Goal: Task Accomplishment & Management: Contribute content

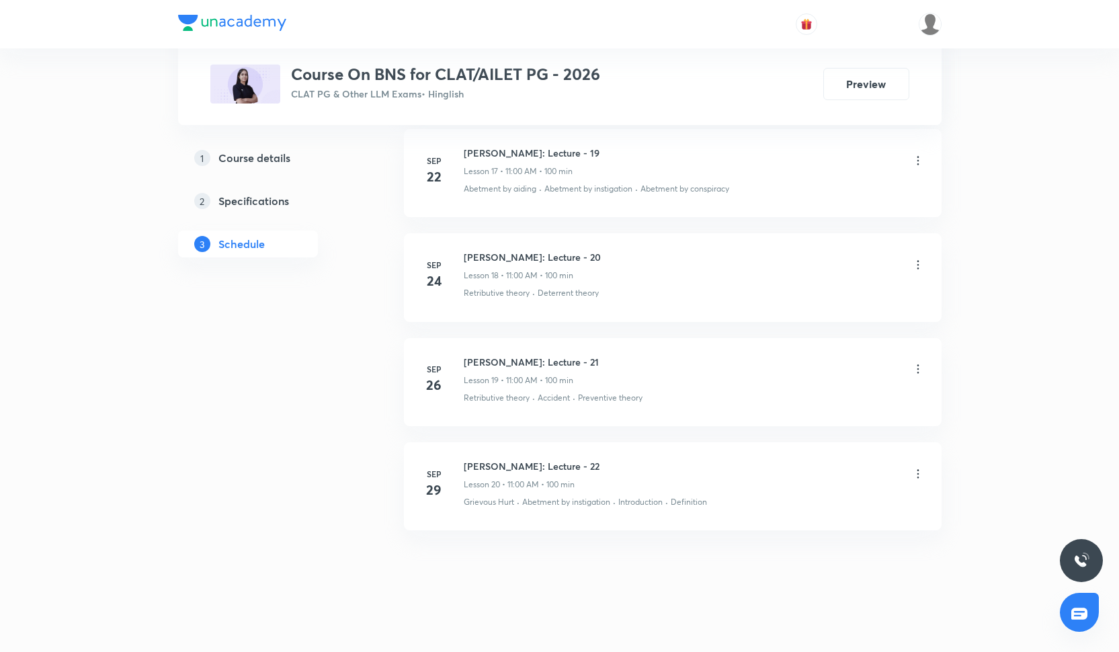
scroll to position [2444, 0]
drag, startPoint x: 465, startPoint y: 462, endPoint x: 637, endPoint y: 459, distance: 172.8
click at [637, 460] on div "Bhartiya Nyaya Sanhita: Lecture - 22 Lesson 20 • 11:00 AM • 100 min" at bounding box center [694, 476] width 461 height 32
copy h6 "[PERSON_NAME]: Lecture - 22"
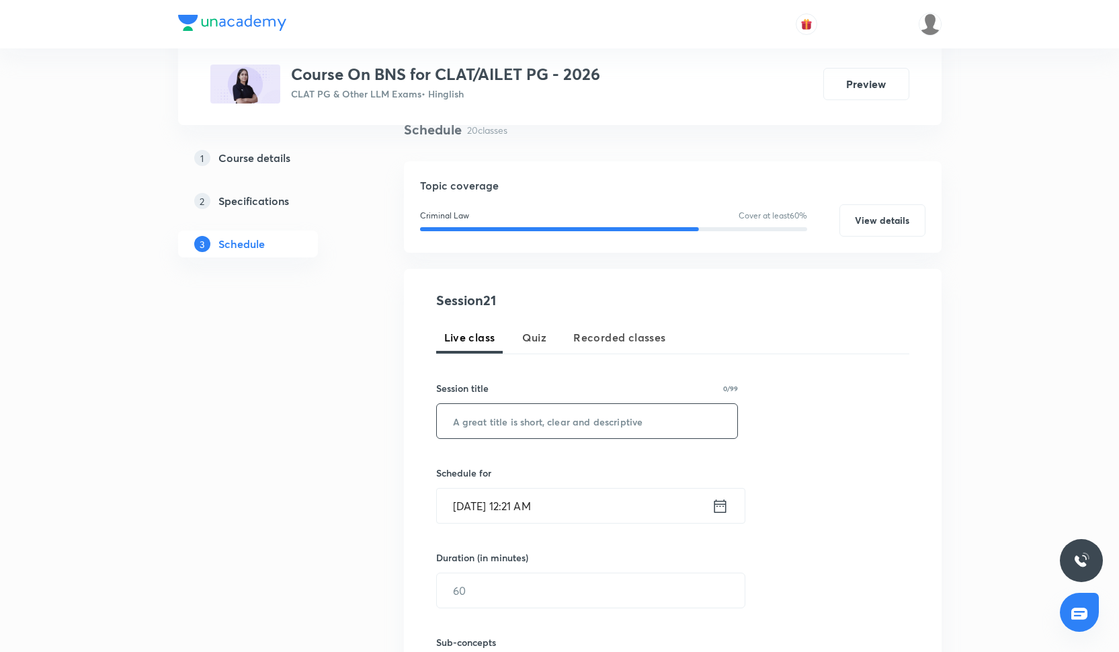
scroll to position [108, 0]
click at [568, 407] on input "text" at bounding box center [587, 420] width 301 height 34
paste input "[PERSON_NAME]: Lecture - 22"
type input "[PERSON_NAME]: Lecture - 23"
click at [598, 501] on input "Oct 3, 2025, 12:21 AM" at bounding box center [574, 505] width 275 height 34
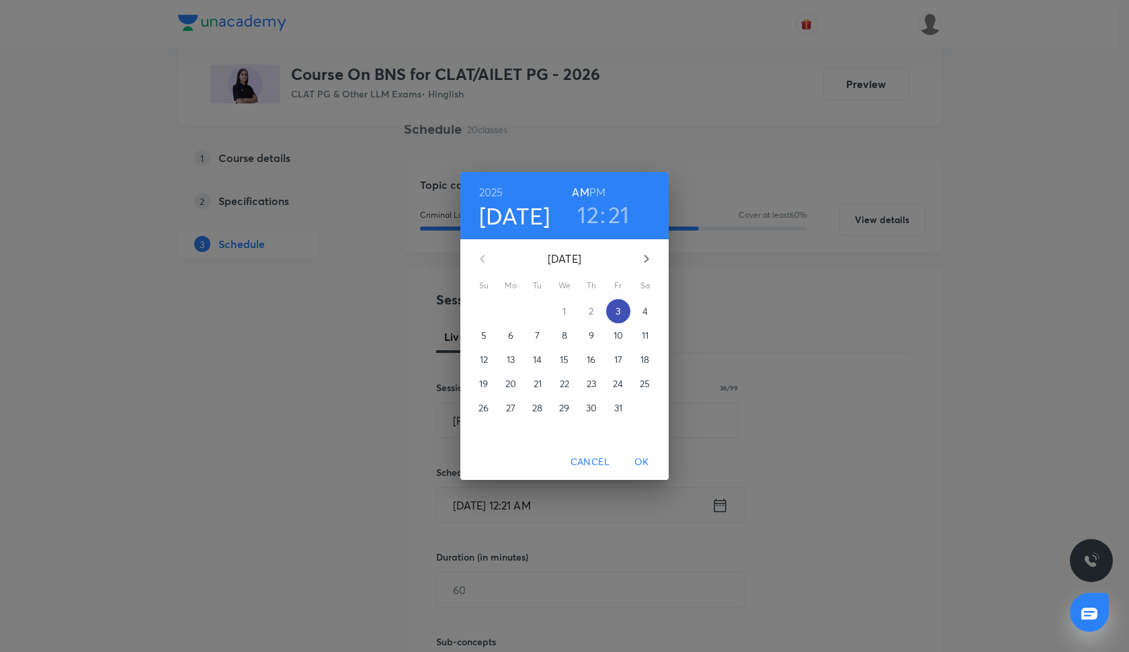
click at [618, 308] on p "3" at bounding box center [618, 311] width 5 height 13
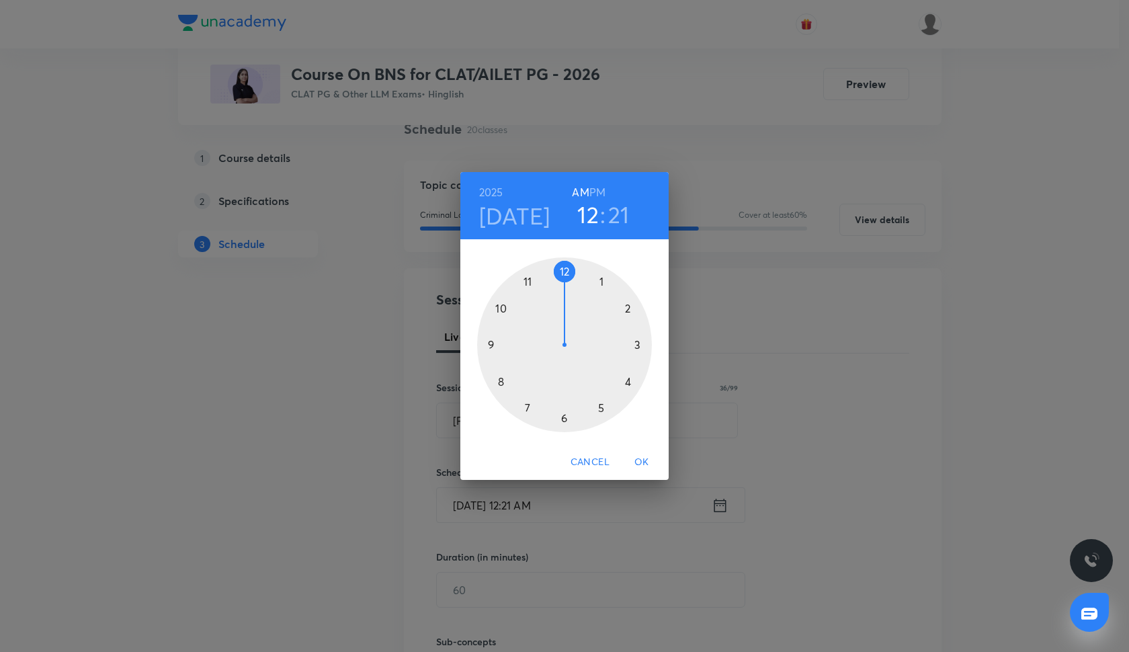
click at [528, 280] on div at bounding box center [564, 344] width 175 height 175
click at [567, 272] on div at bounding box center [564, 344] width 175 height 175
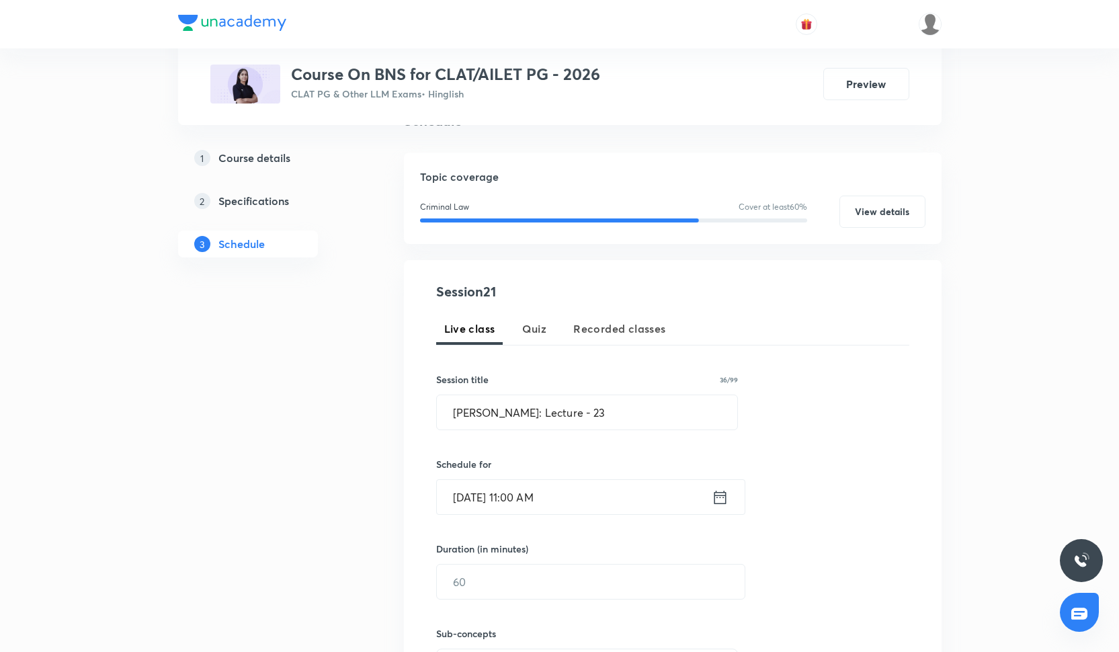
scroll to position [223, 0]
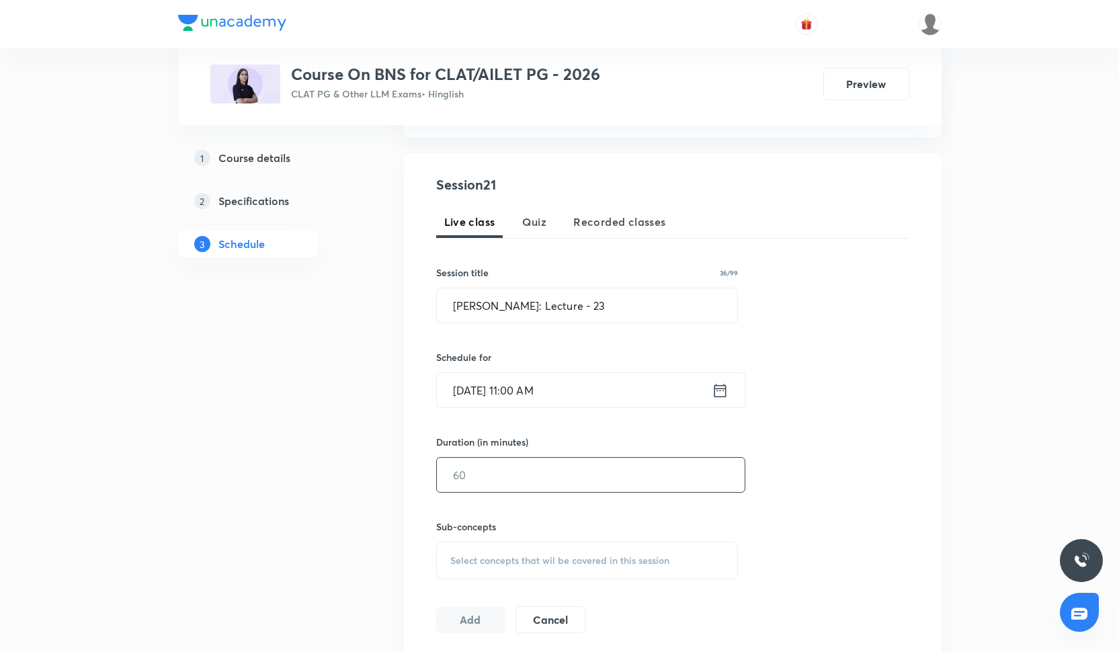
click at [553, 481] on input "text" at bounding box center [591, 475] width 308 height 34
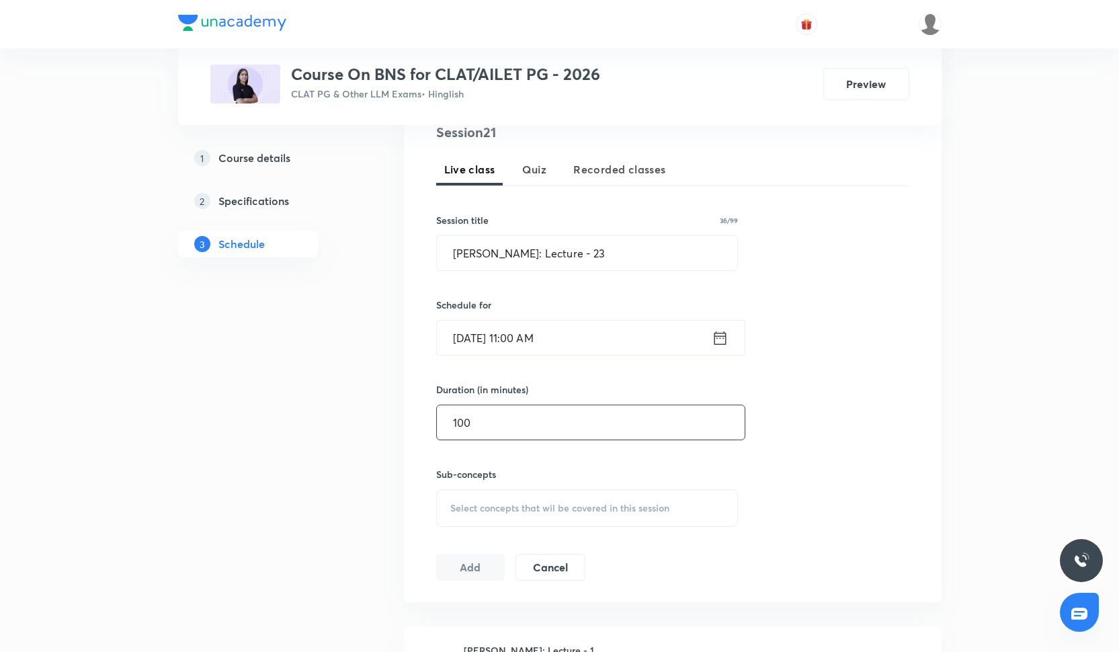
scroll to position [288, 0]
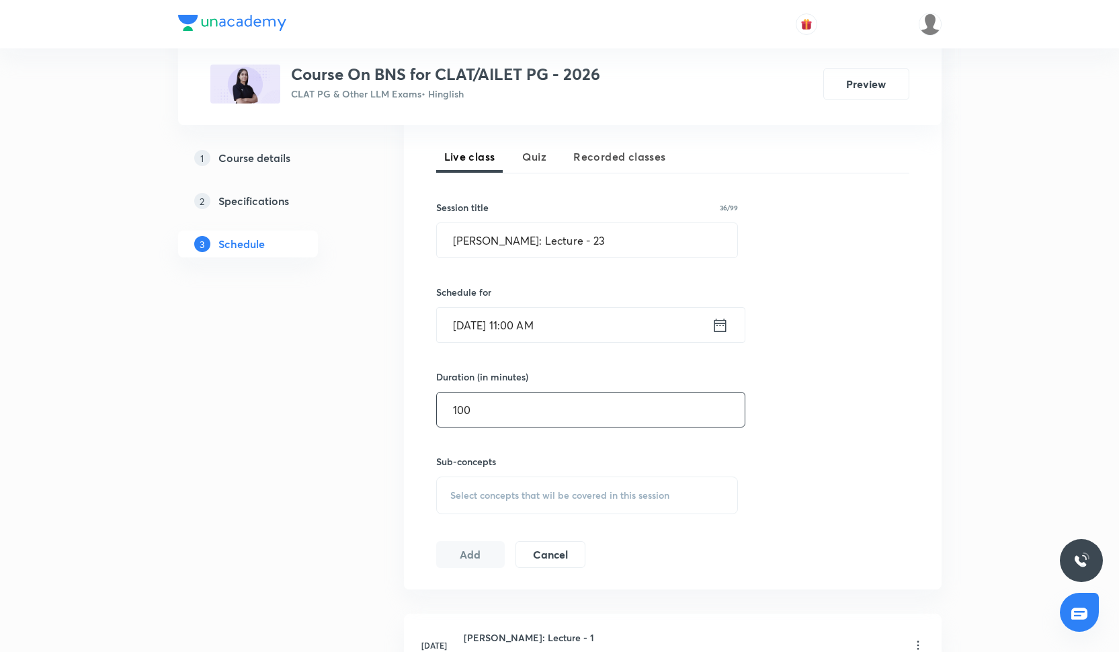
type input "100"
click at [545, 515] on div "Session 21 Live class Quiz Recorded classes Session title 36/99 Bhartiya Nyaya …" at bounding box center [672, 339] width 473 height 459
click at [545, 494] on span "Select concepts that wil be covered in this session" at bounding box center [559, 495] width 219 height 11
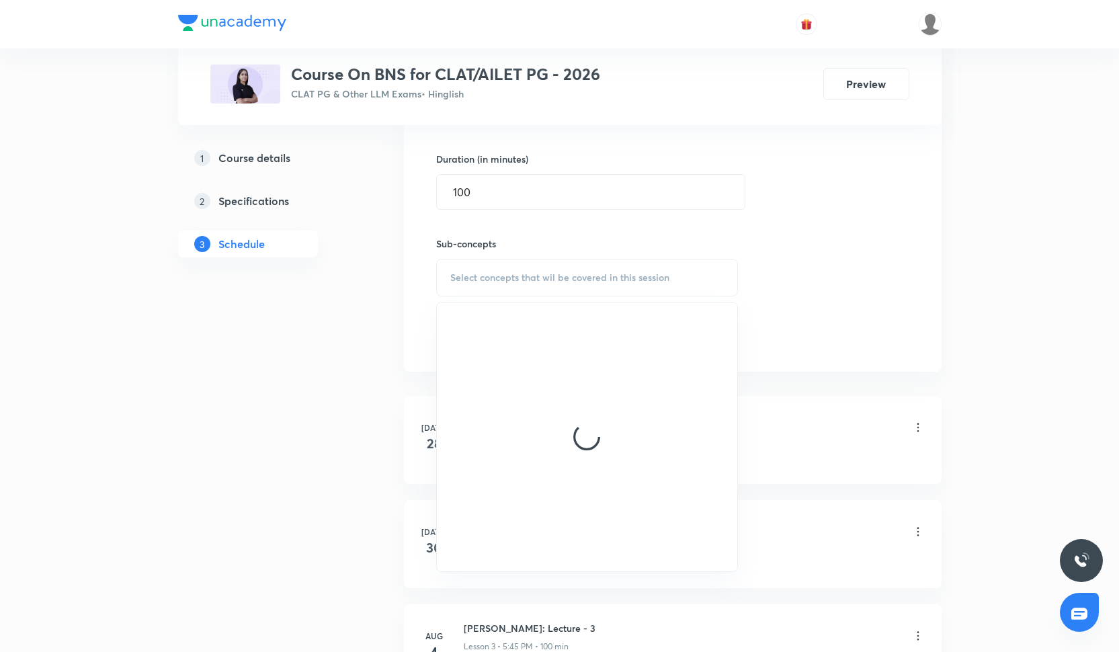
scroll to position [543, 0]
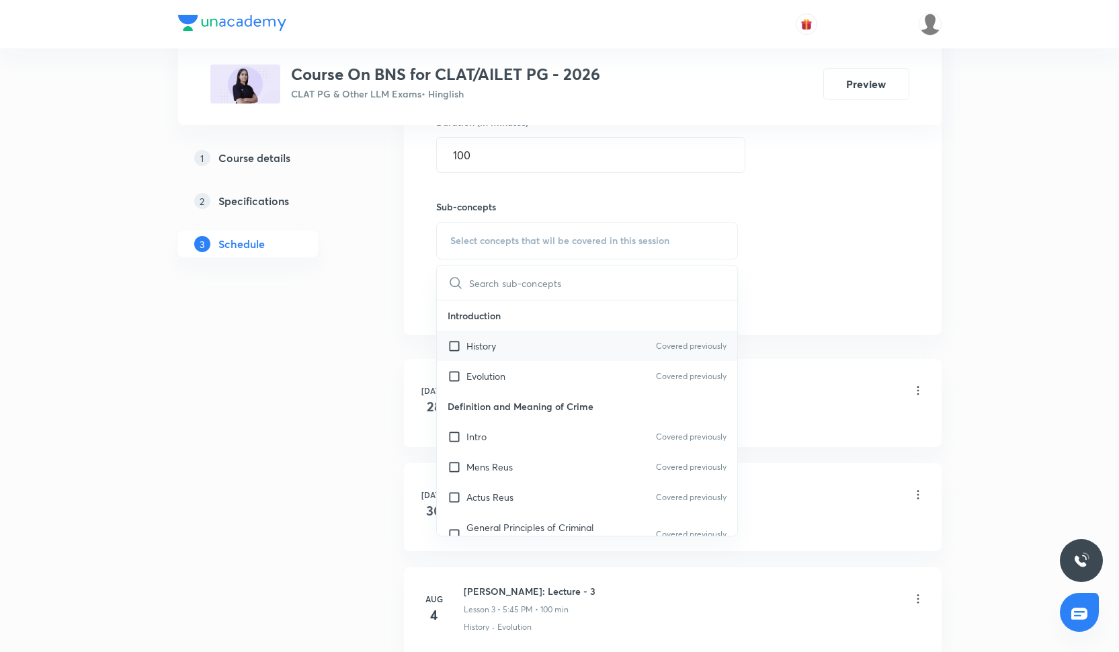
click at [534, 360] on div "History Covered previously" at bounding box center [587, 346] width 301 height 30
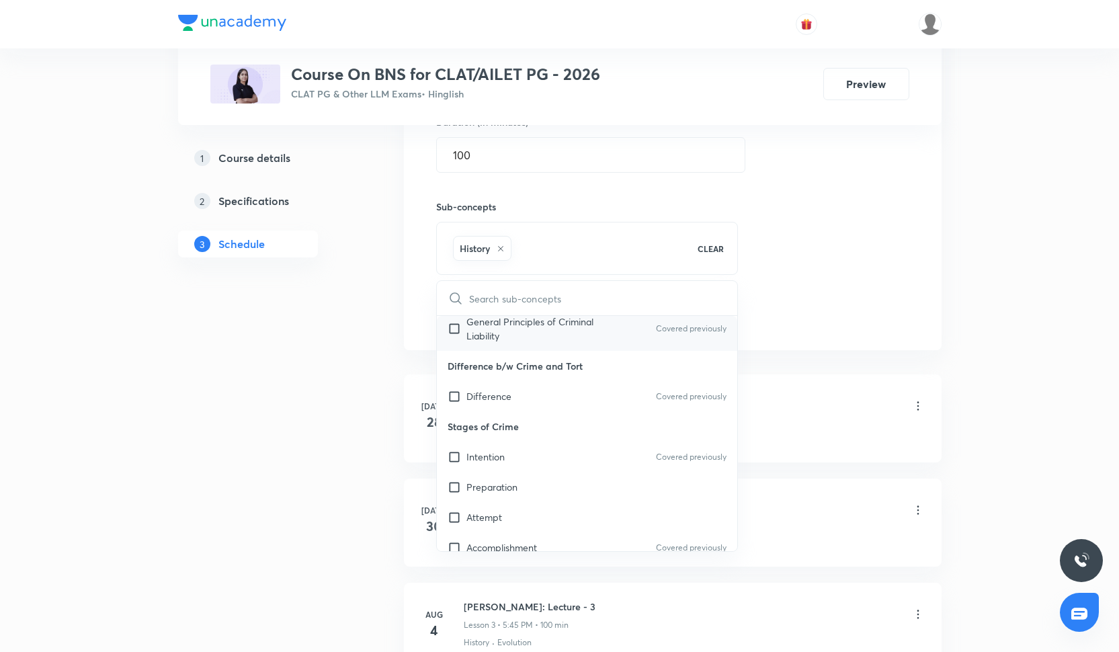
scroll to position [230, 0]
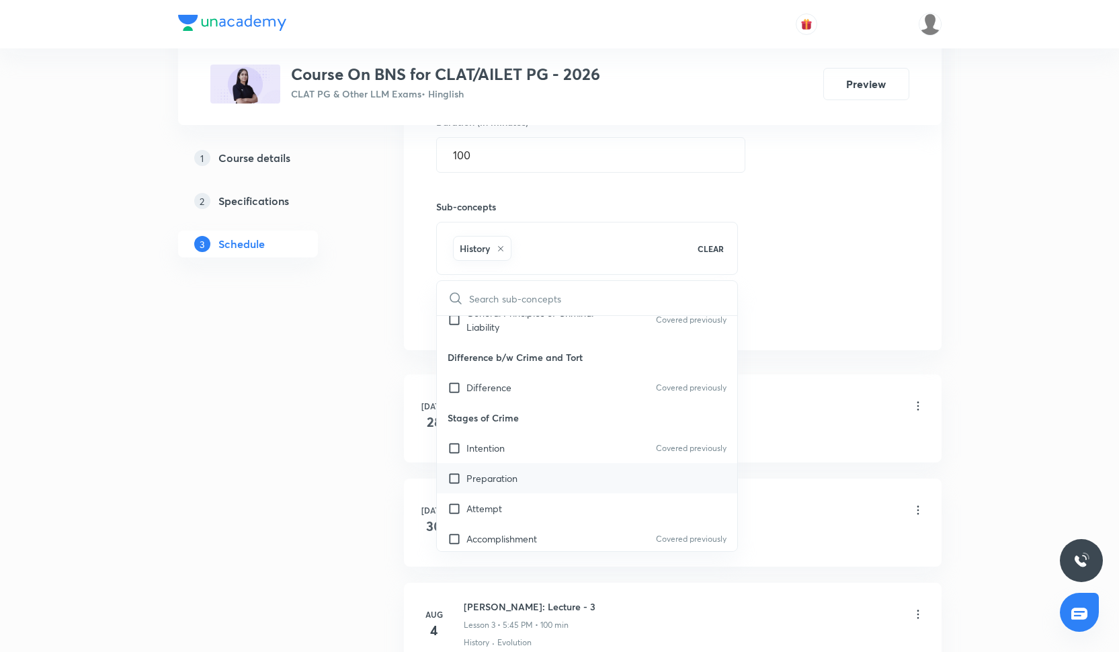
click at [536, 484] on div "Preparation" at bounding box center [587, 478] width 301 height 30
checkbox input "true"
click at [541, 453] on div "Intention Covered previously" at bounding box center [587, 448] width 301 height 30
checkbox input "true"
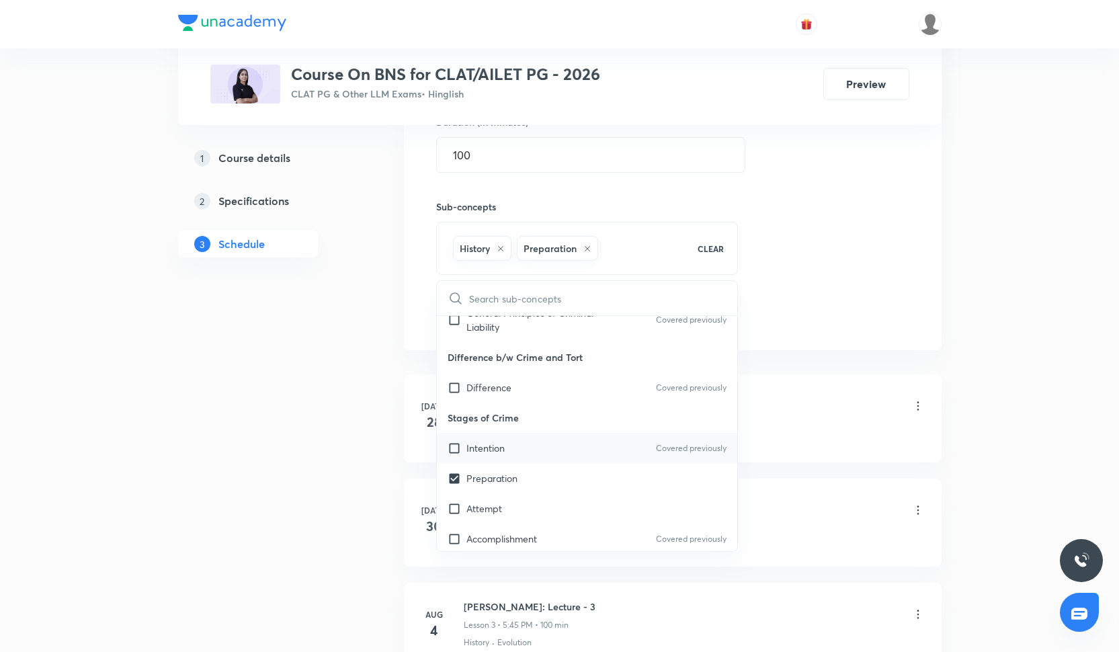
checkbox input "true"
click at [540, 508] on div "Attempt" at bounding box center [587, 508] width 301 height 30
checkbox input "true"
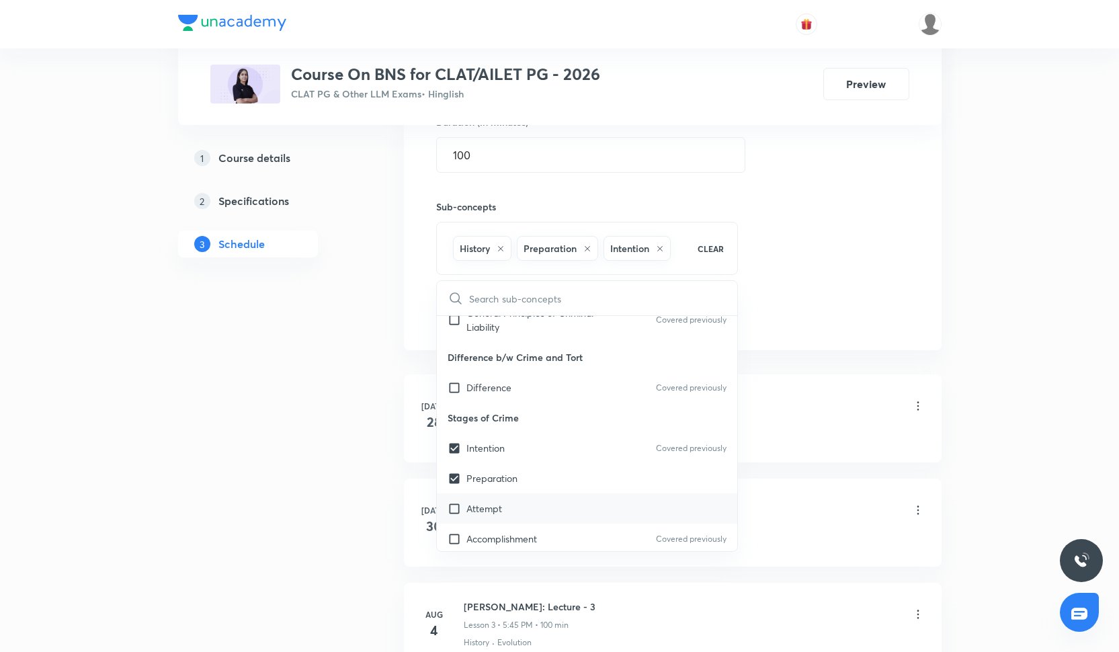
checkbox input "true"
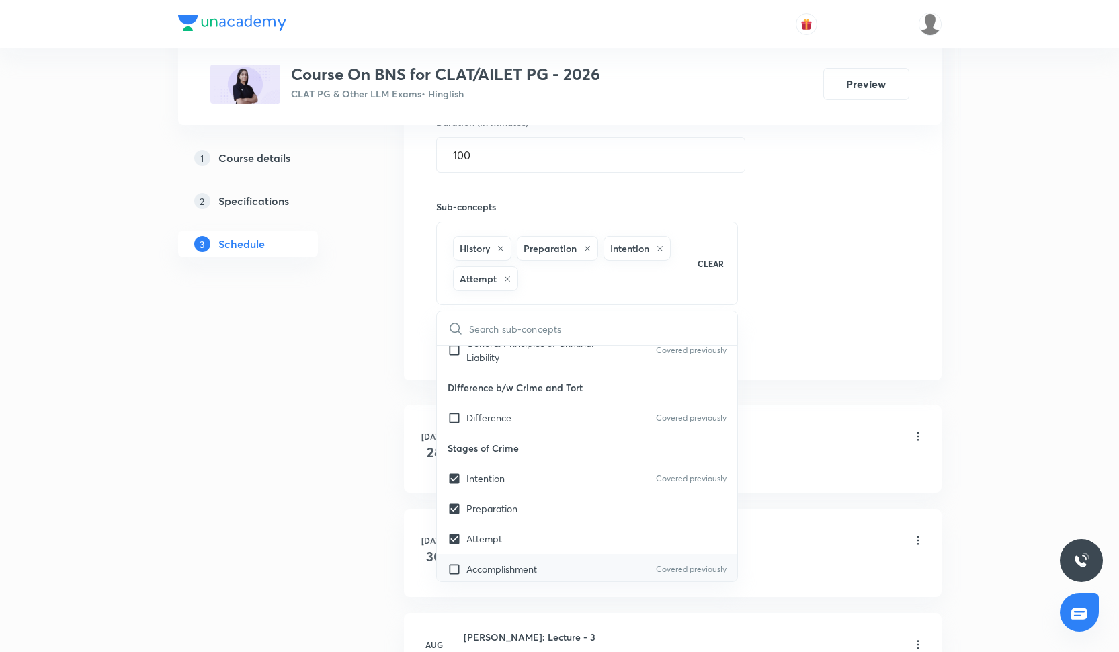
click at [547, 562] on div "Accomplishment Covered previously" at bounding box center [587, 569] width 301 height 30
checkbox input "true"
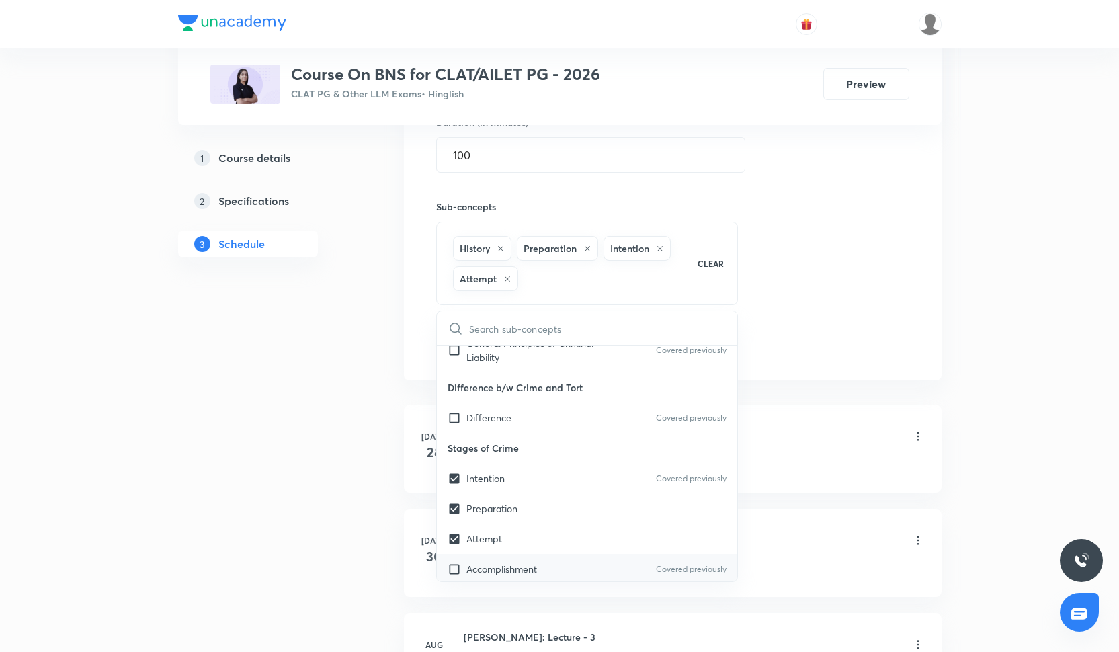
checkbox input "true"
click at [796, 365] on div "Session 21 Live class Quiz Recorded classes Session title 36/99 Bhartiya Nyaya …" at bounding box center [673, 106] width 538 height 547
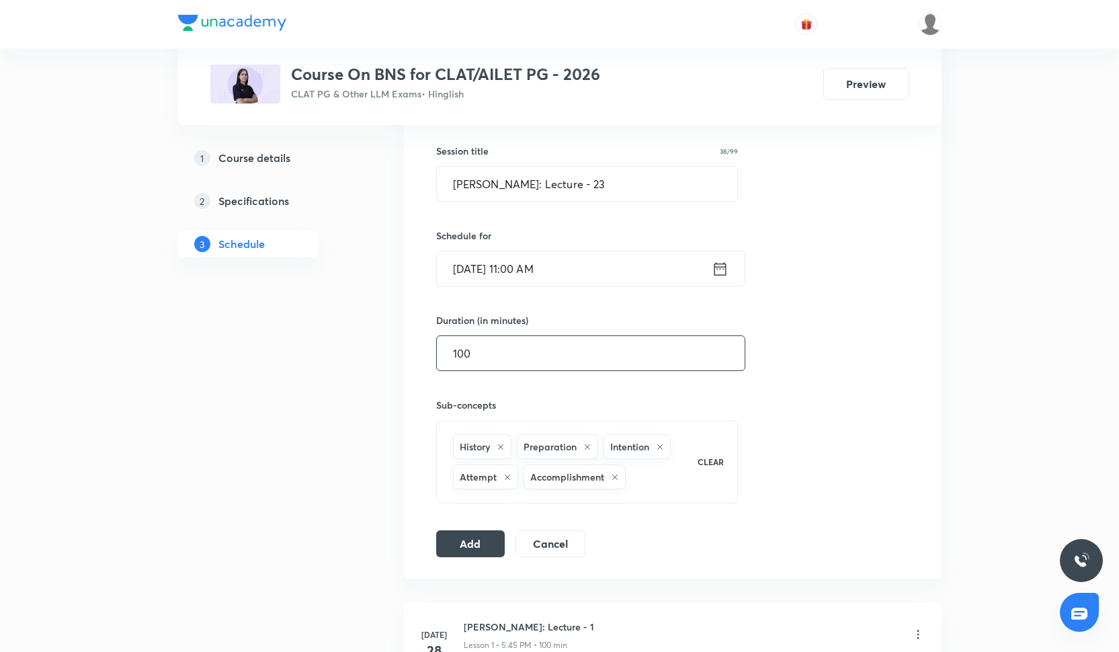
scroll to position [346, 0]
click at [480, 539] on button "Add" at bounding box center [470, 541] width 69 height 27
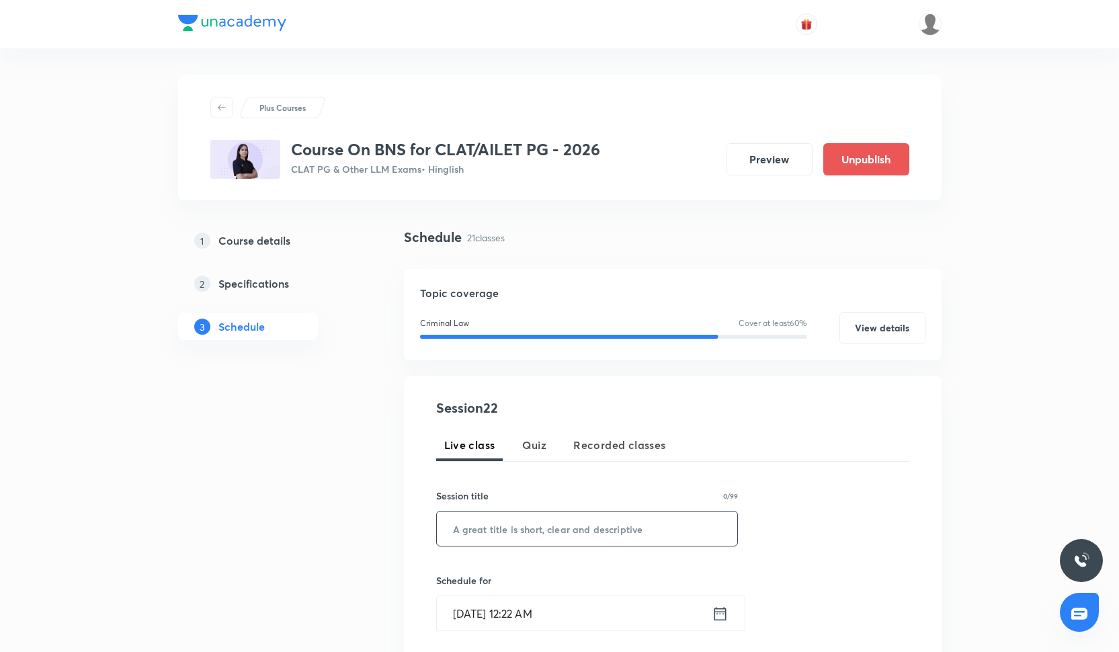
click at [512, 526] on input "text" at bounding box center [587, 529] width 301 height 34
paste input "[PERSON_NAME]: Lecture - 22"
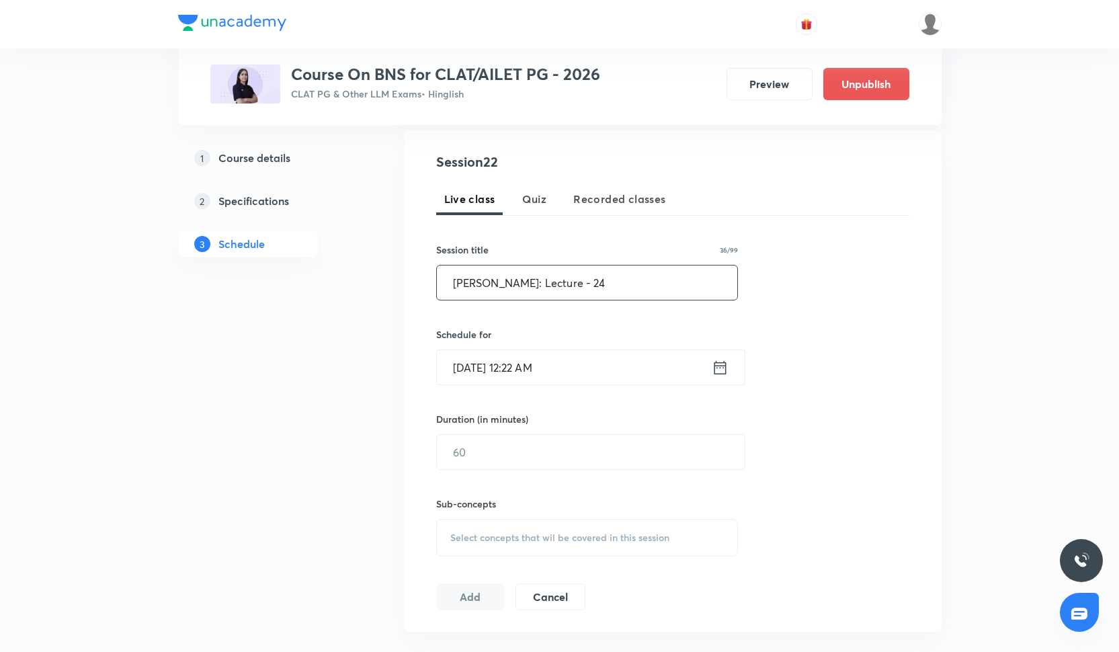
scroll to position [280, 0]
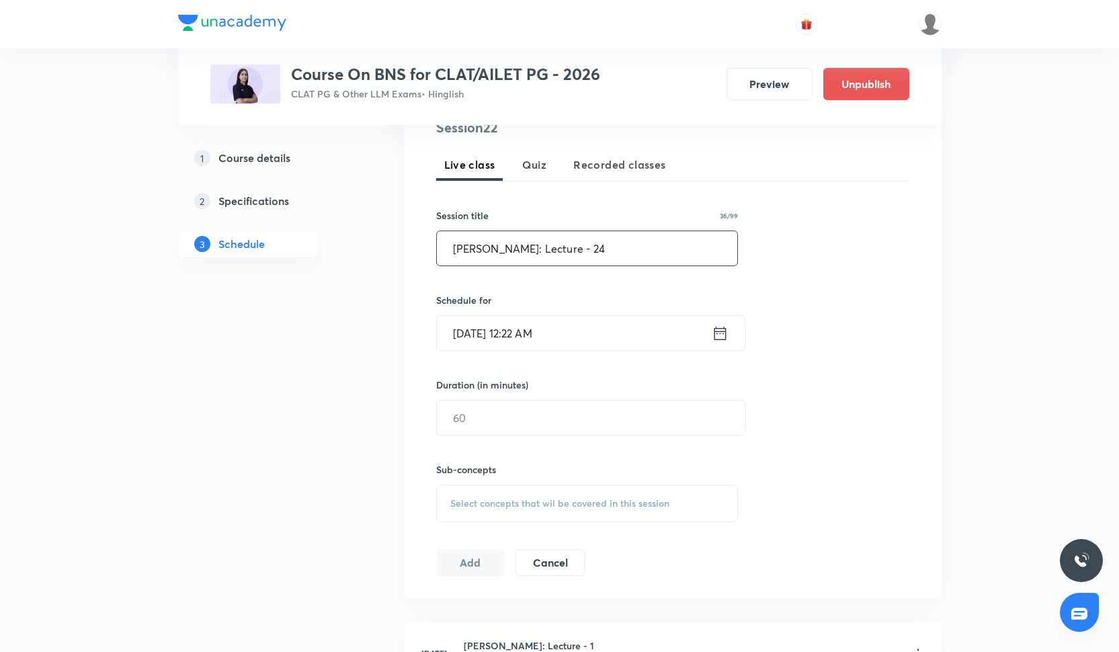
type input "[PERSON_NAME]: Lecture - 24"
click at [500, 325] on input "Oct 3, 2025, 12:22 AM" at bounding box center [574, 333] width 275 height 34
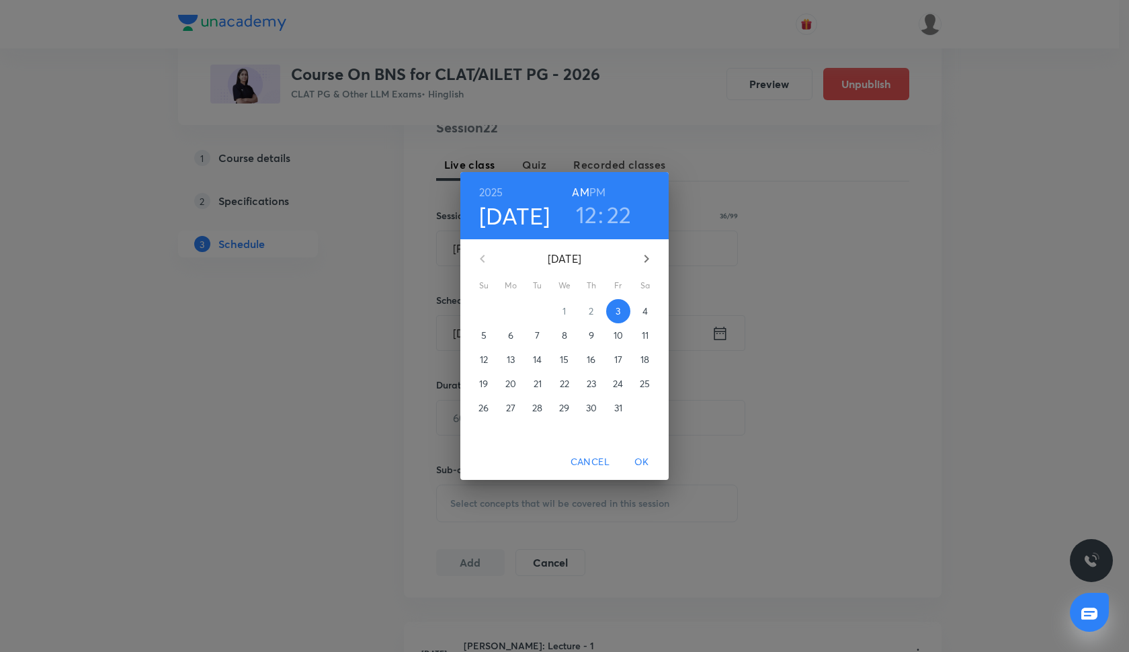
click at [506, 337] on span "6" at bounding box center [511, 335] width 24 height 13
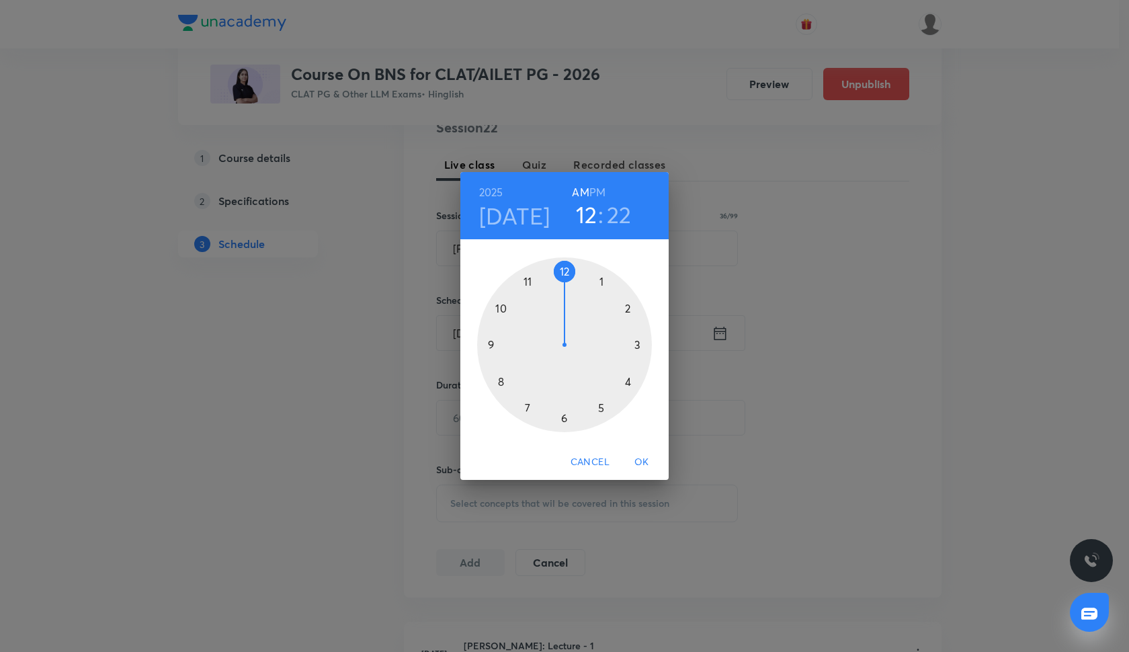
click at [530, 282] on div at bounding box center [564, 344] width 175 height 175
click at [565, 272] on div at bounding box center [564, 344] width 175 height 175
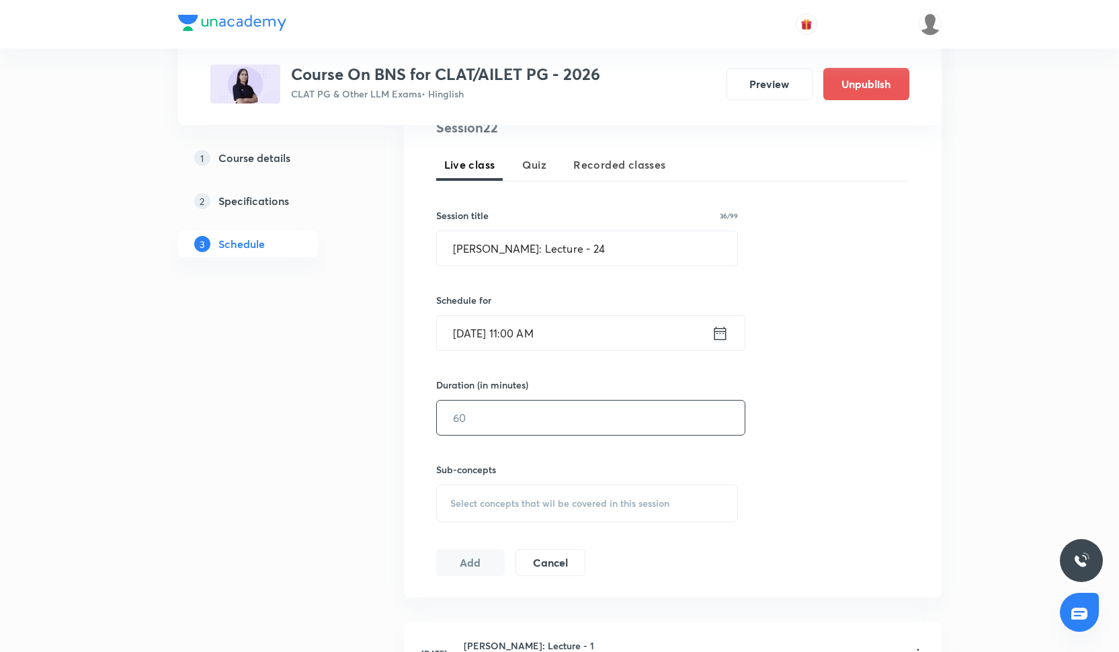
click at [512, 411] on input "text" at bounding box center [591, 418] width 308 height 34
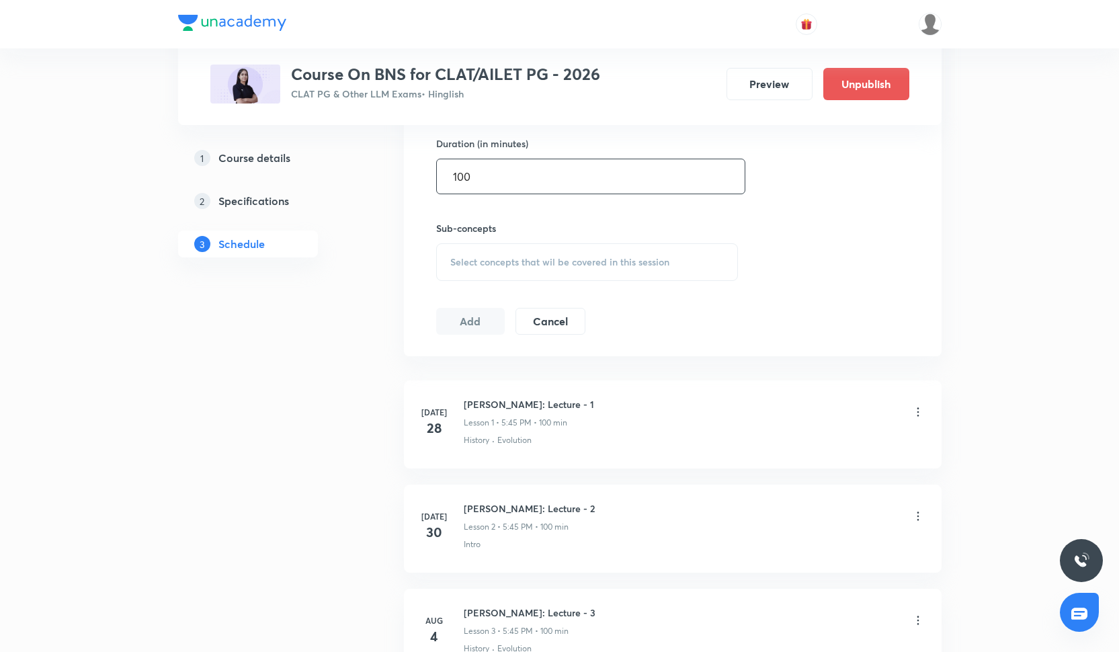
scroll to position [526, 0]
type input "100"
click at [521, 276] on div "Select concepts that wil be covered in this session" at bounding box center [587, 258] width 303 height 38
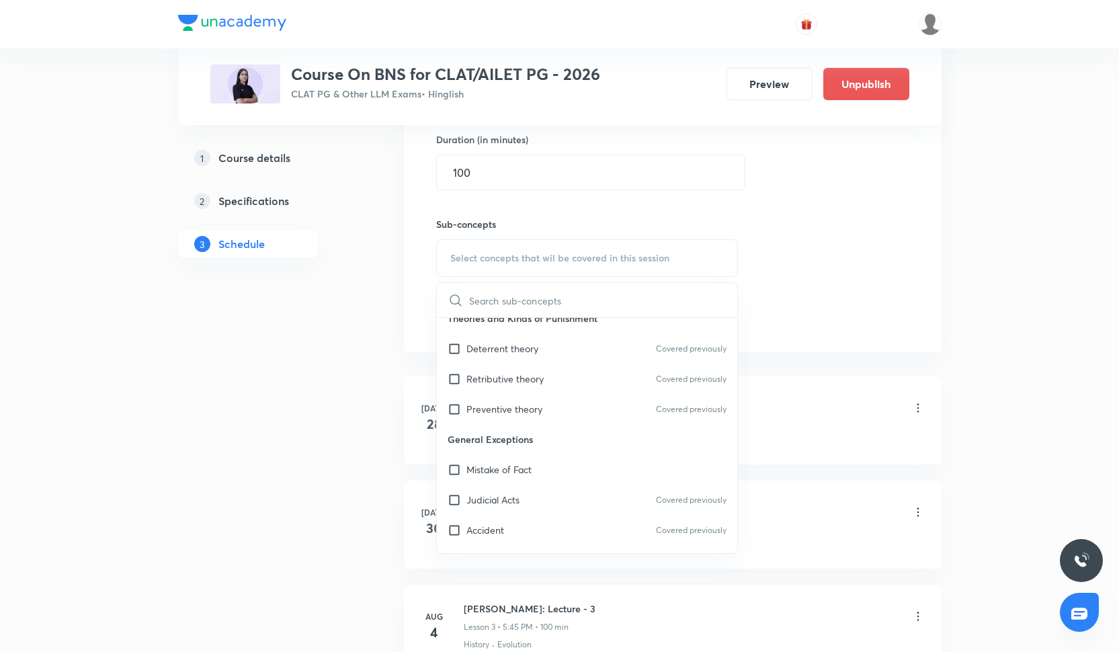
scroll to position [513, 0]
click at [530, 447] on div "Mistake of Fact" at bounding box center [587, 439] width 301 height 30
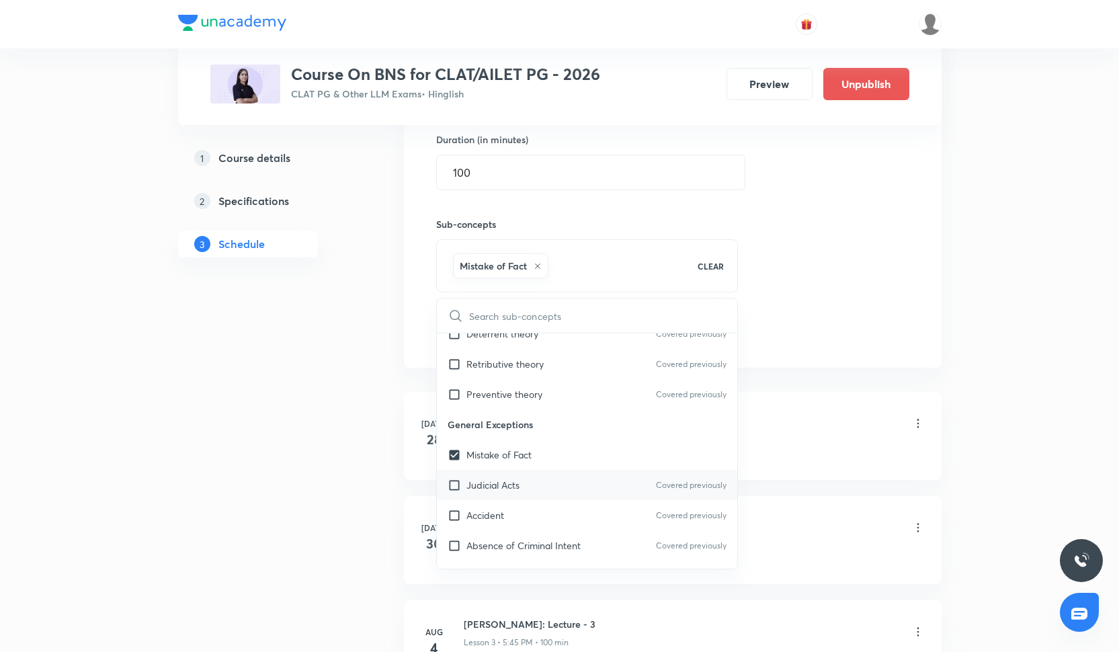
click at [531, 479] on div "Judicial Acts Covered previously" at bounding box center [587, 485] width 301 height 30
checkbox input "true"
click at [531, 512] on div "Accident Covered previously" at bounding box center [587, 515] width 301 height 30
checkbox input "true"
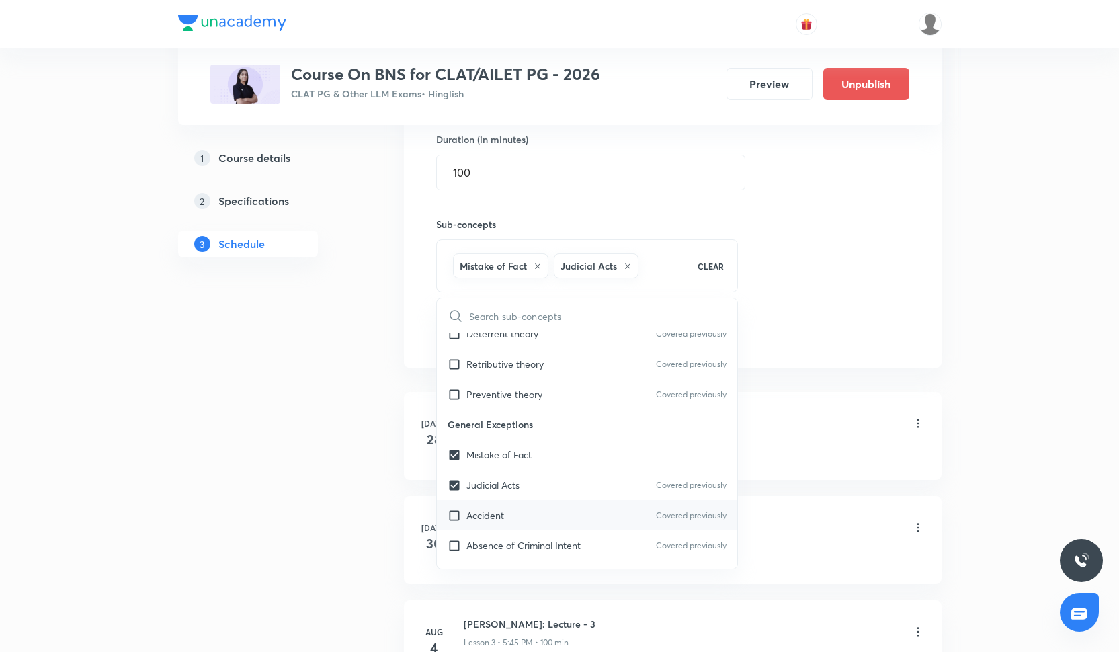
checkbox input "true"
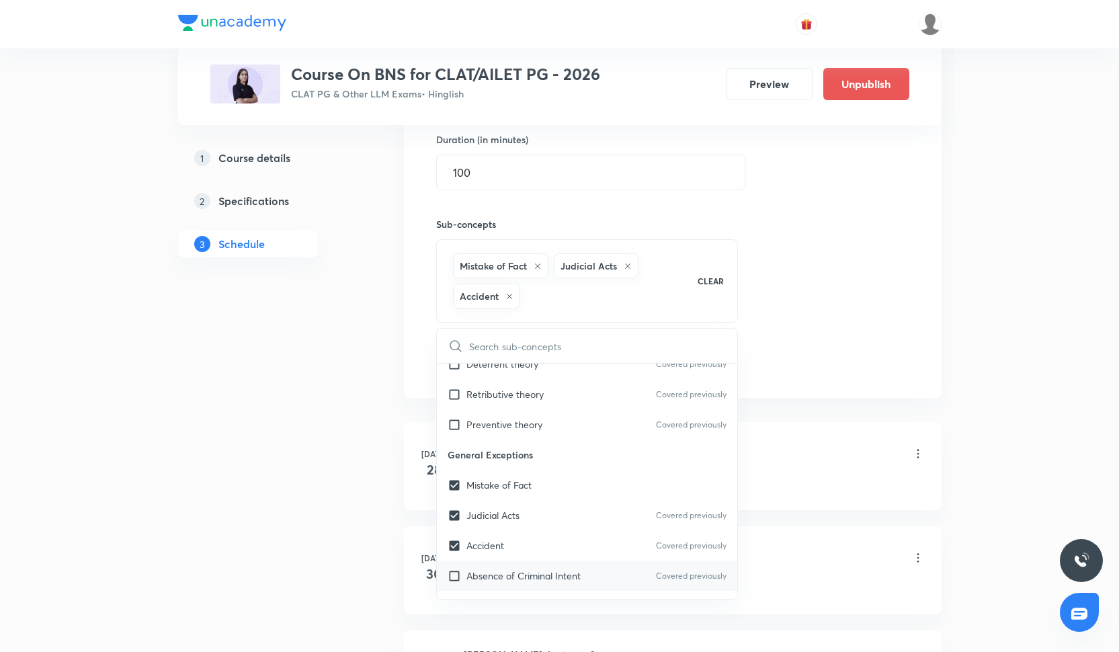
click at [535, 573] on p "Absence of Criminal Intent" at bounding box center [524, 576] width 114 height 14
checkbox input "true"
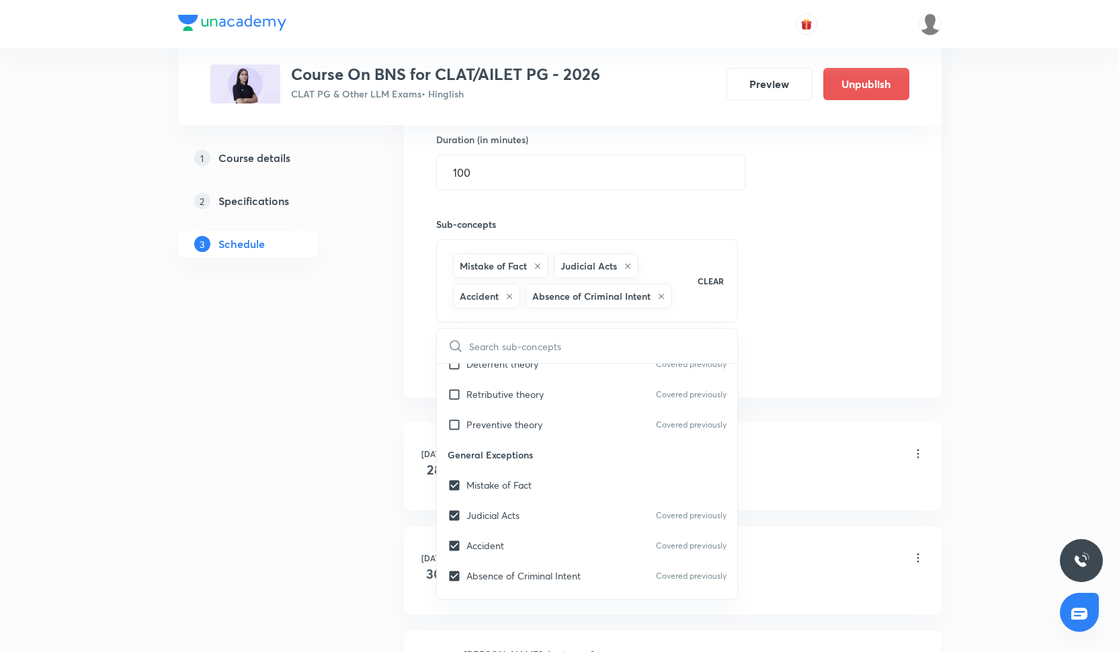
click at [808, 303] on div "Session 22 Live class Quiz Recorded classes Session title 36/99 Bhartiya Nyaya …" at bounding box center [672, 124] width 473 height 504
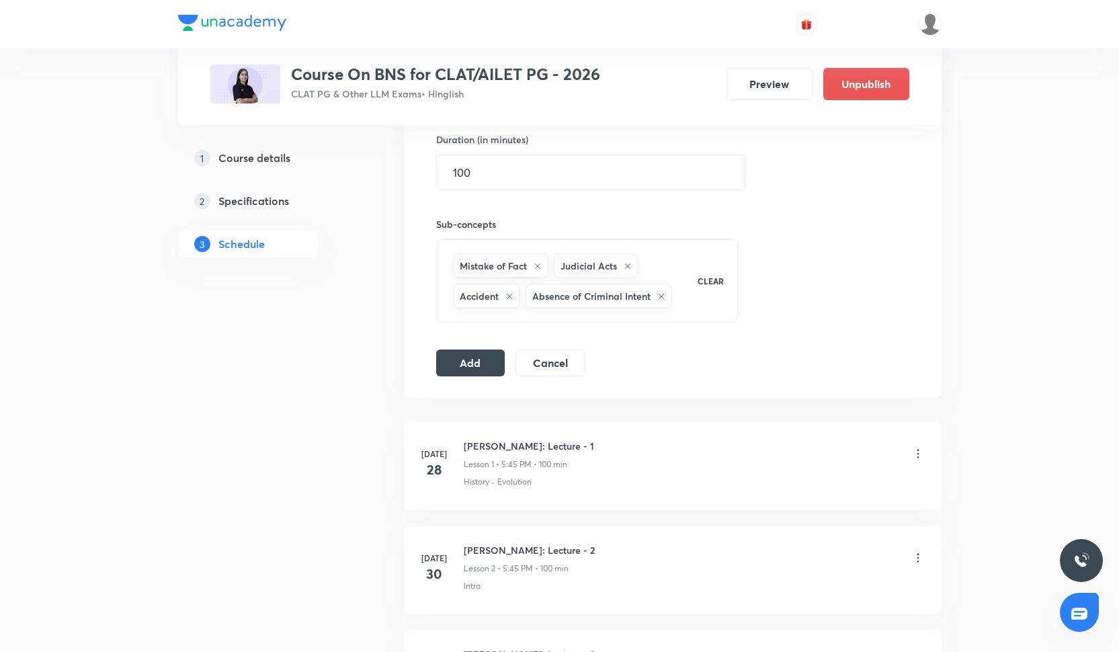
click at [456, 376] on div "Session 22 Live class Quiz Recorded classes Session title 36/99 Bhartiya Nyaya …" at bounding box center [673, 124] width 538 height 547
click at [458, 368] on button "Add" at bounding box center [470, 361] width 69 height 27
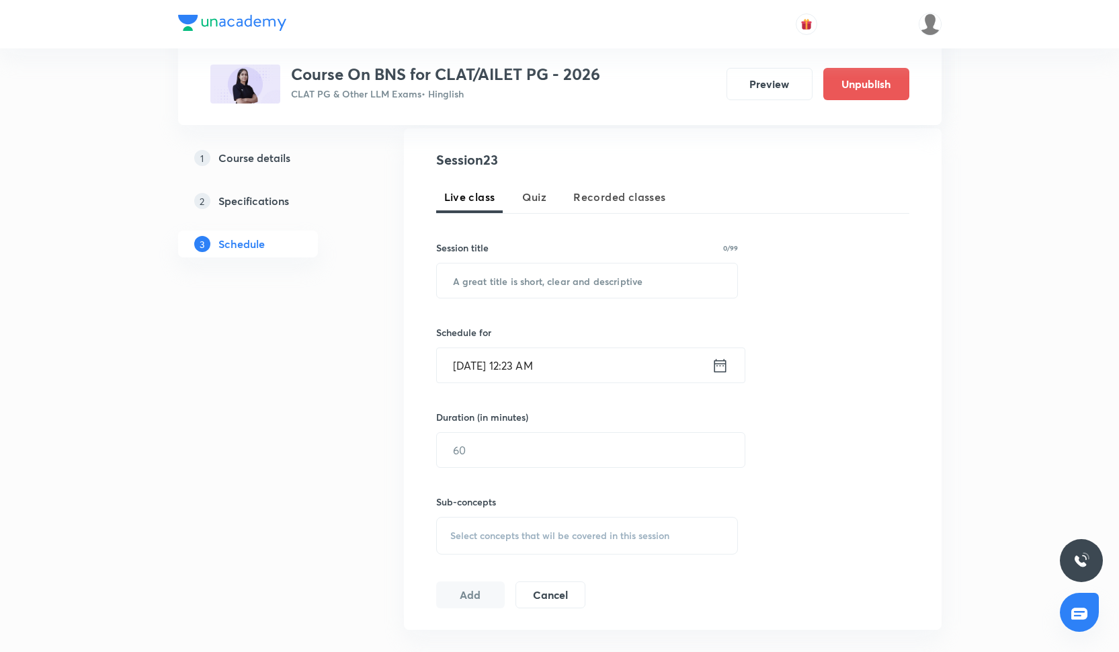
scroll to position [280, 0]
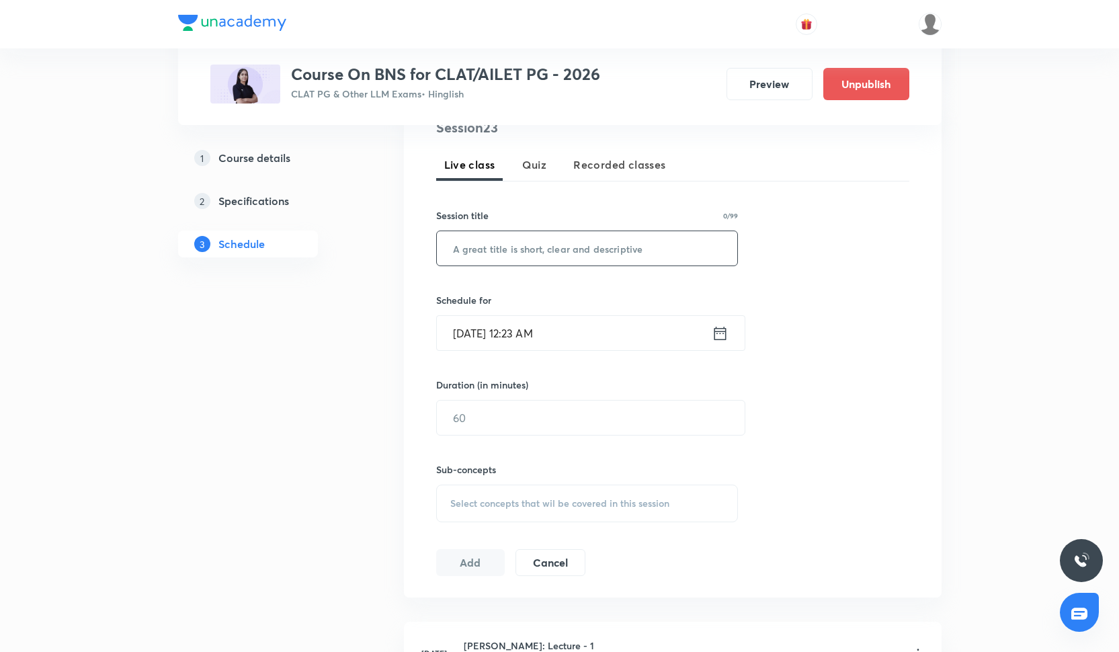
click at [523, 257] on input "text" at bounding box center [587, 248] width 301 height 34
paste input "Bhartiya Nyaya Sanhita: Lecture - 22"
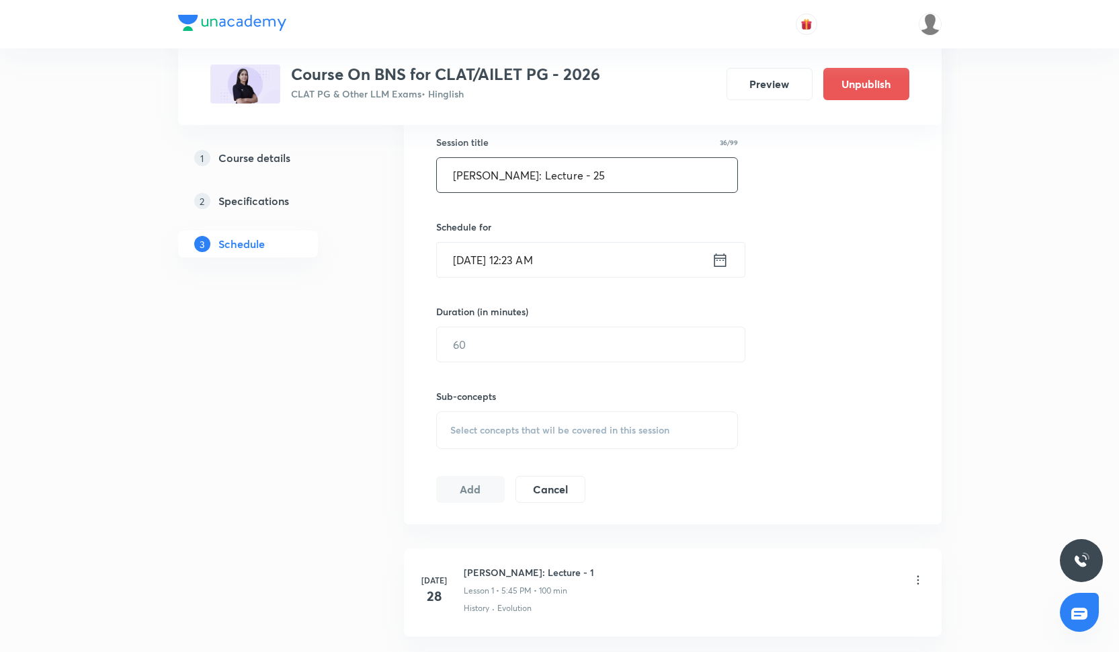
scroll to position [383, 0]
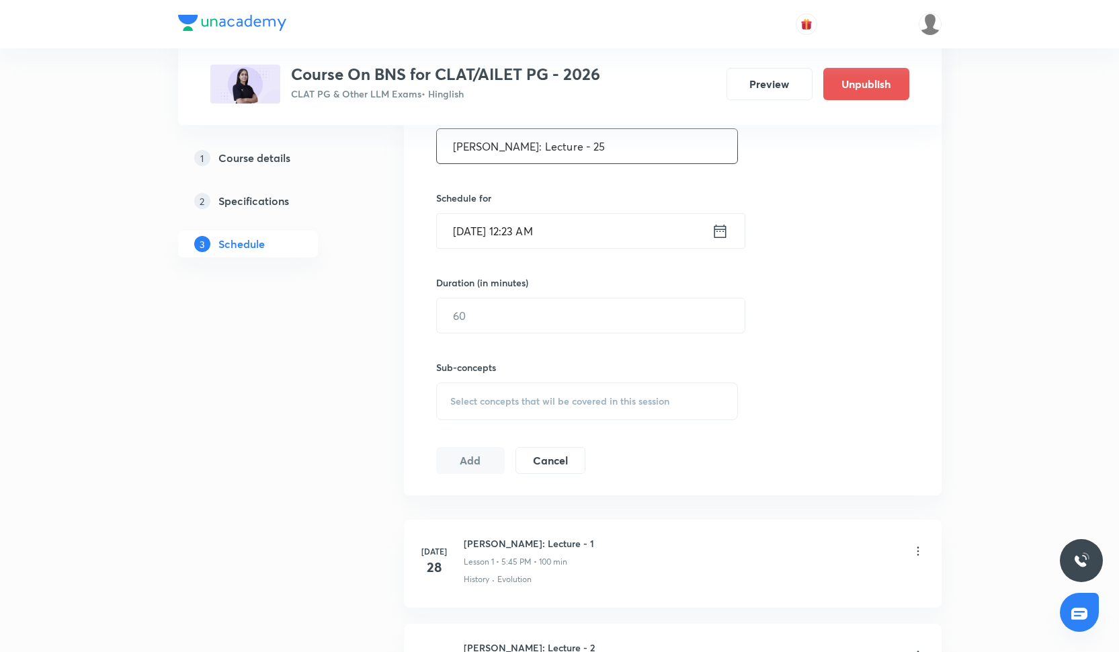
type input "Bhartiya Nyaya Sanhita: Lecture - 25"
click at [490, 229] on input "Oct 3, 2025, 12:23 AM" at bounding box center [574, 231] width 275 height 34
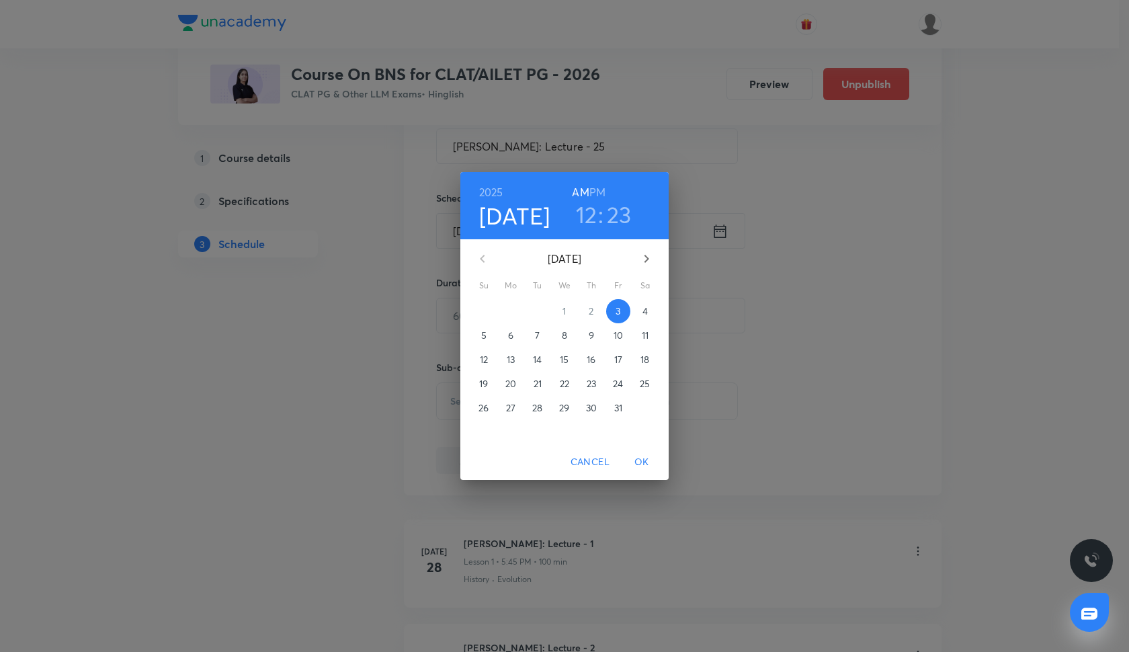
click at [563, 335] on p "8" at bounding box center [564, 335] width 5 height 13
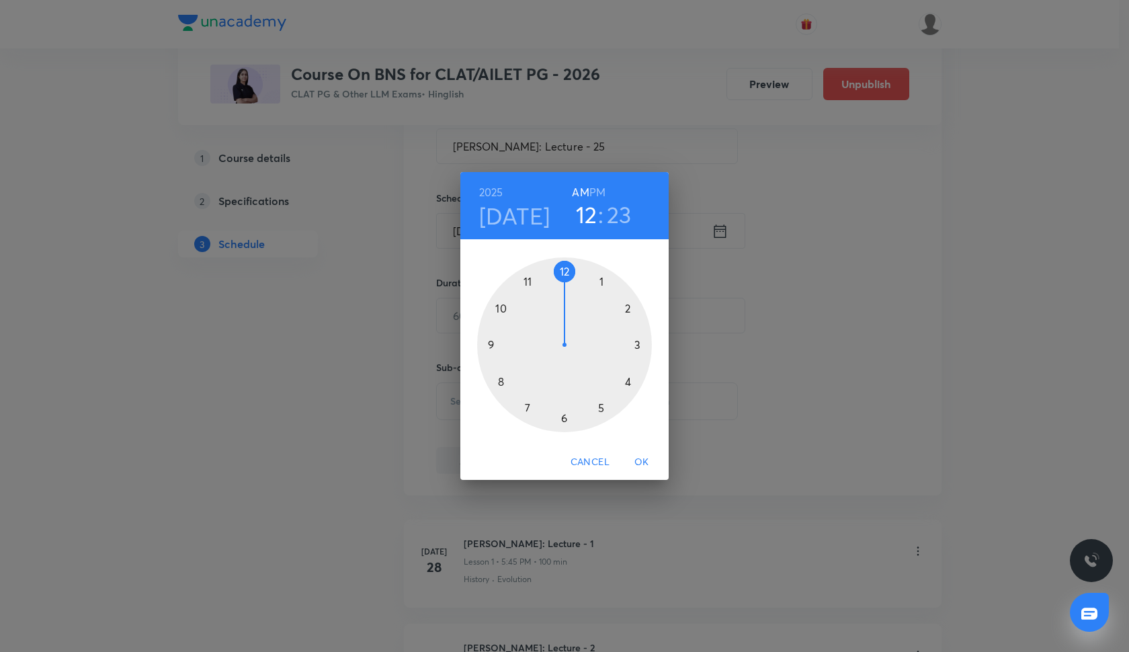
click at [532, 280] on div at bounding box center [564, 344] width 175 height 175
click at [563, 270] on div at bounding box center [564, 344] width 175 height 175
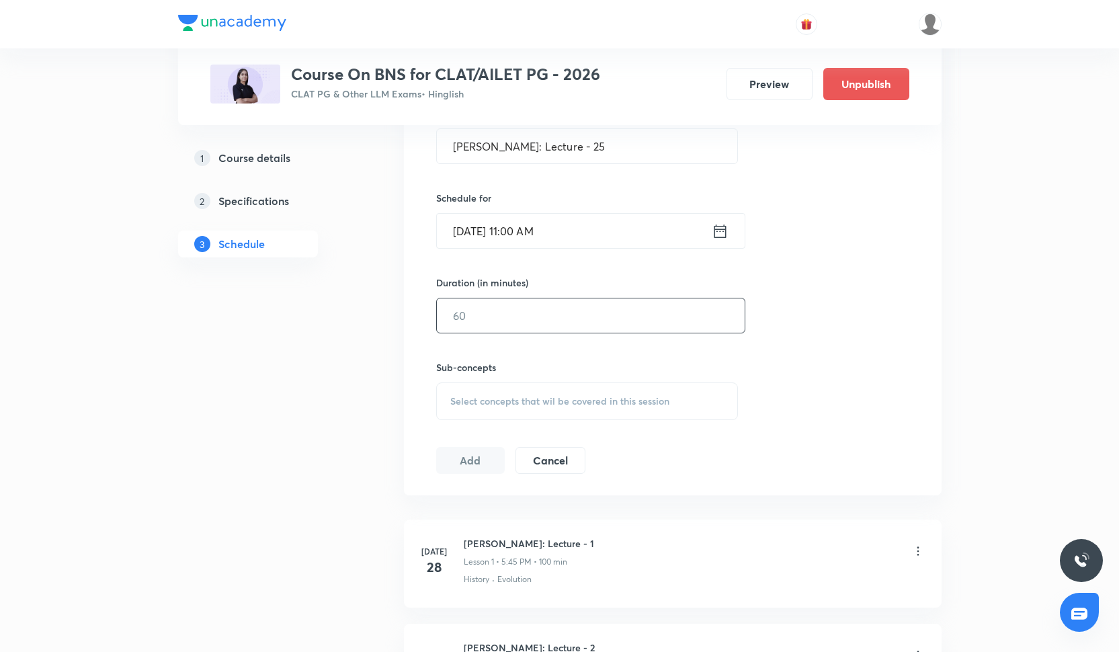
click at [510, 324] on input "text" at bounding box center [591, 315] width 308 height 34
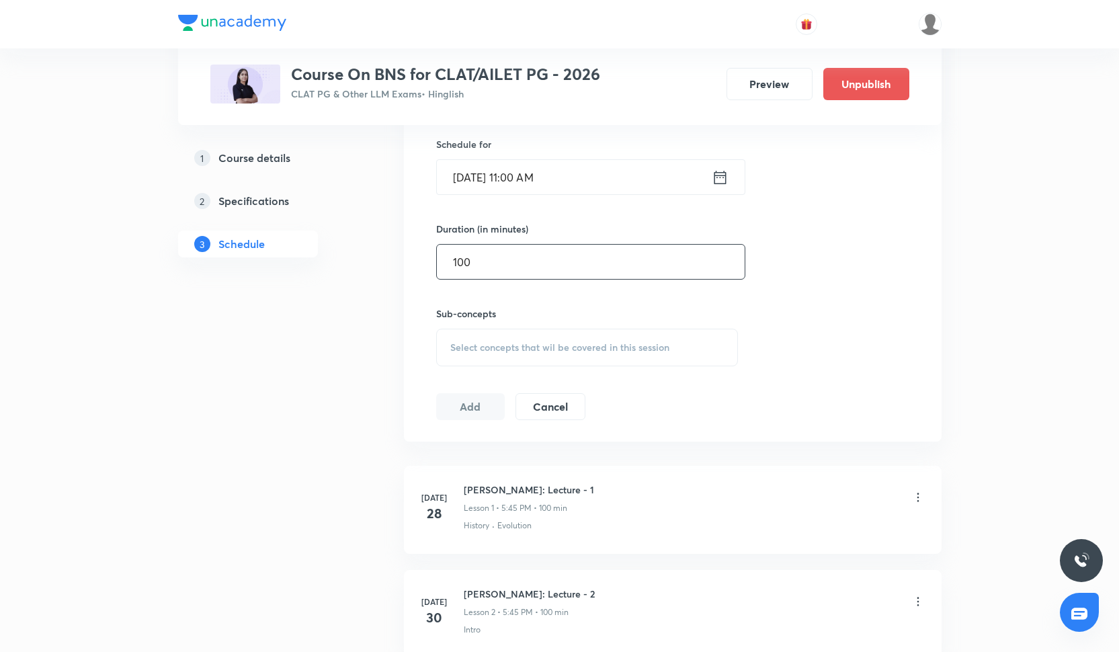
scroll to position [443, 0]
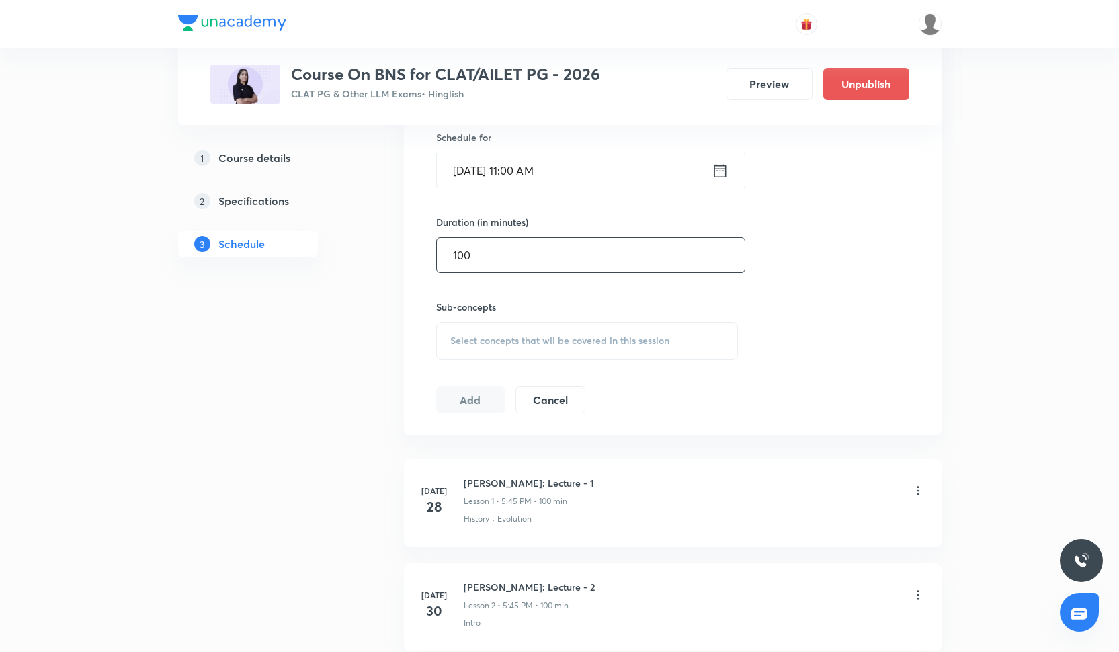
type input "100"
click at [475, 350] on div "Select concepts that wil be covered in this session" at bounding box center [587, 341] width 303 height 38
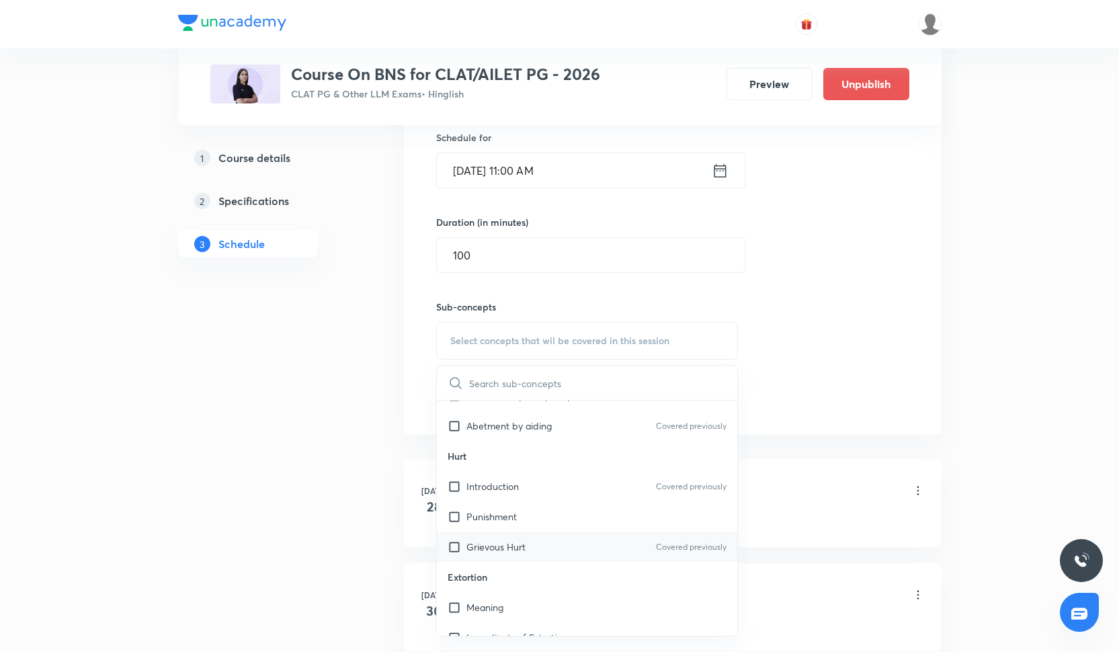
scroll to position [973, 0]
click at [550, 505] on div "Punishment" at bounding box center [587, 516] width 301 height 30
checkbox input "true"
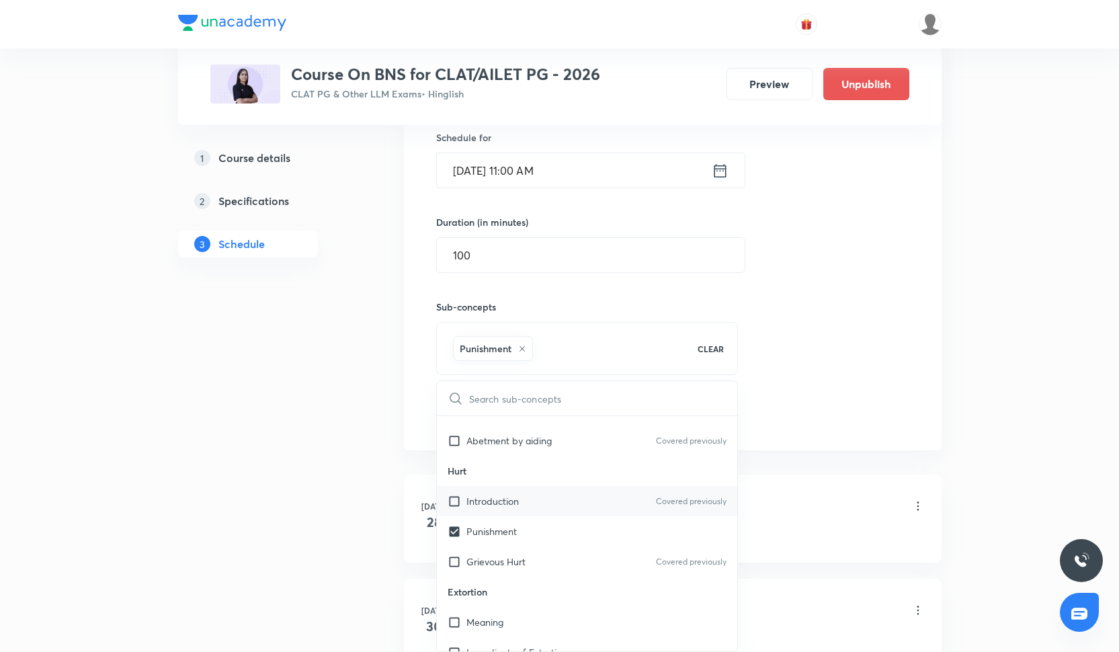
click at [550, 502] on div "Introduction Covered previously" at bounding box center [587, 501] width 301 height 30
checkbox input "true"
click at [553, 561] on div "Grievous Hurt Covered previously" at bounding box center [587, 562] width 301 height 30
checkbox input "true"
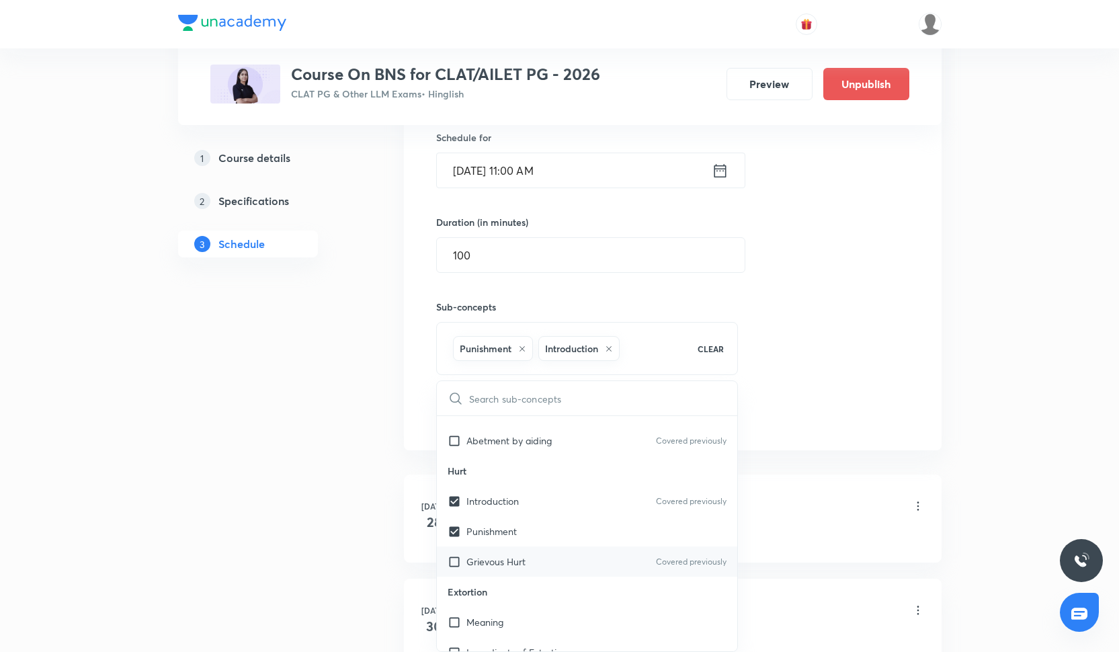
checkbox input "true"
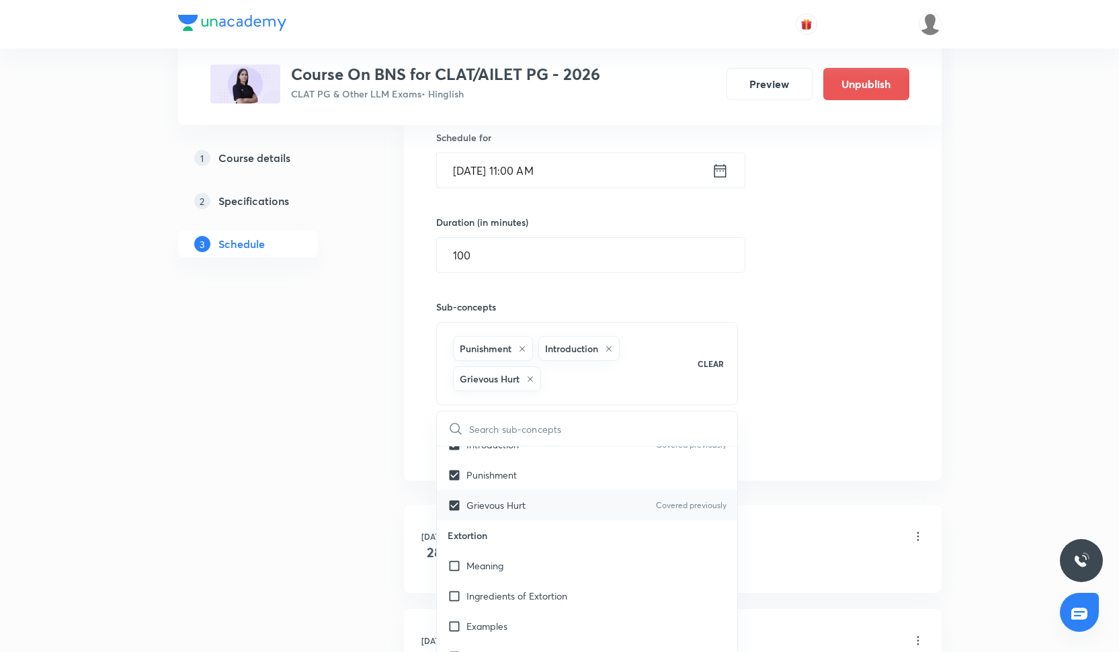
scroll to position [1062, 0]
click at [550, 561] on div "Meaning" at bounding box center [587, 564] width 301 height 30
checkbox input "true"
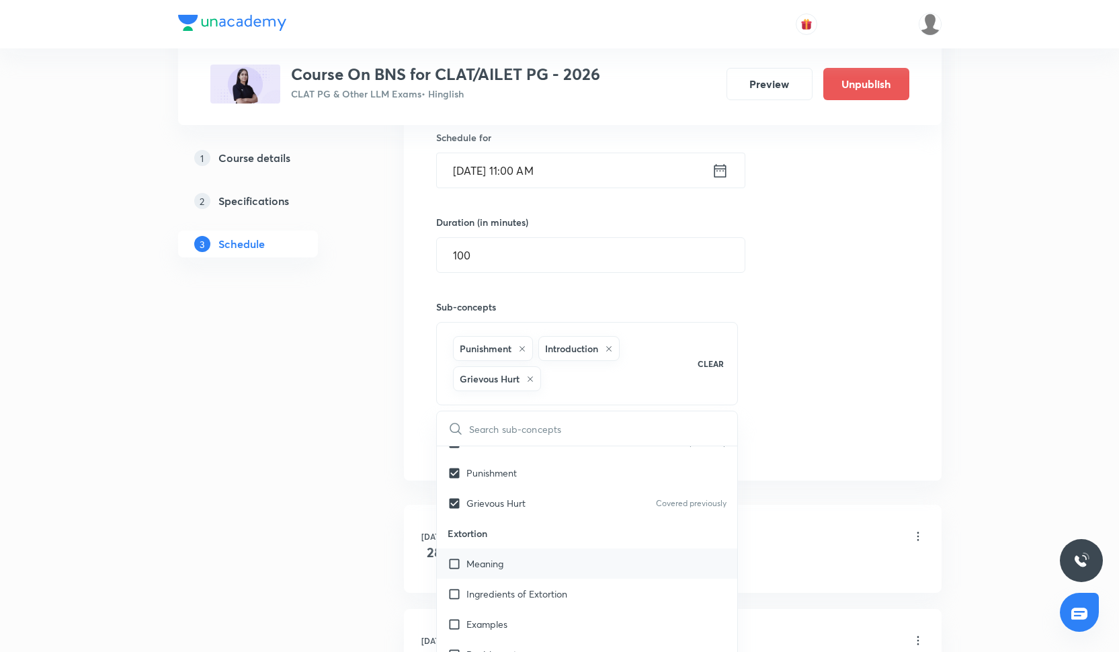
checkbox input "true"
click at [551, 592] on p "Ingredients of Extortion" at bounding box center [517, 594] width 101 height 14
checkbox input "true"
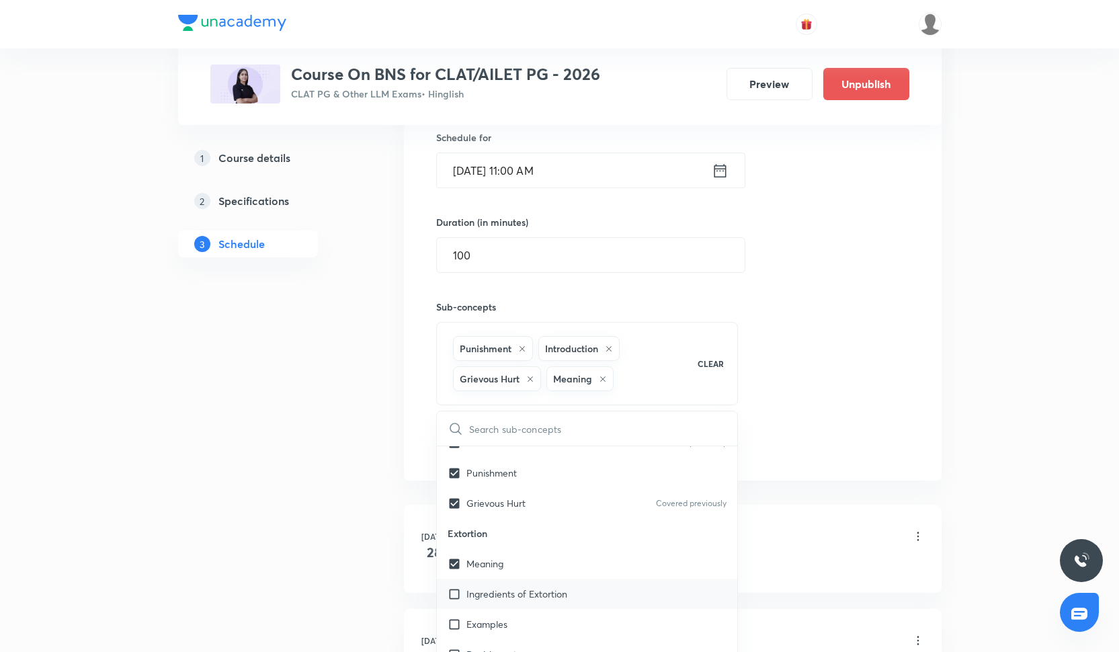
checkbox input "true"
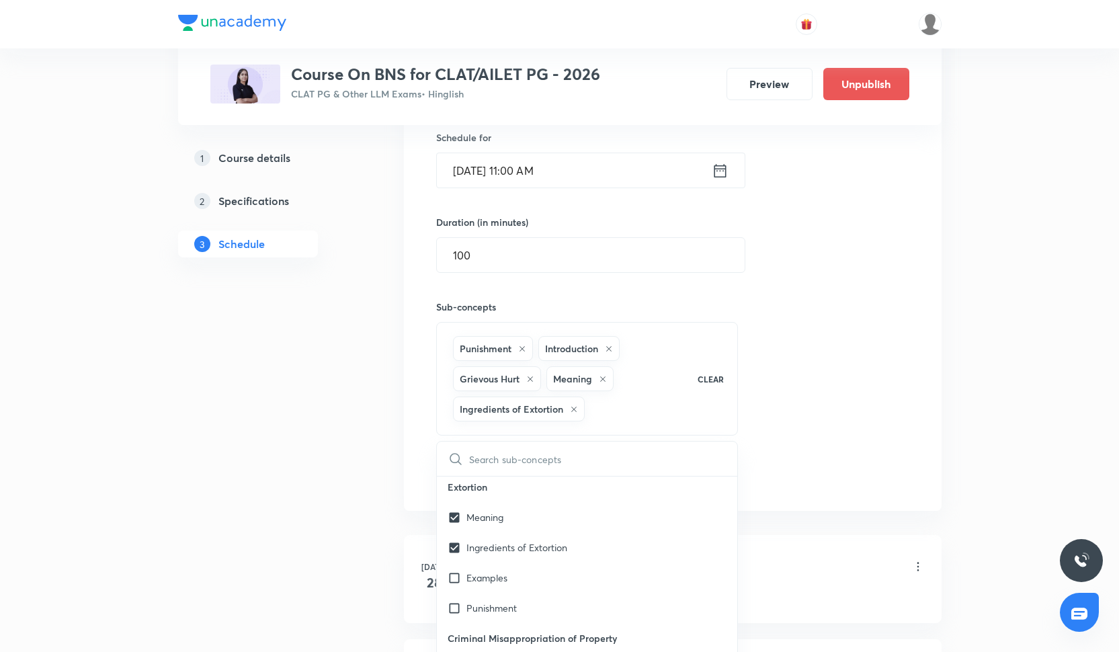
scroll to position [1137, 0]
click at [557, 582] on div "Examples" at bounding box center [587, 579] width 301 height 30
checkbox input "true"
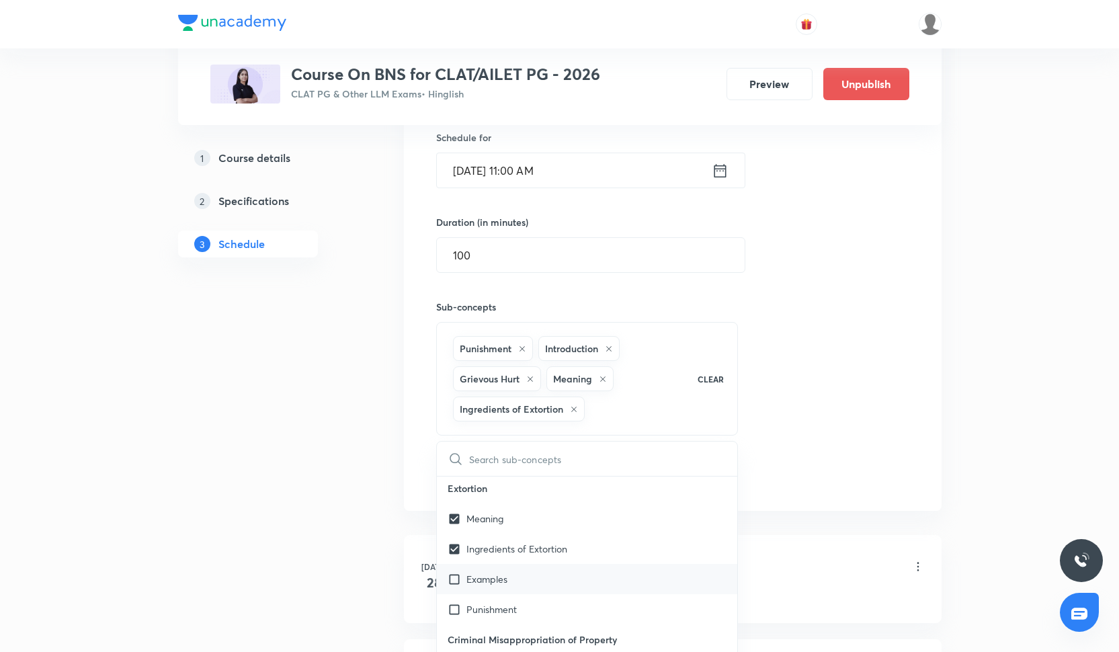
checkbox input "true"
click at [557, 610] on div "Punishment" at bounding box center [587, 609] width 301 height 30
checkbox input "true"
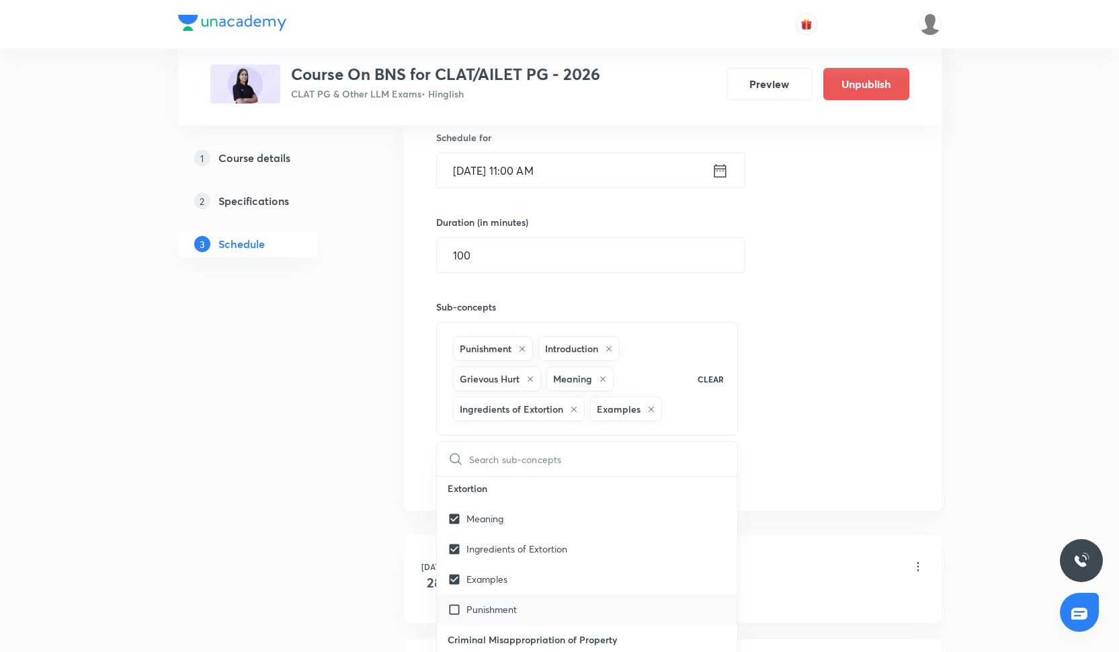
checkbox input "true"
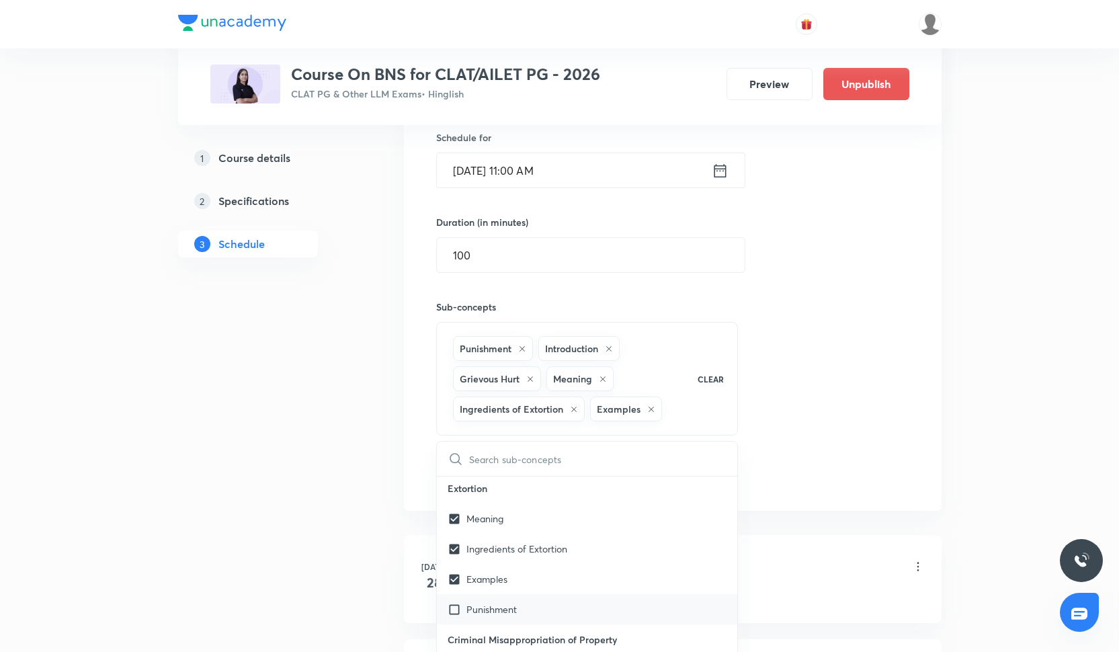
checkbox input "true"
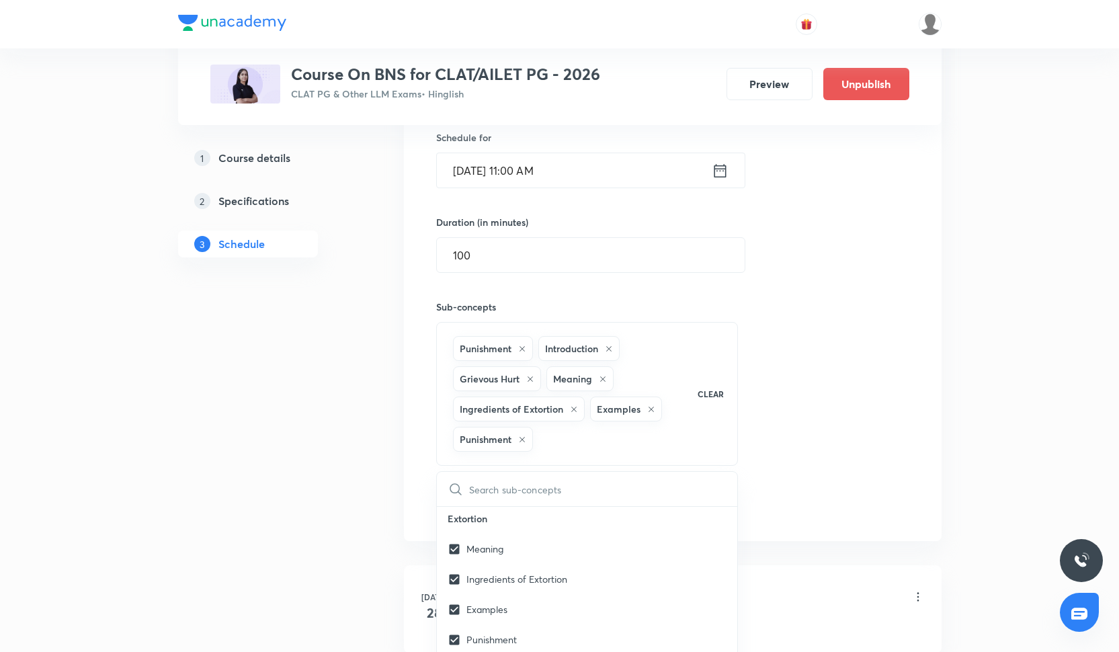
click at [783, 491] on div "Session 23 Live class Quiz Recorded classes Session title 36/99 Bhartiya Nyaya …" at bounding box center [672, 237] width 473 height 565
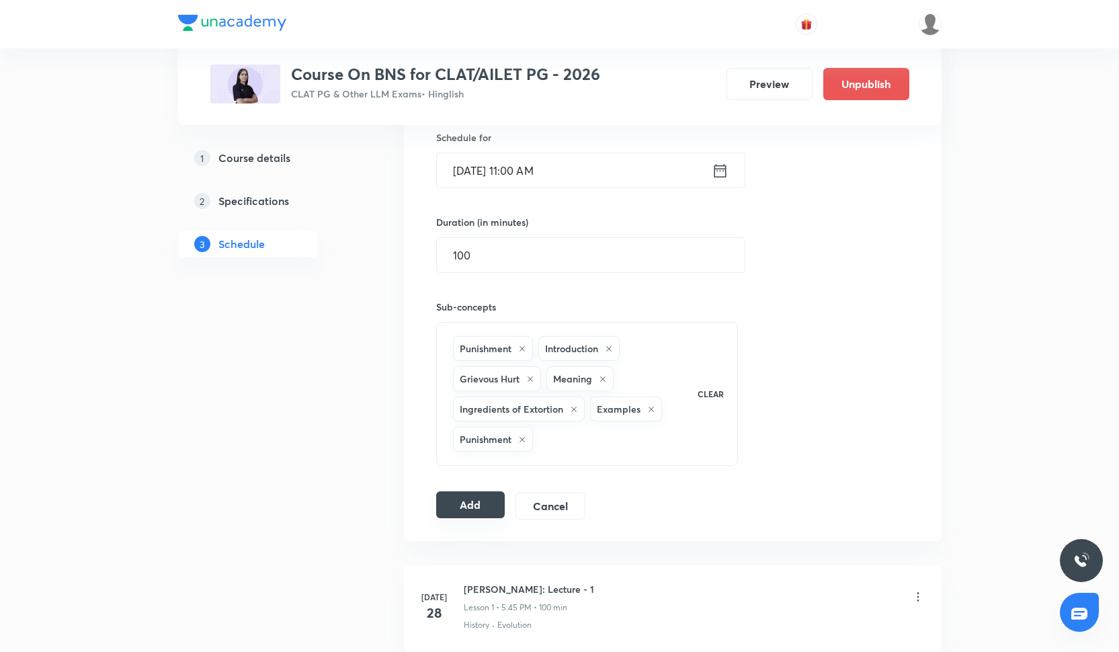
click at [477, 501] on button "Add" at bounding box center [470, 504] width 69 height 27
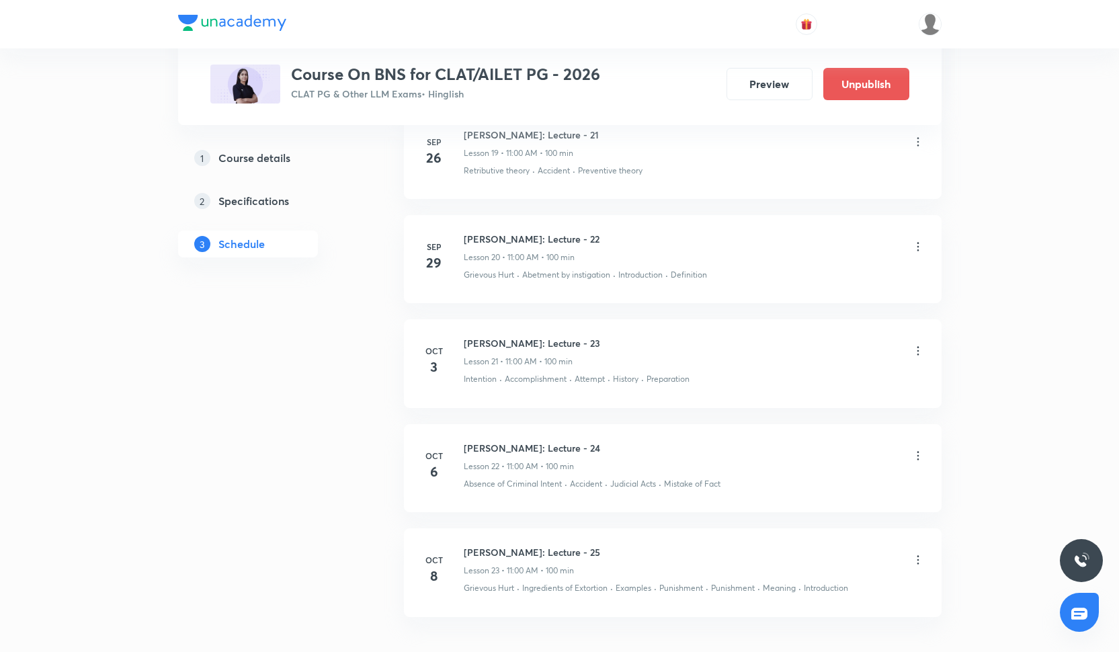
scroll to position [2757, 0]
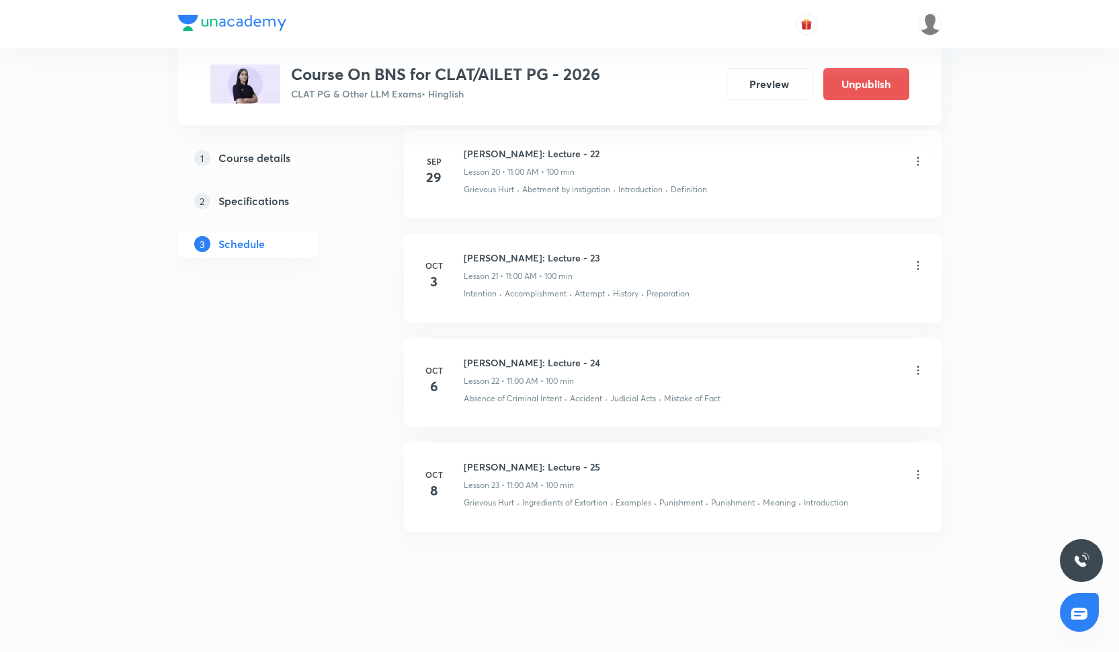
click at [608, 339] on li "Oct 6 Bhartiya Nyaya Sanhita: Lecture - 24 Lesson 22 • 11:00 AM • 100 min Absen…" at bounding box center [673, 383] width 538 height 88
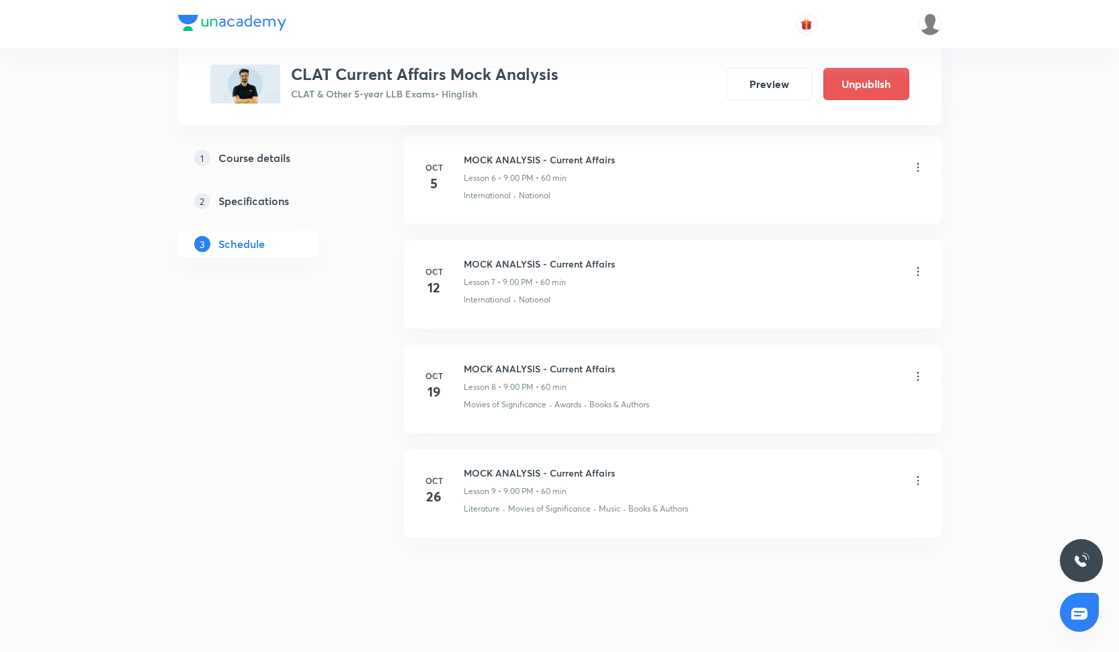
scroll to position [1298, 0]
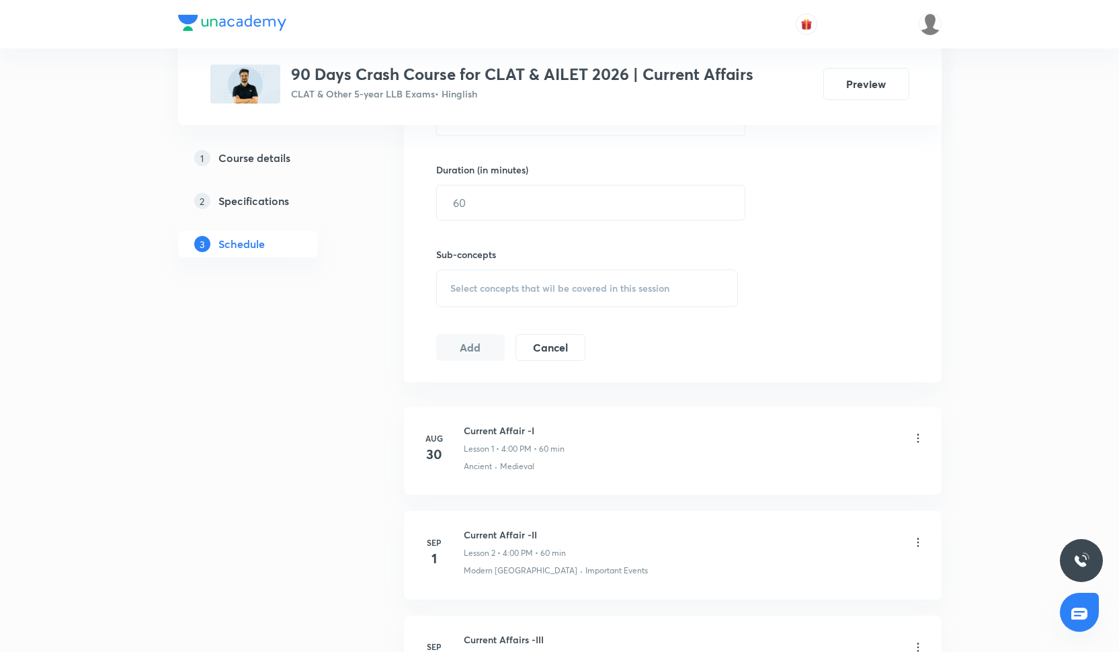
scroll to position [1090, 0]
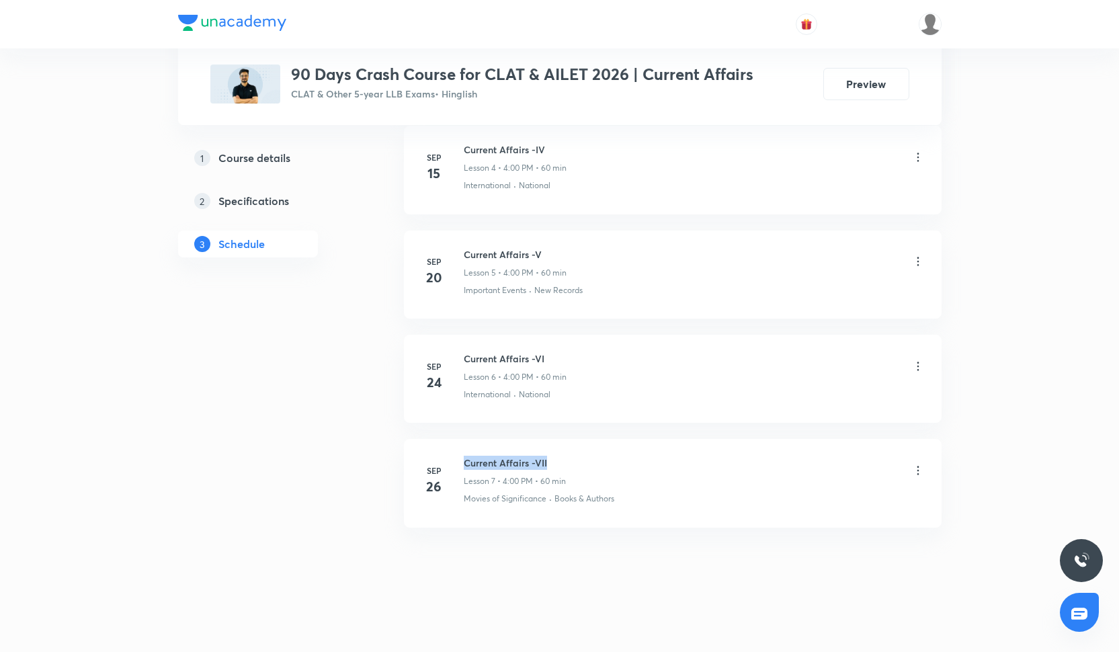
drag, startPoint x: 464, startPoint y: 458, endPoint x: 568, endPoint y: 457, distance: 104.2
click at [568, 457] on div "Current Affairs -VII Lesson 7 • 4:00 PM • 60 min" at bounding box center [694, 472] width 461 height 32
copy h6 "Current Affairs -VII"
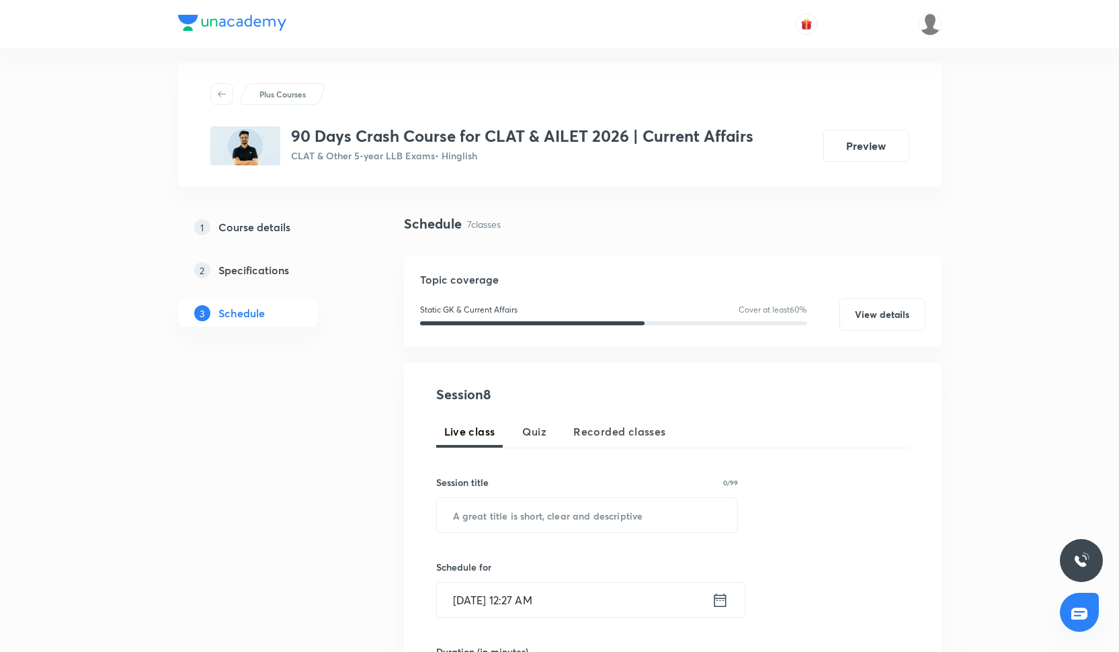
scroll to position [0, 0]
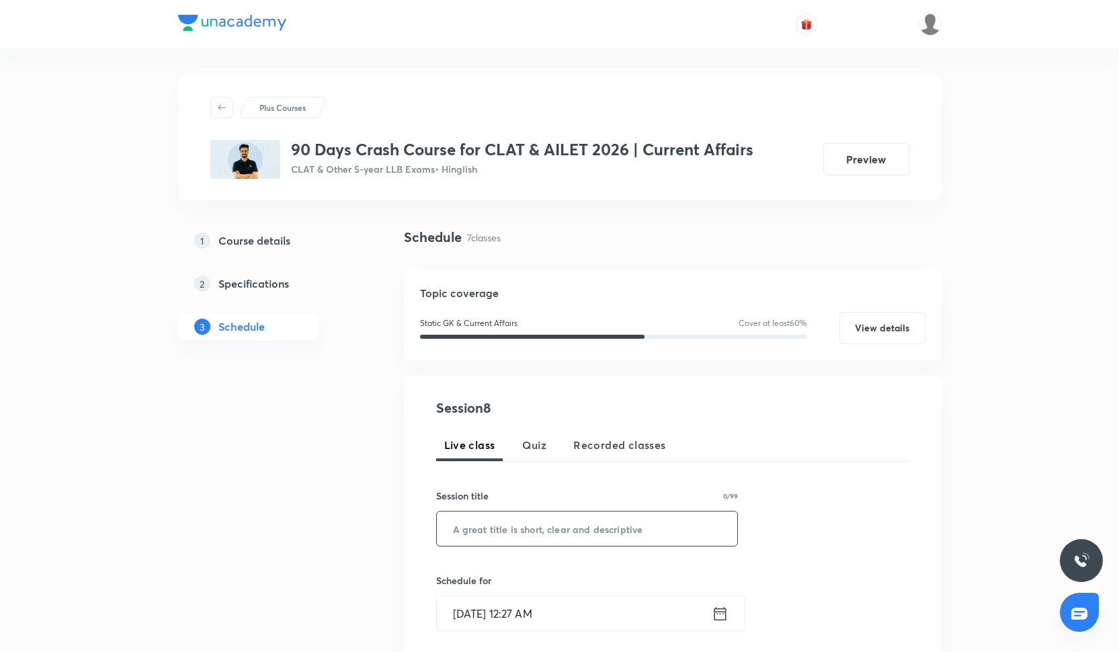
click at [522, 532] on input "text" at bounding box center [587, 529] width 301 height 34
paste input "Current Affairs -VII"
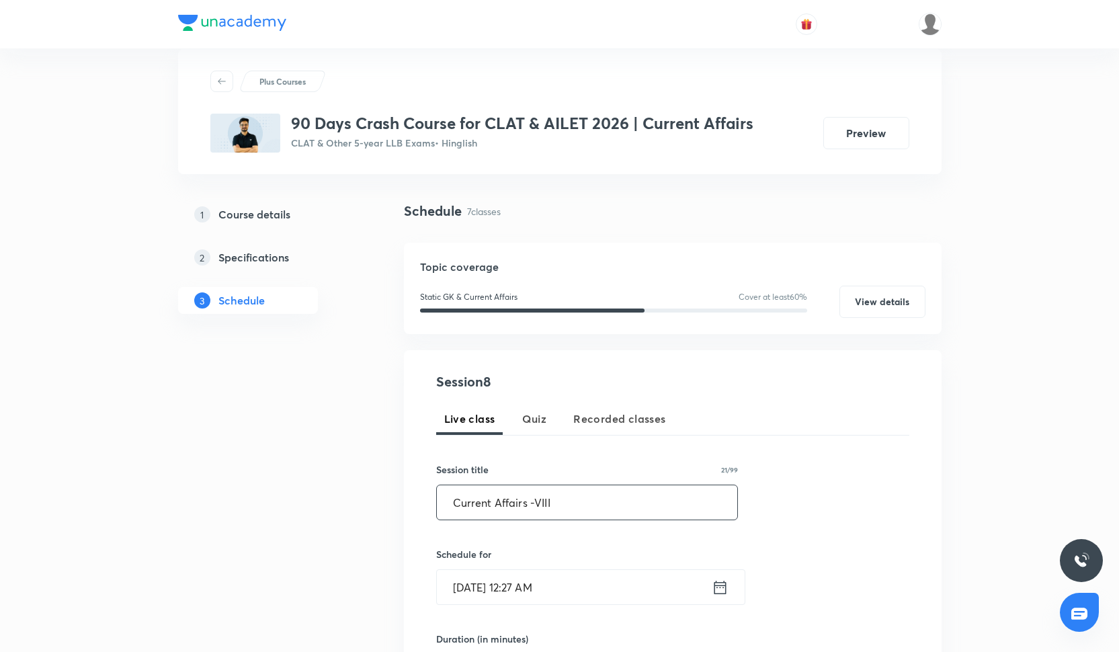
scroll to position [106, 0]
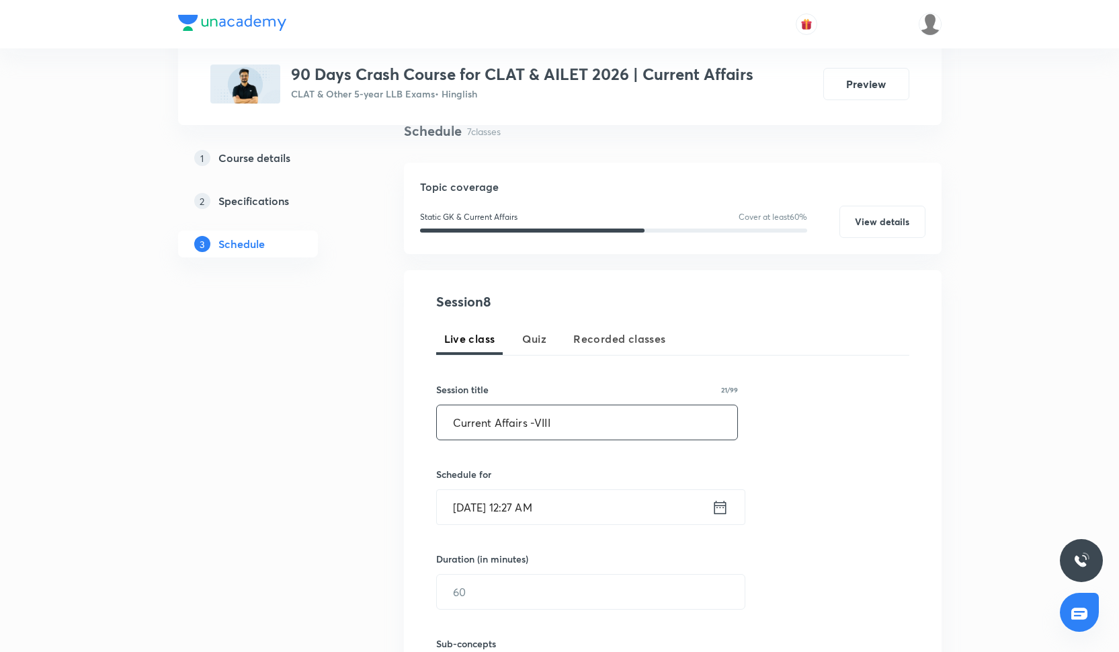
type input "Current Affairs -VIII"
click at [515, 515] on input "[DATE] 12:27 AM" at bounding box center [574, 507] width 275 height 34
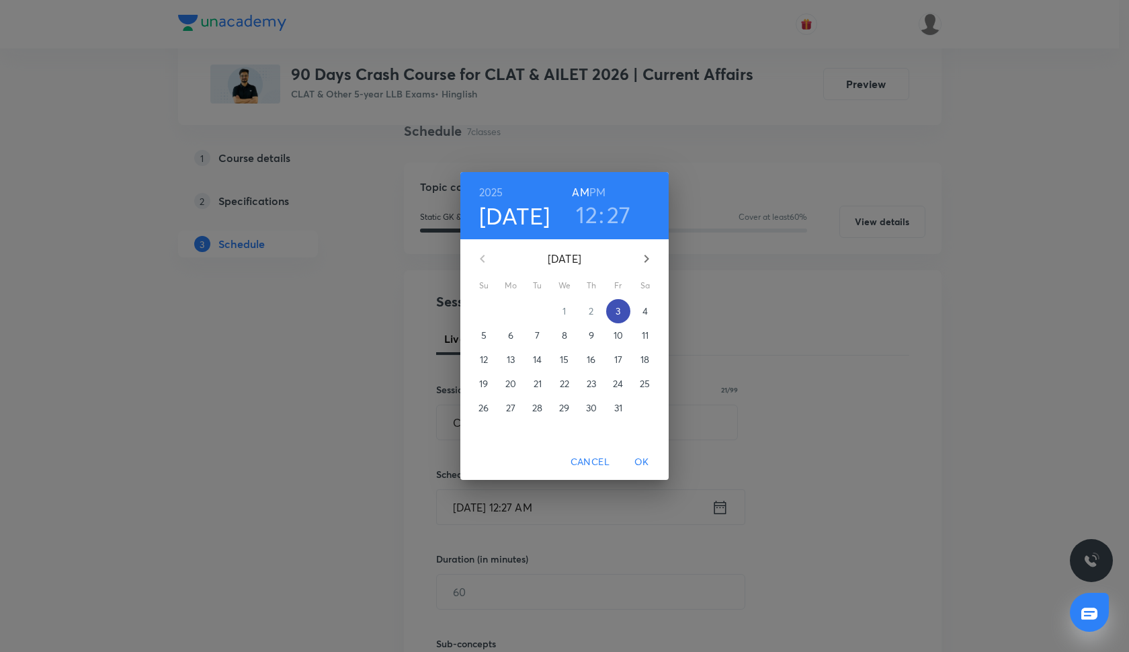
click at [621, 312] on p "3" at bounding box center [618, 311] width 5 height 13
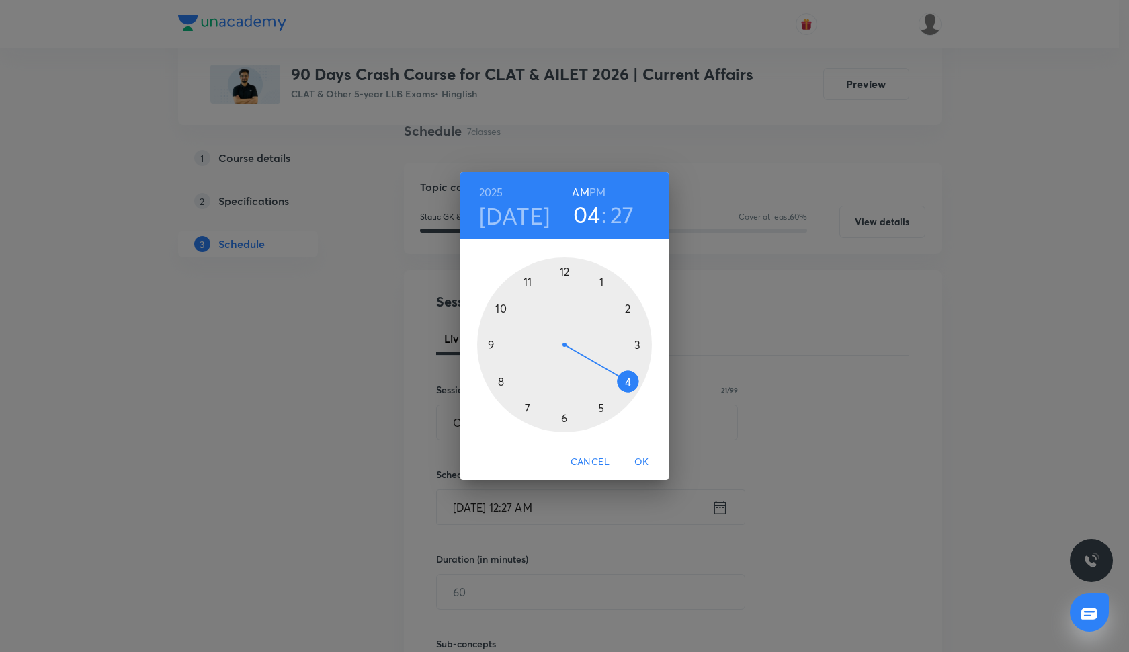
click at [627, 383] on div at bounding box center [564, 344] width 175 height 175
click at [563, 270] on div at bounding box center [564, 344] width 175 height 175
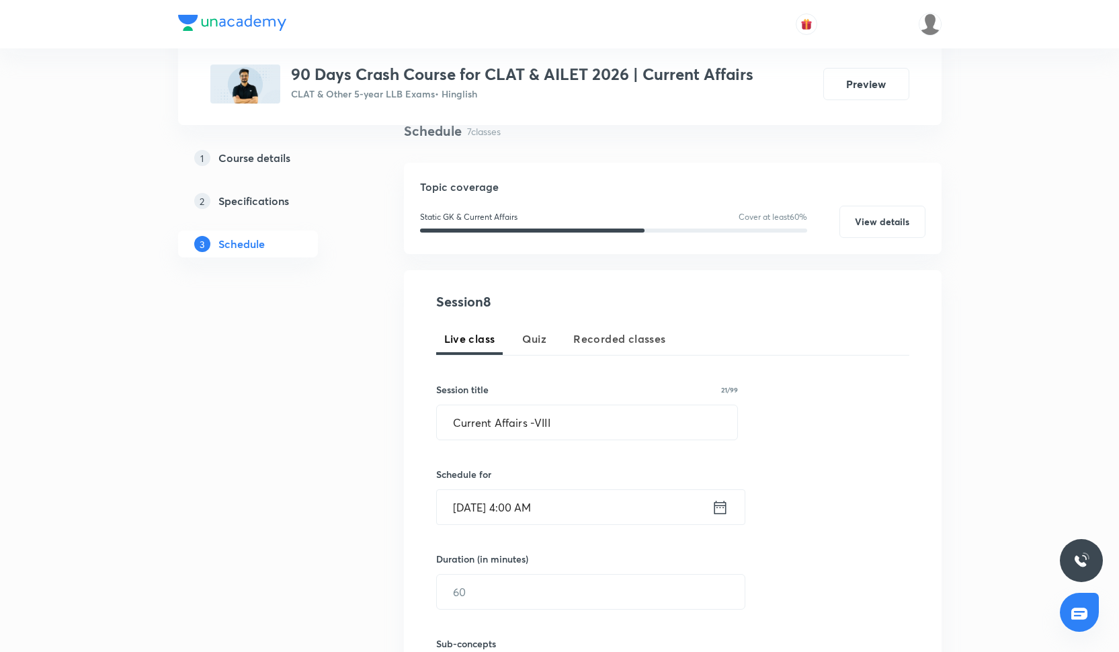
click at [522, 506] on input "Oct 3, 2025, 4:00 AM" at bounding box center [574, 507] width 275 height 34
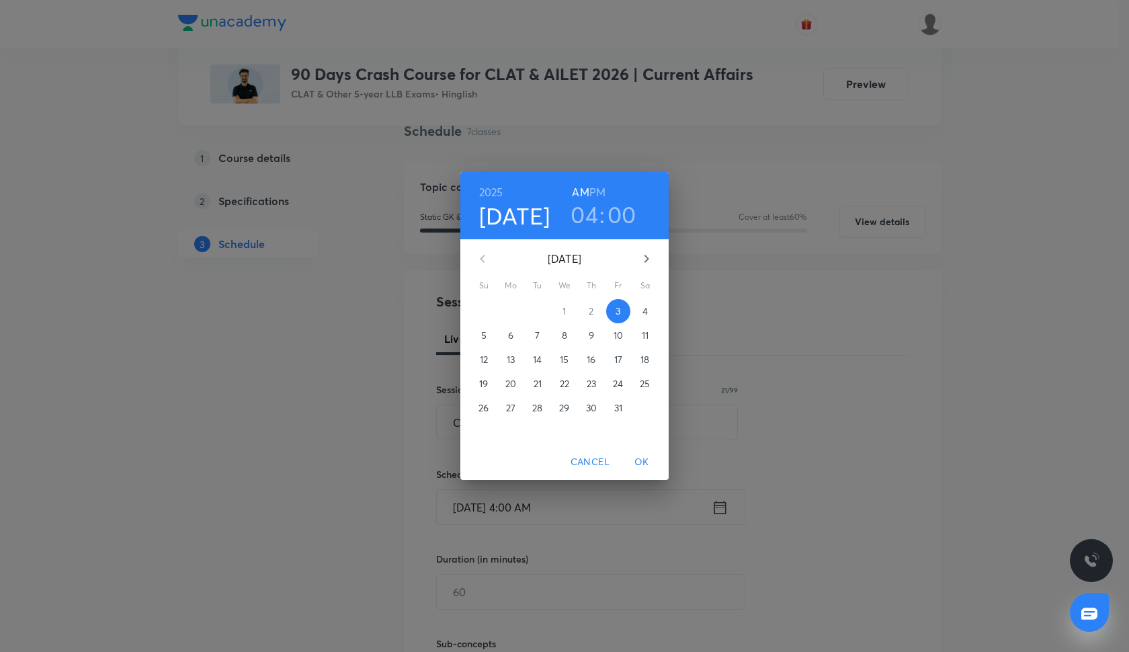
click at [598, 192] on h6 "PM" at bounding box center [598, 192] width 16 height 19
click at [640, 464] on span "OK" at bounding box center [642, 462] width 32 height 17
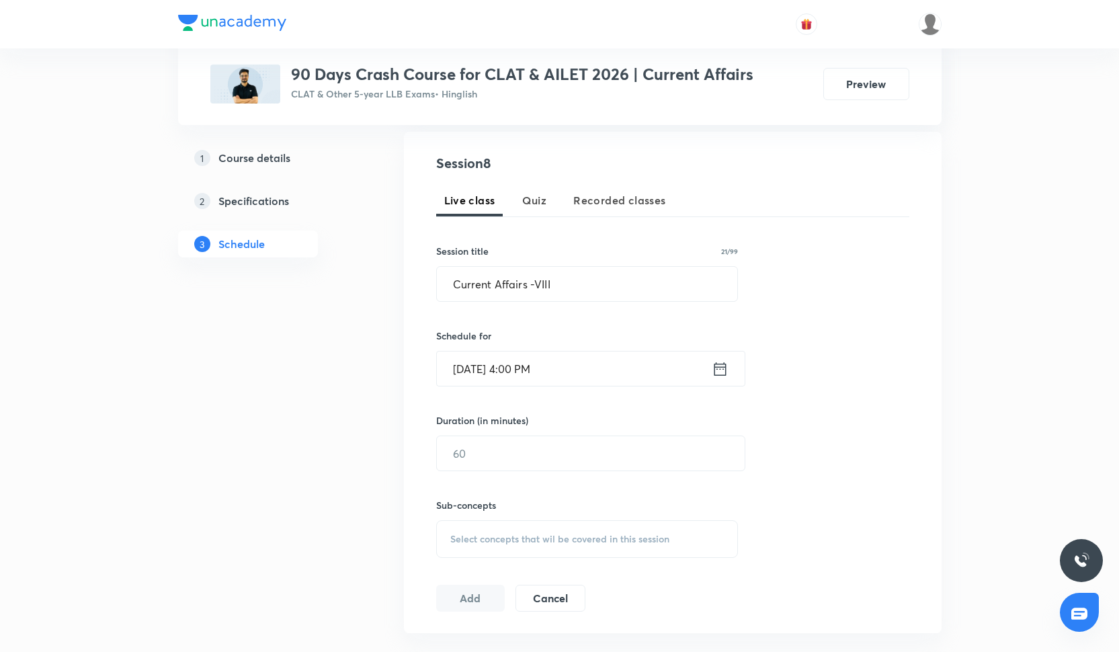
scroll to position [245, 0]
click at [539, 467] on input "text" at bounding box center [591, 453] width 308 height 34
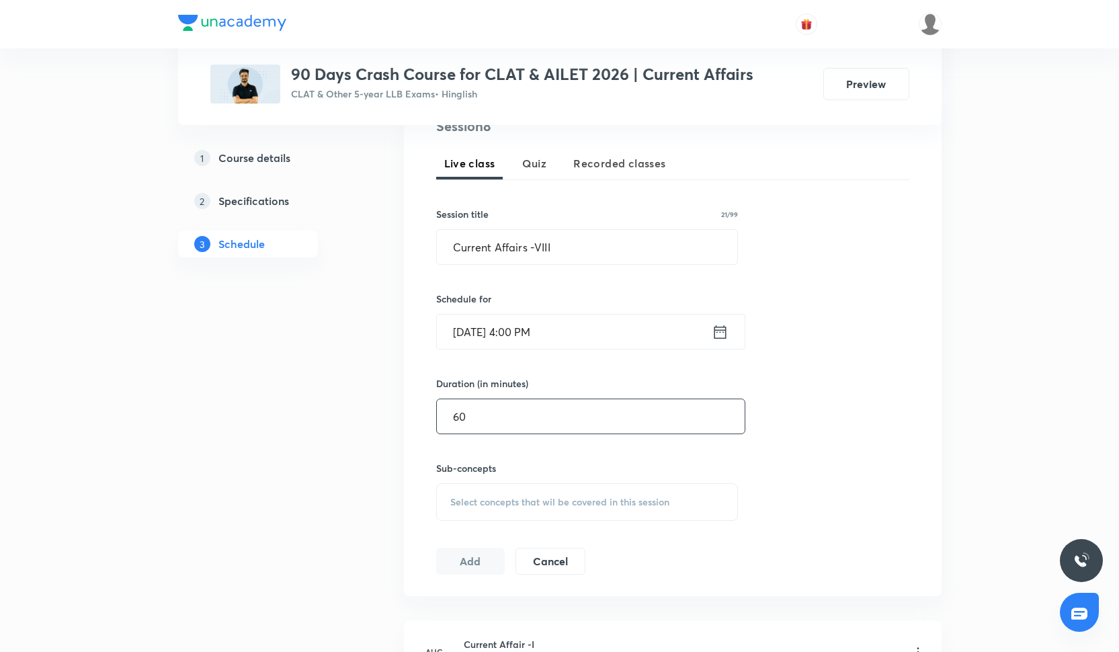
type input "60"
click at [522, 508] on div "Select concepts that wil be covered in this session" at bounding box center [587, 502] width 303 height 38
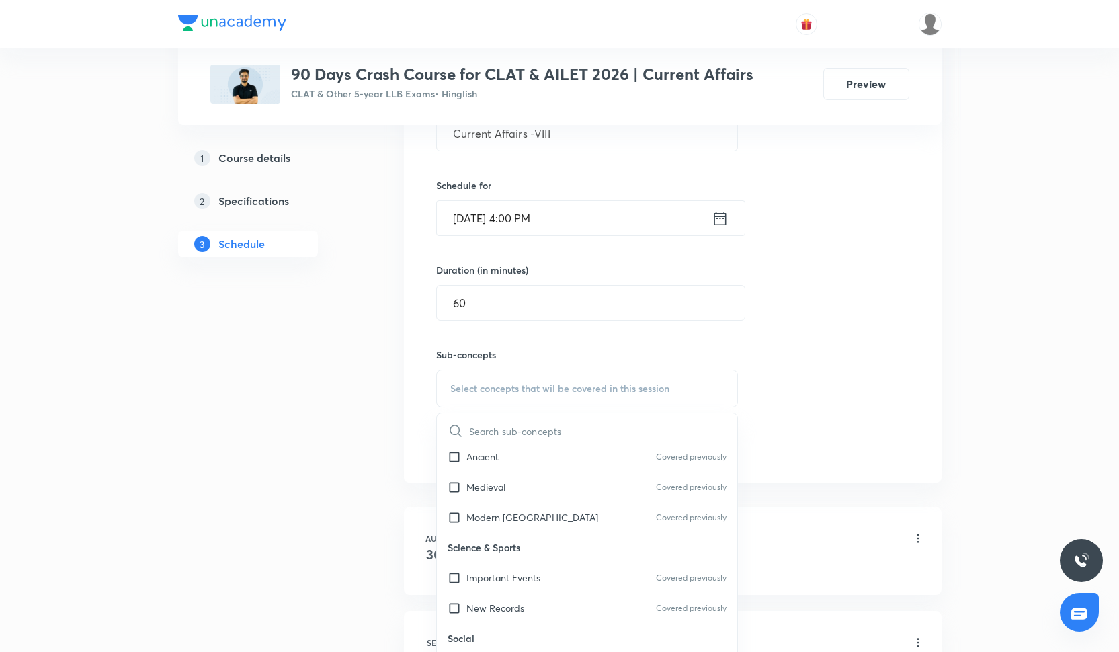
scroll to position [40, 0]
click at [518, 501] on div "Modern India Covered previously" at bounding box center [587, 515] width 301 height 30
checkbox input "true"
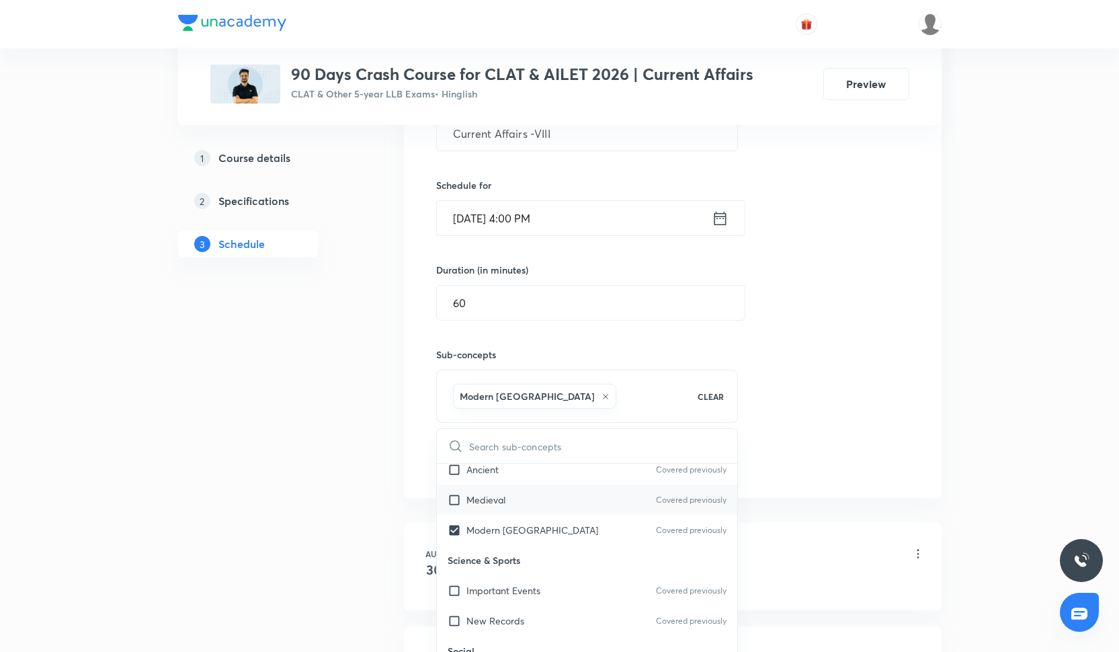
click at [518, 495] on div "Medieval Covered previously" at bounding box center [587, 500] width 301 height 30
checkbox input "true"
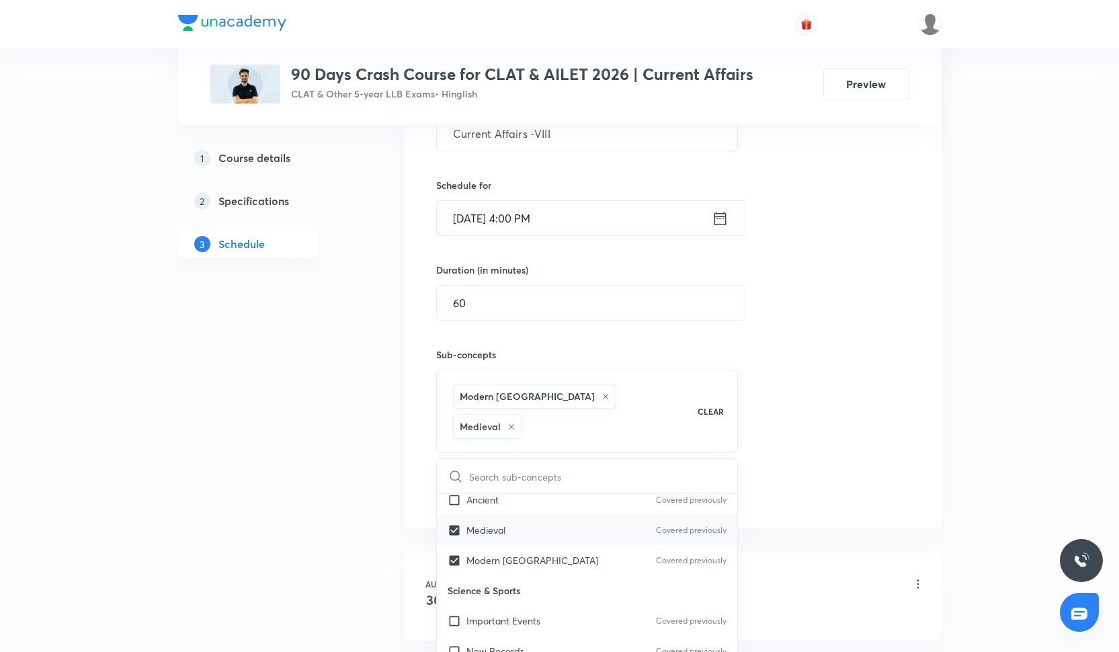
click at [518, 515] on div "Medieval Covered previously" at bounding box center [587, 530] width 301 height 30
checkbox input "false"
checkbox input "true"
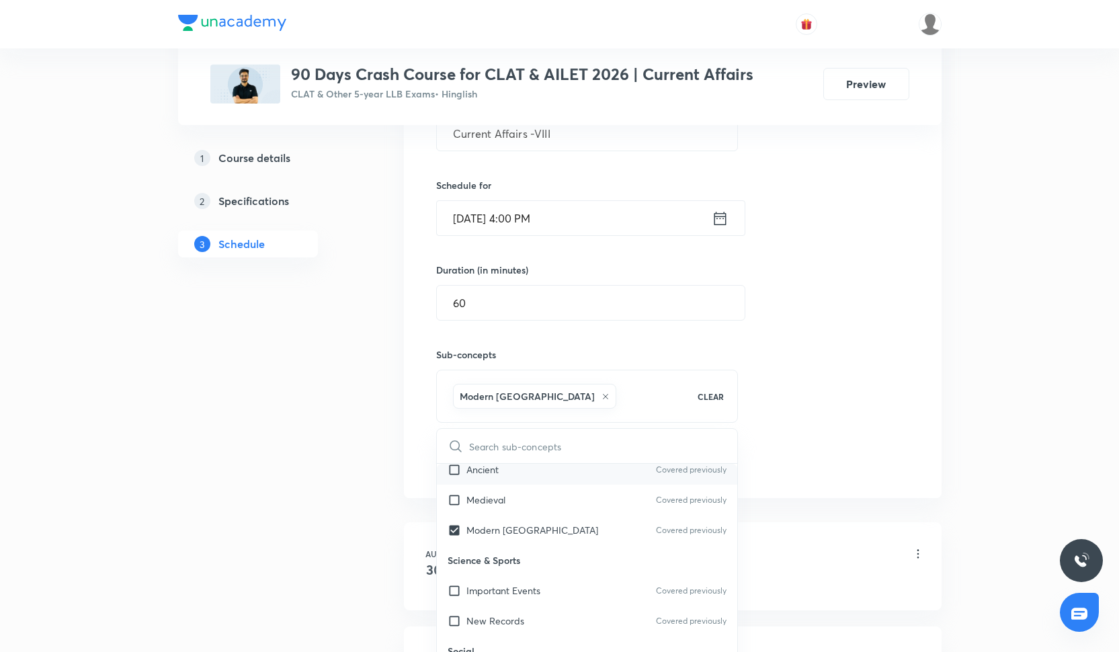
click at [518, 484] on div "Ancient Covered previously" at bounding box center [587, 469] width 301 height 30
checkbox input "true"
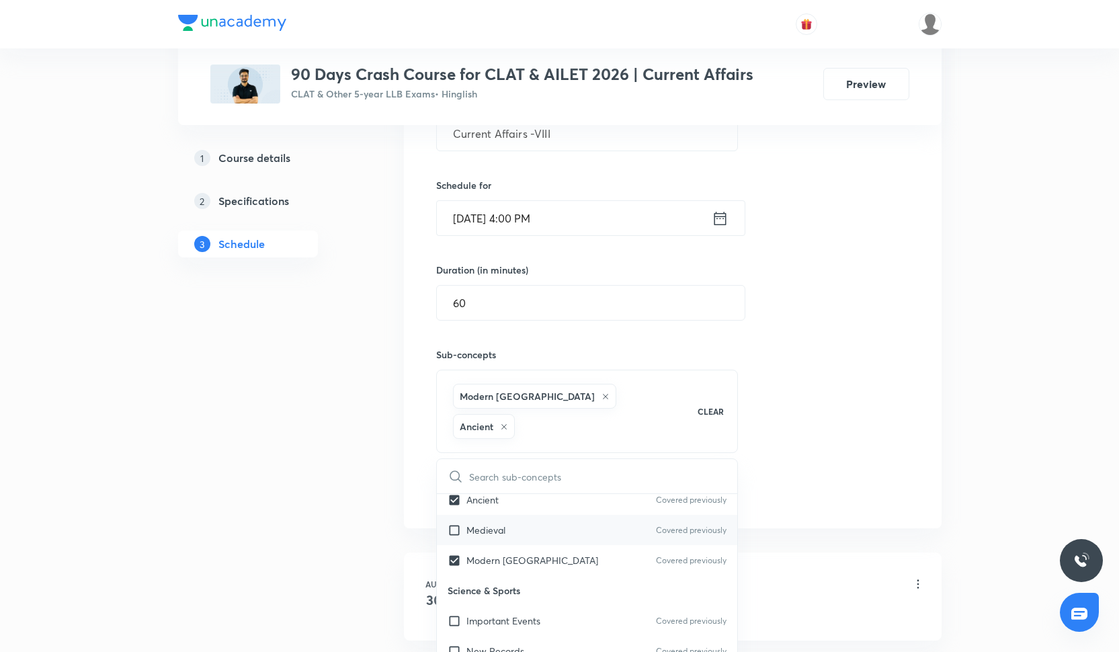
click at [522, 515] on div "Medieval Covered previously" at bounding box center [587, 530] width 301 height 30
checkbox input "true"
click at [765, 435] on div "Session 8 Live class Quiz Recorded classes Session title 21/99 Current Affairs …" at bounding box center [672, 255] width 473 height 504
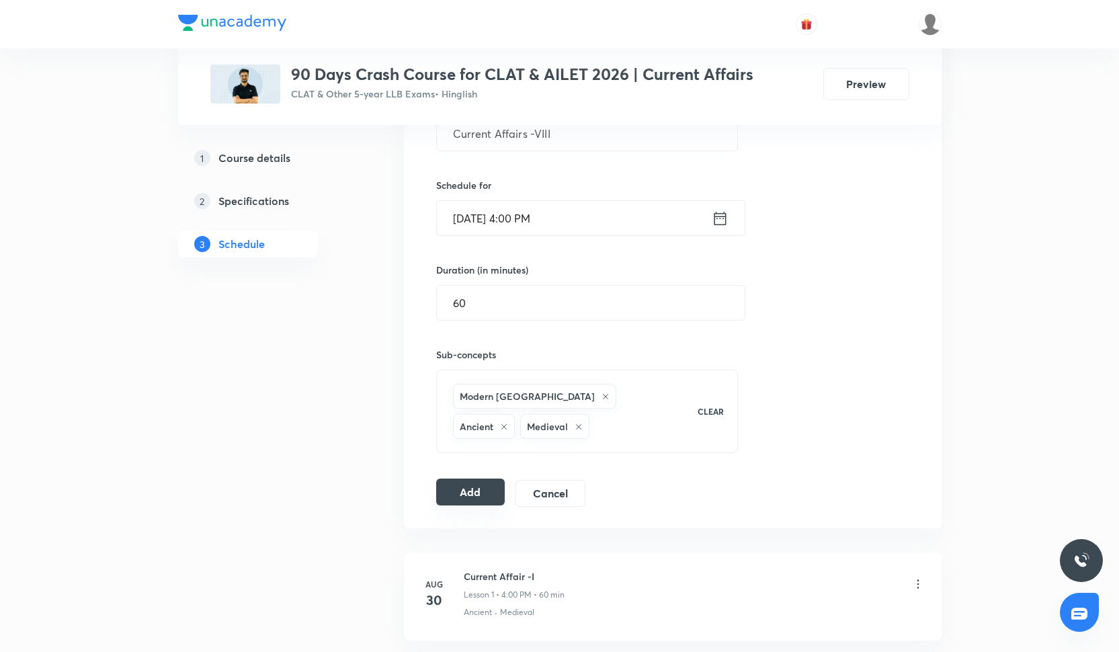
click at [446, 485] on button "Add" at bounding box center [470, 492] width 69 height 27
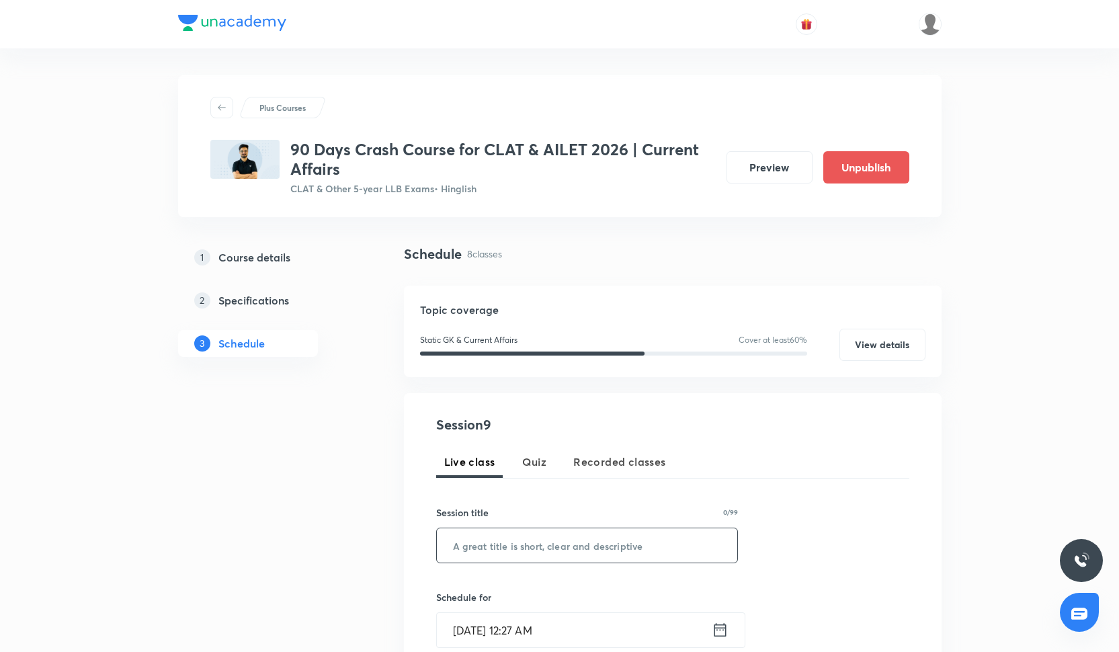
click at [555, 559] on input "text" at bounding box center [587, 545] width 301 height 34
paste input "Current Affairs -IX"
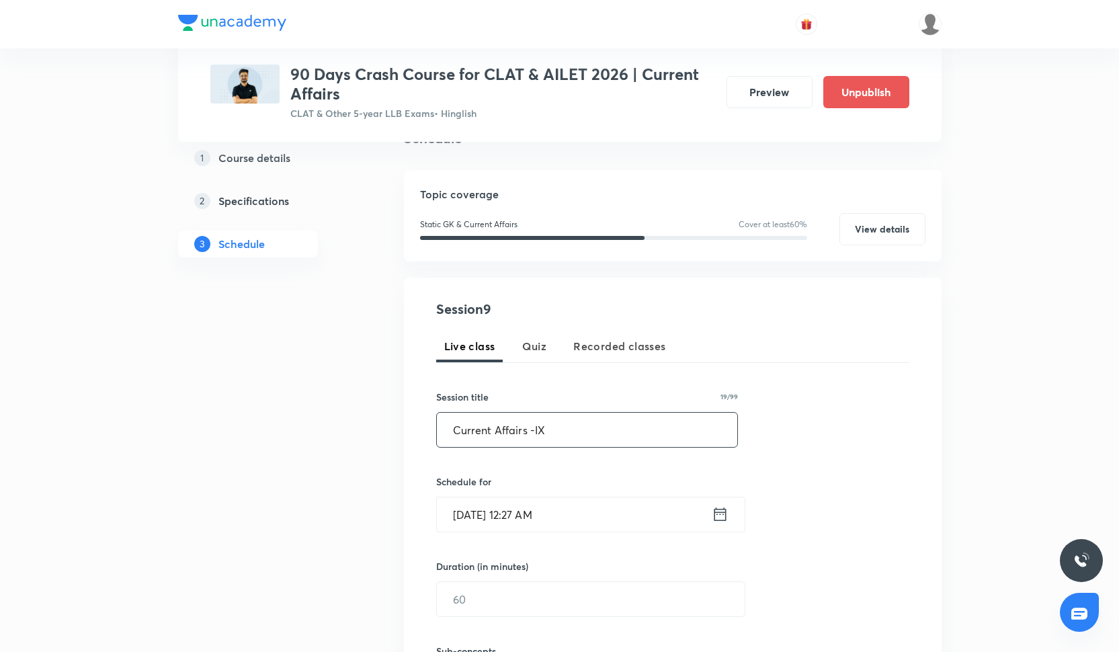
scroll to position [136, 0]
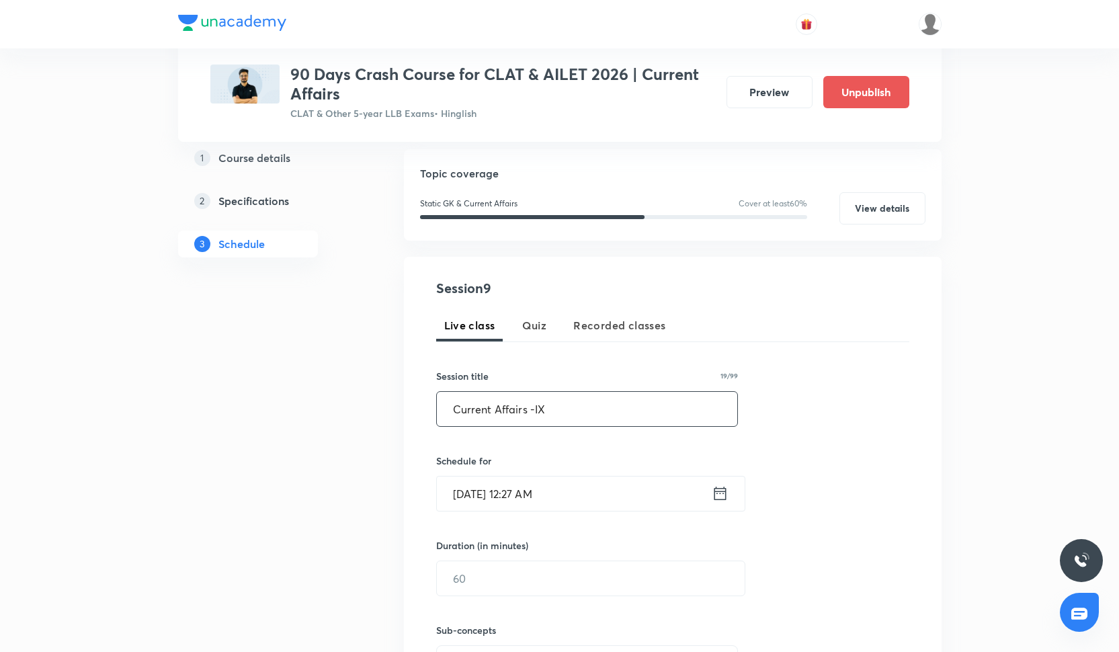
type input "Current Affairs -IX"
click at [549, 506] on input "Oct 3, 2025, 12:27 AM" at bounding box center [574, 494] width 275 height 34
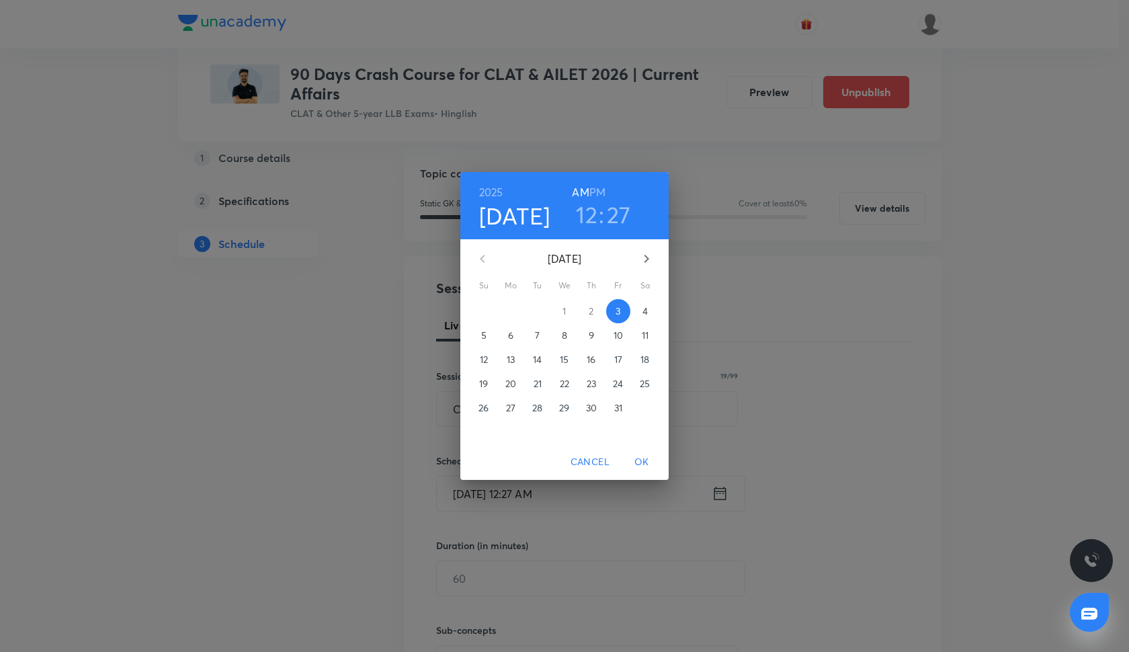
click at [567, 342] on button "8" at bounding box center [565, 335] width 24 height 24
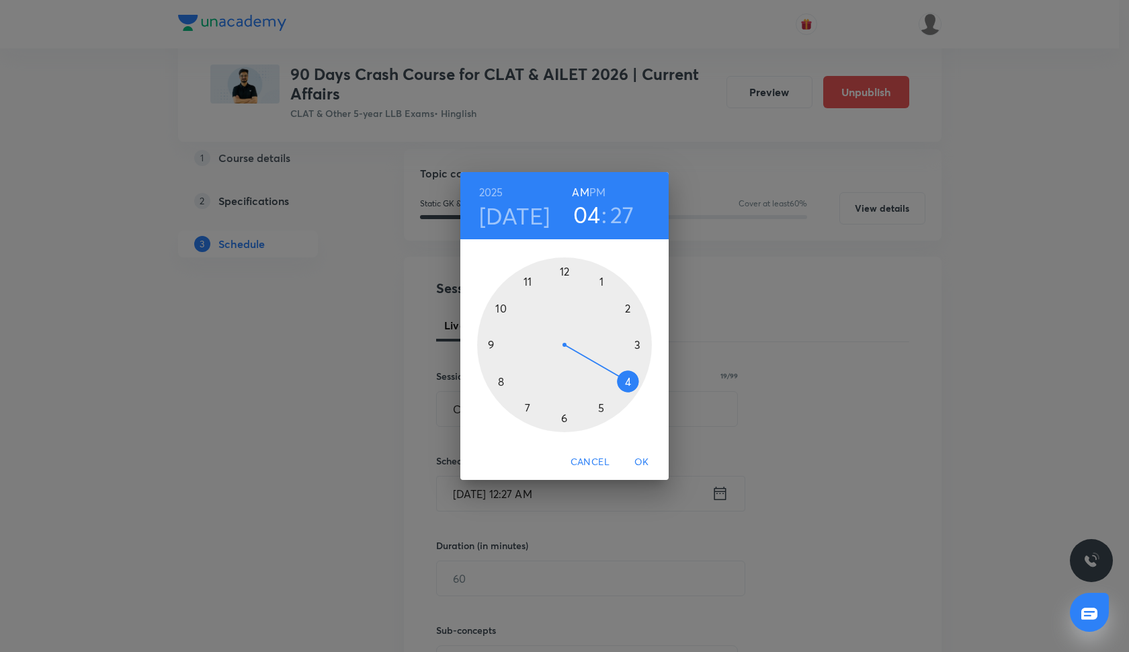
click at [629, 379] on div at bounding box center [564, 344] width 175 height 175
click at [569, 268] on div at bounding box center [564, 344] width 175 height 175
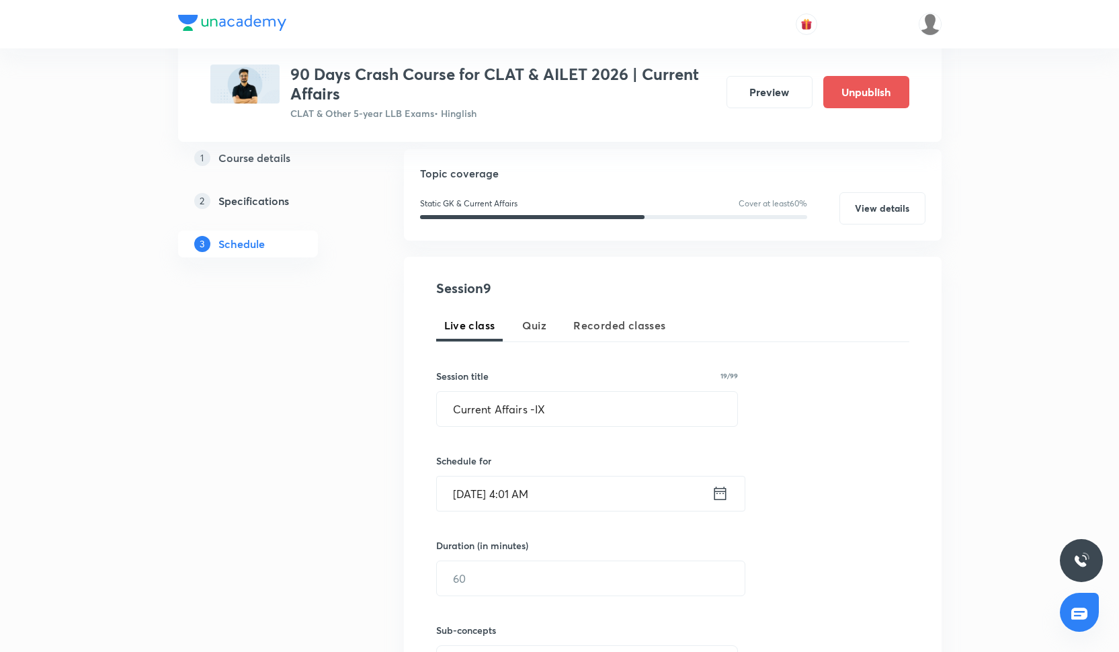
click at [582, 494] on input "Oct 8, 2025, 4:01 AM" at bounding box center [574, 494] width 275 height 34
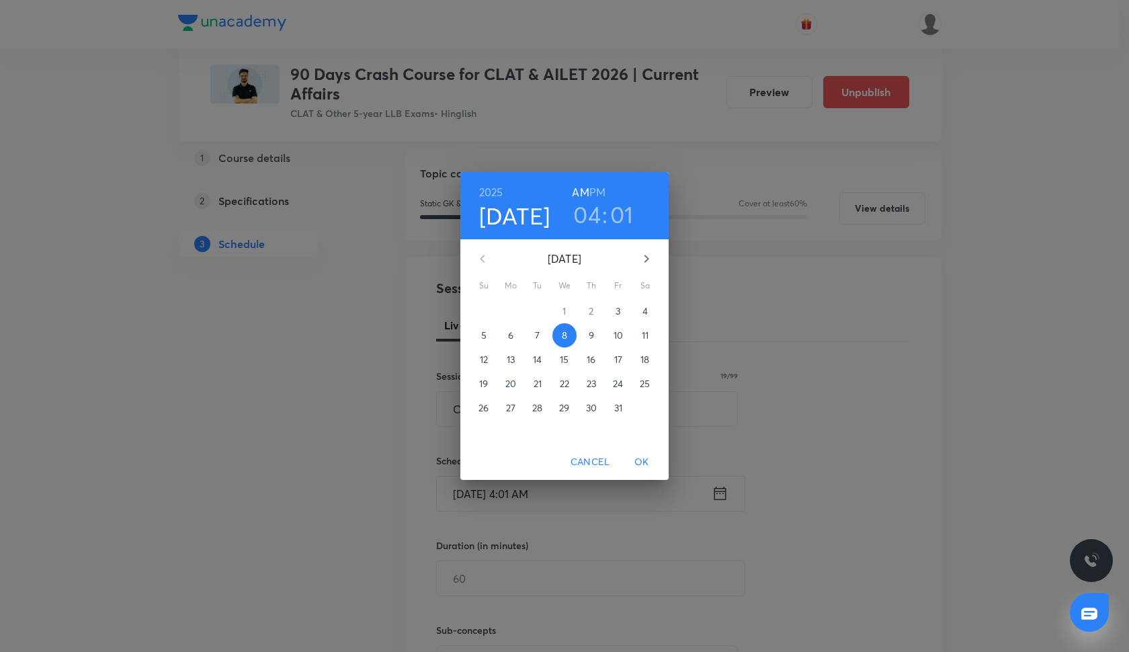
click at [606, 191] on div "2025 Oct 8 04 : 01 AM PM" at bounding box center [564, 206] width 187 height 46
click at [603, 191] on h6 "PM" at bounding box center [598, 192] width 16 height 19
click at [623, 212] on h3 "01" at bounding box center [622, 214] width 24 height 28
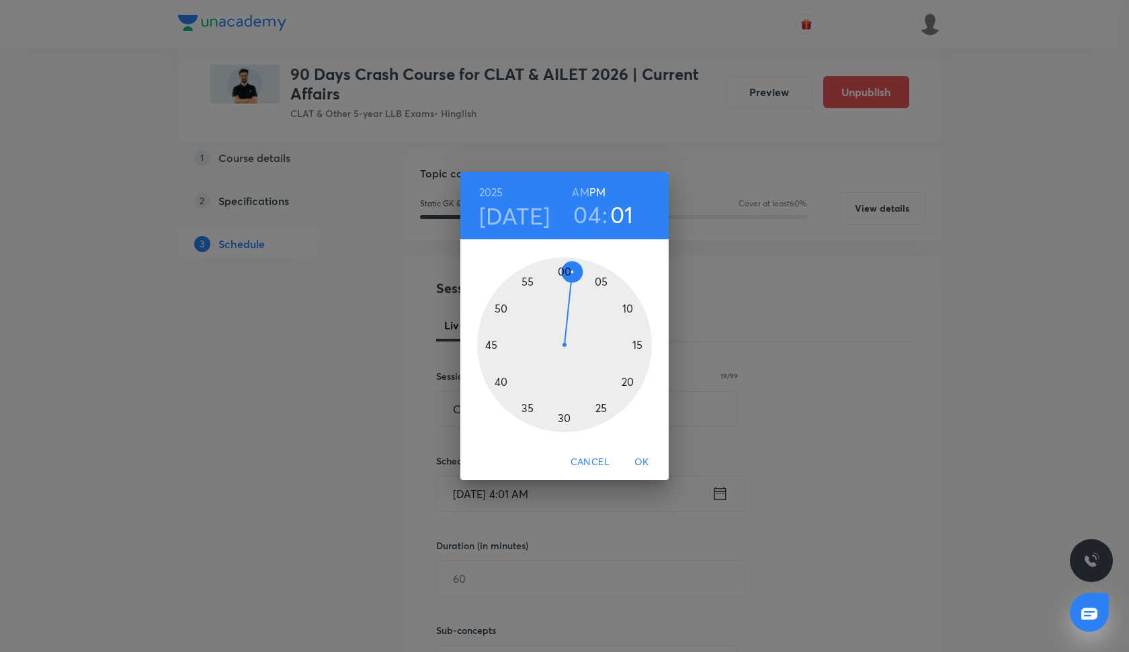
click at [565, 268] on div at bounding box center [564, 344] width 175 height 175
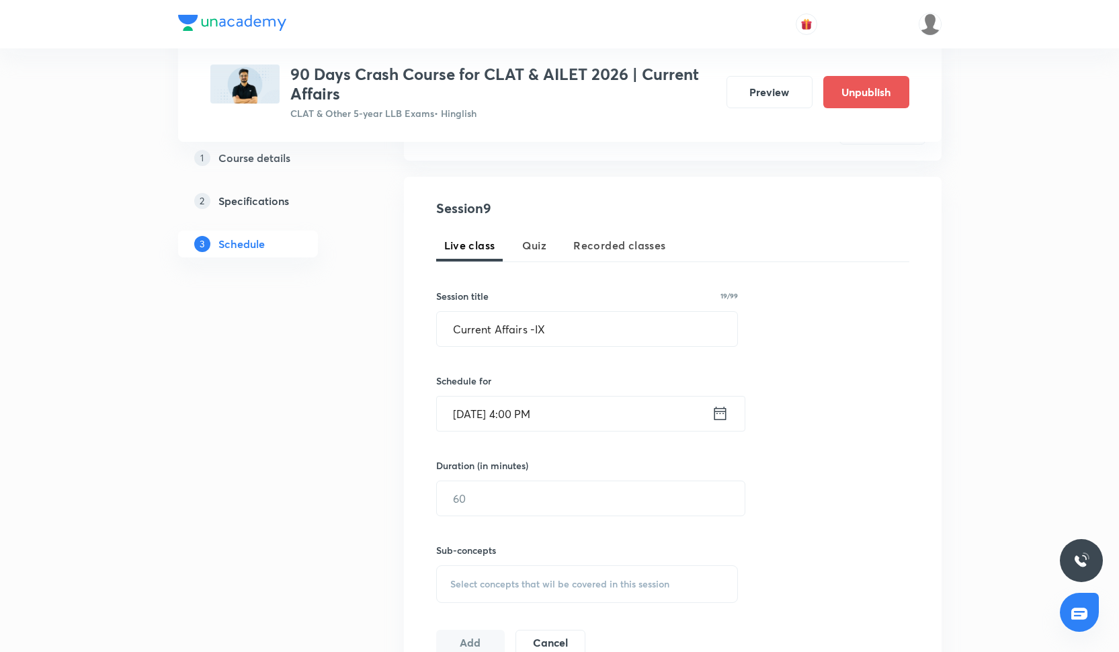
scroll to position [238, 0]
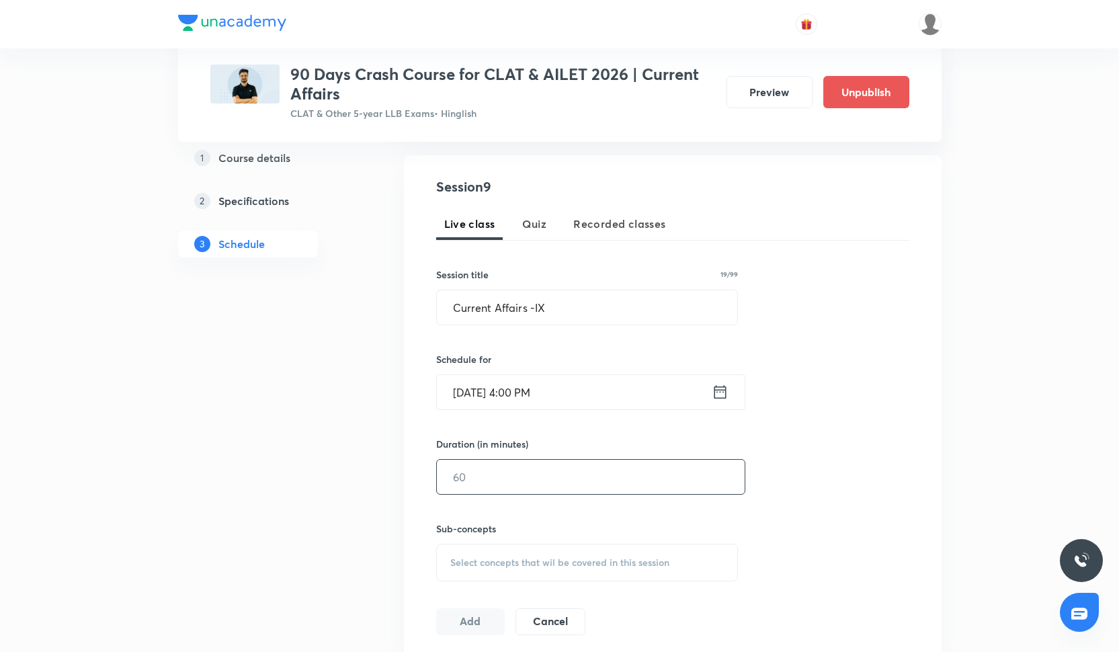
click at [511, 478] on input "text" at bounding box center [591, 477] width 308 height 34
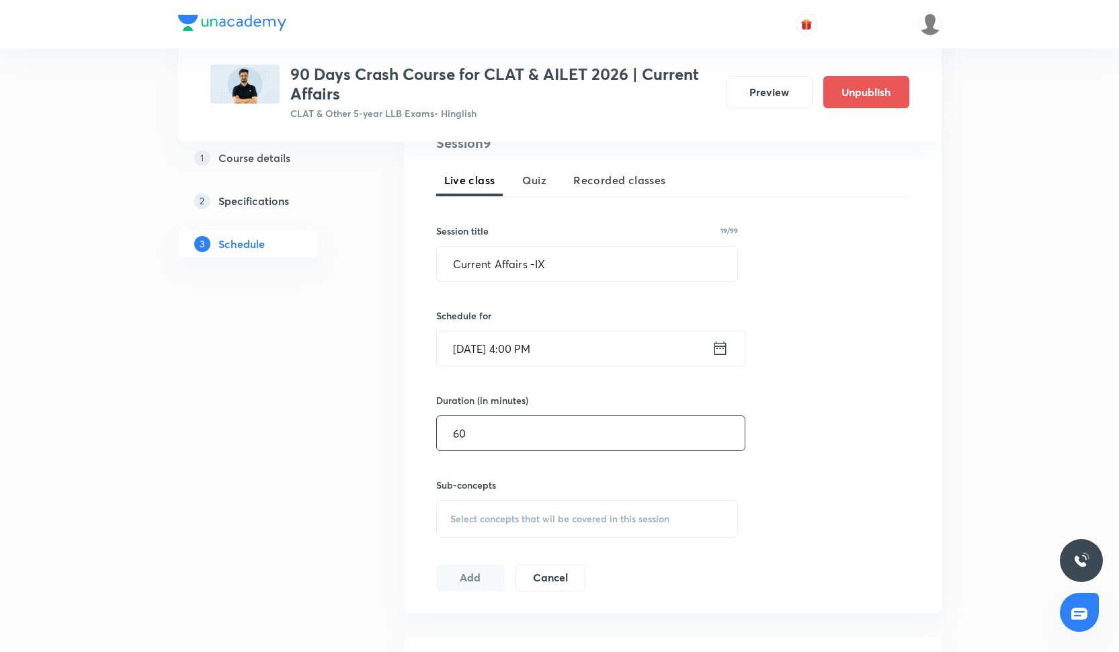
scroll to position [292, 0]
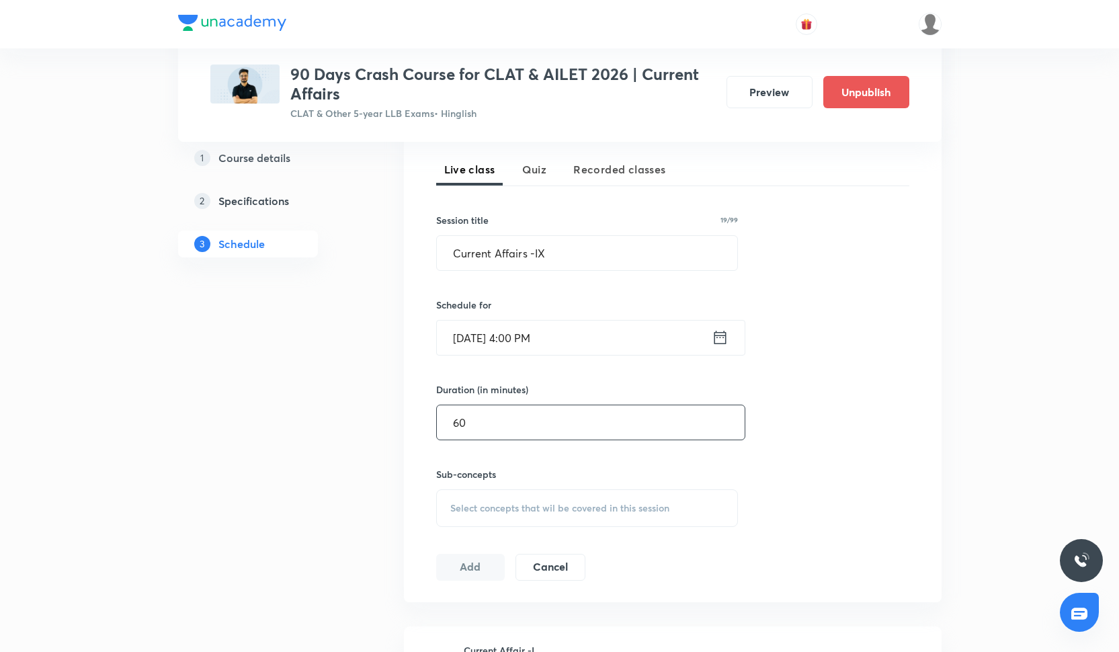
type input "60"
click at [493, 482] on div "Sub-concepts Select concepts that wil be covered in this session" at bounding box center [587, 497] width 303 height 60
click at [493, 498] on div "Select concepts that wil be covered in this session" at bounding box center [587, 508] width 303 height 38
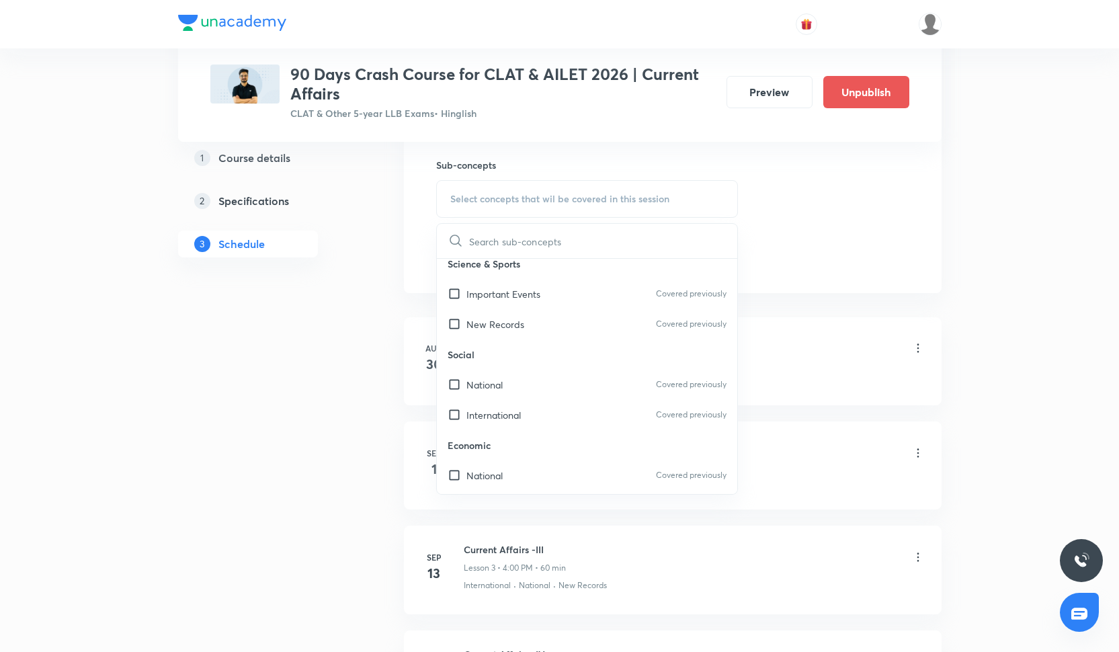
scroll to position [186, 0]
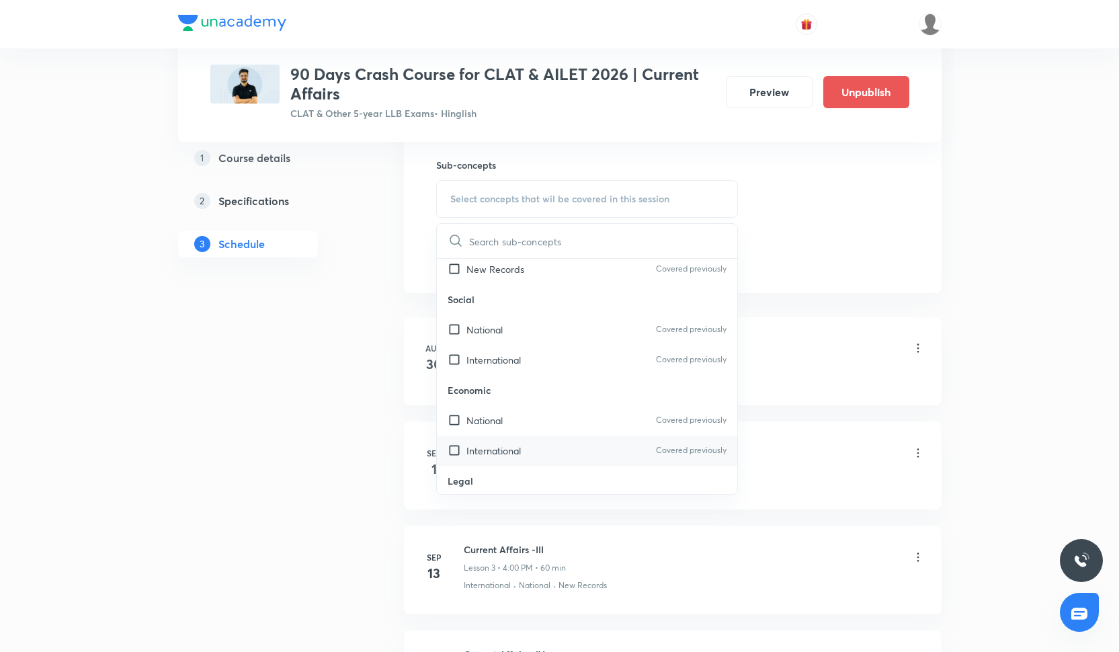
click at [533, 436] on div "International Covered previously" at bounding box center [587, 451] width 301 height 30
checkbox input "true"
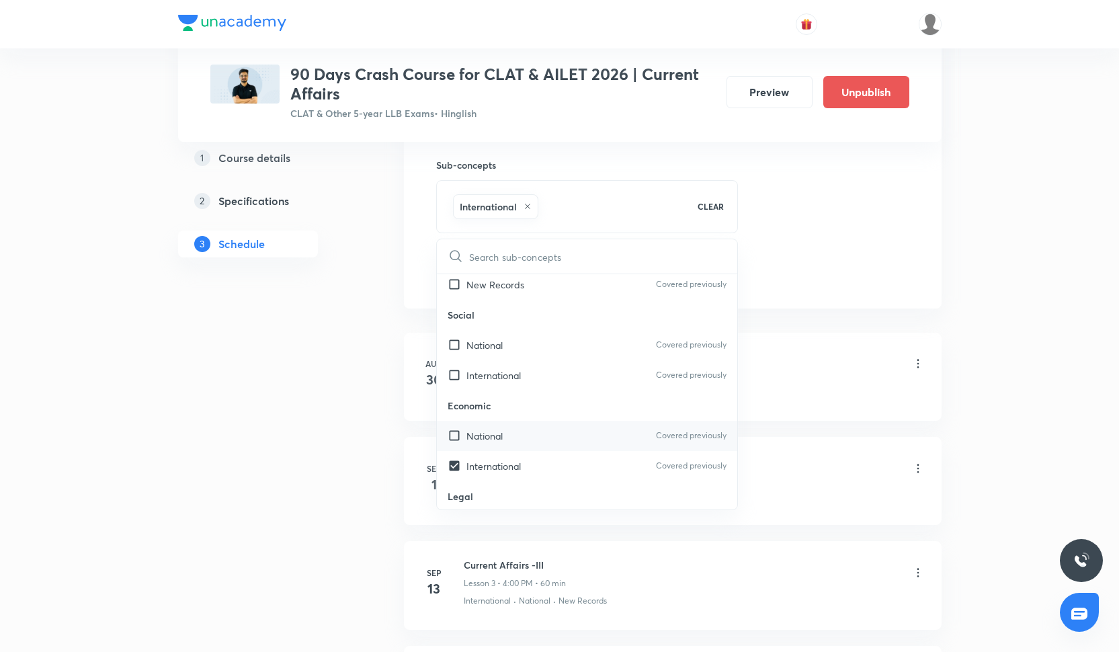
click at [533, 440] on div "National Covered previously" at bounding box center [587, 436] width 301 height 30
checkbox input "true"
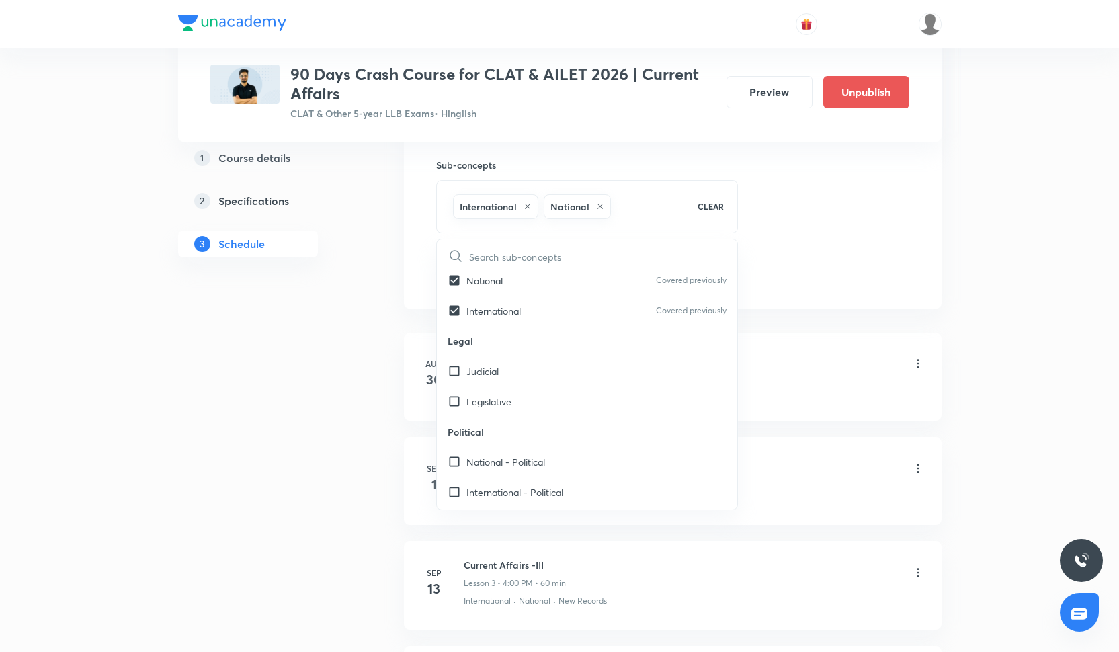
scroll to position [342, 0]
click at [530, 386] on div "Legislative" at bounding box center [587, 401] width 301 height 30
checkbox input "true"
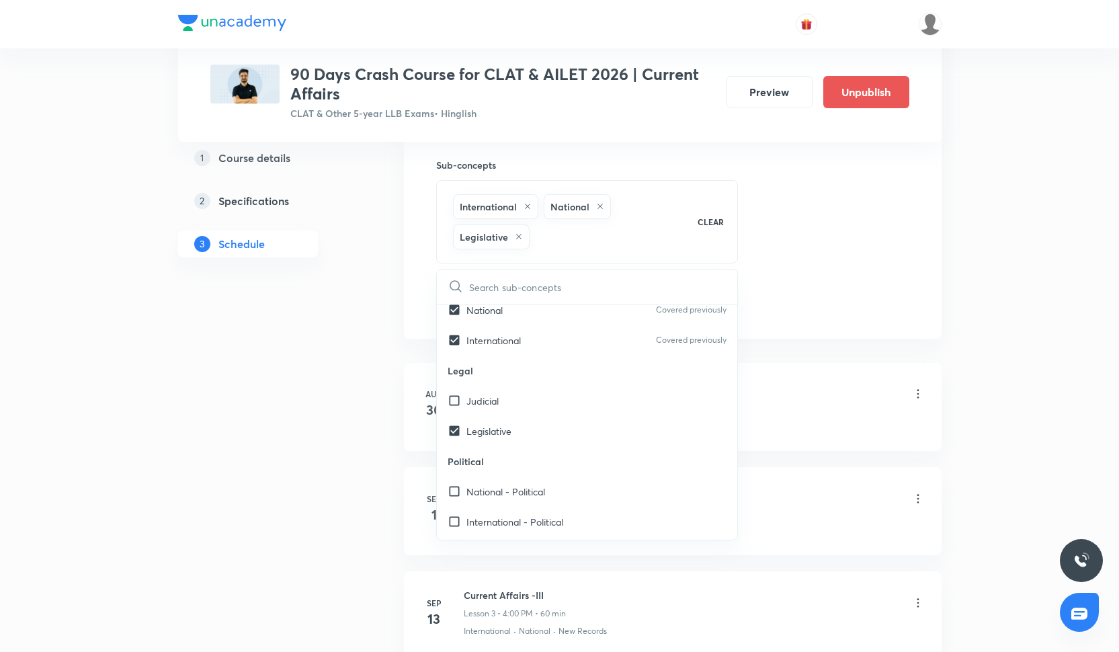
click at [530, 377] on p "Legal" at bounding box center [587, 371] width 301 height 30
click at [530, 396] on div "Judicial" at bounding box center [587, 401] width 301 height 30
checkbox input "true"
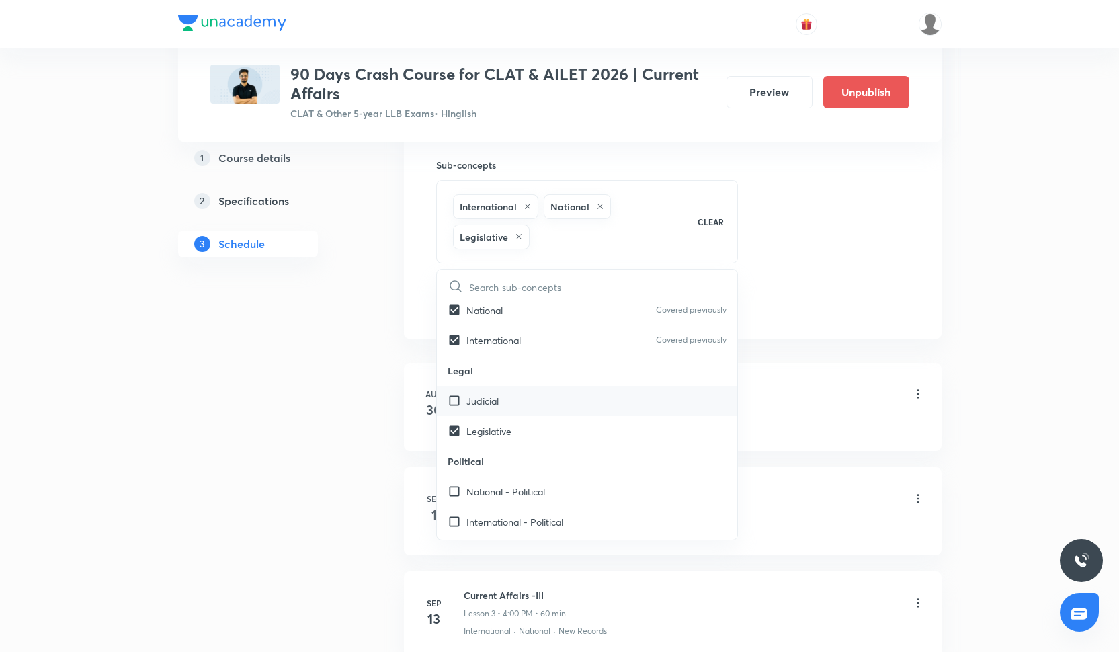
checkbox input "true"
click at [823, 289] on div "Session 9 Live class Quiz Recorded classes Session title 19/99 Current Affairs …" at bounding box center [672, 65] width 473 height 504
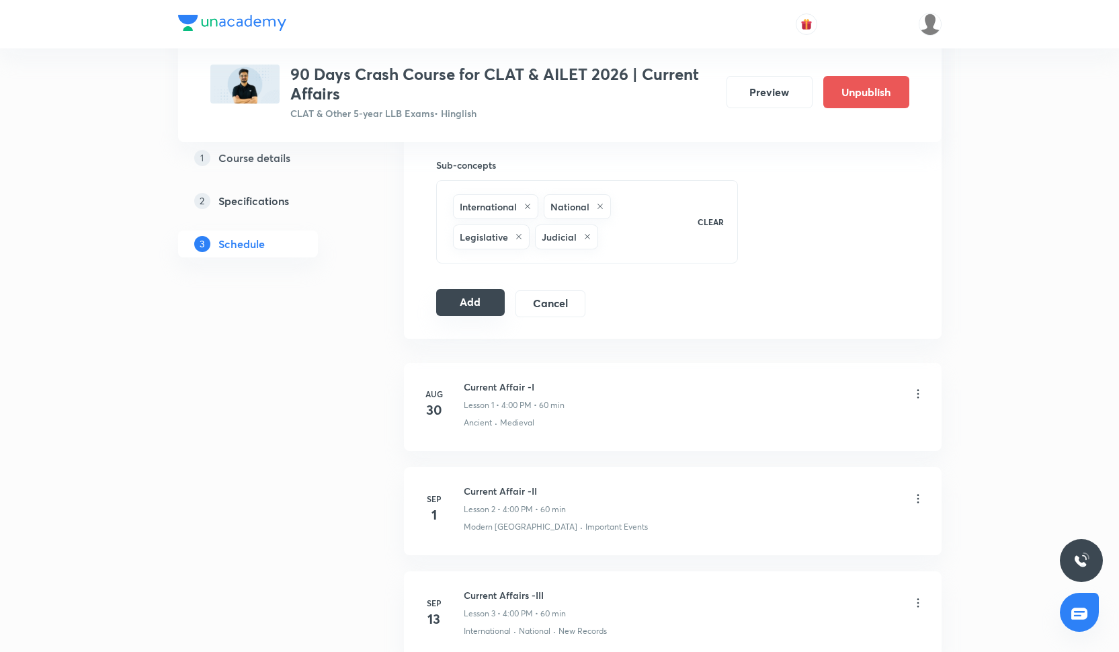
click at [485, 308] on button "Add" at bounding box center [470, 302] width 69 height 27
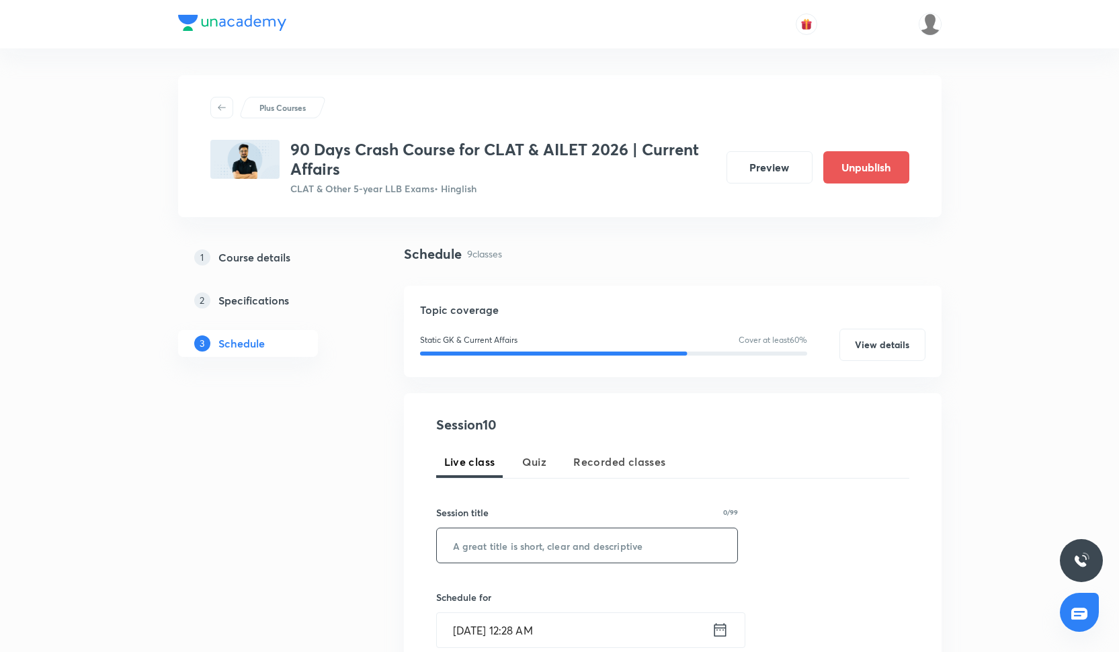
click at [593, 553] on input "text" at bounding box center [587, 545] width 301 height 34
paste input "Current Affairs -X"
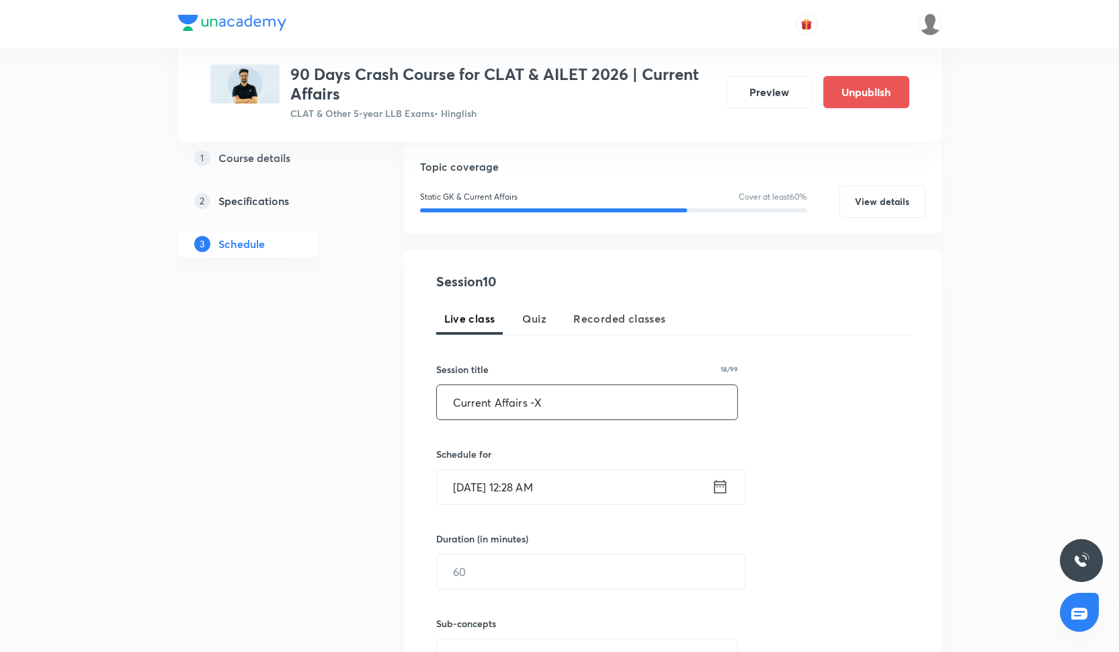
type input "Current Affairs -X"
click at [560, 469] on div "[DATE] 12:28 AM ​" at bounding box center [590, 487] width 309 height 36
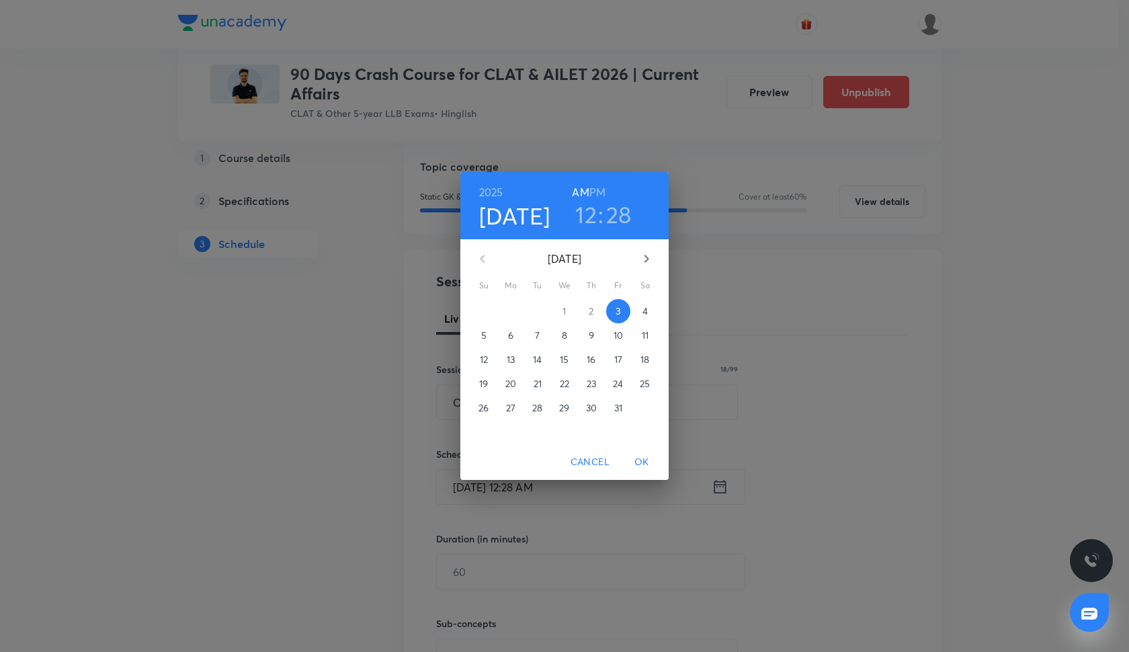
click at [616, 335] on p "10" at bounding box center [618, 335] width 9 height 13
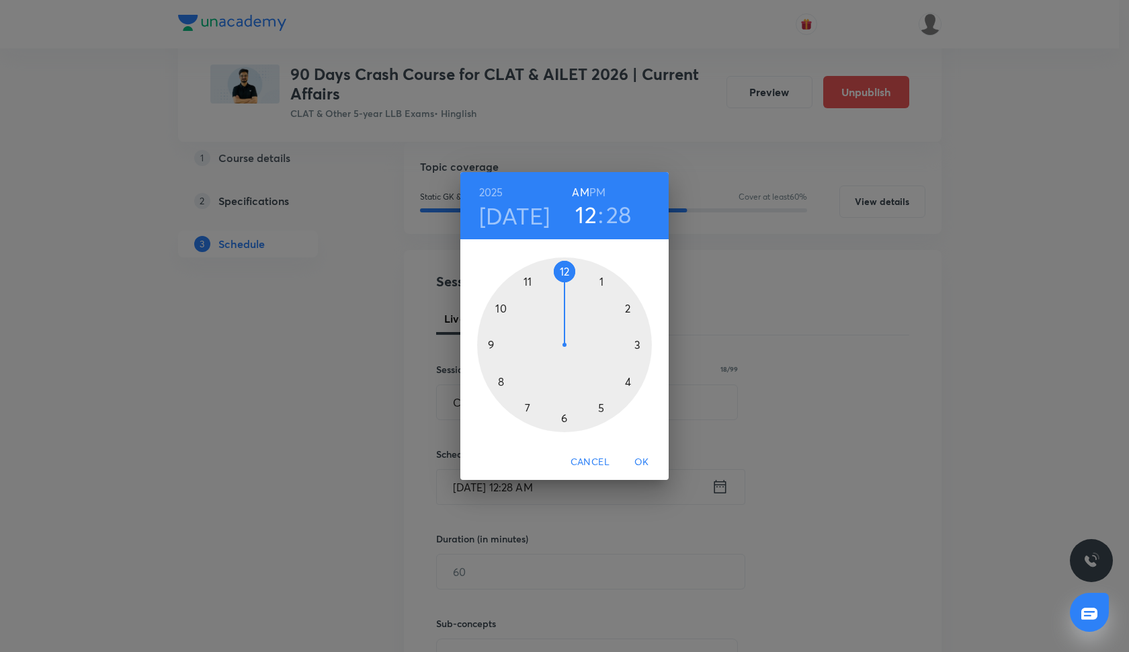
click at [600, 190] on h6 "PM" at bounding box center [598, 192] width 16 height 19
click at [629, 382] on div at bounding box center [564, 344] width 175 height 175
click at [565, 272] on div at bounding box center [564, 344] width 175 height 175
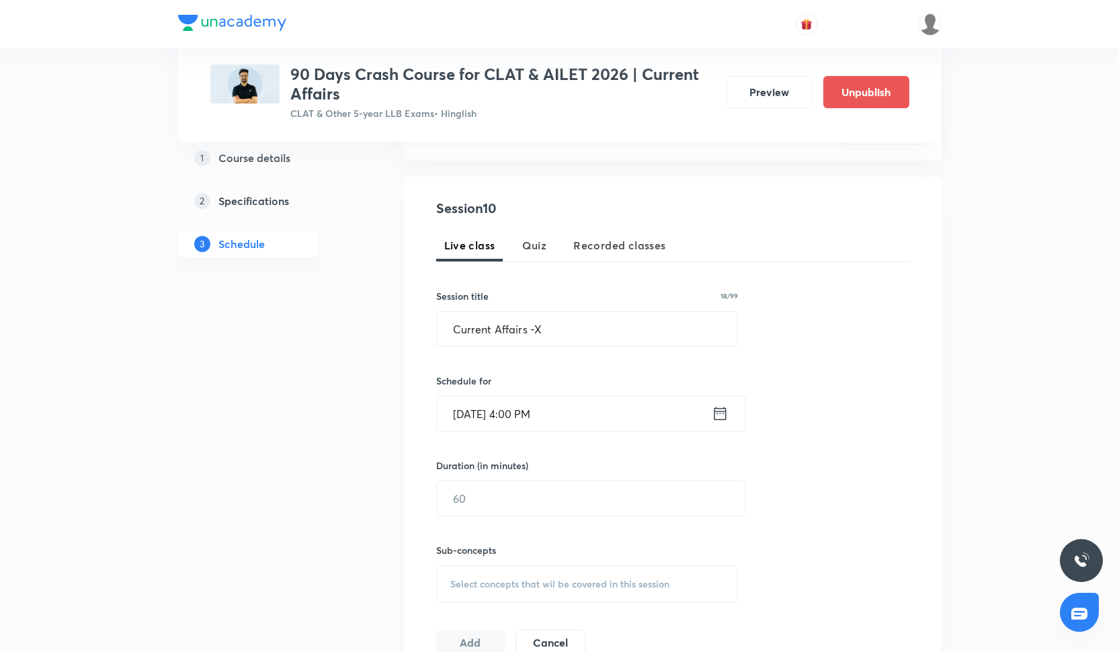
scroll to position [264, 0]
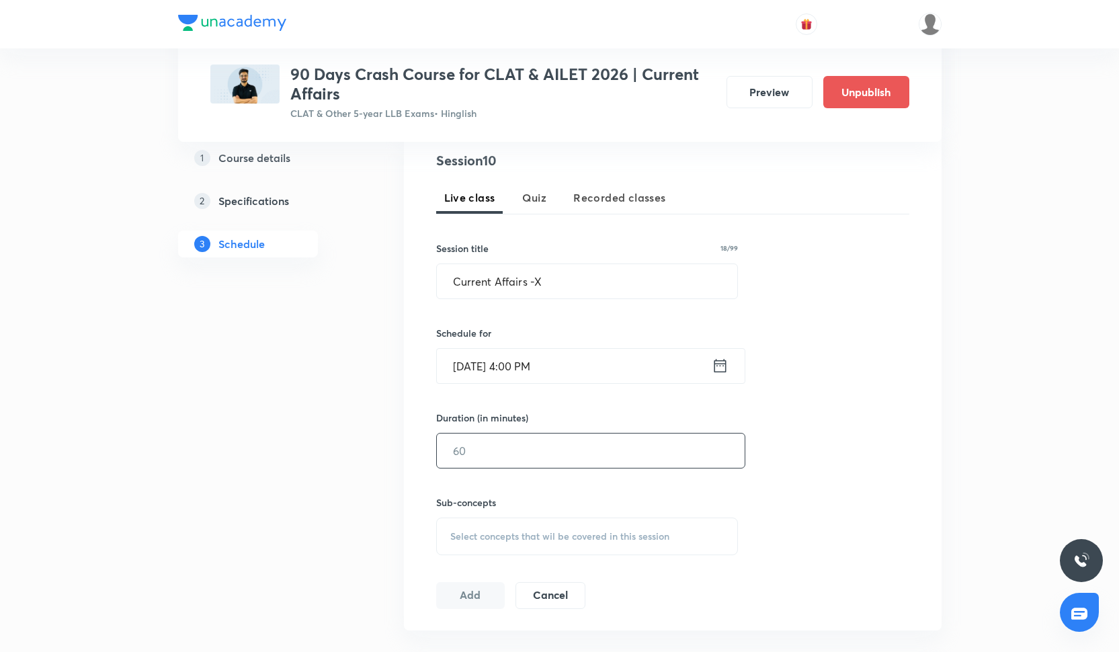
click at [558, 461] on input "text" at bounding box center [591, 451] width 308 height 34
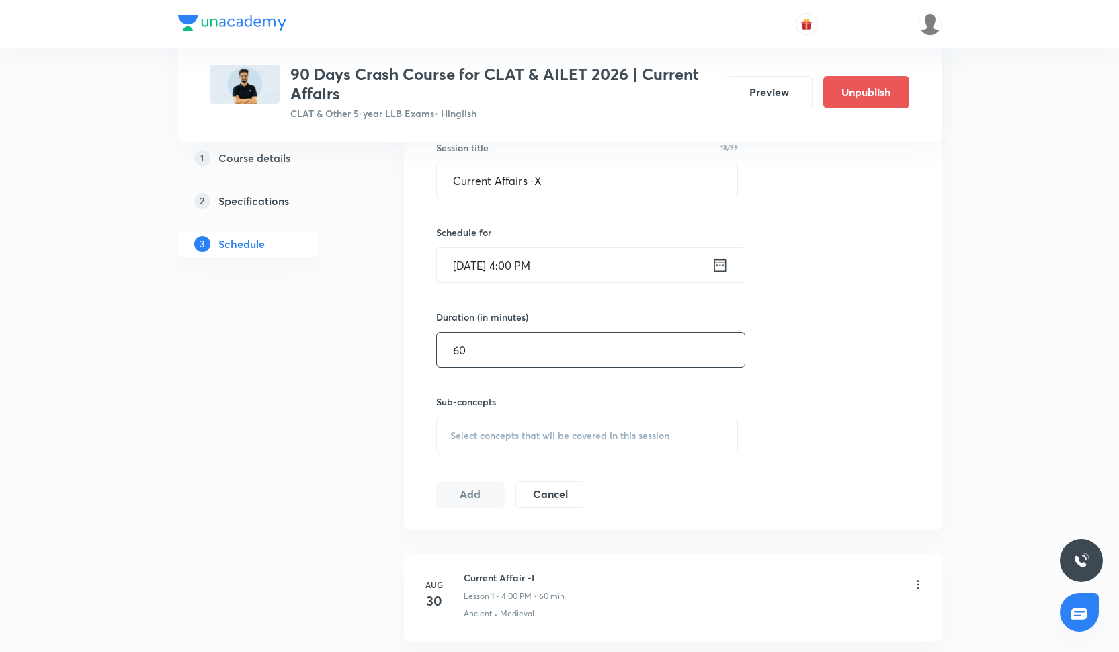
type input "60"
click at [547, 450] on div "Select concepts that wil be covered in this session" at bounding box center [587, 436] width 303 height 38
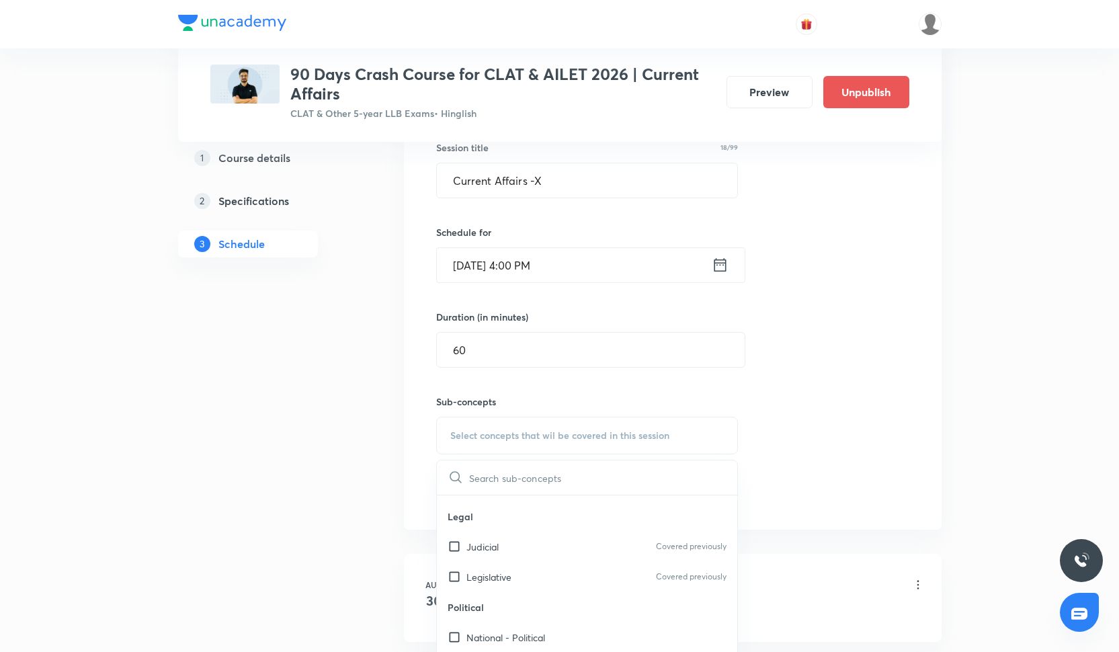
scroll to position [551, 0]
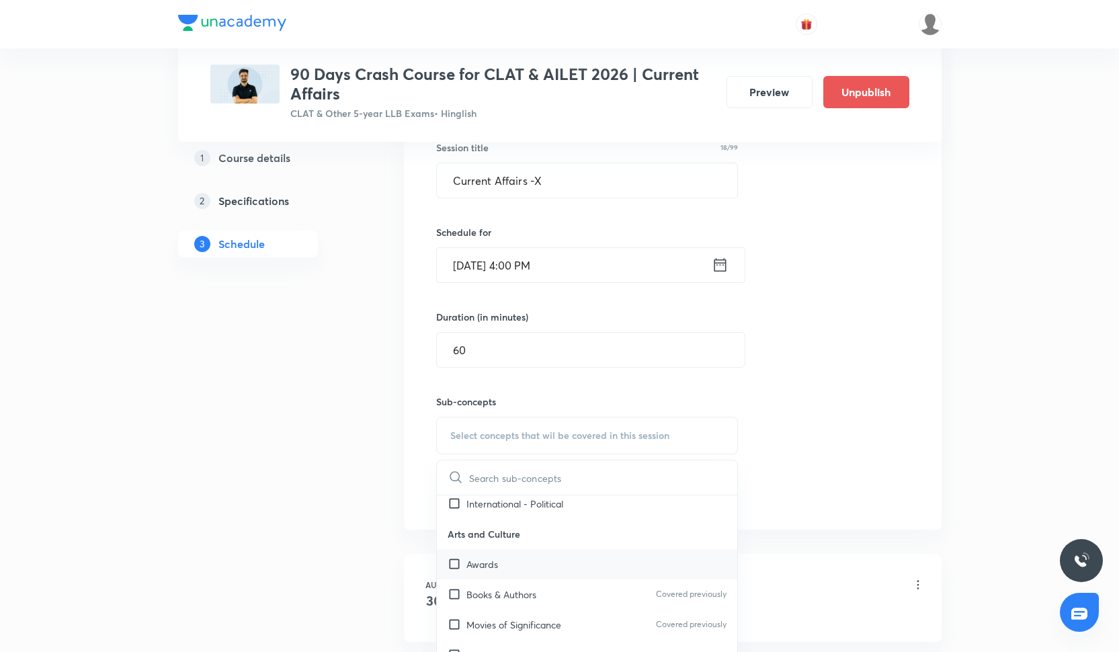
click at [530, 568] on div "Awards" at bounding box center [587, 564] width 301 height 30
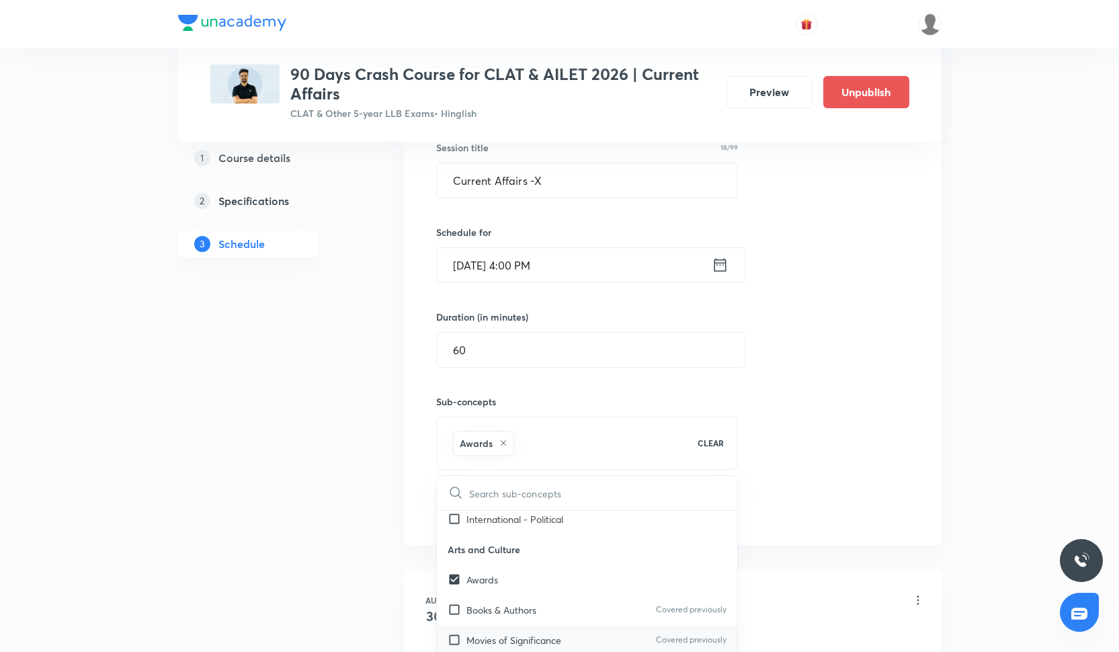
click at [530, 626] on div "Movies of Significance Covered previously" at bounding box center [587, 640] width 301 height 30
checkbox input "true"
click at [530, 617] on div "Books & Authors Covered previously" at bounding box center [587, 610] width 301 height 30
checkbox input "true"
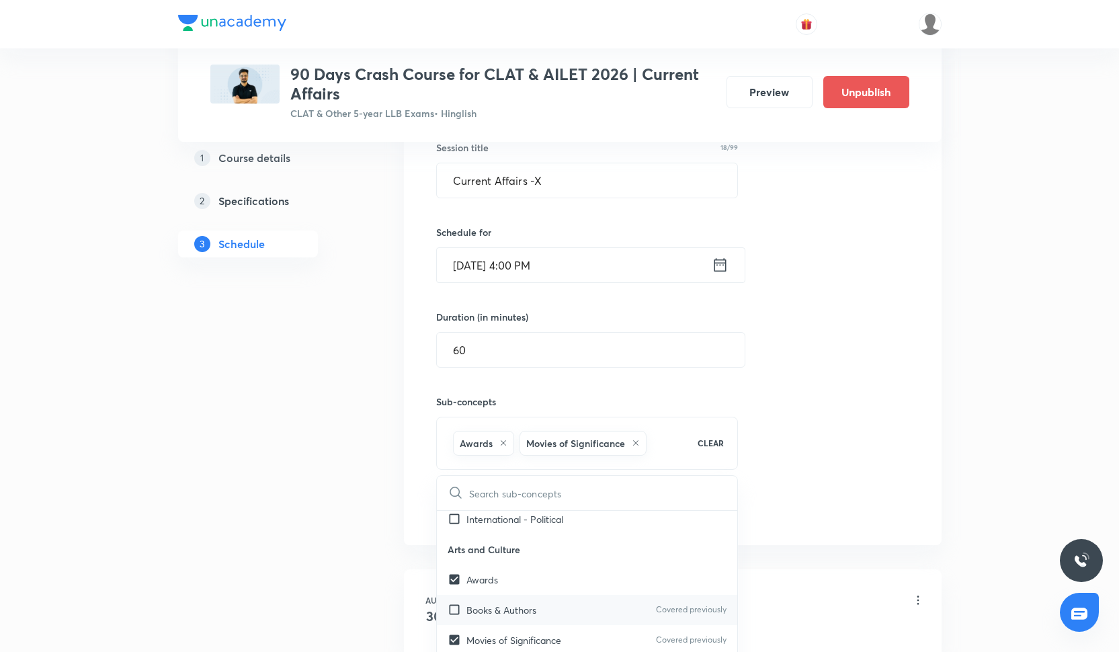
checkbox input "true"
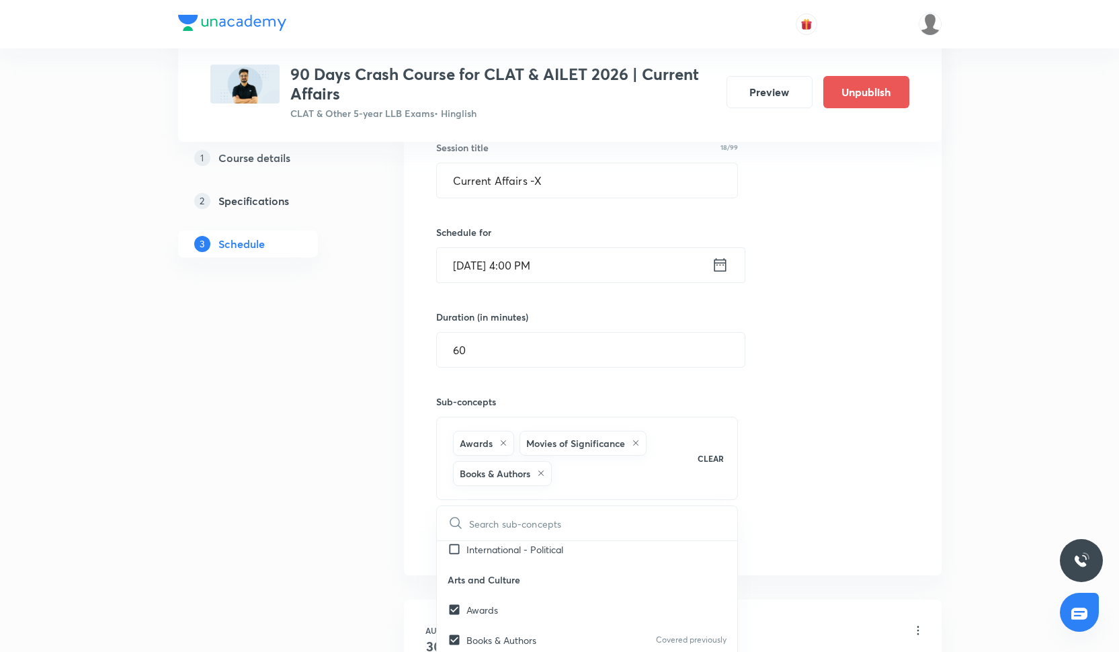
click at [858, 403] on div "Session 10 Live class Quiz Recorded classes Session title 18/99 Current Affairs…" at bounding box center [672, 302] width 473 height 504
click at [486, 528] on button "Add" at bounding box center [470, 539] width 69 height 27
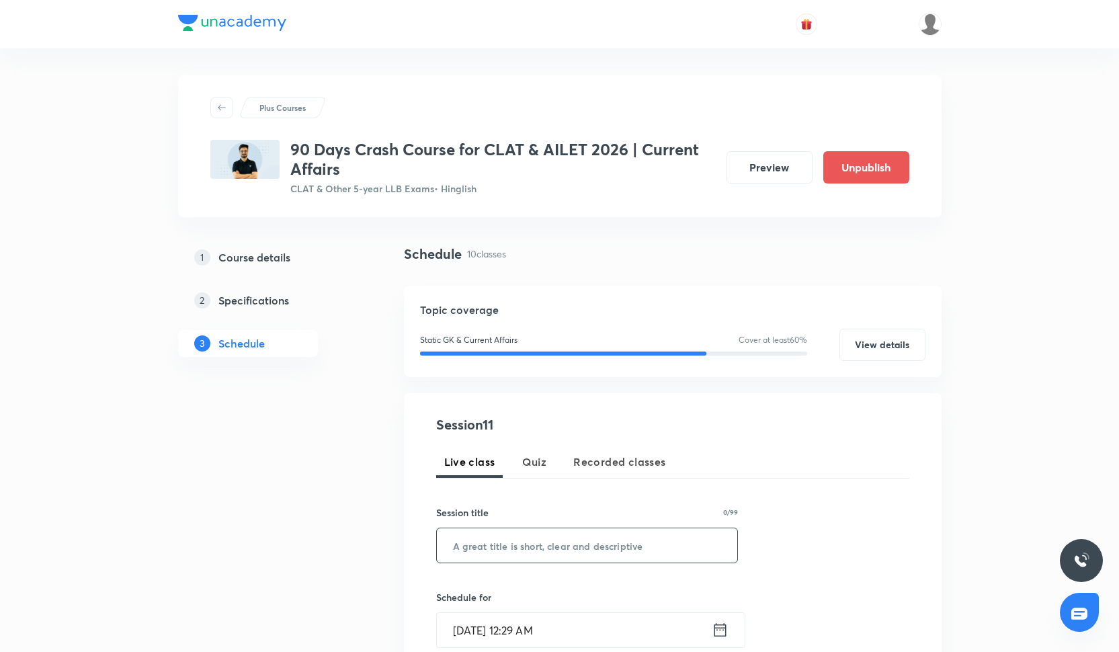
click at [498, 551] on input "text" at bounding box center [587, 545] width 301 height 34
paste input "Current Affairs -XI"
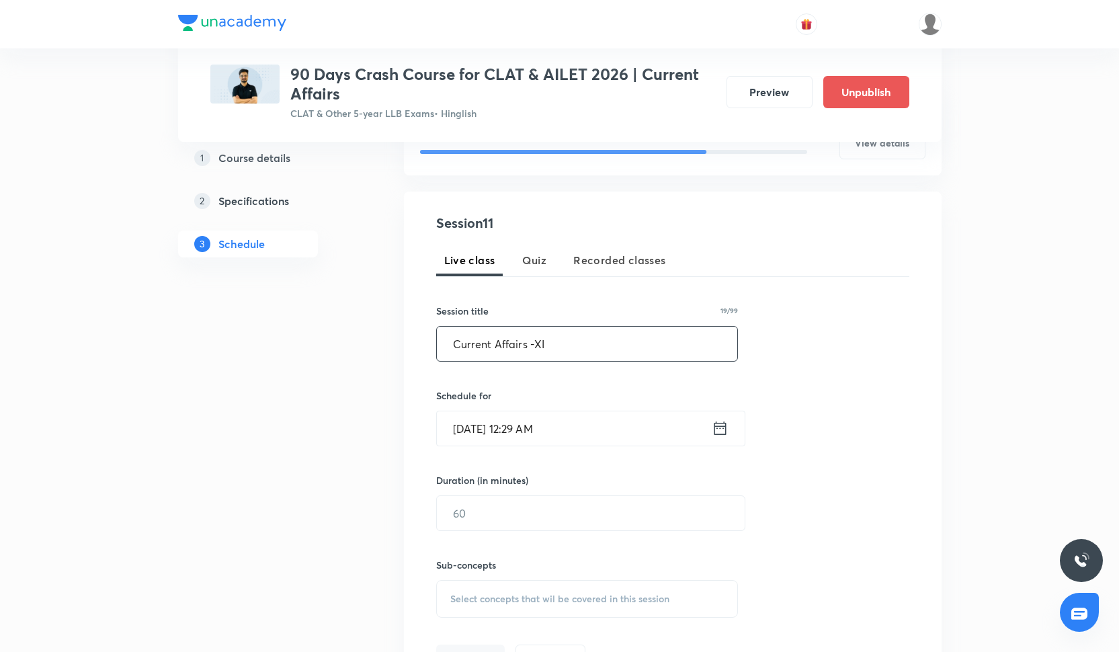
scroll to position [229, 0]
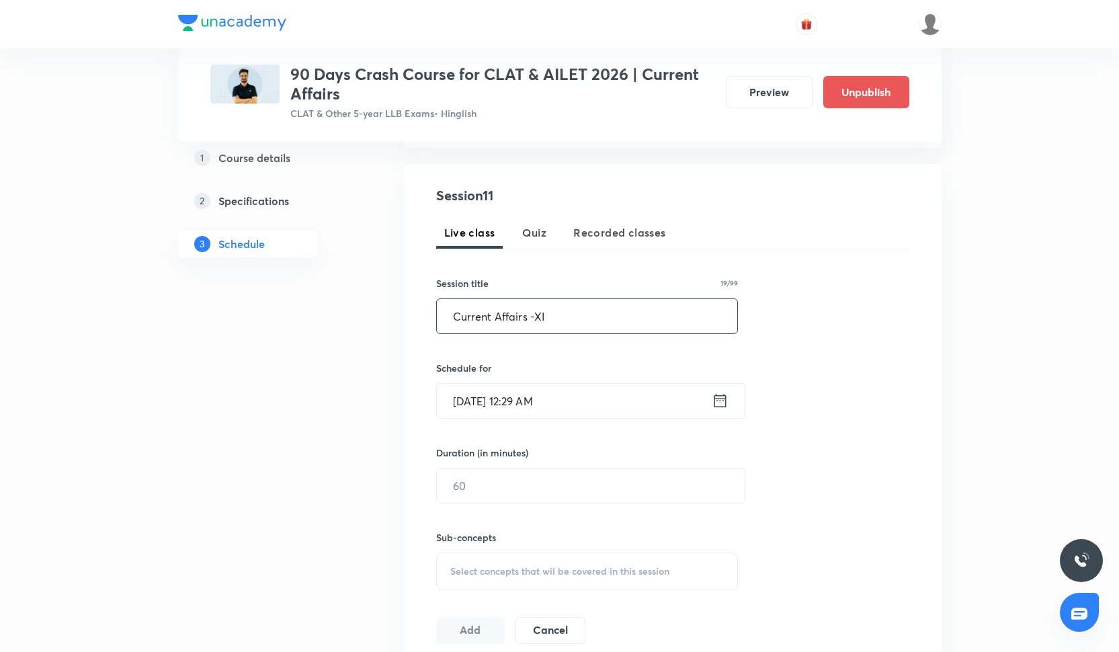
type input "Current Affairs -XI"
click at [550, 381] on div "Schedule for [DATE] 12:29 AM ​" at bounding box center [587, 390] width 303 height 58
click at [551, 400] on input "[DATE] 12:29 AM" at bounding box center [574, 401] width 275 height 34
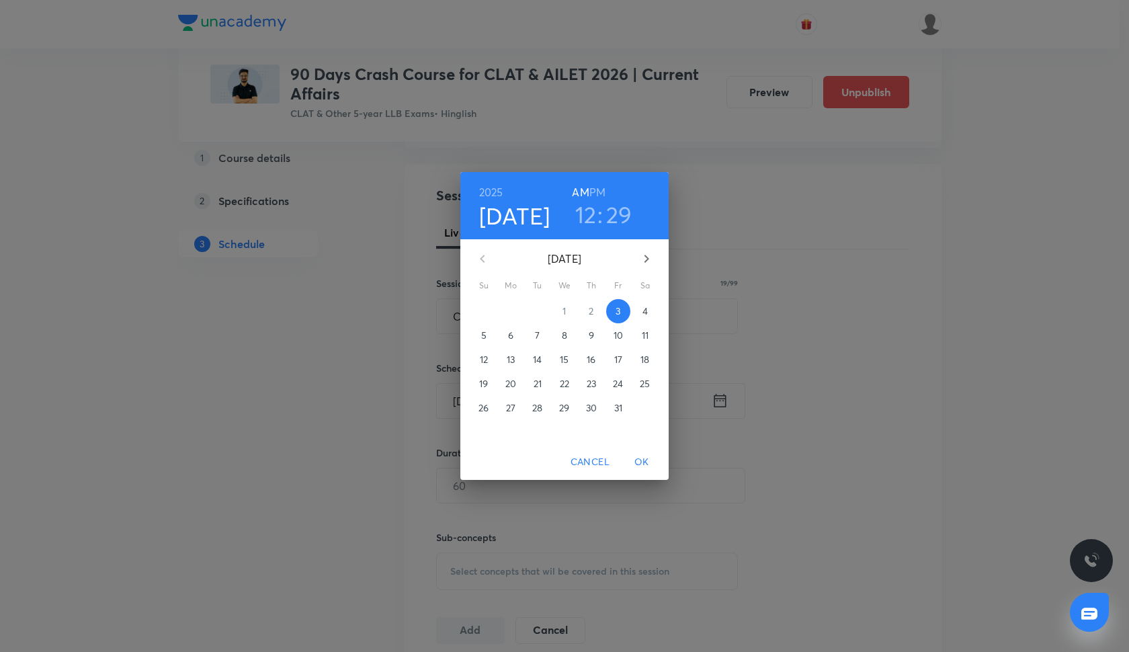
click at [567, 360] on p "15" at bounding box center [564, 359] width 9 height 13
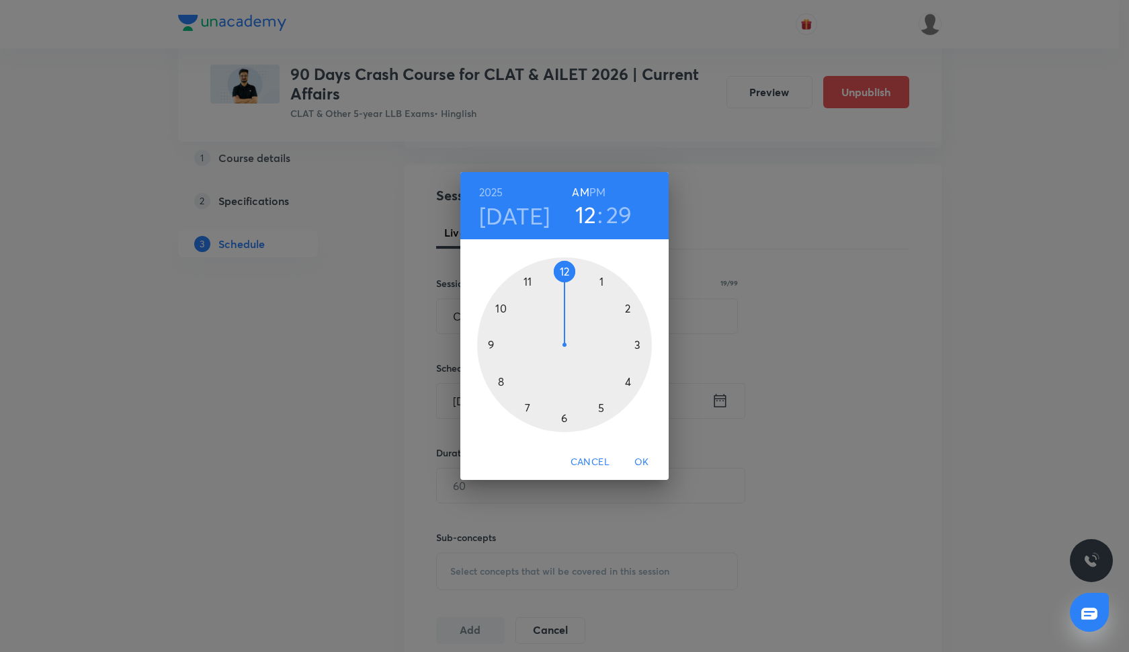
click at [603, 190] on h6 "PM" at bounding box center [598, 192] width 16 height 19
click at [627, 382] on div at bounding box center [564, 344] width 175 height 175
click at [565, 272] on div at bounding box center [564, 344] width 175 height 175
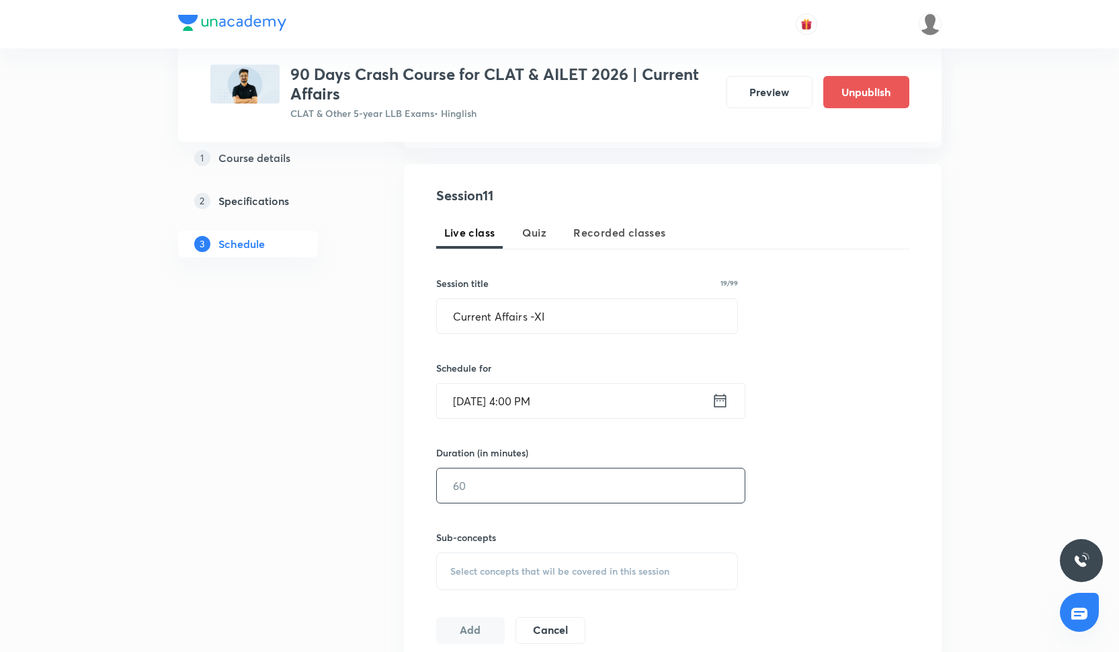
click at [481, 479] on input "text" at bounding box center [591, 486] width 308 height 34
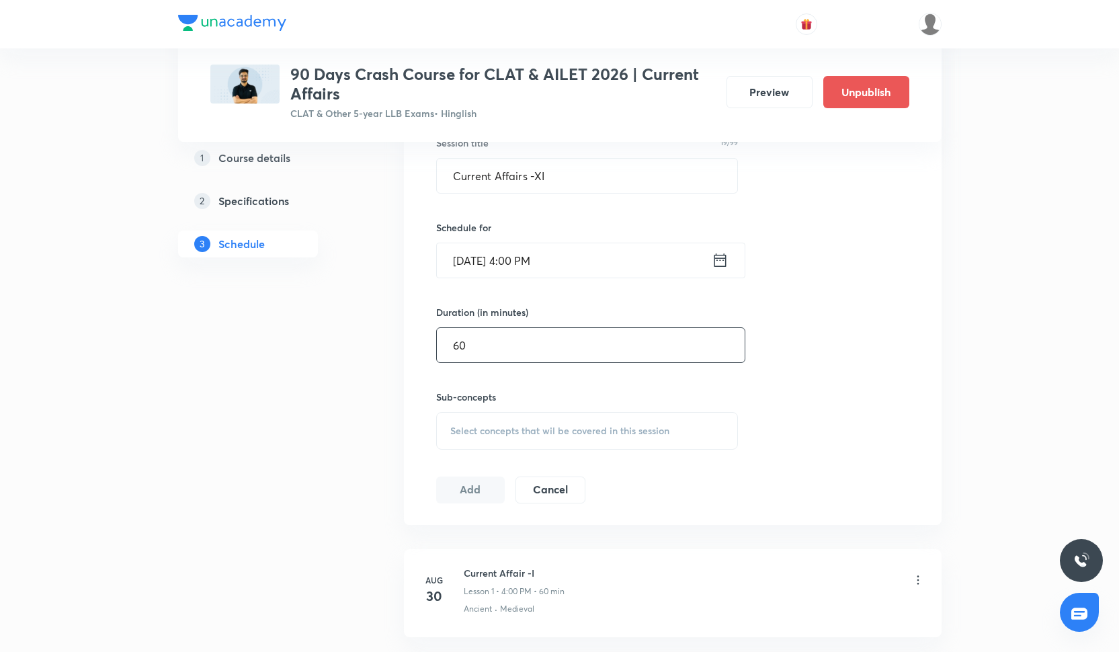
type input "60"
click at [506, 422] on div "Select concepts that wil be covered in this session" at bounding box center [587, 431] width 303 height 38
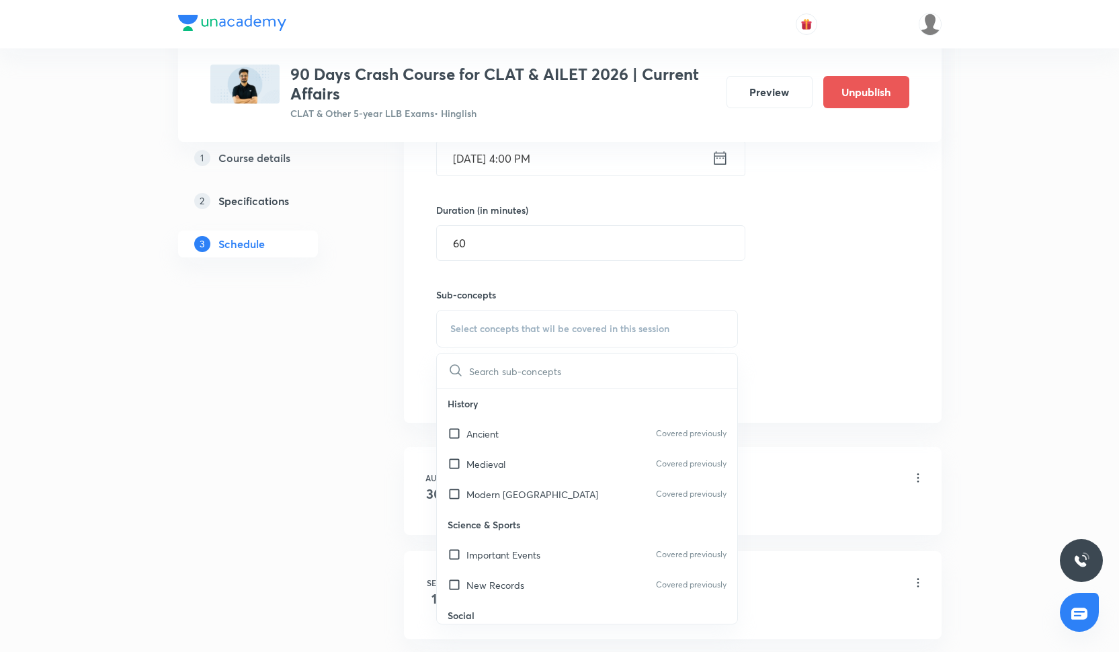
scroll to position [510, 0]
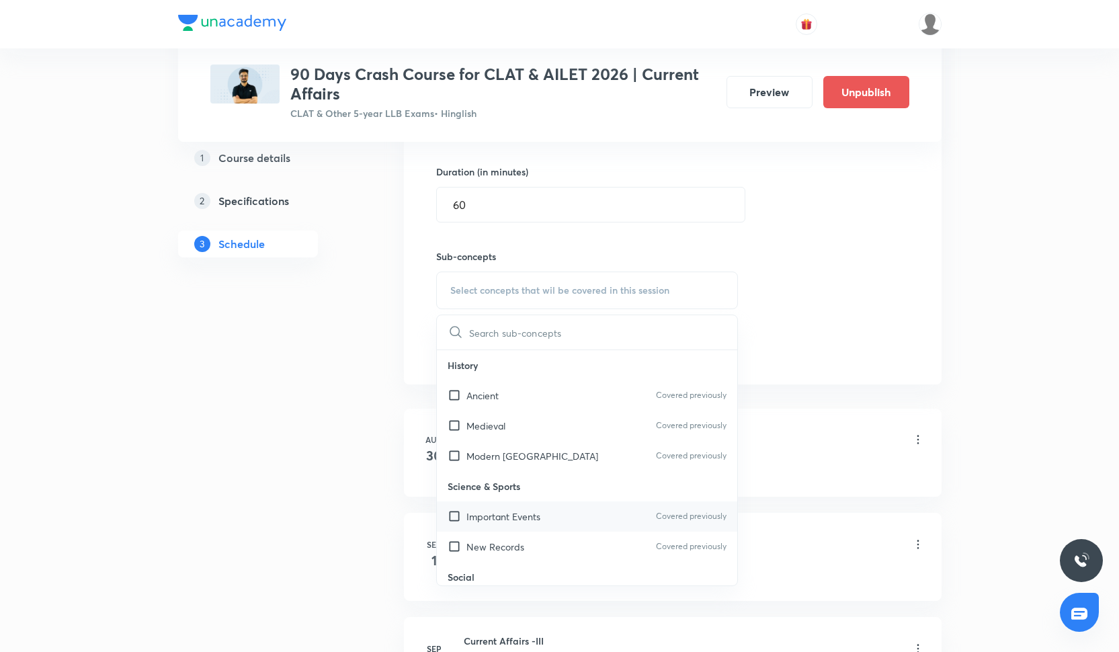
click at [525, 529] on div "Important Events Covered previously" at bounding box center [587, 517] width 301 height 30
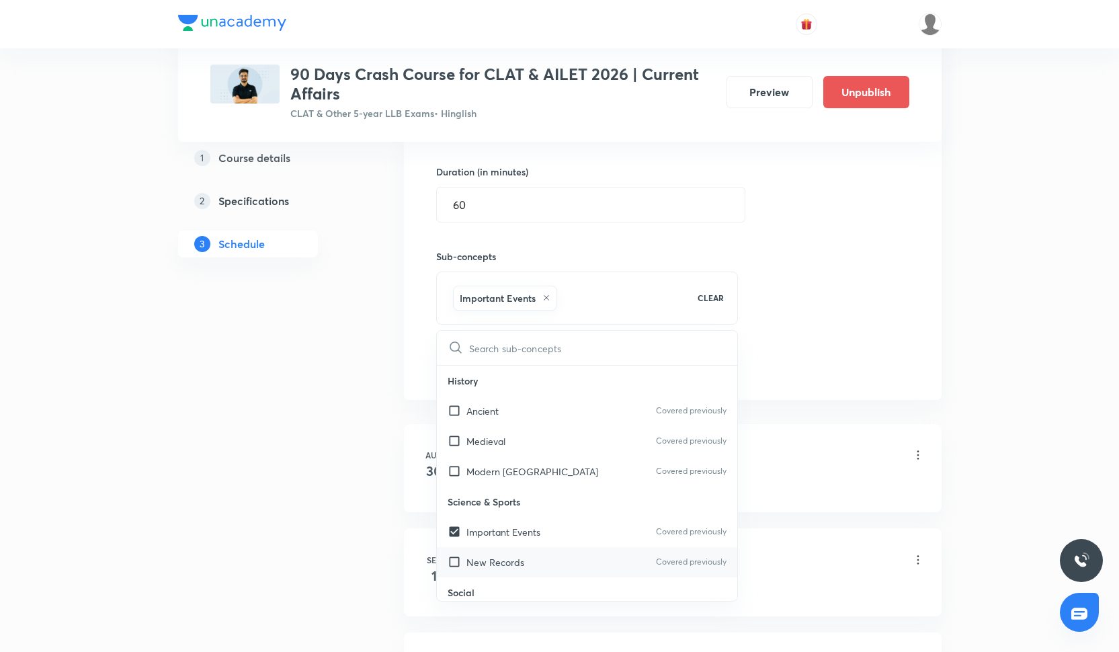
click at [525, 563] on div "New Records Covered previously" at bounding box center [587, 562] width 301 height 30
checkbox input "true"
drag, startPoint x: 772, startPoint y: 313, endPoint x: 552, endPoint y: 350, distance: 223.5
click at [768, 313] on div "Session 11 Live class Quiz Recorded classes Session title 19/99 Current Affairs…" at bounding box center [672, 142] width 473 height 474
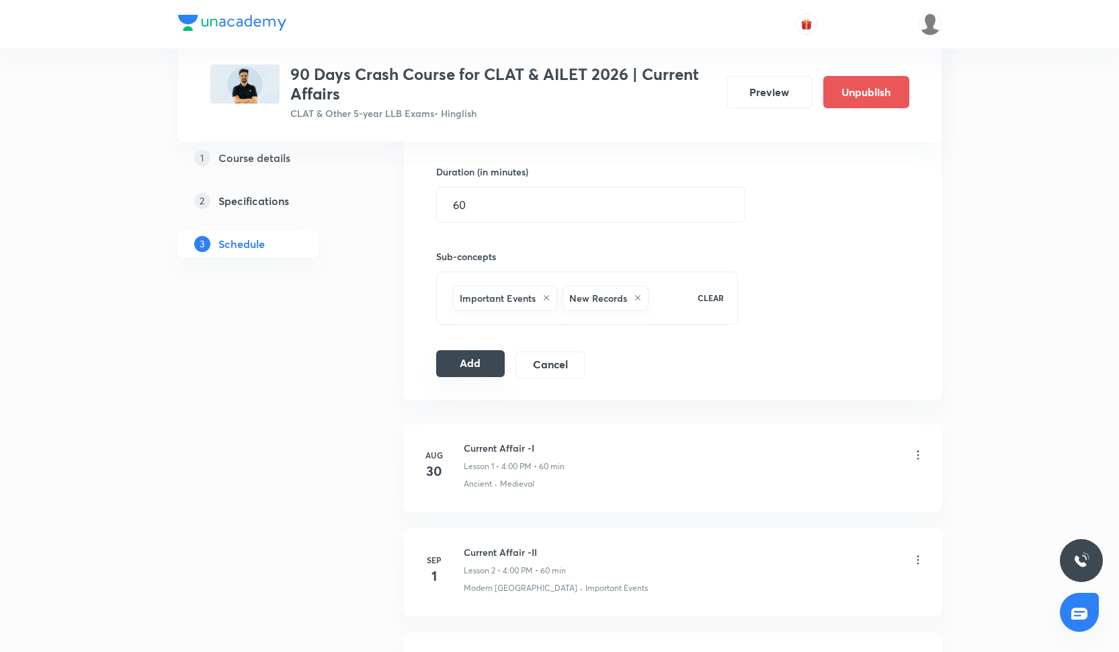
click at [499, 354] on button "Add" at bounding box center [470, 363] width 69 height 27
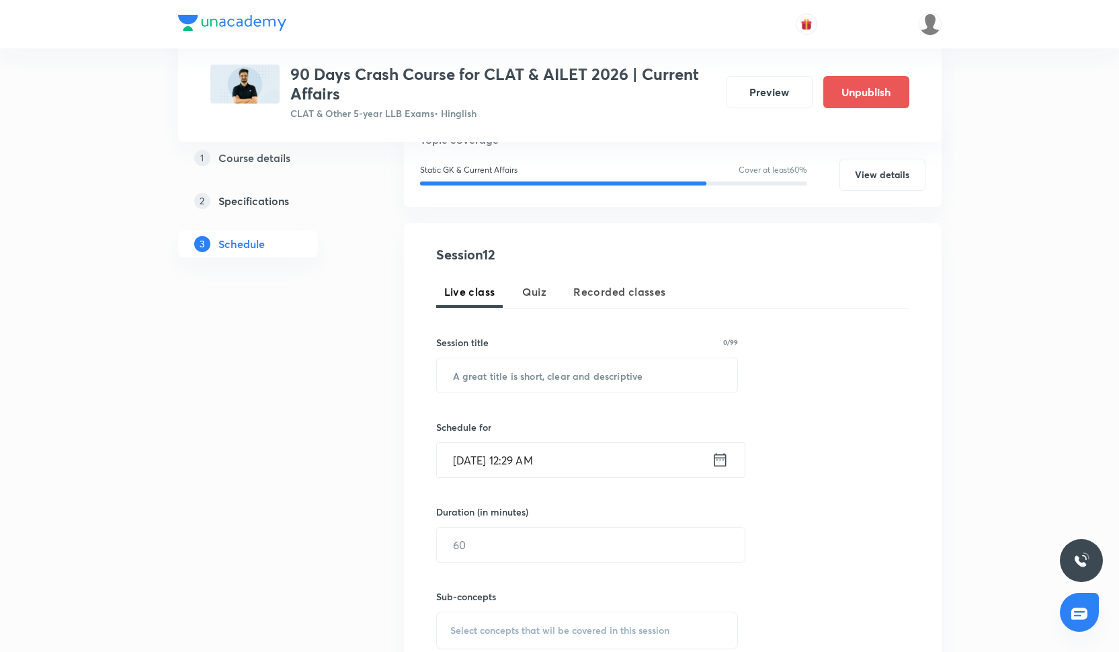
scroll to position [189, 0]
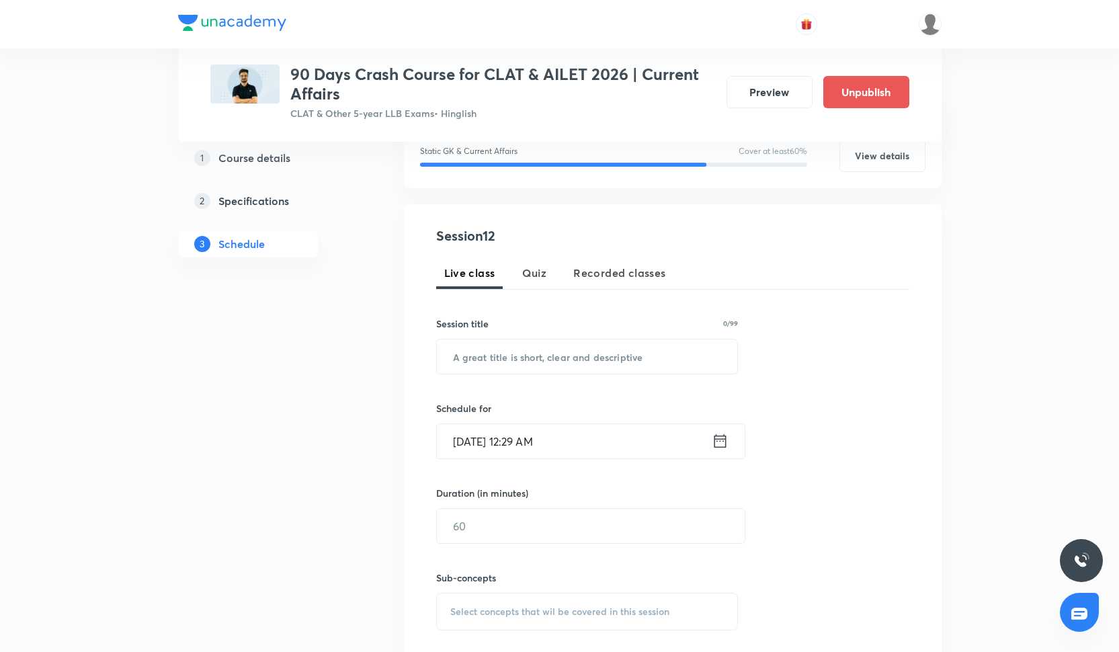
click at [558, 337] on div "Session title 0/99 ​" at bounding box center [587, 346] width 303 height 58
click at [558, 352] on input "text" at bounding box center [587, 357] width 301 height 34
paste input "Current Affairs -XII"
type input "Current Affairs -XII"
click at [538, 431] on input "[DATE] 12:29 AM" at bounding box center [574, 441] width 275 height 34
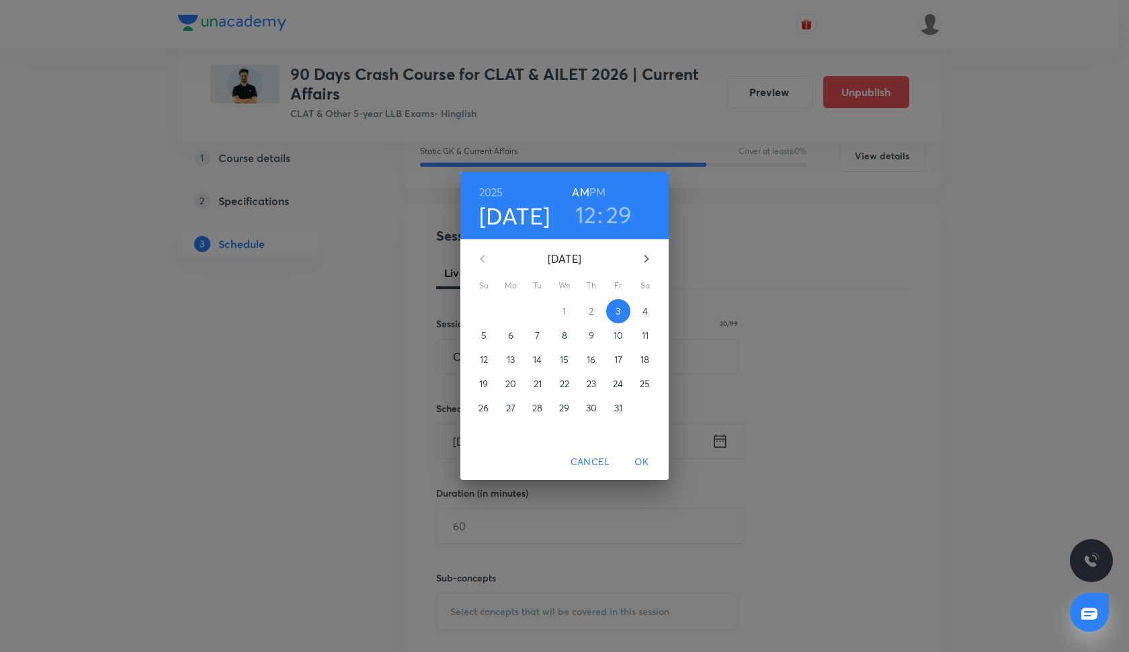
click at [619, 352] on button "17" at bounding box center [618, 360] width 24 height 24
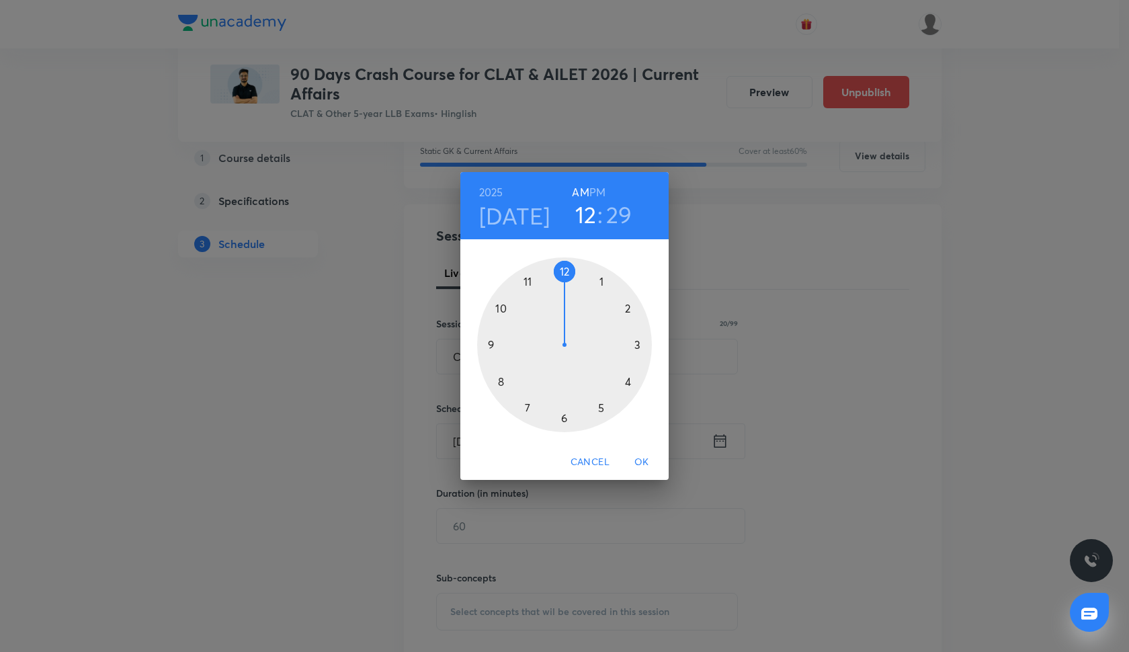
click at [599, 188] on h6 "PM" at bounding box center [598, 192] width 16 height 19
click at [629, 376] on div at bounding box center [564, 344] width 175 height 175
click at [566, 269] on div at bounding box center [564, 344] width 175 height 175
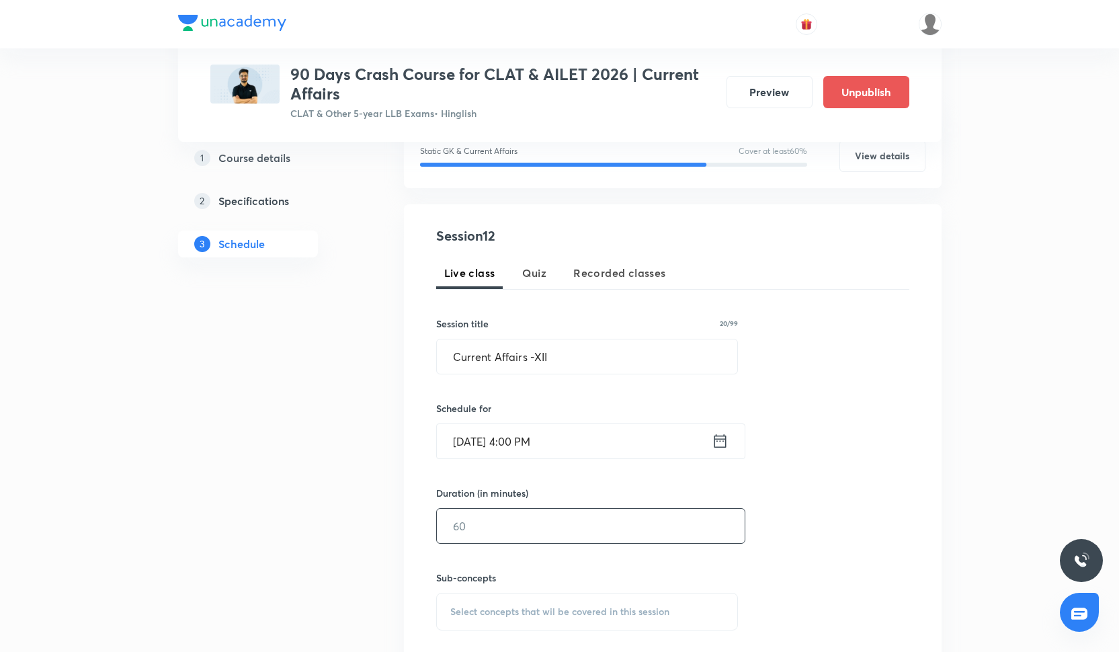
click at [528, 531] on input "text" at bounding box center [591, 526] width 308 height 34
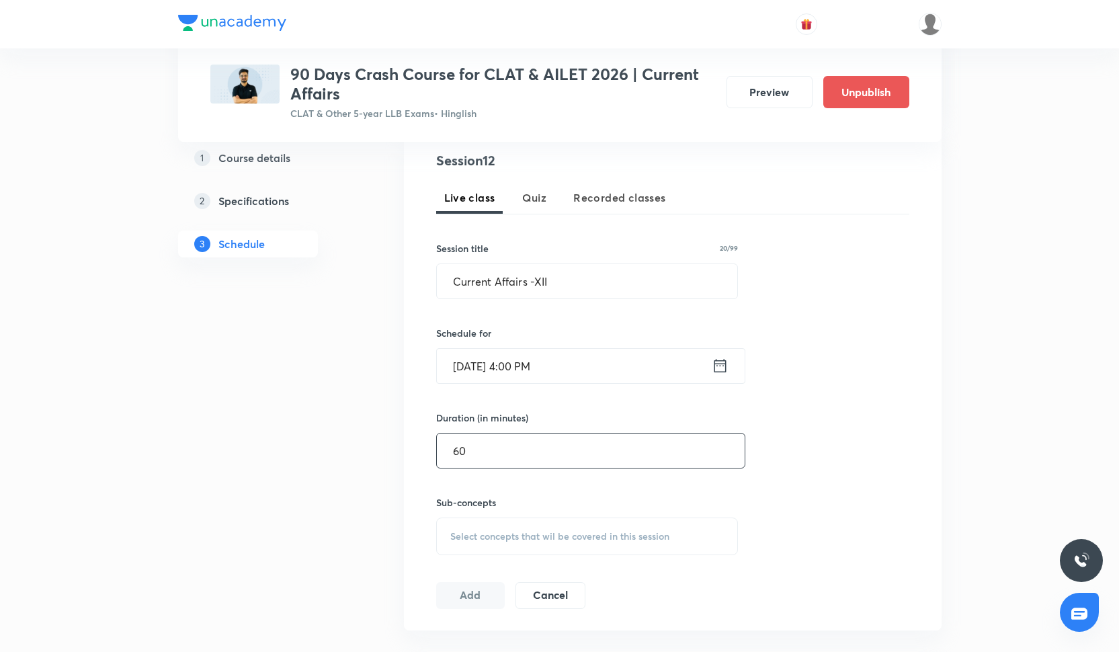
scroll to position [290, 0]
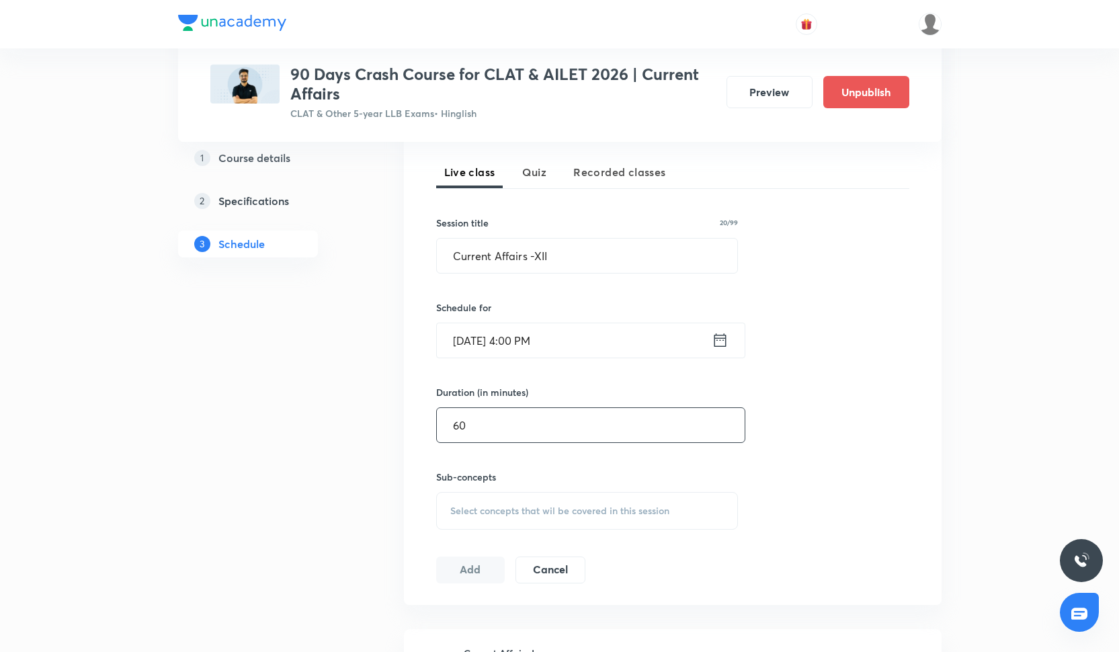
type input "60"
click at [473, 493] on div "Select concepts that wil be covered in this session" at bounding box center [587, 511] width 303 height 38
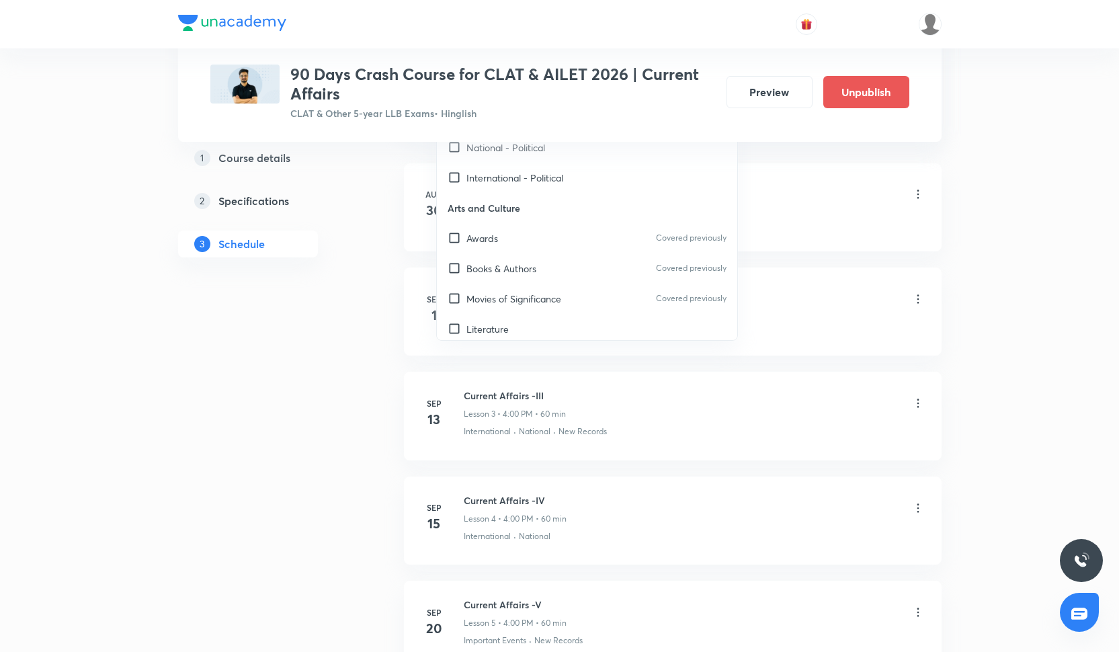
scroll to position [504, 0]
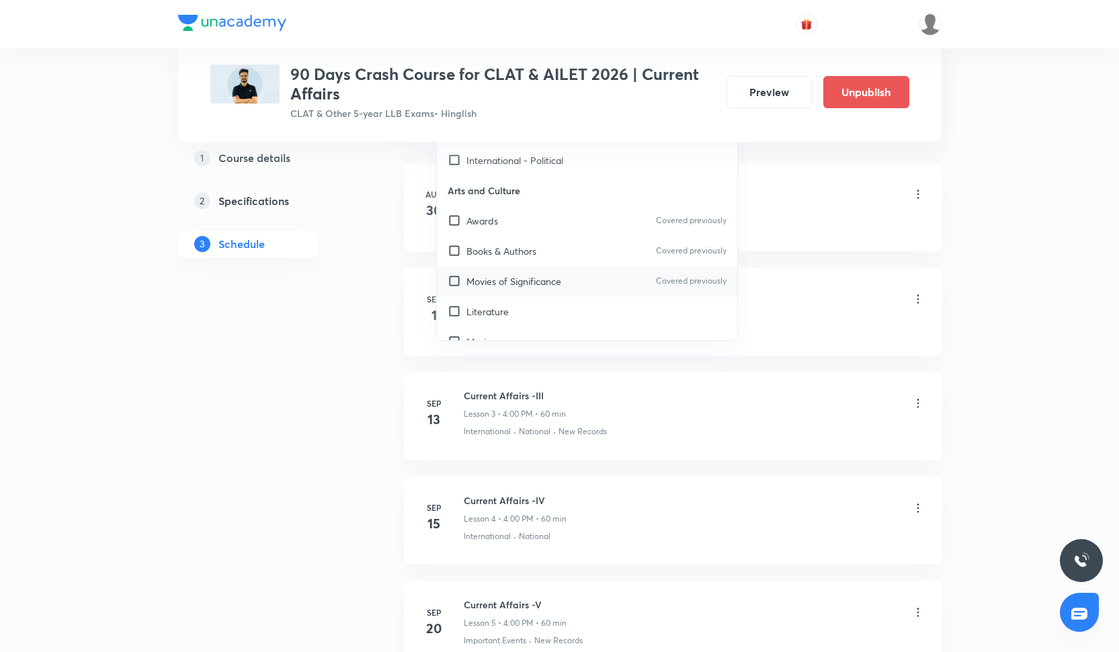
click at [530, 269] on div "Movies of Significance Covered previously" at bounding box center [587, 281] width 301 height 30
checkbox input "true"
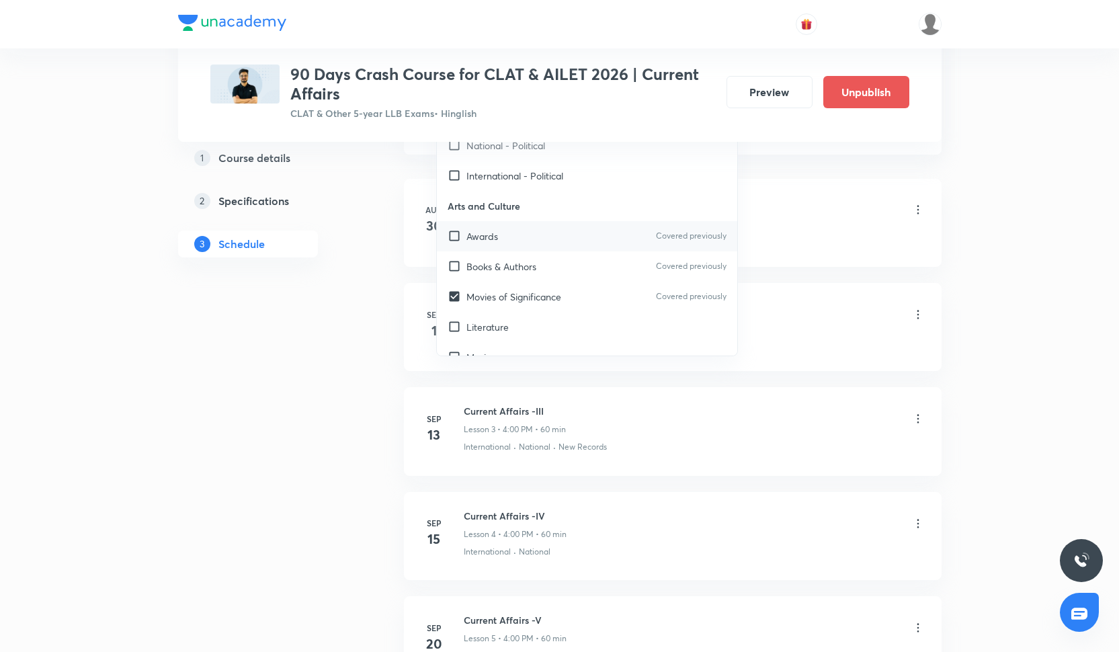
click at [530, 243] on div "Awards Covered previously" at bounding box center [587, 236] width 301 height 30
checkbox input "true"
click at [530, 264] on p "Books & Authors" at bounding box center [502, 267] width 70 height 14
checkbox input "true"
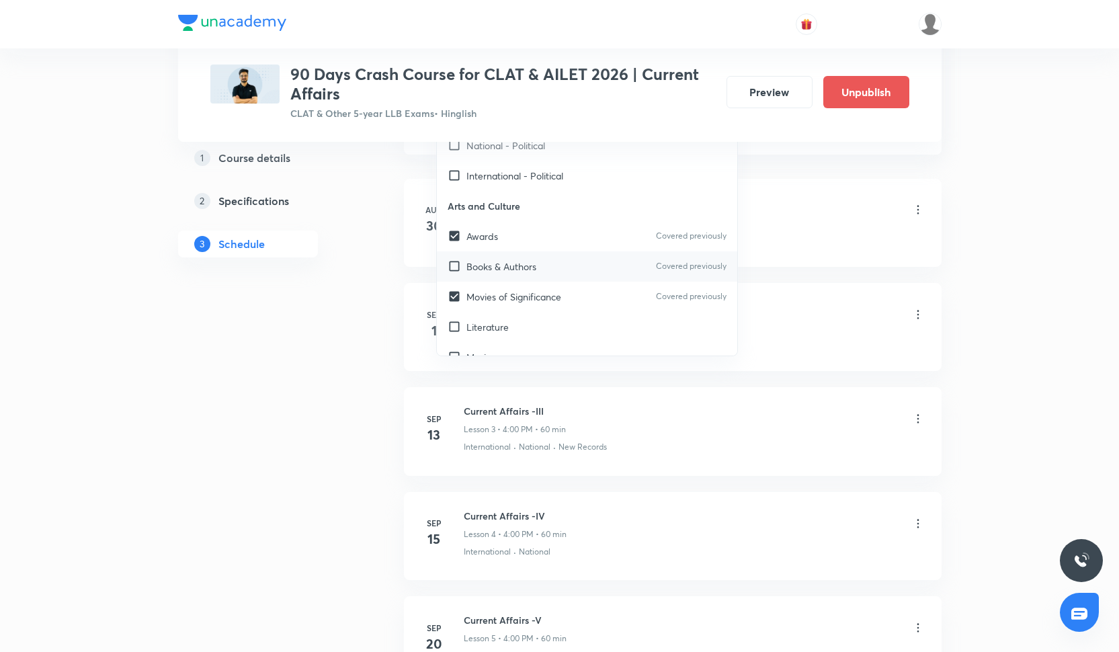
checkbox input "true"
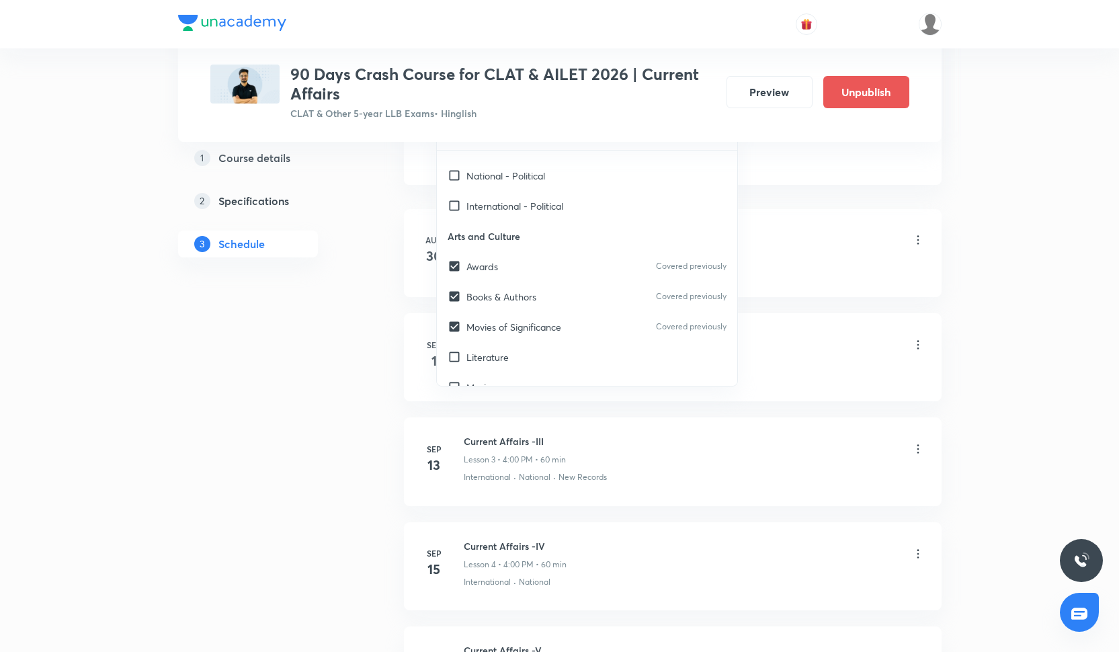
click at [757, 230] on div "Current Affair -I Lesson 1 • 4:00 PM • 60 min" at bounding box center [694, 242] width 461 height 32
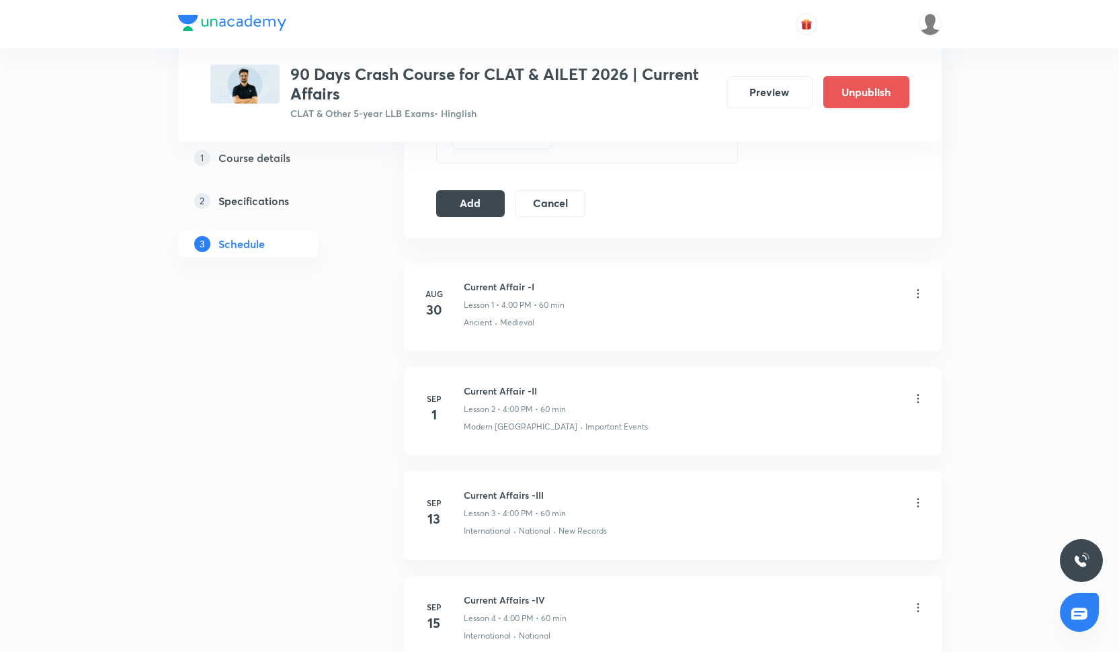
scroll to position [655, 0]
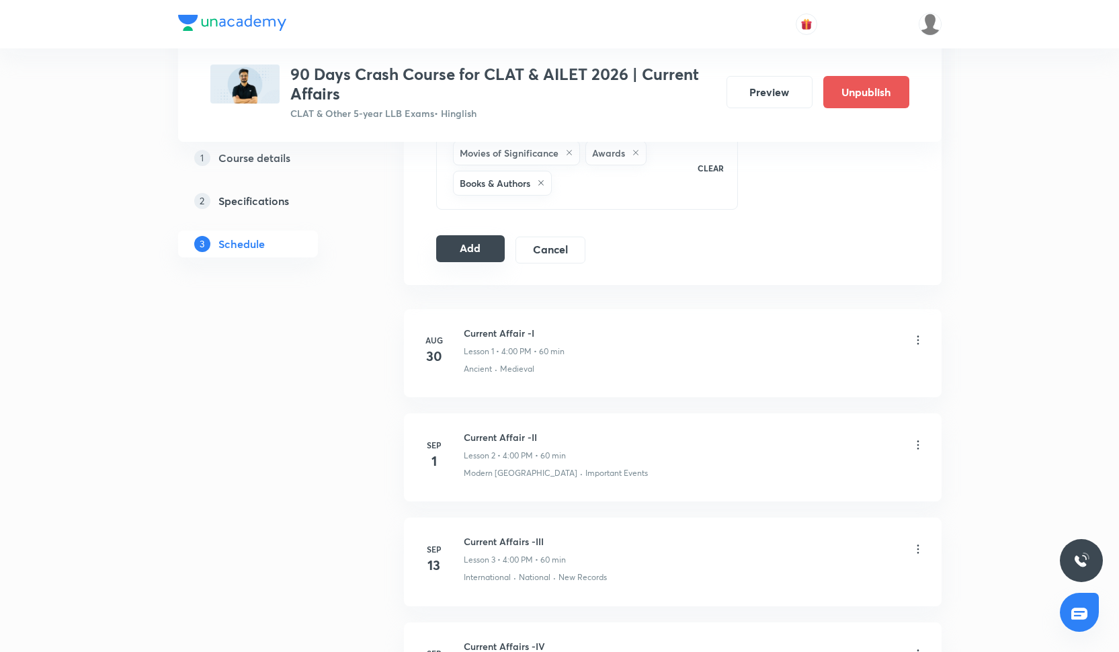
click at [496, 247] on button "Add" at bounding box center [470, 248] width 69 height 27
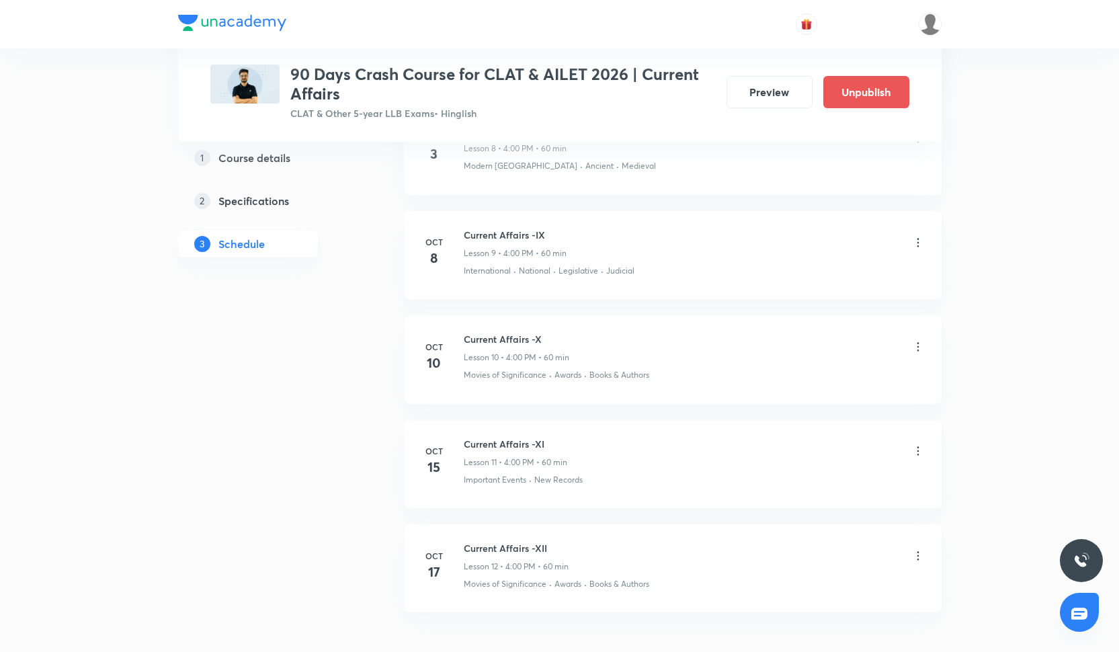
scroll to position [1113, 0]
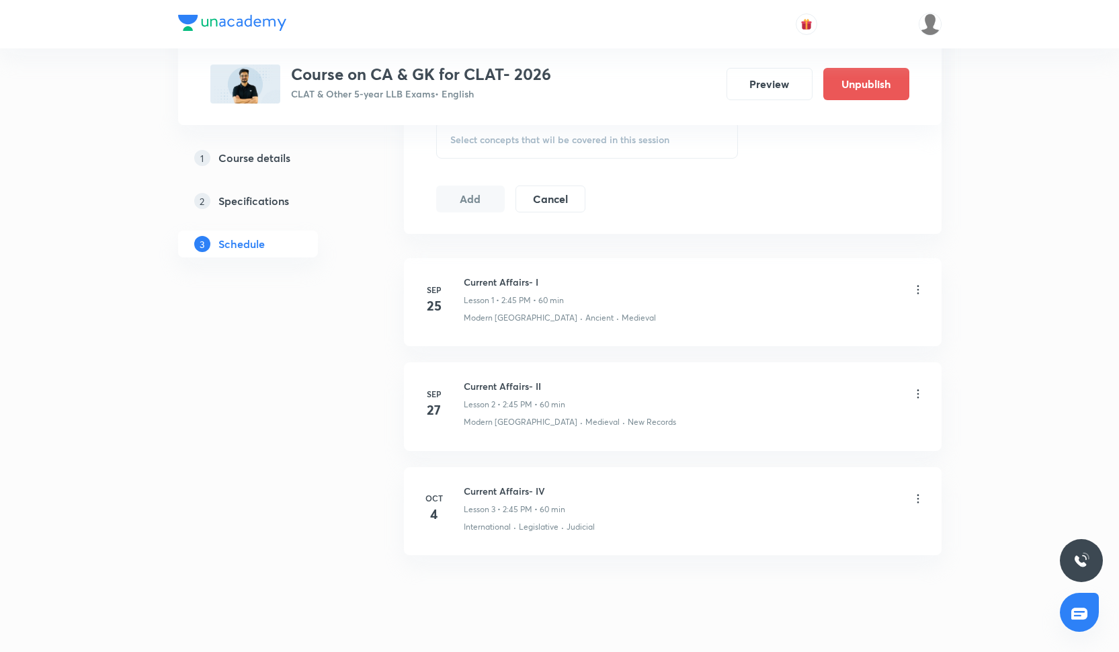
scroll to position [613, 0]
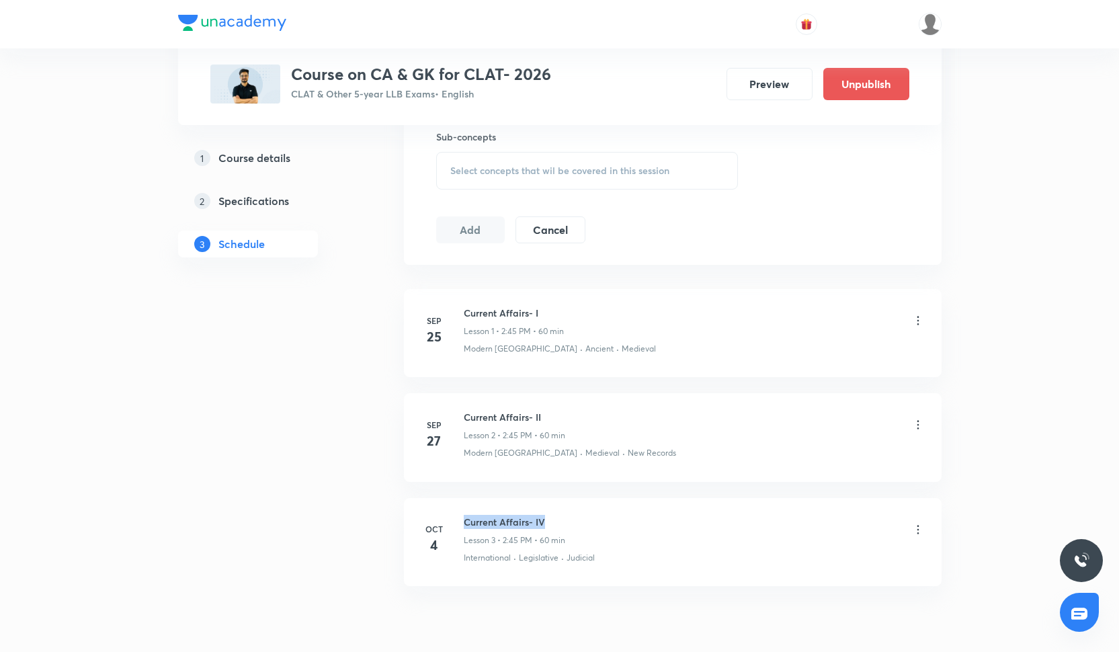
drag, startPoint x: 463, startPoint y: 520, endPoint x: 557, endPoint y: 522, distance: 94.8
click at [557, 522] on div "[DATE] Current Affairs- IV Lesson 3 • 2:45 PM • 60 min International · Legislat…" at bounding box center [673, 539] width 504 height 49
copy h6 "Current Affairs- IV"
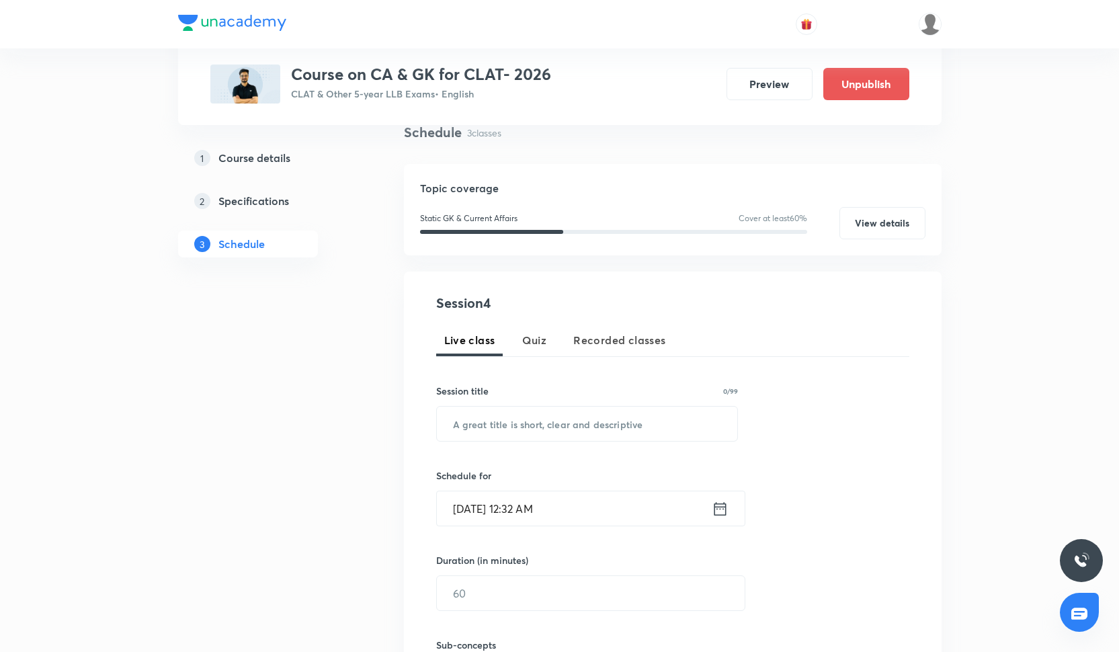
scroll to position [106, 0]
click at [493, 408] on input "text" at bounding box center [587, 422] width 301 height 34
paste input "Current Affairs- V"
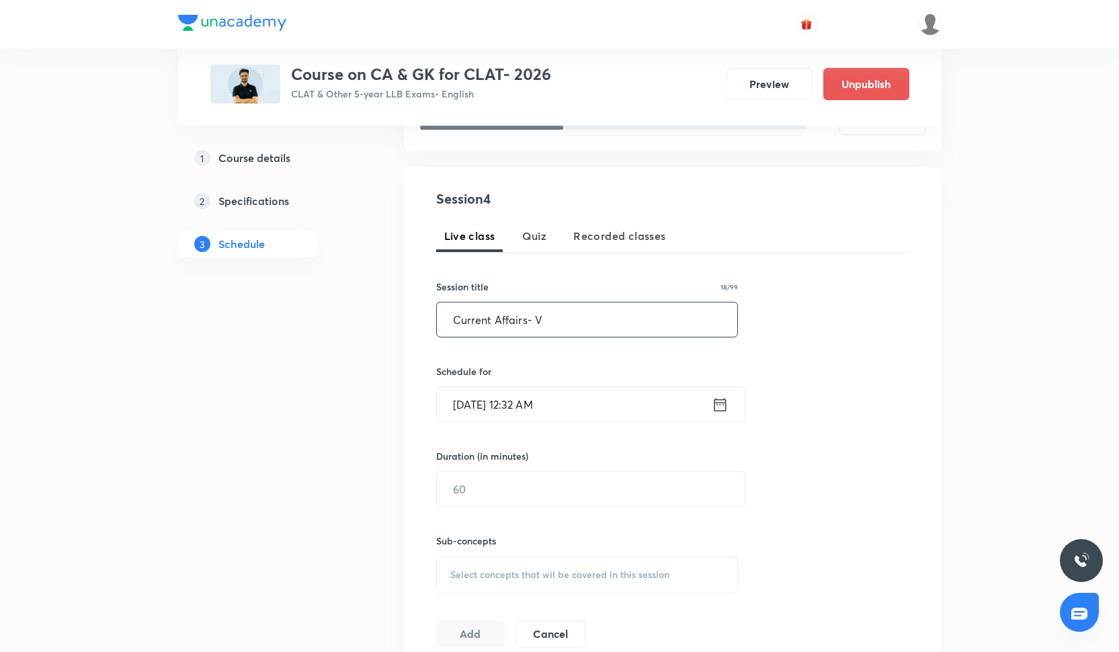
scroll to position [218, 0]
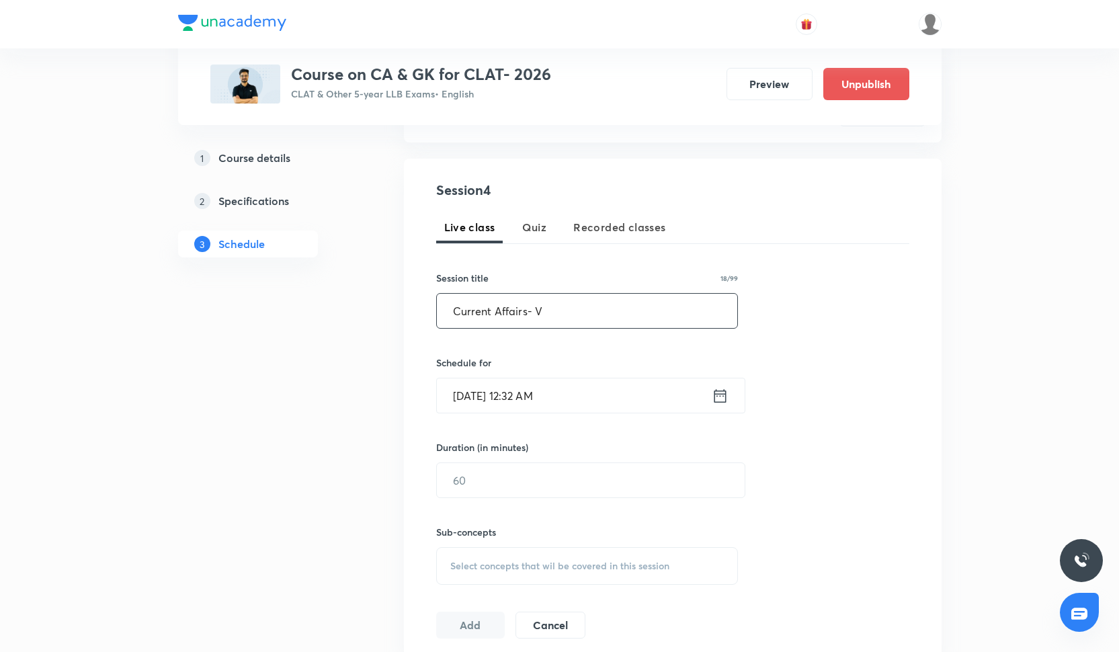
type input "Current Affairs- V"
click at [504, 389] on input "Oct 3, 2025, 12:32 AM" at bounding box center [574, 396] width 275 height 34
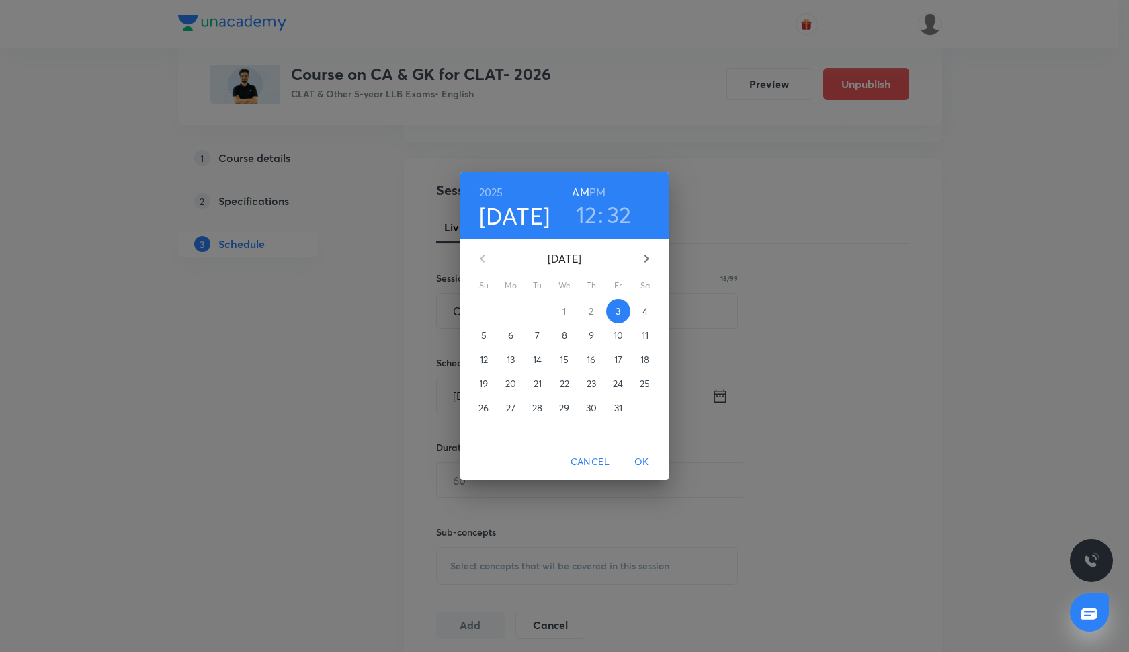
click at [590, 337] on p "9" at bounding box center [591, 335] width 5 height 13
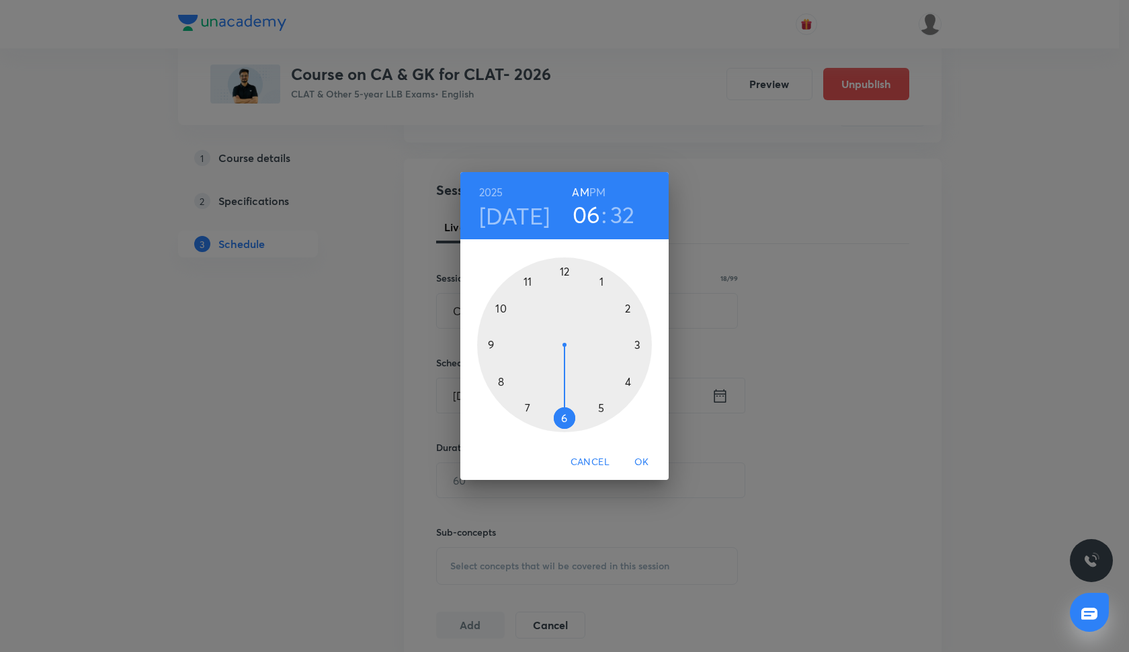
drag, startPoint x: 563, startPoint y: 271, endPoint x: 570, endPoint y: 426, distance: 154.8
click at [570, 426] on div at bounding box center [564, 344] width 175 height 175
click at [593, 190] on h6 "PM" at bounding box center [598, 192] width 16 height 19
click at [593, 222] on h3 "06" at bounding box center [587, 214] width 28 height 28
click at [630, 311] on div at bounding box center [564, 344] width 175 height 175
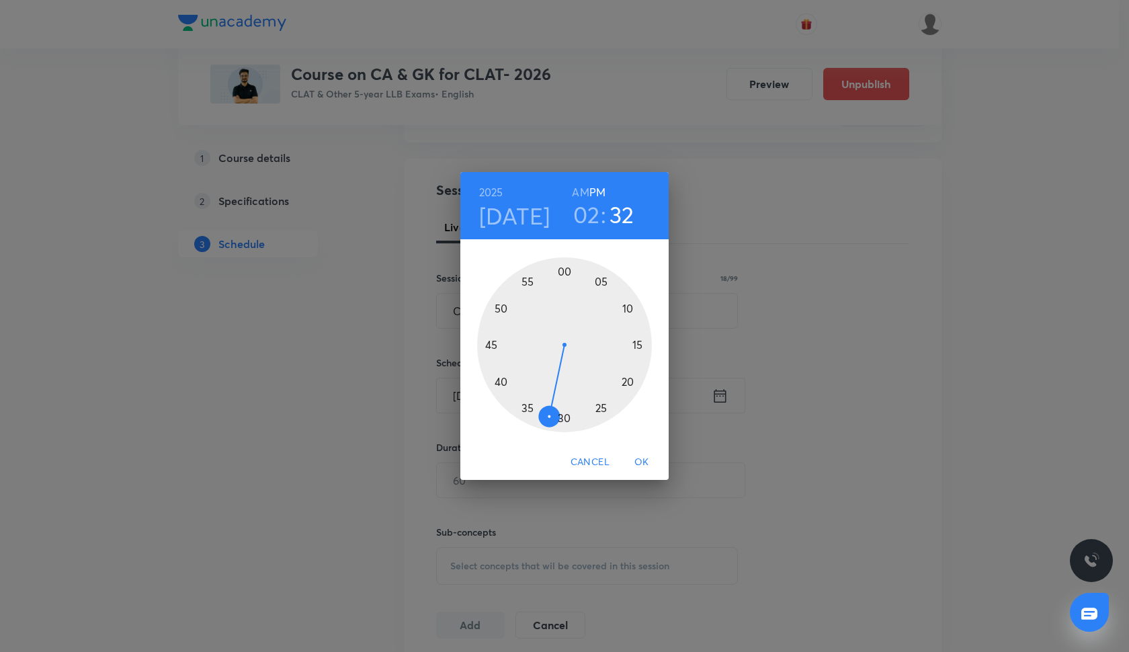
click at [494, 347] on div at bounding box center [564, 344] width 175 height 175
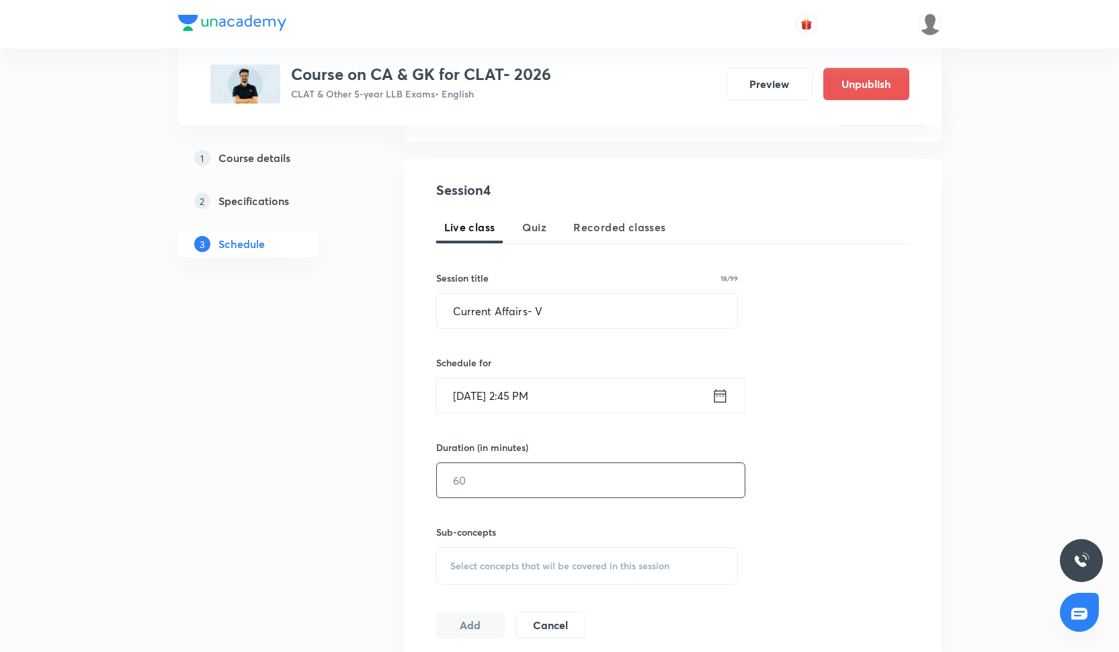
scroll to position [285, 0]
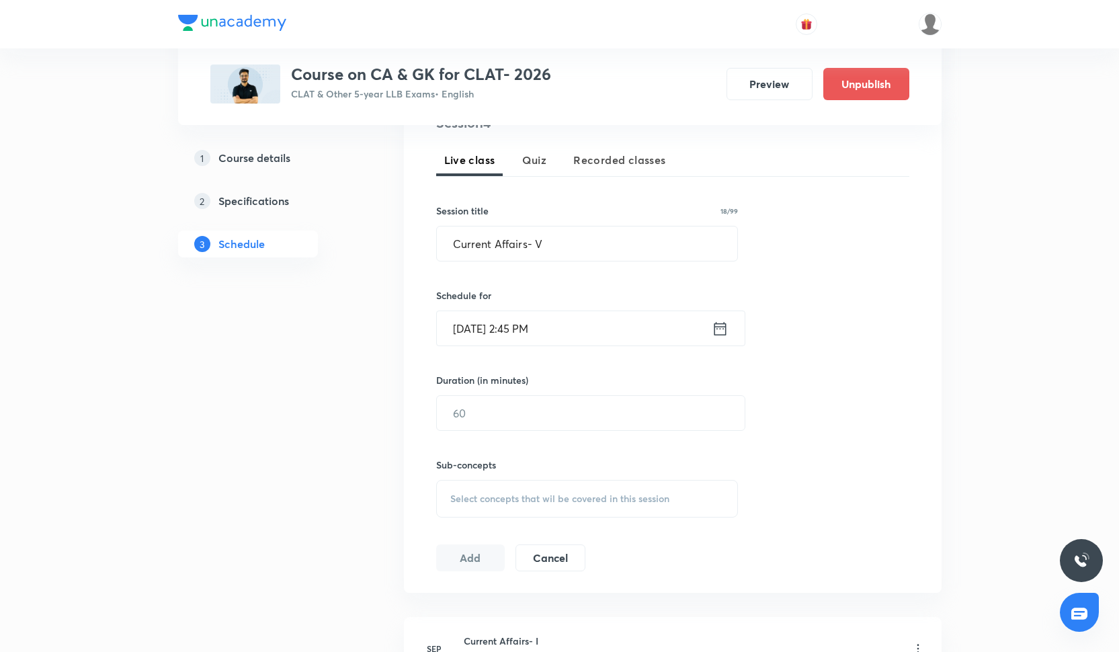
click at [509, 393] on div "Duration (in minutes) ​" at bounding box center [558, 402] width 245 height 58
click at [509, 412] on input "text" at bounding box center [591, 413] width 308 height 34
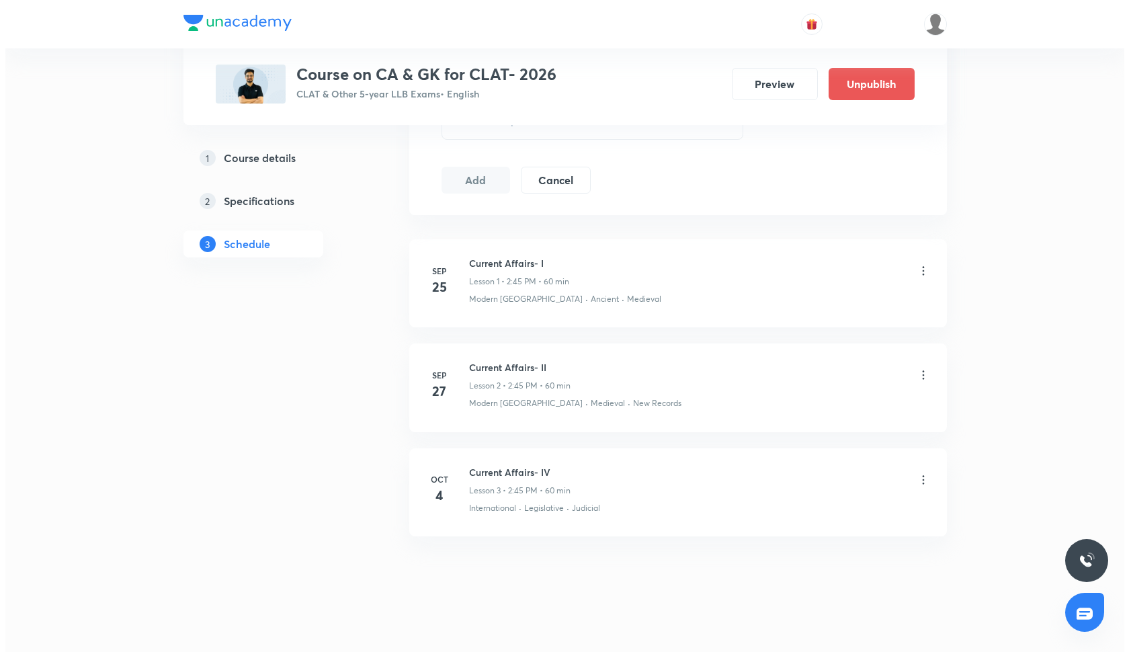
scroll to position [655, 0]
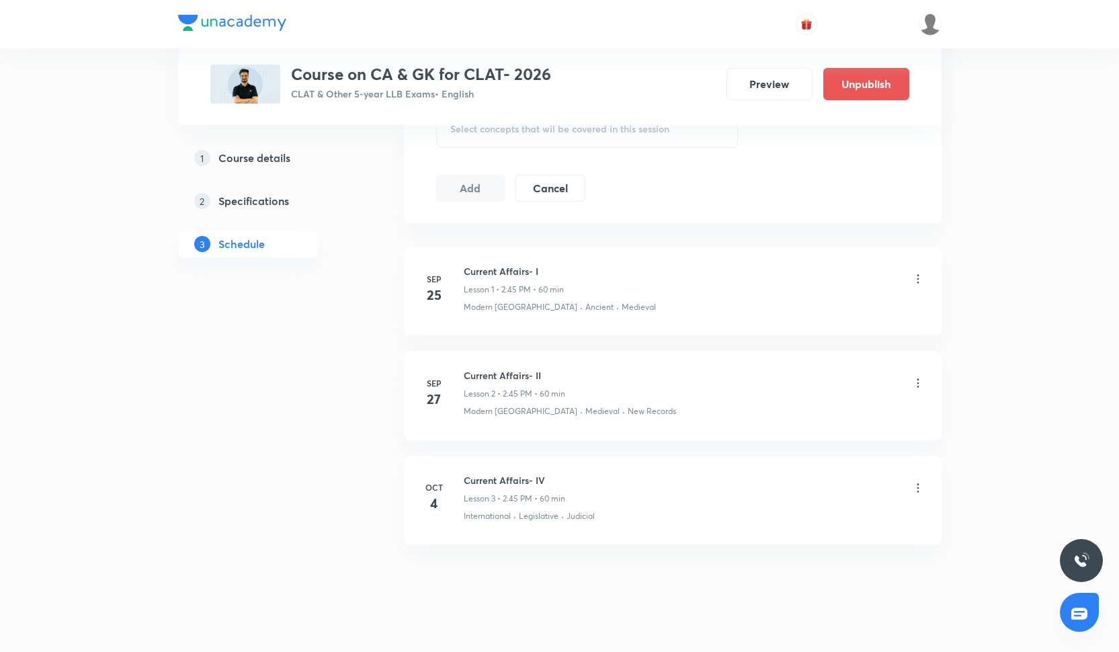
type input "60"
click at [917, 480] on div "Current Affairs- IV Lesson 3 • 2:45 PM • 60 min" at bounding box center [694, 489] width 461 height 32
click at [924, 495] on div at bounding box center [918, 488] width 13 height 15
click at [922, 491] on icon at bounding box center [918, 487] width 13 height 13
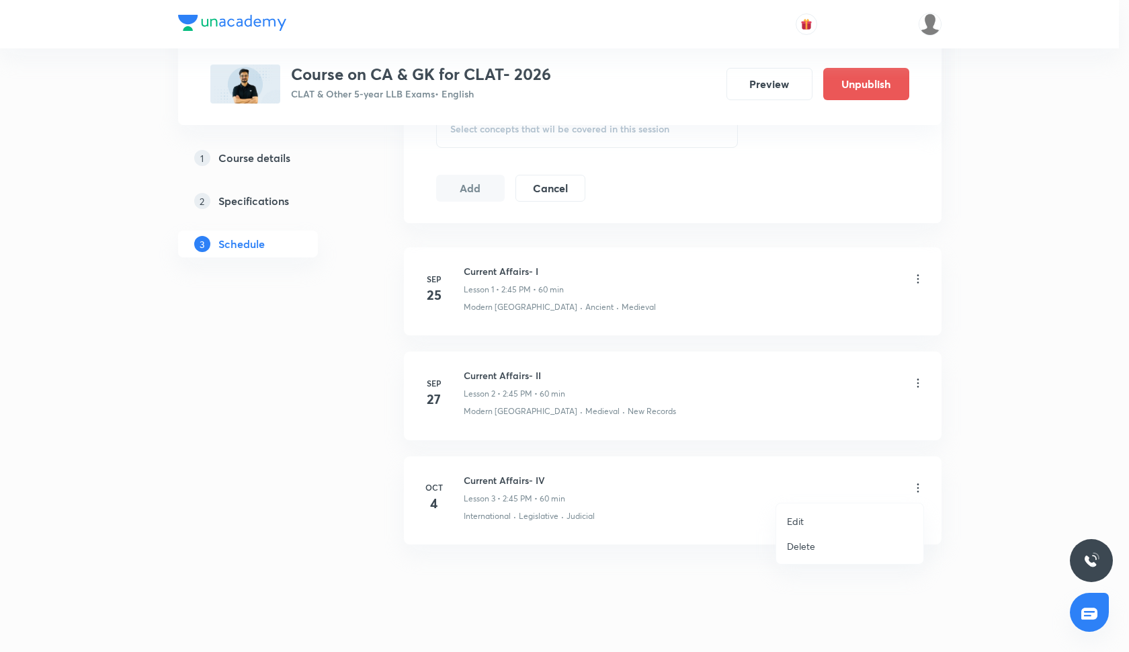
click at [836, 511] on li "Edit" at bounding box center [850, 521] width 147 height 25
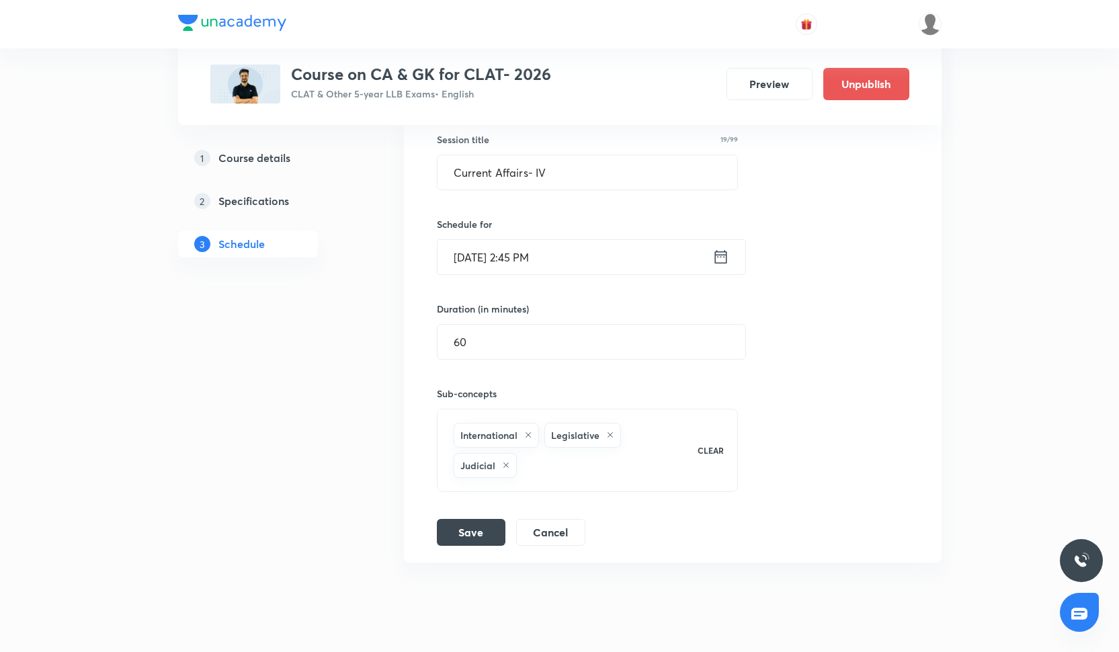
scroll to position [559, 0]
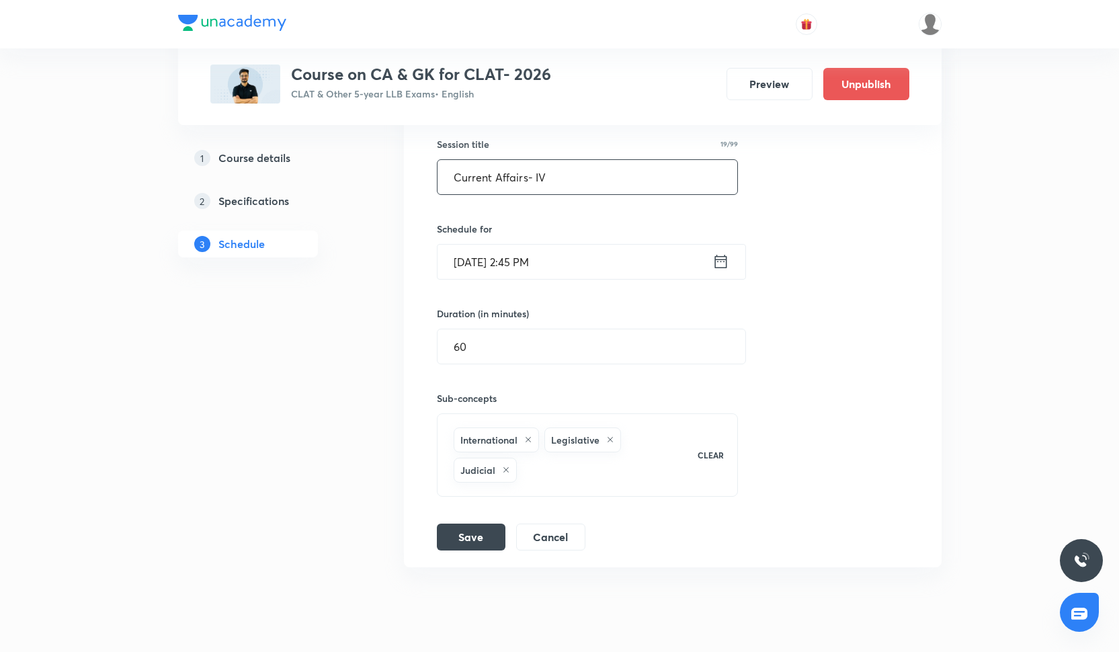
click at [541, 177] on input "Current Affairs- IV" at bounding box center [588, 177] width 301 height 34
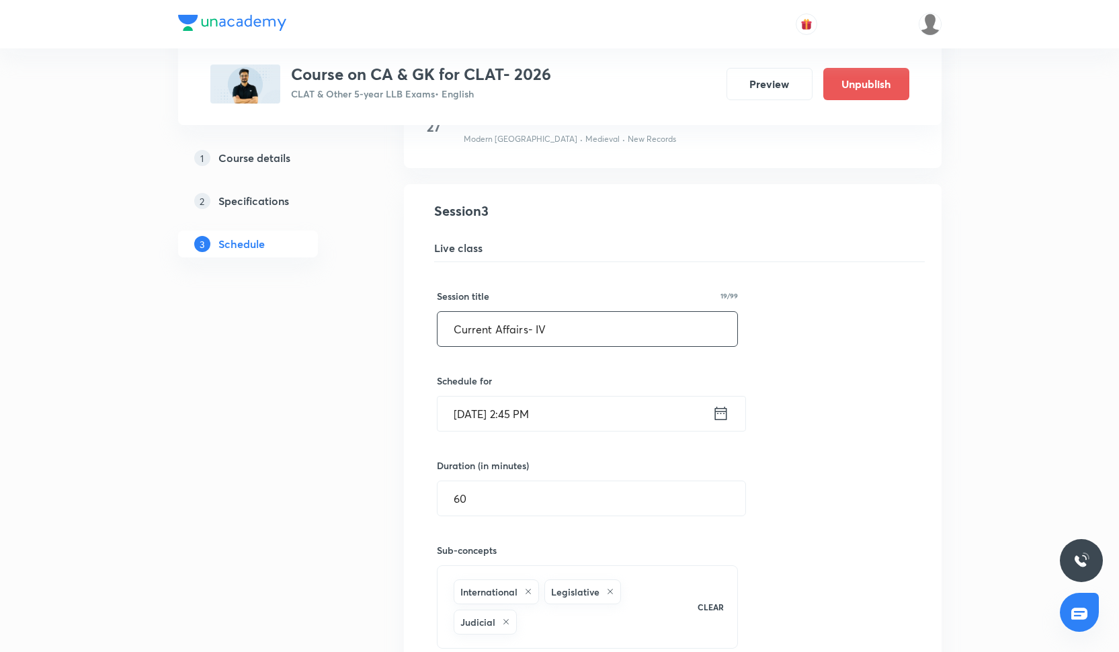
scroll to position [436, 0]
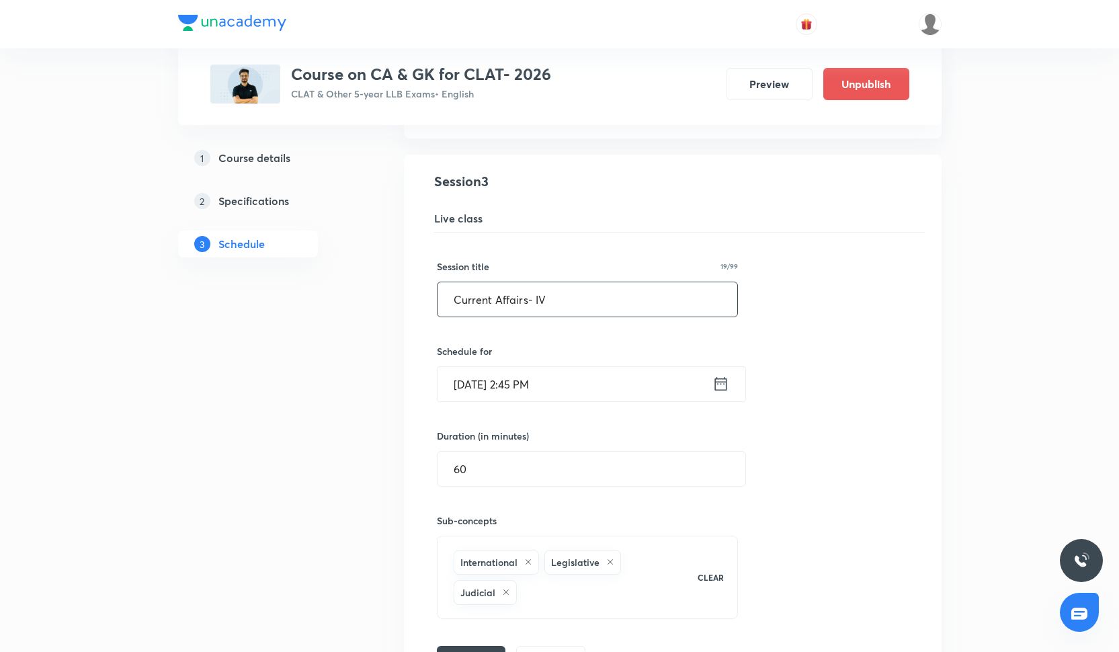
click at [570, 298] on input "Current Affairs- IV" at bounding box center [588, 299] width 301 height 34
type input "Current Affairs- III"
click at [469, 647] on button "Save" at bounding box center [471, 658] width 69 height 27
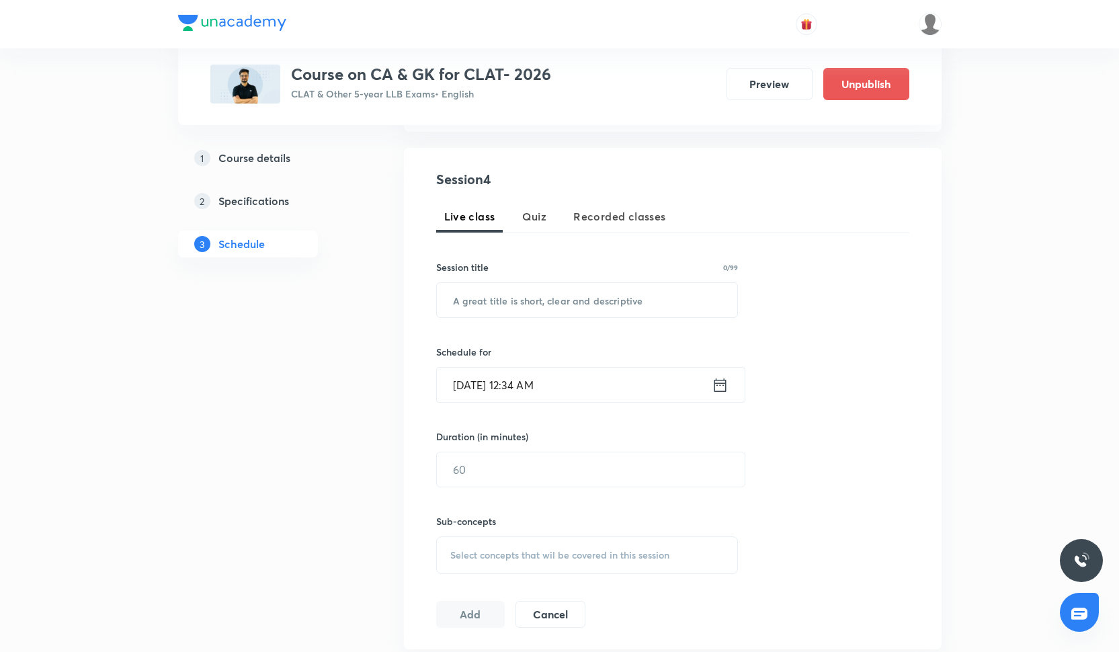
scroll to position [145, 0]
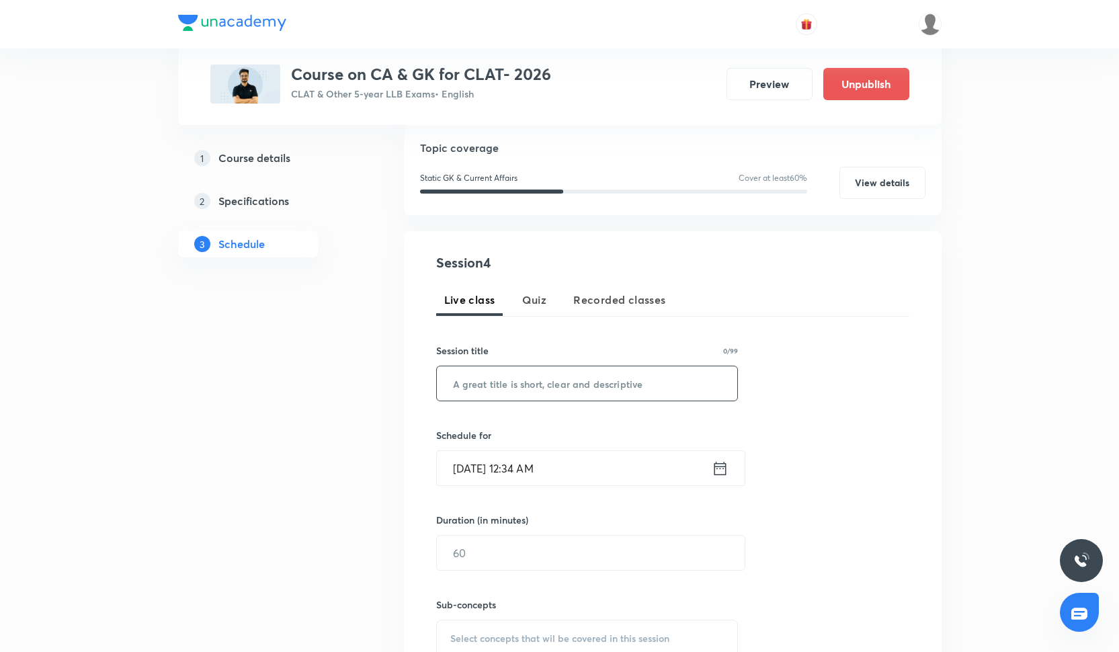
click at [520, 368] on input "text" at bounding box center [587, 383] width 301 height 34
paste input "Current Affairs- V"
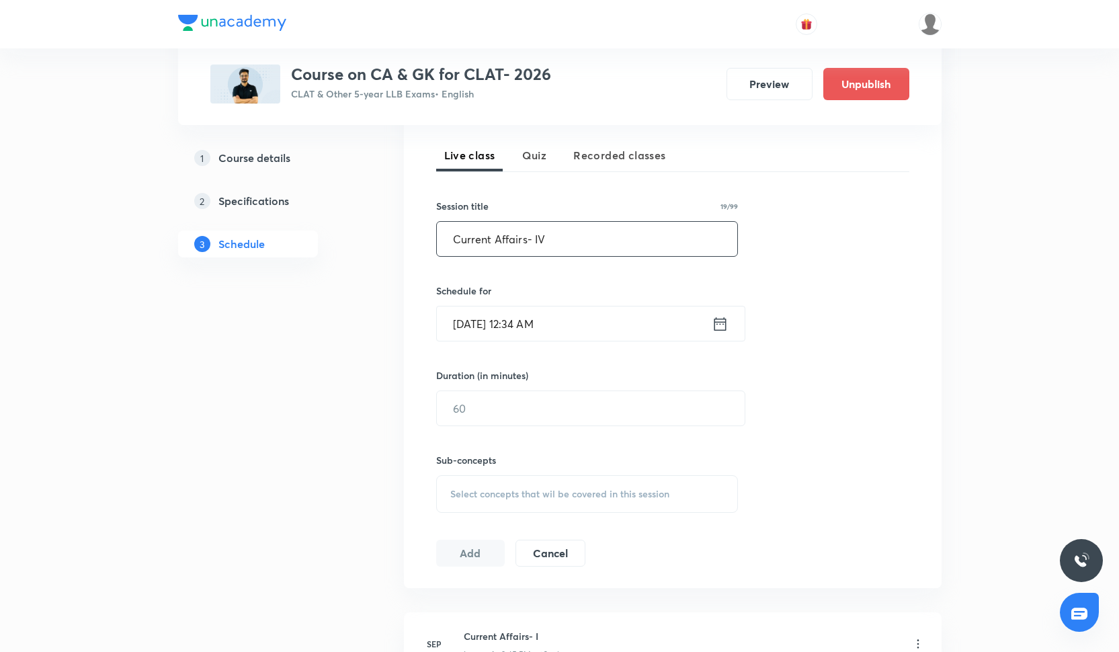
scroll to position [301, 0]
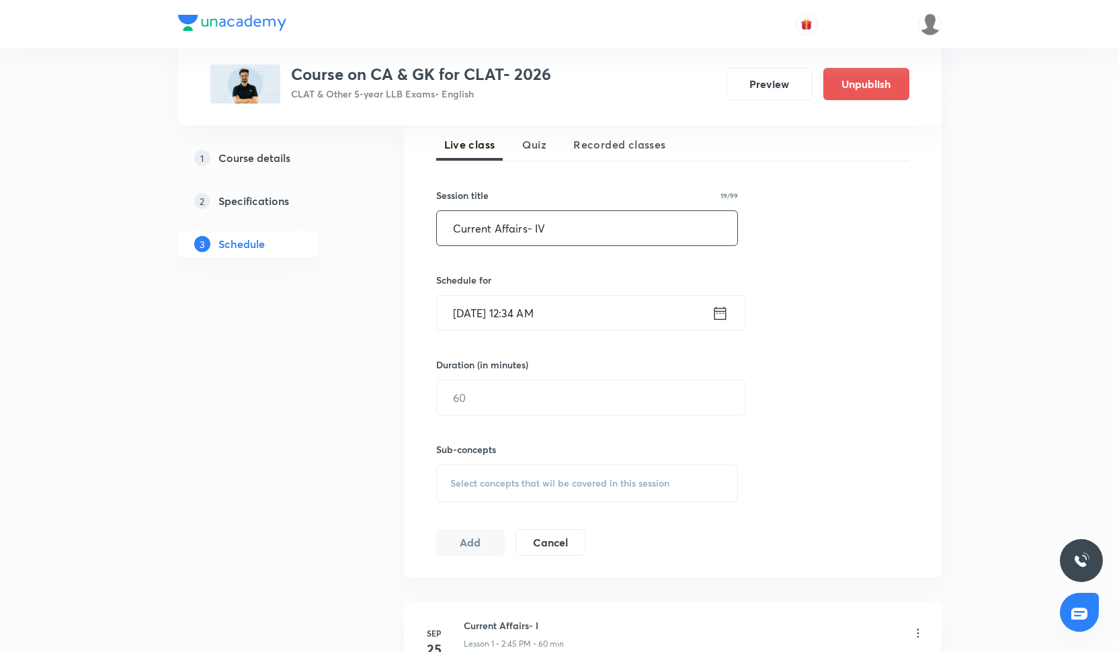
type input "Current Affairs- IV"
click at [553, 312] on input "Oct 3, 2025, 12:34 AM" at bounding box center [574, 313] width 275 height 34
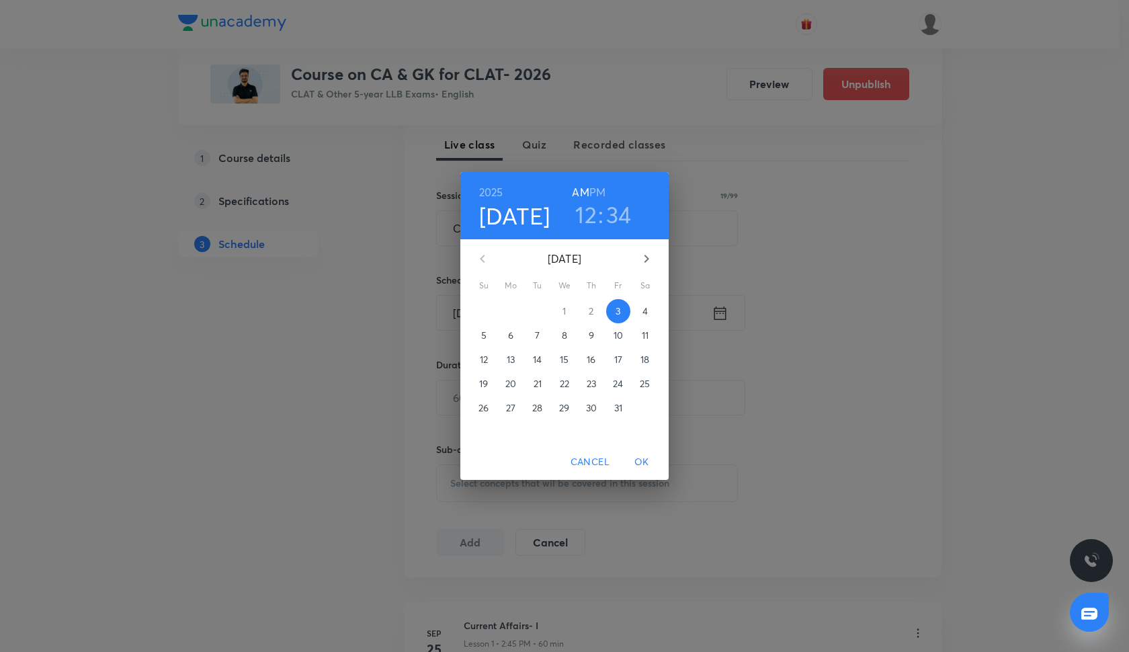
click at [590, 337] on p "9" at bounding box center [591, 335] width 5 height 13
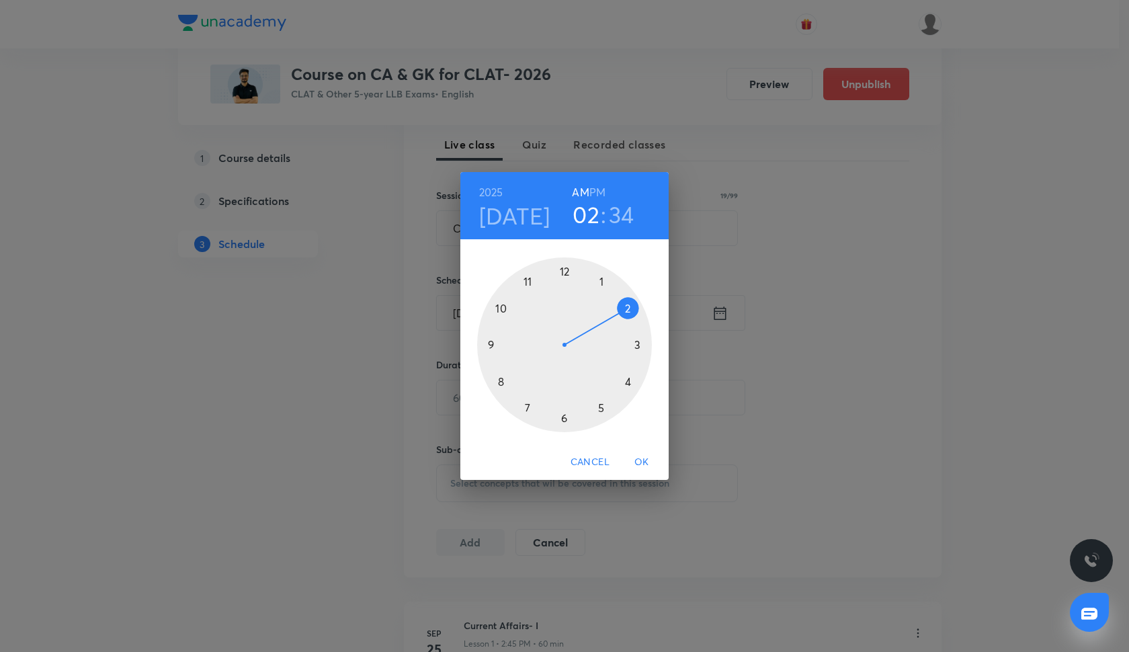
drag, startPoint x: 565, startPoint y: 266, endPoint x: 627, endPoint y: 302, distance: 71.1
click at [627, 302] on div at bounding box center [564, 344] width 175 height 175
click at [490, 344] on div at bounding box center [564, 344] width 175 height 175
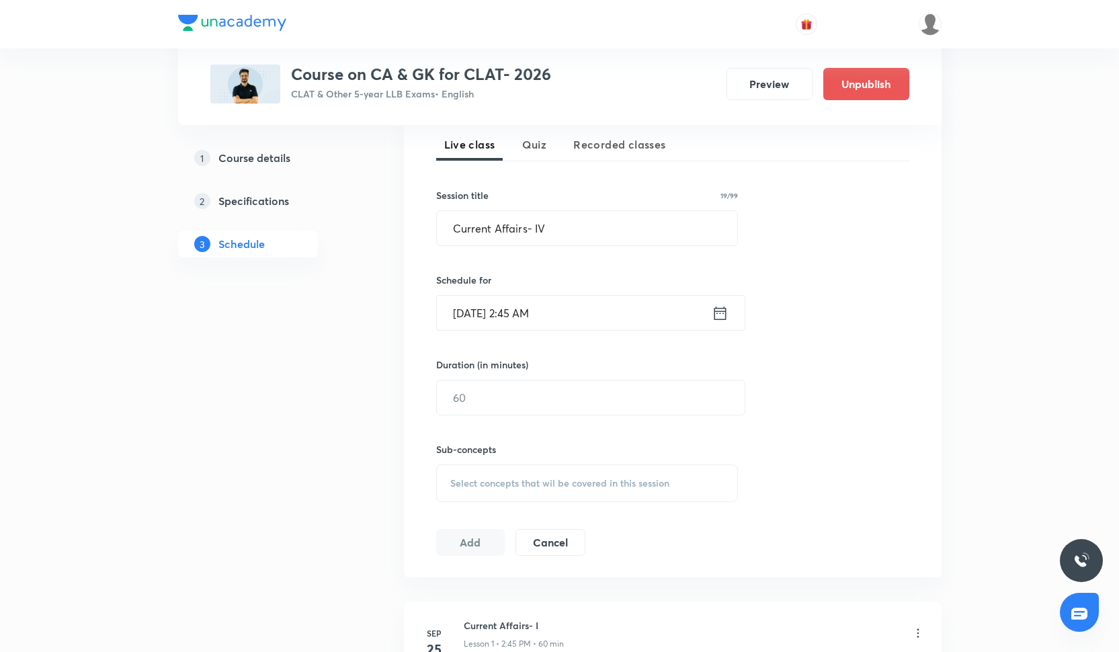
click at [553, 309] on input "Oct 9, 2025, 2:45 AM" at bounding box center [574, 313] width 275 height 34
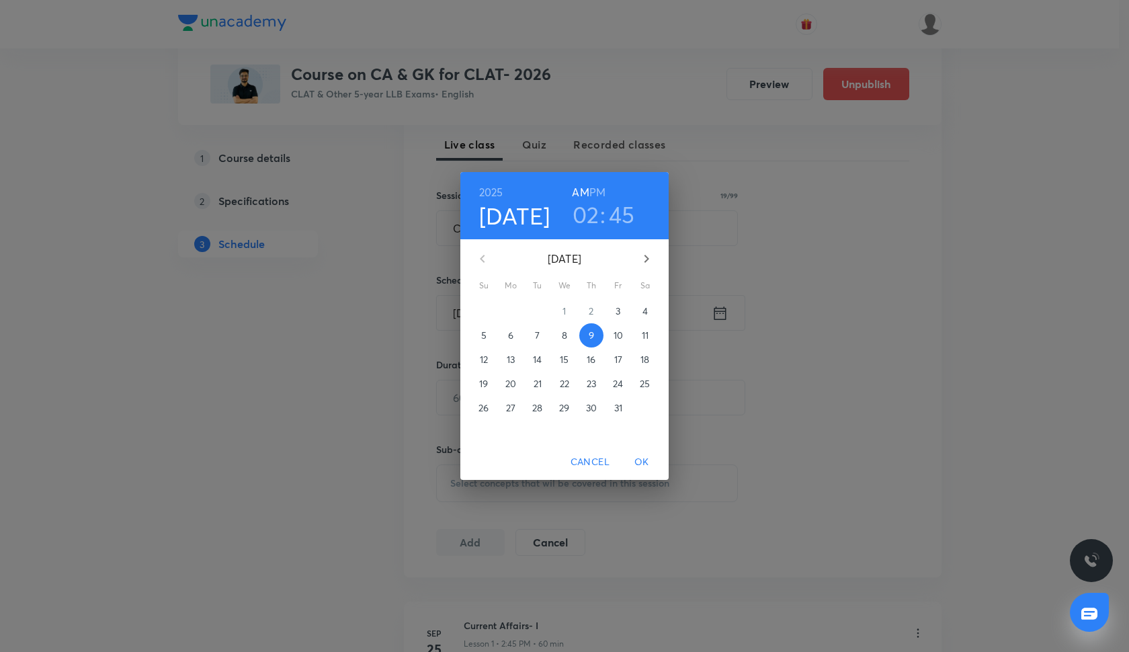
click at [599, 188] on h6 "PM" at bounding box center [598, 192] width 16 height 19
click at [644, 456] on span "OK" at bounding box center [642, 462] width 32 height 17
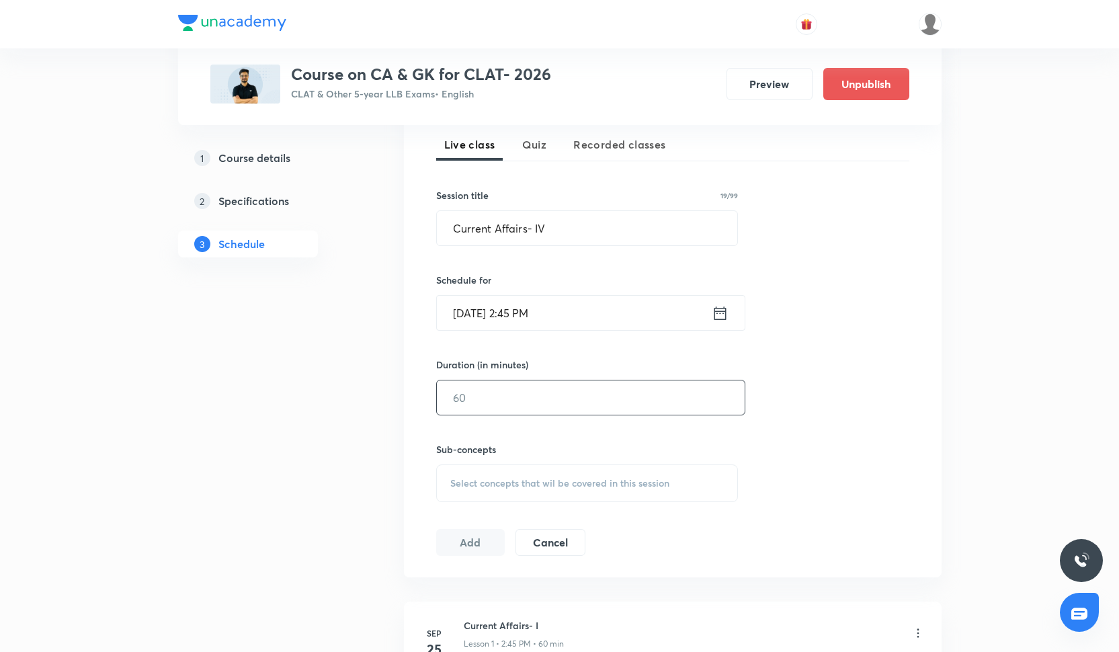
click at [510, 399] on input "text" at bounding box center [591, 398] width 308 height 34
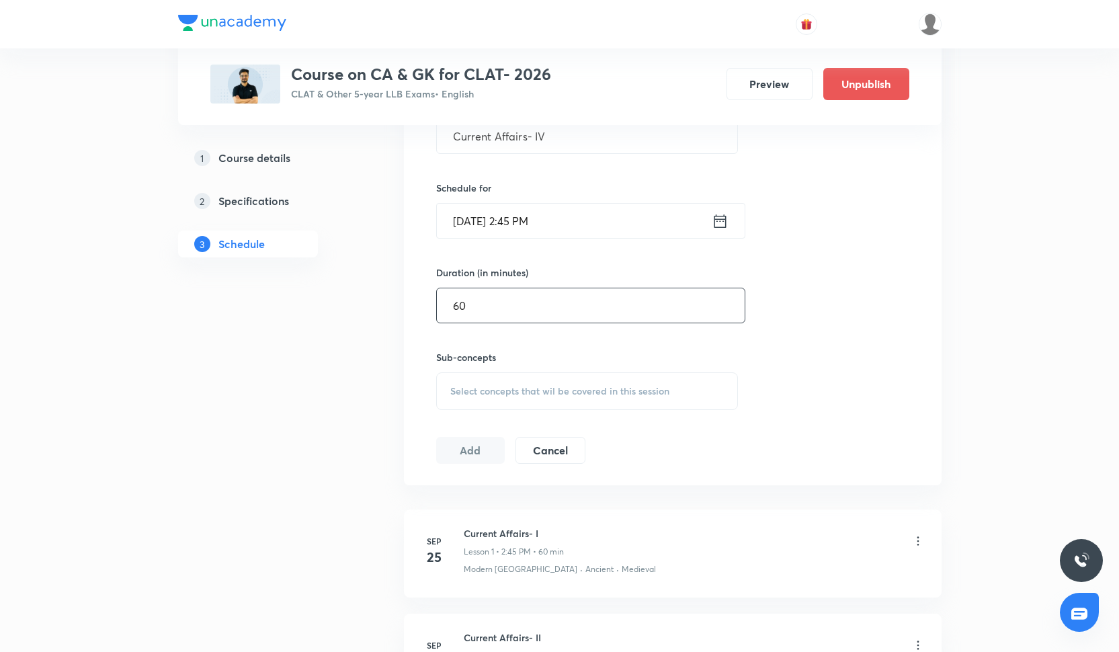
scroll to position [391, 0]
type input "60"
click at [506, 395] on span "Select concepts that wil be covered in this session" at bounding box center [559, 392] width 219 height 11
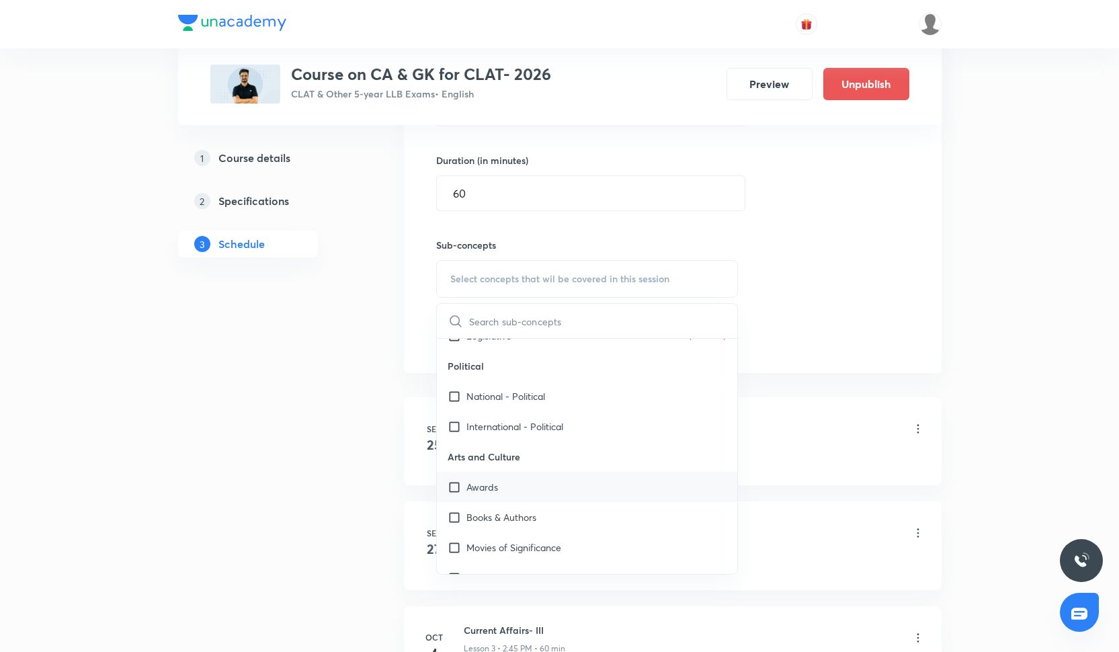
scroll to position [475, 0]
click at [516, 488] on div "Awards" at bounding box center [587, 484] width 301 height 30
checkbox input "true"
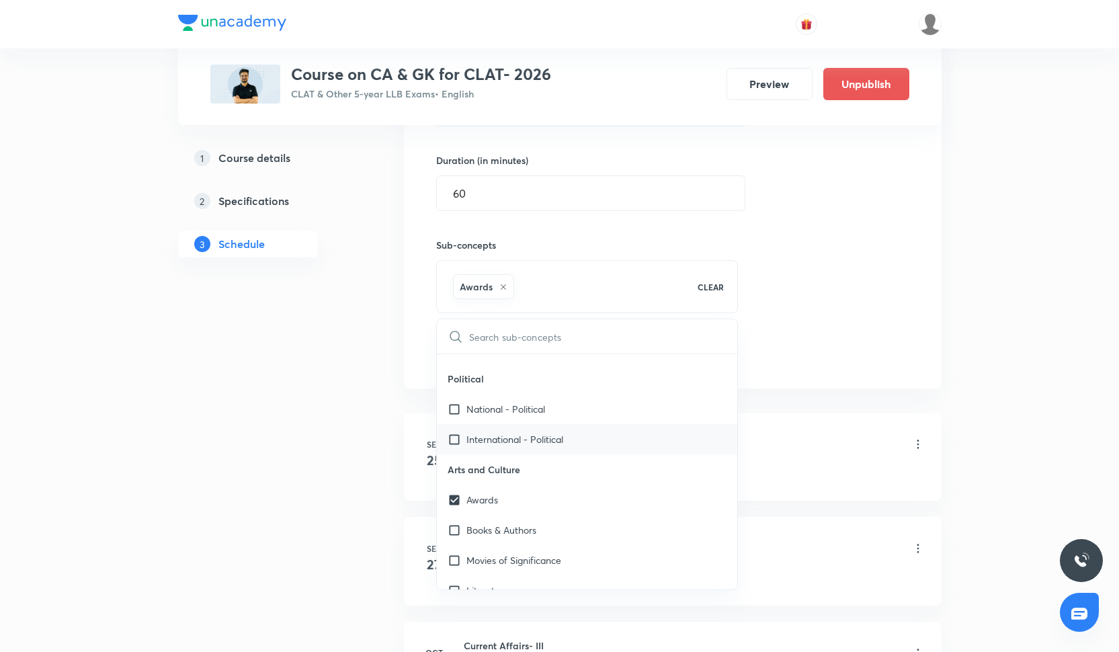
click at [524, 440] on p "International - Political" at bounding box center [515, 439] width 97 height 14
checkbox input "true"
click at [524, 415] on p "National - Political" at bounding box center [506, 409] width 79 height 14
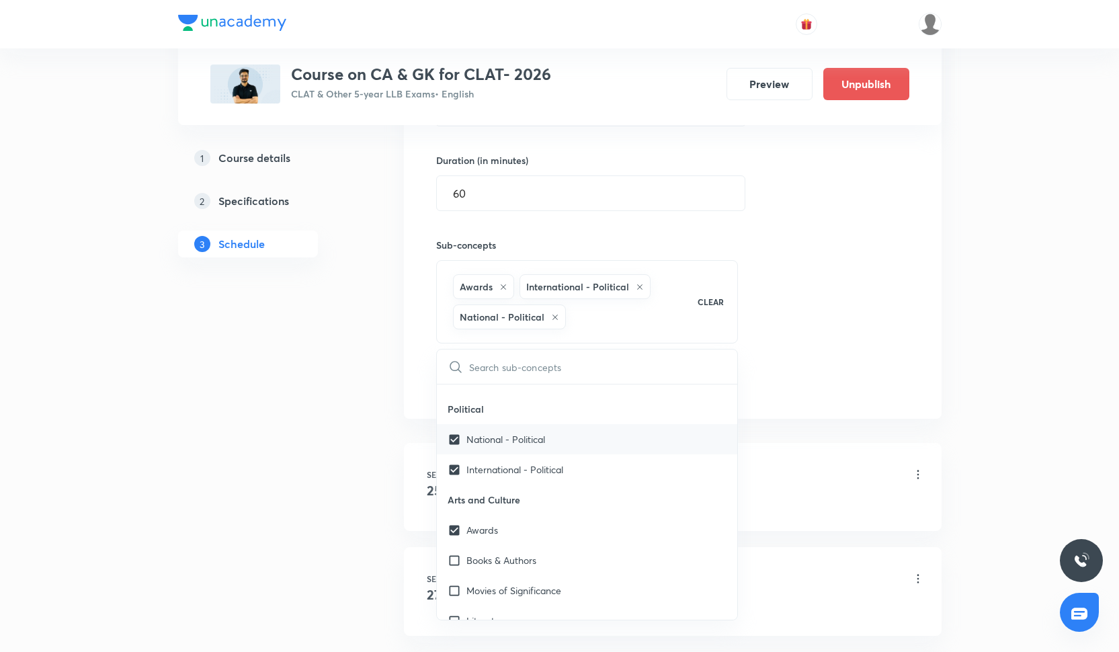
checkbox input "true"
click at [814, 339] on div "Session 4 Live class Quiz Recorded classes Session title 19/99 Current Affairs-…" at bounding box center [672, 145] width 473 height 504
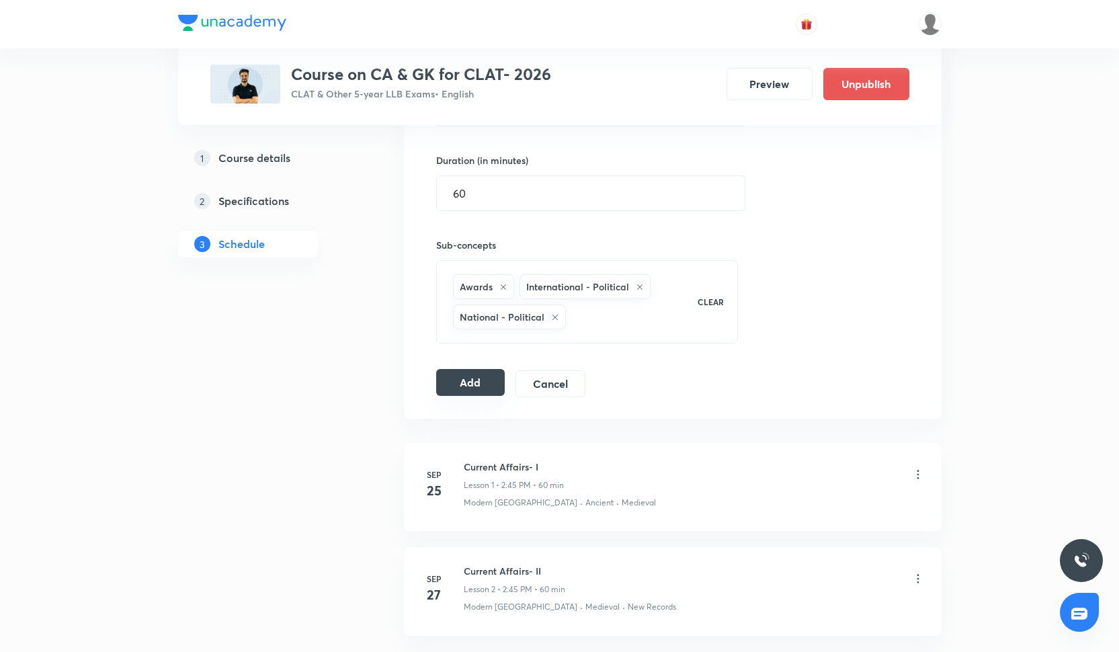
click at [484, 382] on button "Add" at bounding box center [470, 382] width 69 height 27
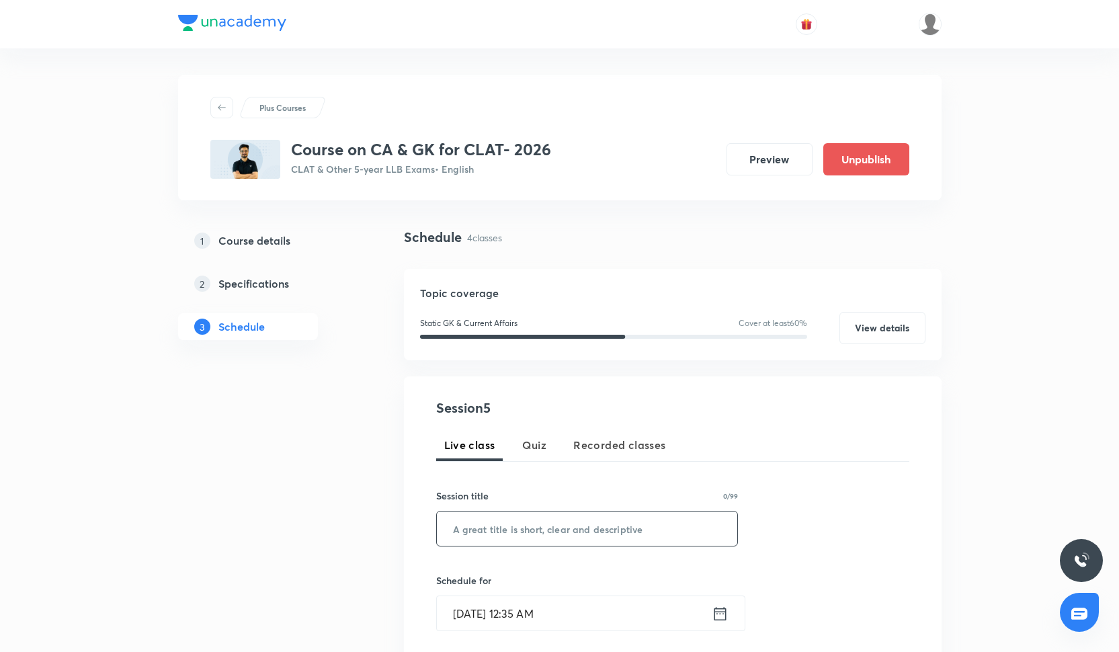
click at [504, 525] on input "text" at bounding box center [587, 529] width 301 height 34
paste input "Current Affairs- V"
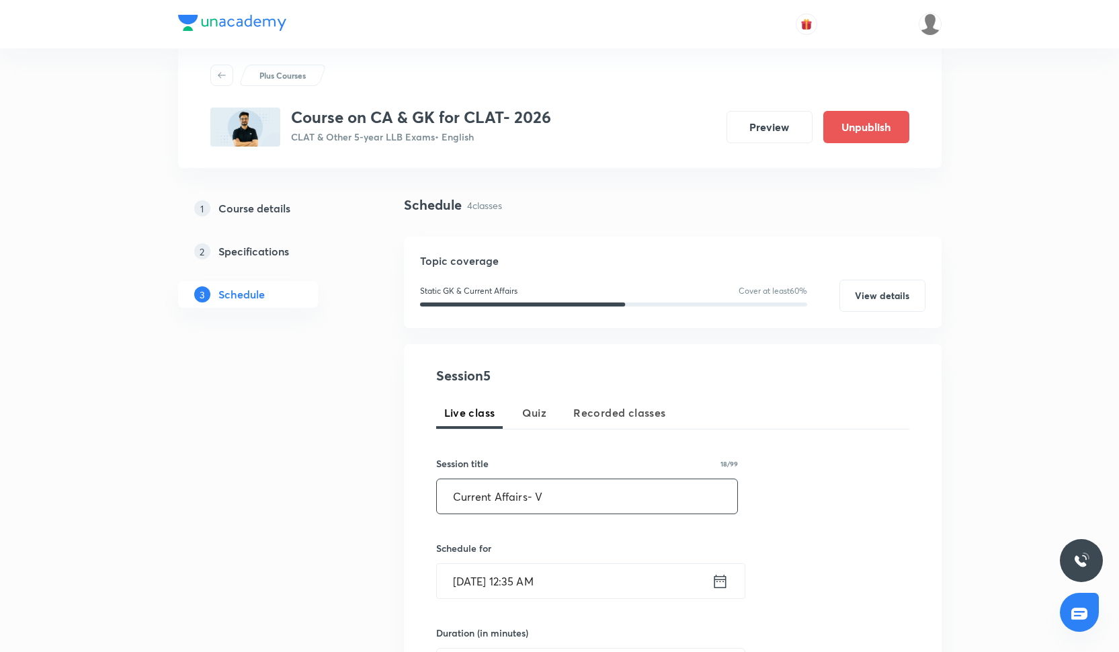
scroll to position [105, 0]
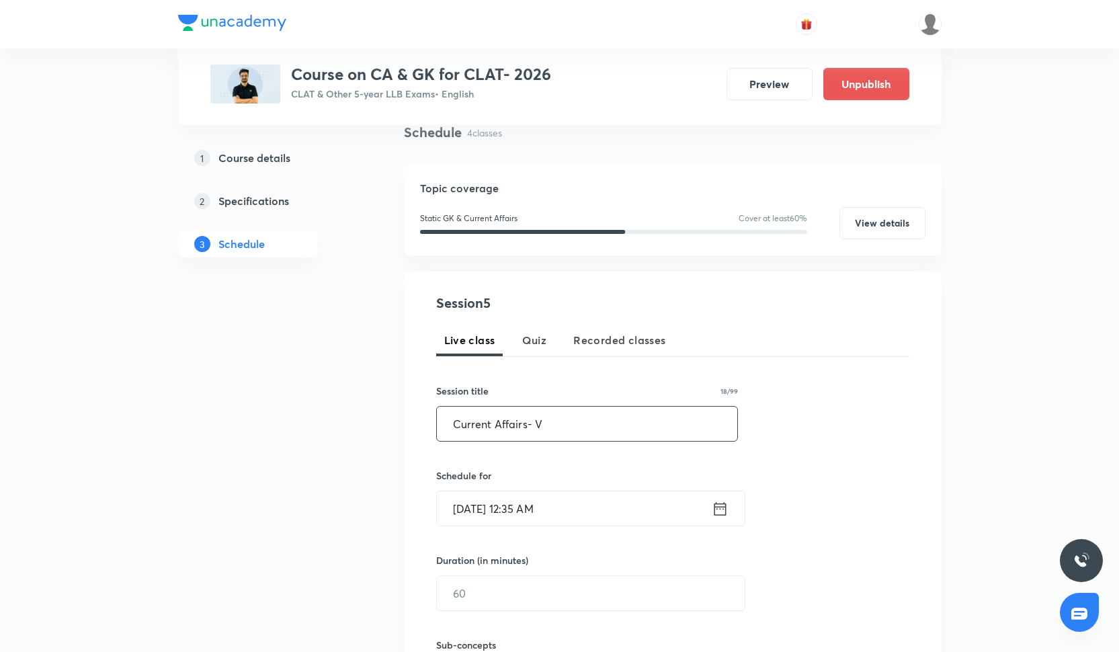
type input "Current Affairs- V"
click at [509, 527] on div "Session 5 Live class Quiz Recorded classes Session title 18/99 Current Affairs-…" at bounding box center [672, 522] width 473 height 459
click at [510, 505] on input "[DATE] 12:35 AM" at bounding box center [574, 508] width 275 height 34
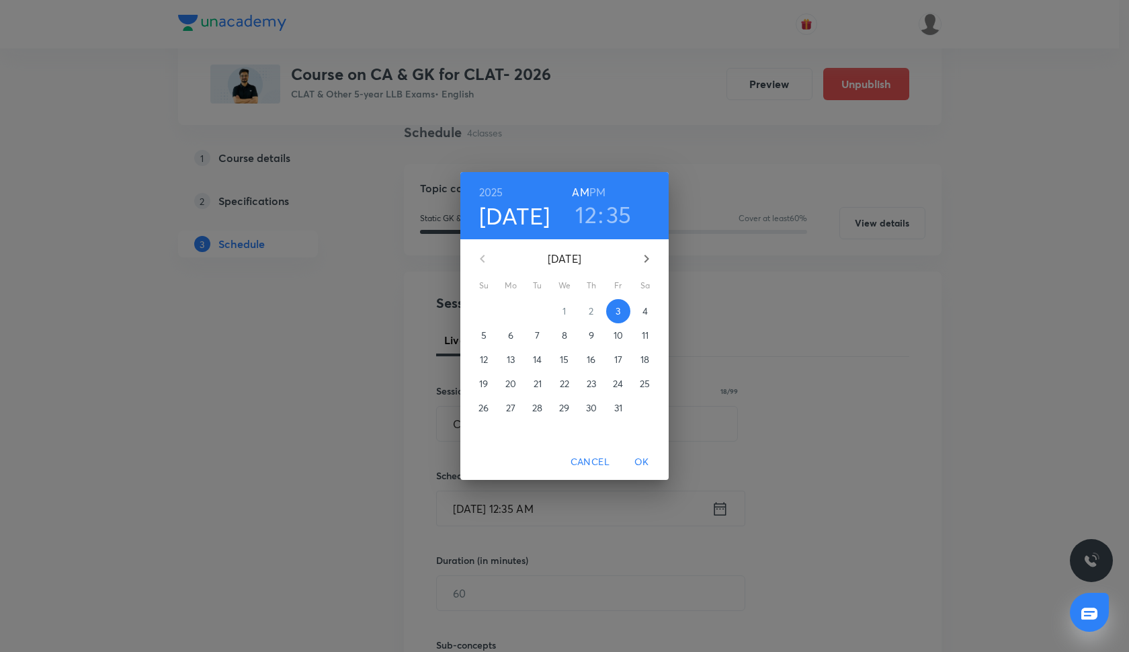
click at [647, 330] on p "11" at bounding box center [645, 335] width 7 height 13
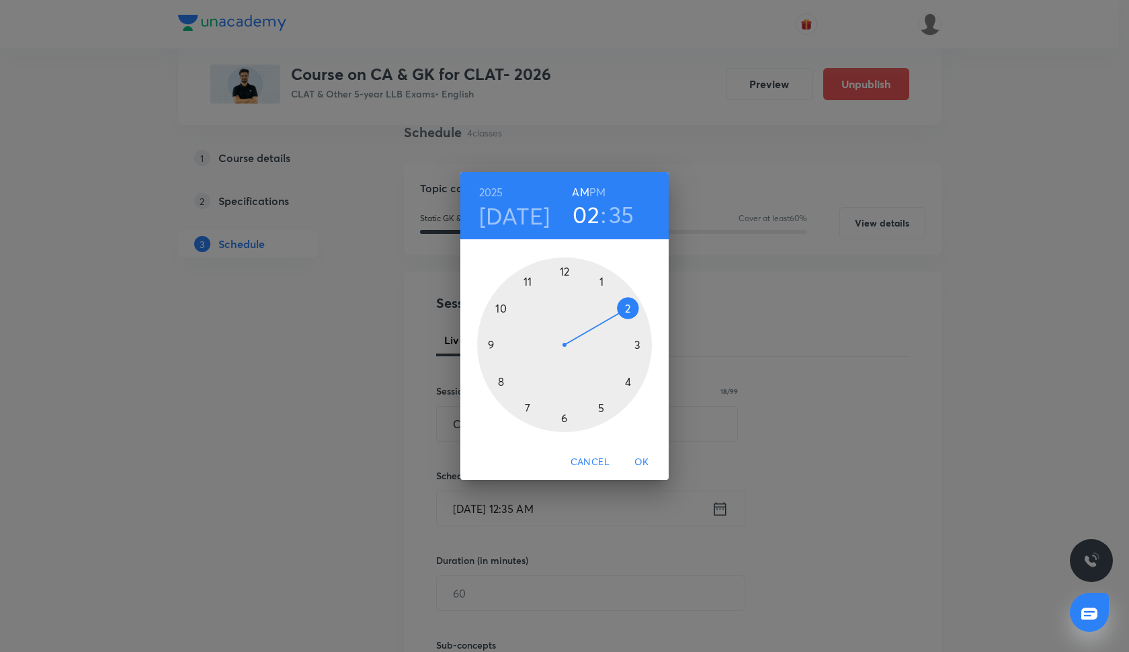
drag, startPoint x: 562, startPoint y: 263, endPoint x: 620, endPoint y: 307, distance: 72.9
click at [620, 307] on div at bounding box center [564, 344] width 175 height 175
click at [489, 346] on div at bounding box center [564, 344] width 175 height 175
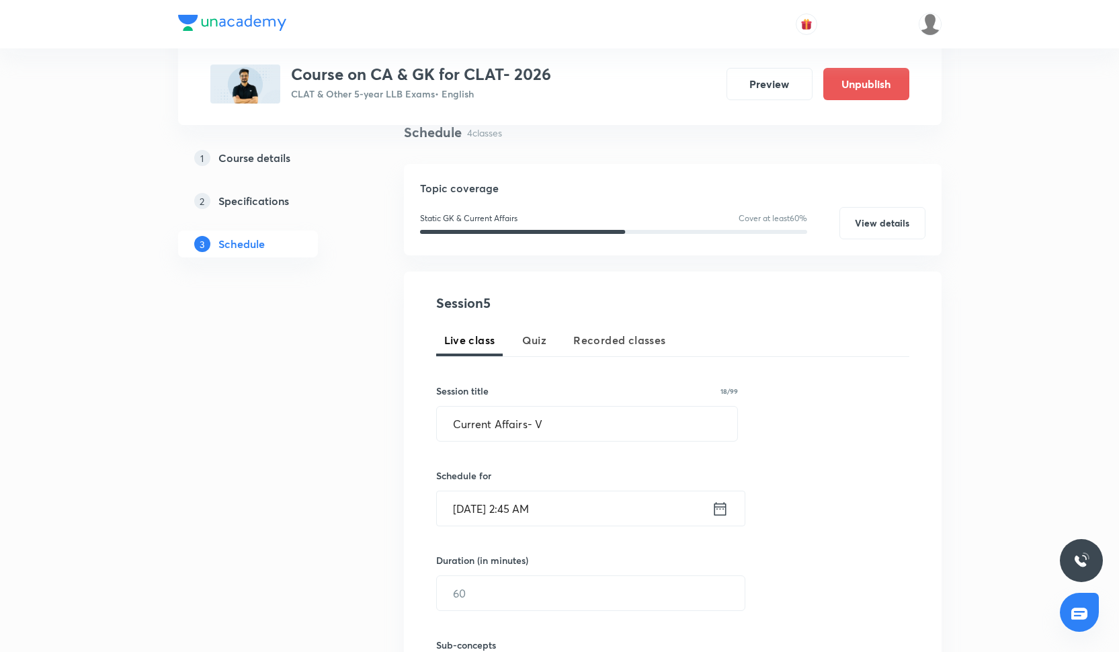
click at [549, 506] on input "Oct 11, 2025, 2:45 AM" at bounding box center [574, 508] width 275 height 34
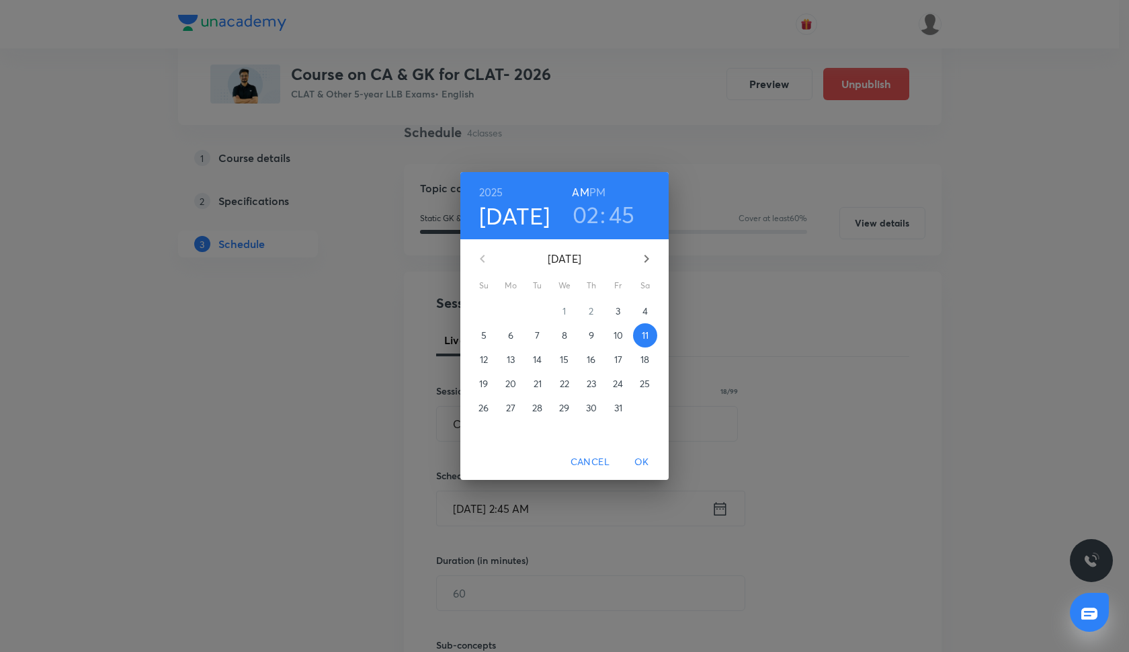
click at [596, 192] on h6 "PM" at bounding box center [598, 192] width 16 height 19
click at [647, 464] on span "OK" at bounding box center [642, 462] width 32 height 17
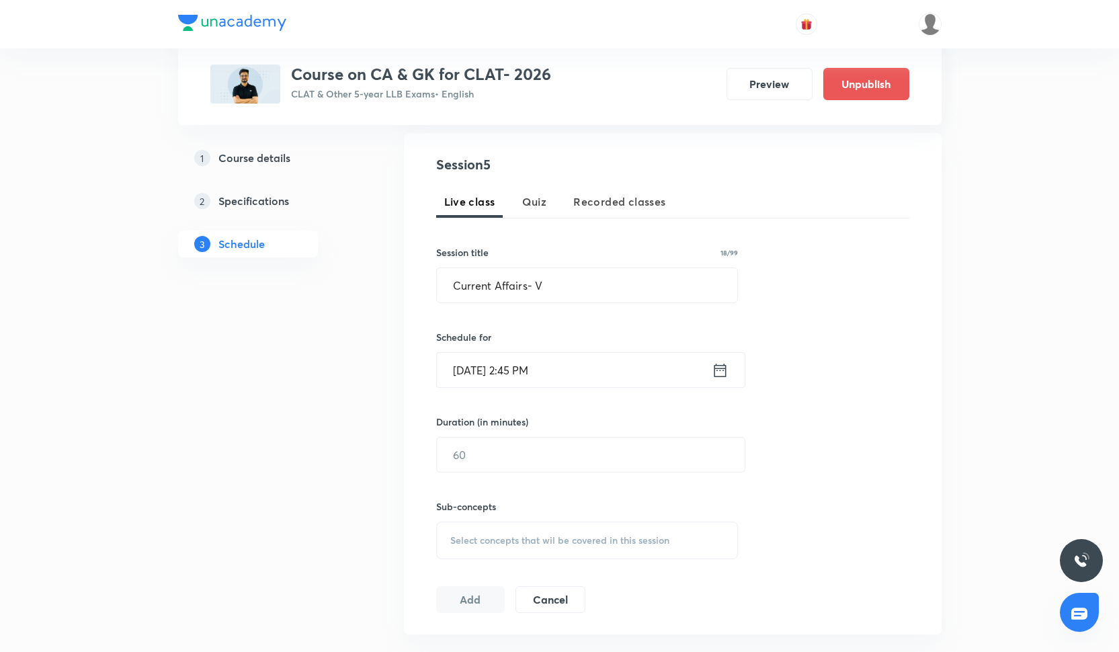
scroll to position [248, 0]
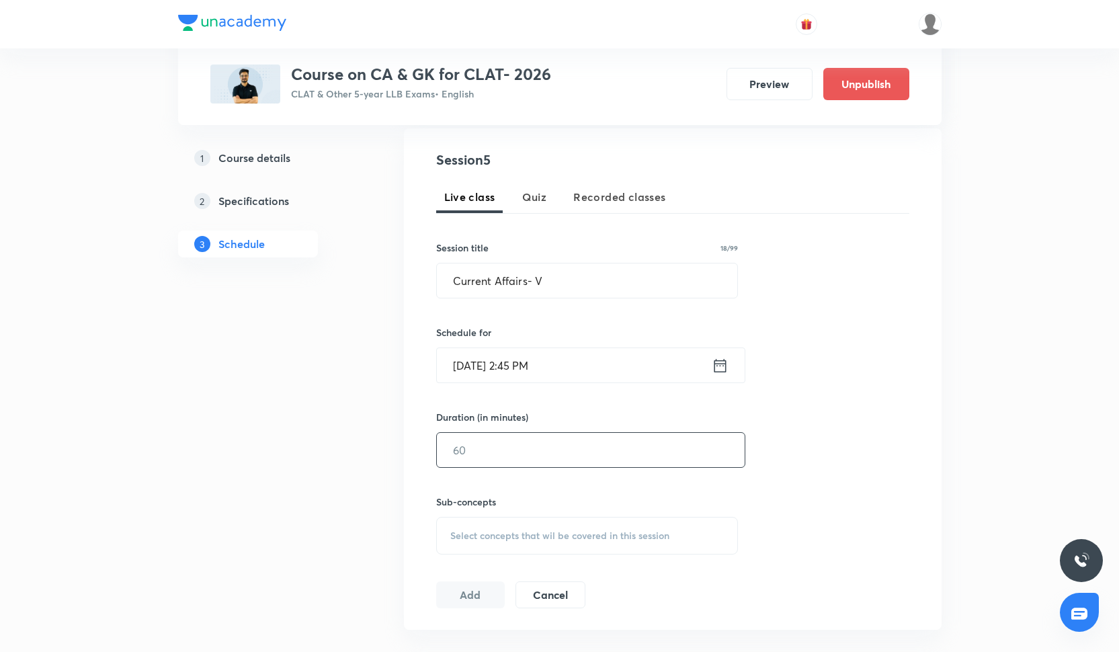
click at [577, 454] on input "text" at bounding box center [591, 450] width 308 height 34
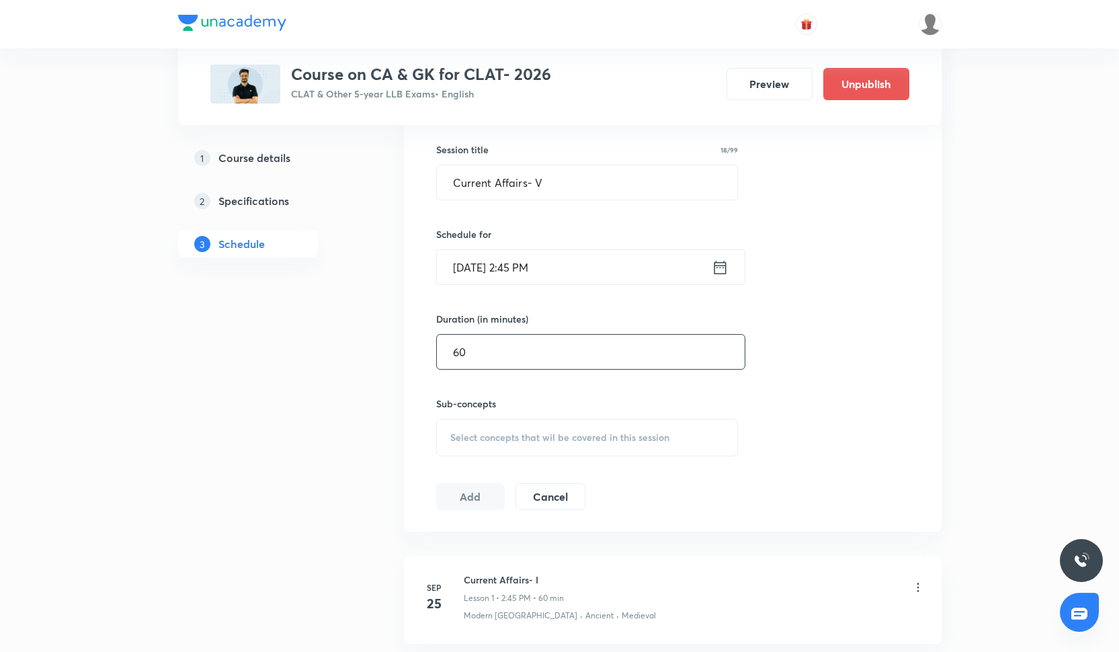
type input "60"
click at [547, 430] on div "Select concepts that wil be covered in this session" at bounding box center [587, 438] width 303 height 38
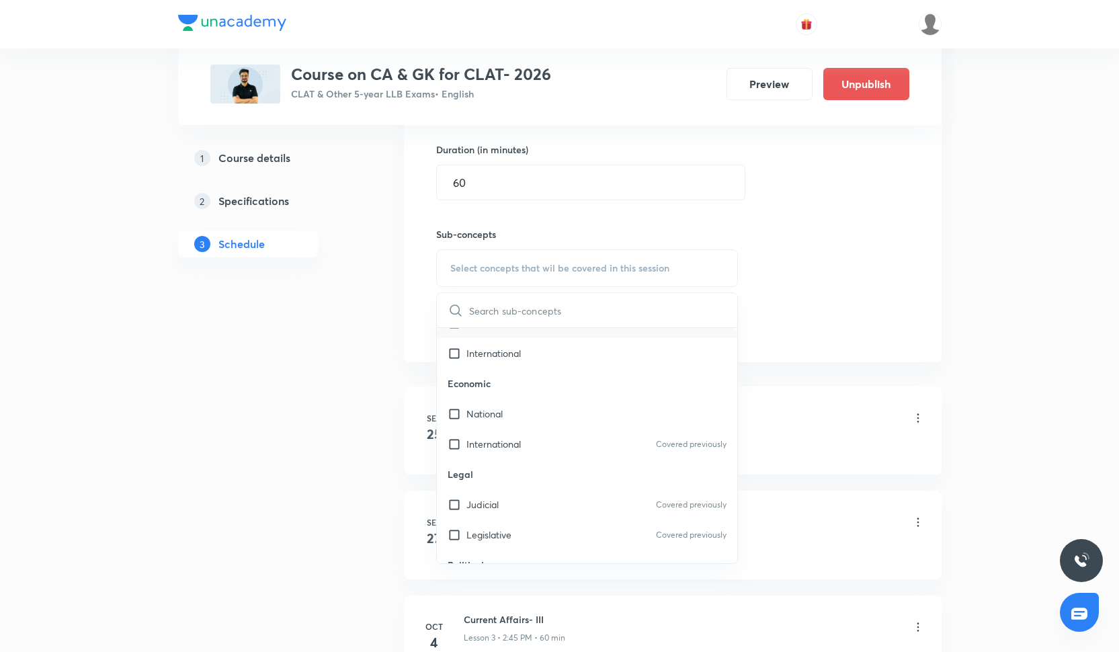
scroll to position [274, 0]
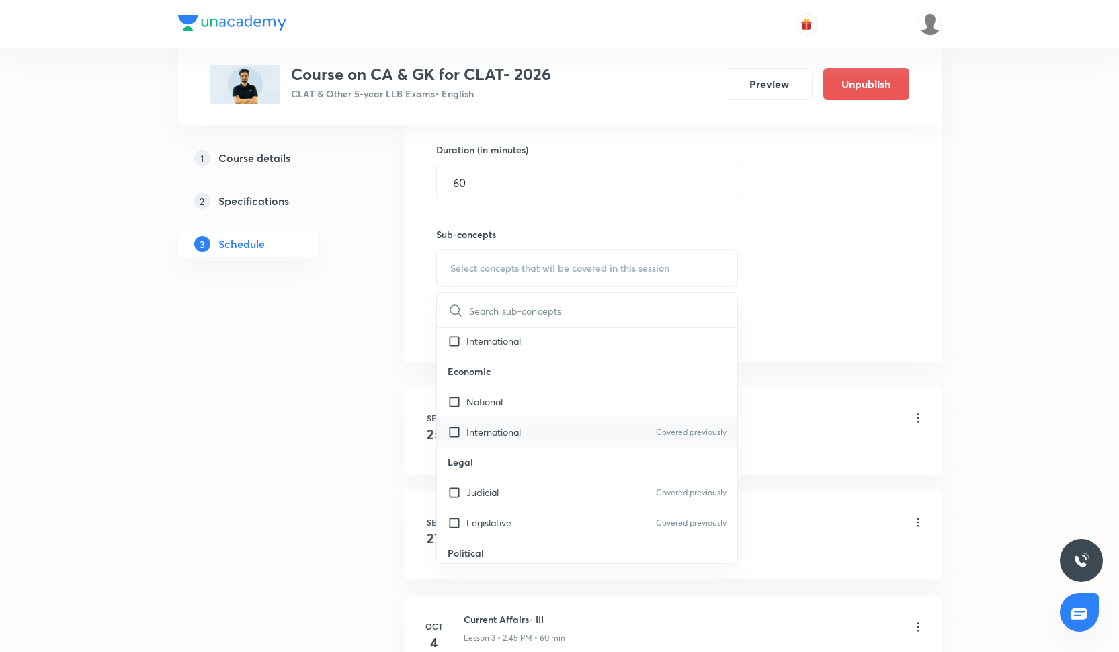
click at [549, 433] on div "International Covered previously" at bounding box center [587, 432] width 301 height 30
checkbox input "true"
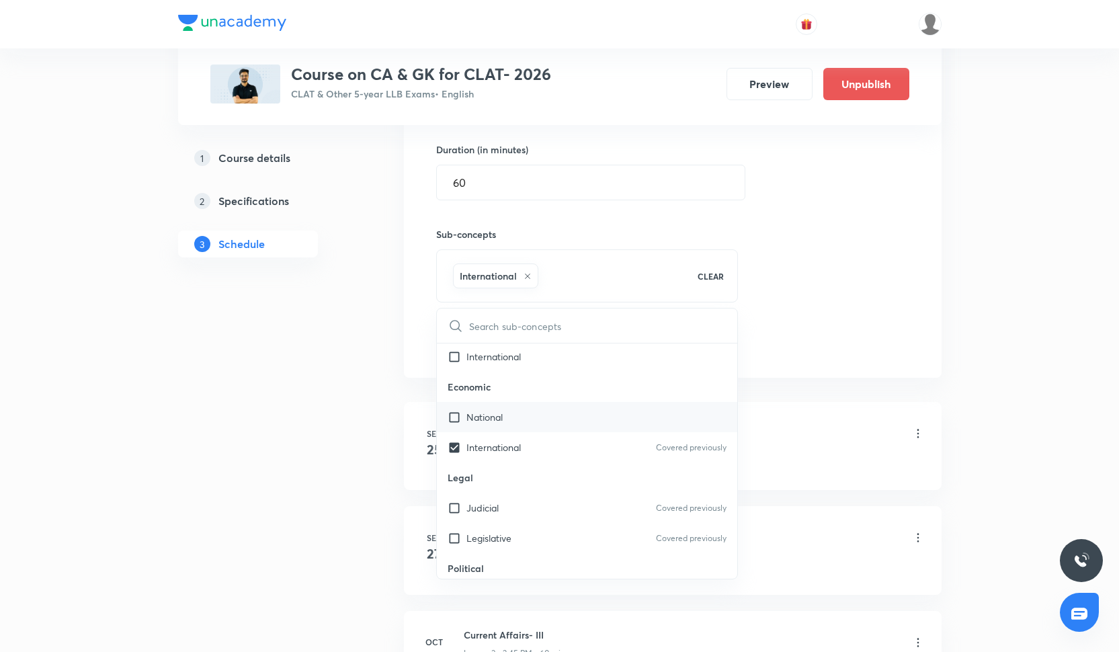
click at [549, 422] on div "National" at bounding box center [587, 417] width 301 height 30
checkbox input "true"
click at [555, 357] on div "International" at bounding box center [587, 357] width 301 height 30
checkbox input "true"
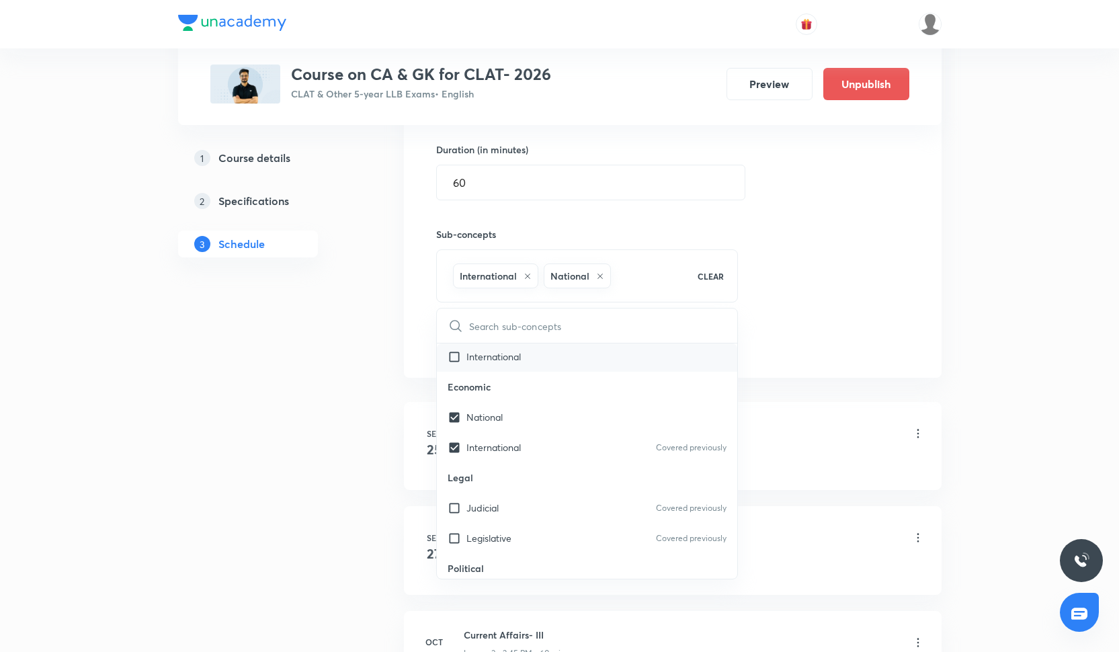
checkbox input "true"
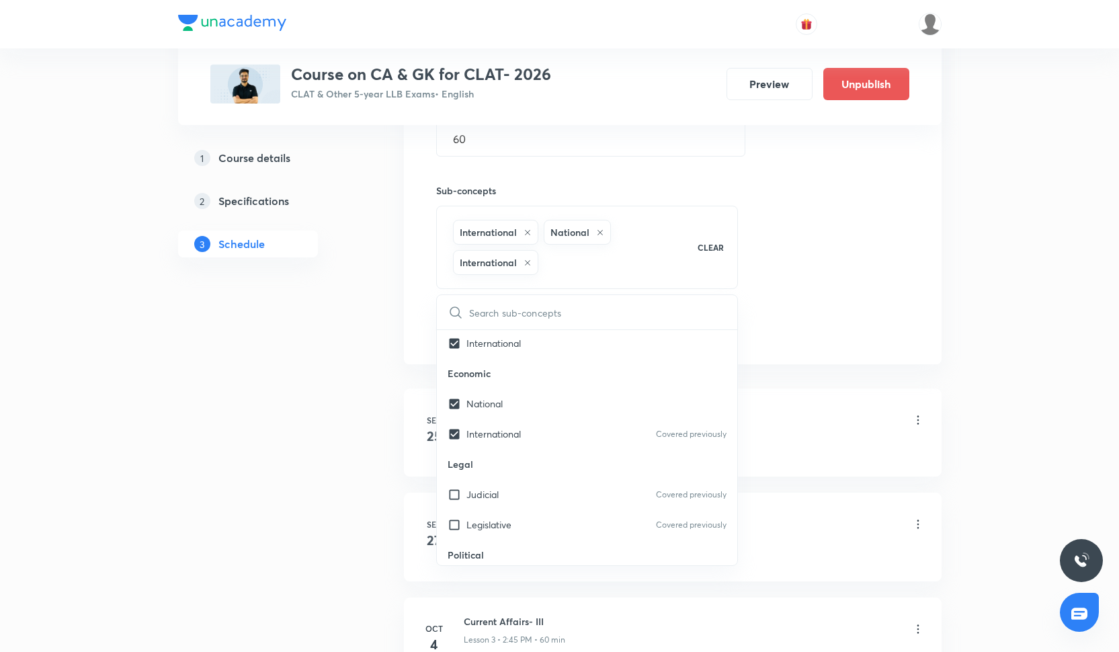
scroll to position [560, 0]
click at [546, 500] on div "Judicial Covered previously" at bounding box center [587, 494] width 301 height 30
checkbox input "true"
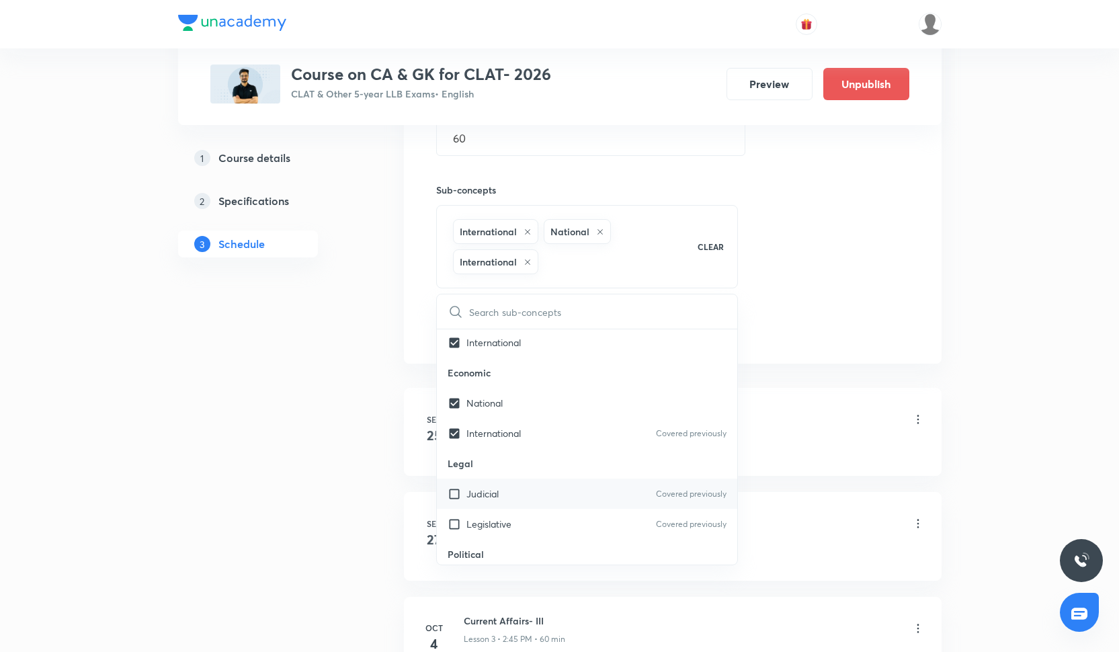
checkbox input "true"
click at [546, 525] on div "Legislative Covered previously" at bounding box center [587, 524] width 301 height 30
checkbox input "true"
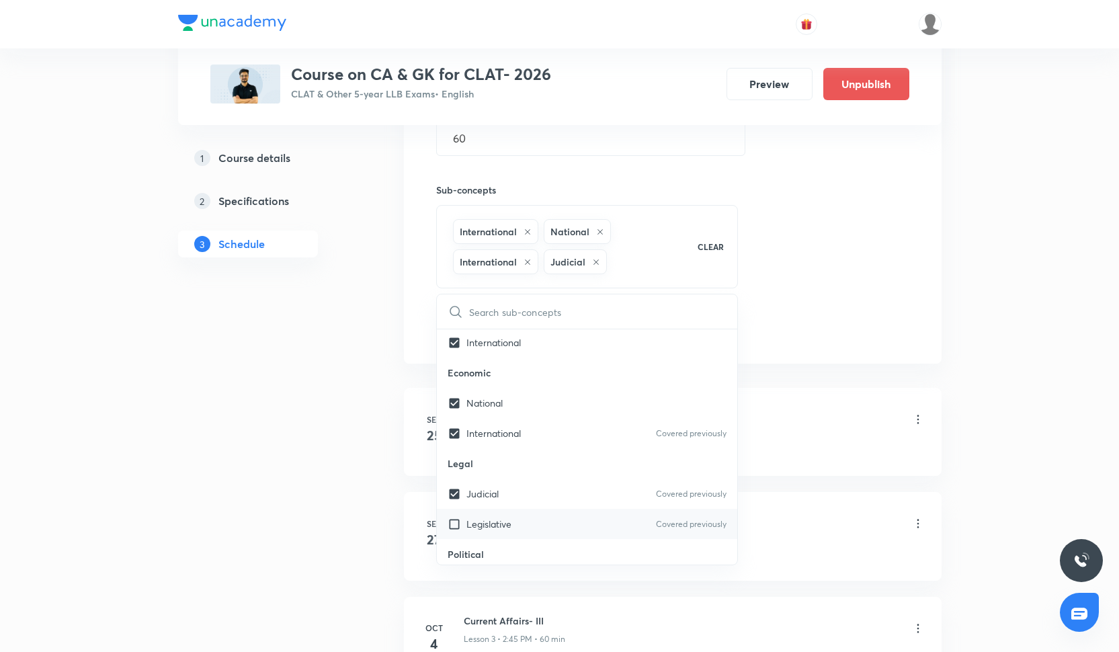
checkbox input "true"
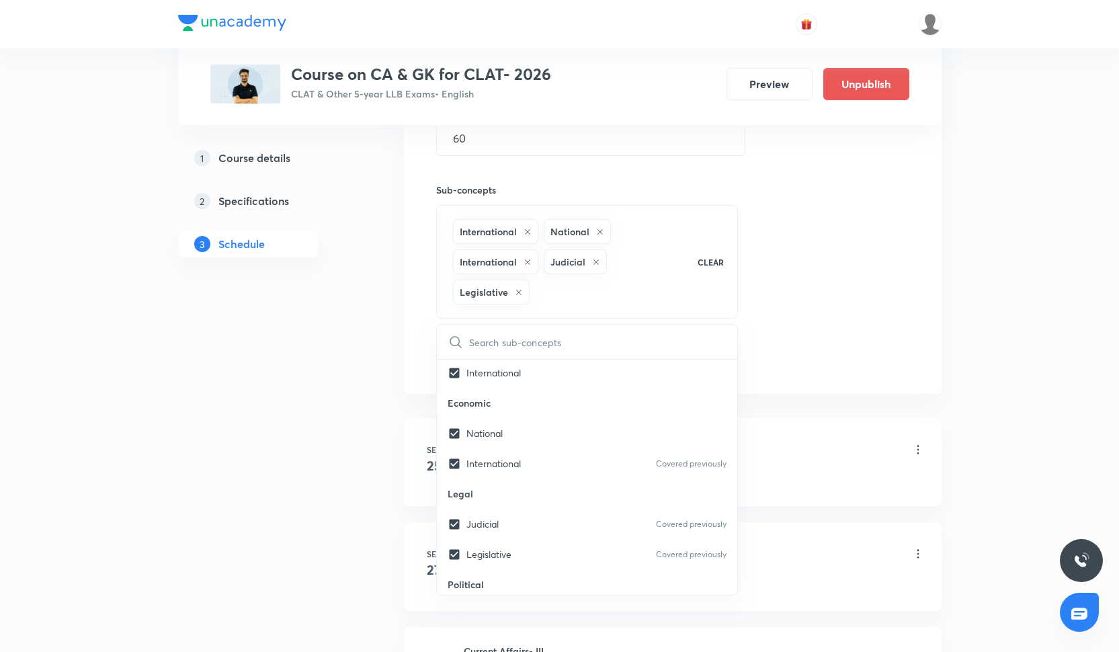
click at [797, 344] on div "Session 5 Live class Quiz Recorded classes Session title 18/99 Current Affairs-…" at bounding box center [672, 105] width 473 height 534
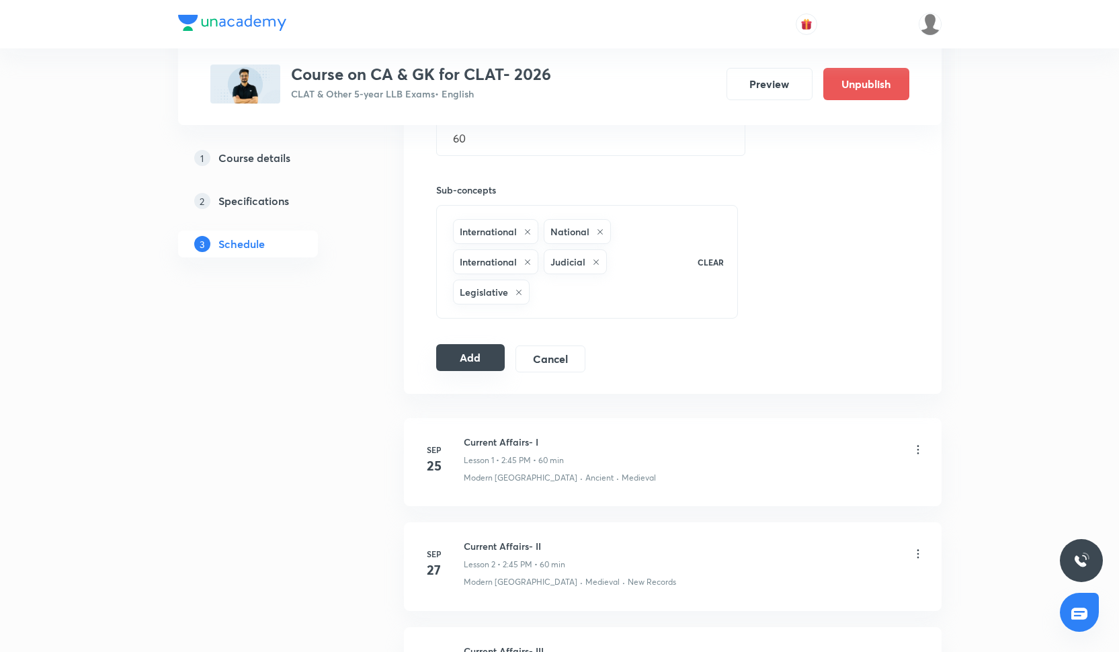
click at [467, 361] on button "Add" at bounding box center [470, 357] width 69 height 27
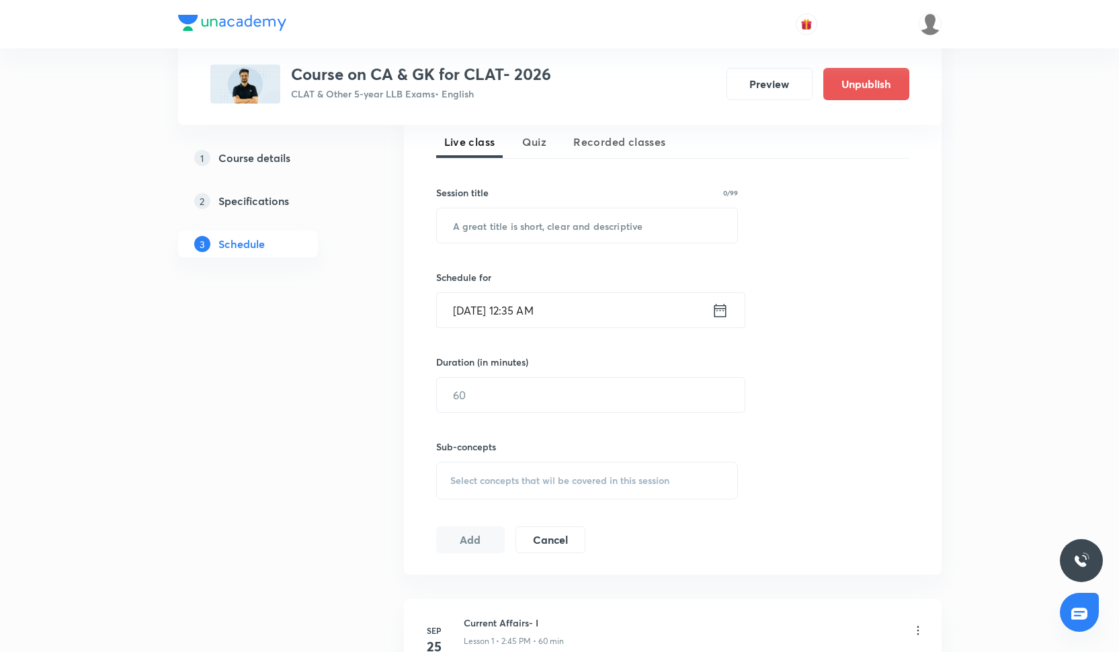
scroll to position [297, 0]
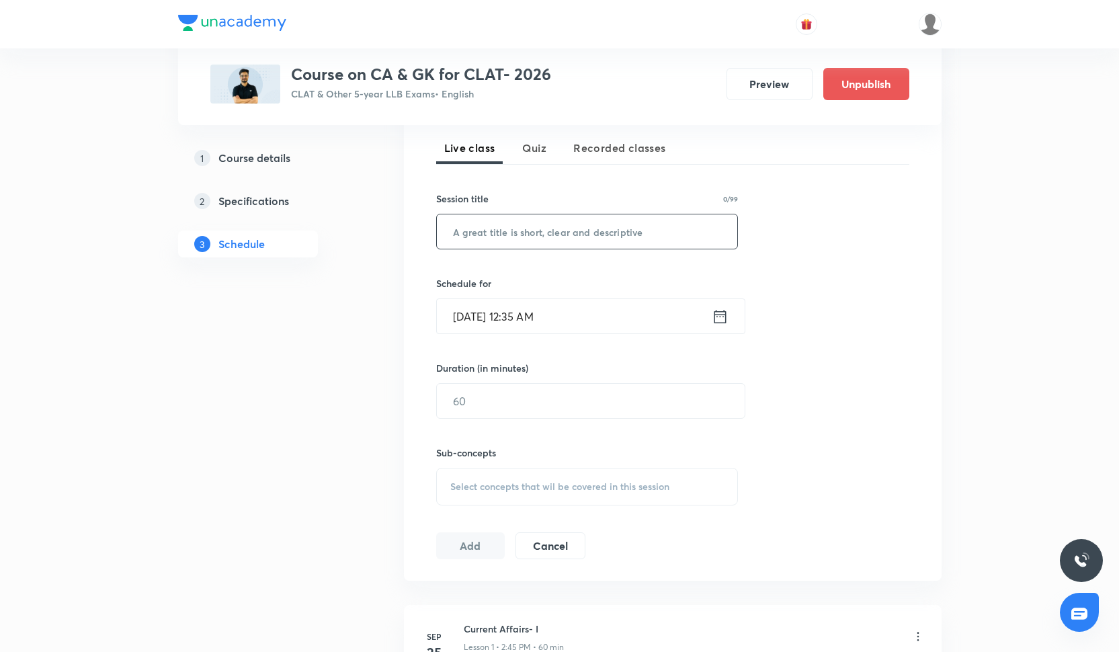
click at [612, 233] on input "text" at bounding box center [587, 231] width 301 height 34
paste input "Current Affairs- VI"
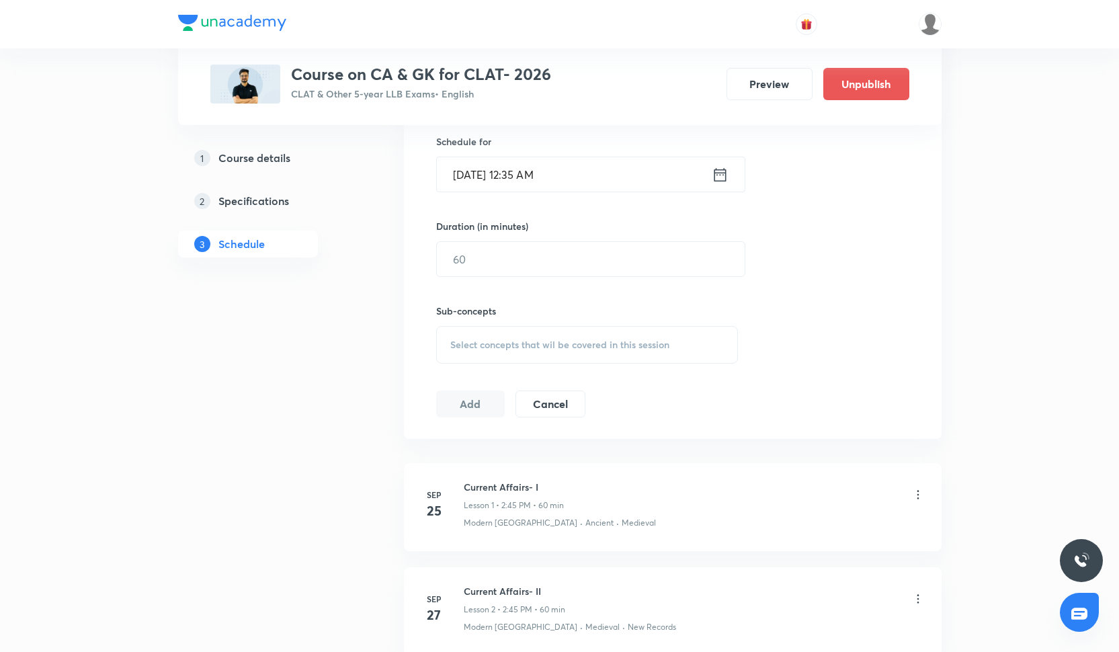
scroll to position [452, 0]
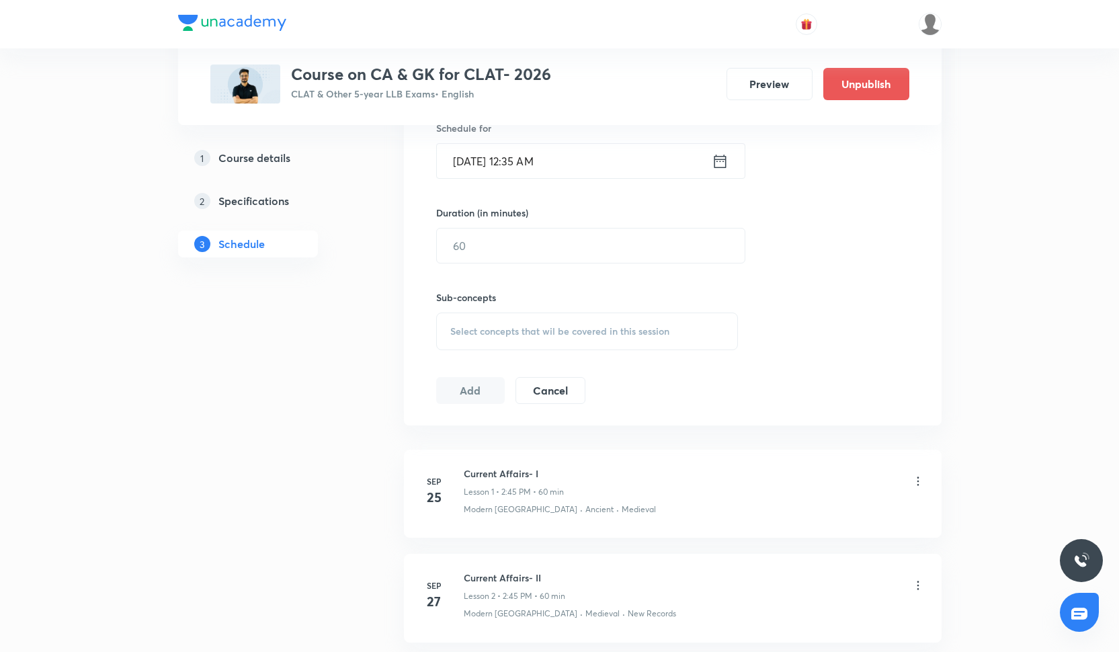
type input "Current Affairs- VI"
click at [553, 159] on input "Oct 3, 2025, 12:35 AM" at bounding box center [574, 161] width 275 height 34
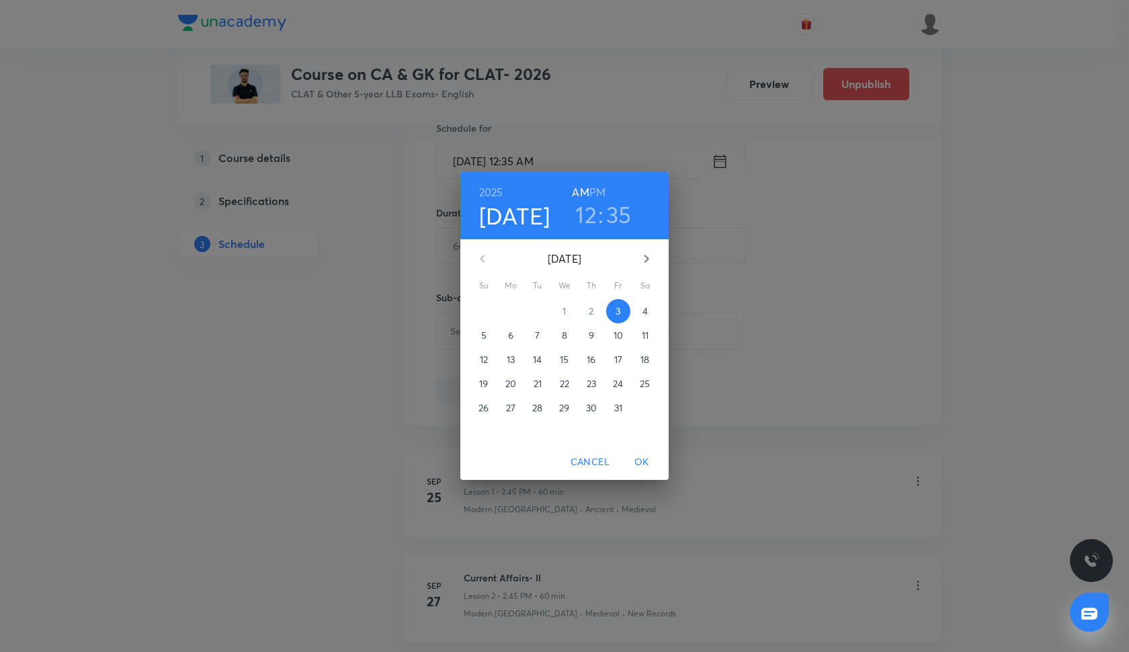
click at [586, 360] on span "16" at bounding box center [592, 359] width 24 height 13
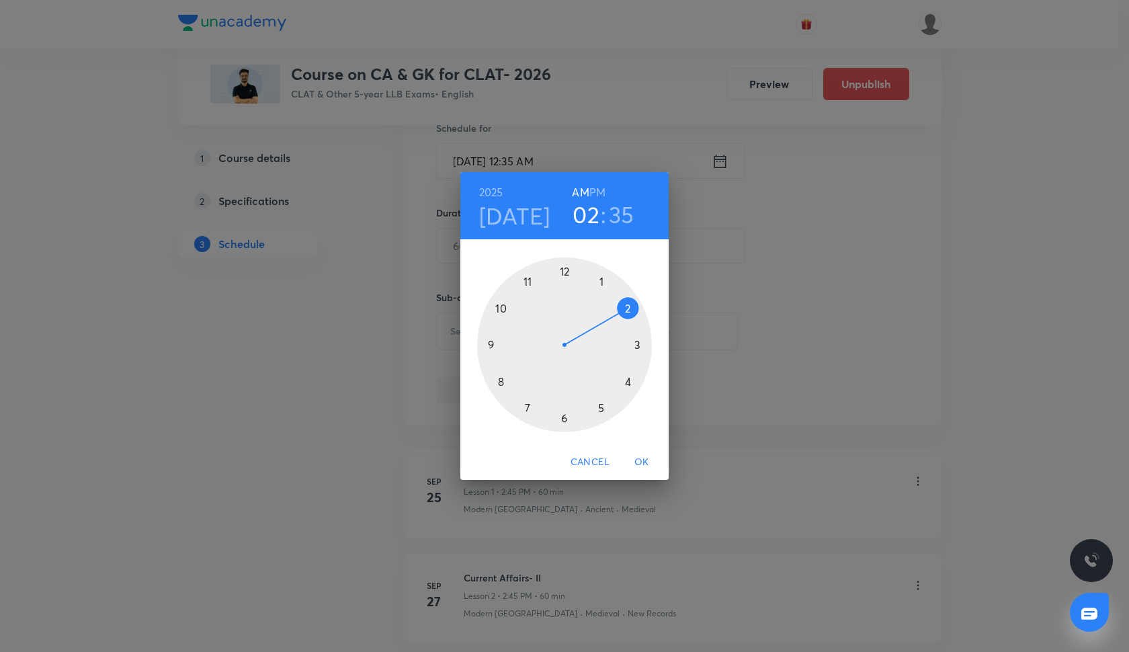
drag, startPoint x: 569, startPoint y: 268, endPoint x: 626, endPoint y: 301, distance: 65.7
click at [626, 302] on div at bounding box center [564, 344] width 175 height 175
click at [490, 343] on div at bounding box center [564, 344] width 175 height 175
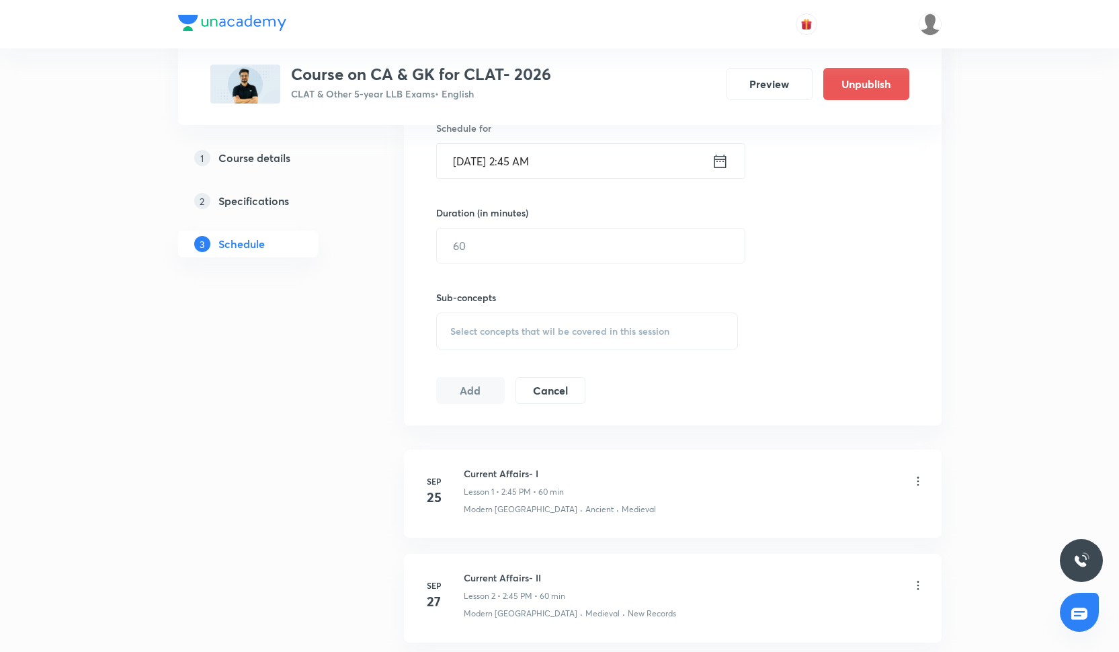
click at [560, 162] on input "Oct 16, 2025, 2:45 AM" at bounding box center [574, 161] width 275 height 34
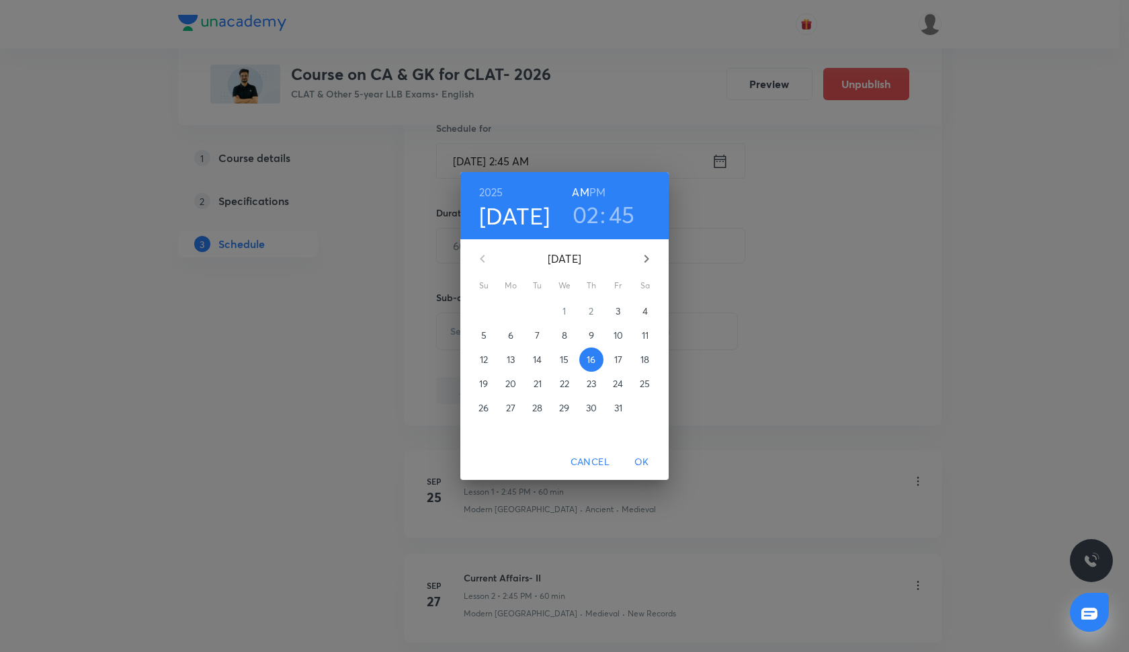
click at [602, 191] on h6 "PM" at bounding box center [598, 192] width 16 height 19
click at [647, 462] on span "OK" at bounding box center [642, 462] width 32 height 17
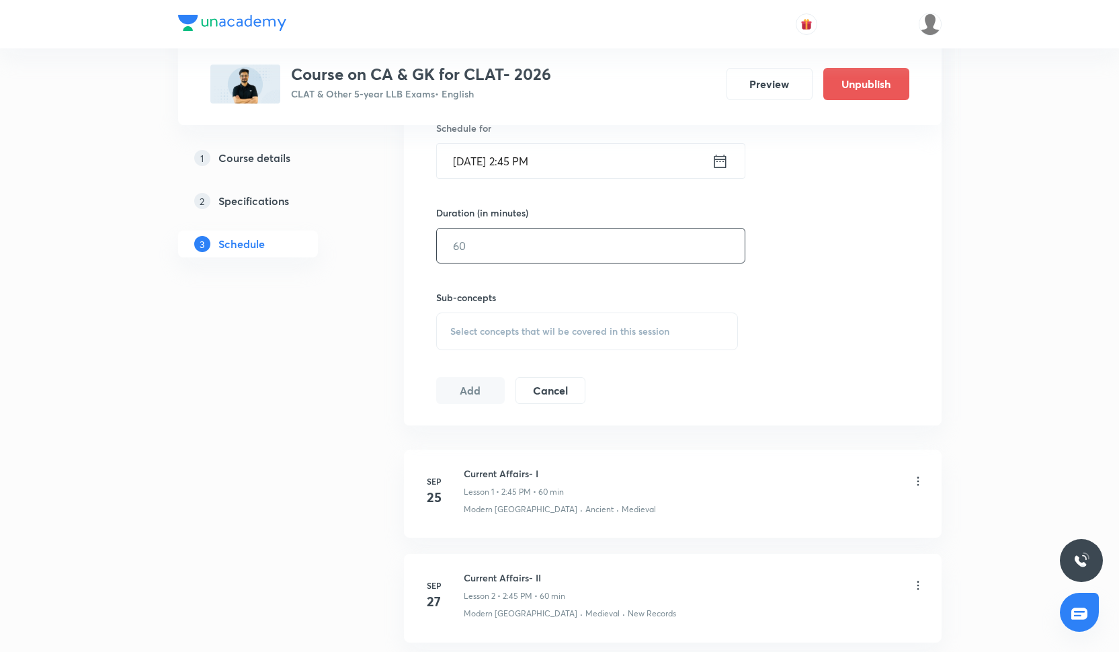
click at [521, 256] on input "text" at bounding box center [591, 246] width 308 height 34
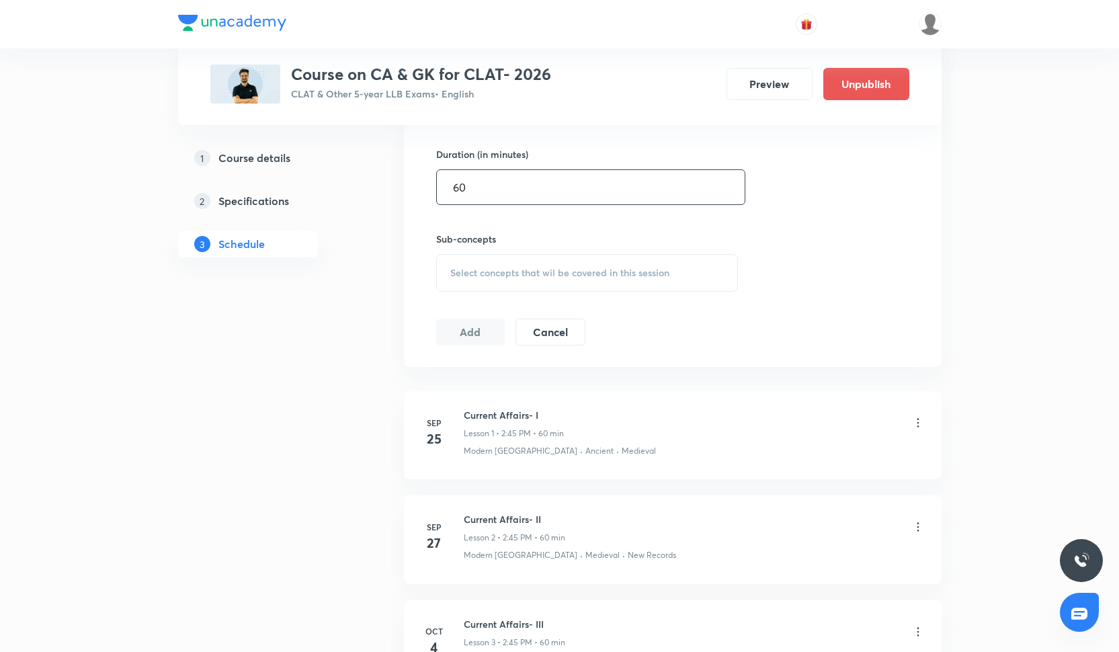
scroll to position [516, 0]
type input "60"
click at [506, 265] on span "Select concepts that wil be covered in this session" at bounding box center [559, 267] width 219 height 11
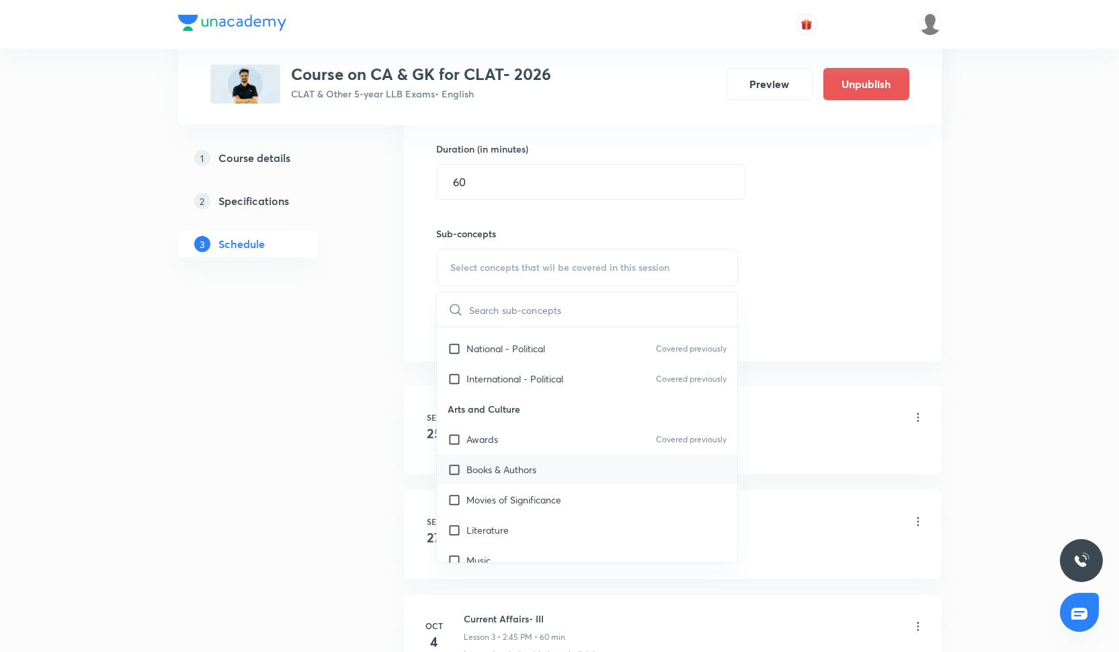
scroll to position [510, 0]
click at [558, 371] on p "International - Political" at bounding box center [515, 377] width 97 height 14
checkbox input "true"
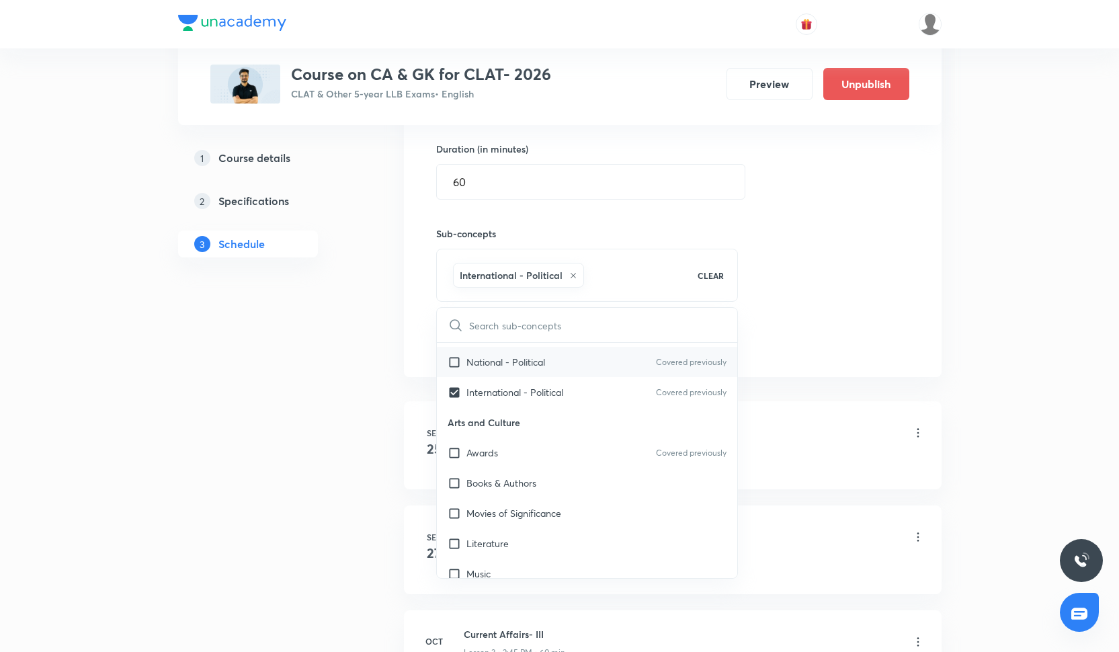
click at [559, 356] on div "National - Political Covered previously" at bounding box center [587, 362] width 301 height 30
checkbox input "true"
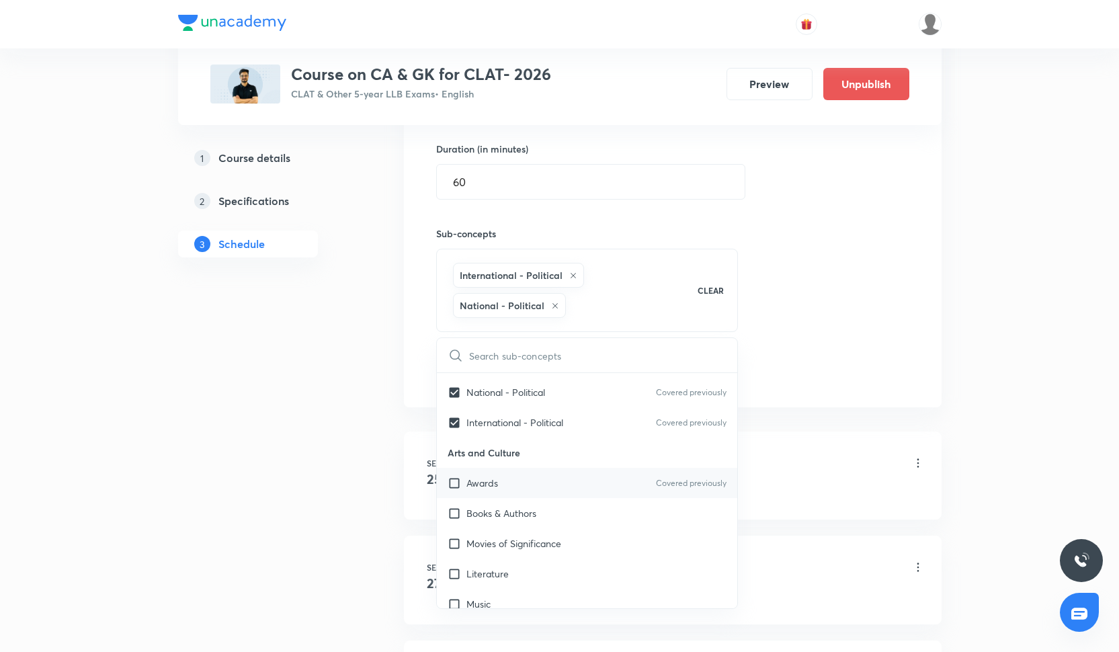
click at [559, 491] on div "Awards Covered previously" at bounding box center [587, 483] width 301 height 30
checkbox input "true"
click at [559, 519] on div "Books & Authors" at bounding box center [587, 513] width 301 height 30
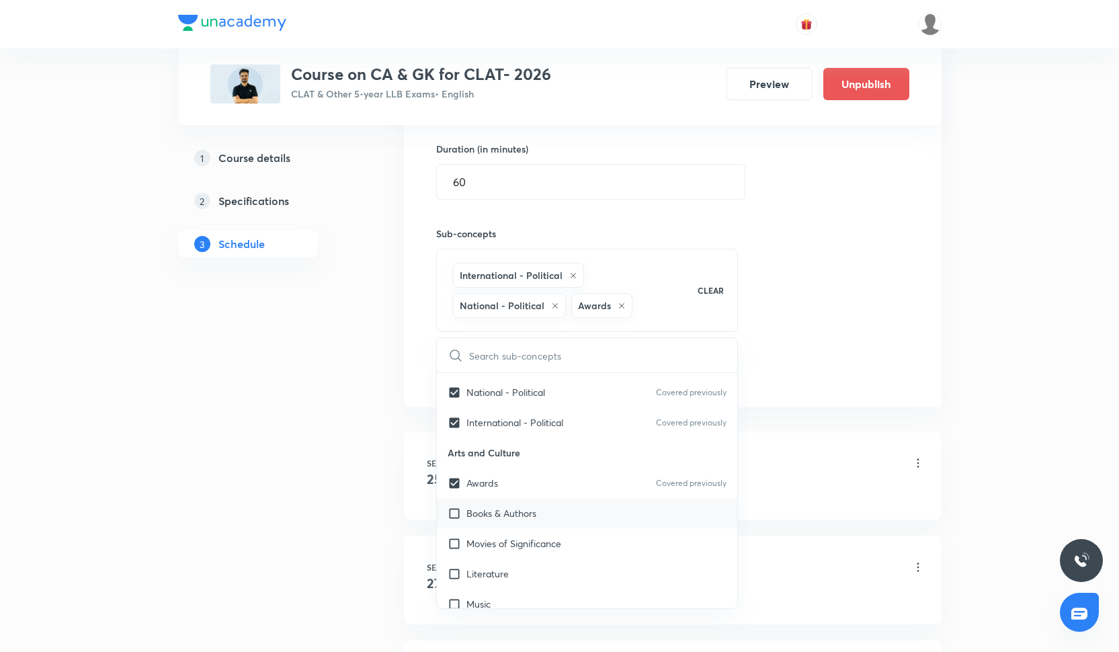
checkbox input "true"
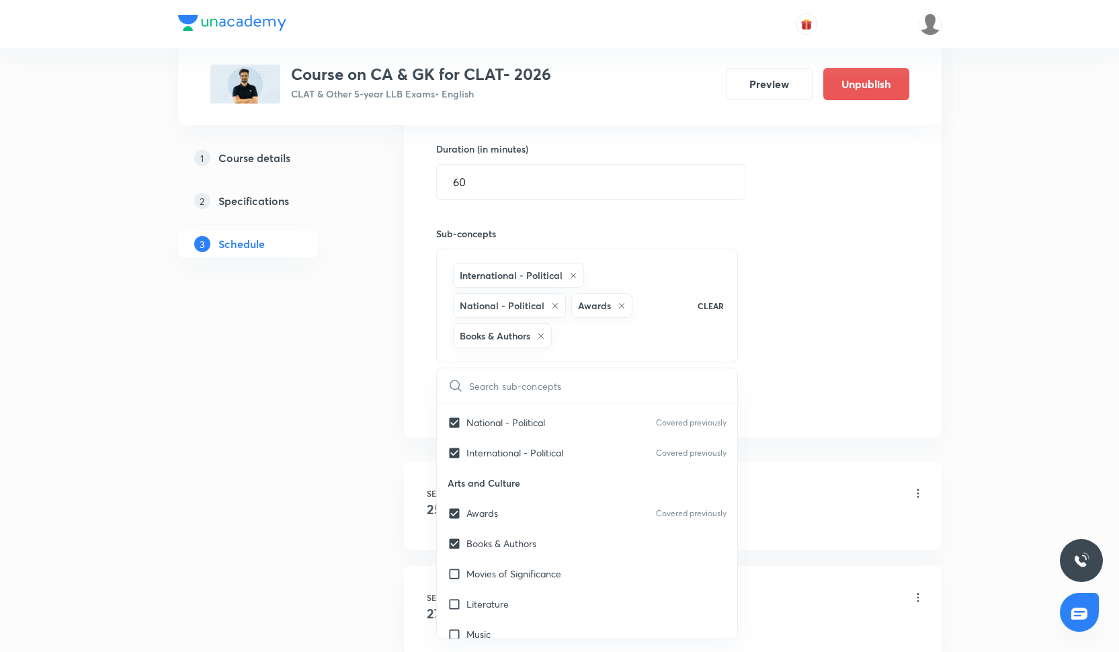
click at [806, 315] on div "Session 6 Live class Quiz Recorded classes Session title 19/99 Current Affairs-…" at bounding box center [672, 149] width 473 height 534
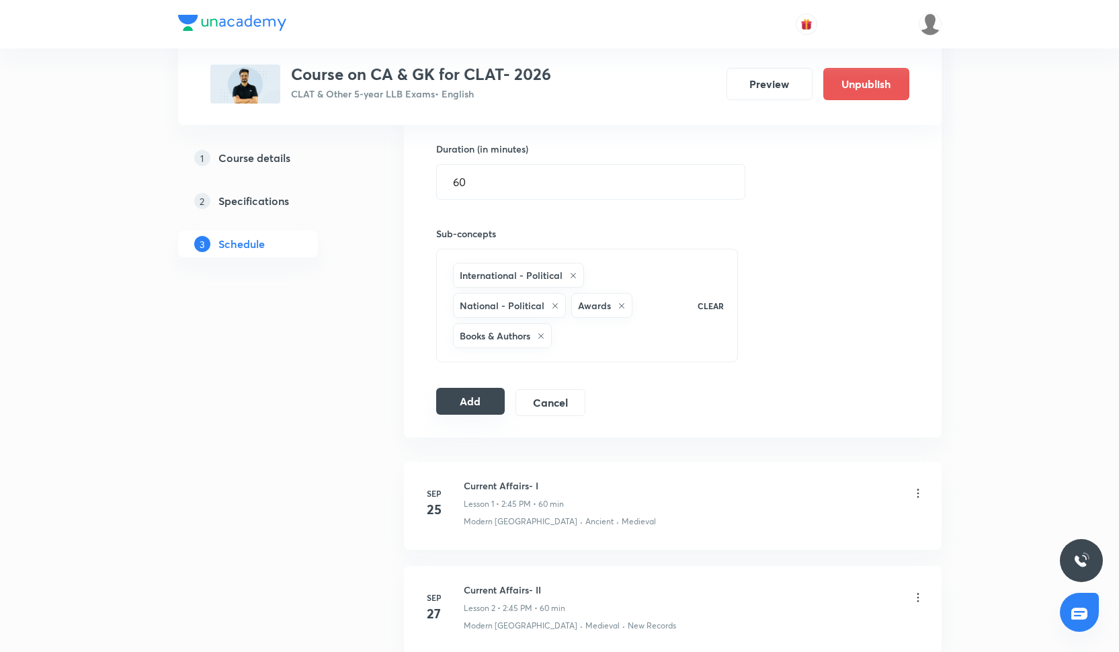
click at [469, 403] on button "Add" at bounding box center [470, 401] width 69 height 27
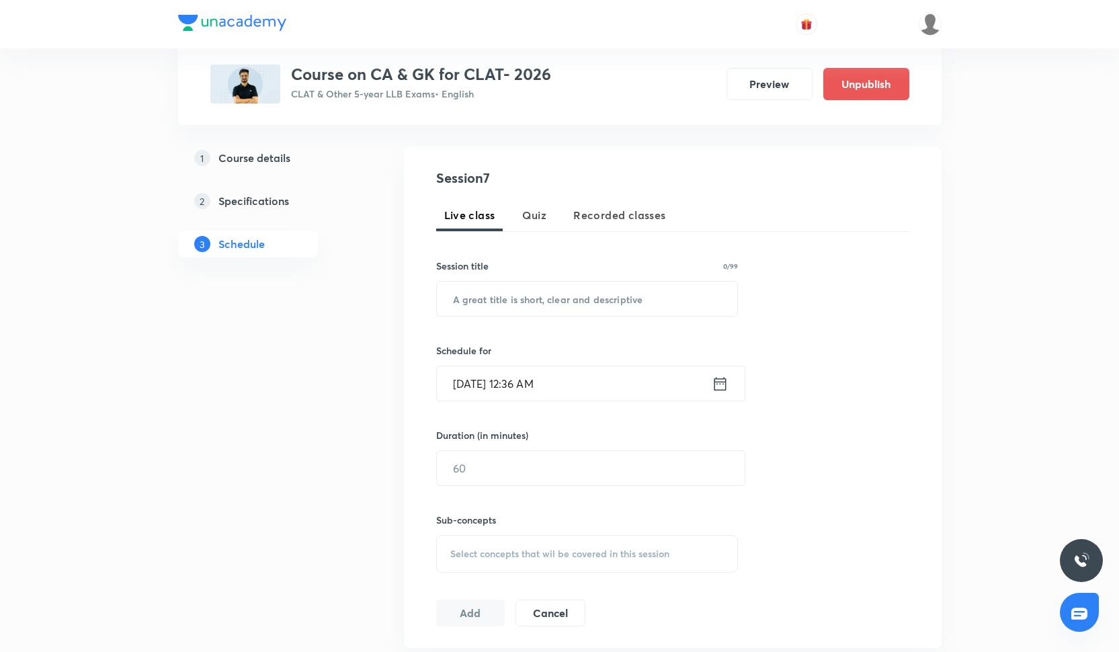
scroll to position [121, 0]
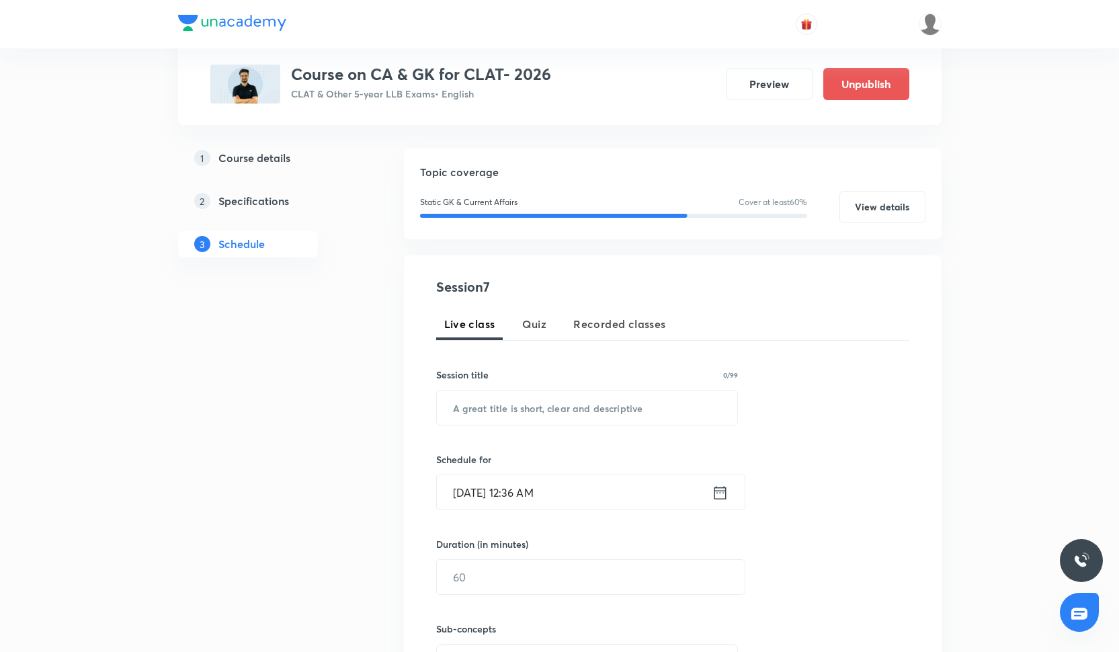
click at [536, 280] on h4 "Session 7" at bounding box center [558, 287] width 245 height 20
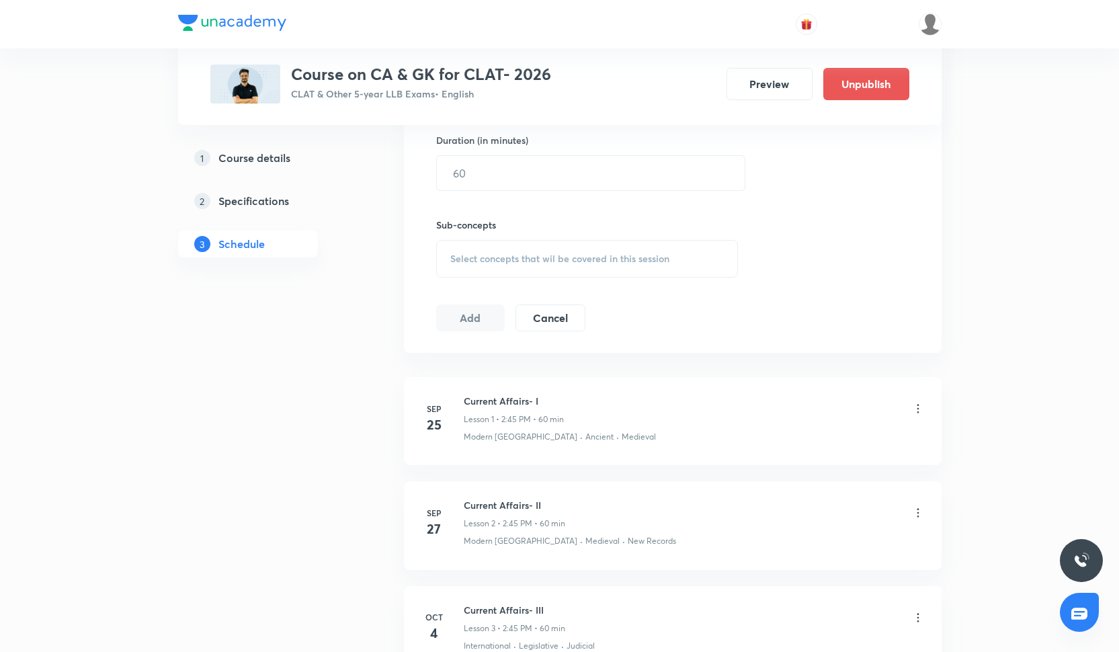
scroll to position [270, 0]
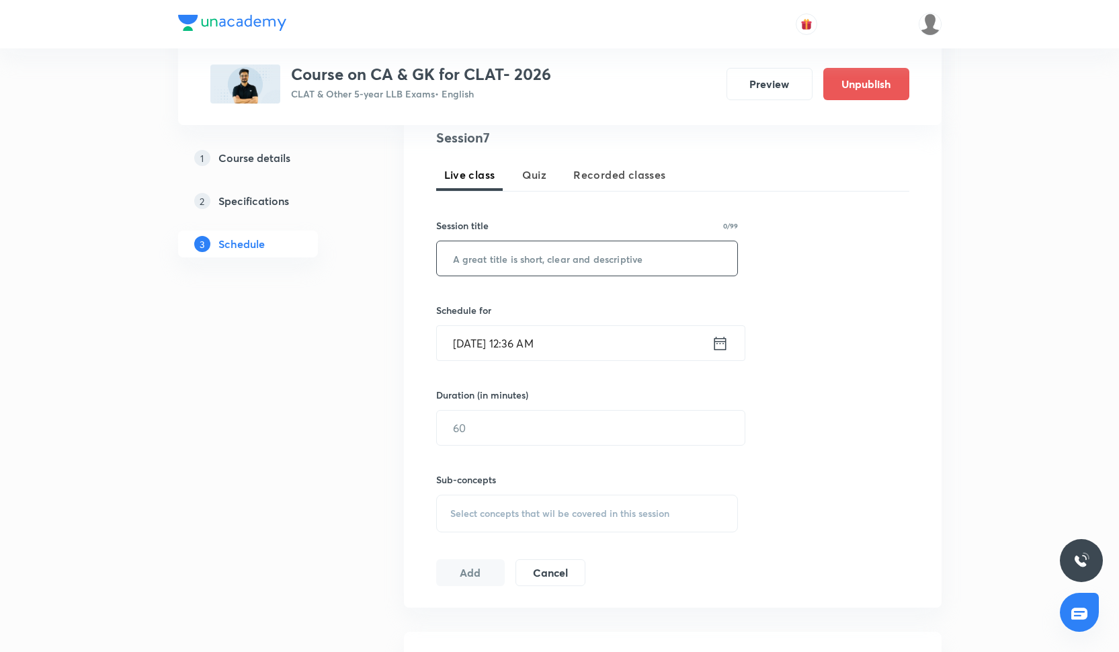
click at [505, 274] on input "text" at bounding box center [587, 258] width 301 height 34
paste input "Current Affairs- VII"
type input "Current Affairs- VII"
click at [529, 339] on input "[DATE] 12:36 AM" at bounding box center [574, 343] width 275 height 34
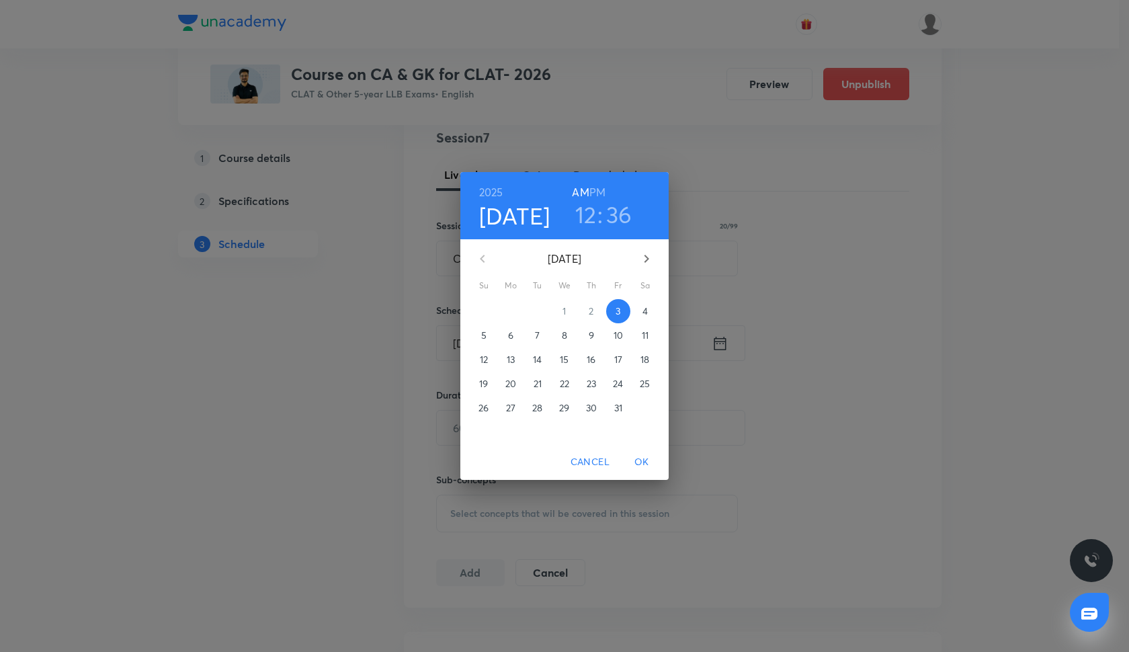
click at [640, 360] on span "18" at bounding box center [645, 359] width 24 height 13
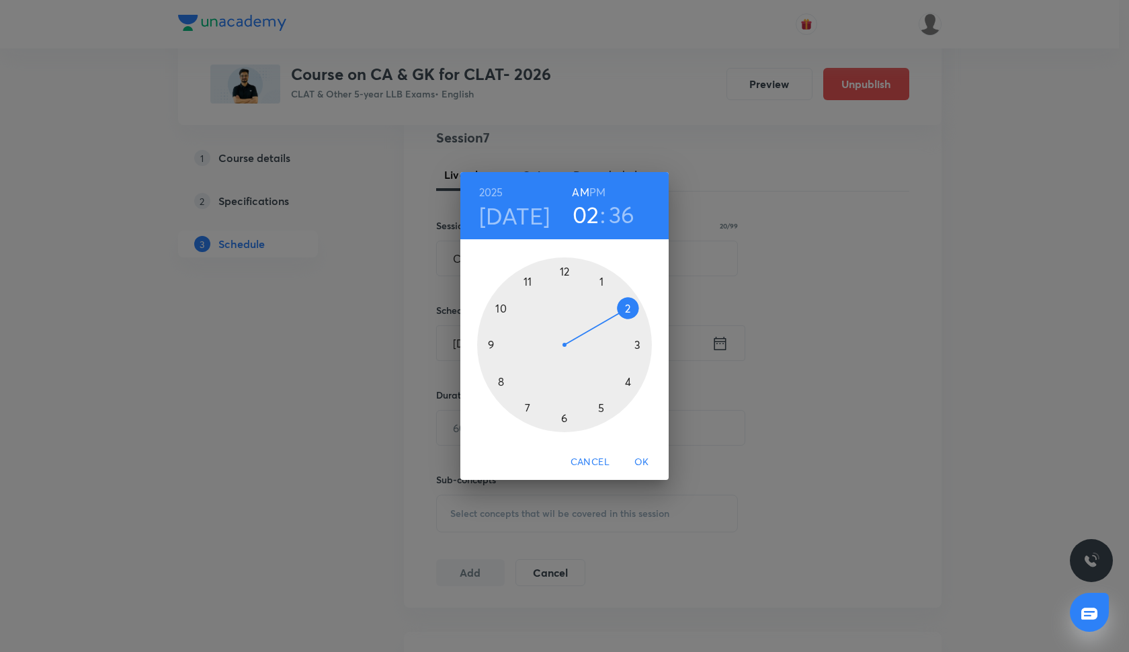
drag, startPoint x: 569, startPoint y: 275, endPoint x: 627, endPoint y: 297, distance: 61.9
click at [627, 297] on div at bounding box center [564, 344] width 175 height 175
click at [491, 344] on div at bounding box center [564, 344] width 175 height 175
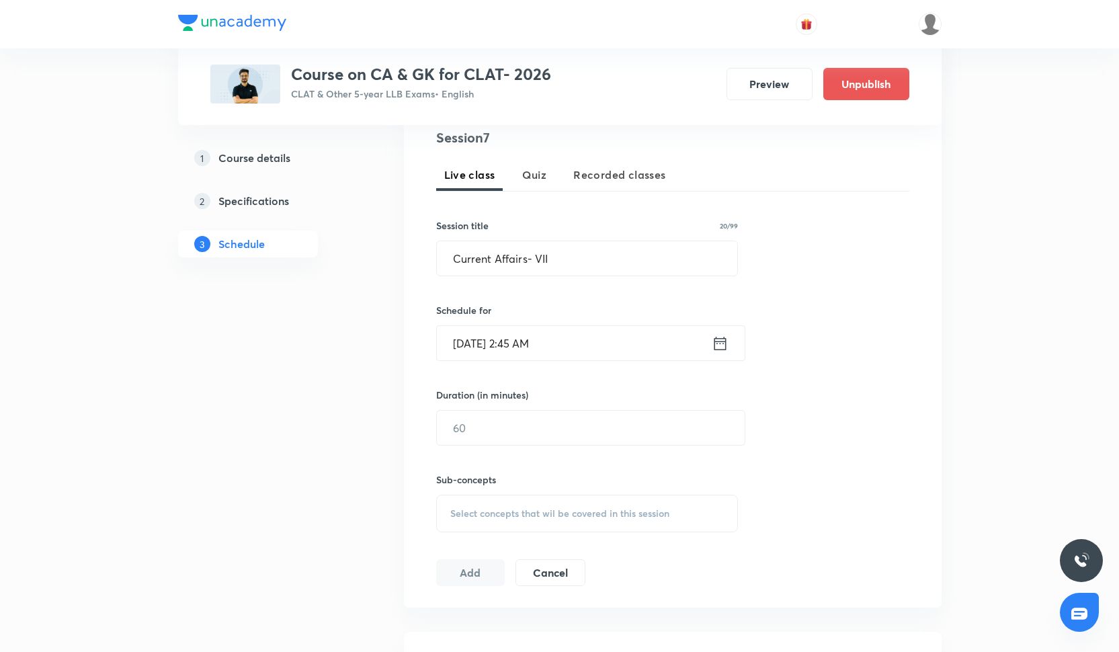
click at [562, 342] on input "[DATE] 2:45 AM" at bounding box center [574, 343] width 275 height 34
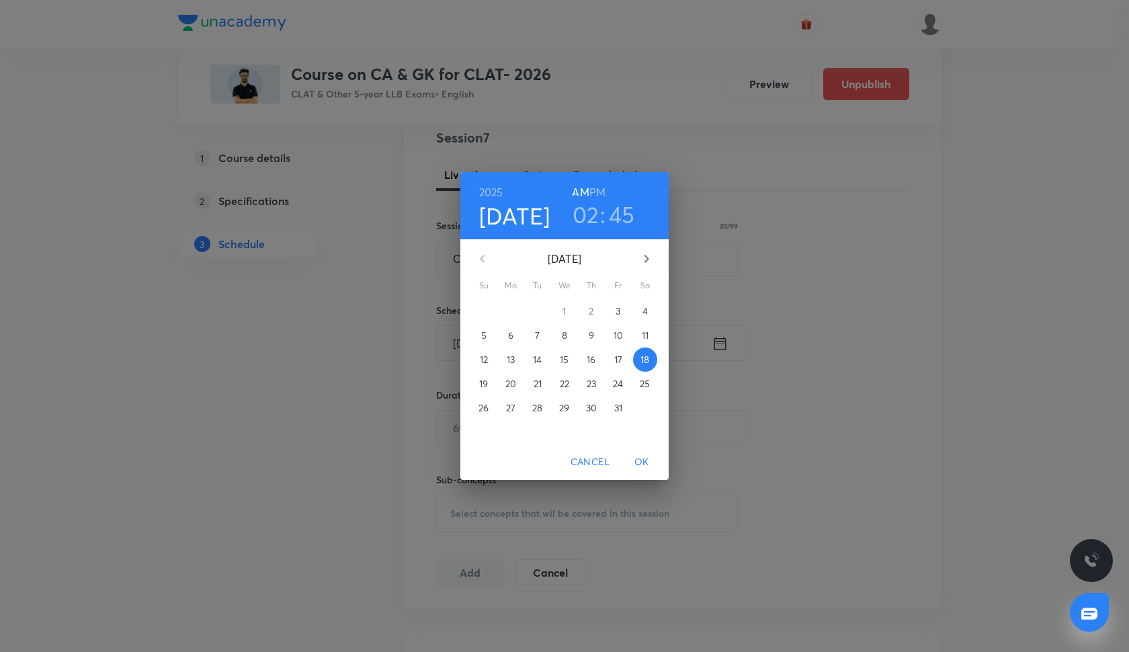
click at [598, 192] on h6 "PM" at bounding box center [598, 192] width 16 height 19
click at [641, 452] on button "OK" at bounding box center [642, 462] width 43 height 25
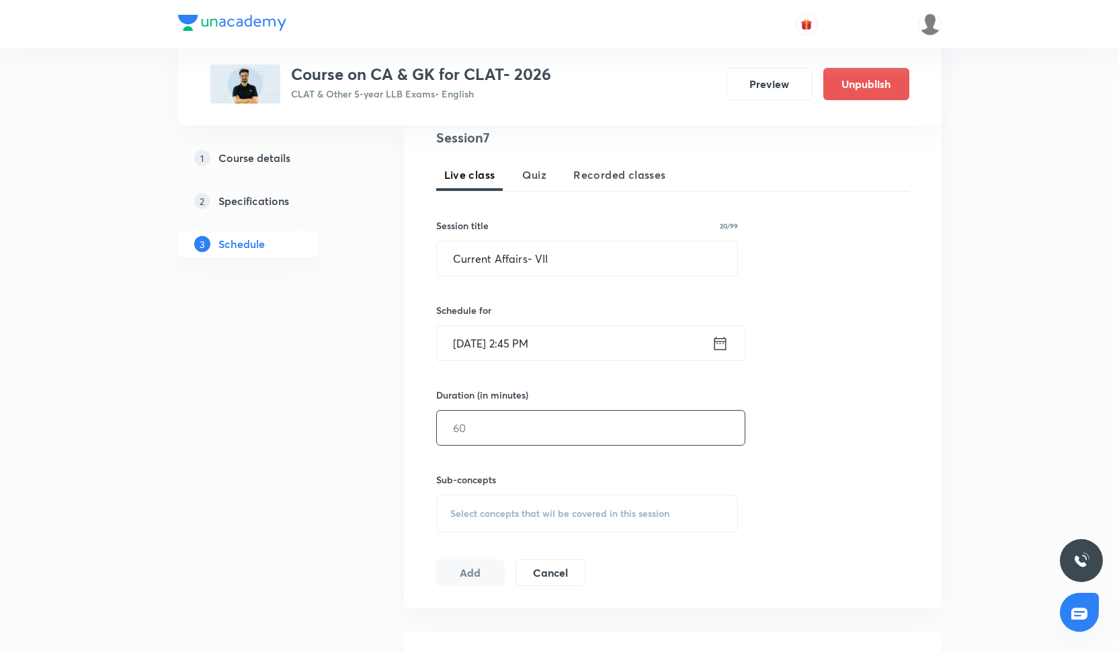
click at [508, 420] on input "text" at bounding box center [591, 428] width 308 height 34
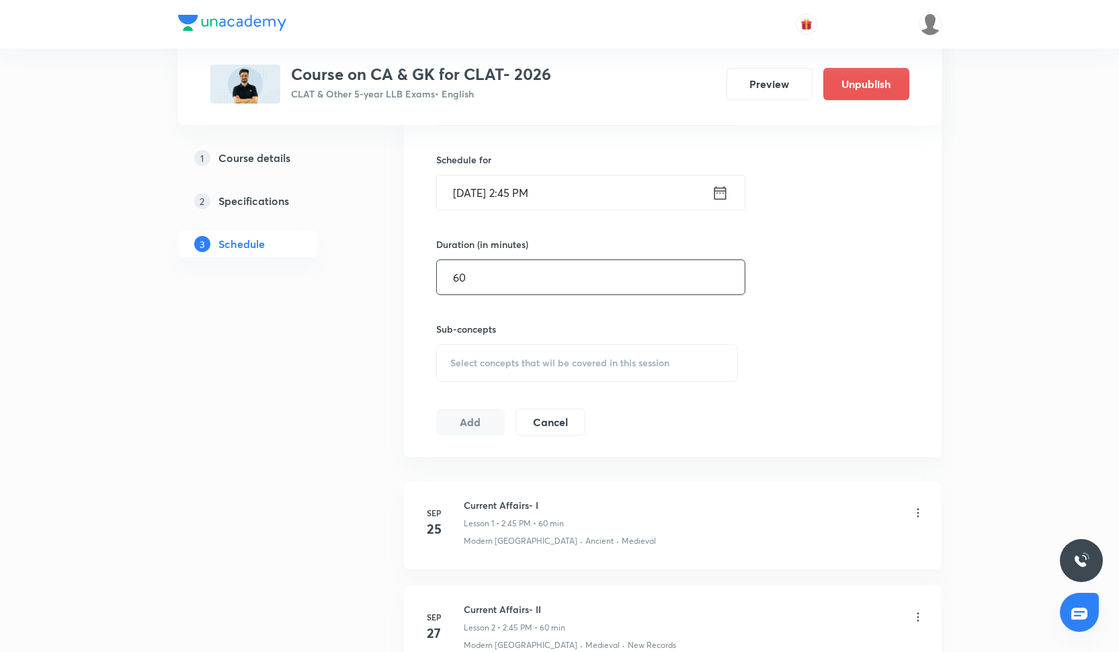
scroll to position [435, 0]
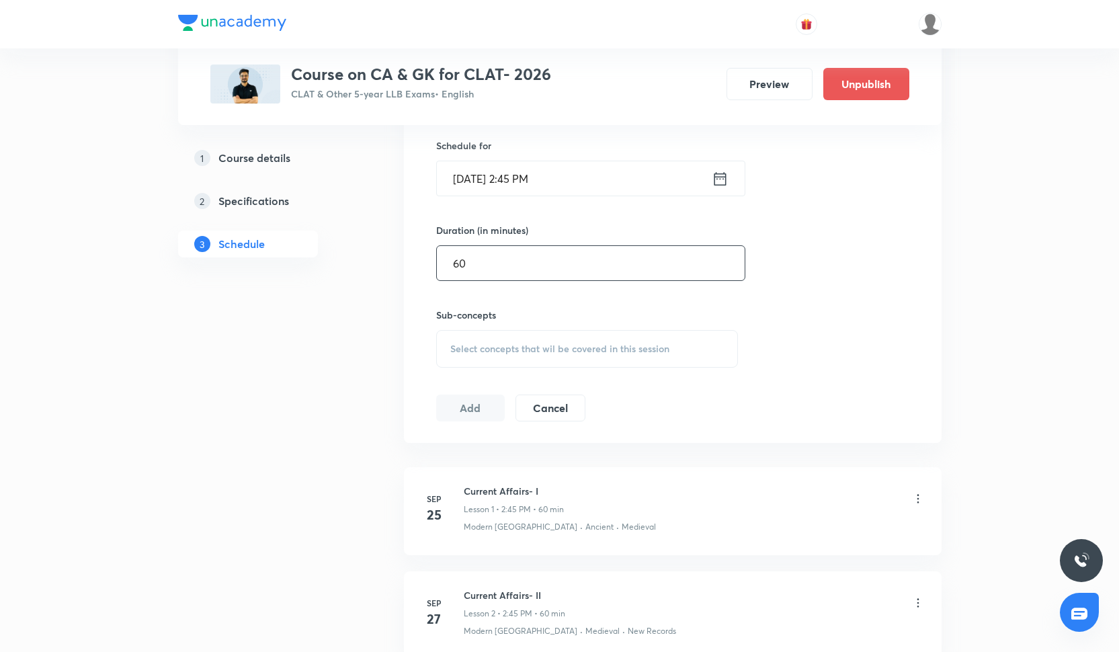
type input "60"
click at [496, 356] on div "Select concepts that wil be covered in this session" at bounding box center [587, 349] width 303 height 38
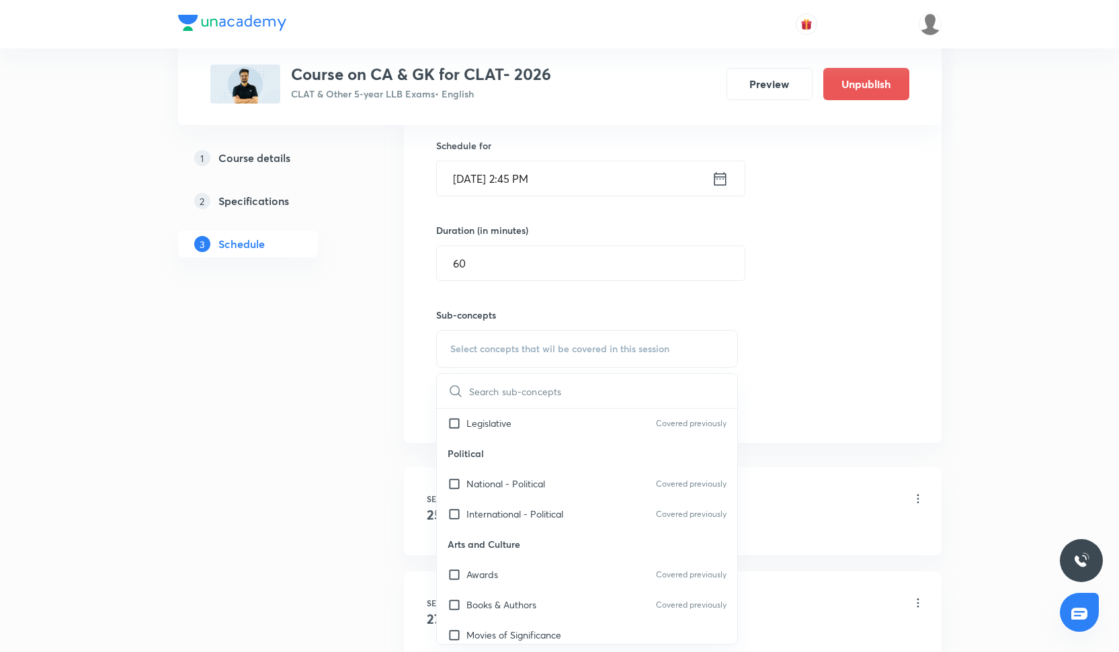
scroll to position [458, 0]
click at [532, 621] on div "Movies of Significance" at bounding box center [587, 631] width 301 height 30
checkbox input "true"
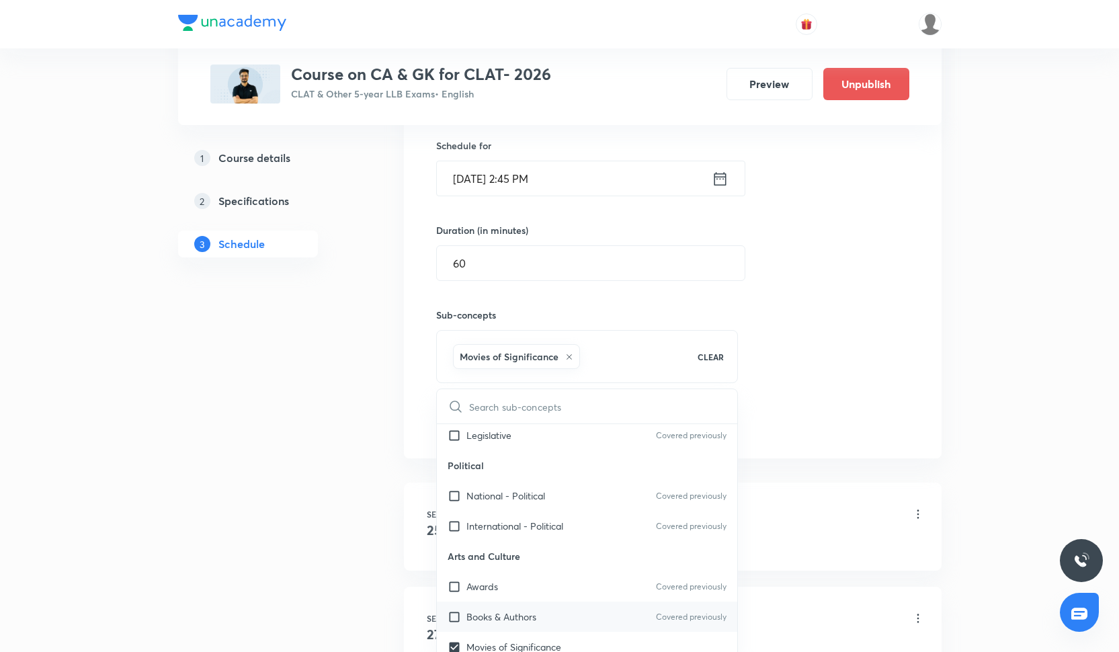
click at [532, 610] on p "Books & Authors" at bounding box center [502, 617] width 70 height 14
checkbox input "true"
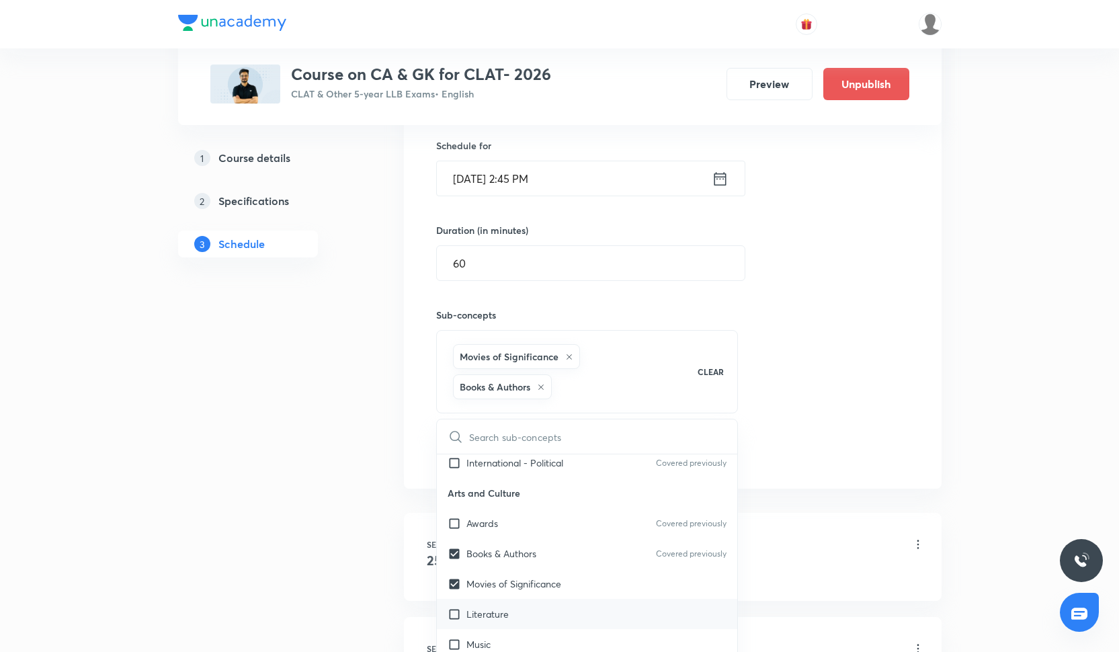
scroll to position [551, 0]
click at [529, 616] on div "Literature" at bounding box center [587, 615] width 301 height 30
checkbox input "true"
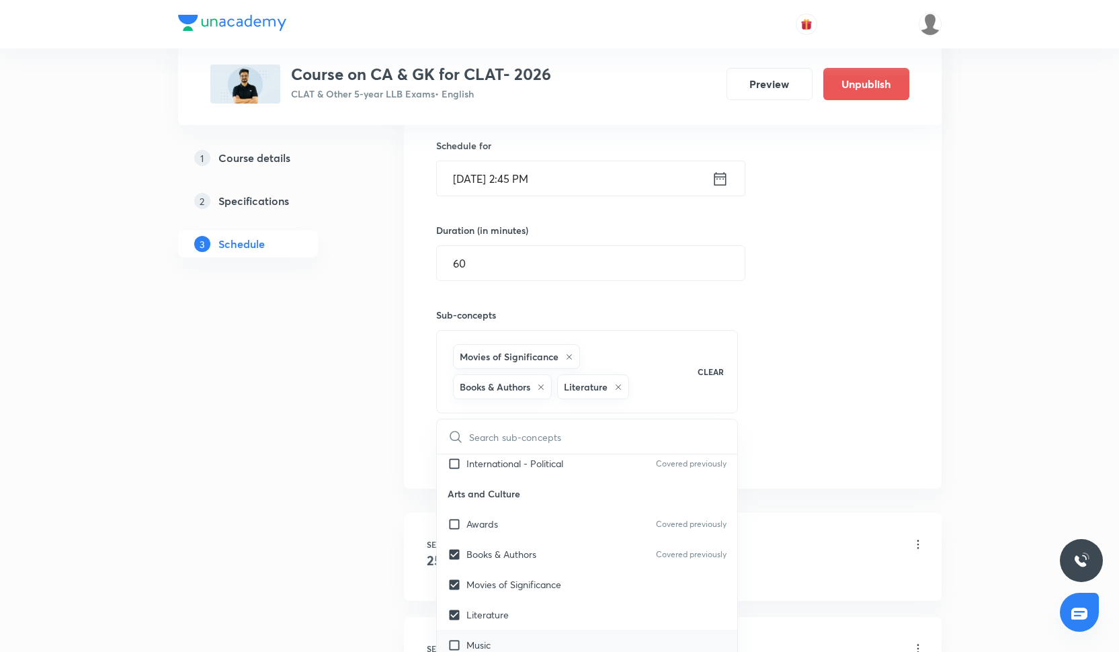
click at [529, 635] on div "Music" at bounding box center [587, 645] width 301 height 30
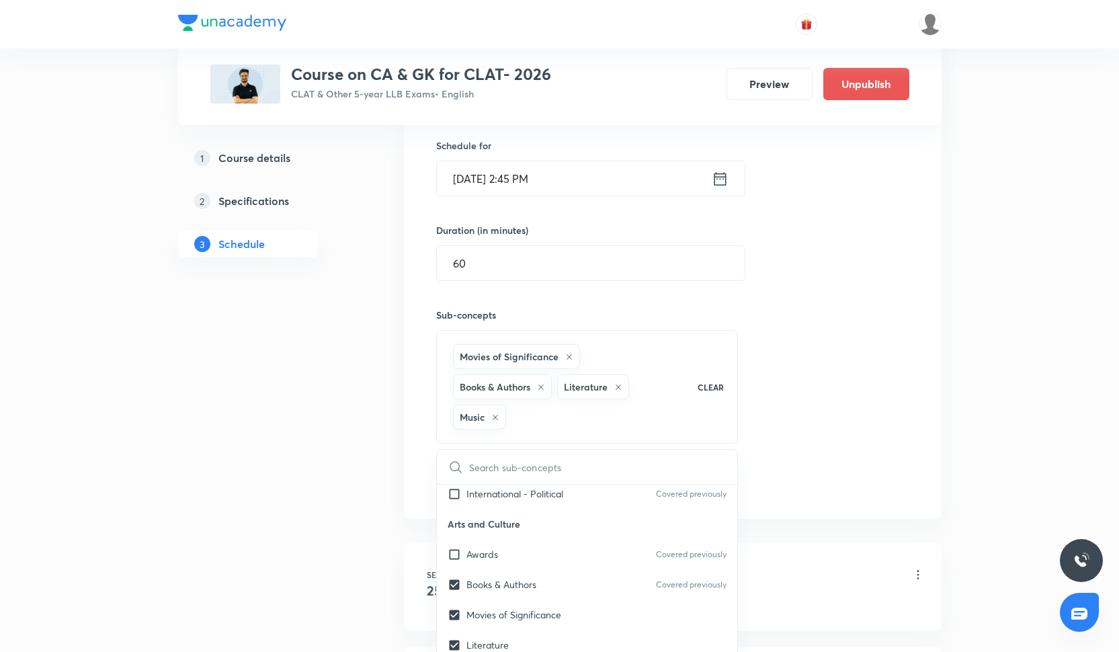
checkbox input "true"
click at [789, 495] on div "Session 7 Live class Quiz Recorded classes Session title 20/99 Current Affairs-…" at bounding box center [672, 230] width 473 height 534
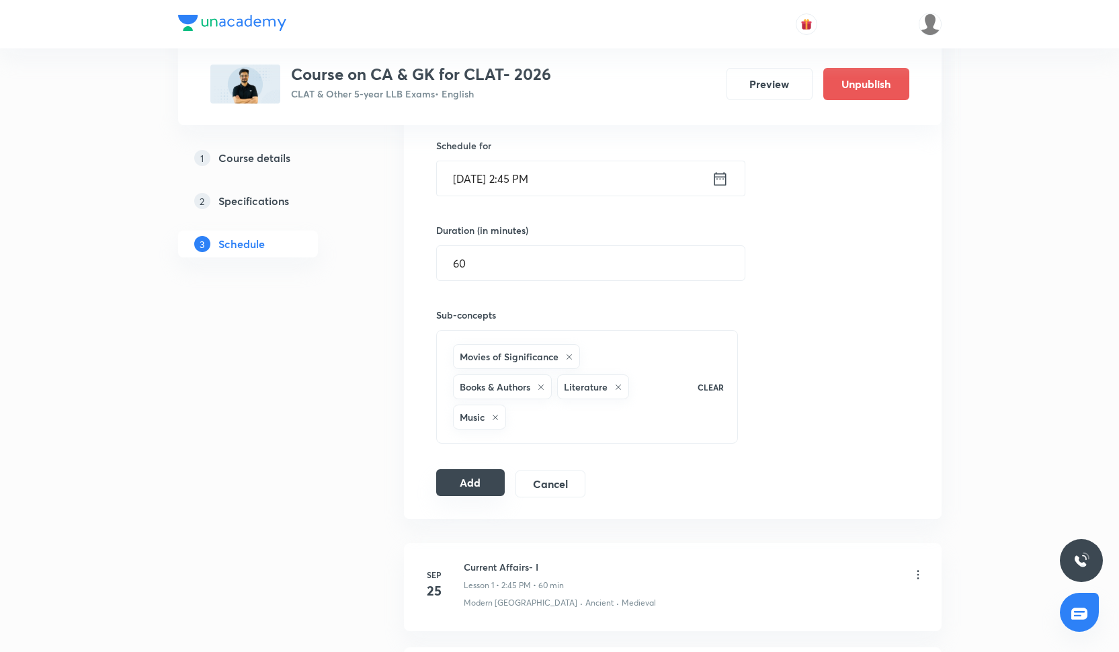
click at [438, 493] on button "Add" at bounding box center [470, 482] width 69 height 27
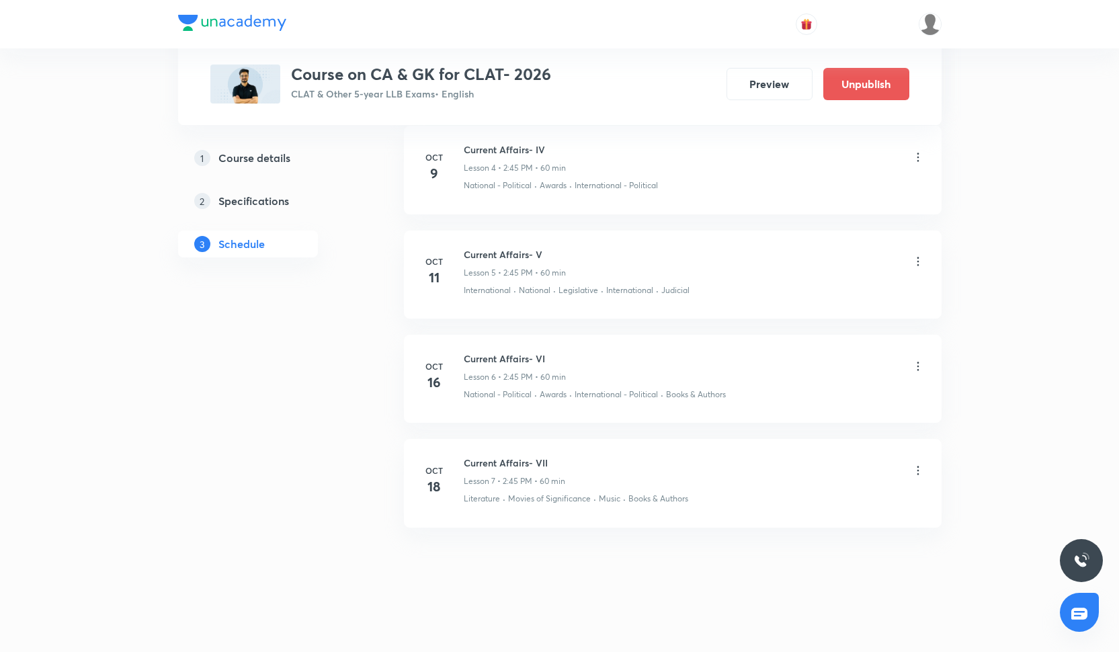
scroll to position [1079, 0]
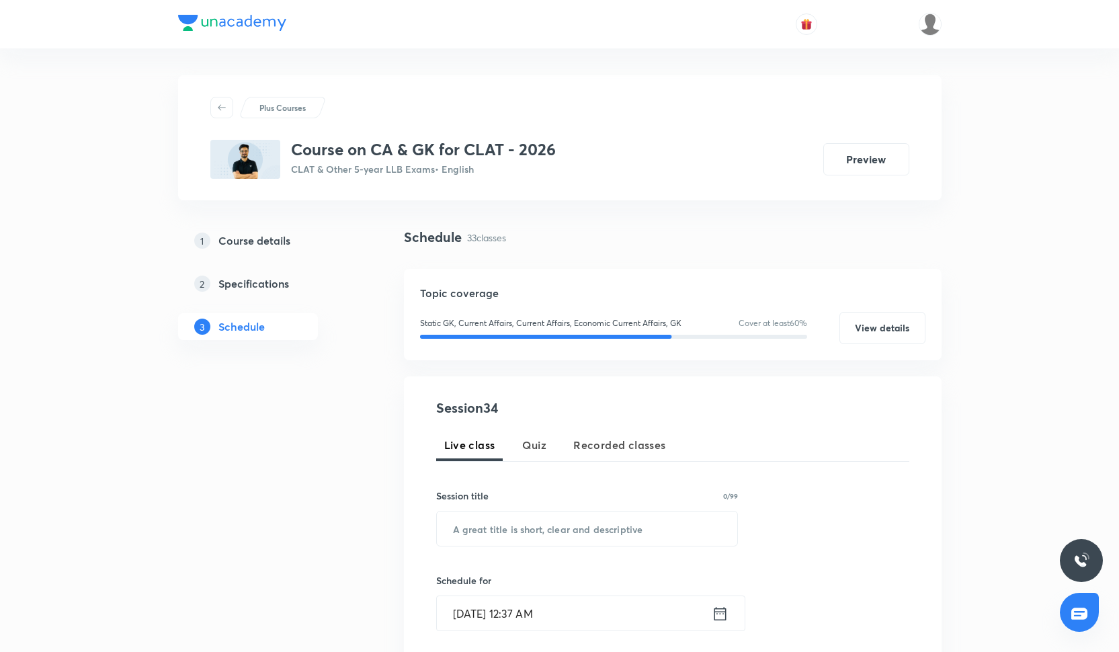
scroll to position [22, 0]
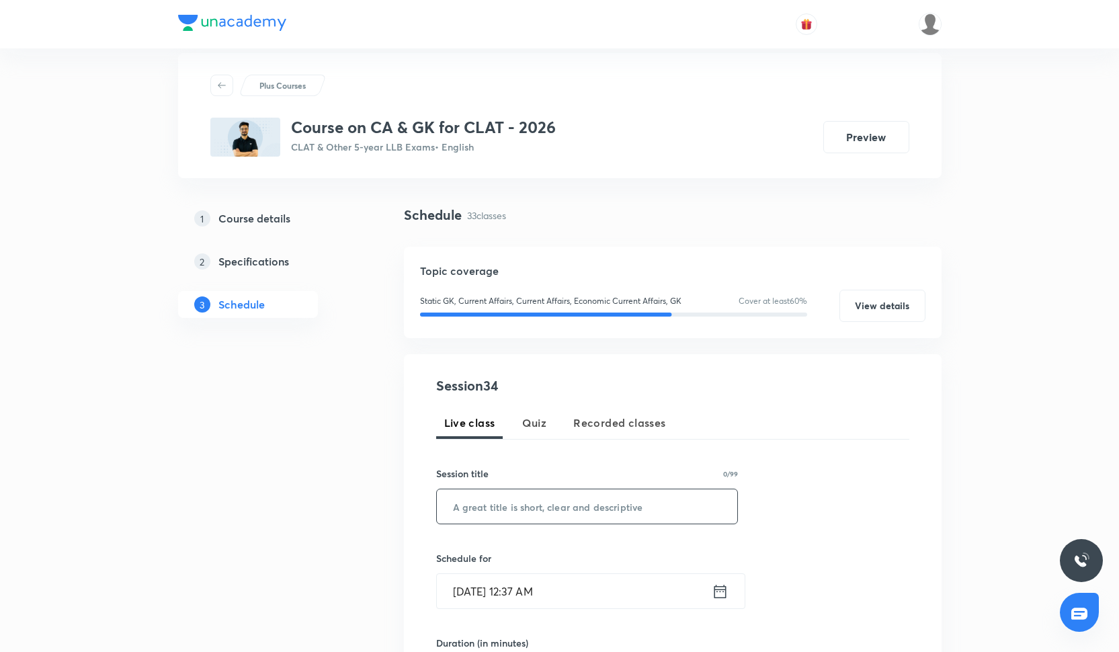
click at [573, 494] on input "text" at bounding box center [587, 506] width 301 height 34
paste input "Current Affairs - XXXIV"
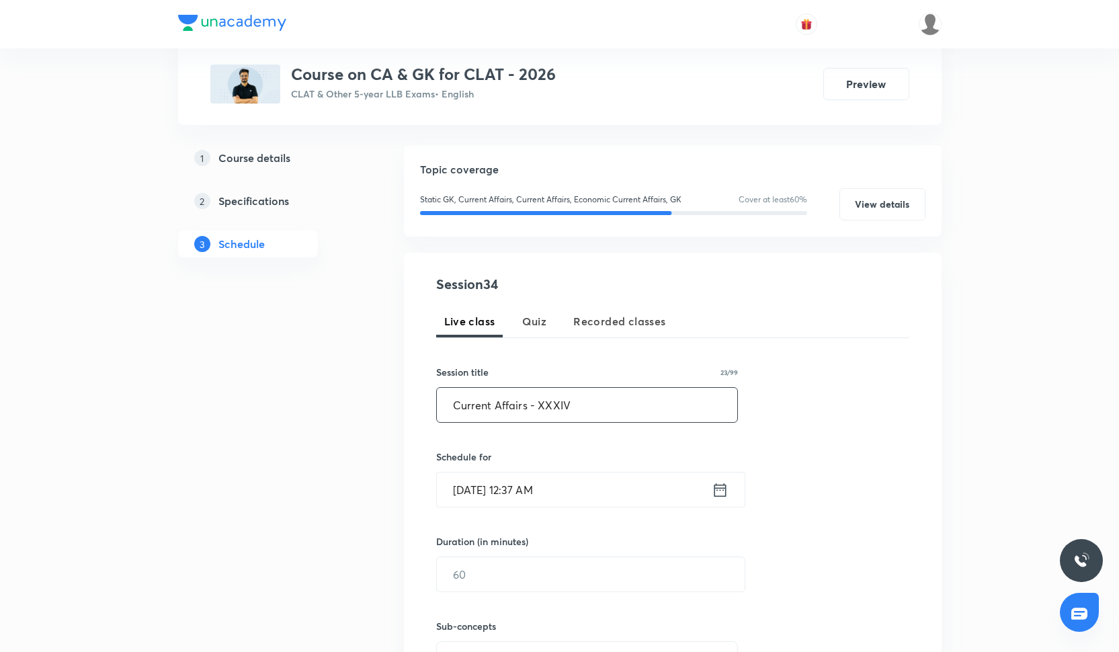
scroll to position [125, 0]
type input "Current Affairs - XXXIV"
click at [525, 497] on input "[DATE] 12:37 AM" at bounding box center [574, 488] width 275 height 34
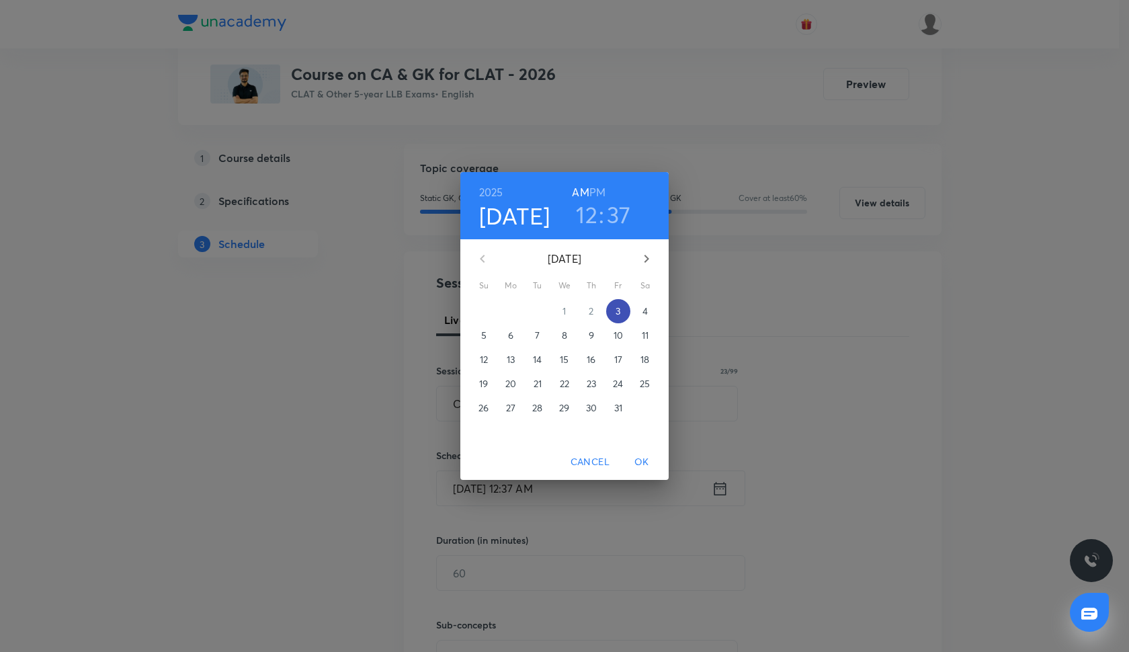
click at [619, 311] on p "3" at bounding box center [618, 311] width 5 height 13
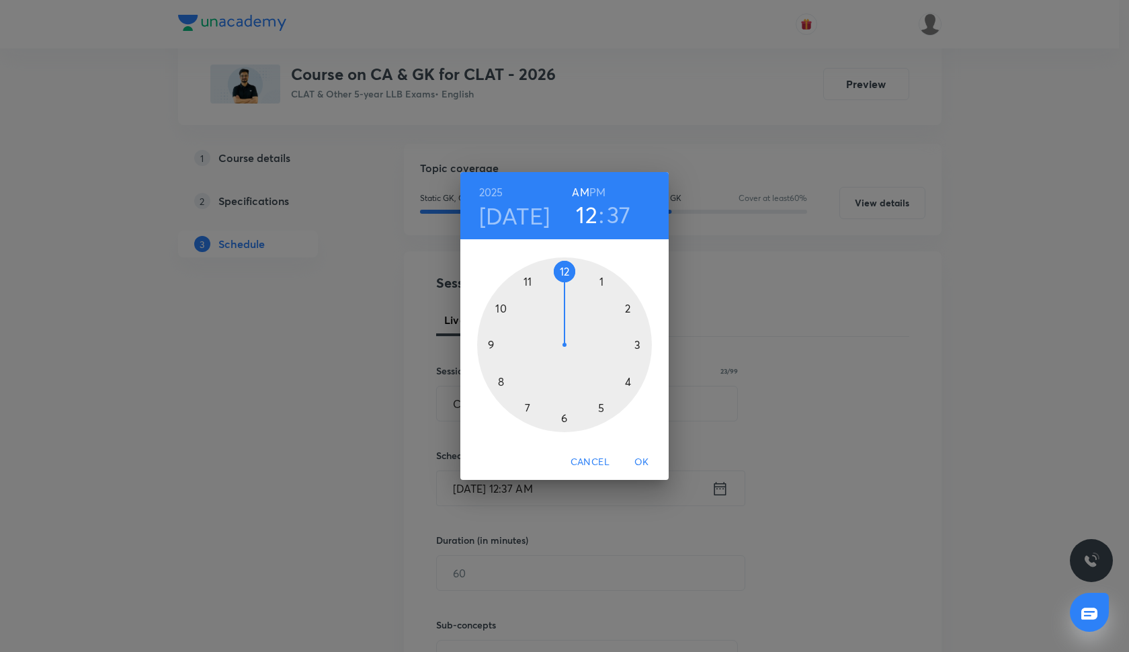
click at [629, 307] on div at bounding box center [564, 344] width 175 height 175
click at [491, 344] on div at bounding box center [564, 344] width 175 height 175
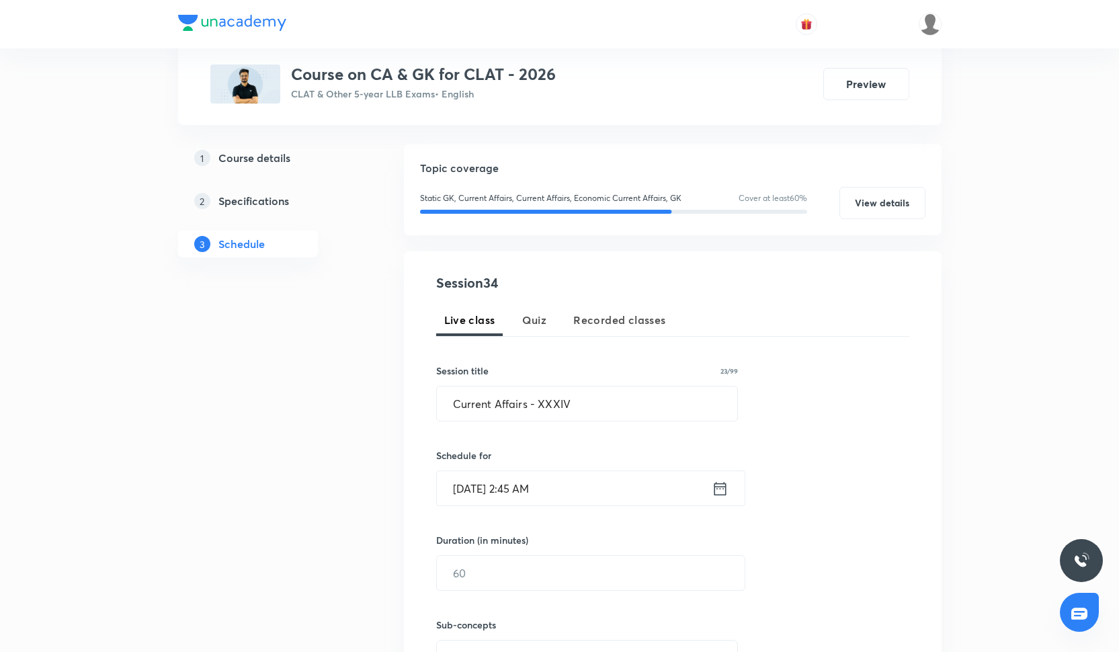
click at [545, 491] on input "Oct 3, 2025, 2:45 AM" at bounding box center [574, 488] width 275 height 34
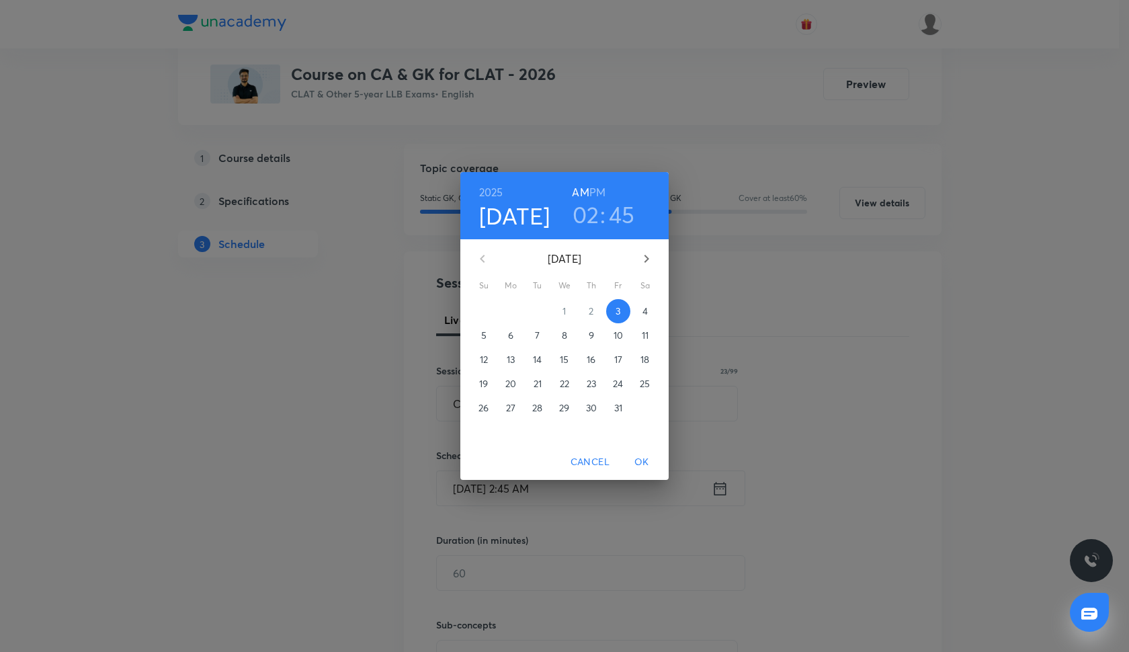
click at [600, 184] on h6 "PM" at bounding box center [598, 192] width 16 height 19
click at [649, 463] on span "OK" at bounding box center [642, 462] width 32 height 17
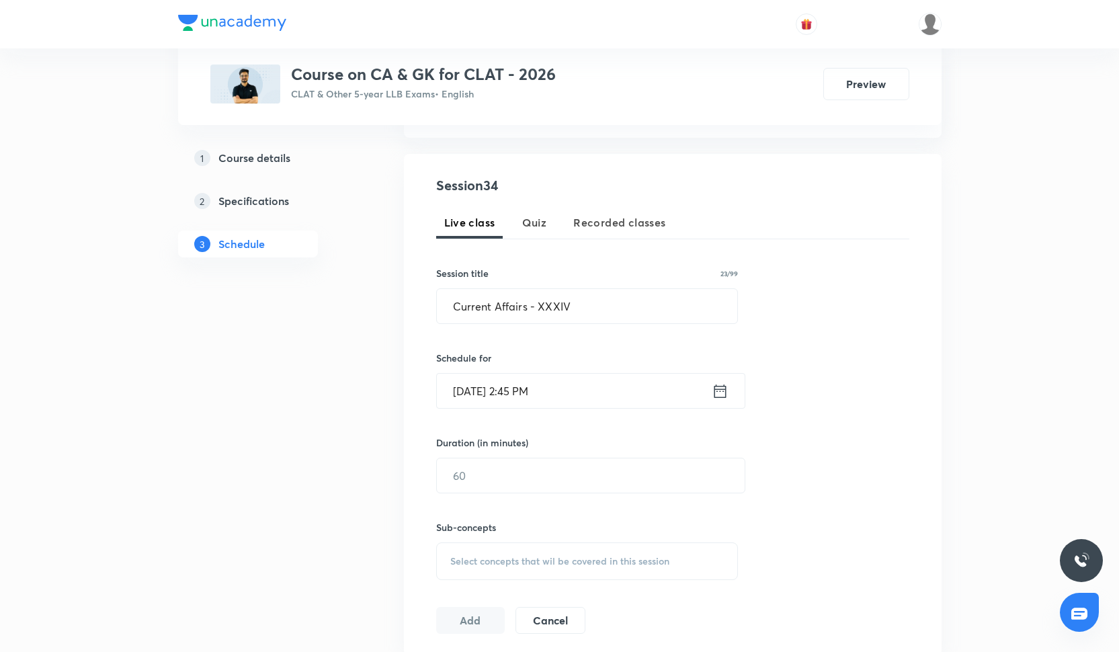
scroll to position [235, 0]
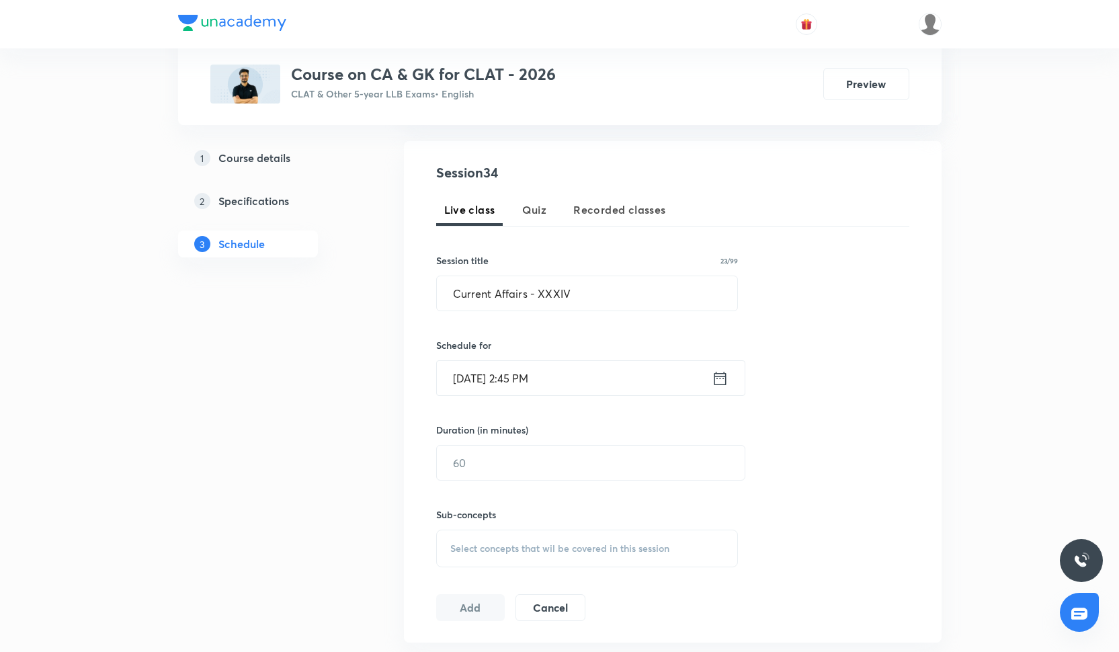
click at [593, 440] on div "Duration (in minutes) ​" at bounding box center [558, 452] width 245 height 58
click at [593, 474] on input "text" at bounding box center [591, 463] width 308 height 34
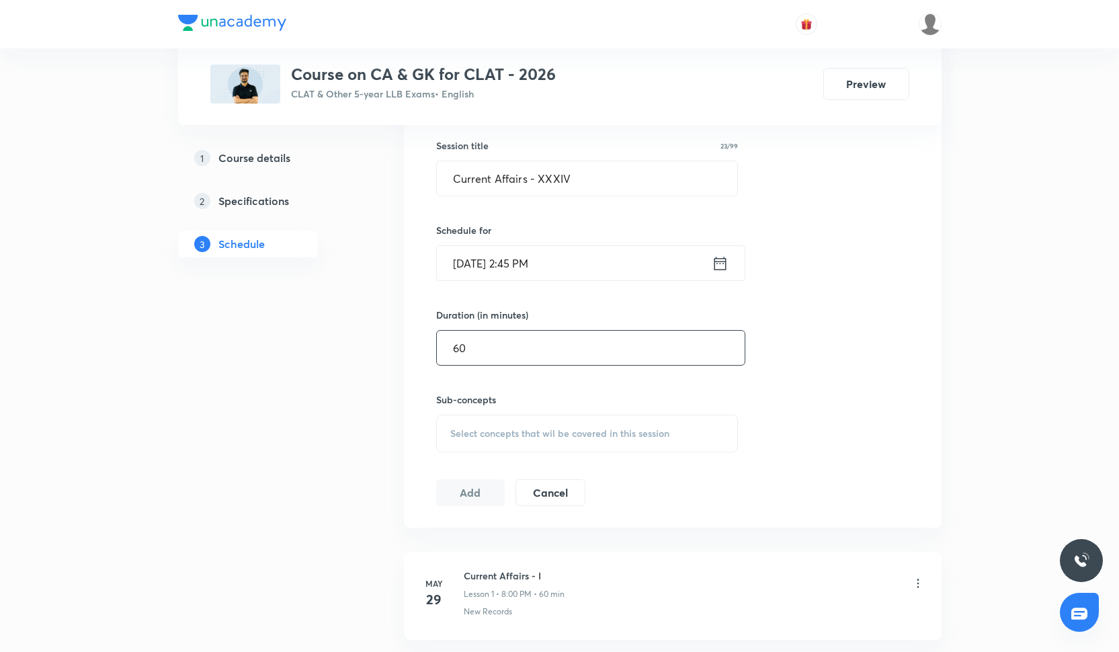
scroll to position [369, 0]
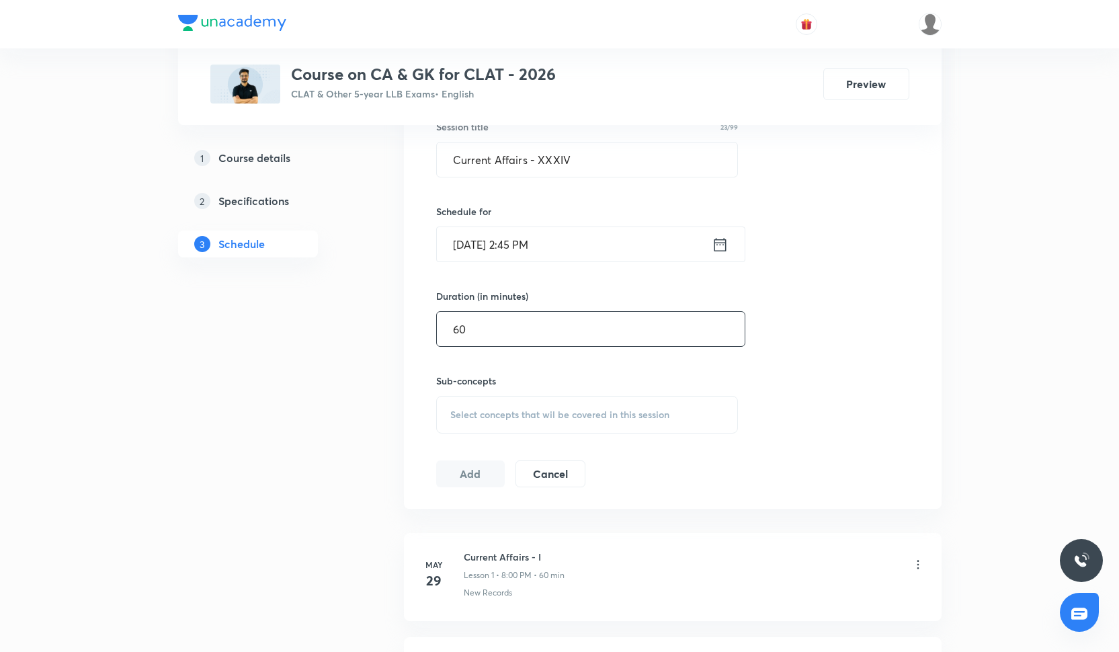
type input "60"
click at [551, 413] on span "Select concepts that wil be covered in this session" at bounding box center [559, 414] width 219 height 11
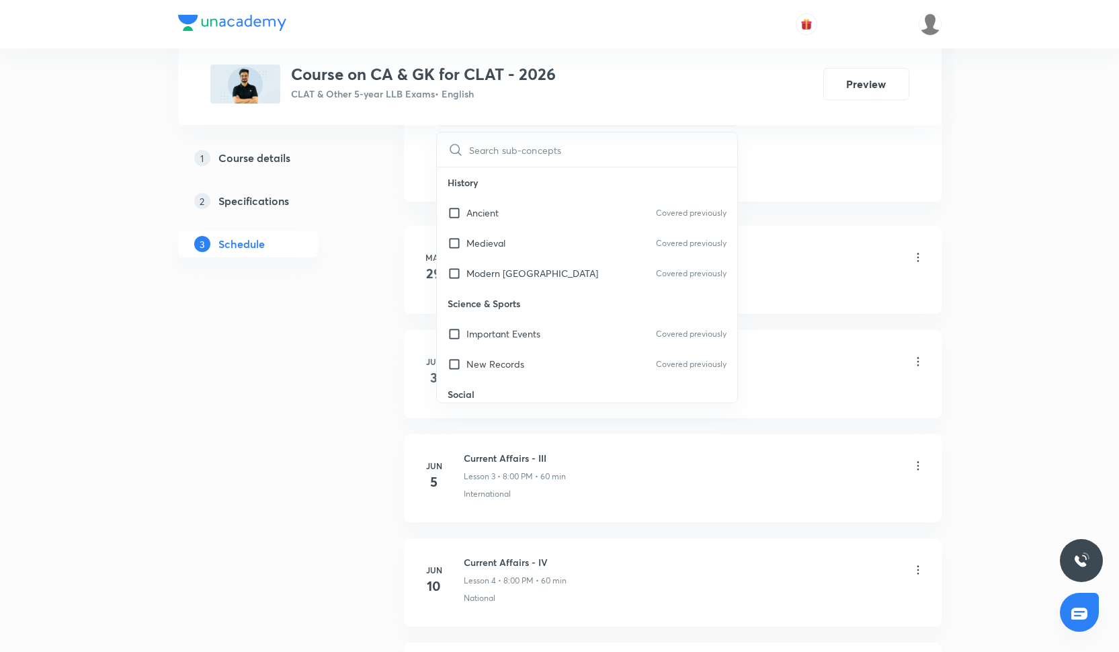
scroll to position [676, 0]
click at [556, 323] on div "Important Events Covered previously" at bounding box center [587, 334] width 301 height 30
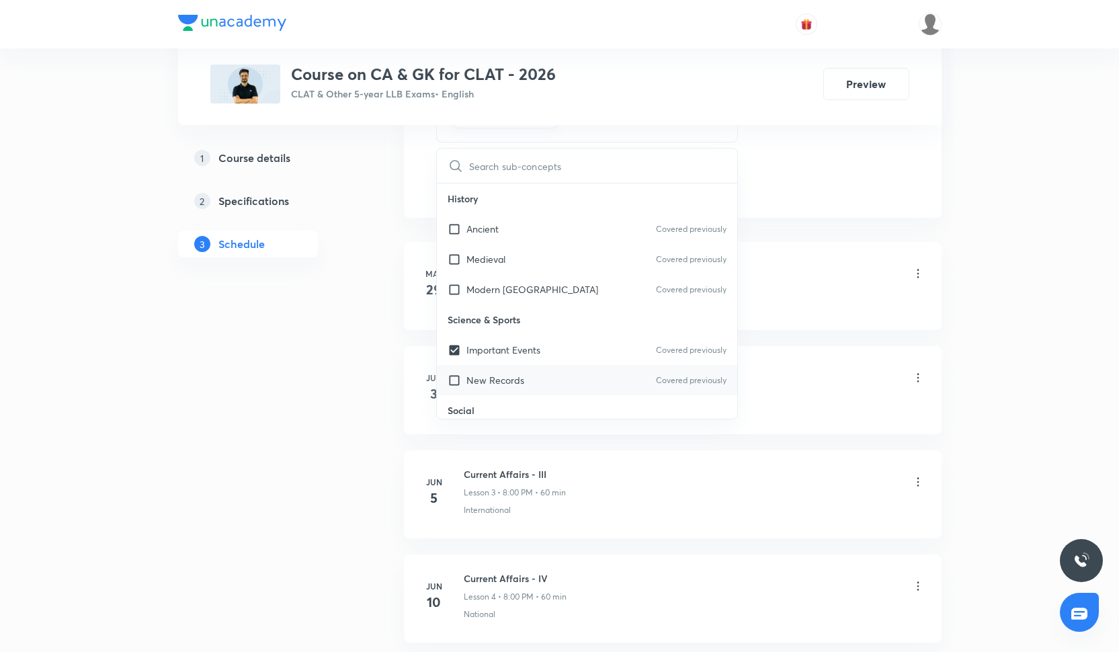
click at [561, 375] on div "New Records Covered previously" at bounding box center [587, 380] width 301 height 30
checkbox input "true"
click at [754, 277] on div "Current Affairs - I Lesson 1 • 8:00 PM • 60 min" at bounding box center [694, 275] width 461 height 32
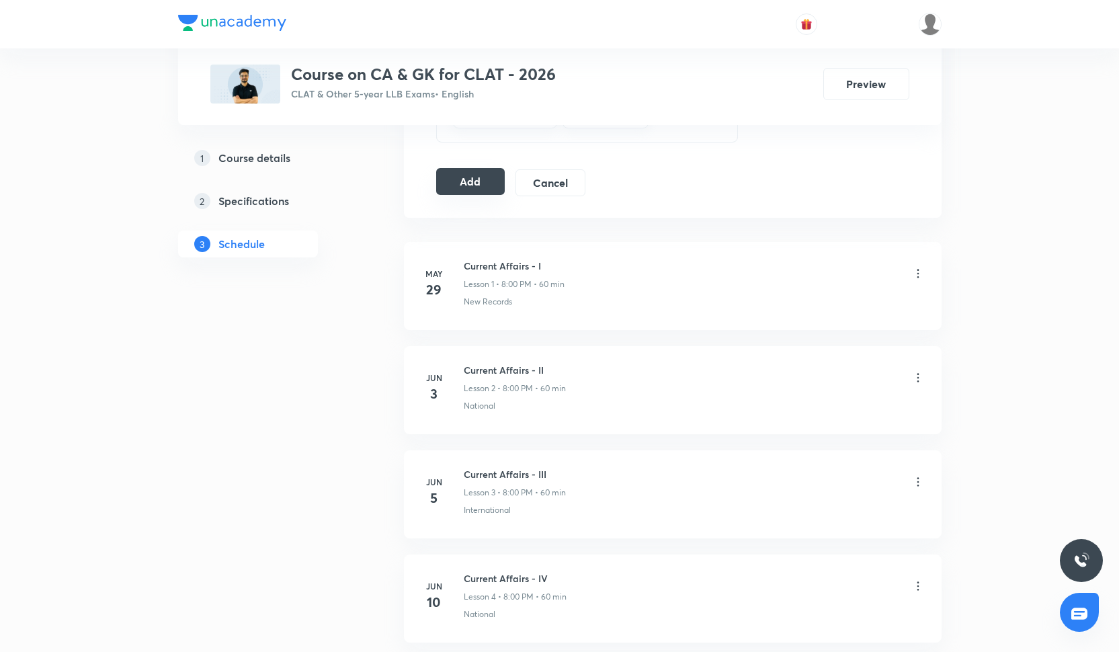
click at [480, 190] on button "Add" at bounding box center [470, 181] width 69 height 27
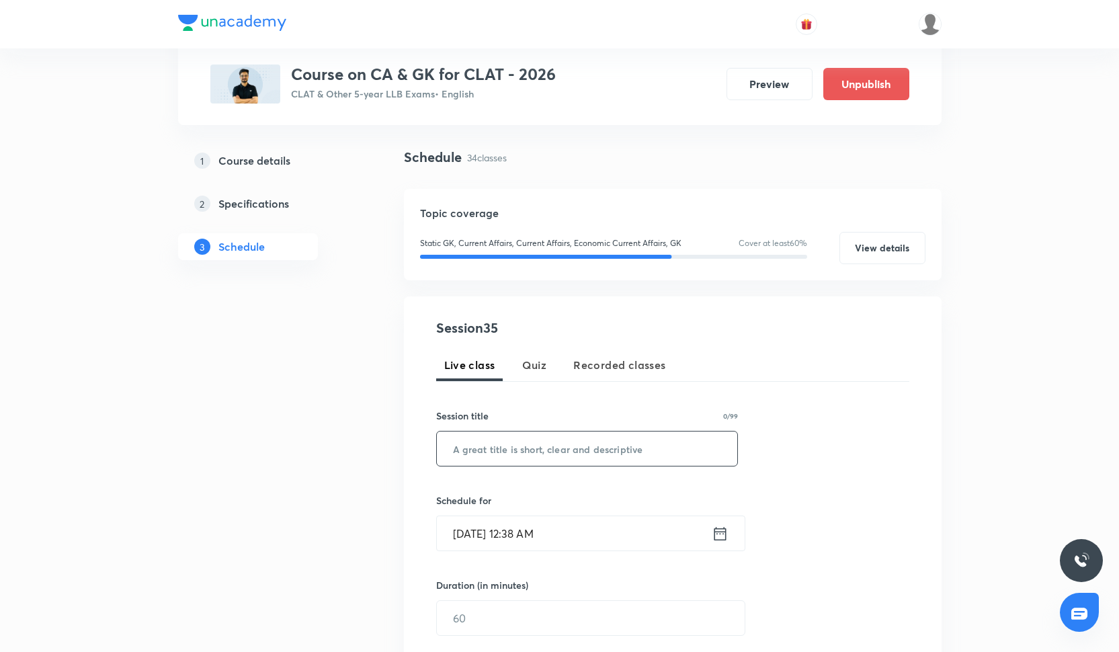
scroll to position [82, 0]
click at [597, 449] on input "text" at bounding box center [587, 447] width 301 height 34
paste input "Current Affairs - XXXIV"
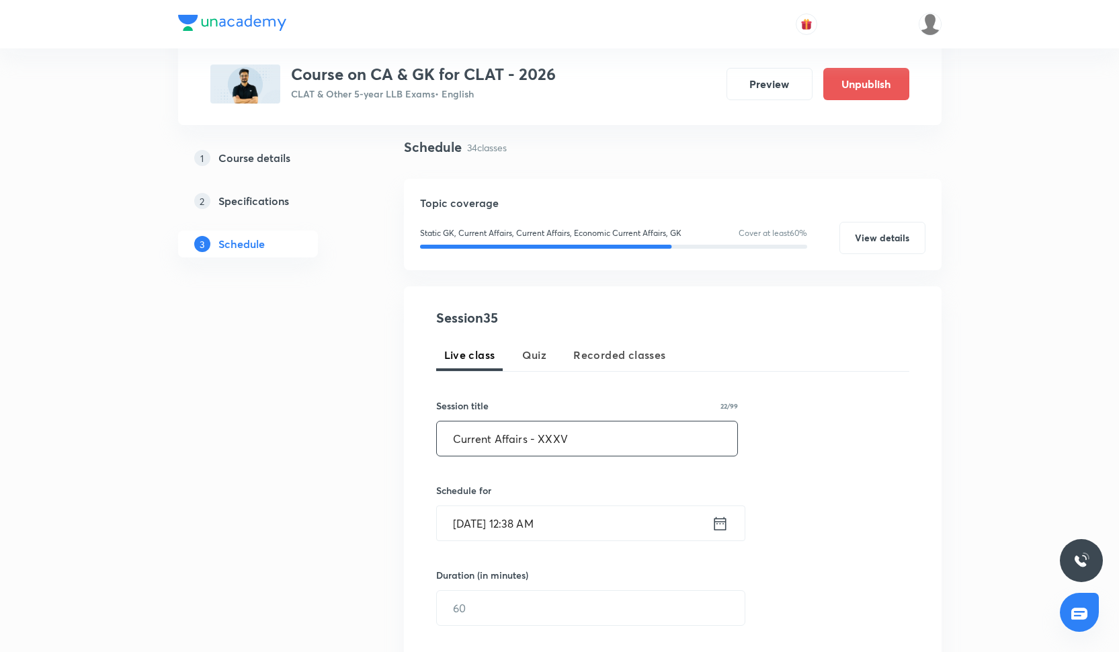
scroll to position [153, 0]
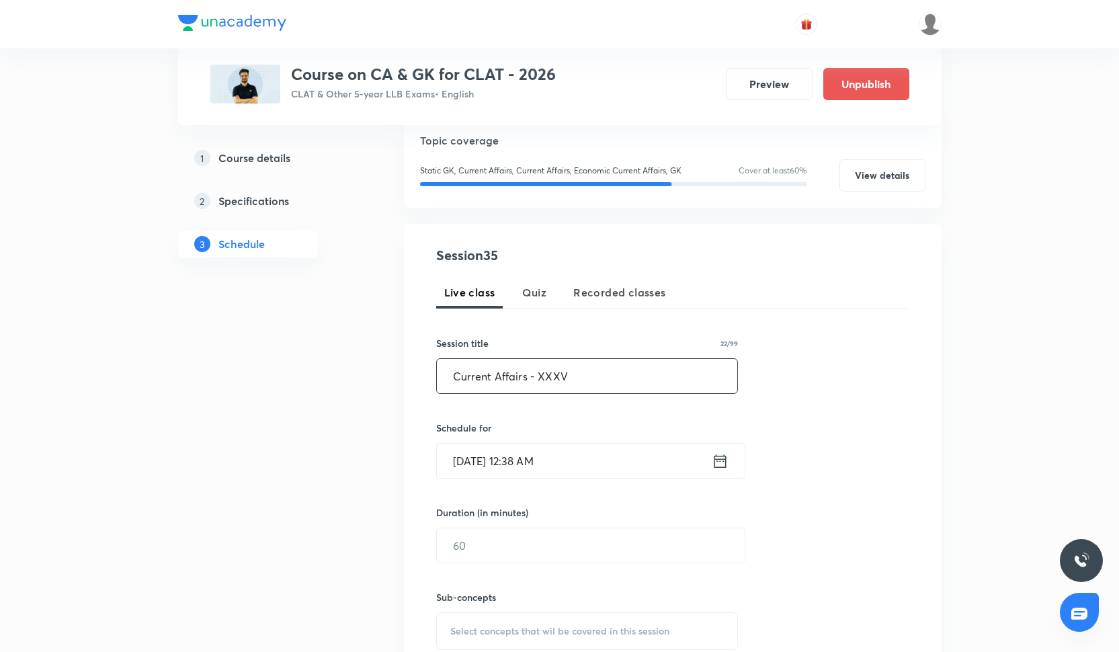
type input "Current Affairs - XXXV"
click at [554, 462] on input "Oct 3, 2025, 12:38 AM" at bounding box center [574, 461] width 275 height 34
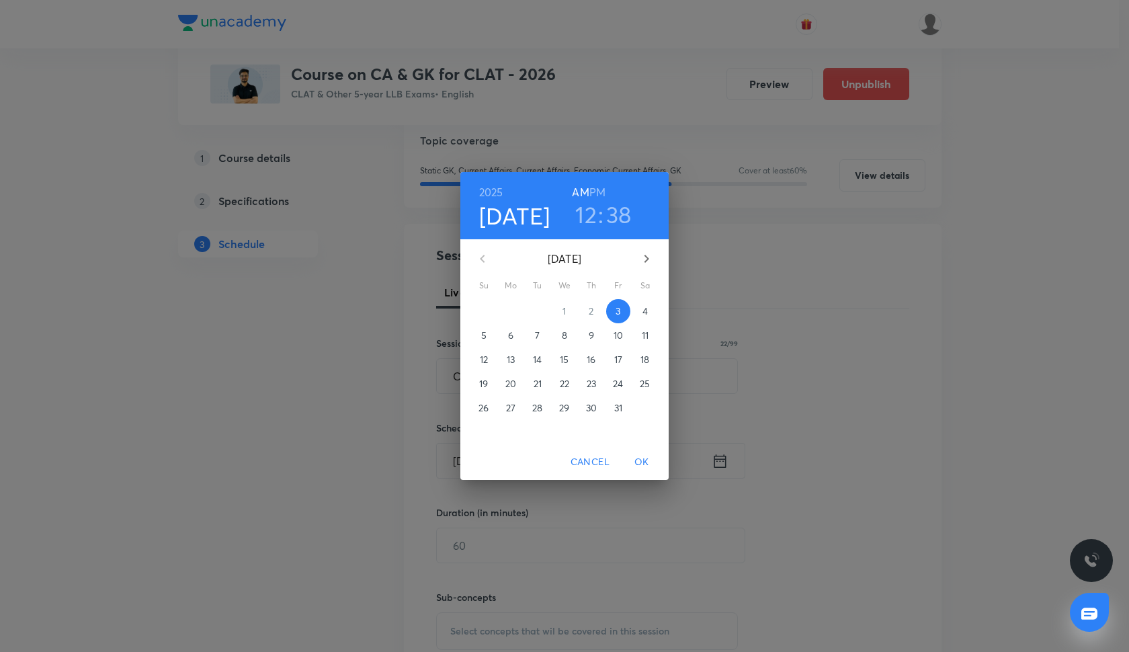
click at [514, 332] on span "6" at bounding box center [511, 335] width 24 height 13
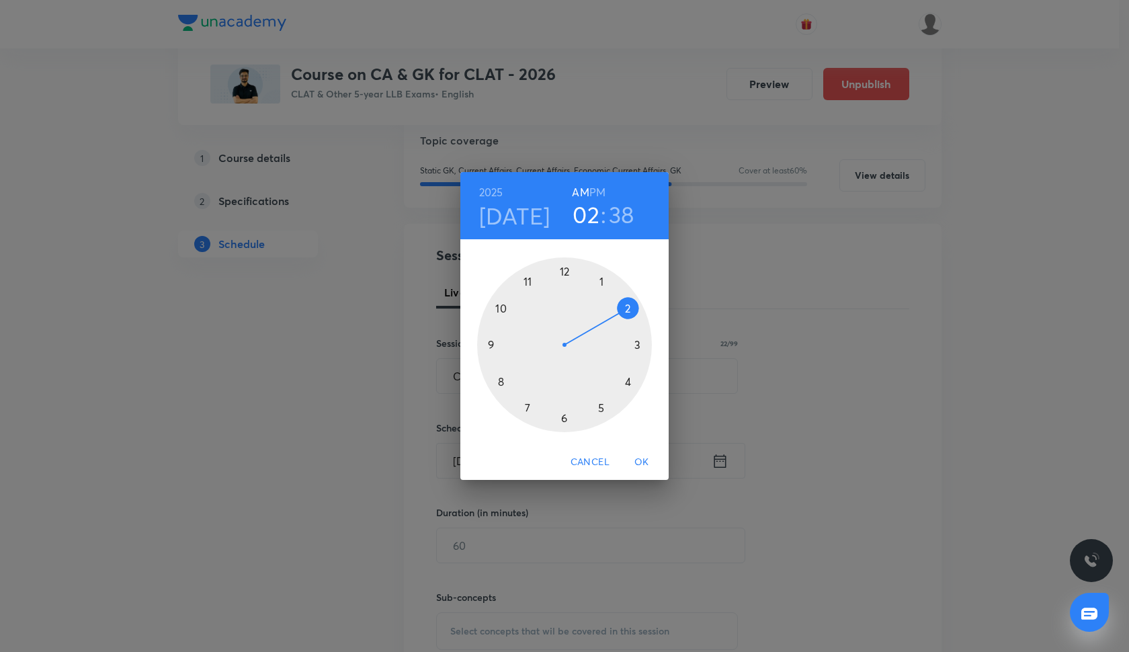
click at [628, 309] on div at bounding box center [564, 344] width 175 height 175
click at [490, 346] on div at bounding box center [564, 344] width 175 height 175
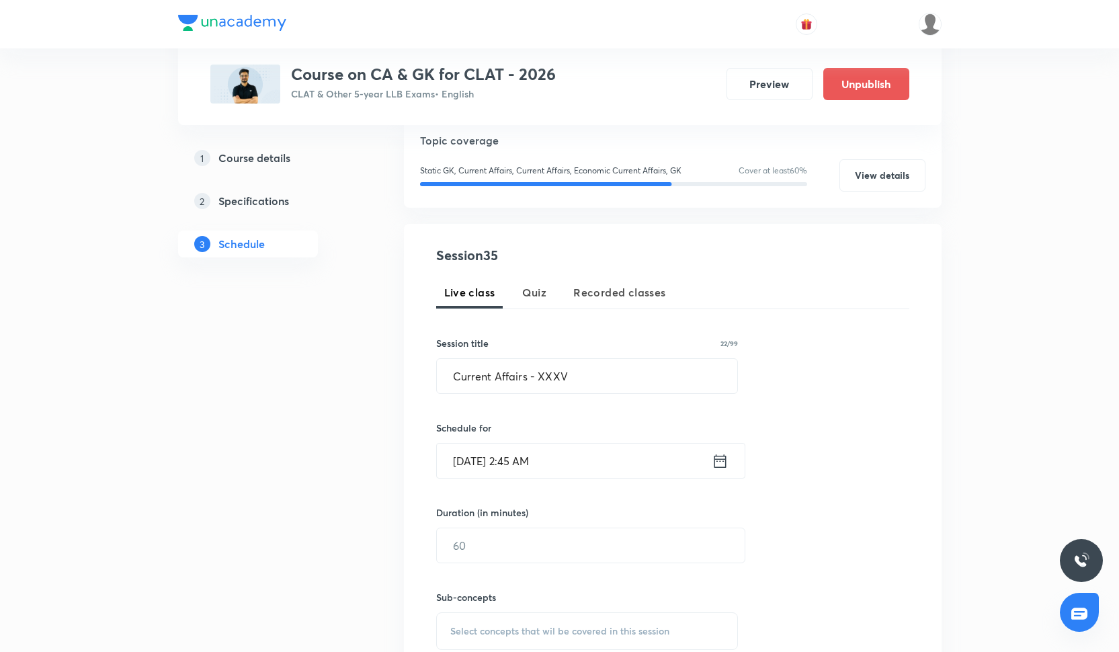
click at [564, 452] on input "Oct 6, 2025, 2:45 AM" at bounding box center [574, 461] width 275 height 34
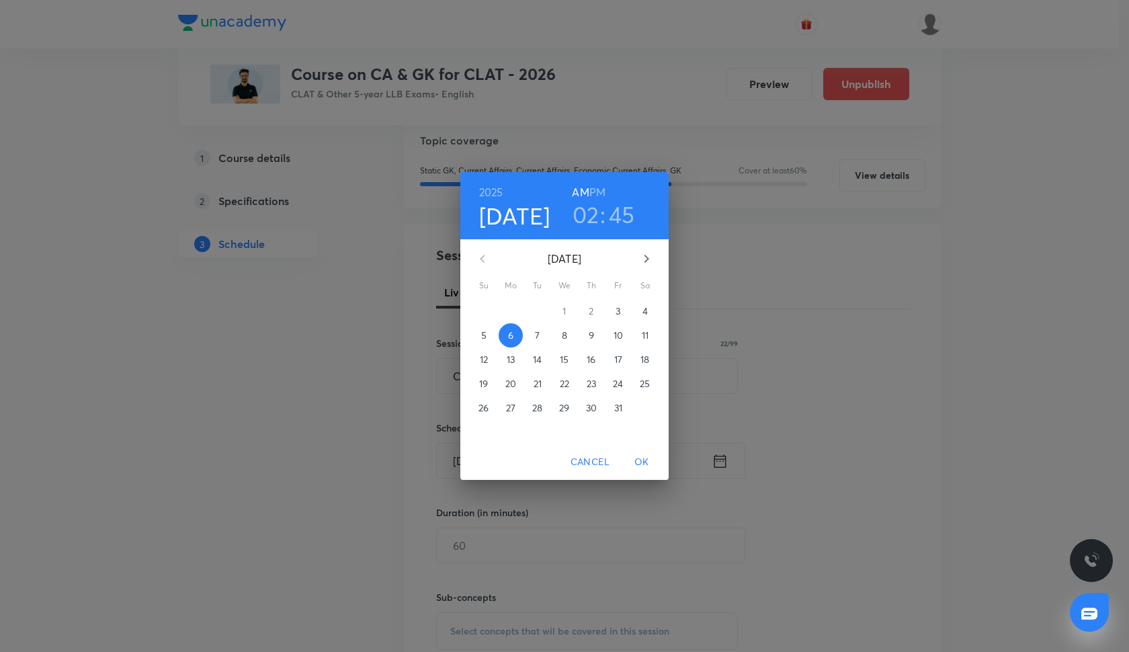
click at [597, 194] on h6 "PM" at bounding box center [598, 192] width 16 height 19
click at [638, 459] on span "OK" at bounding box center [642, 462] width 32 height 17
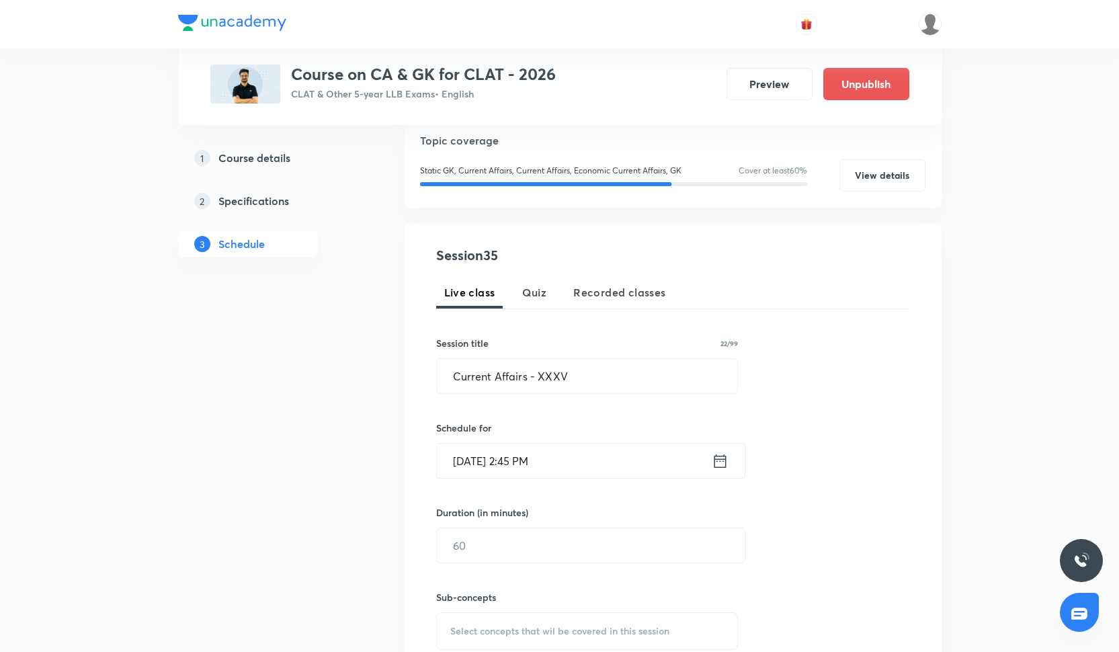
scroll to position [269, 0]
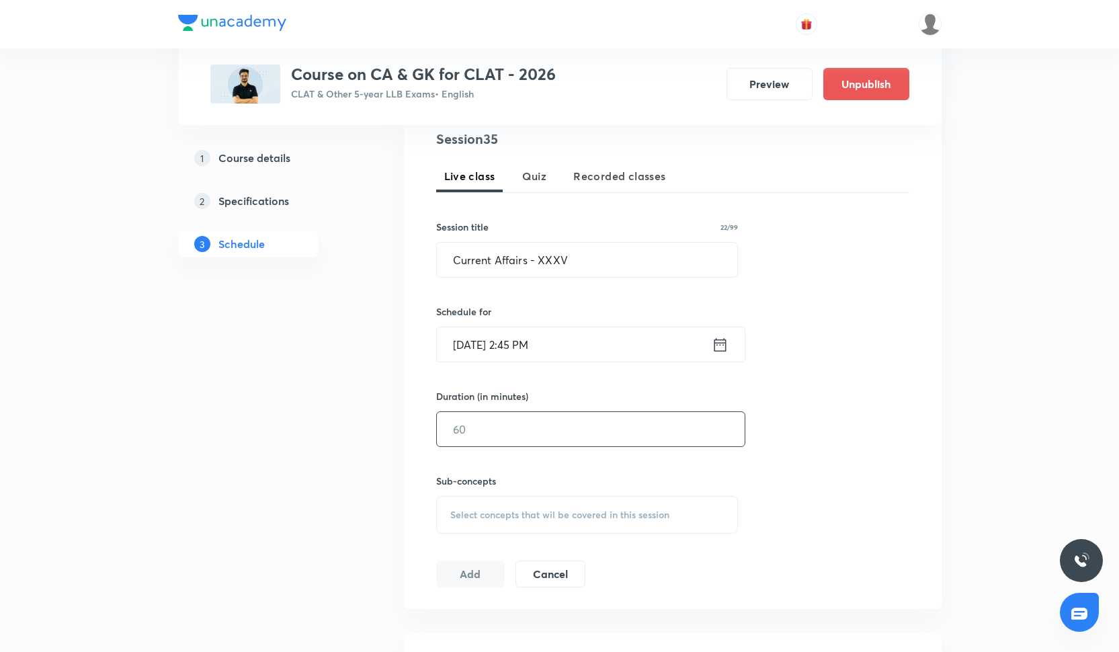
click at [600, 431] on input "text" at bounding box center [591, 429] width 308 height 34
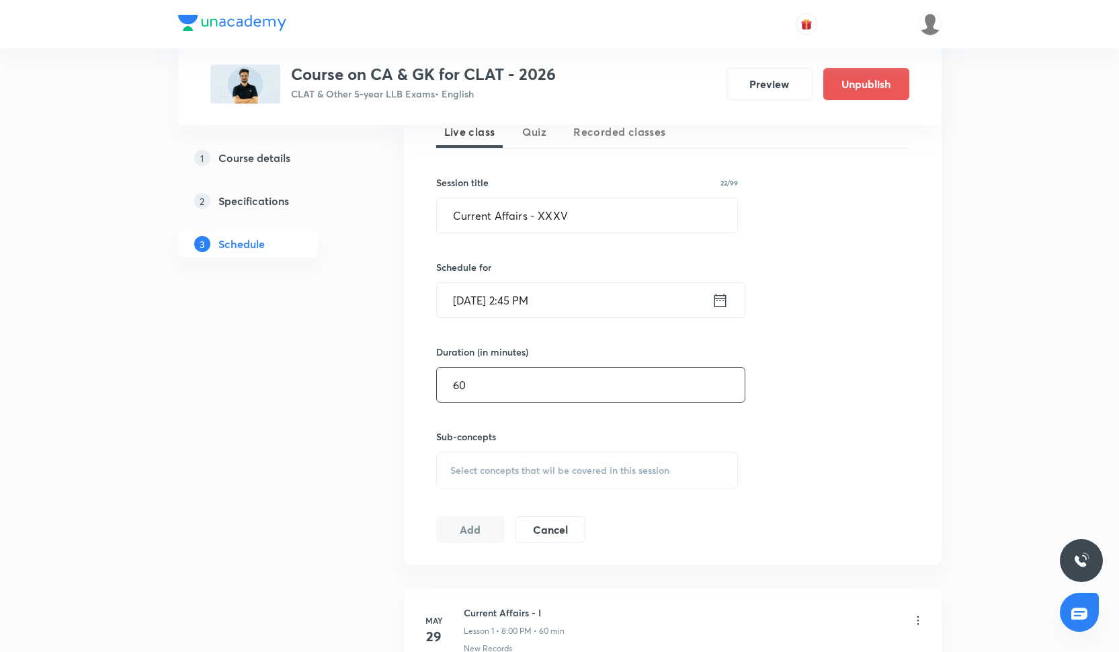
scroll to position [322, 0]
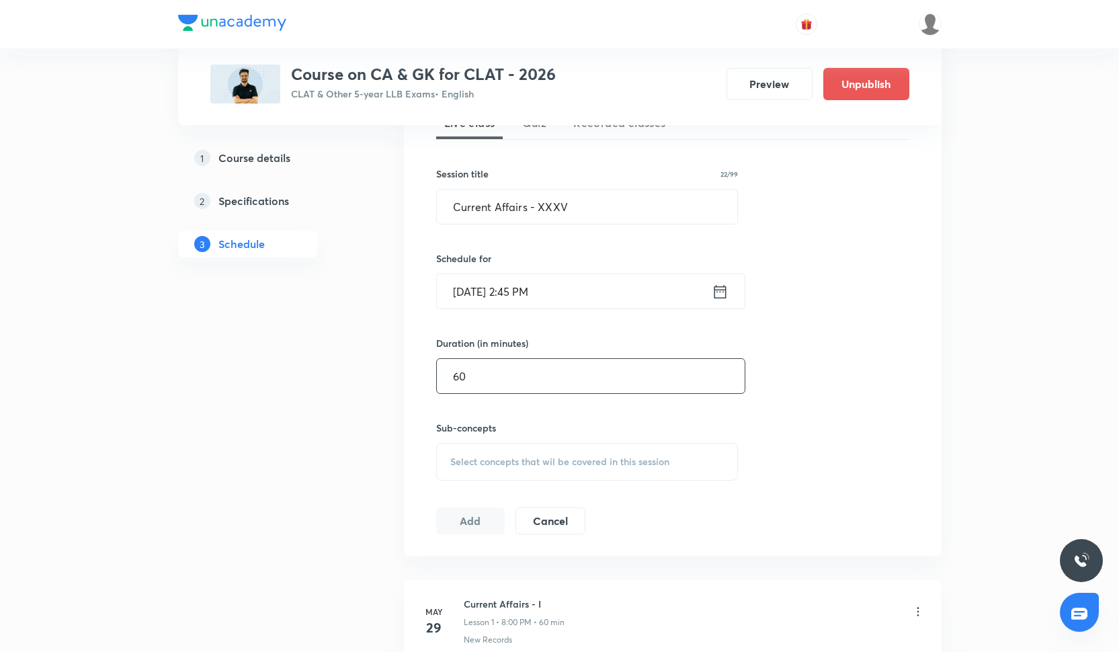
type input "60"
click at [543, 465] on span "Select concepts that wil be covered in this session" at bounding box center [559, 461] width 219 height 11
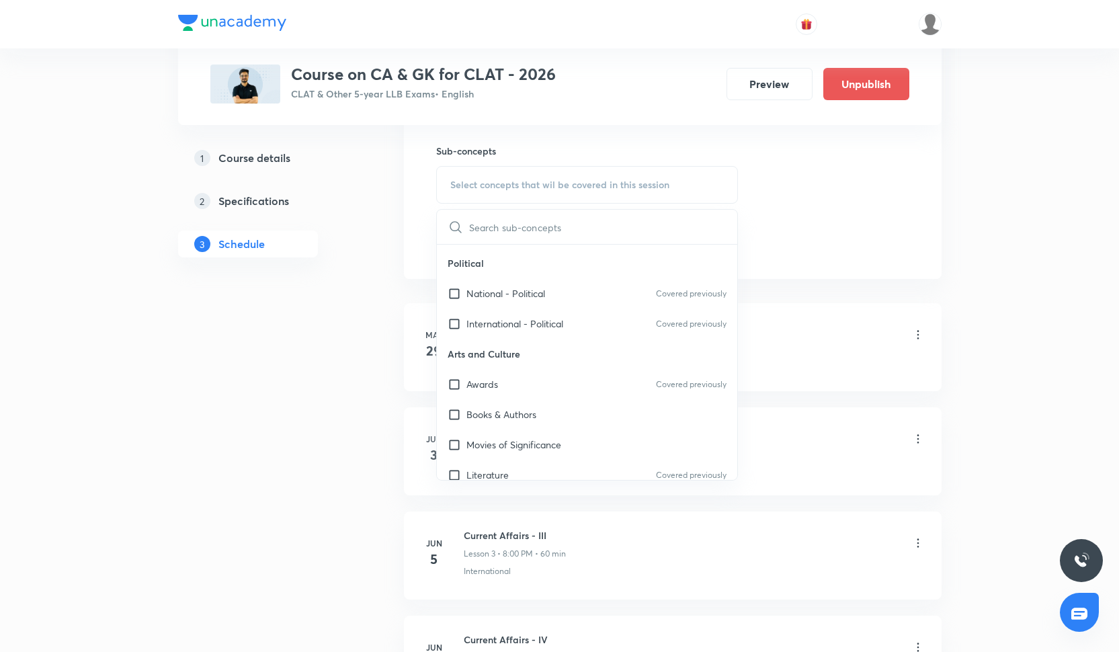
scroll to position [497, 0]
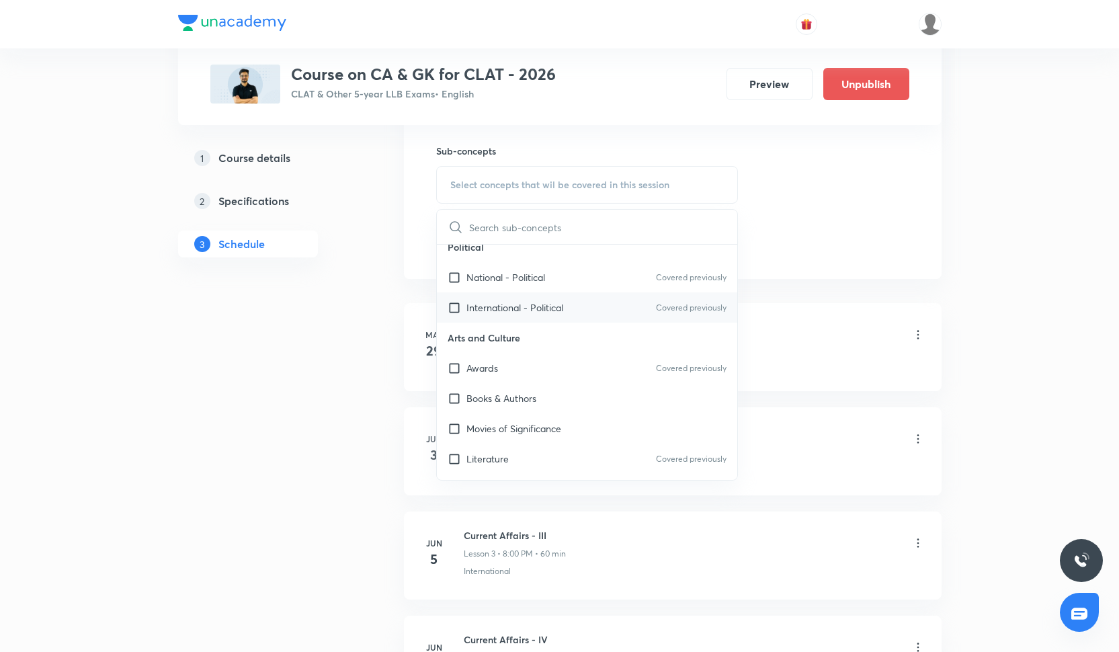
click at [563, 297] on div "International - Political Covered previously" at bounding box center [587, 307] width 301 height 30
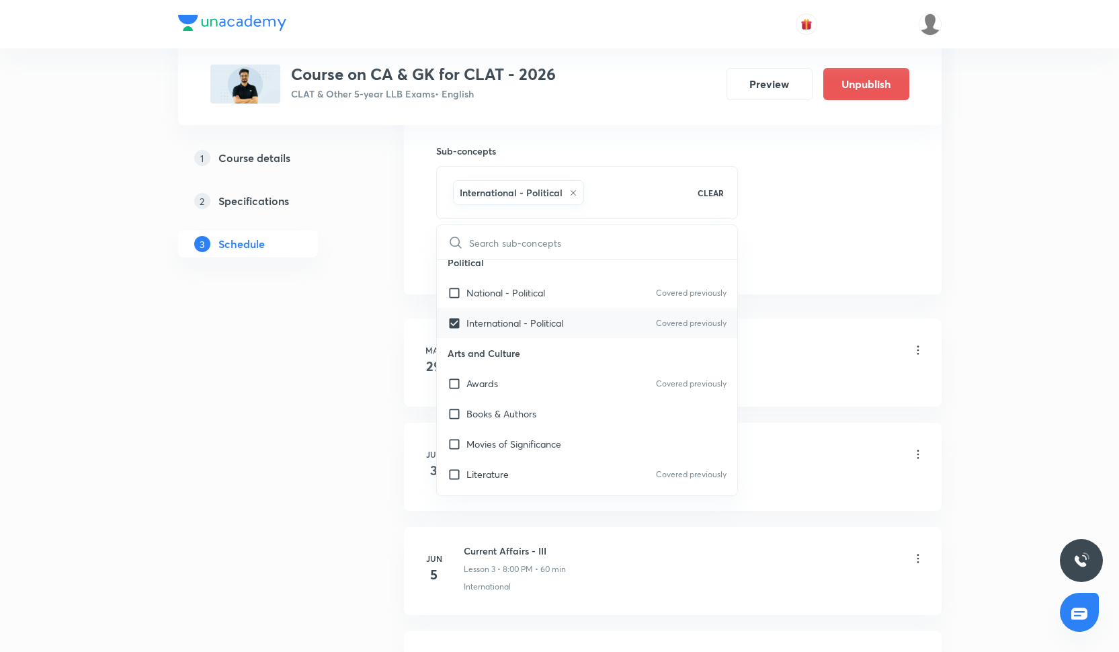
checkbox input "true"
click at [563, 290] on div "National - Political Covered previously" at bounding box center [587, 293] width 301 height 30
checkbox input "true"
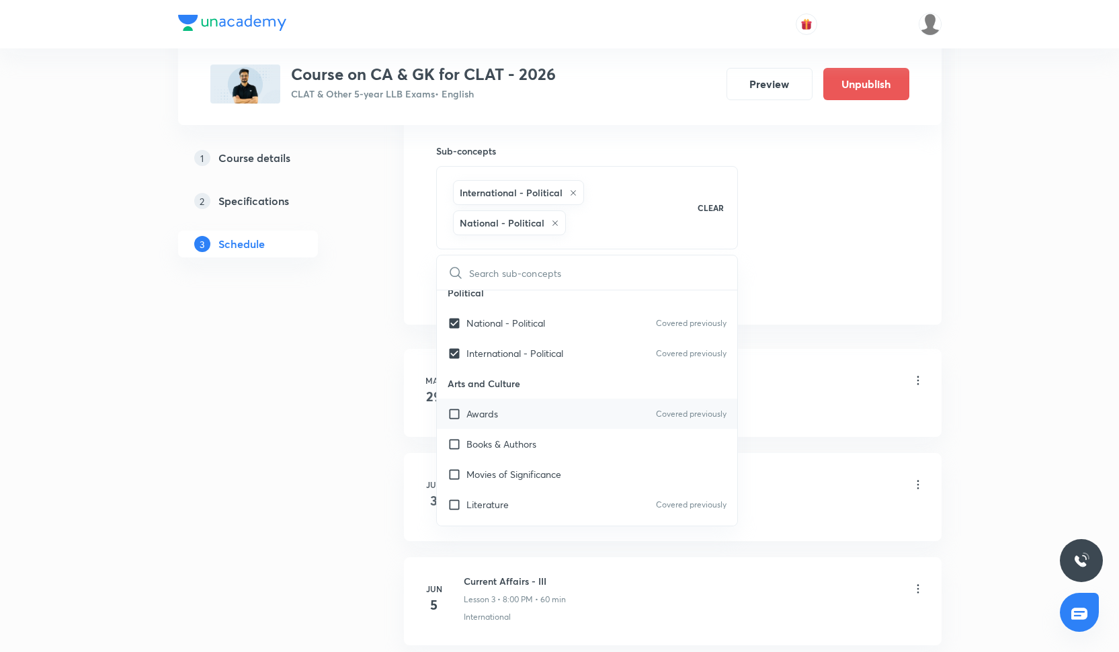
click at [552, 409] on div "Awards Covered previously" at bounding box center [587, 414] width 301 height 30
checkbox input "true"
click at [552, 430] on div "Books & Authors" at bounding box center [587, 444] width 301 height 30
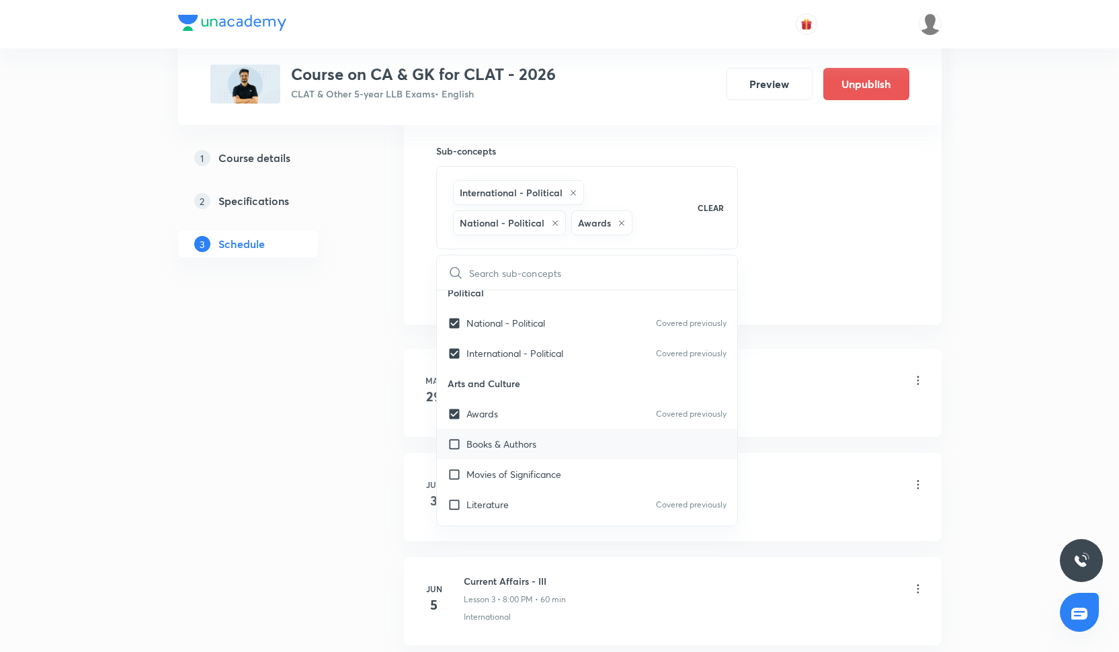
checkbox input "true"
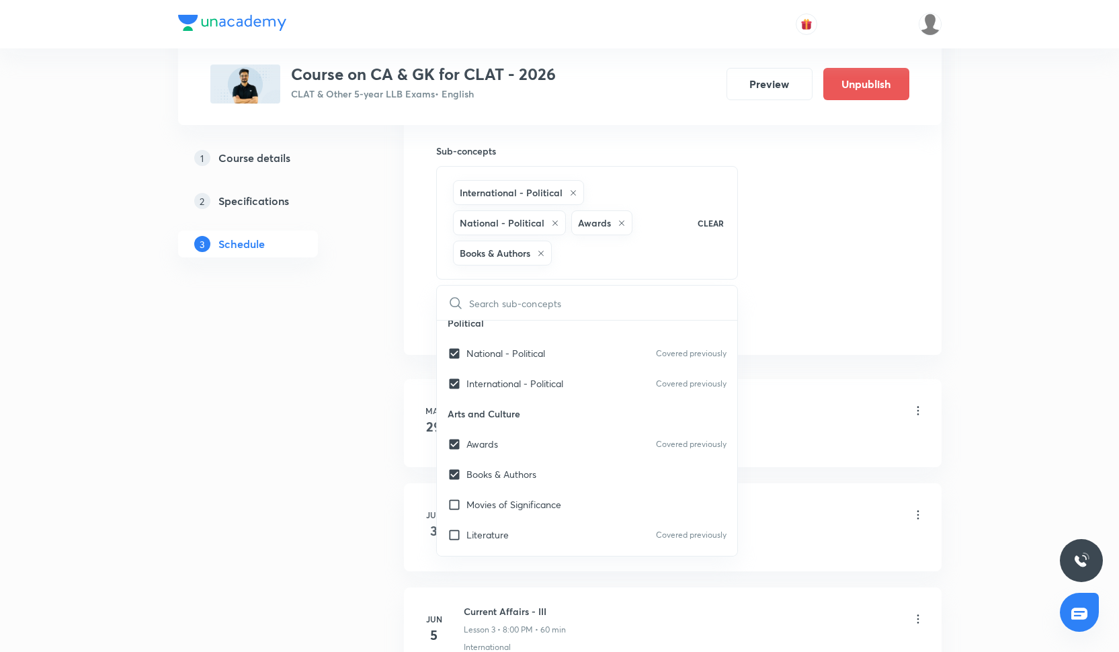
click at [834, 303] on div "Session 35 Live class Quiz Recorded classes Session title 22/99 Current Affairs…" at bounding box center [672, 66] width 473 height 534
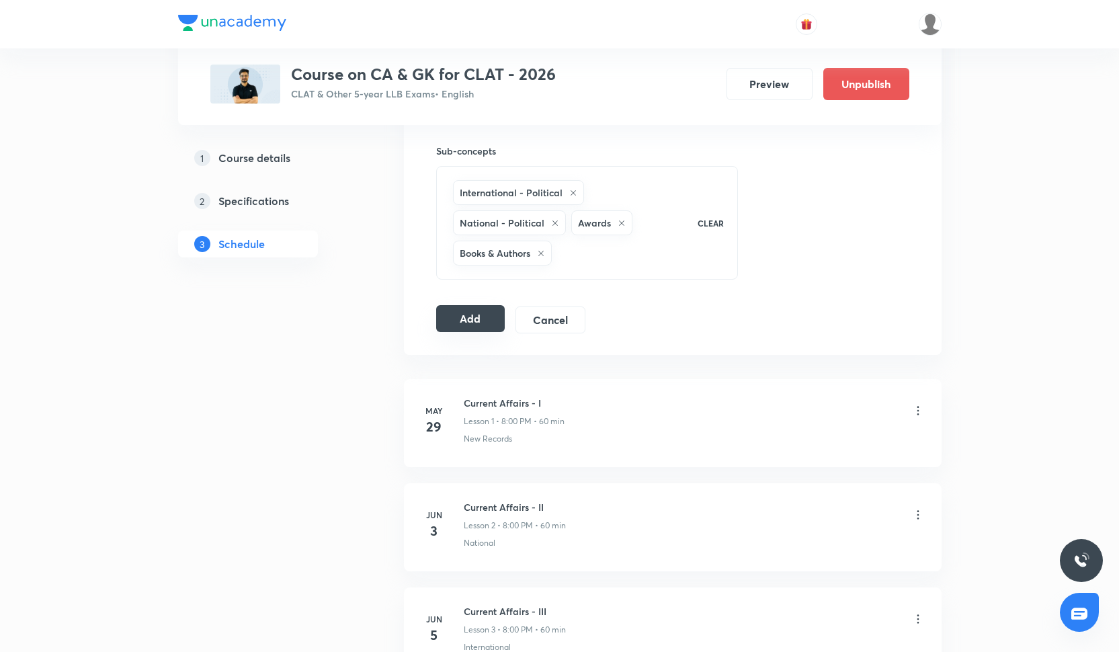
click at [477, 314] on button "Add" at bounding box center [470, 318] width 69 height 27
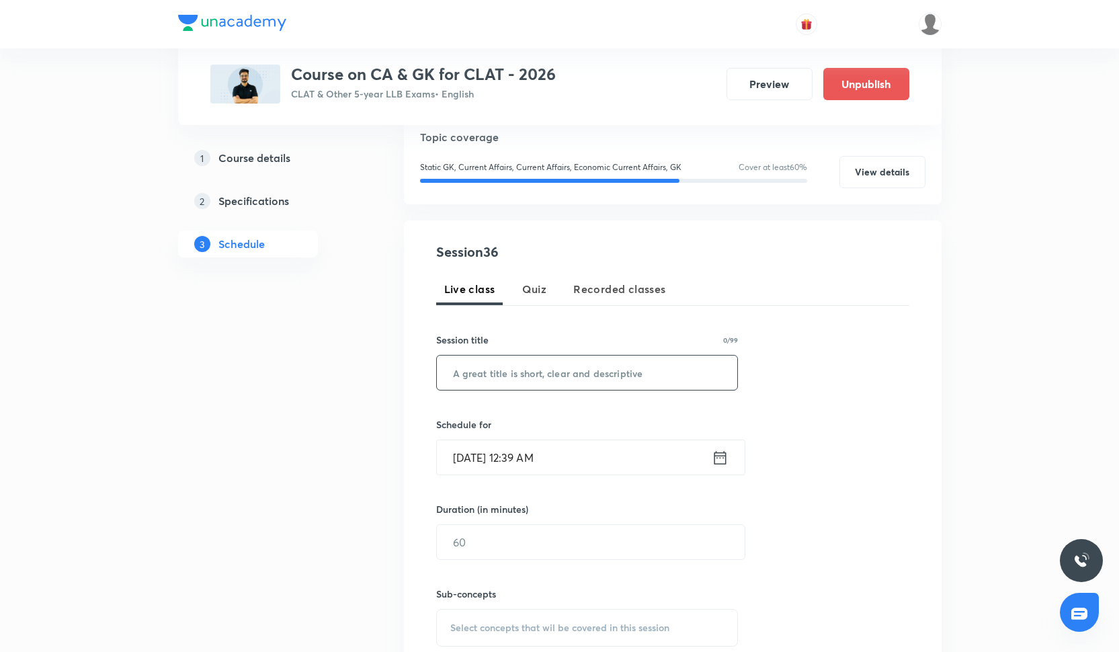
scroll to position [157, 0]
click at [530, 370] on input "text" at bounding box center [587, 372] width 301 height 34
paste input "Current Affairs - XXXVI"
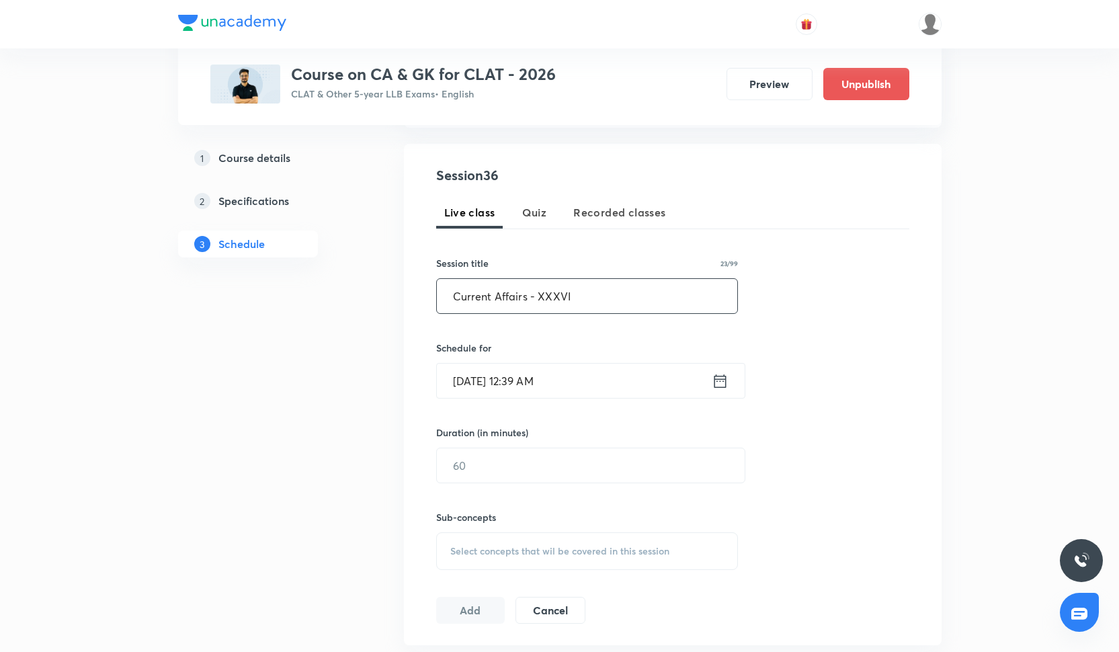
scroll to position [232, 0]
type input "Current Affairs - XXXVI"
click at [528, 377] on input "Oct 3, 2025, 12:39 AM" at bounding box center [574, 381] width 275 height 34
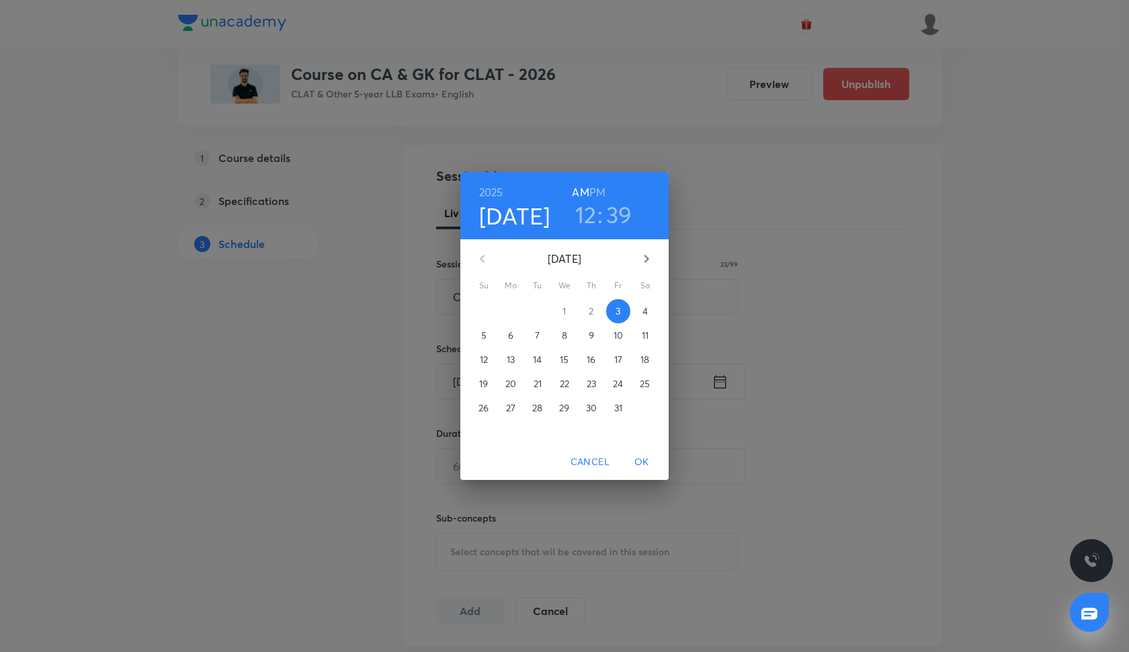
click at [618, 337] on p "10" at bounding box center [618, 335] width 9 height 13
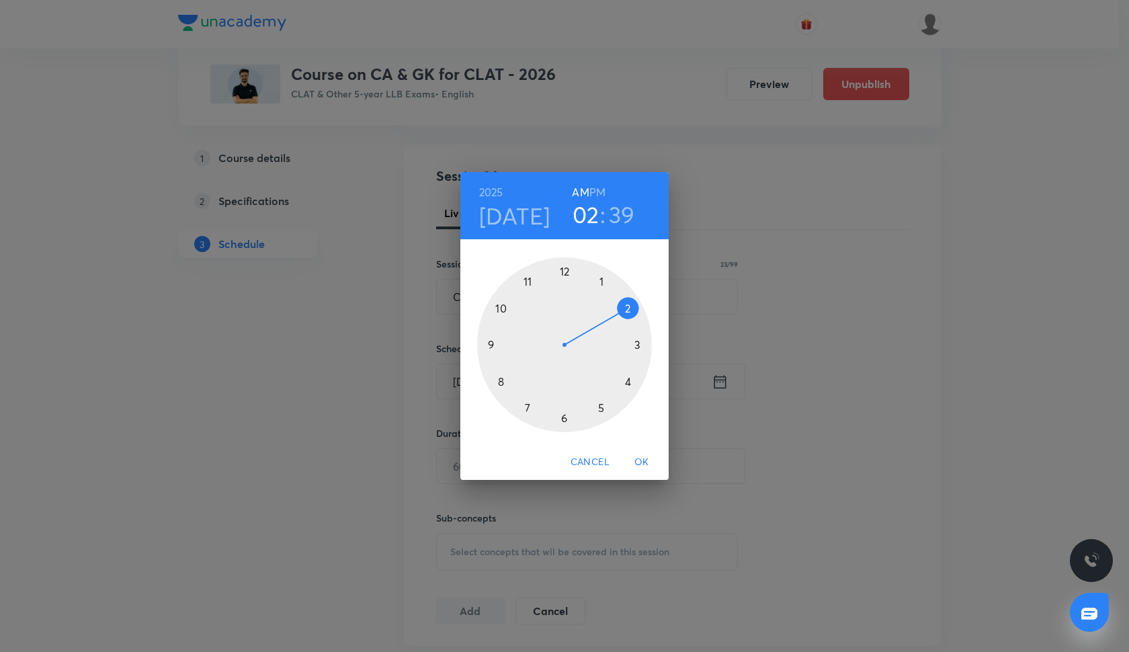
drag, startPoint x: 570, startPoint y: 266, endPoint x: 630, endPoint y: 290, distance: 64.5
click at [631, 294] on div at bounding box center [564, 344] width 175 height 175
click at [487, 344] on div at bounding box center [564, 344] width 175 height 175
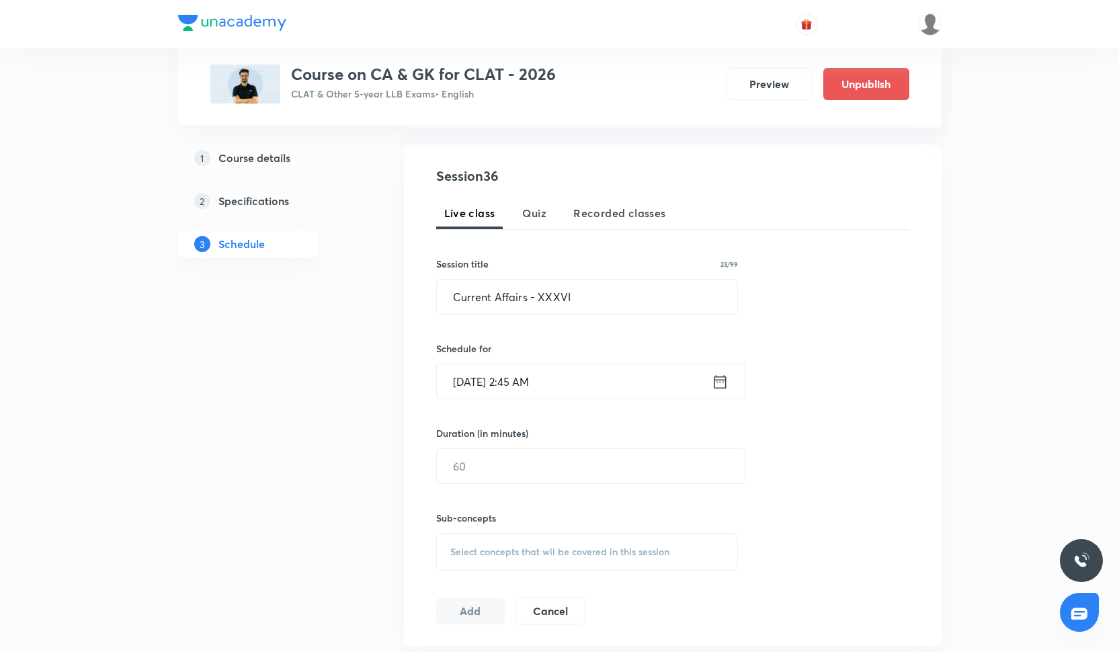
click at [557, 374] on input "Oct 10, 2025, 2:45 AM" at bounding box center [574, 381] width 275 height 34
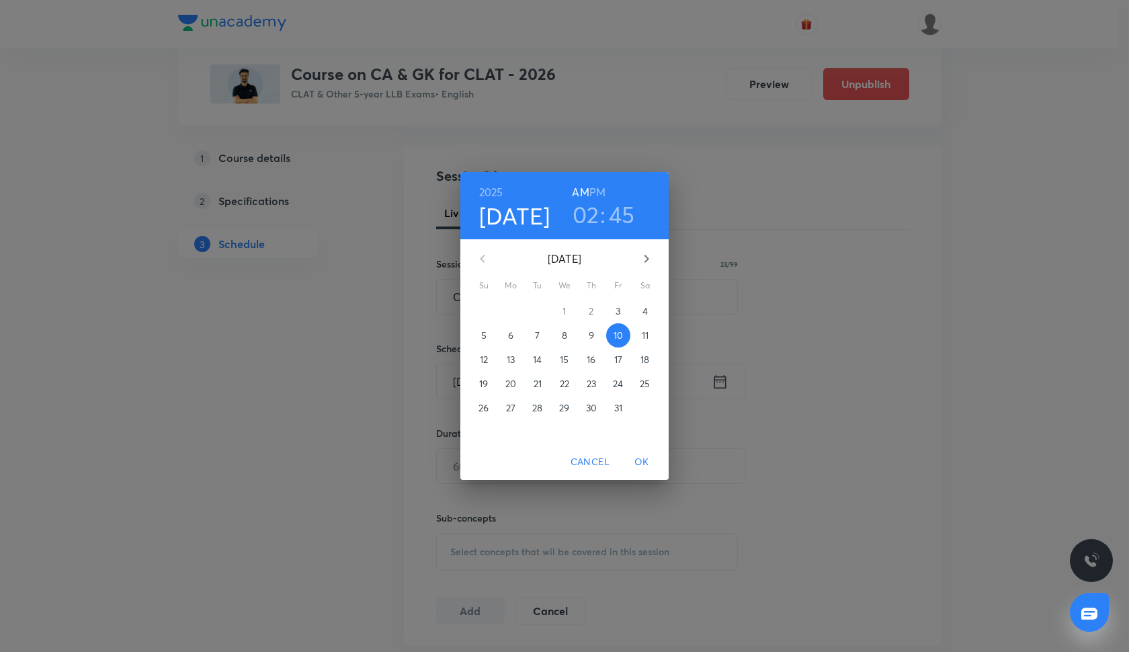
click at [594, 183] on h6 "PM" at bounding box center [598, 192] width 16 height 19
click at [642, 463] on span "OK" at bounding box center [642, 462] width 32 height 17
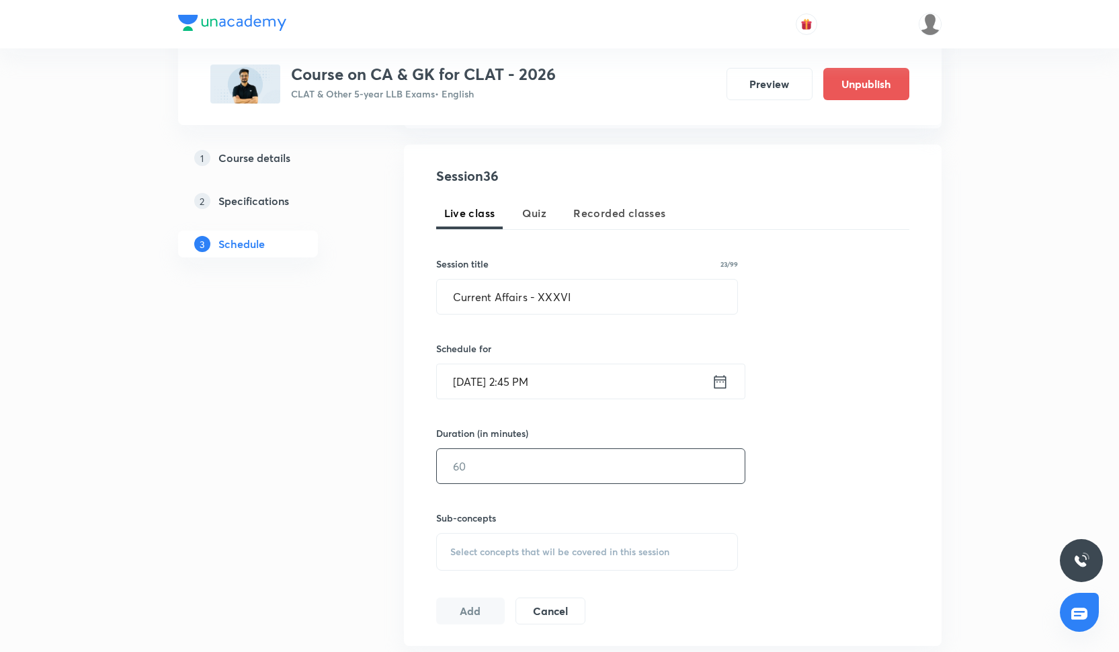
click at [533, 460] on input "text" at bounding box center [591, 466] width 308 height 34
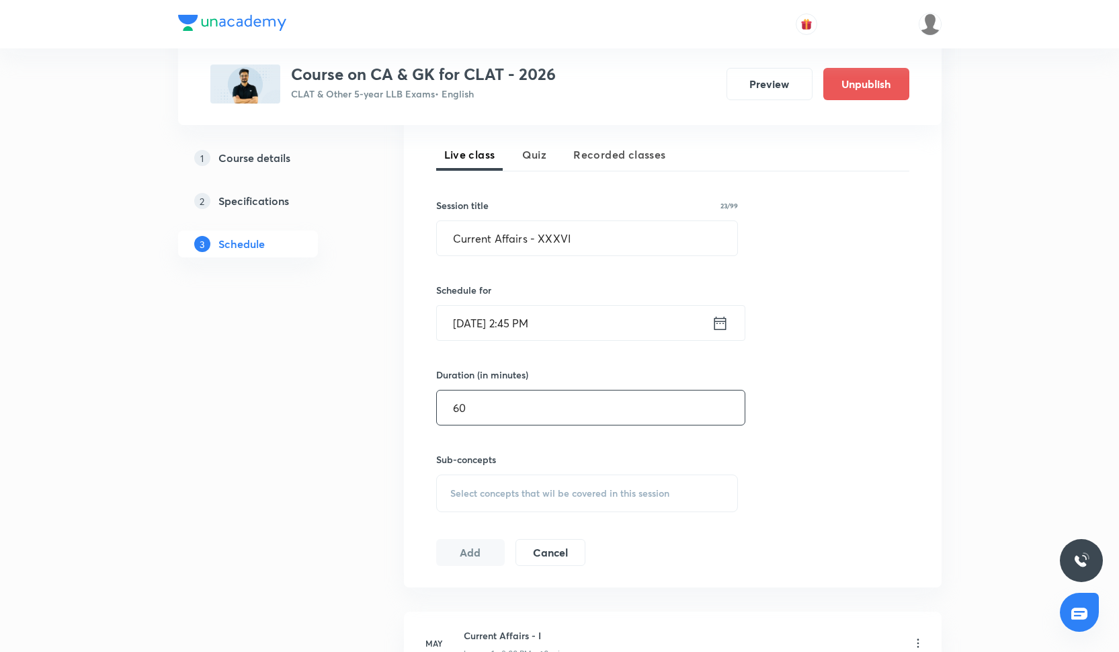
scroll to position [291, 0]
type input "60"
click at [512, 473] on div "Sub-concepts Select concepts that wil be covered in this session" at bounding box center [587, 482] width 303 height 60
click at [512, 482] on div "Select concepts that wil be covered in this session" at bounding box center [587, 493] width 303 height 38
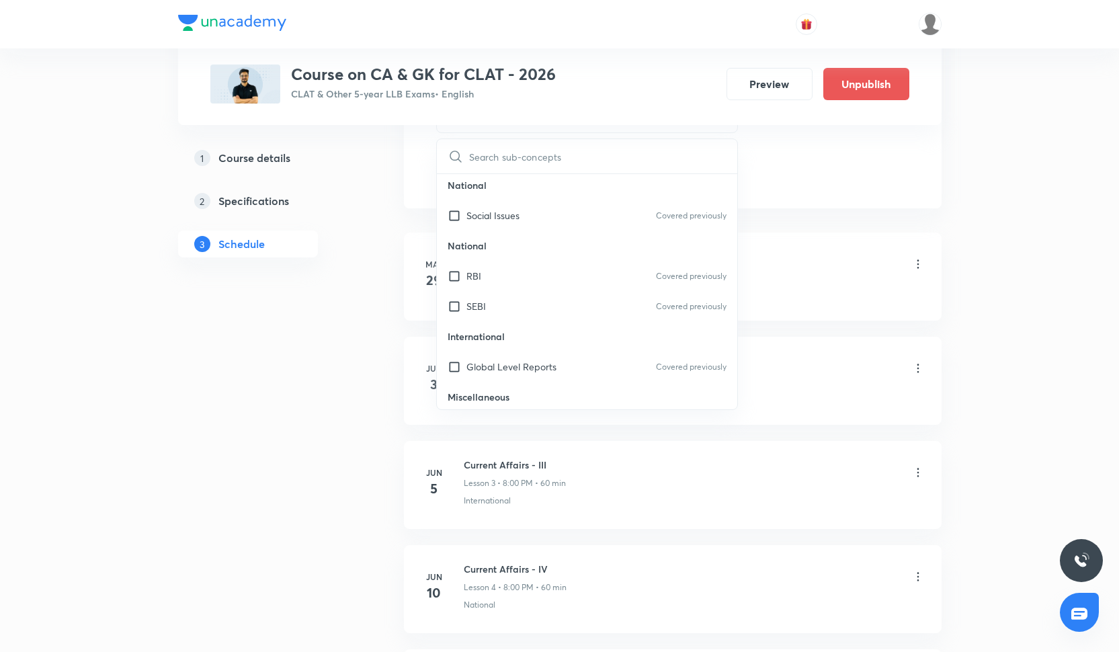
scroll to position [792, 0]
click at [507, 303] on div "SEBI Covered previously" at bounding box center [587, 305] width 301 height 30
checkbox input "true"
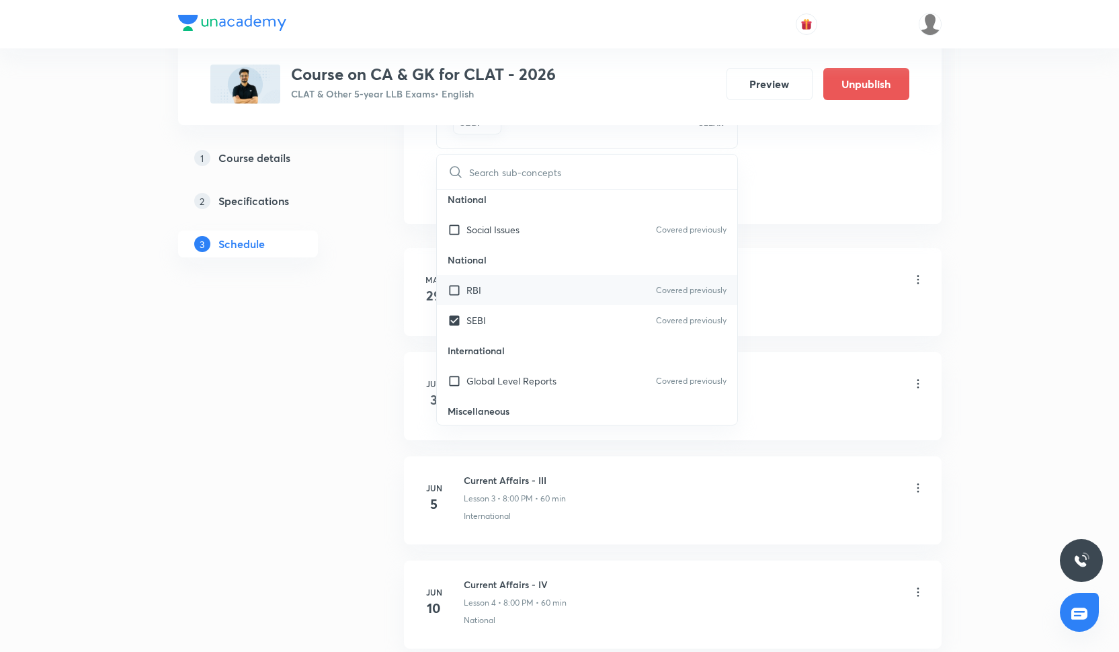
click at [507, 295] on div "RBI Covered previously" at bounding box center [587, 290] width 301 height 30
checkbox input "true"
click at [758, 253] on li "May 29 Current Affairs - I Lesson 1 • 8:00 PM • 60 min New Records" at bounding box center [673, 292] width 538 height 88
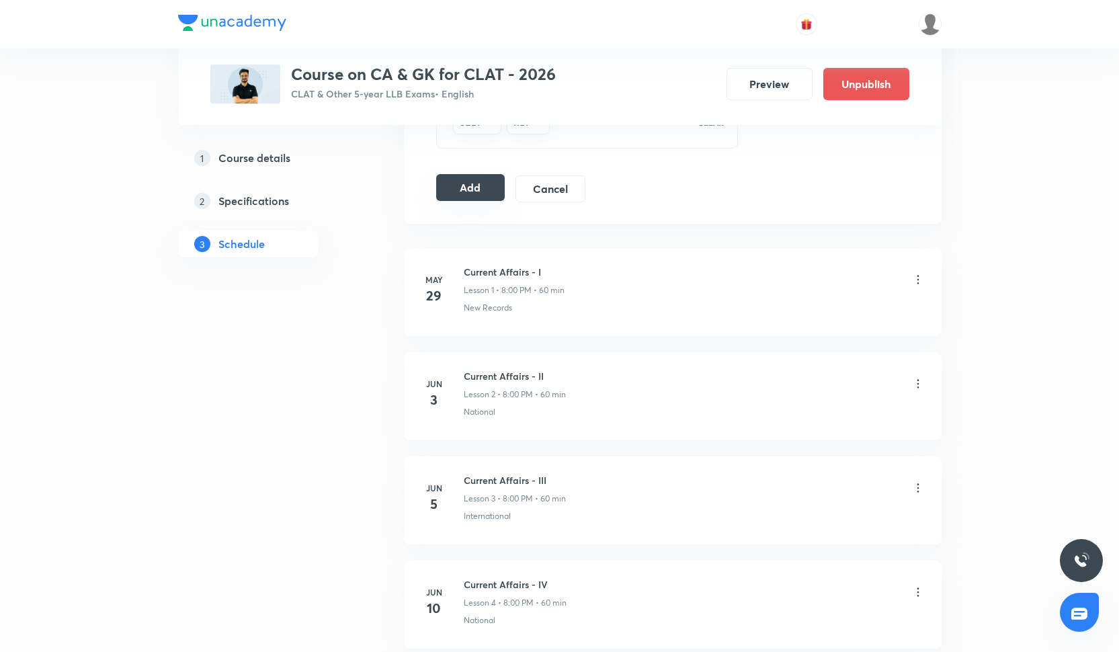
click at [479, 193] on button "Add" at bounding box center [470, 187] width 69 height 27
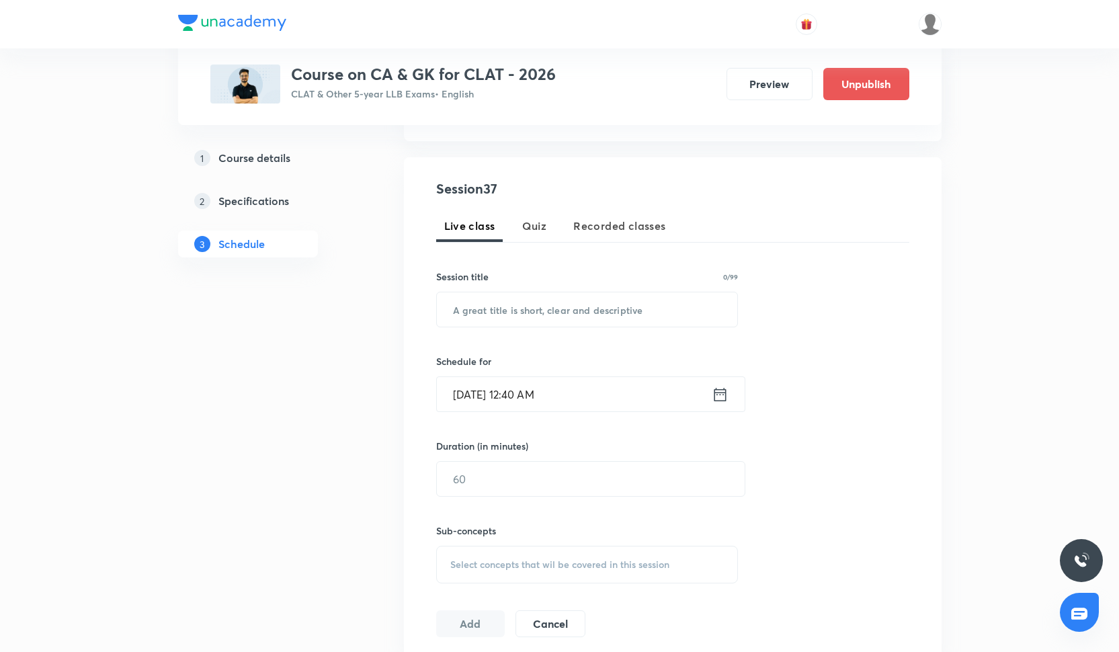
scroll to position [223, 0]
click at [563, 301] on input "text" at bounding box center [587, 306] width 301 height 34
paste input "Current Affairs - XXXVII"
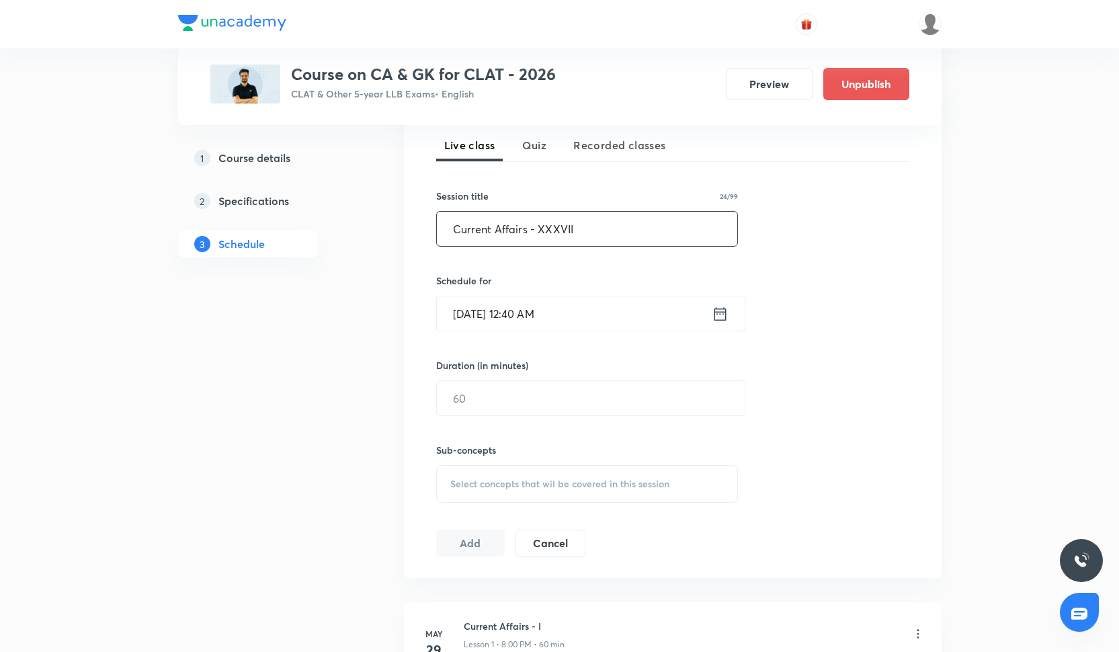
scroll to position [301, 0]
type input "Current Affairs - XXXVII"
click at [549, 317] on input "[DATE] 12:40 AM" at bounding box center [574, 313] width 275 height 34
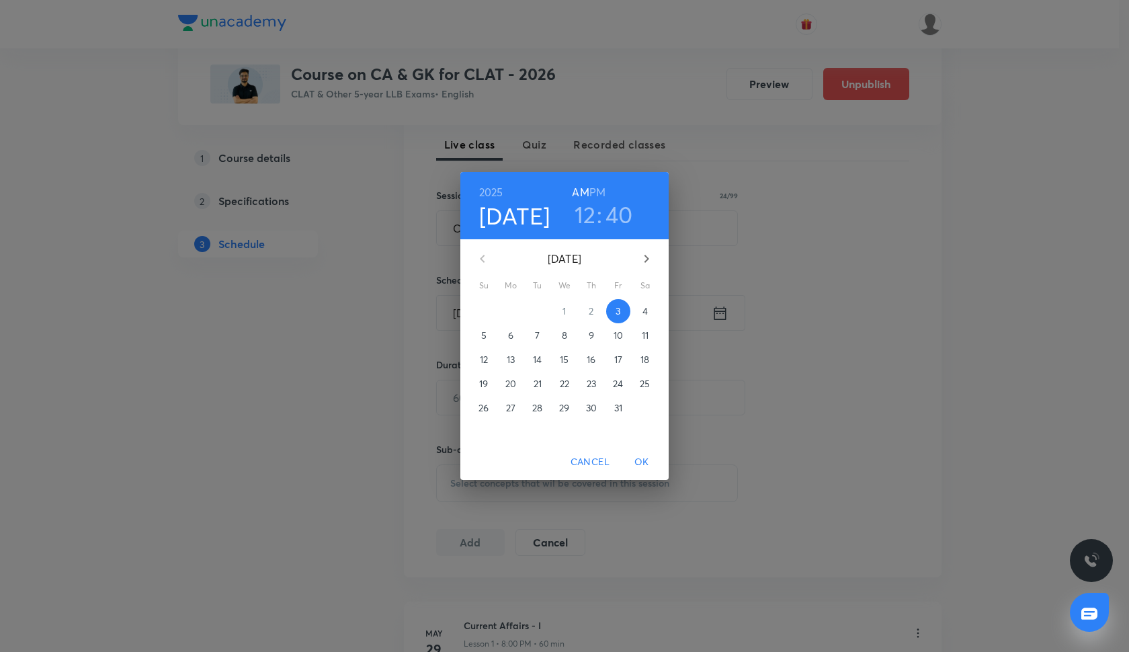
click at [516, 363] on span "13" at bounding box center [511, 359] width 24 height 13
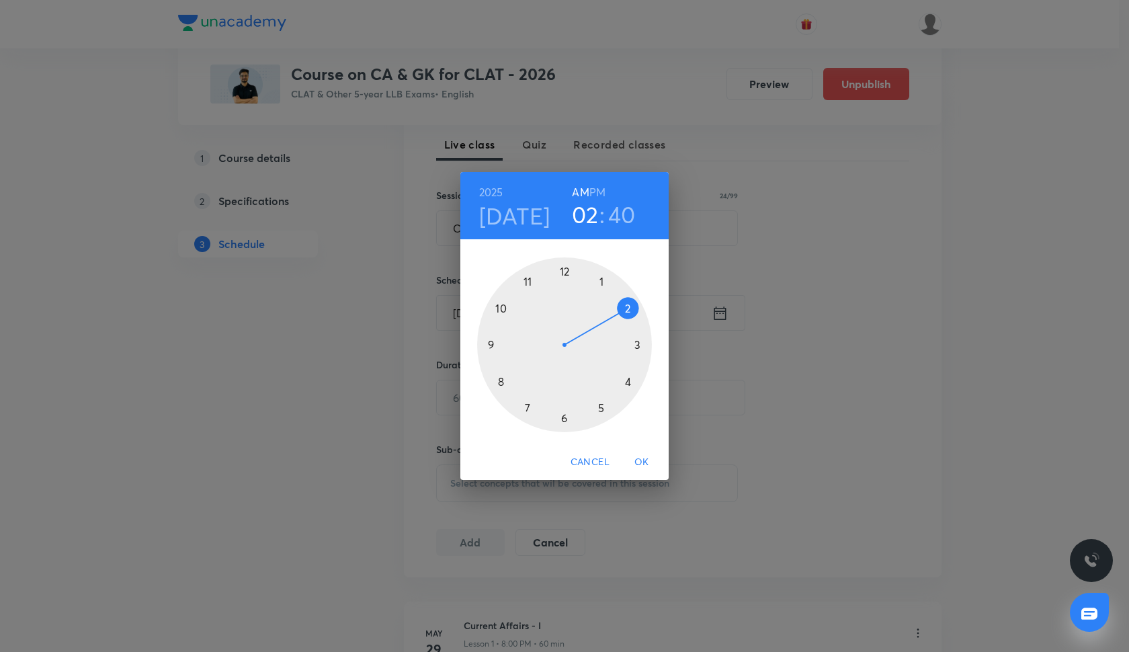
drag, startPoint x: 563, startPoint y: 272, endPoint x: 614, endPoint y: 314, distance: 66.4
click at [614, 314] on div at bounding box center [564, 344] width 175 height 175
click at [493, 343] on div at bounding box center [564, 344] width 175 height 175
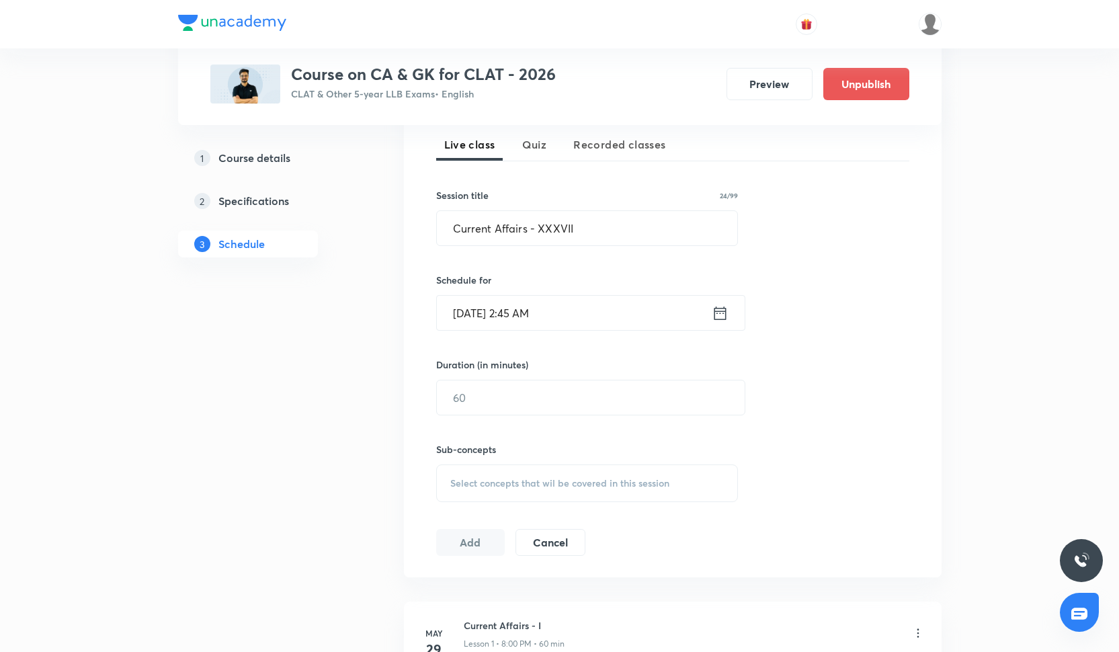
click at [565, 314] on input "Oct 13, 2025, 2:45 AM" at bounding box center [574, 313] width 275 height 34
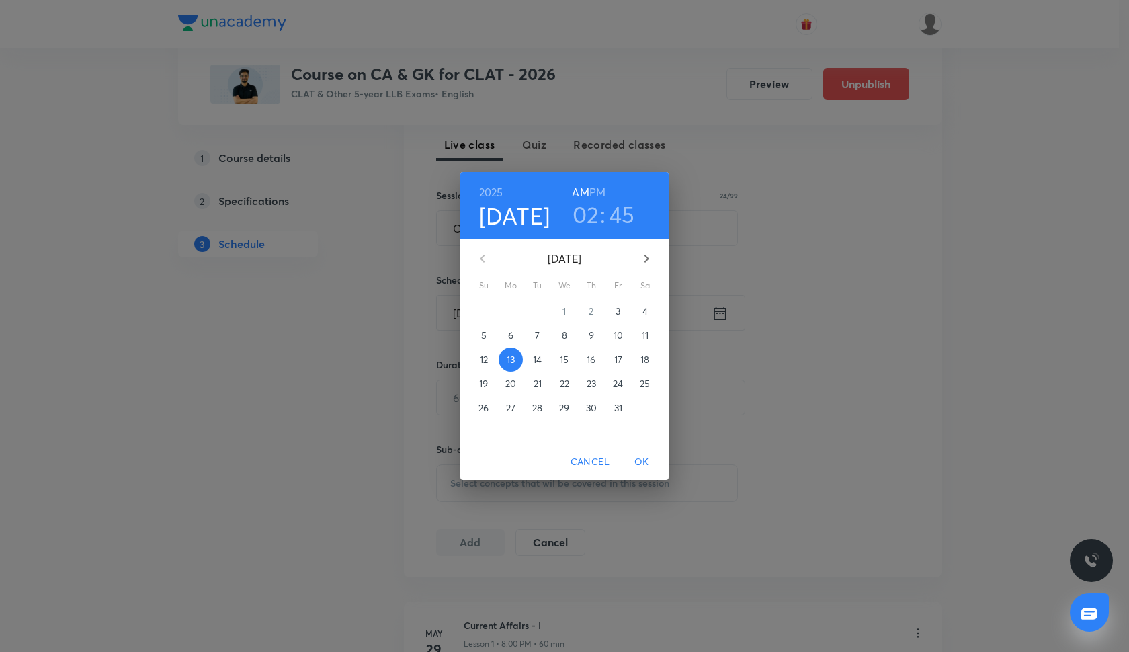
click at [600, 191] on h6 "PM" at bounding box center [598, 192] width 16 height 19
click at [645, 459] on span "OK" at bounding box center [642, 462] width 32 height 17
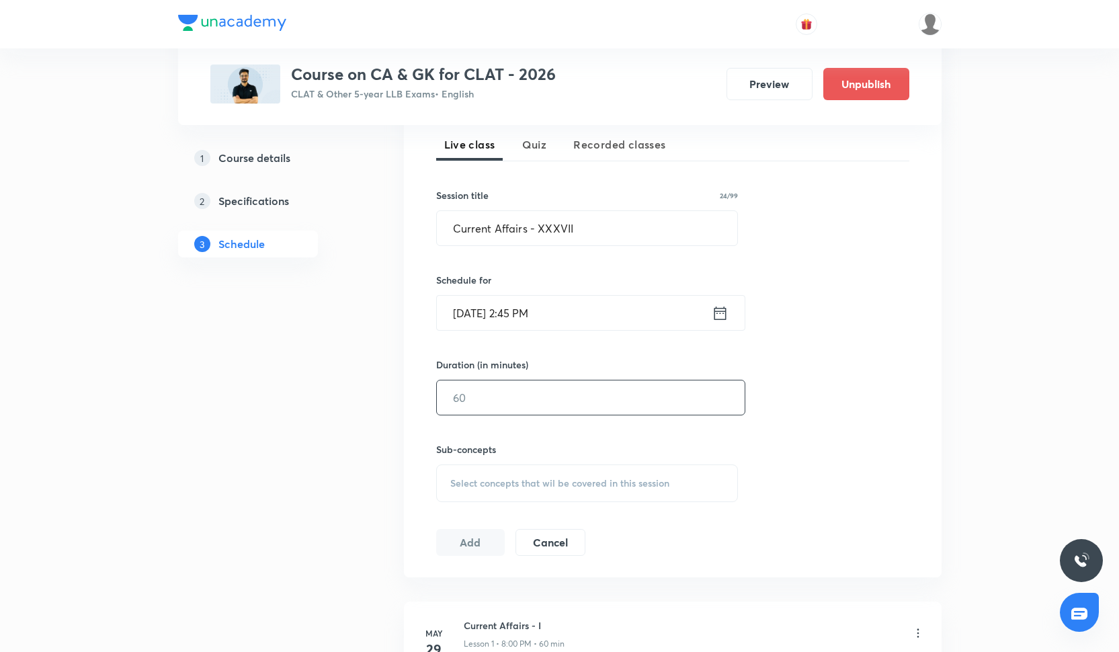
click at [537, 402] on input "text" at bounding box center [591, 398] width 308 height 34
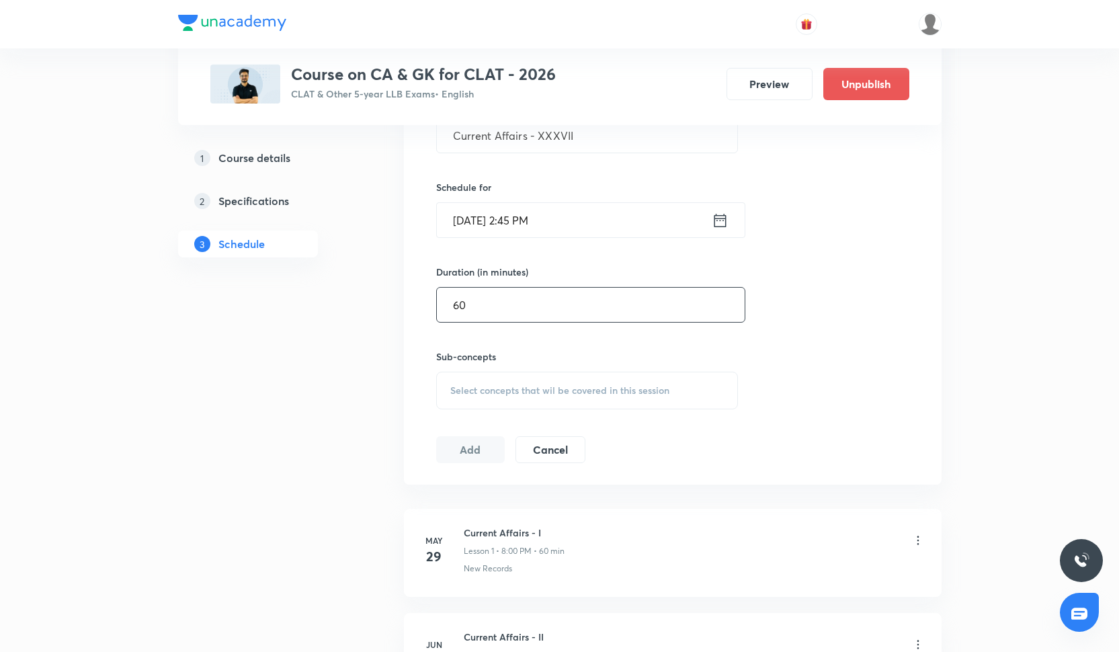
type input "60"
click at [511, 387] on span "Select concepts that wil be covered in this session" at bounding box center [559, 390] width 219 height 11
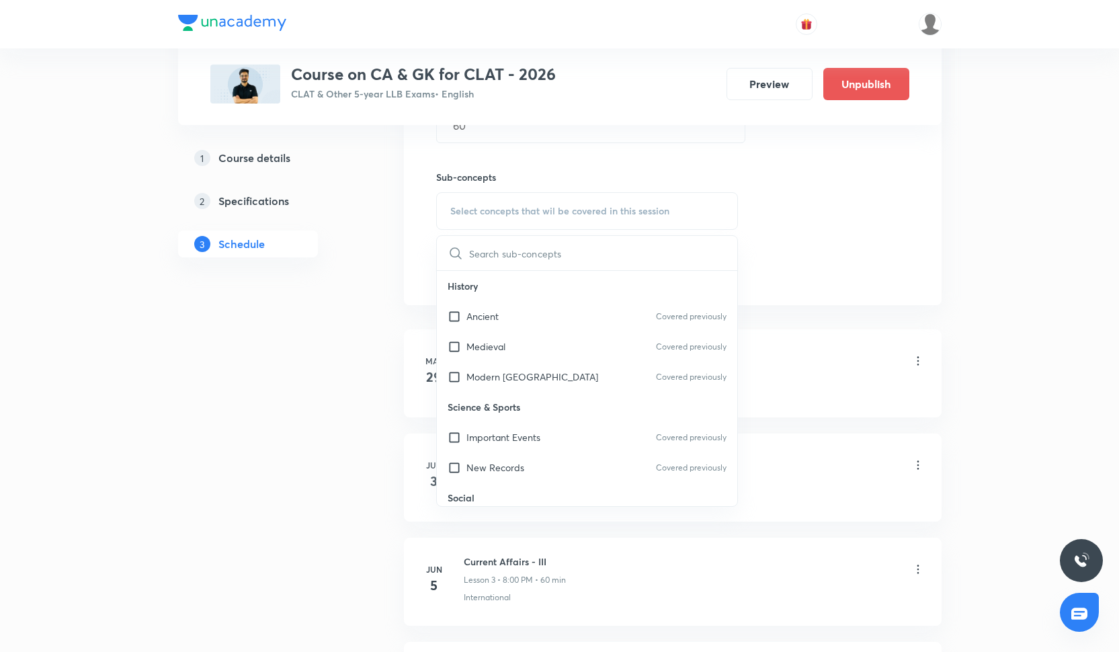
scroll to position [577, 0]
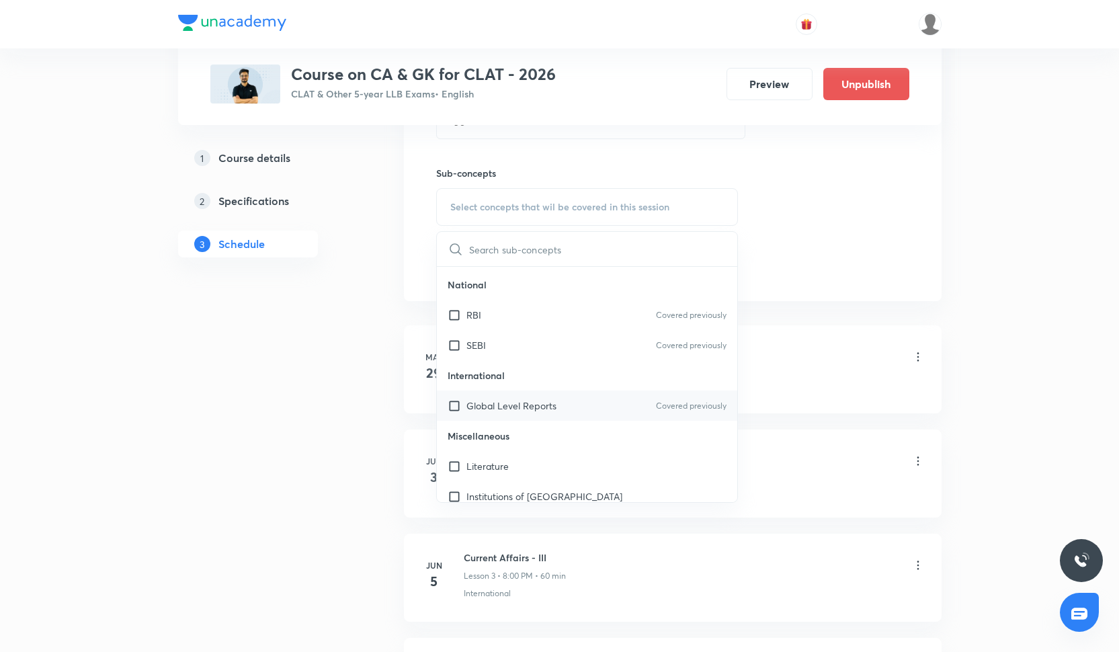
click at [515, 393] on div "Global Level Reports Covered previously" at bounding box center [587, 406] width 301 height 30
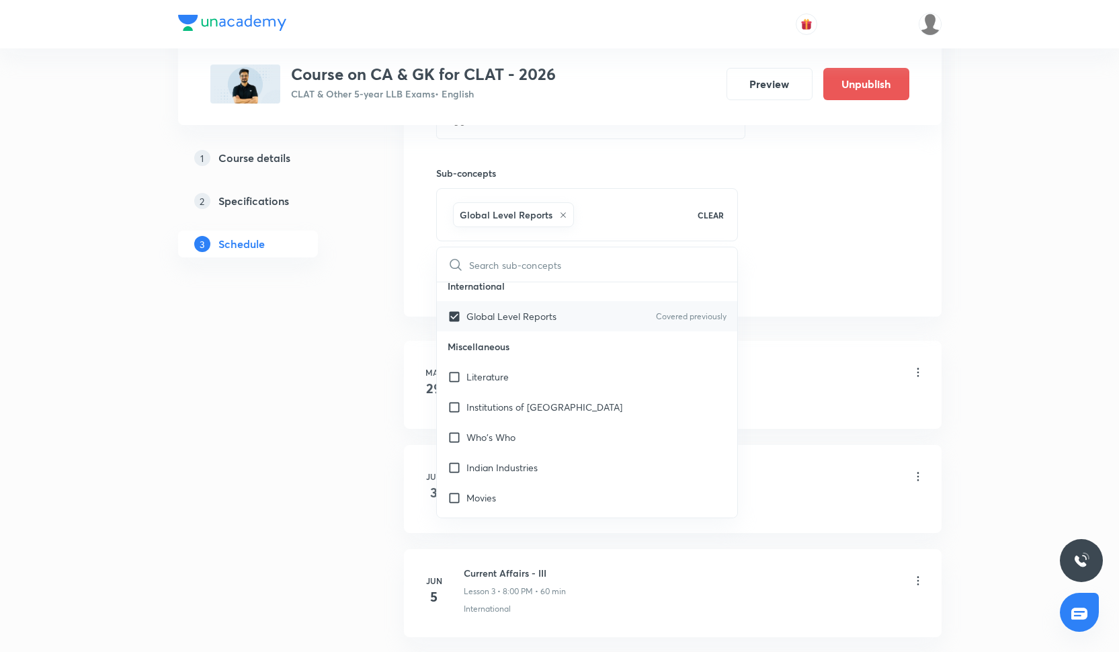
scroll to position [951, 0]
click at [518, 432] on div "Who's Who" at bounding box center [587, 435] width 301 height 30
checkbox input "true"
click at [520, 413] on div "Institutions of India" at bounding box center [587, 405] width 301 height 30
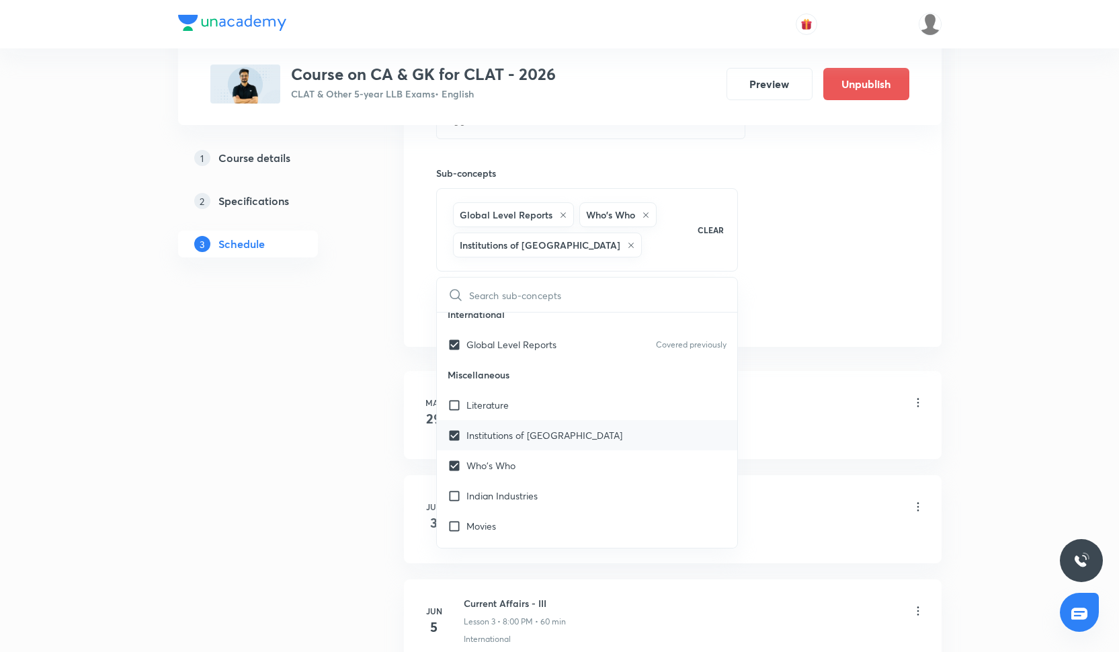
checkbox input "true"
click at [523, 396] on div "Literature" at bounding box center [587, 405] width 301 height 30
checkbox input "true"
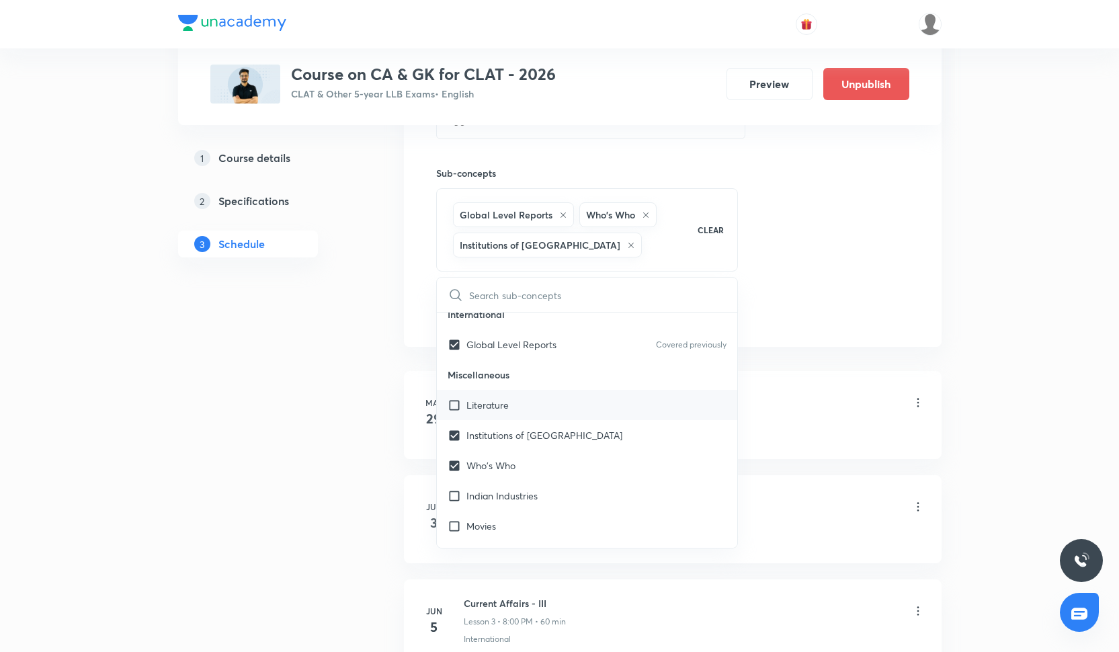
checkbox input "true"
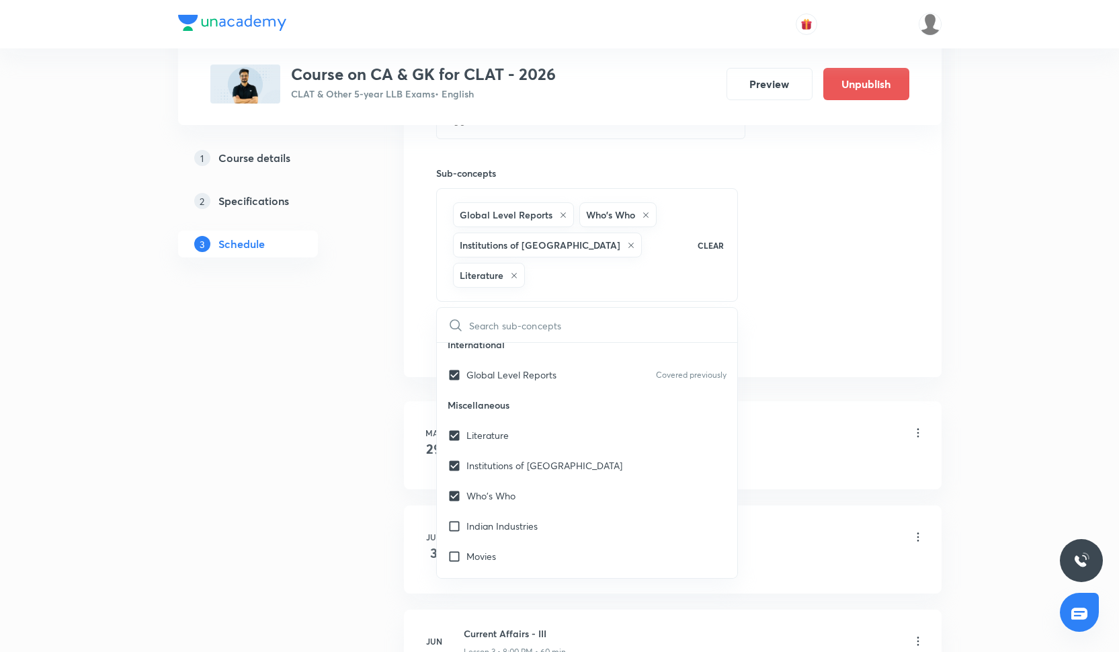
click at [813, 313] on div "Session 37 Live class Quiz Recorded classes Session title 24/99 Current Affairs…" at bounding box center [672, 88] width 473 height 534
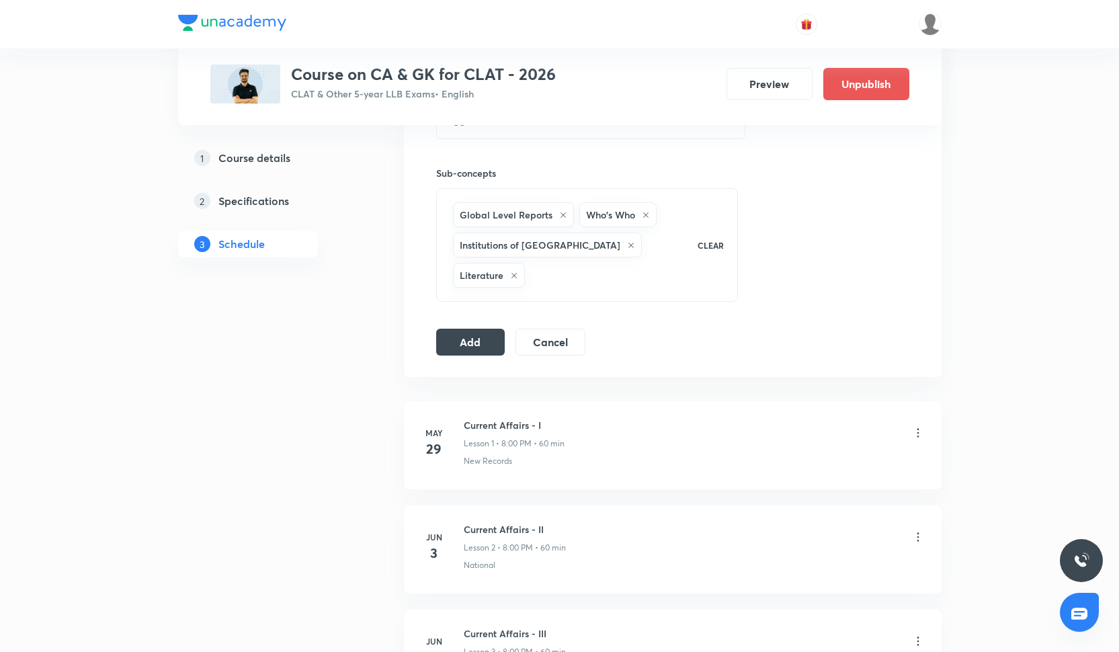
click at [506, 329] on div "Add Cancel" at bounding box center [516, 342] width 160 height 27
click at [504, 327] on button "Add" at bounding box center [470, 340] width 69 height 27
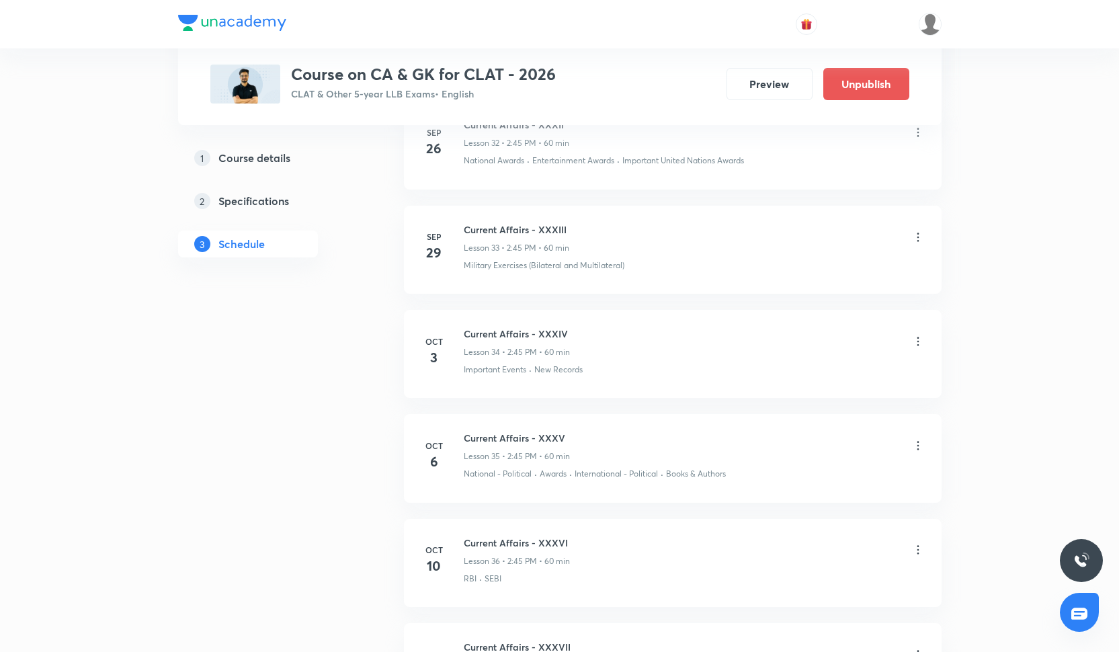
scroll to position [4216, 0]
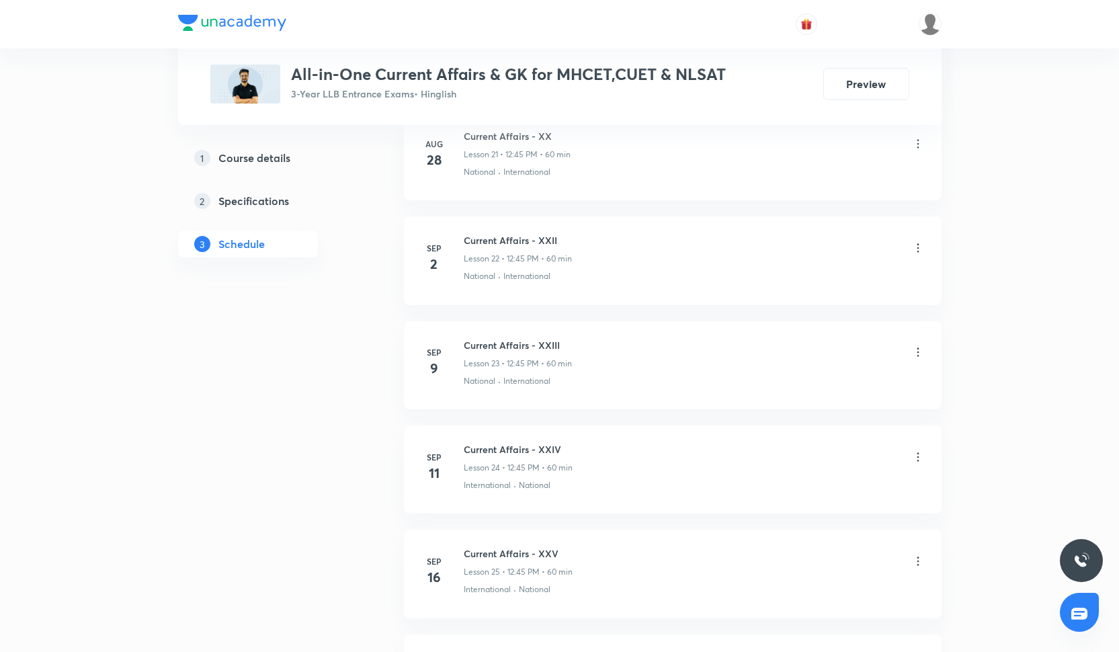
scroll to position [3382, 0]
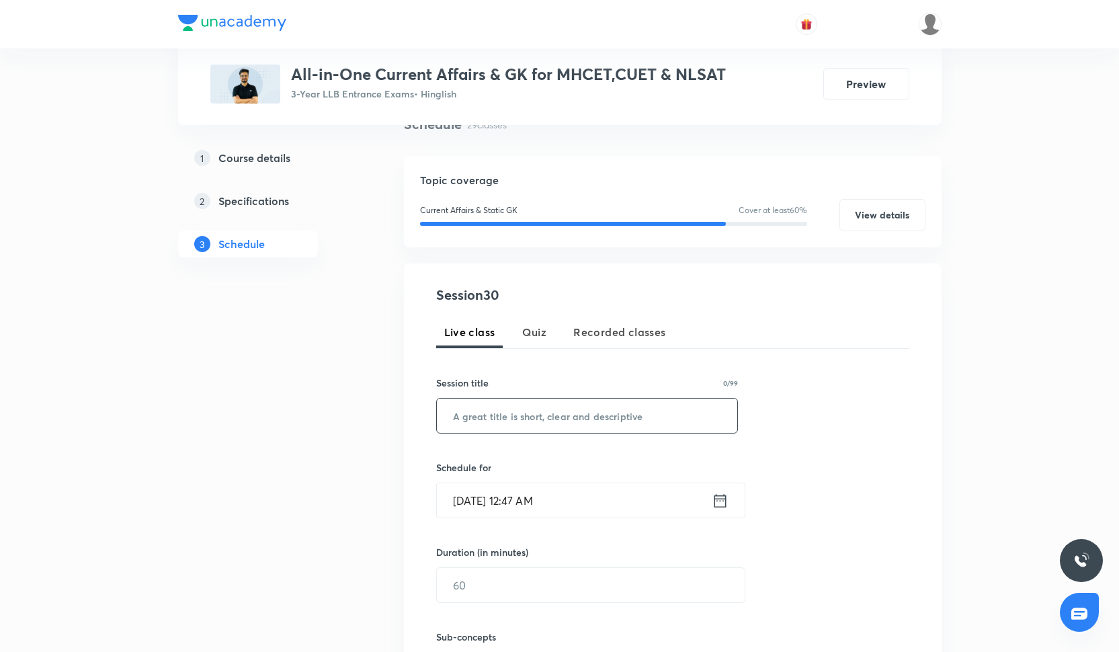
scroll to position [115, 0]
click at [571, 425] on input "text" at bounding box center [587, 414] width 301 height 34
paste input "Current Affairs - XXX"
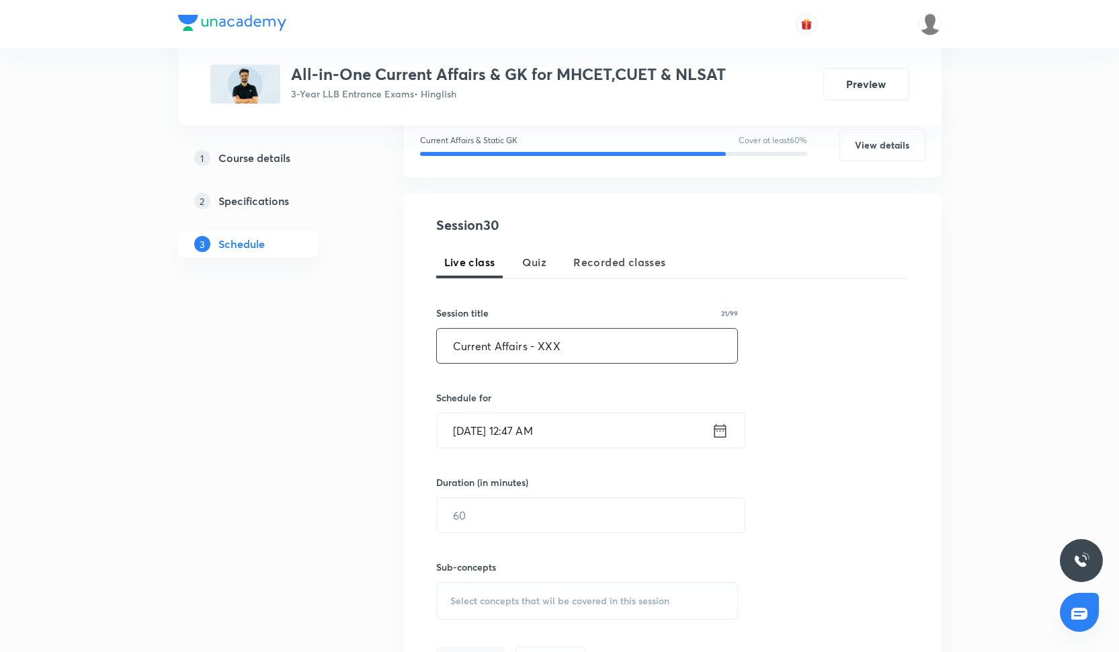
scroll to position [190, 0]
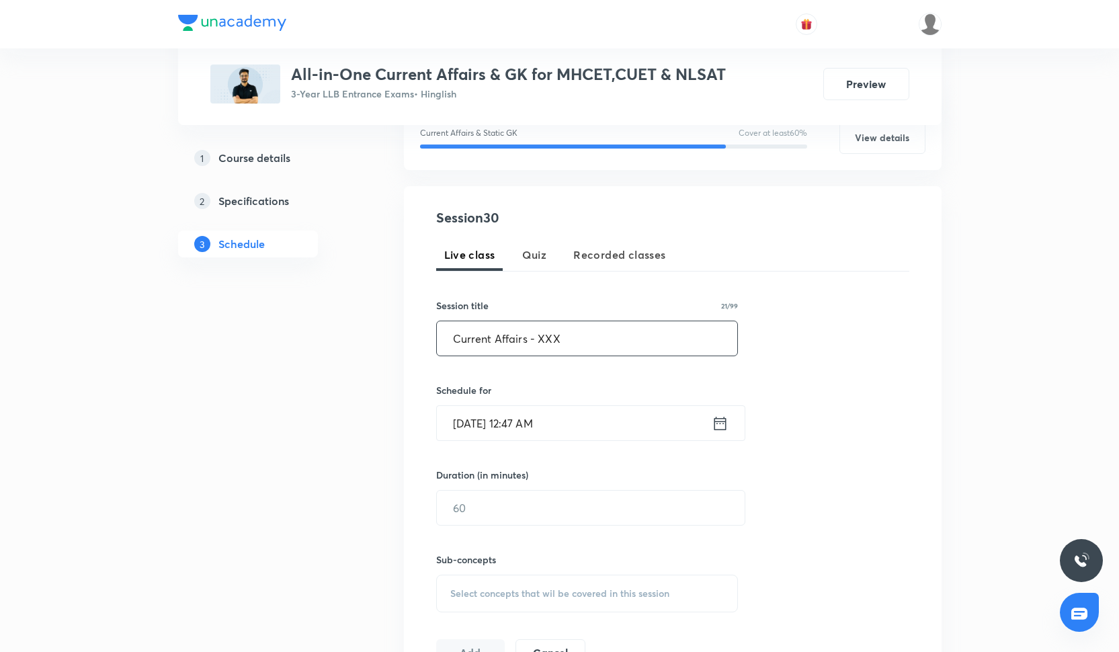
type input "Current Affairs - XXX"
click at [537, 424] on input "[DATE] 12:47 AM" at bounding box center [574, 423] width 275 height 34
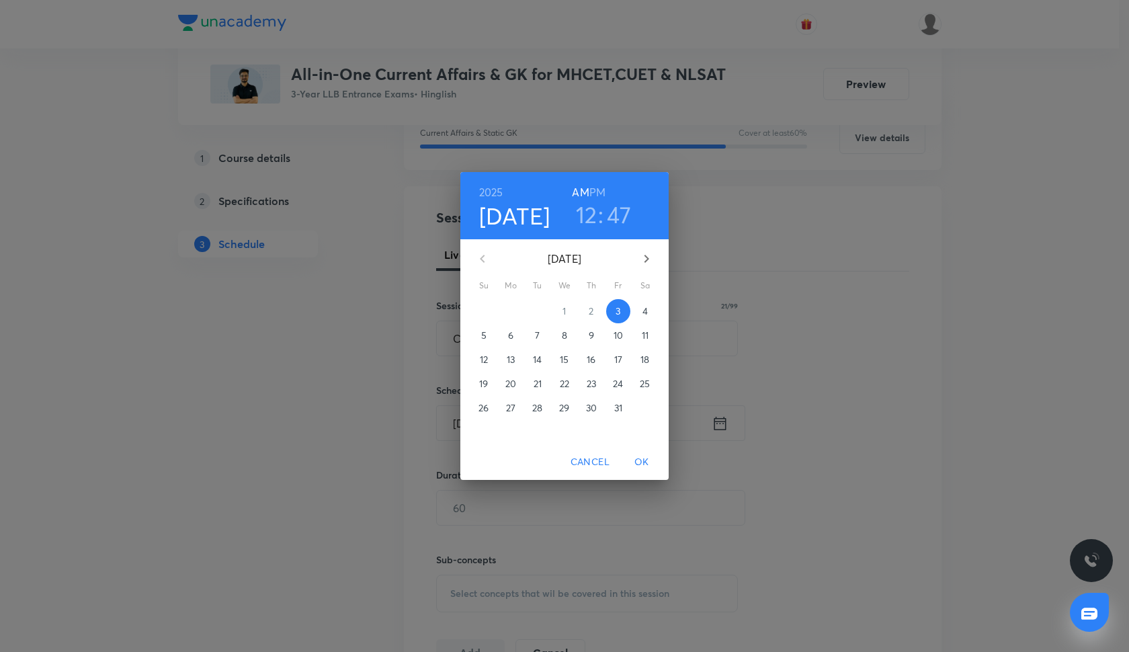
click at [539, 338] on p "7" at bounding box center [537, 335] width 5 height 13
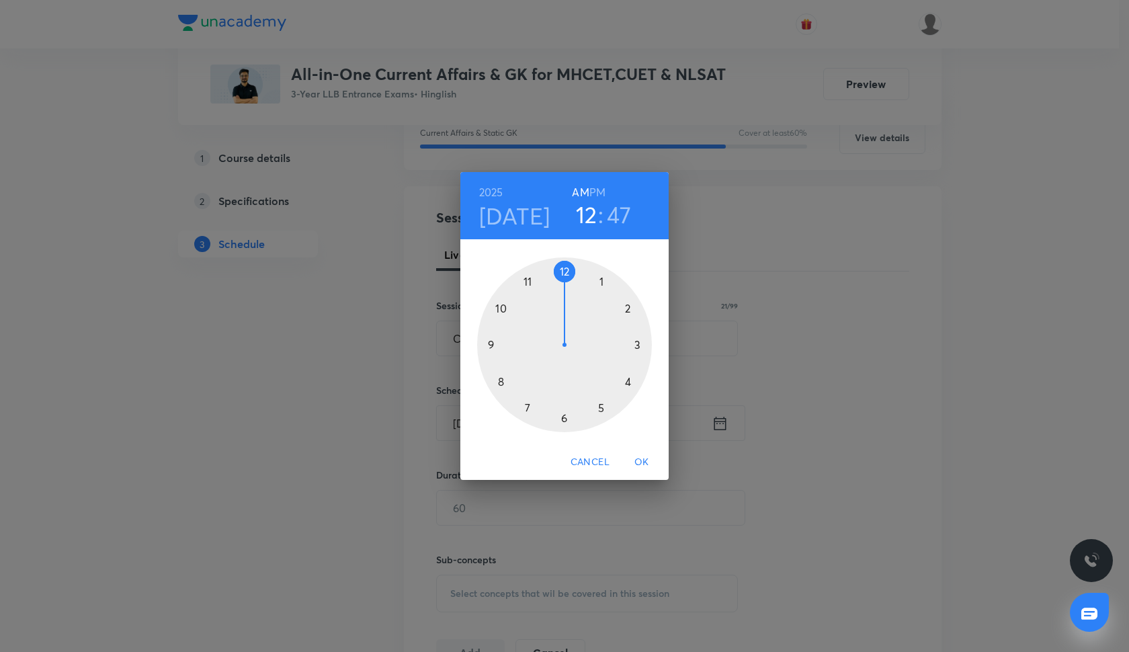
click at [602, 189] on h6 "PM" at bounding box center [598, 192] width 16 height 19
click at [567, 274] on div at bounding box center [564, 344] width 175 height 175
click at [494, 345] on div at bounding box center [564, 344] width 175 height 175
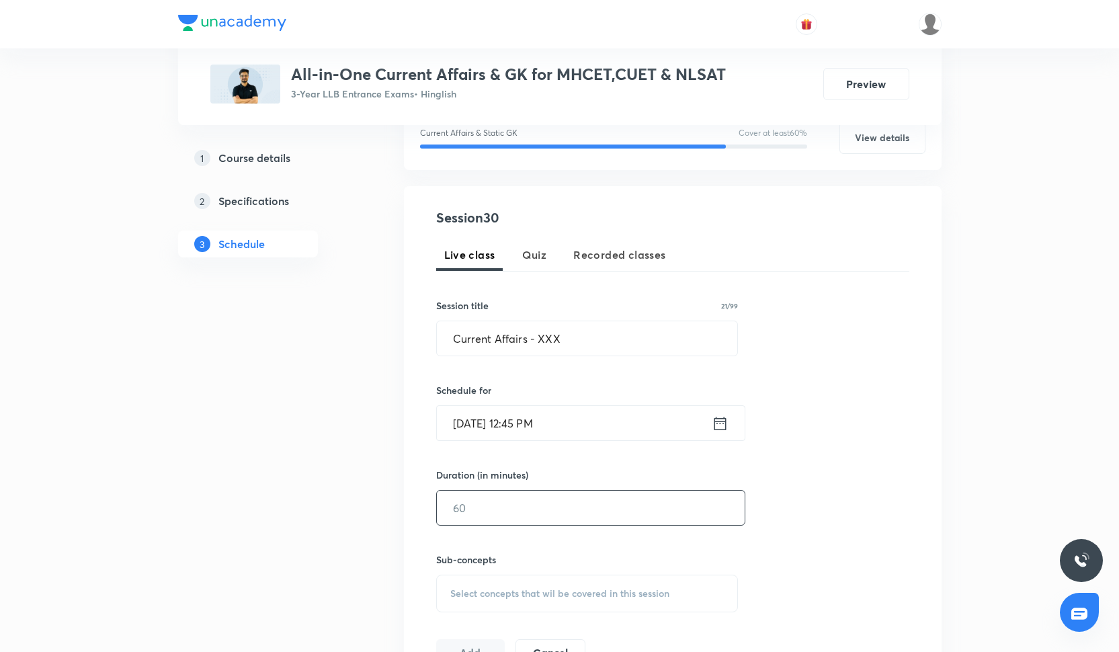
click at [512, 508] on input "text" at bounding box center [591, 508] width 308 height 34
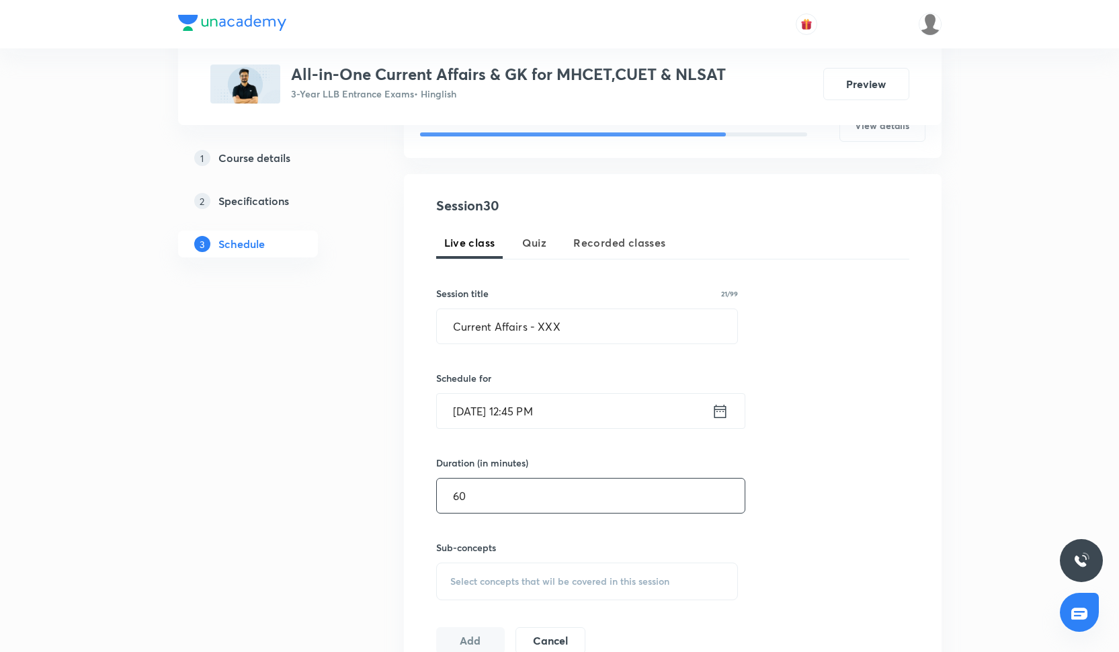
scroll to position [434, 0]
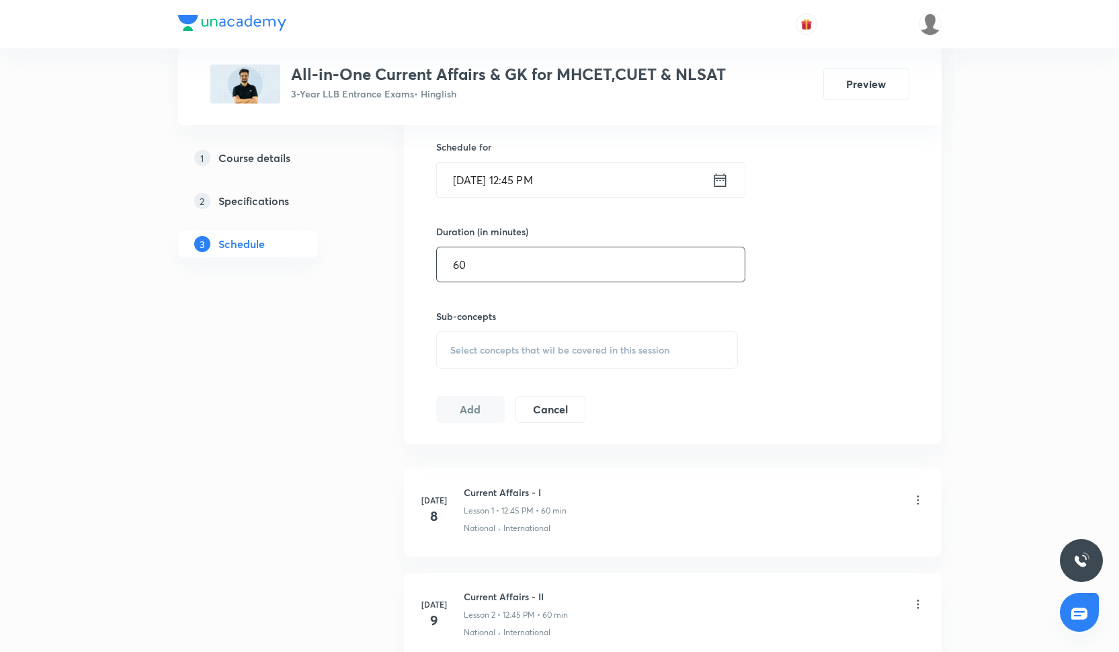
type input "60"
click at [497, 345] on span "Select concepts that wil be covered in this session" at bounding box center [559, 350] width 219 height 11
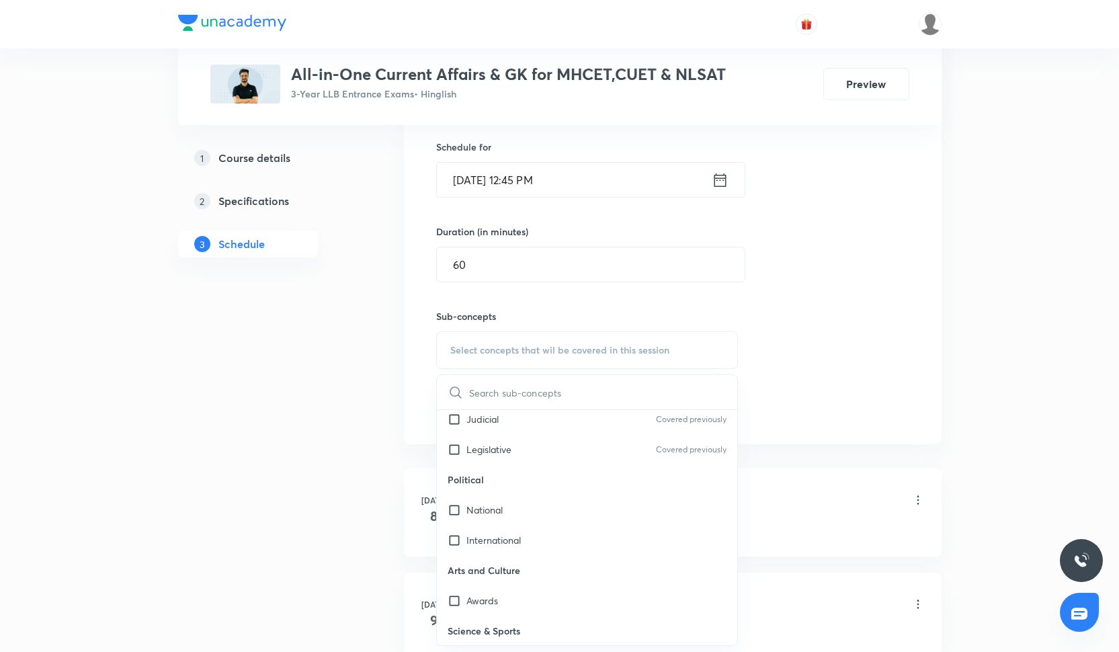
scroll to position [221, 0]
click at [552, 523] on div "International" at bounding box center [587, 537] width 301 height 30
checkbox input "true"
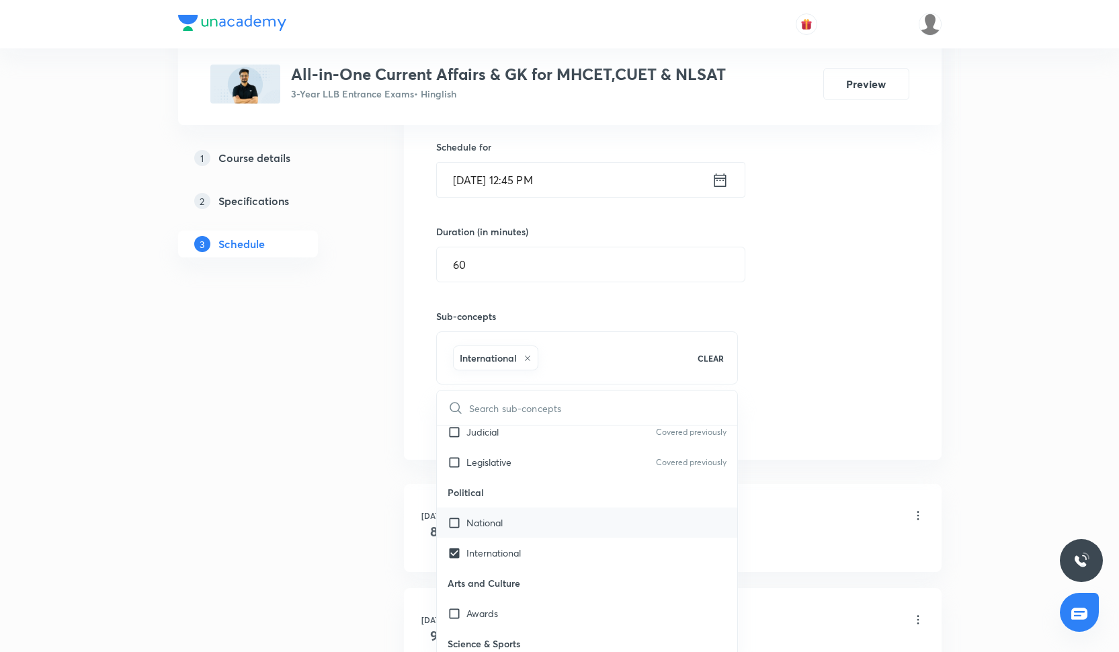
click at [552, 534] on div "National" at bounding box center [587, 523] width 301 height 30
checkbox input "true"
click at [556, 620] on div "Awards" at bounding box center [587, 613] width 301 height 30
checkbox input "true"
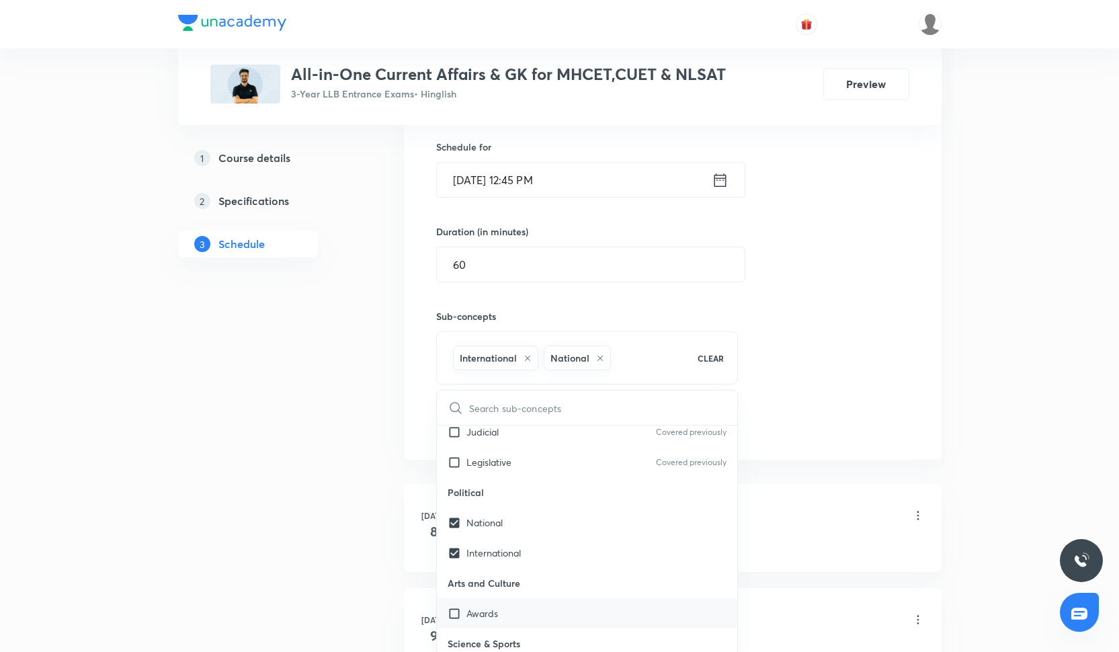
checkbox input "true"
click at [763, 368] on div "Session 30 Live class Quiz Recorded classes Session title 21/99 Current Affairs…" at bounding box center [672, 201] width 473 height 474
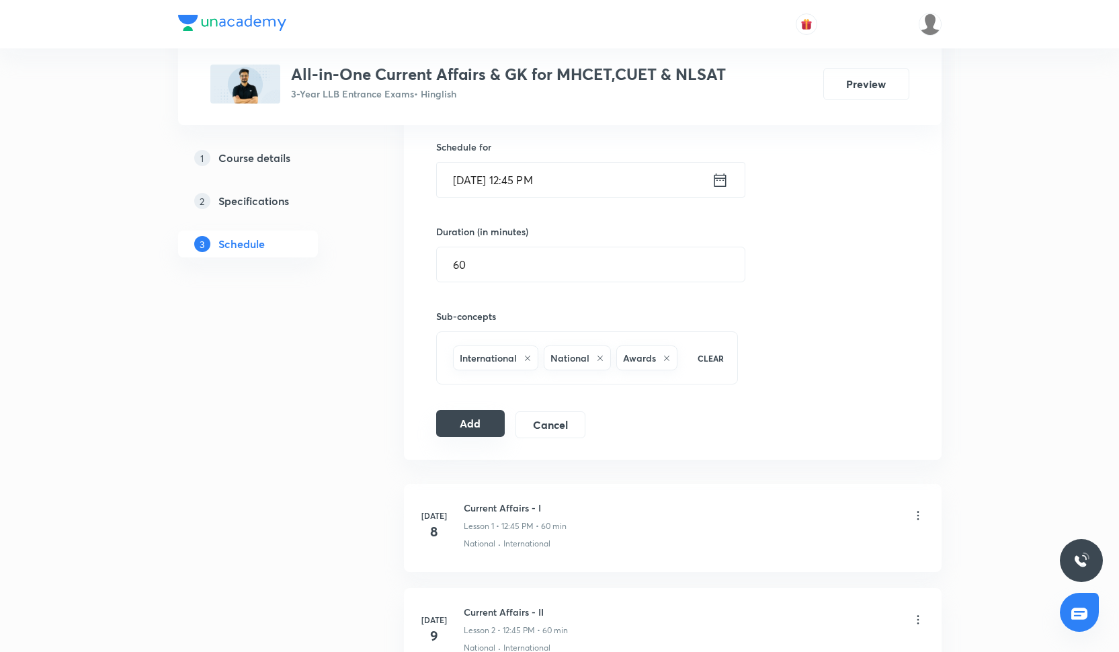
click at [487, 420] on button "Add" at bounding box center [470, 423] width 69 height 27
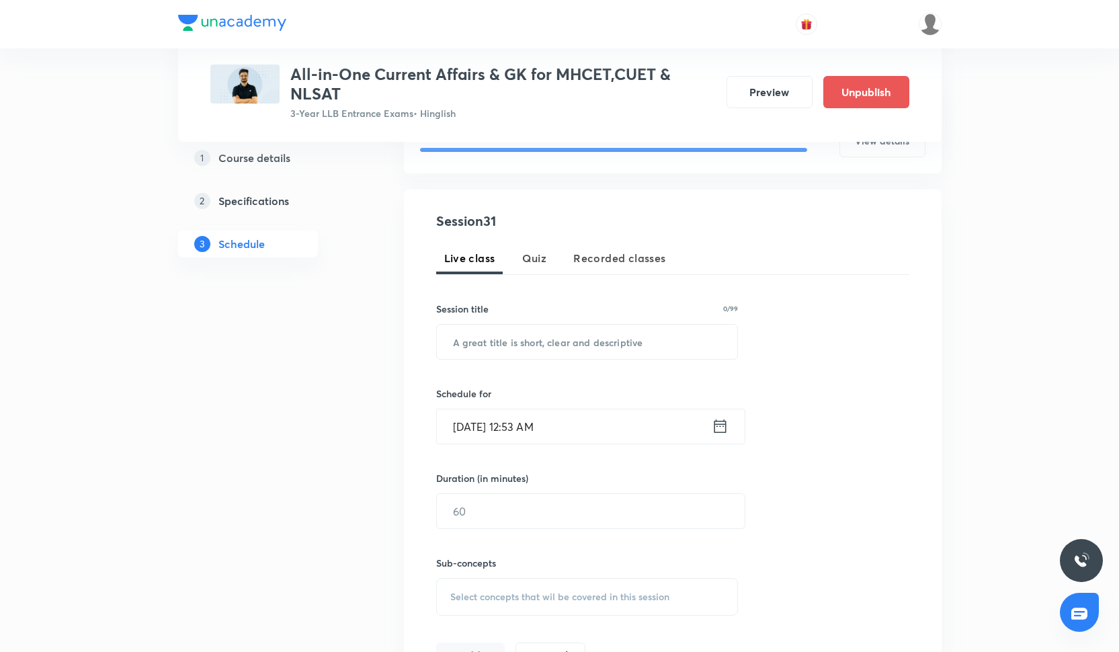
scroll to position [204, 0]
click at [545, 336] on input "text" at bounding box center [587, 341] width 301 height 34
paste input "Current Affairs - XXXI"
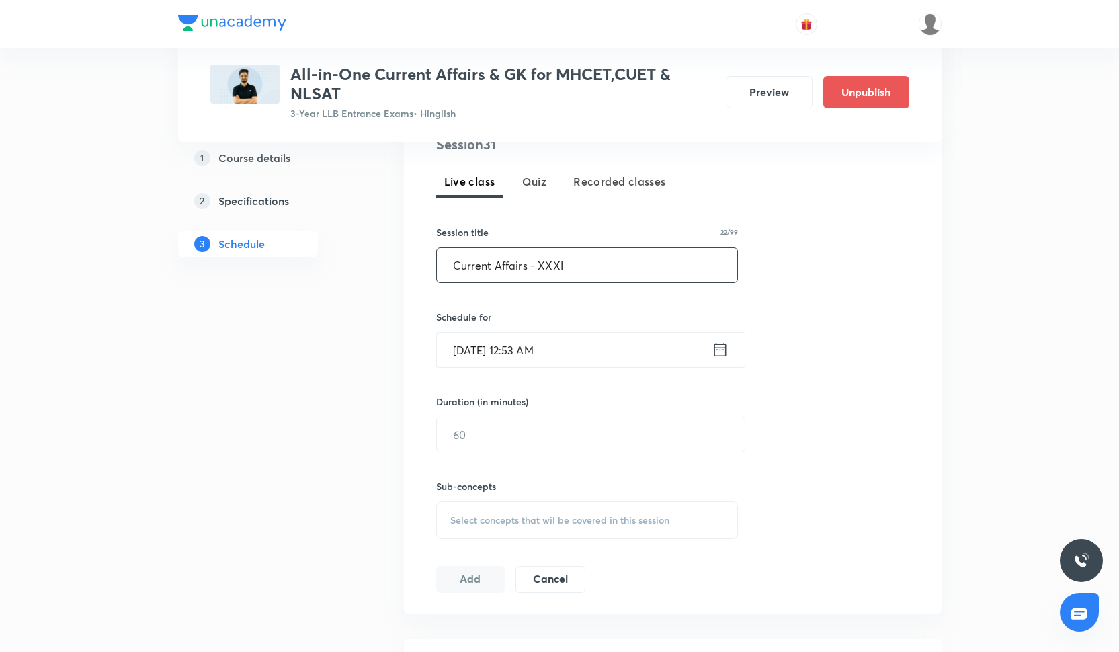
type input "Current Affairs - XXXI"
click at [530, 352] on input "[DATE] 12:53 AM" at bounding box center [574, 350] width 275 height 34
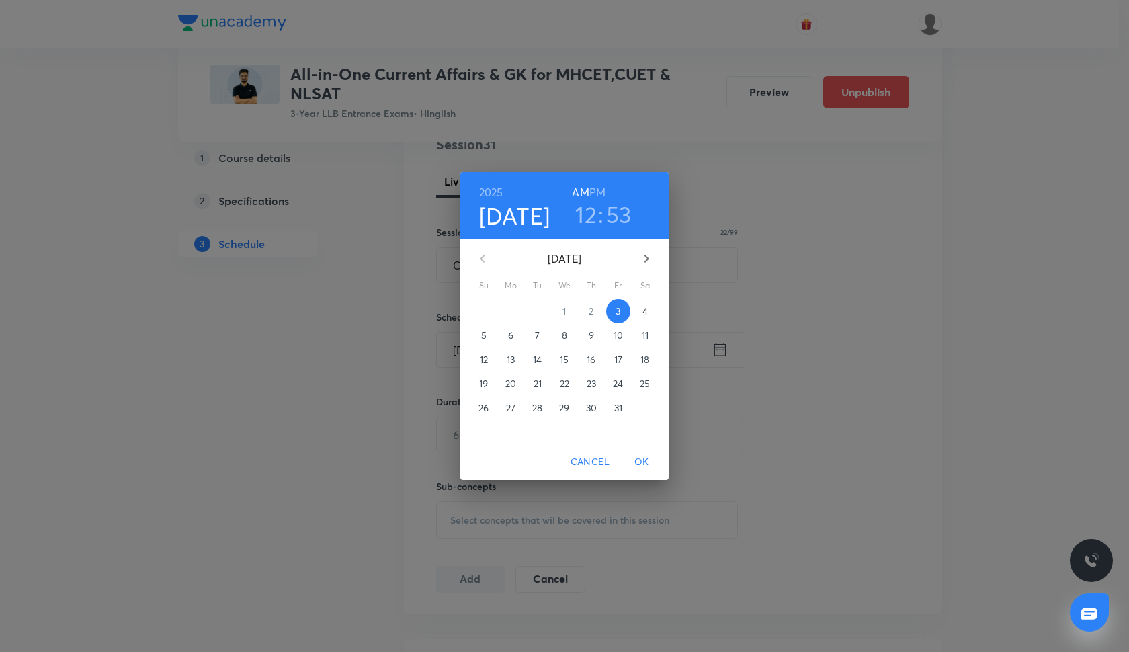
click at [592, 331] on p "9" at bounding box center [591, 335] width 5 height 13
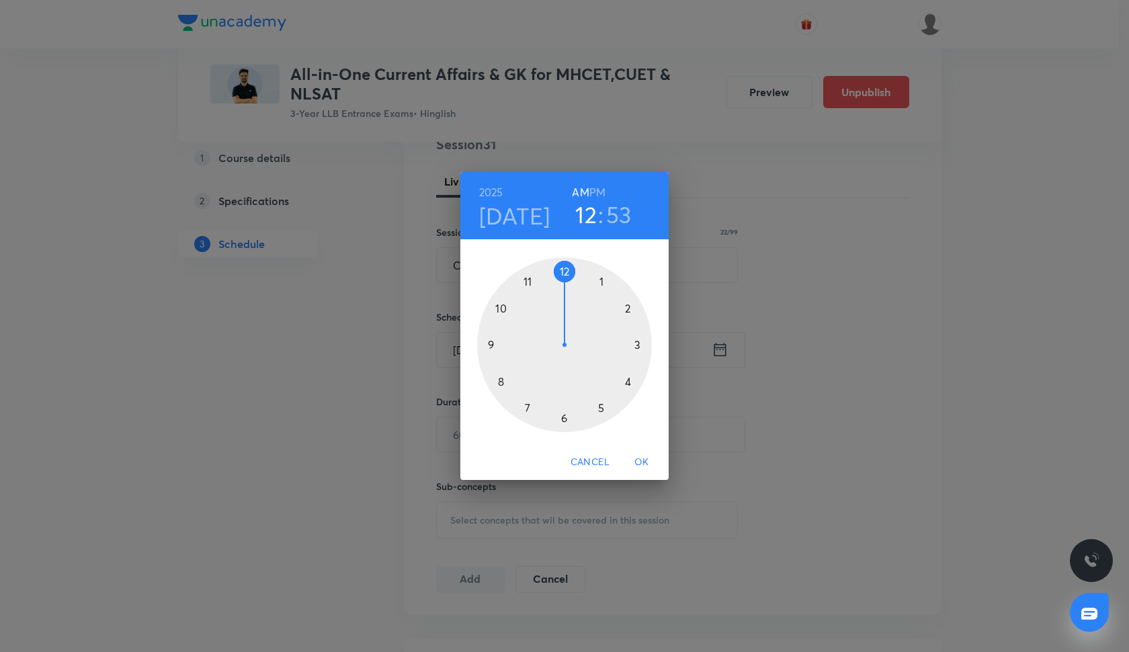
click at [584, 469] on span "Cancel" at bounding box center [590, 462] width 39 height 17
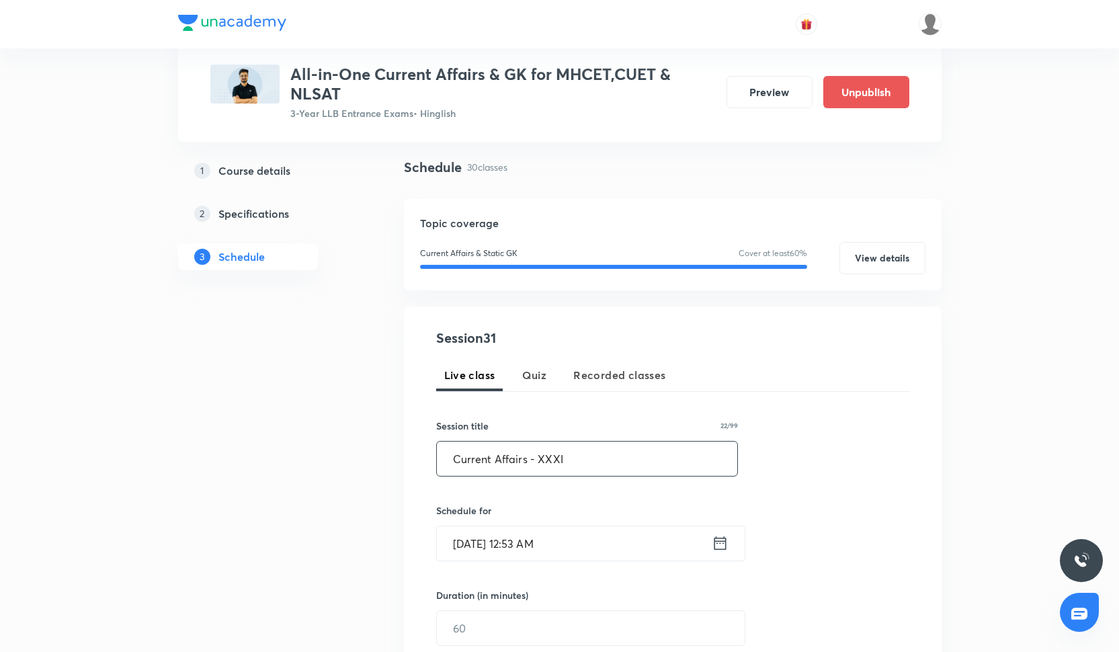
scroll to position [93, 0]
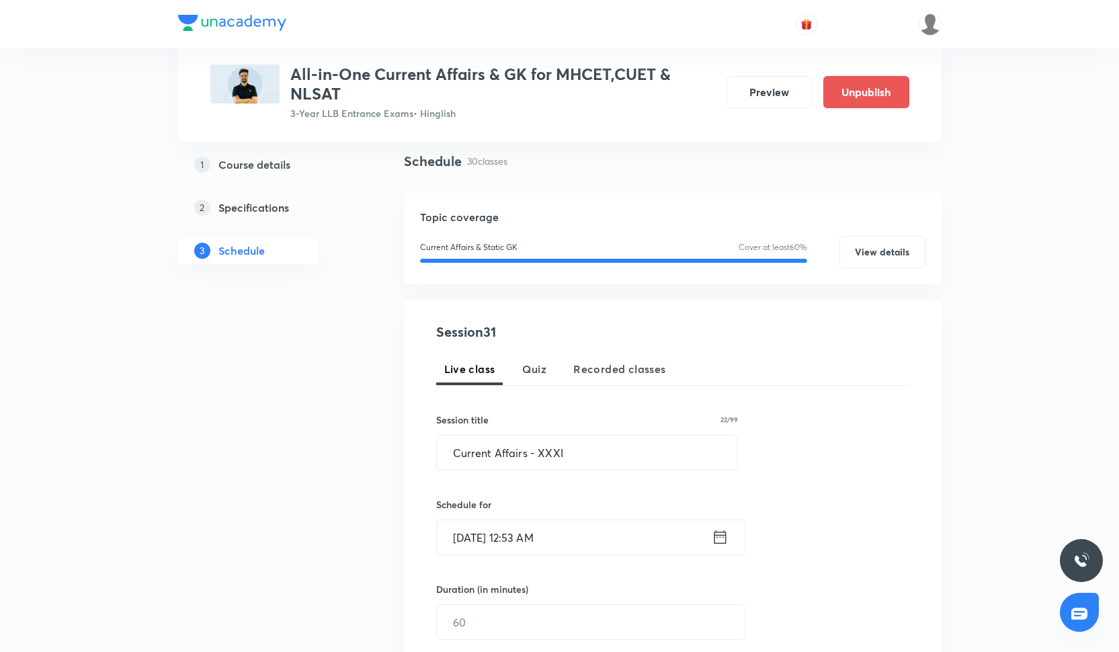
click at [521, 545] on input "Oct 3, 2025, 12:53 AM" at bounding box center [574, 537] width 275 height 34
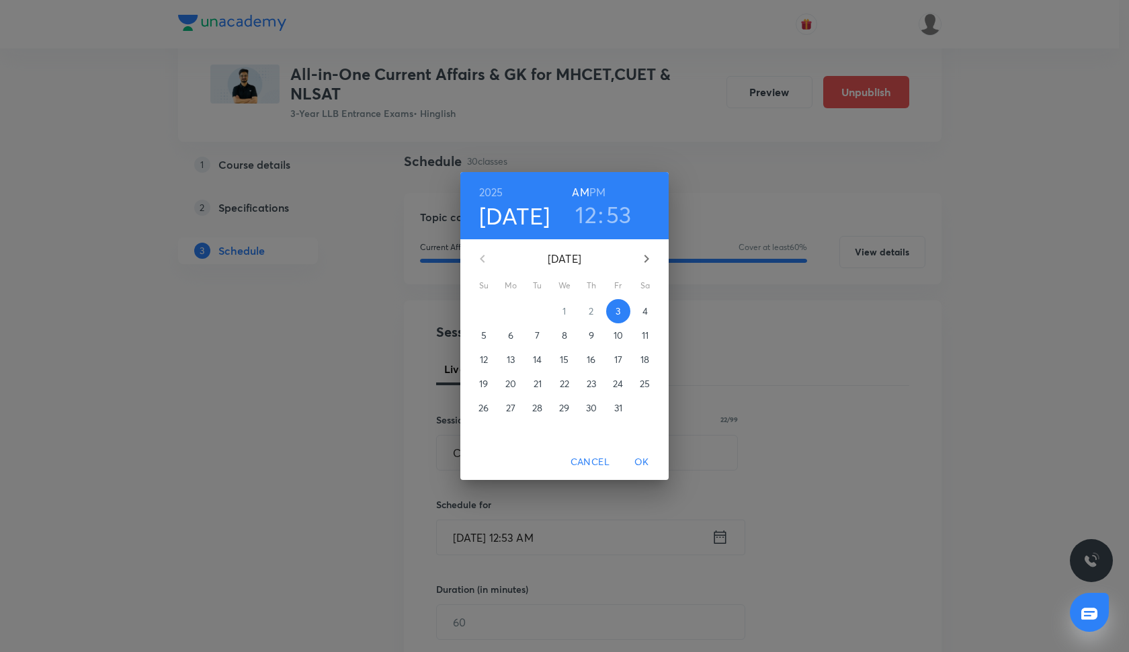
click at [590, 333] on p "9" at bounding box center [591, 335] width 5 height 13
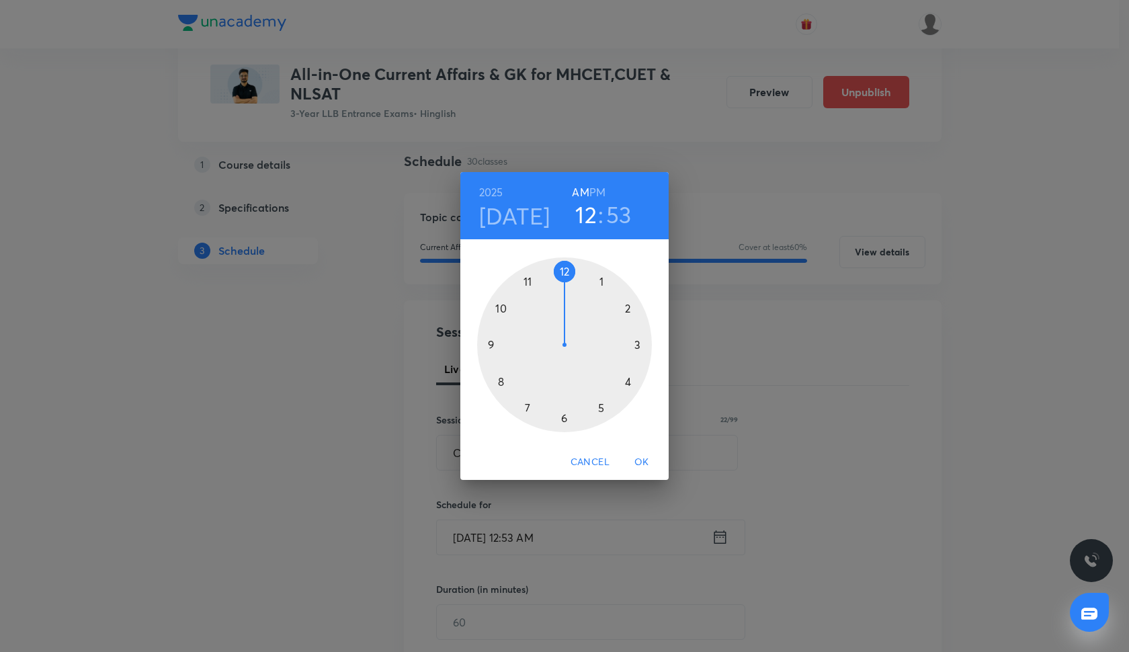
drag, startPoint x: 570, startPoint y: 268, endPoint x: 563, endPoint y: 267, distance: 7.5
click at [563, 268] on div at bounding box center [564, 344] width 175 height 175
click at [491, 340] on div at bounding box center [564, 344] width 175 height 175
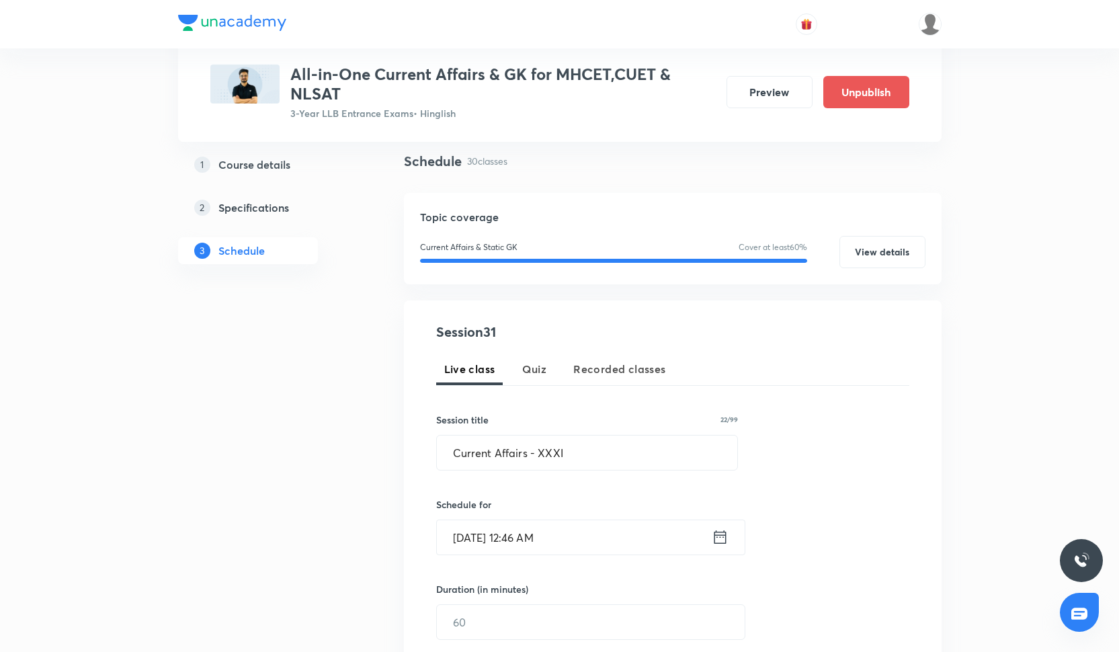
click at [554, 536] on input "Oct 9, 2025, 12:46 AM" at bounding box center [574, 537] width 275 height 34
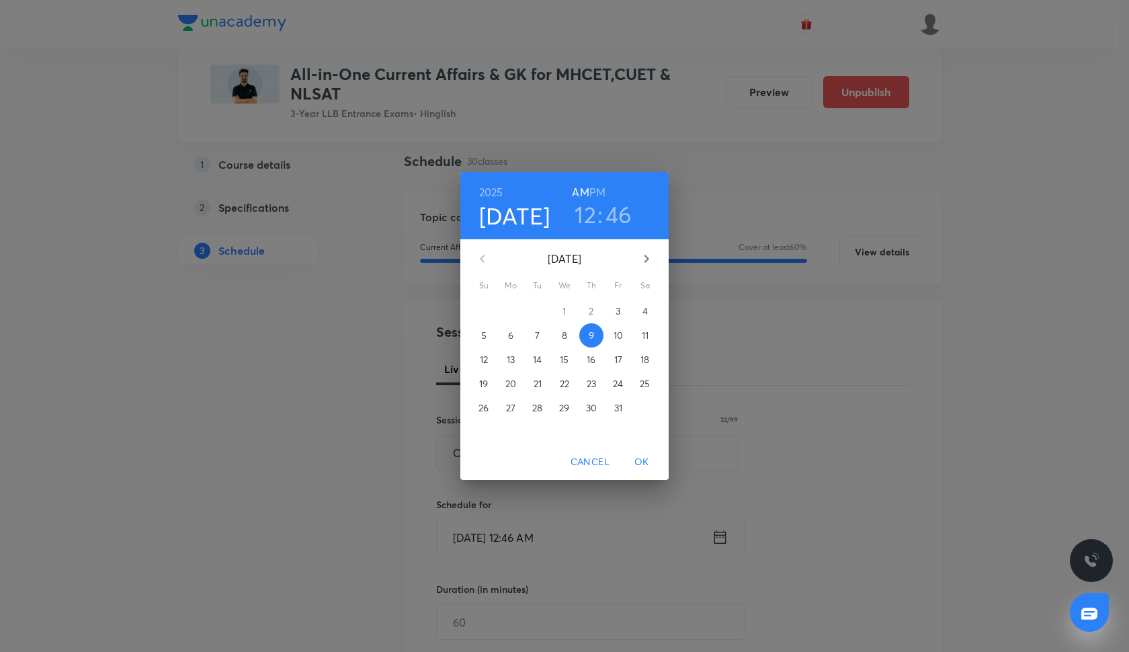
click at [620, 219] on h3 "46" at bounding box center [619, 214] width 27 height 28
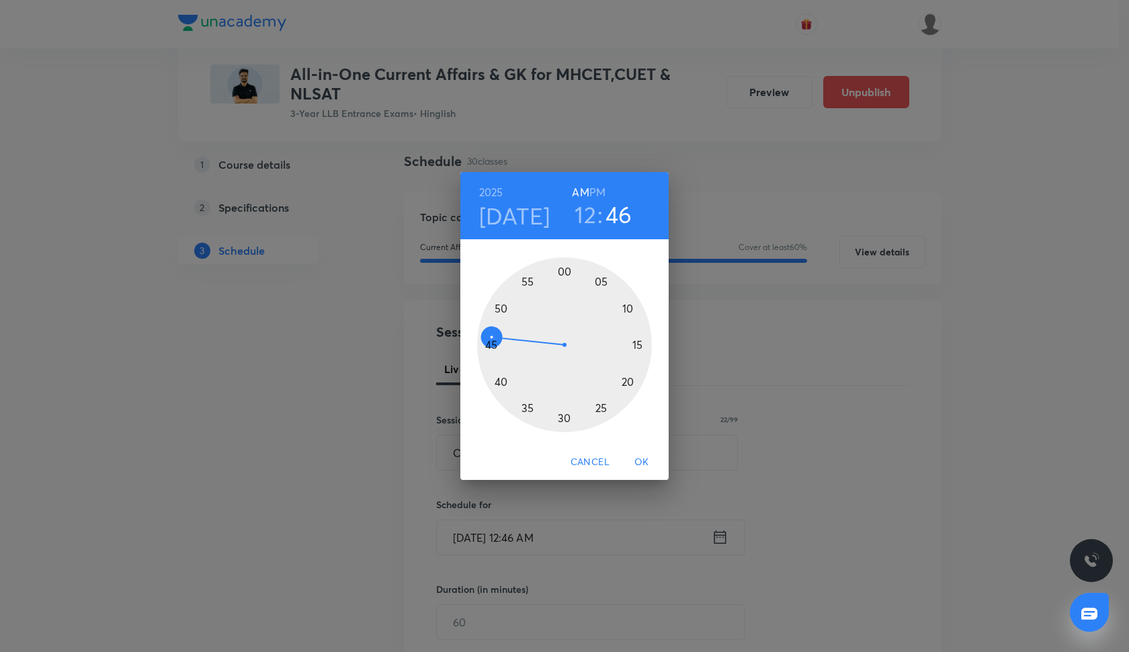
click at [493, 345] on div at bounding box center [564, 344] width 175 height 175
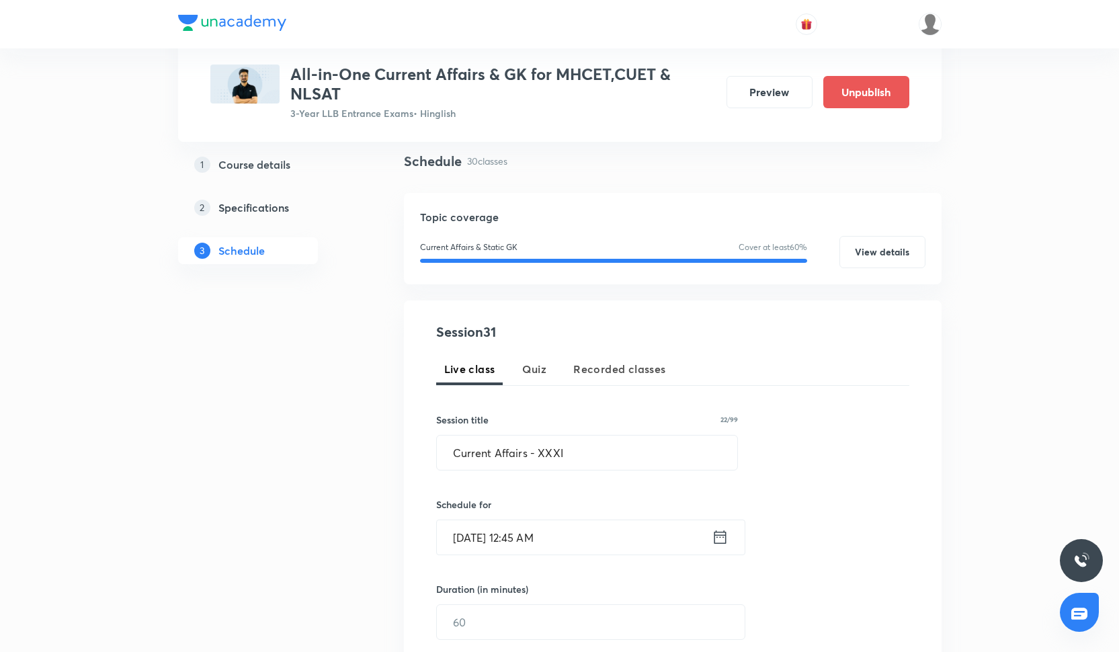
click at [556, 538] on input "Oct 9, 2025, 12:45 AM" at bounding box center [574, 537] width 275 height 34
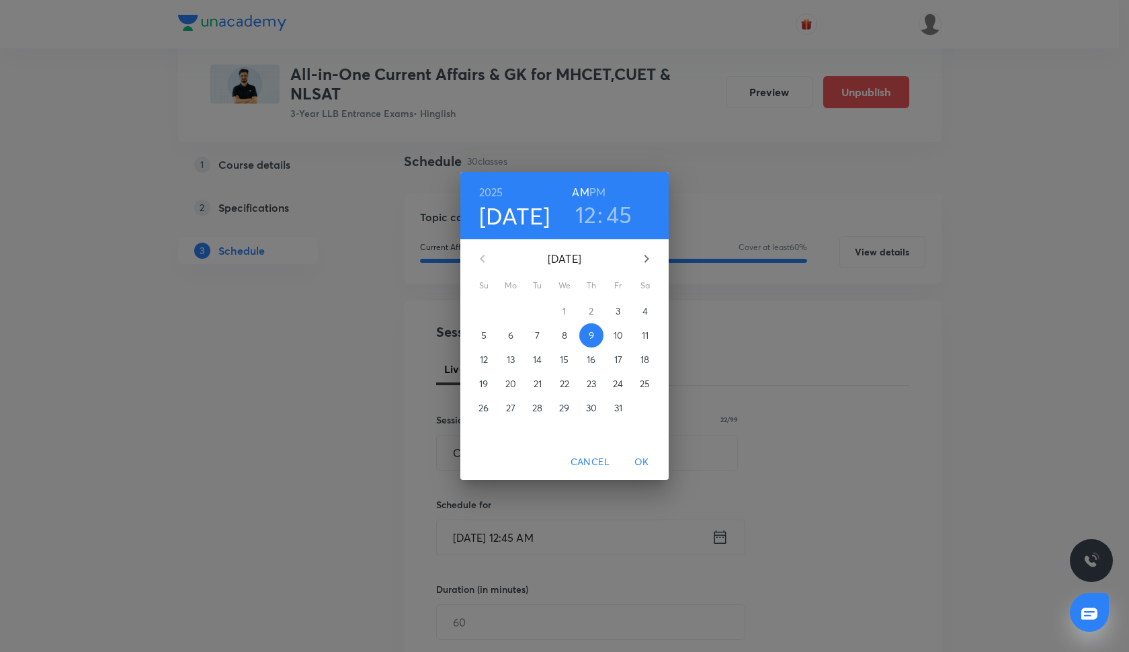
click at [598, 190] on h6 "PM" at bounding box center [598, 192] width 16 height 19
click at [640, 456] on span "OK" at bounding box center [642, 462] width 32 height 17
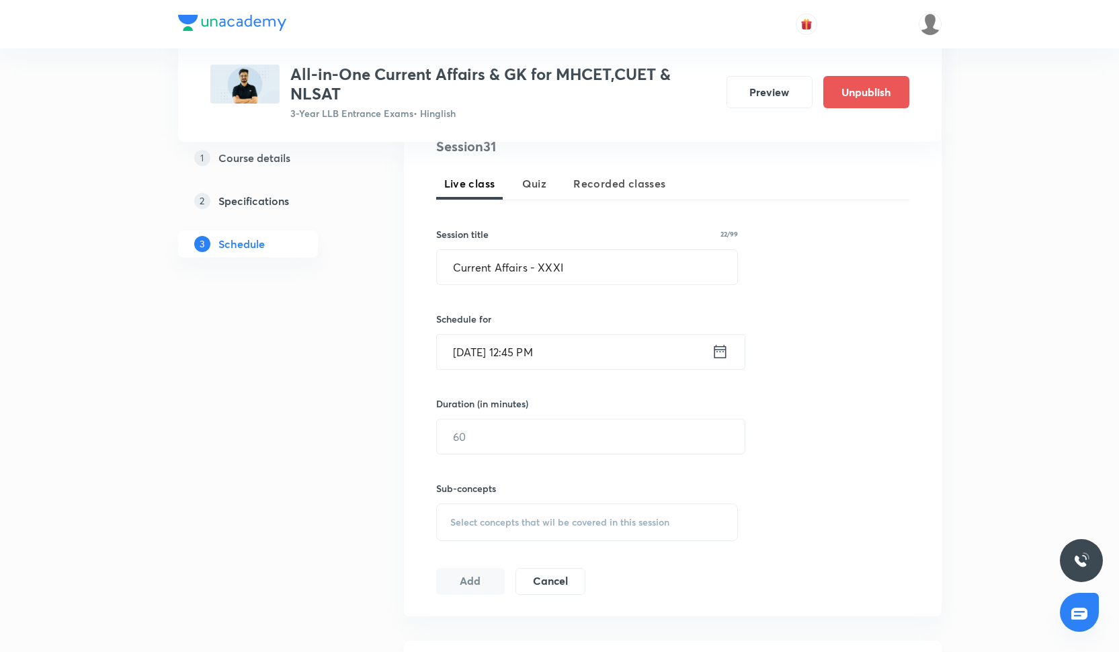
scroll to position [281, 0]
click at [520, 430] on input "text" at bounding box center [591, 434] width 308 height 34
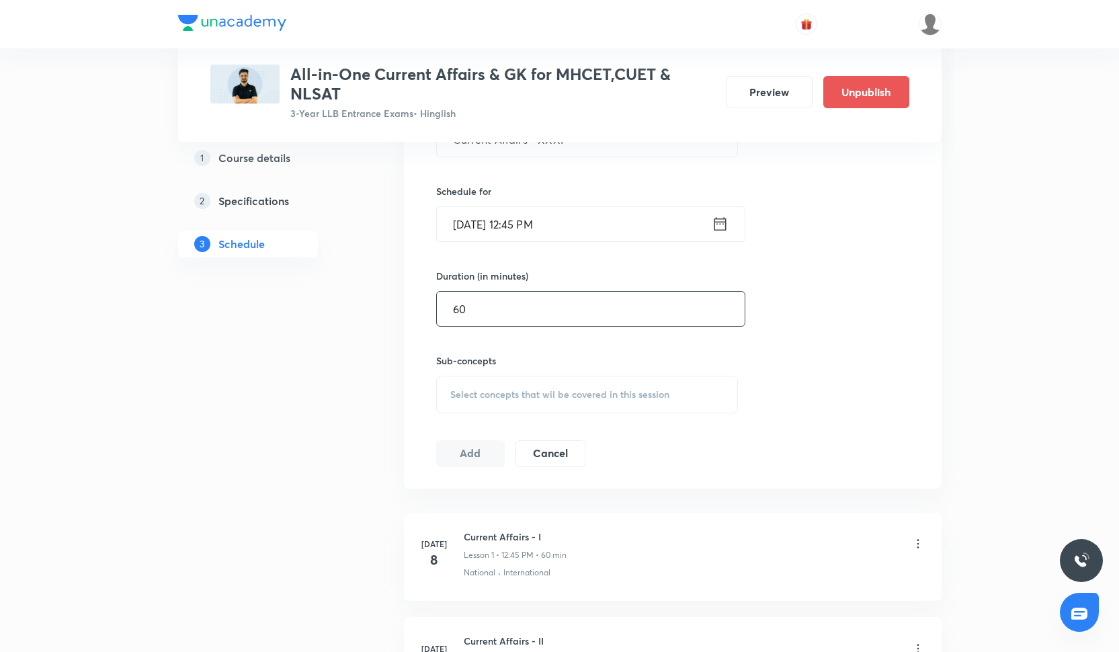
type input "60"
click at [484, 409] on div "Select concepts that wil be covered in this session" at bounding box center [587, 393] width 303 height 38
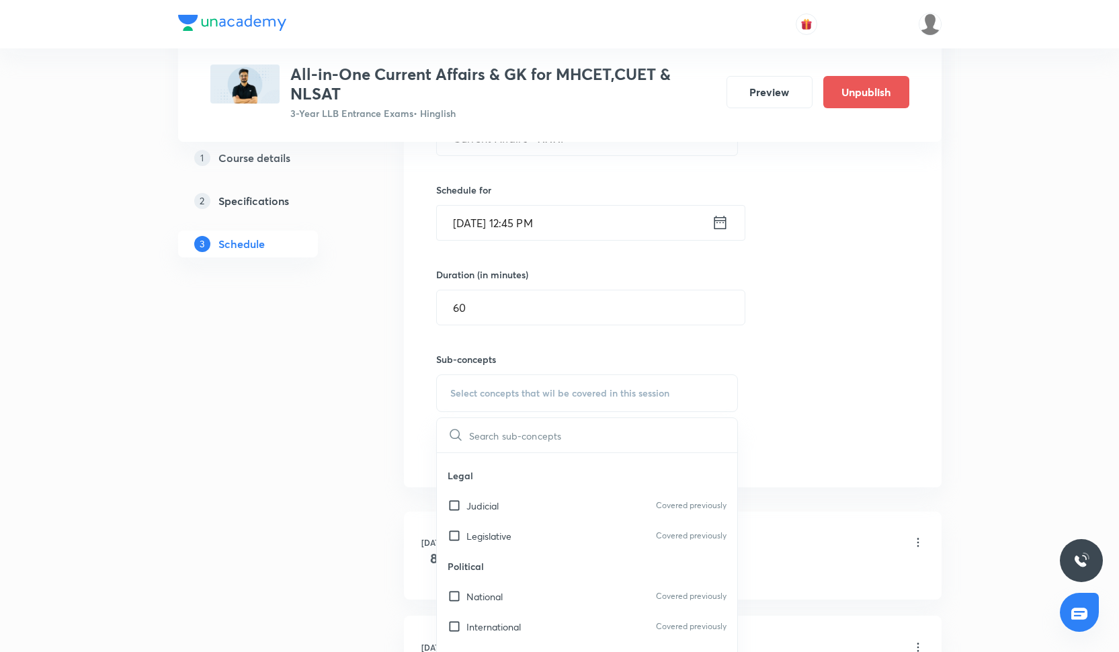
scroll to position [175, 0]
click at [528, 533] on div "Legislative Covered previously" at bounding box center [587, 535] width 301 height 30
checkbox input "true"
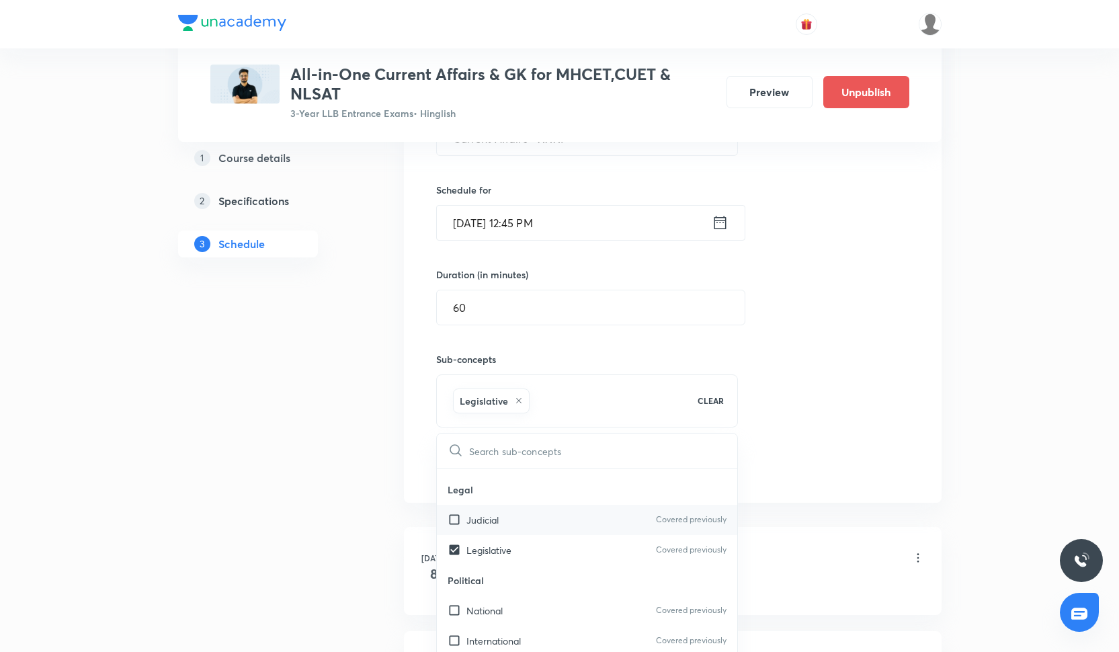
click at [530, 508] on div "Judicial Covered previously" at bounding box center [587, 520] width 301 height 30
checkbox input "true"
click at [859, 405] on div "Session 31 Live class Quiz Recorded classes Session title 22/99 Current Affairs…" at bounding box center [672, 244] width 473 height 474
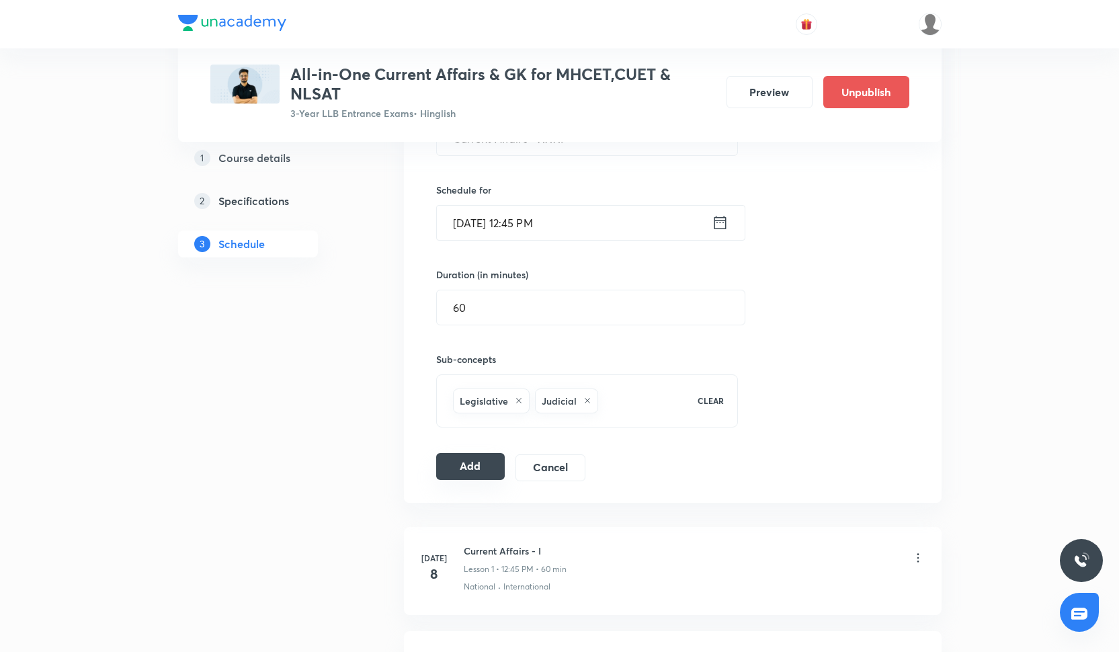
click at [471, 459] on button "Add" at bounding box center [470, 466] width 69 height 27
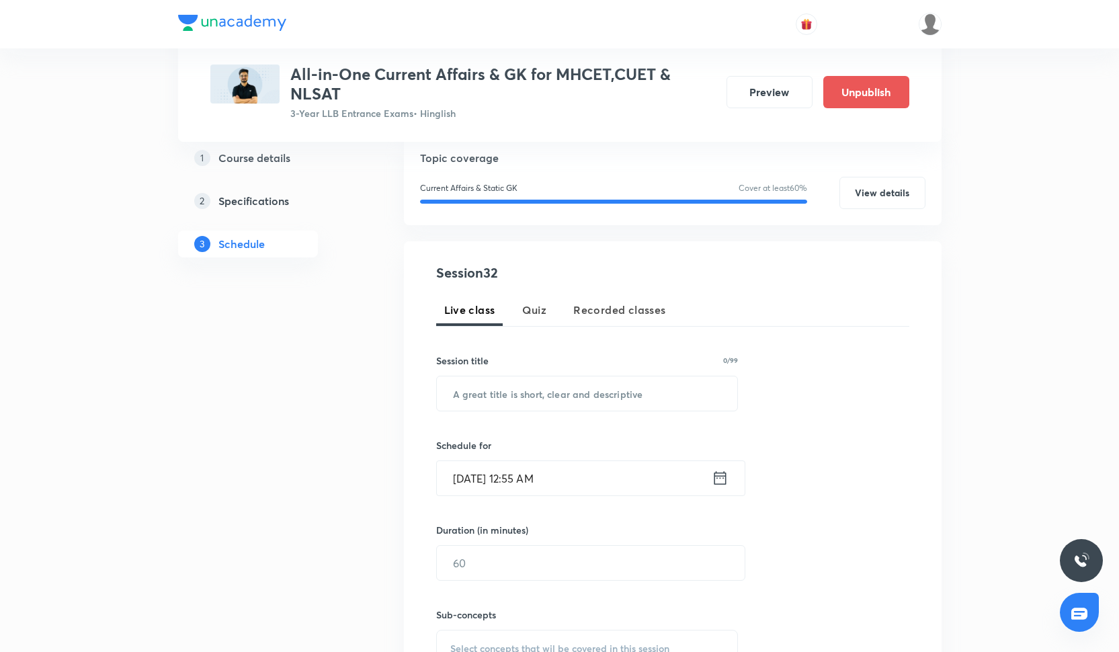
scroll to position [177, 0]
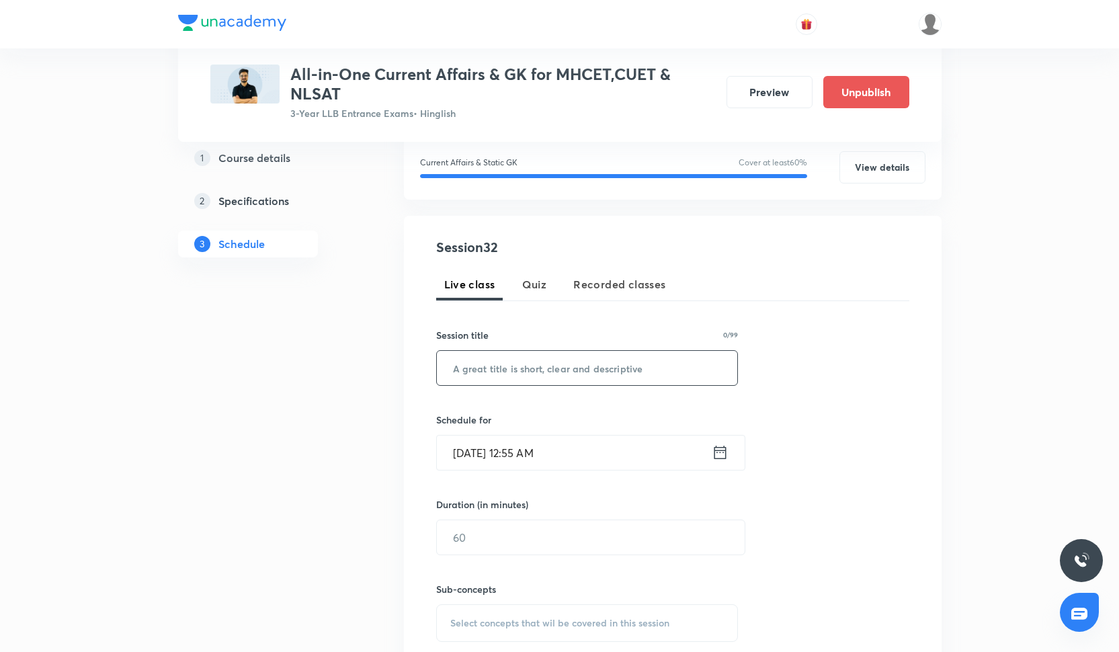
click at [520, 368] on input "text" at bounding box center [587, 368] width 301 height 34
paste input "Current Affairs - XXXII"
type input "Current Affairs - XXXII"
click at [551, 446] on input "[DATE] 12:55 AM" at bounding box center [574, 453] width 275 height 34
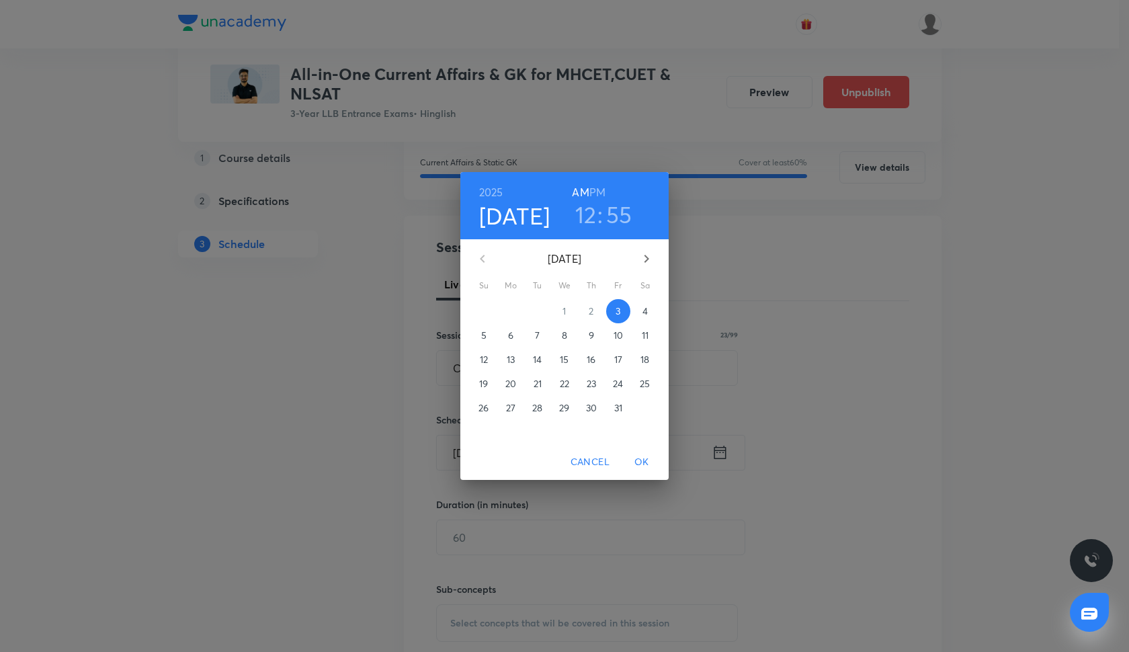
click at [543, 354] on span "14" at bounding box center [538, 359] width 24 height 13
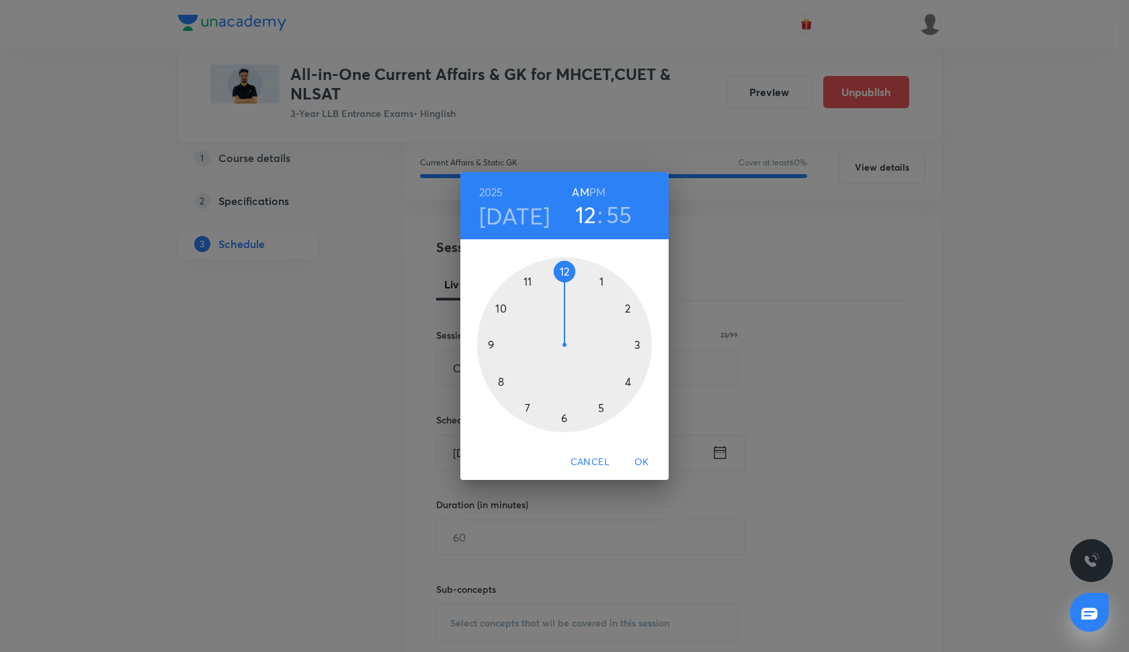
click at [569, 270] on div at bounding box center [564, 344] width 175 height 175
drag, startPoint x: 528, startPoint y: 279, endPoint x: 510, endPoint y: 344, distance: 67.9
click at [510, 345] on div at bounding box center [564, 344] width 175 height 175
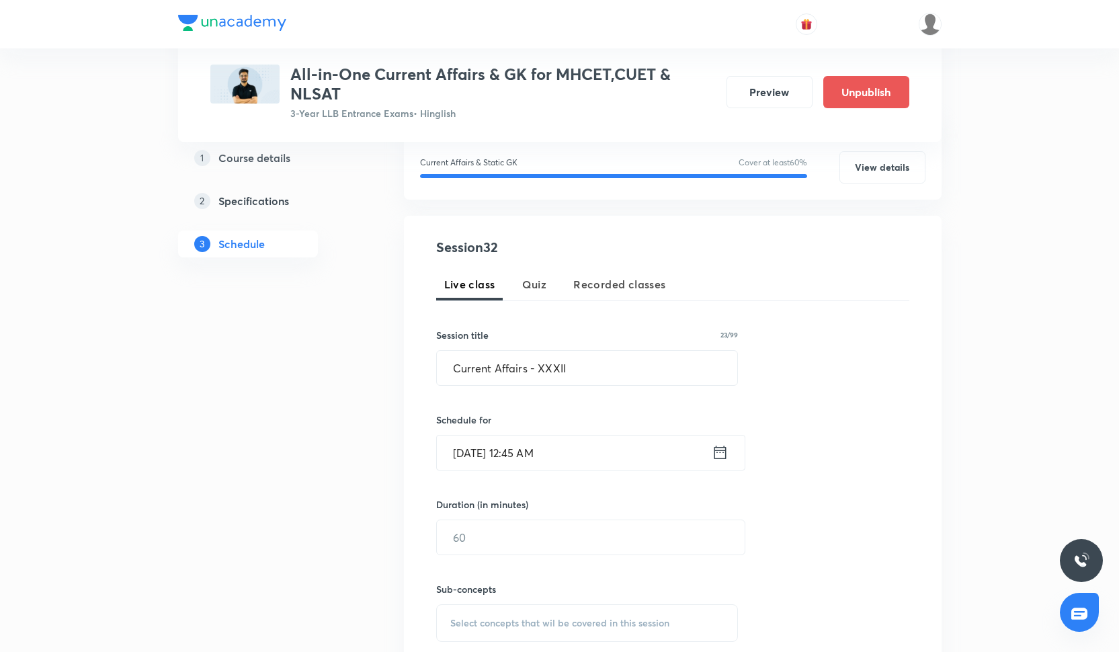
click at [489, 458] on input "Oct 14, 2025, 12:45 AM" at bounding box center [574, 453] width 275 height 34
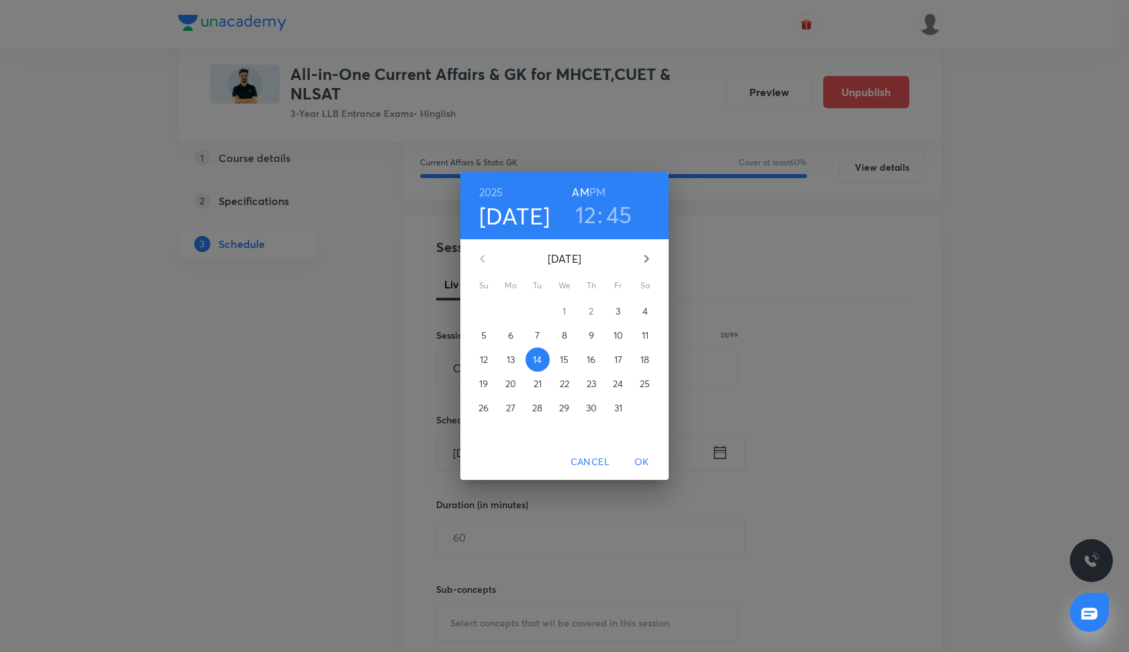
click at [596, 190] on h6 "PM" at bounding box center [598, 192] width 16 height 19
click at [634, 473] on button "OK" at bounding box center [642, 462] width 43 height 25
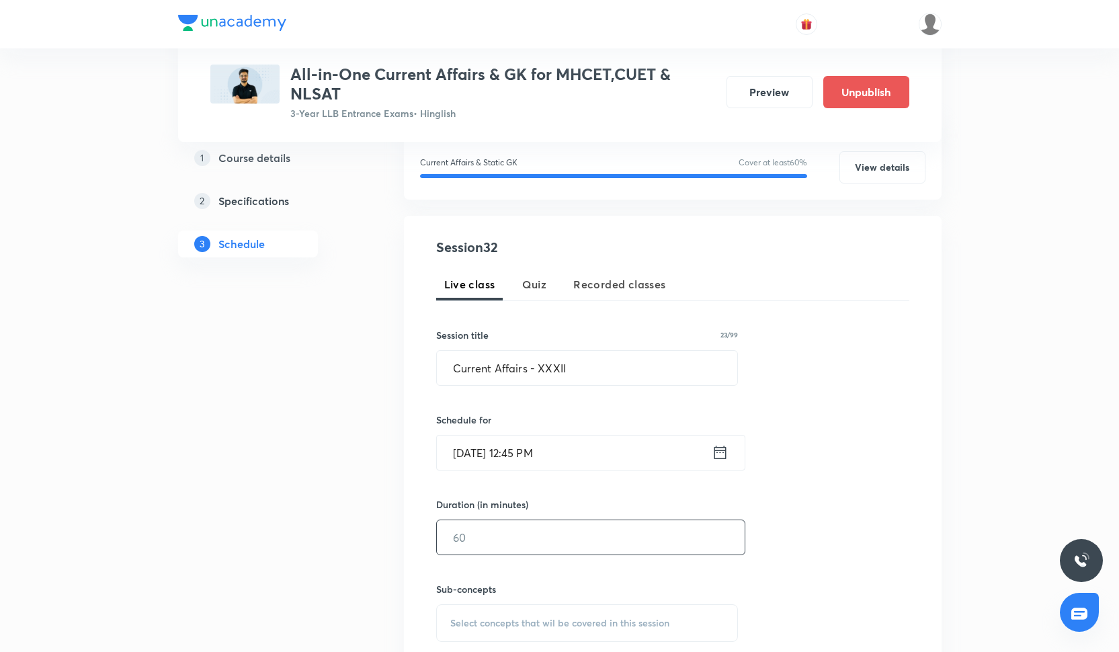
click at [508, 550] on input "text" at bounding box center [591, 537] width 308 height 34
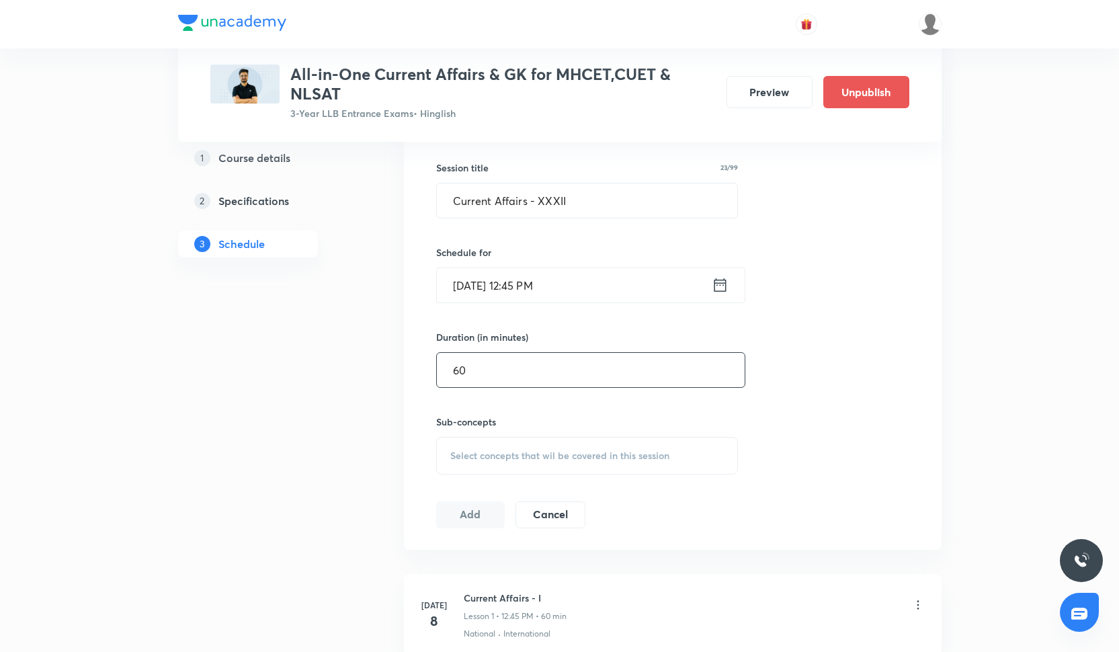
scroll to position [367, 0]
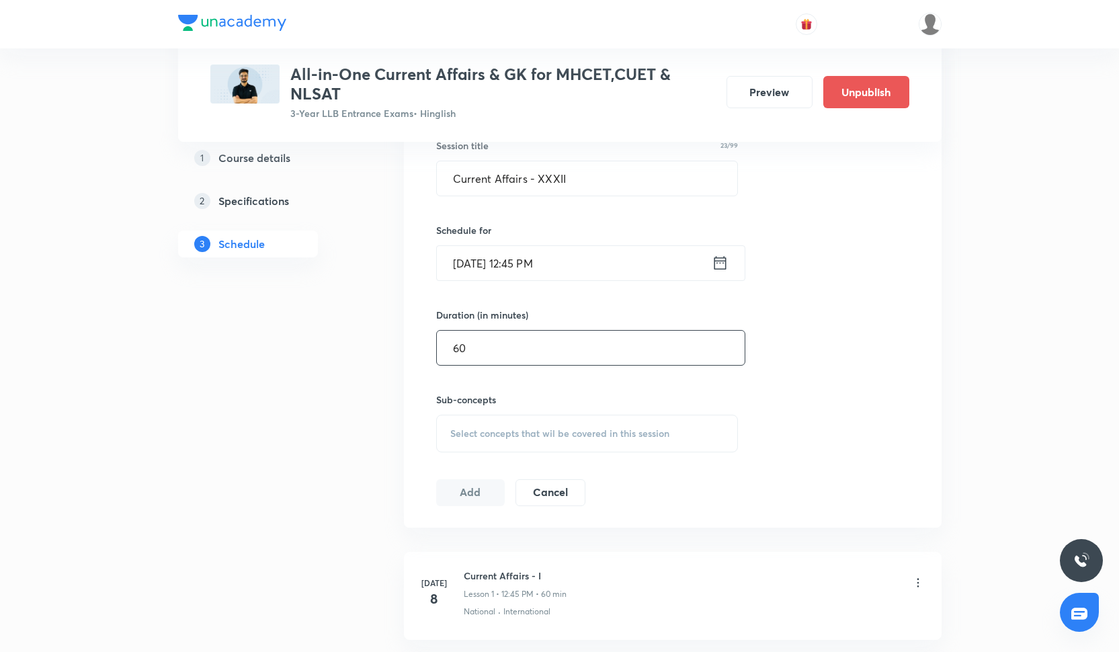
type input "60"
click at [546, 435] on span "Select concepts that wil be covered in this session" at bounding box center [559, 433] width 219 height 11
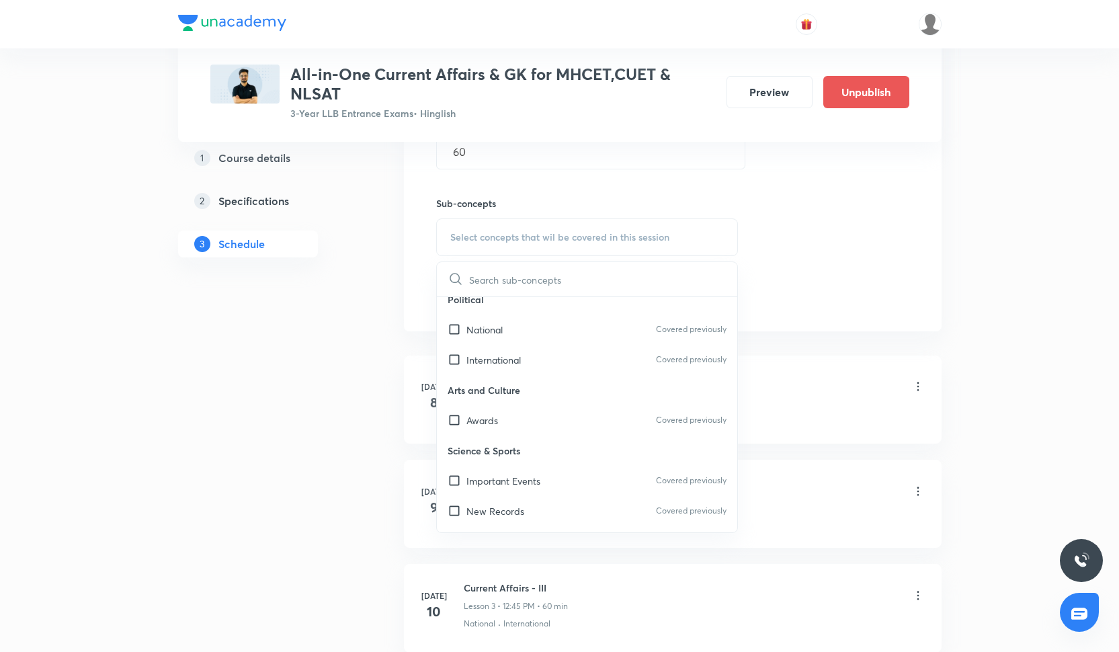
scroll to position [400, 0]
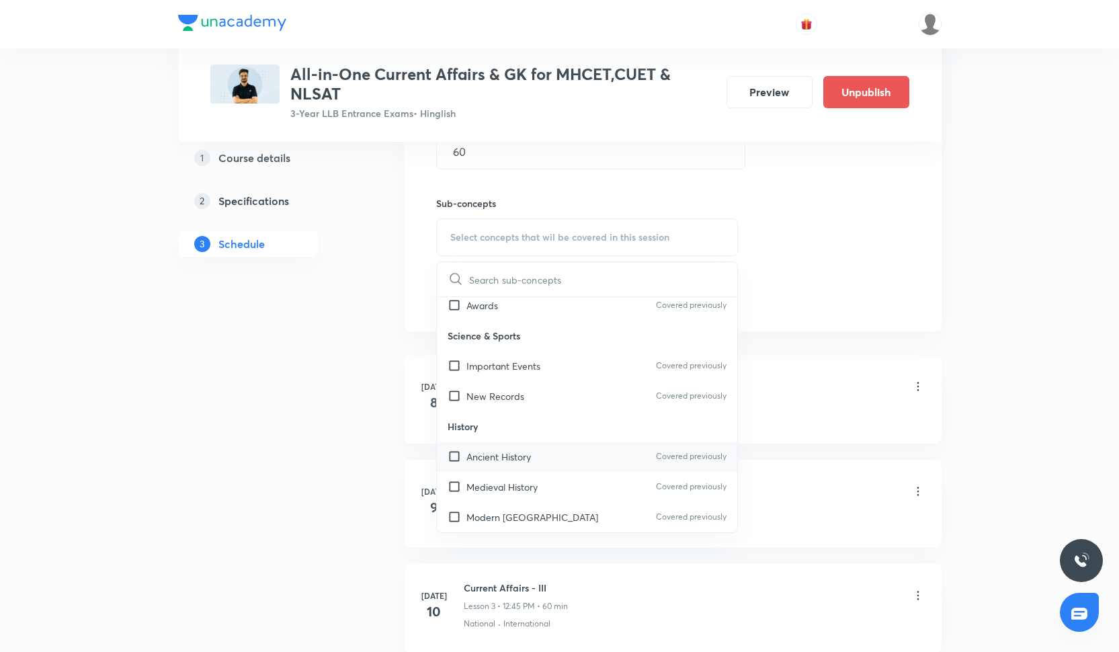
click at [552, 461] on div "Ancient History Covered previously" at bounding box center [587, 457] width 301 height 30
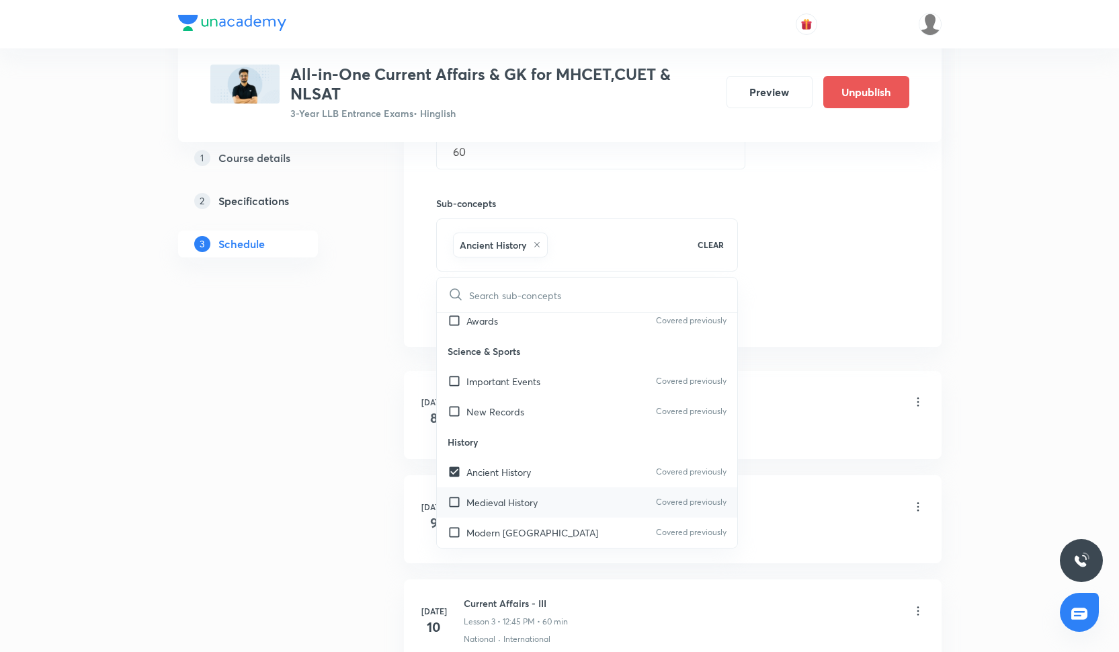
click at [554, 497] on div "Medieval History Covered previously" at bounding box center [587, 502] width 301 height 30
checkbox input "true"
click at [554, 520] on div "Modern India Covered previously" at bounding box center [587, 533] width 301 height 30
checkbox input "true"
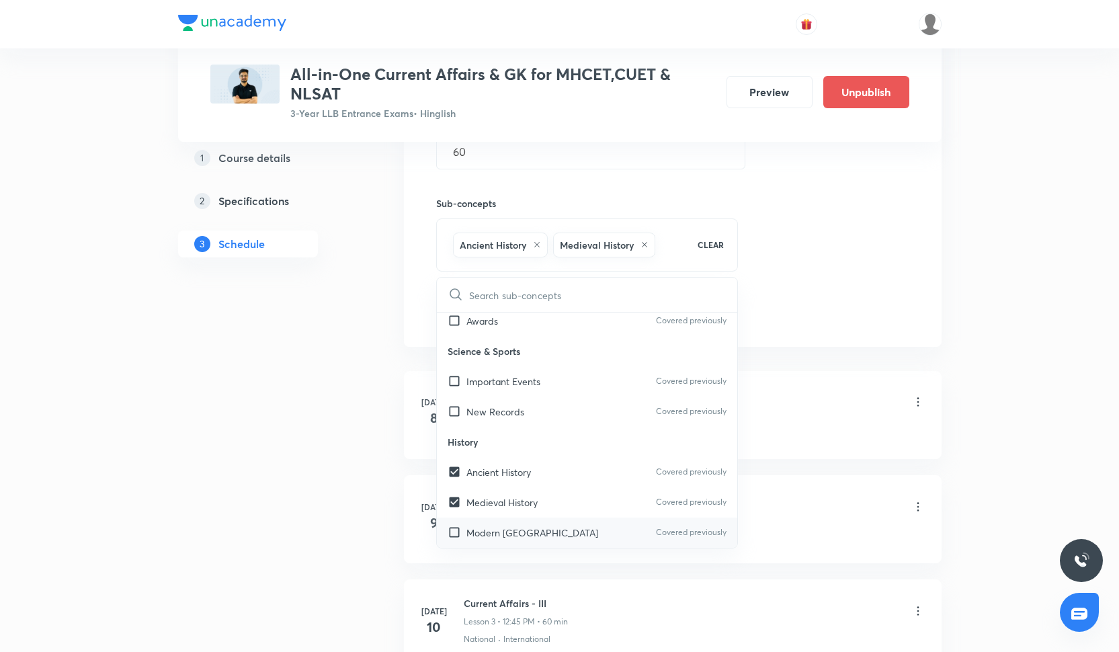
checkbox input "true"
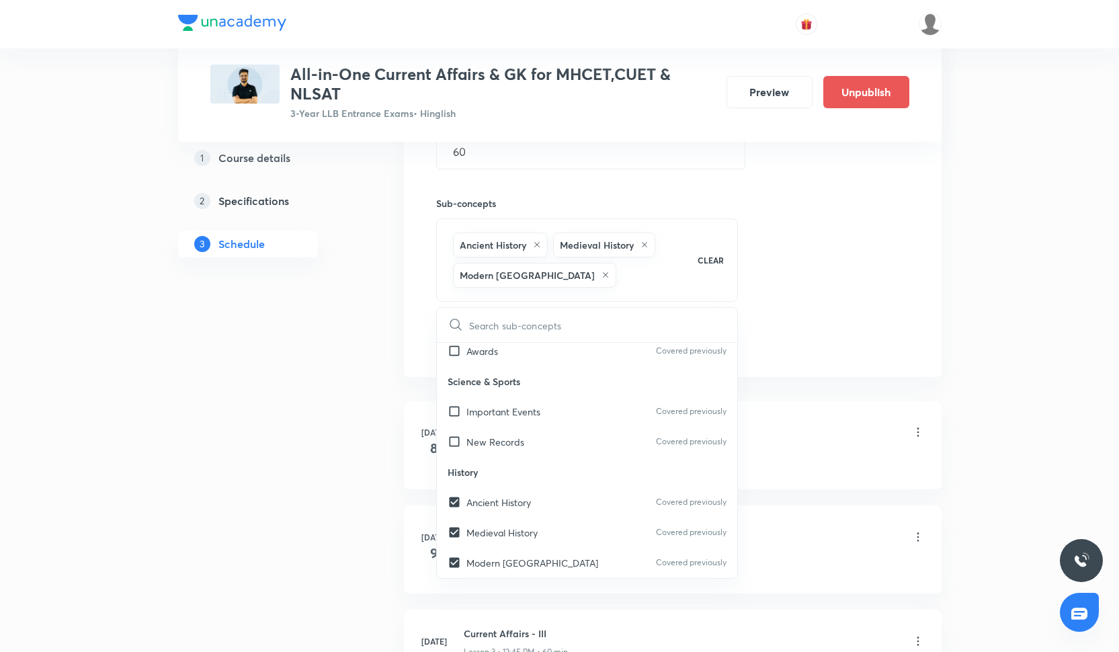
click at [762, 338] on div "Session 32 Live class Quiz Recorded classes Session title 23/99 Current Affairs…" at bounding box center [672, 103] width 473 height 504
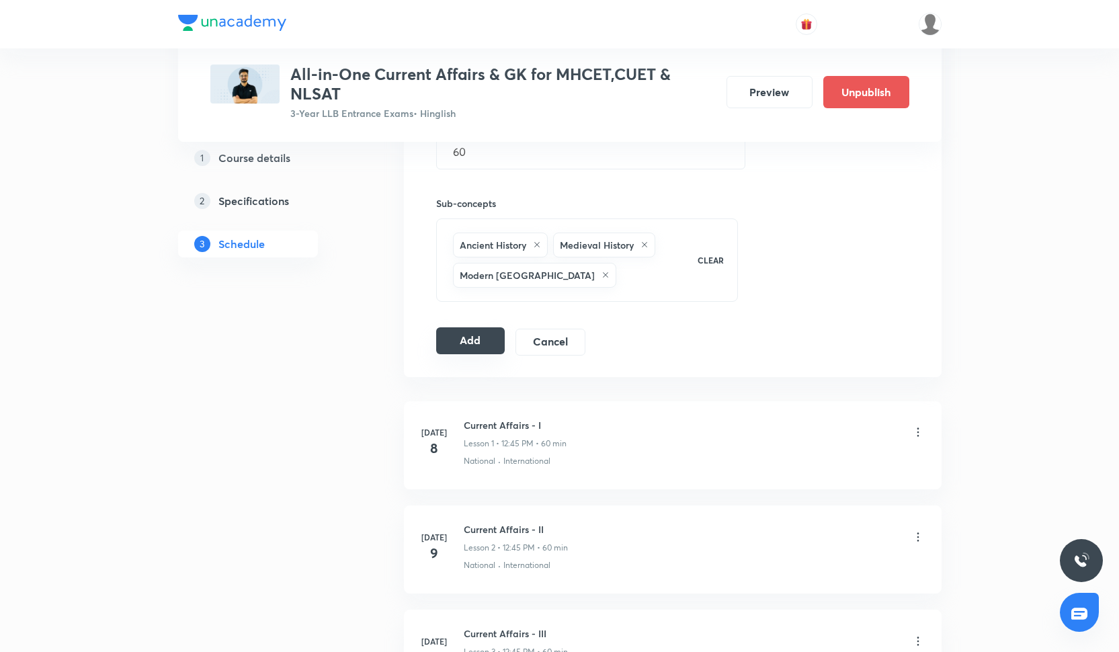
click at [472, 344] on button "Add" at bounding box center [470, 340] width 69 height 27
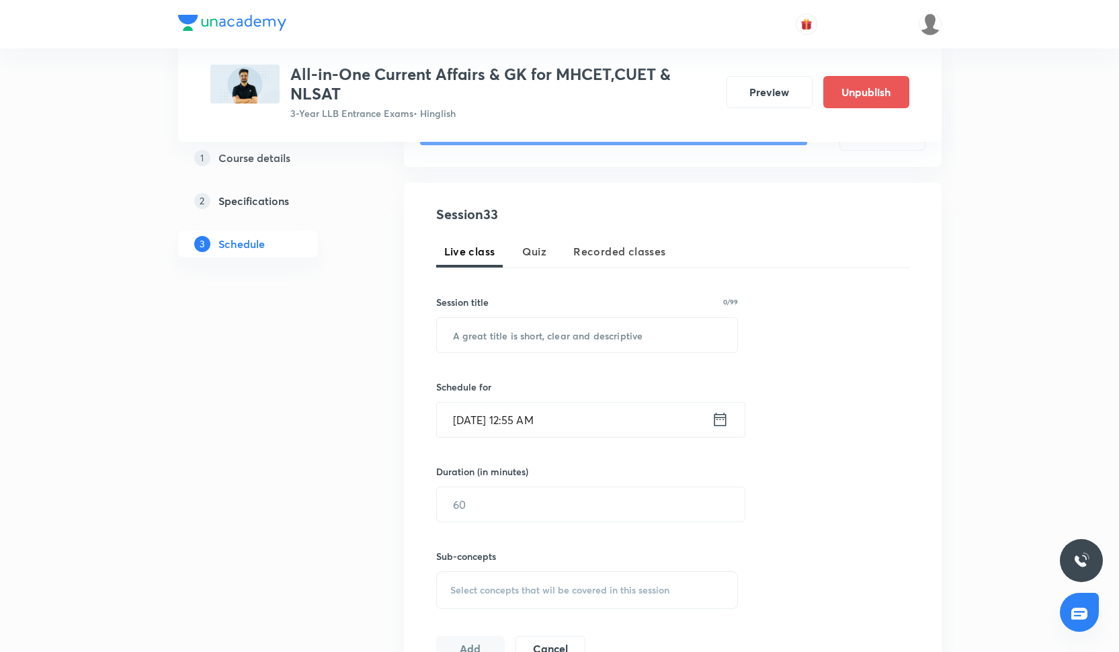
scroll to position [243, 0]
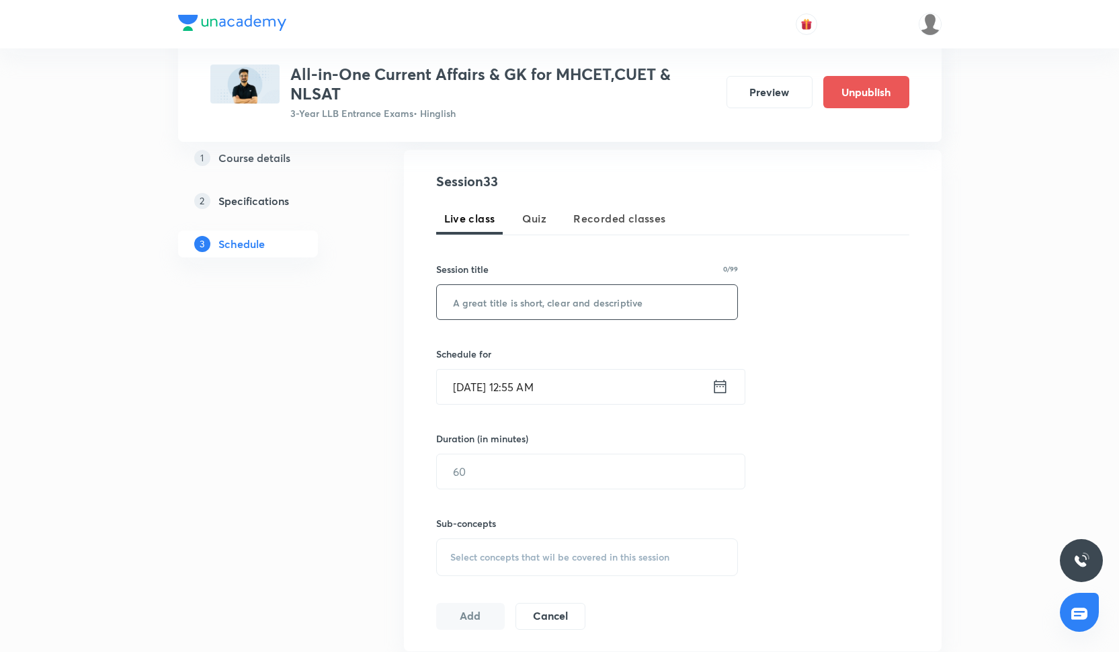
click at [545, 308] on input "text" at bounding box center [587, 302] width 301 height 34
paste input "Current Affairs - XXXIII"
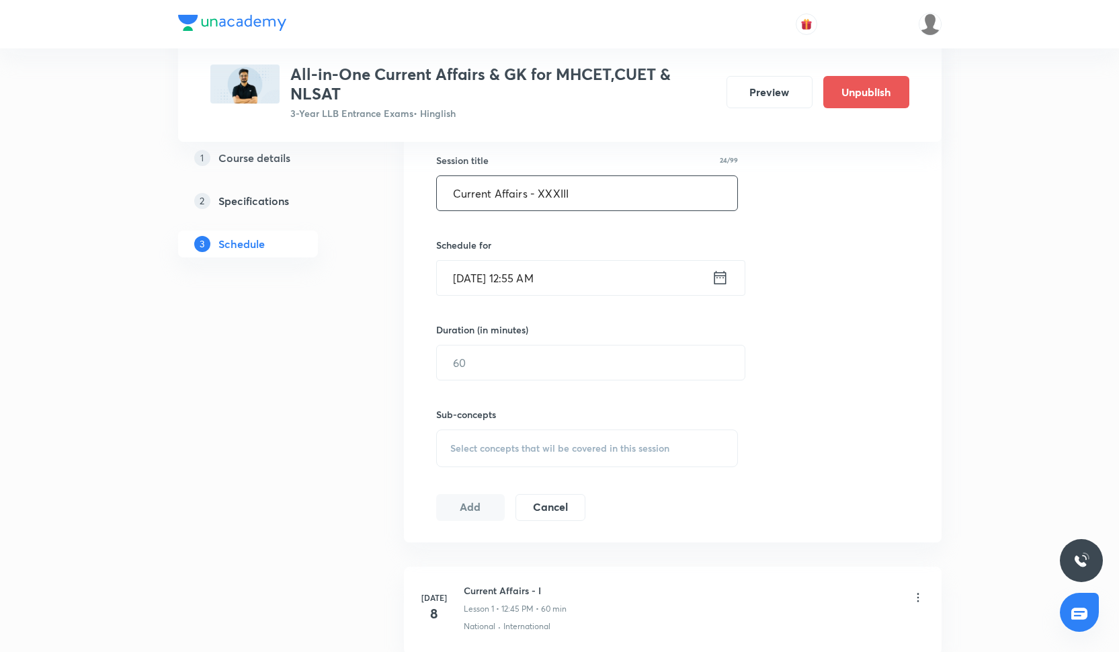
scroll to position [350, 0]
type input "Current Affairs - XXXIII"
click at [538, 285] on input "Oct 3, 2025, 12:55 AM" at bounding box center [574, 281] width 275 height 34
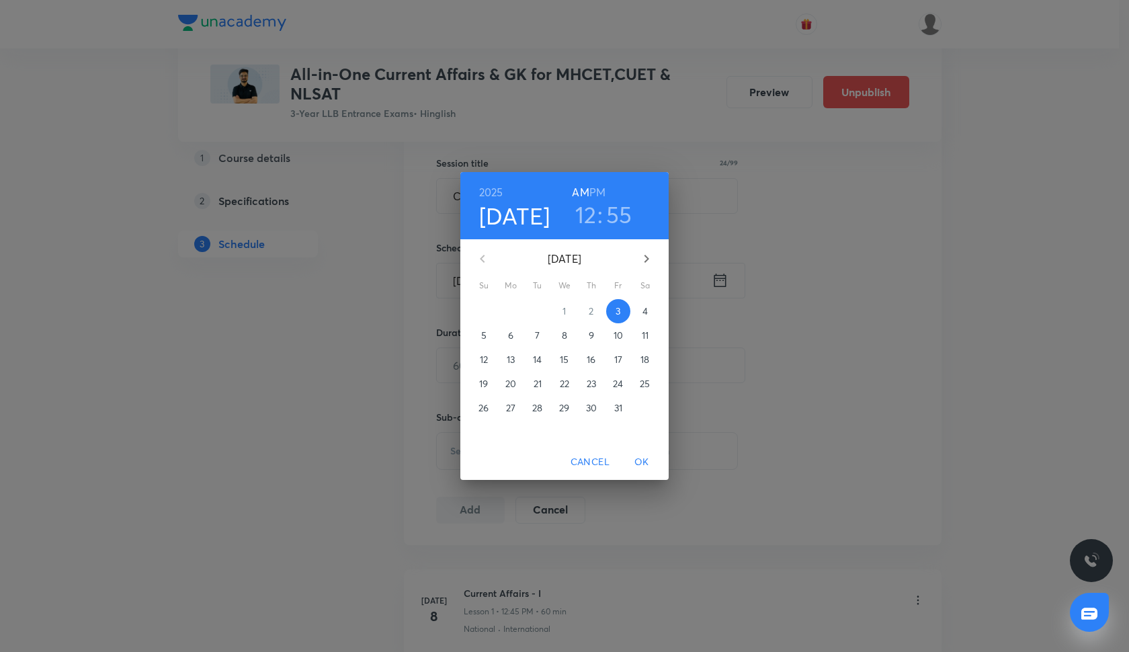
click at [590, 358] on p "16" at bounding box center [591, 359] width 9 height 13
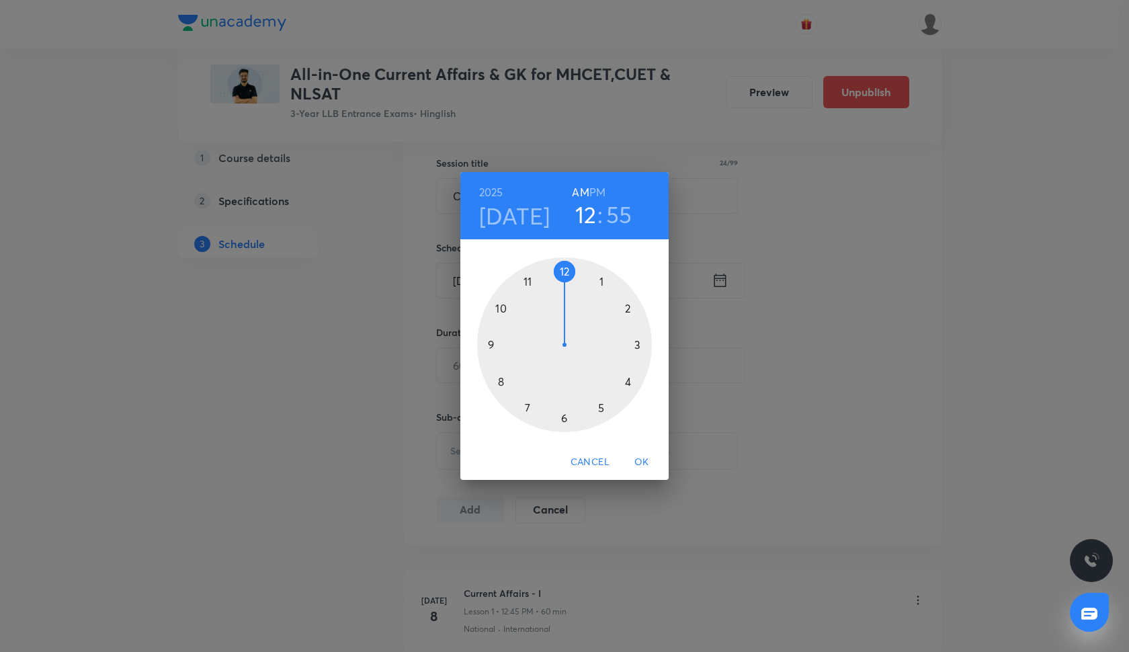
click at [565, 270] on div at bounding box center [564, 344] width 175 height 175
click at [488, 346] on div at bounding box center [564, 344] width 175 height 175
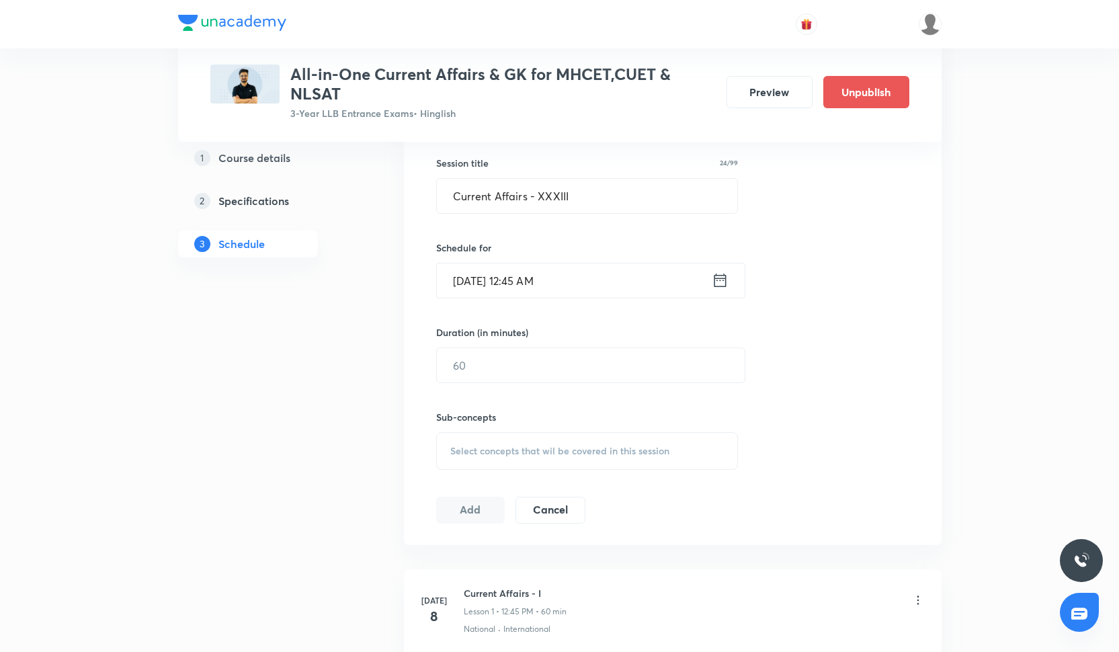
click at [556, 270] on input "Oct 16, 2025, 12:45 AM" at bounding box center [574, 281] width 275 height 34
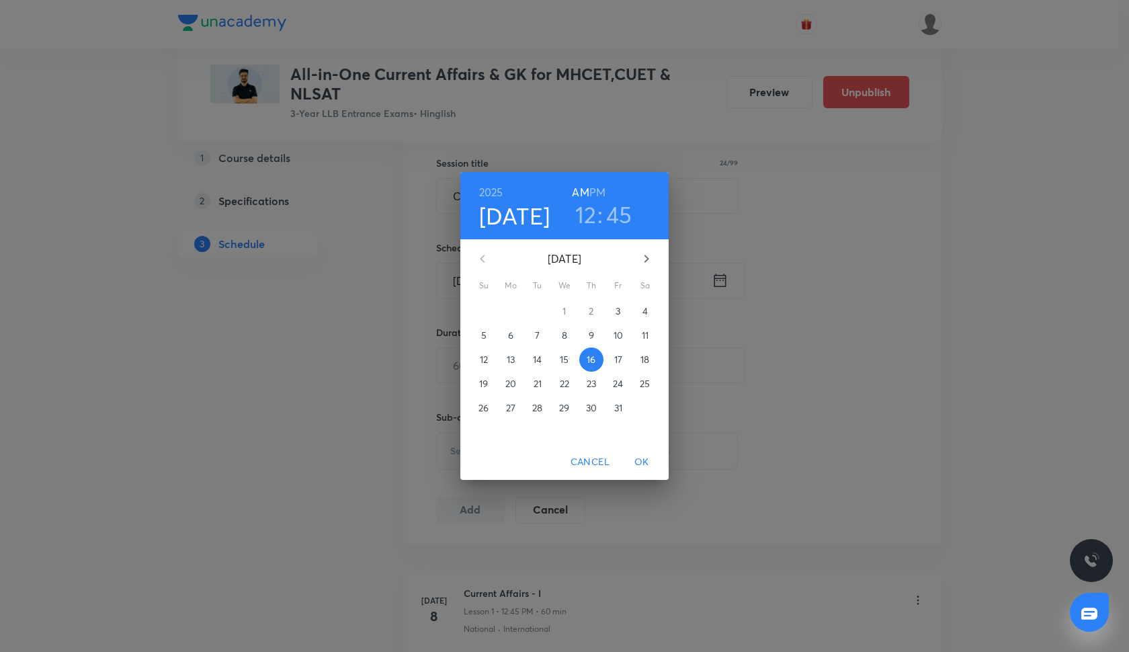
click at [596, 193] on h6 "PM" at bounding box center [598, 192] width 16 height 19
click at [640, 450] on button "OK" at bounding box center [642, 462] width 43 height 25
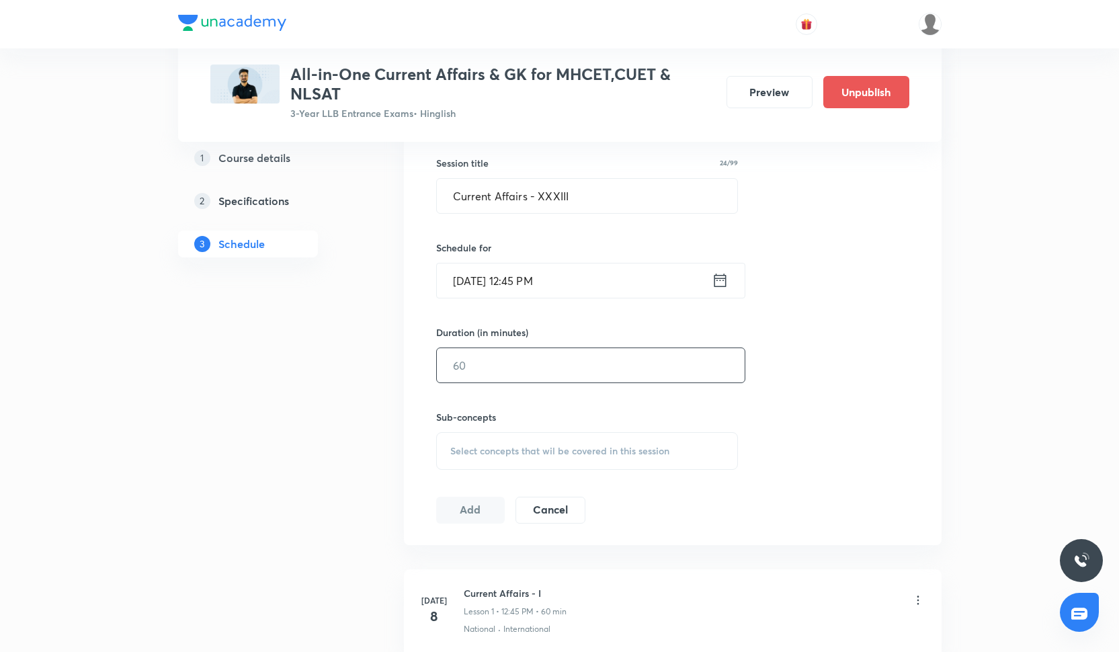
click at [502, 353] on input "text" at bounding box center [591, 365] width 308 height 34
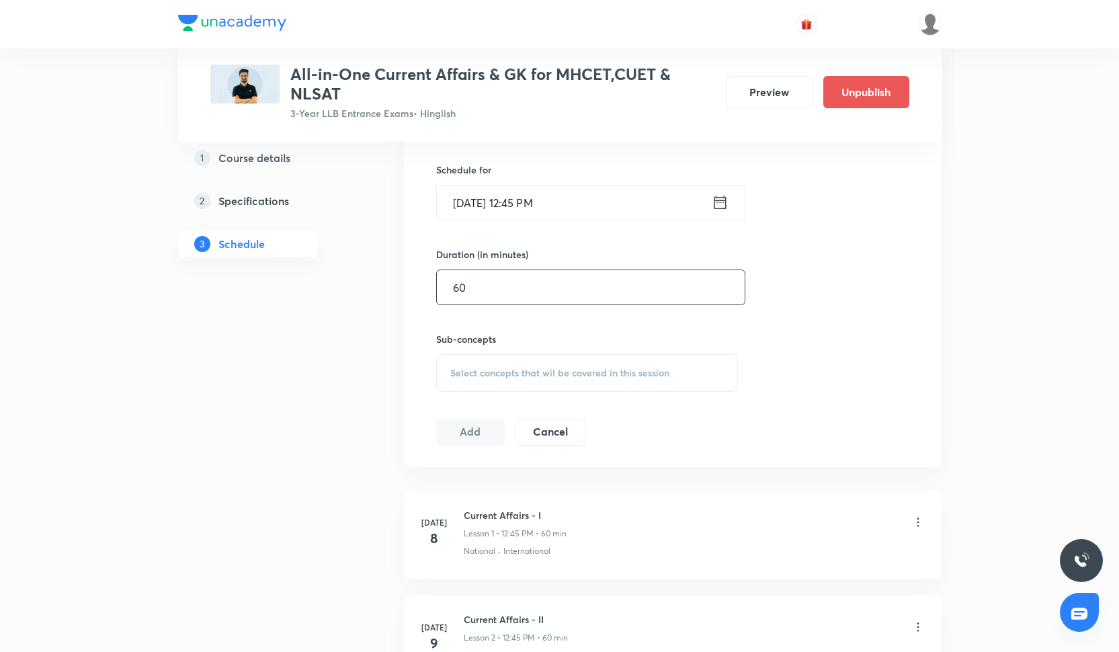
scroll to position [429, 0]
type input "60"
click at [474, 374] on span "Select concepts that wil be covered in this session" at bounding box center [559, 371] width 219 height 11
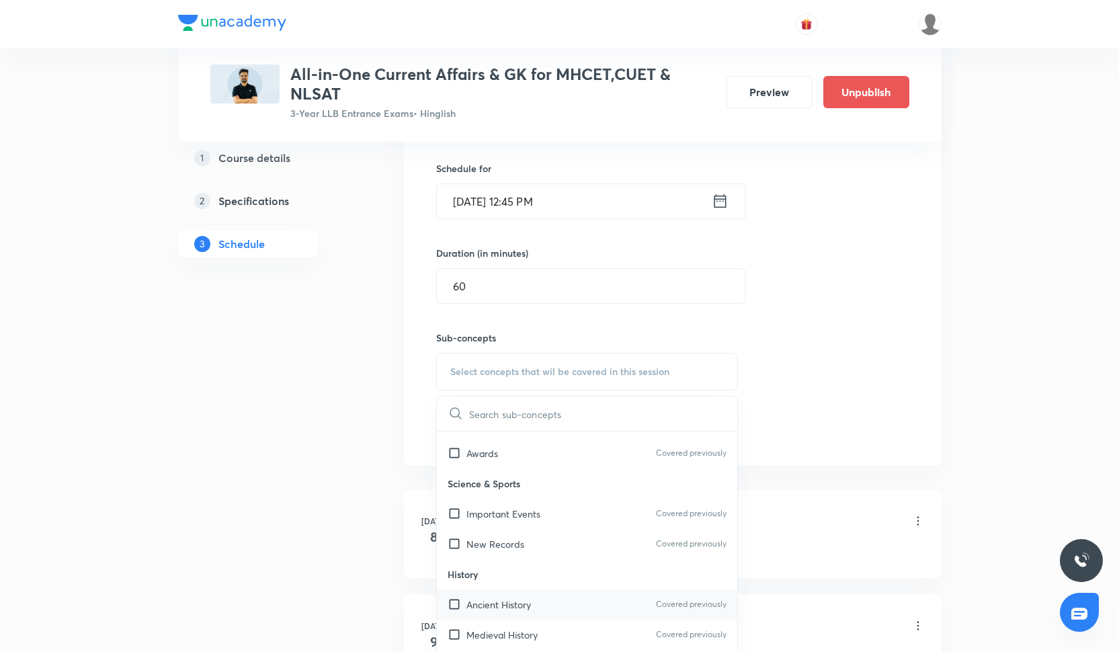
scroll to position [387, 0]
click at [573, 501] on div "Important Events Covered previously" at bounding box center [587, 513] width 301 height 30
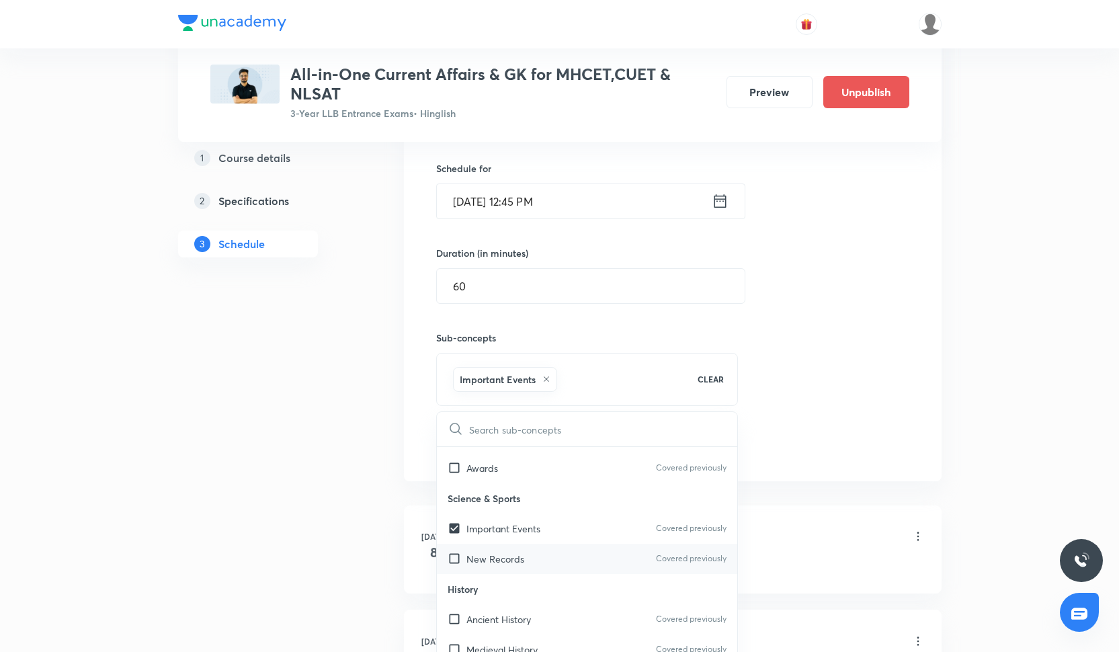
click at [578, 558] on div "New Records Covered previously" at bounding box center [587, 559] width 301 height 30
checkbox input "true"
click at [851, 388] on div "Session 33 Live class Quiz Recorded classes Session title 24/99 Current Affairs…" at bounding box center [672, 223] width 473 height 474
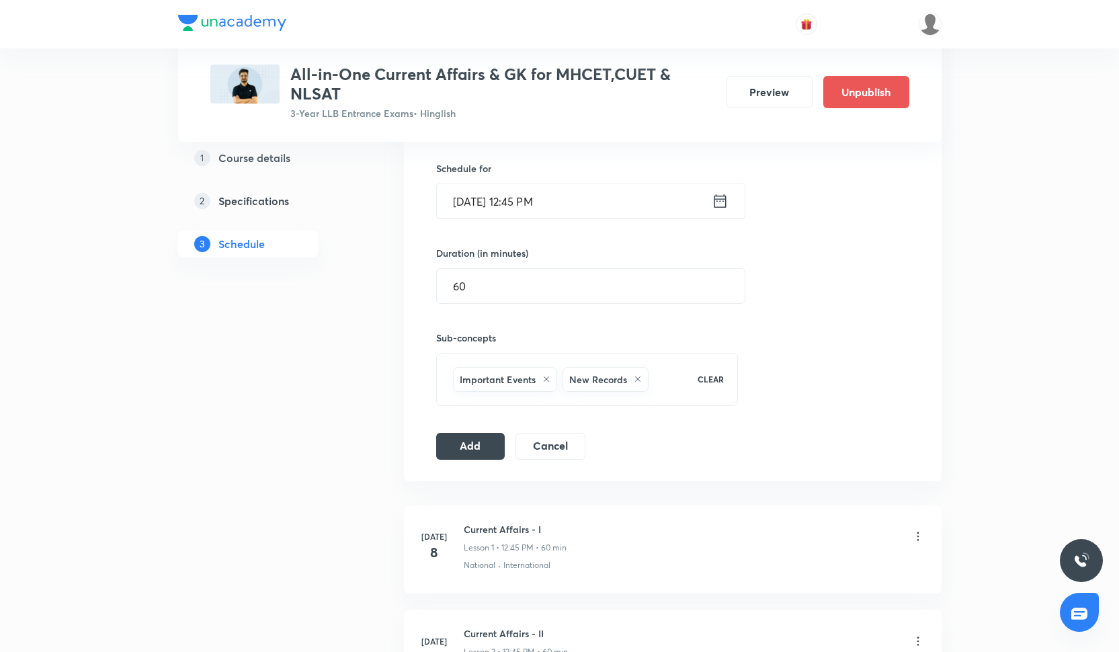
click at [476, 459] on div "Session 33 Live class Quiz Recorded classes Session title 24/99 Current Affairs…" at bounding box center [673, 222] width 538 height 517
click at [477, 454] on button "Add" at bounding box center [470, 445] width 69 height 27
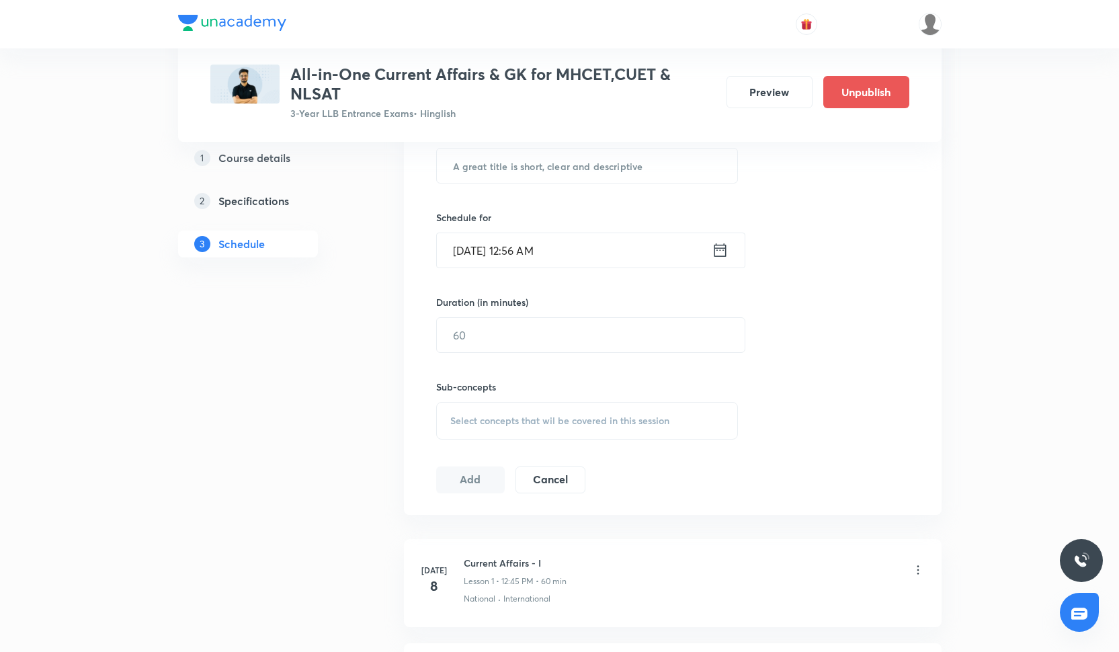
scroll to position [382, 0]
click at [604, 175] on input "text" at bounding box center [587, 164] width 301 height 34
paste input "Current Affairs - XXXIV"
type input "Current Affairs - XXXIV"
click at [522, 239] on input "[DATE] 12:56 AM" at bounding box center [574, 248] width 275 height 34
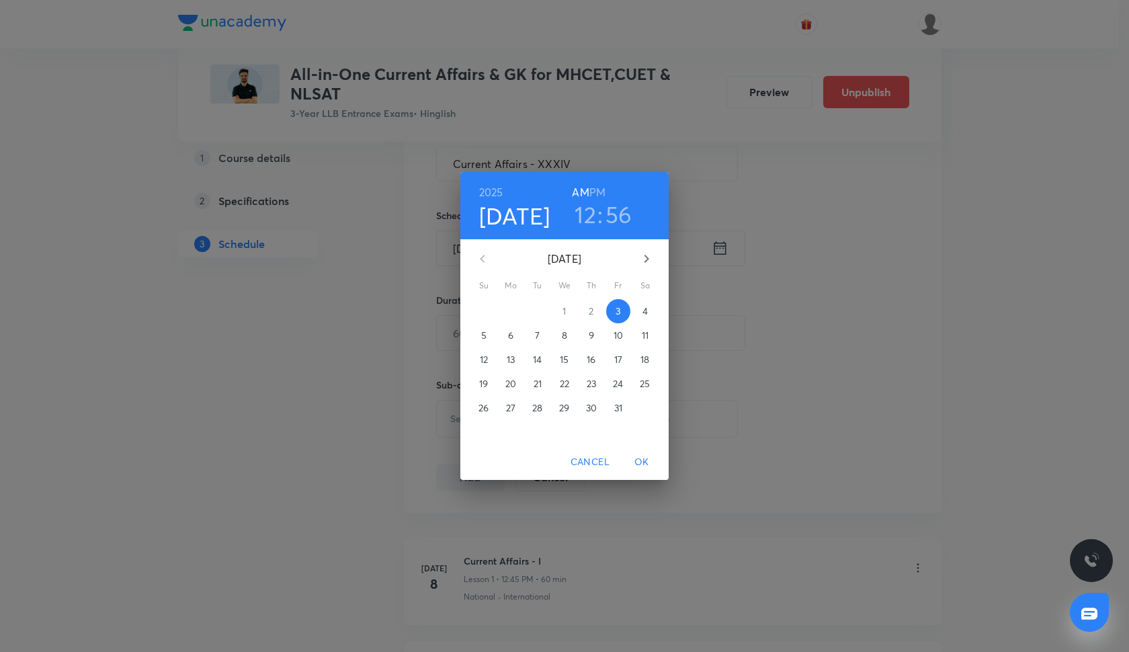
click at [541, 383] on p "21" at bounding box center [538, 383] width 8 height 13
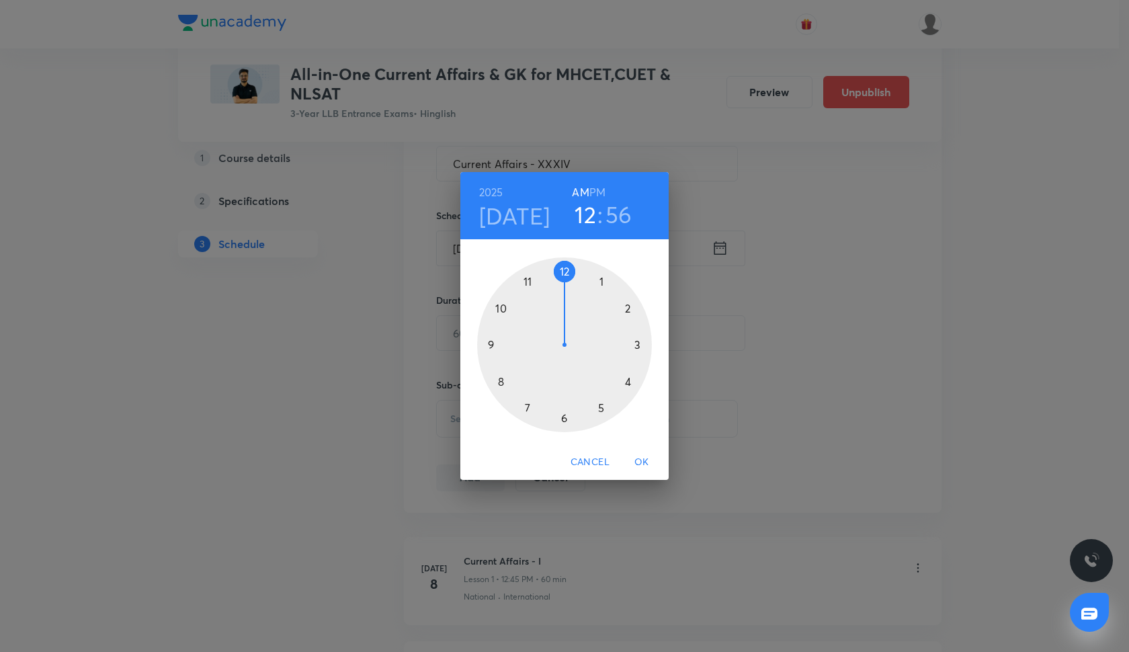
click at [567, 272] on div at bounding box center [564, 344] width 175 height 175
click at [493, 344] on div at bounding box center [564, 344] width 175 height 175
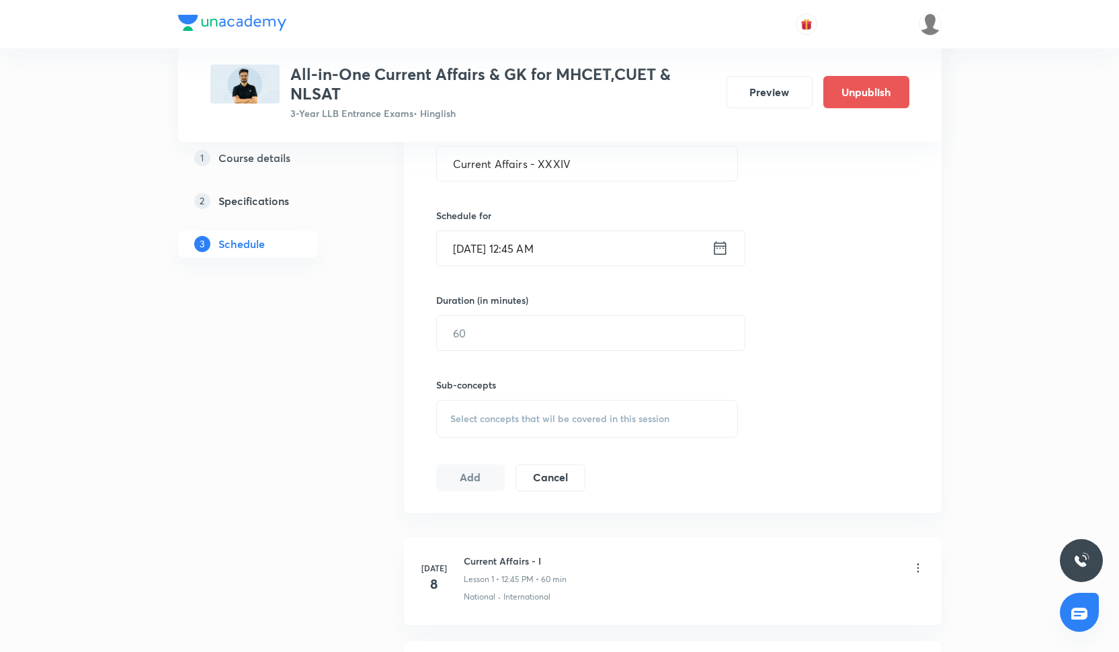
click at [586, 231] on input "Oct 21, 2025, 12:45 AM" at bounding box center [574, 248] width 275 height 34
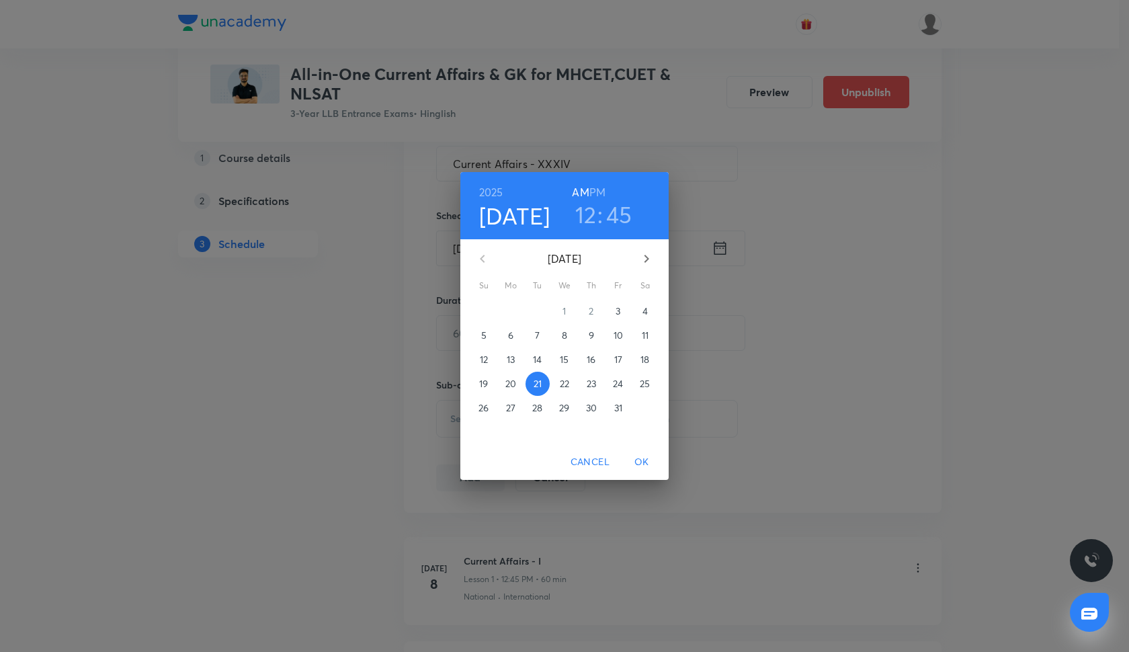
click at [601, 183] on h6 "PM" at bounding box center [598, 192] width 16 height 19
click at [642, 461] on span "OK" at bounding box center [642, 462] width 32 height 17
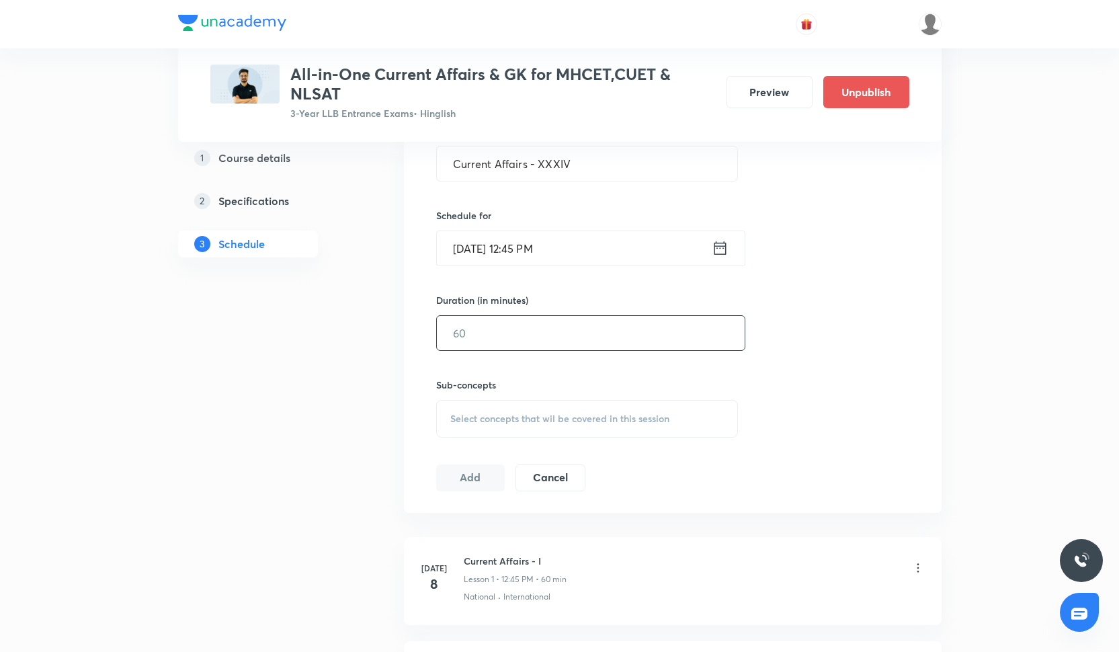
click at [512, 321] on input "text" at bounding box center [591, 333] width 308 height 34
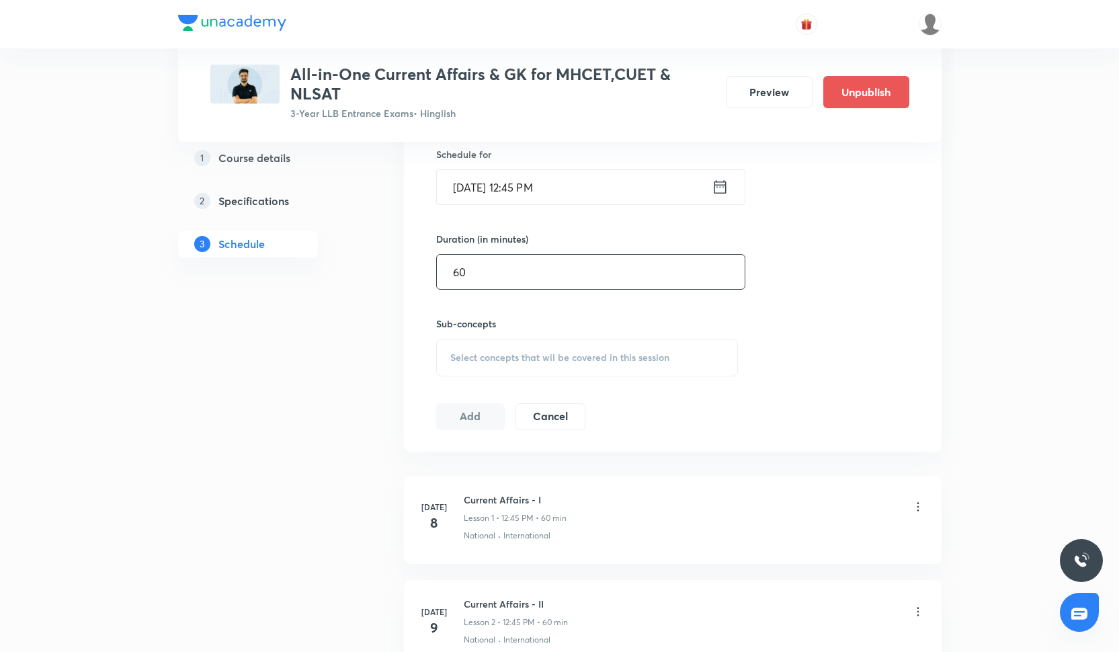
scroll to position [444, 0]
type input "60"
click at [471, 358] on span "Select concepts that wil be covered in this session" at bounding box center [559, 357] width 219 height 11
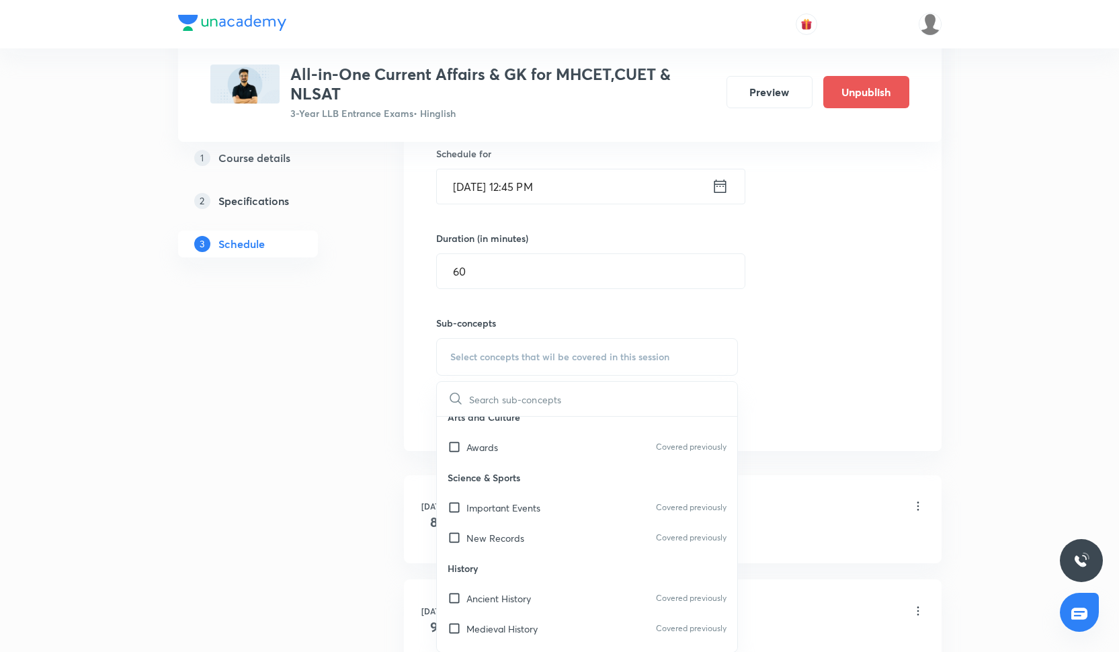
scroll to position [380, 0]
click at [525, 508] on p "Important Events" at bounding box center [504, 506] width 74 height 14
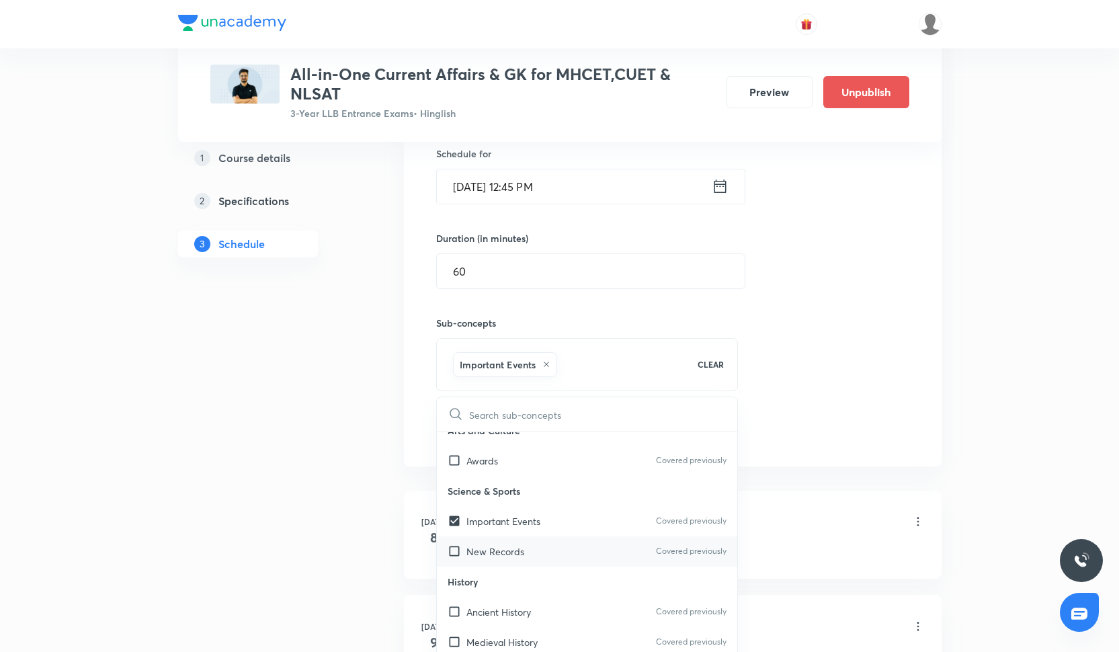
click at [525, 555] on div "New Records Covered previously" at bounding box center [587, 551] width 301 height 30
checkbox input "true"
click at [544, 613] on div "Ancient History Covered previously" at bounding box center [587, 612] width 301 height 30
checkbox input "true"
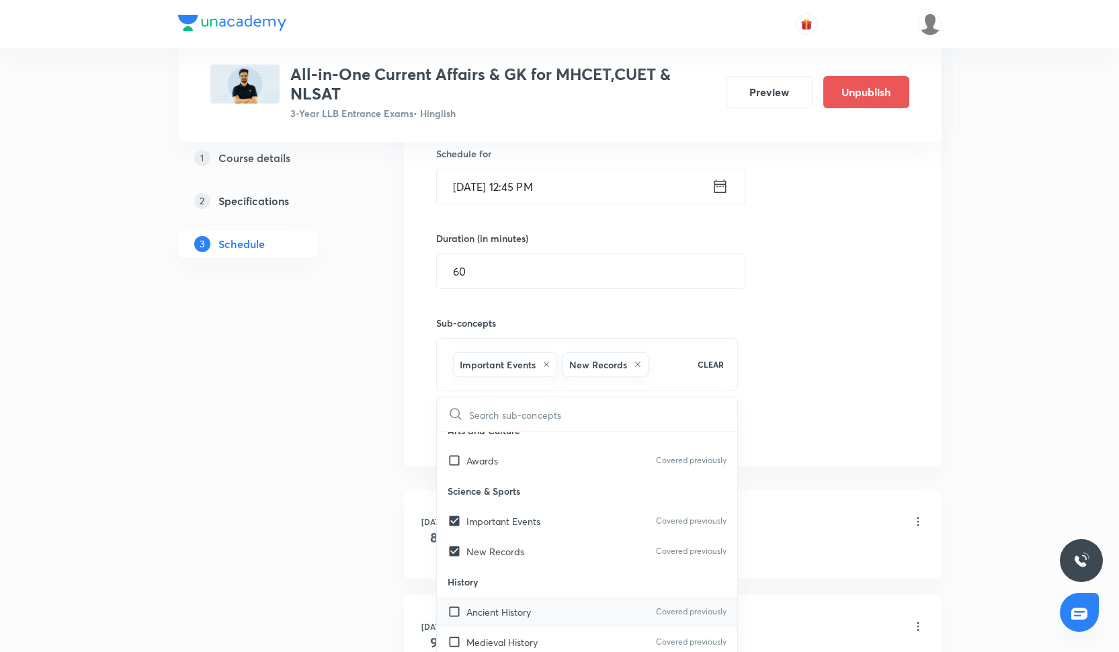
checkbox input "true"
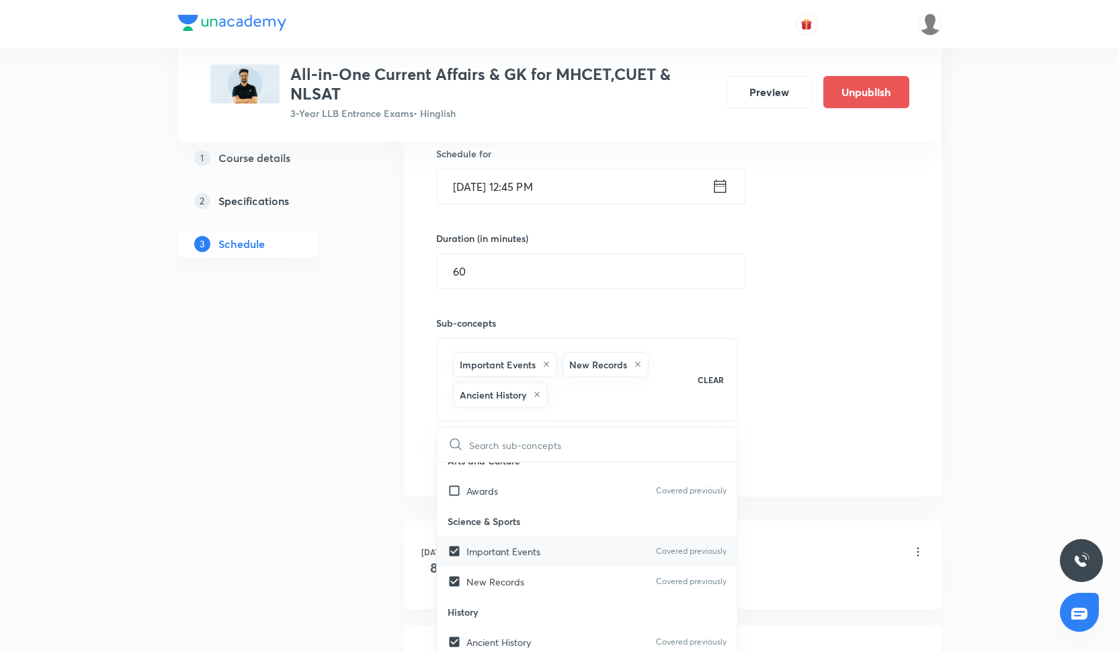
scroll to position [400, 0]
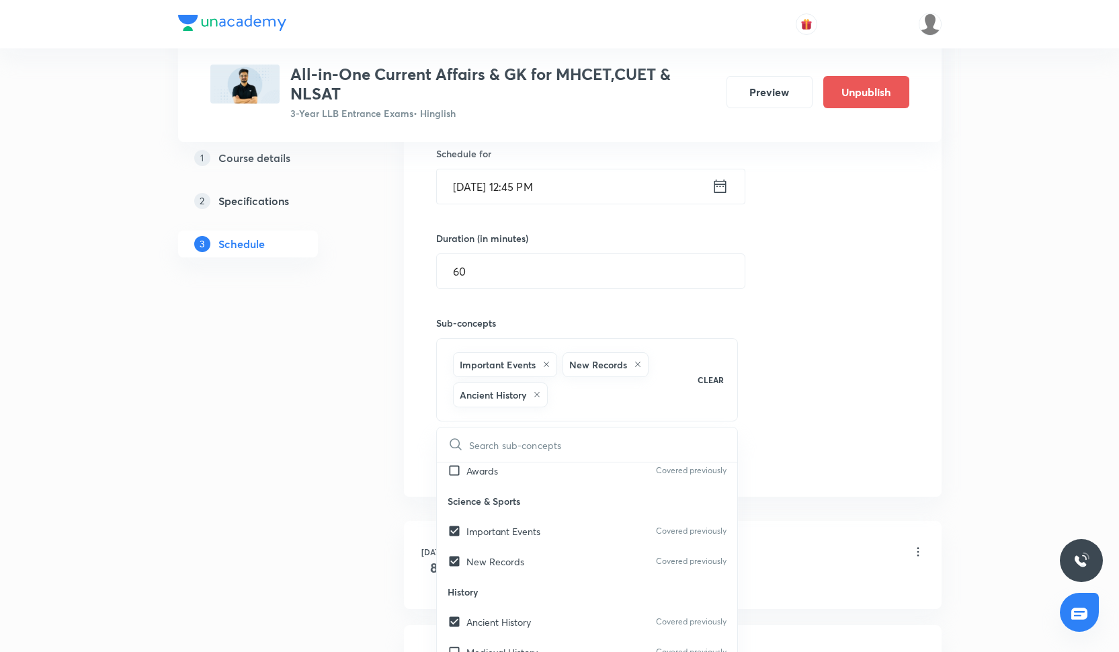
click at [814, 377] on div "Session 34 Live class Quiz Recorded classes Session title 23/99 Current Affairs…" at bounding box center [672, 223] width 473 height 504
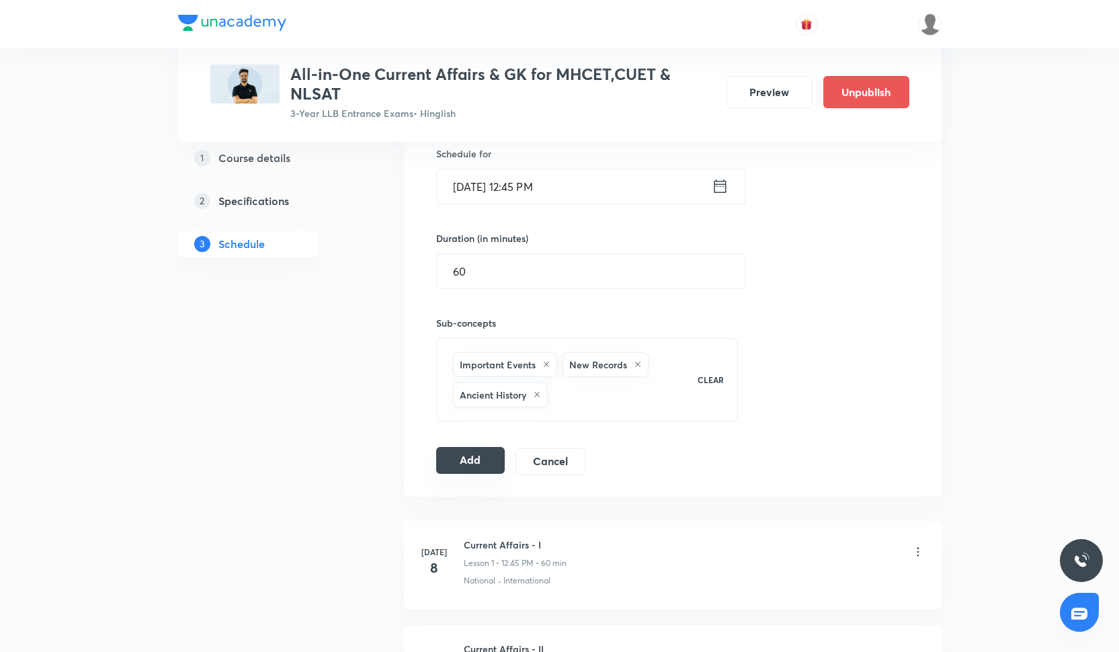
click at [456, 461] on button "Add" at bounding box center [470, 460] width 69 height 27
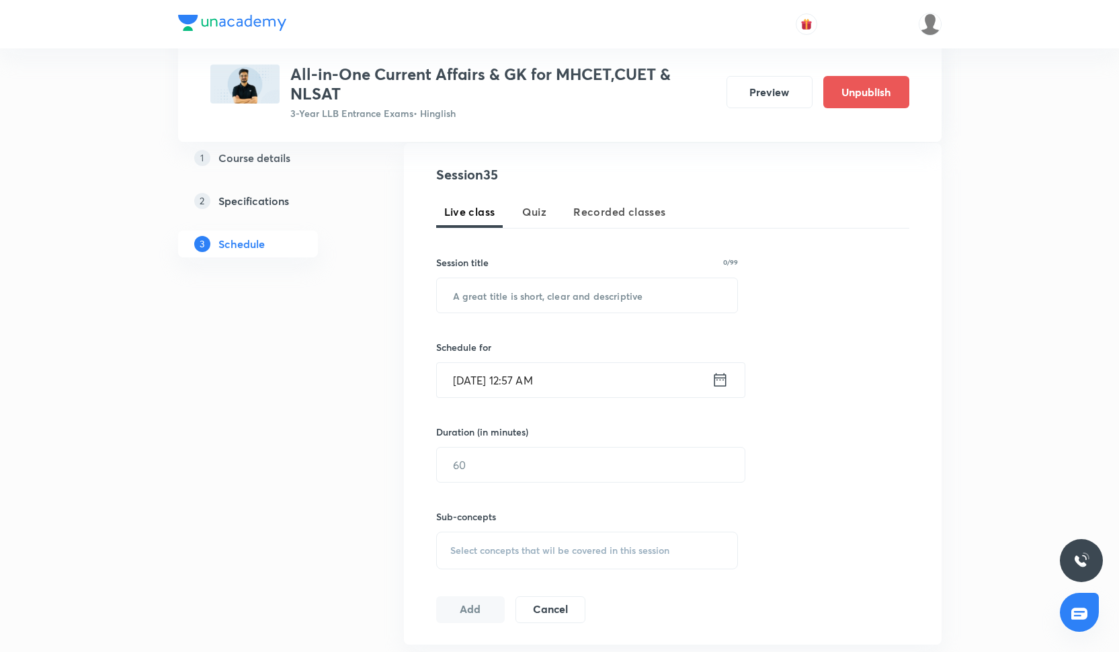
scroll to position [285, 0]
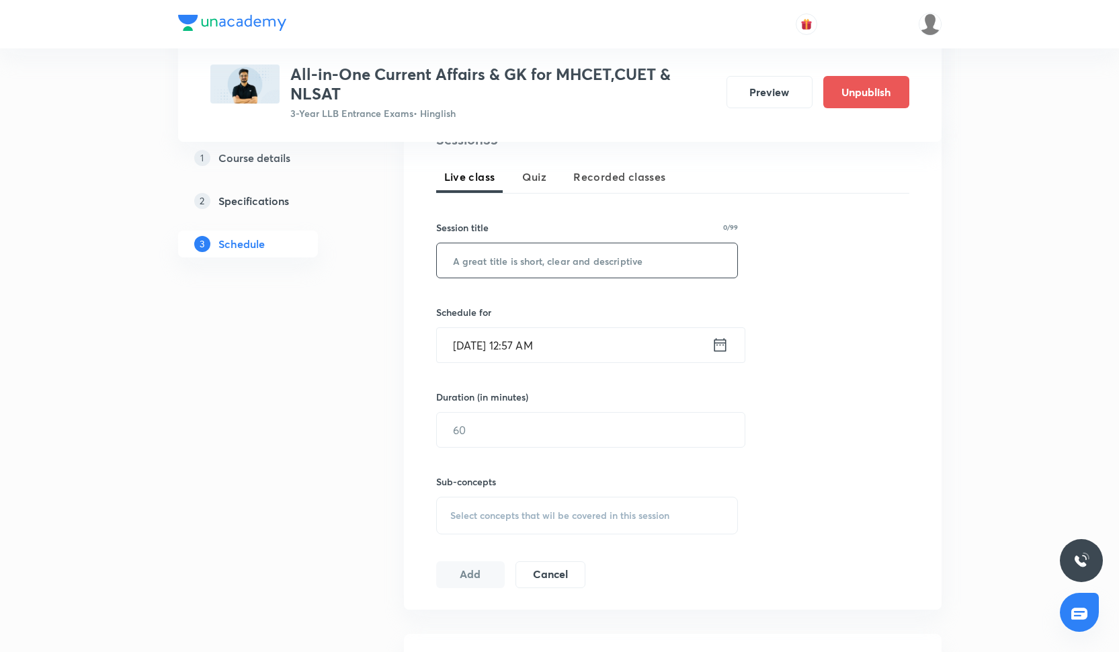
click at [609, 262] on input "text" at bounding box center [587, 260] width 301 height 34
paste input "Current Affairs - XXXV"
type input "Current Affairs - XXXV"
click at [510, 344] on input "[DATE] 12:57 AM" at bounding box center [574, 345] width 275 height 34
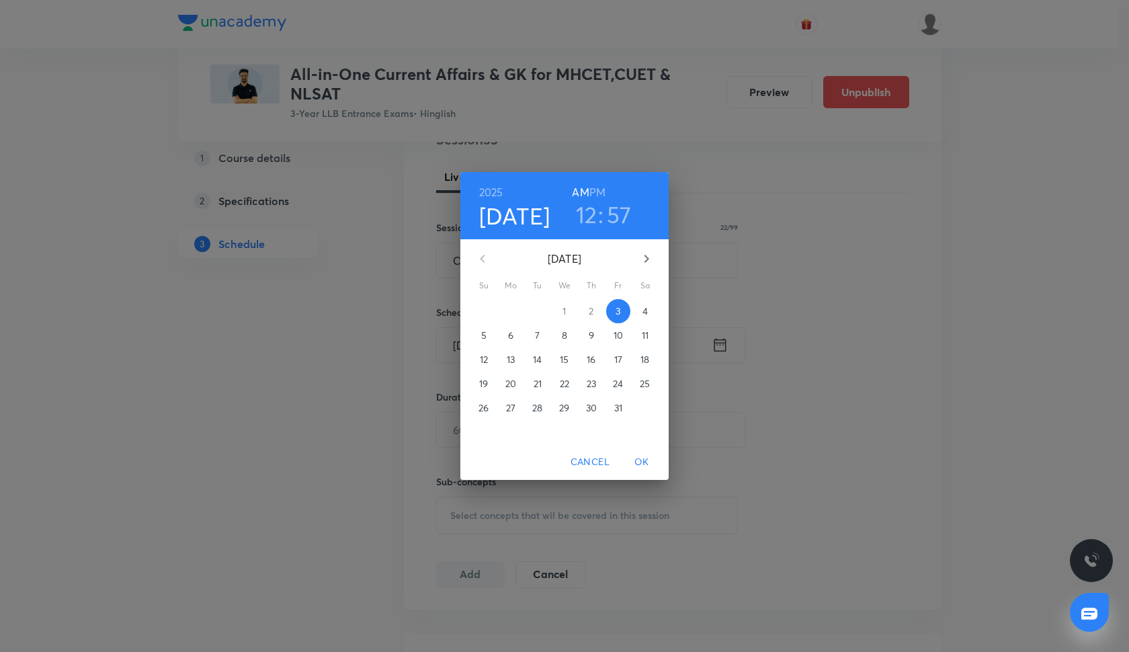
click at [590, 385] on p "23" at bounding box center [591, 383] width 9 height 13
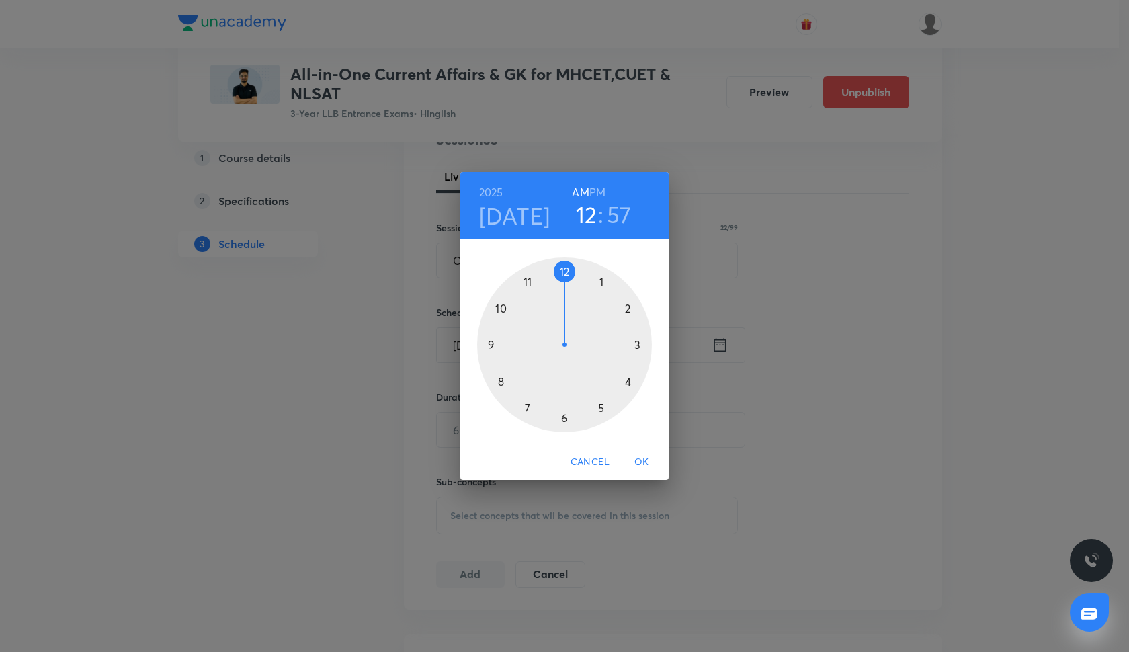
click at [568, 268] on div at bounding box center [564, 344] width 175 height 175
click at [493, 343] on div at bounding box center [564, 344] width 175 height 175
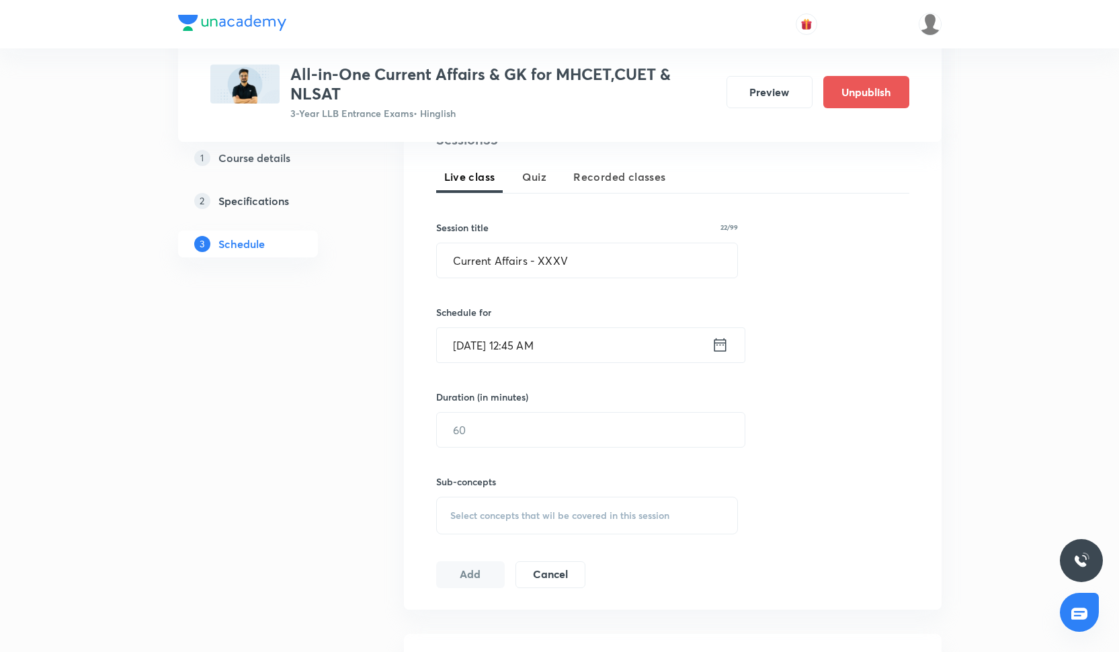
click at [553, 336] on input "[DATE] 12:45 AM" at bounding box center [574, 345] width 275 height 34
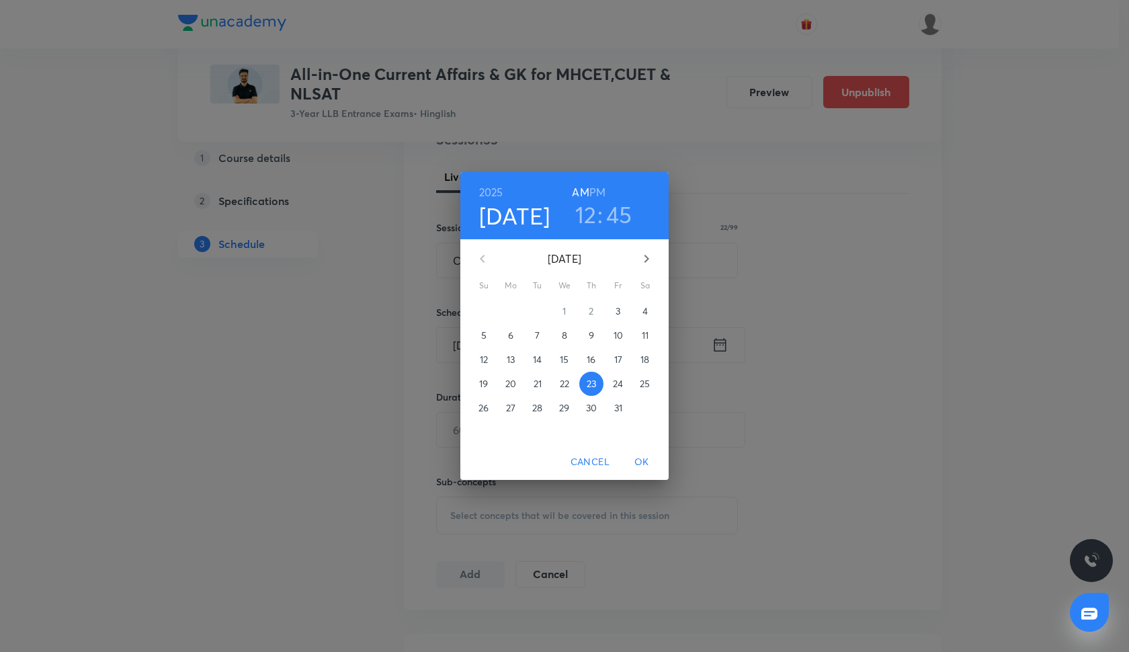
click at [594, 187] on h6 "PM" at bounding box center [598, 192] width 16 height 19
click at [643, 465] on span "OK" at bounding box center [642, 462] width 32 height 17
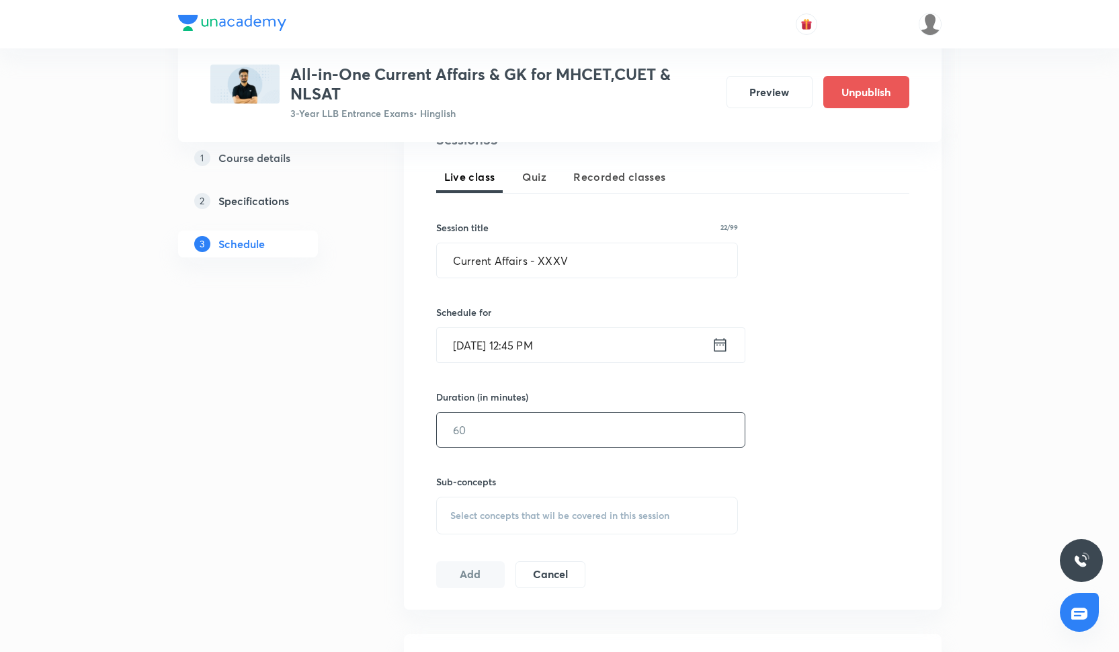
click at [471, 426] on input "text" at bounding box center [591, 430] width 308 height 34
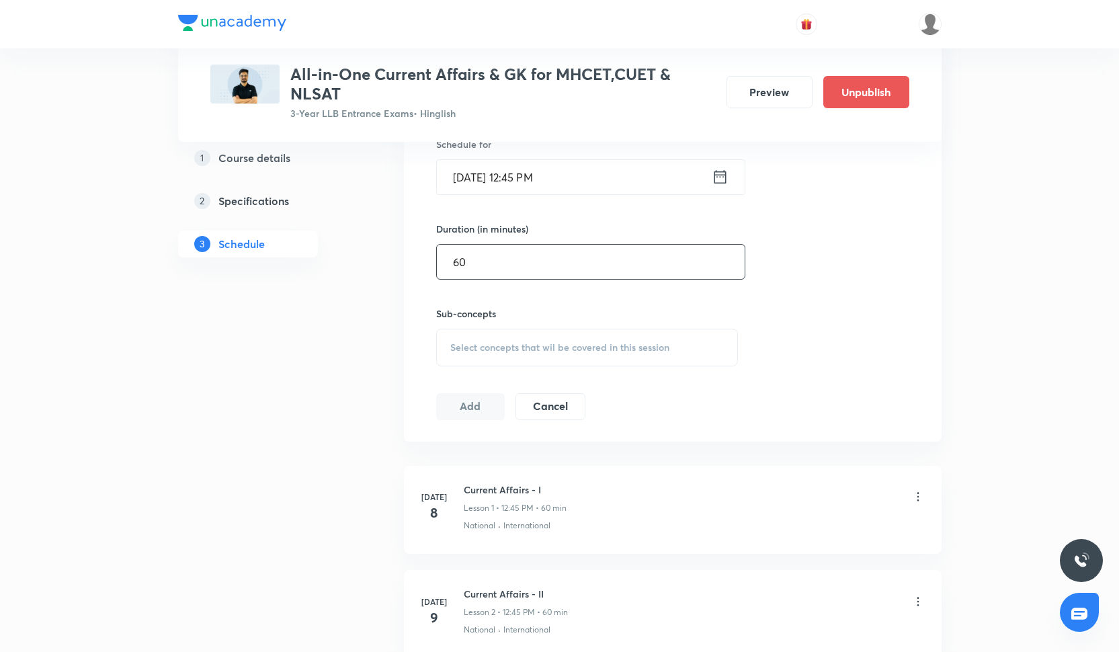
scroll to position [450, 0]
type input "60"
click at [508, 346] on span "Select concepts that wil be covered in this session" at bounding box center [559, 351] width 219 height 11
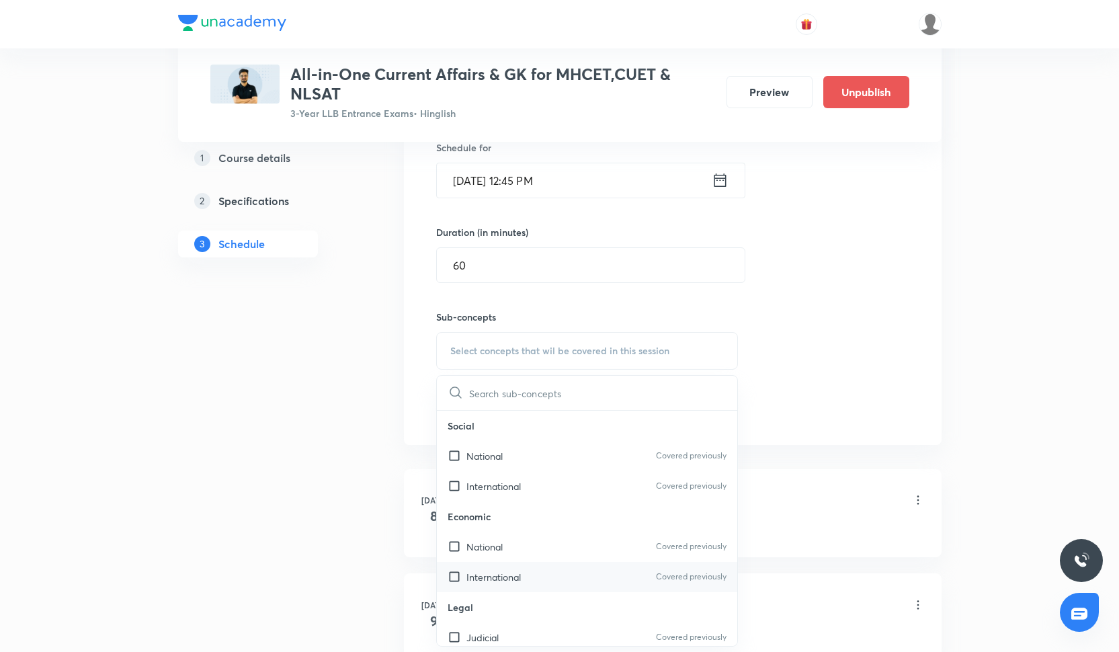
scroll to position [400, 0]
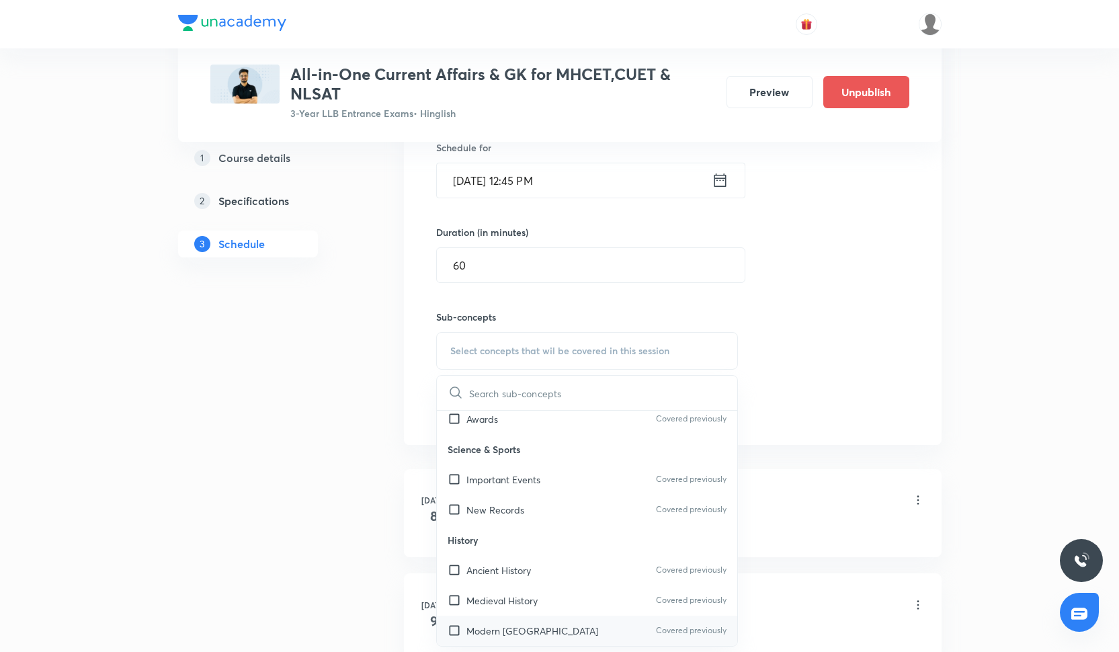
click at [528, 623] on div "Modern India Covered previously" at bounding box center [587, 631] width 301 height 30
checkbox input "true"
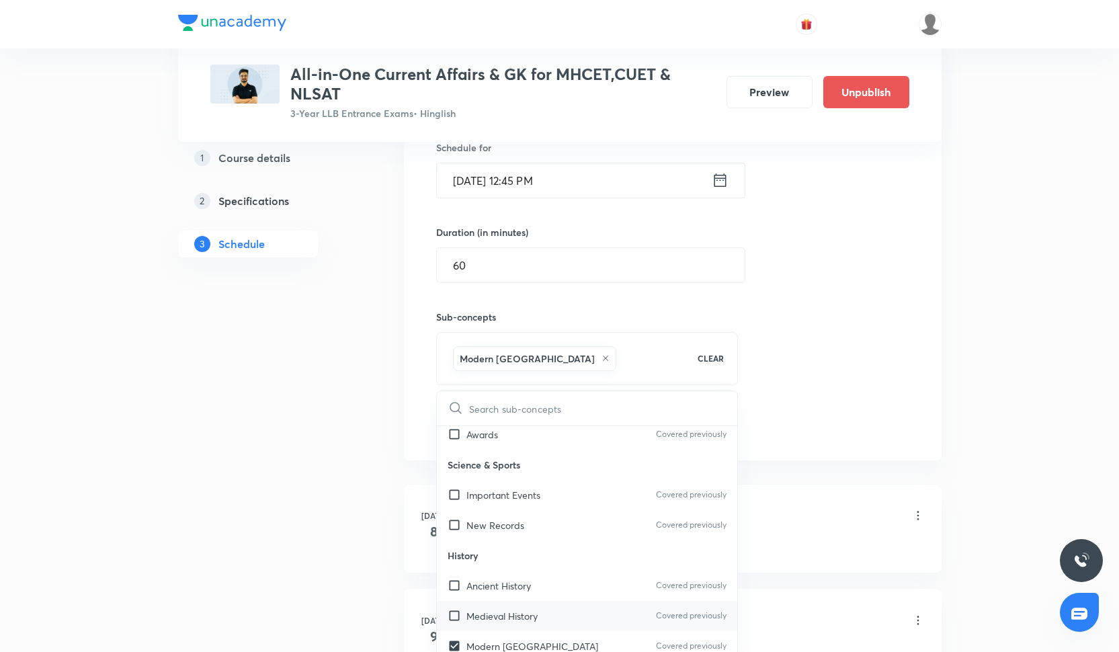
click at [528, 611] on p "Medieval History" at bounding box center [502, 616] width 71 height 14
checkbox input "true"
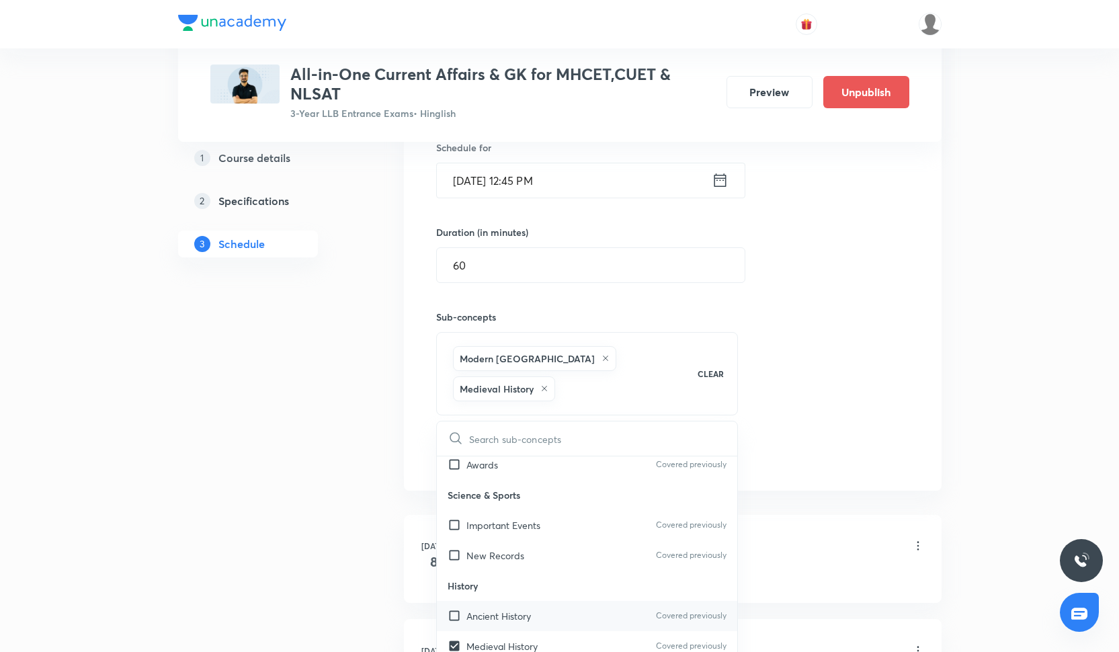
click at [533, 601] on div "Ancient History Covered previously" at bounding box center [587, 616] width 301 height 30
checkbox input "true"
click at [791, 479] on div "Session 35 Live class Quiz Recorded classes Session title 22/99 Current Affairs…" at bounding box center [673, 217] width 538 height 547
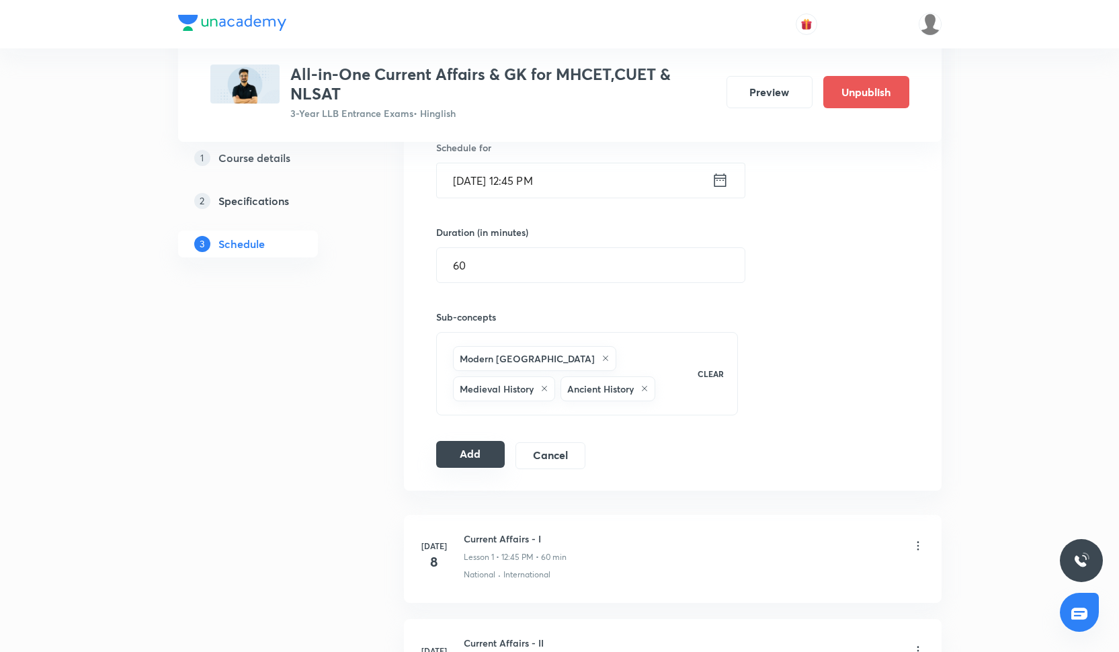
click at [477, 466] on button "Add" at bounding box center [470, 454] width 69 height 27
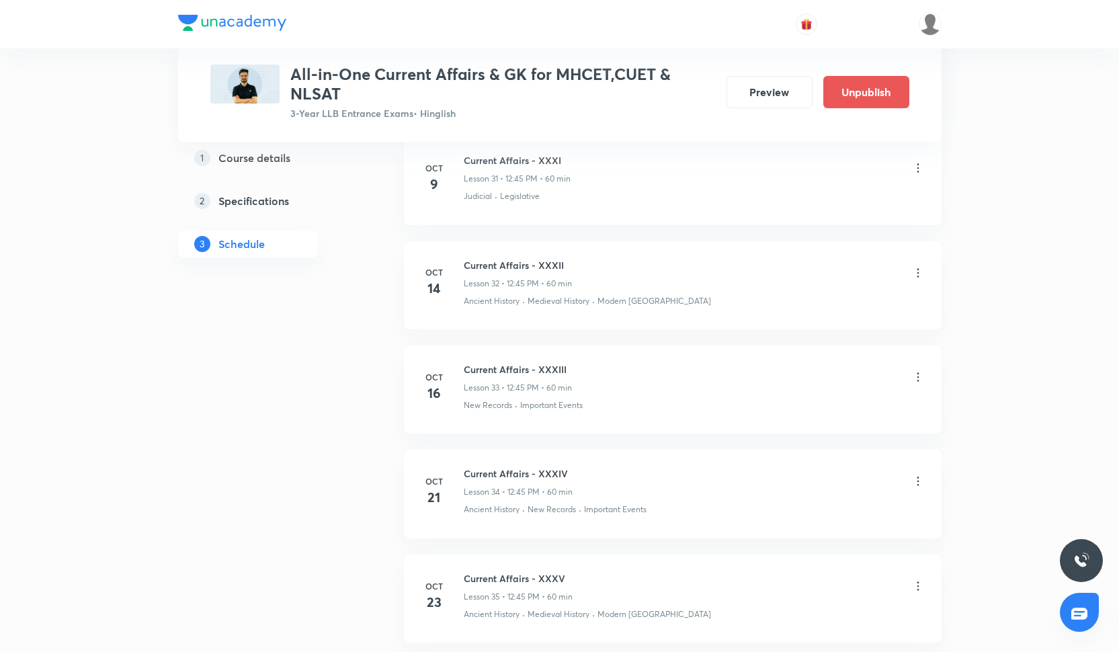
scroll to position [3949, 0]
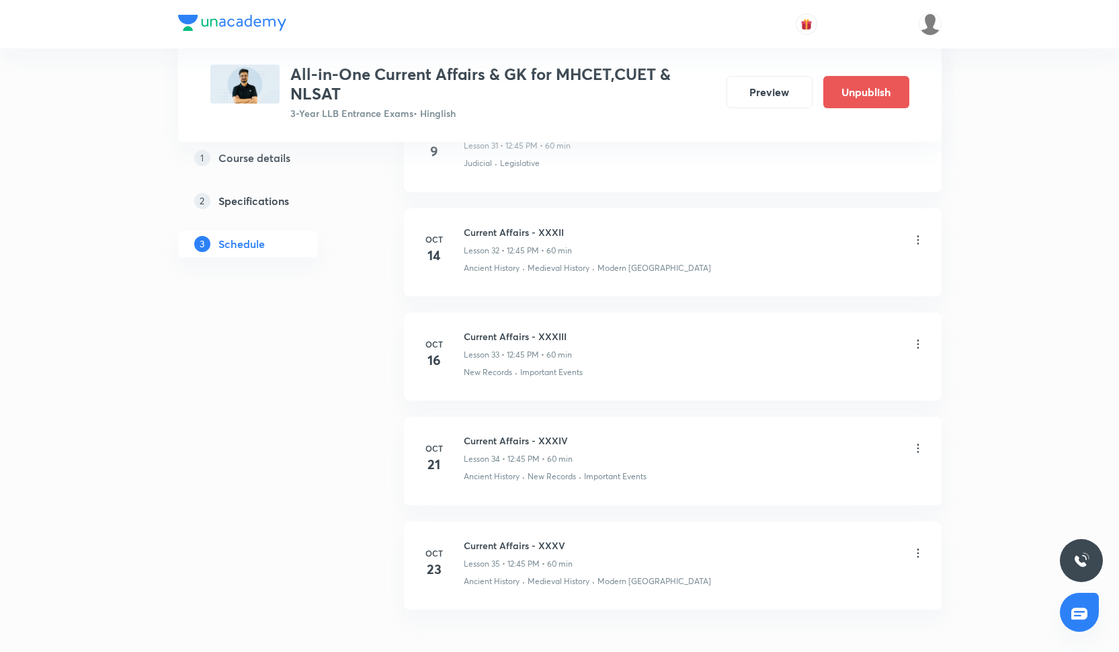
click at [461, 17] on div at bounding box center [560, 24] width 764 height 48
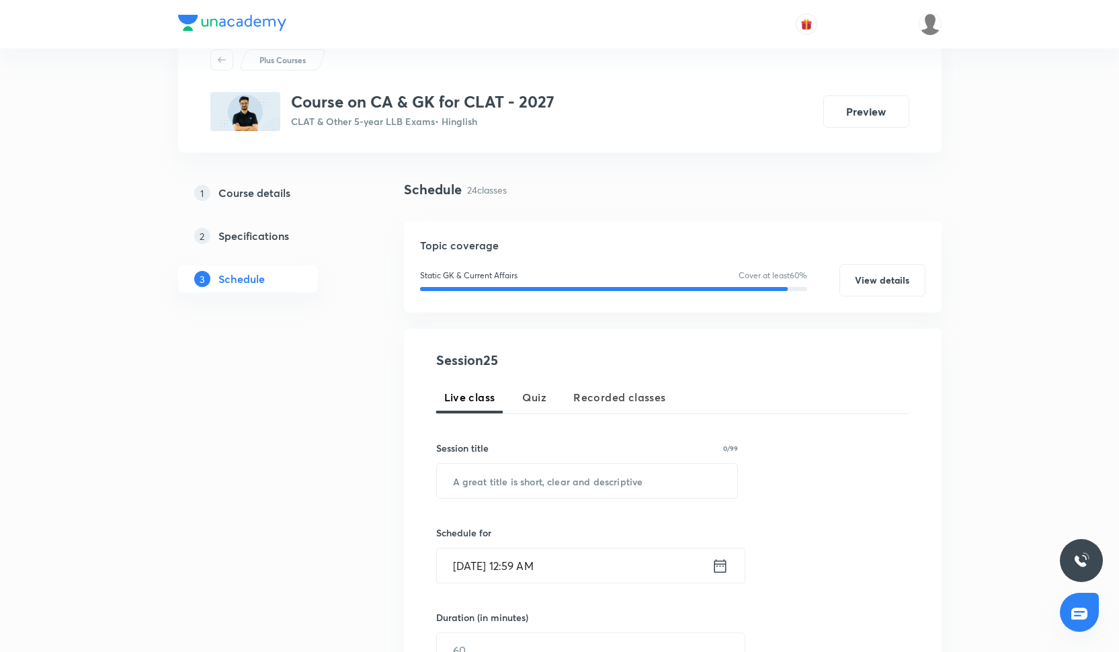
scroll to position [53, 0]
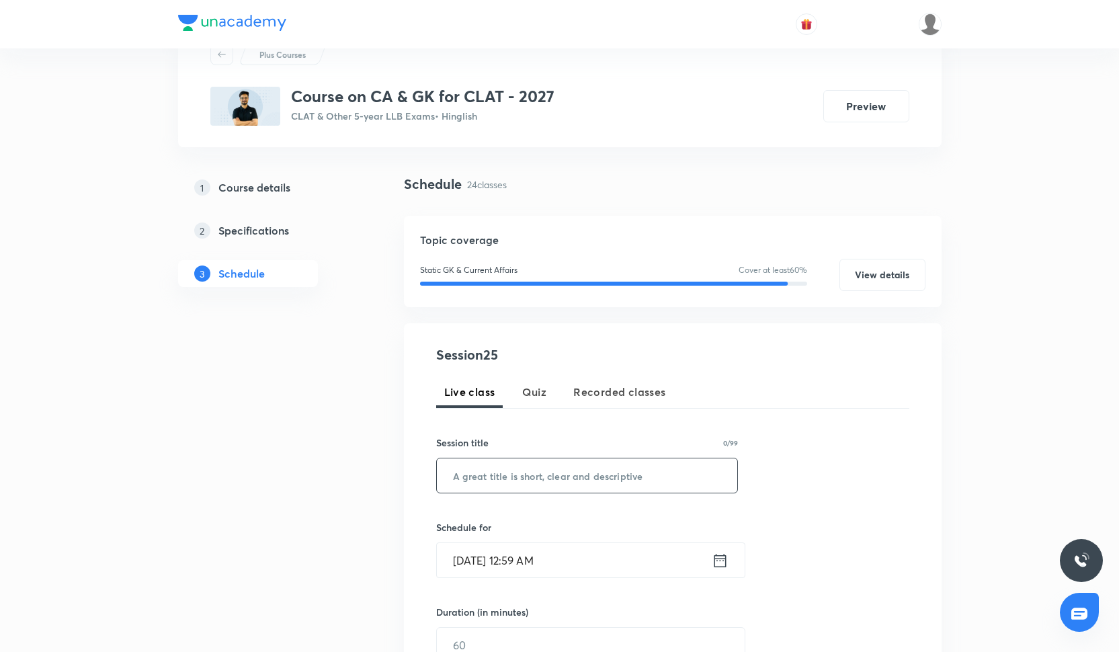
click at [488, 483] on input "text" at bounding box center [587, 476] width 301 height 34
paste input "Current Affairs - XXV"
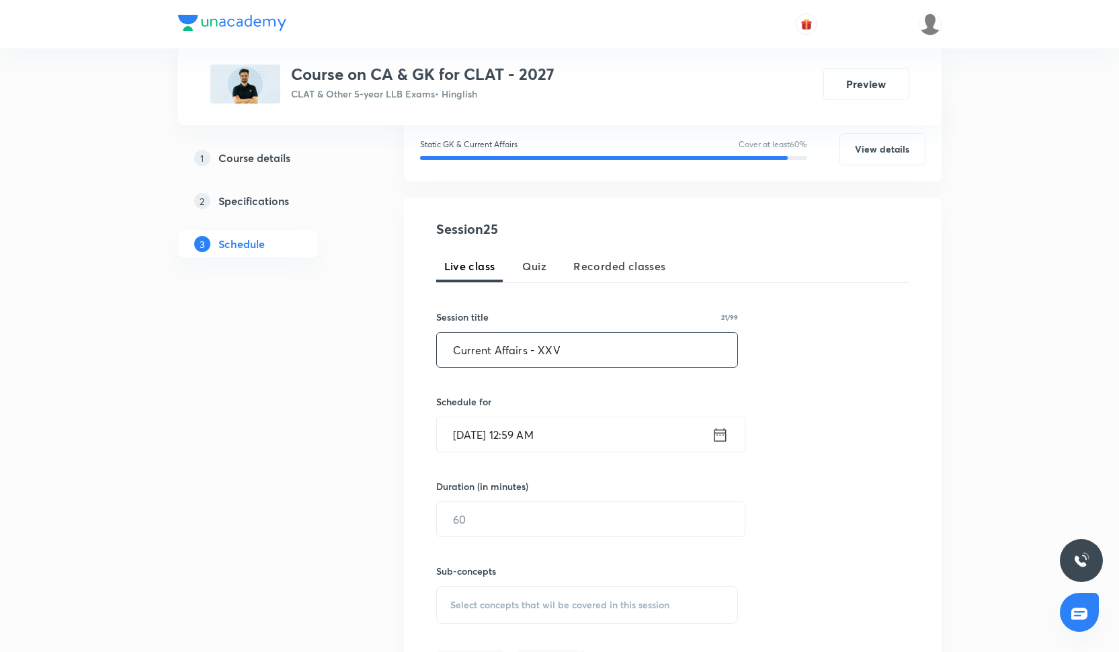
scroll to position [180, 0]
type input "Current Affairs - XXV"
click at [494, 456] on div "Session 25 Live class Quiz Recorded classes Session title 21/99 Current Affairs…" at bounding box center [672, 447] width 473 height 459
click at [494, 444] on input "[DATE] 12:59 AM" at bounding box center [574, 434] width 275 height 34
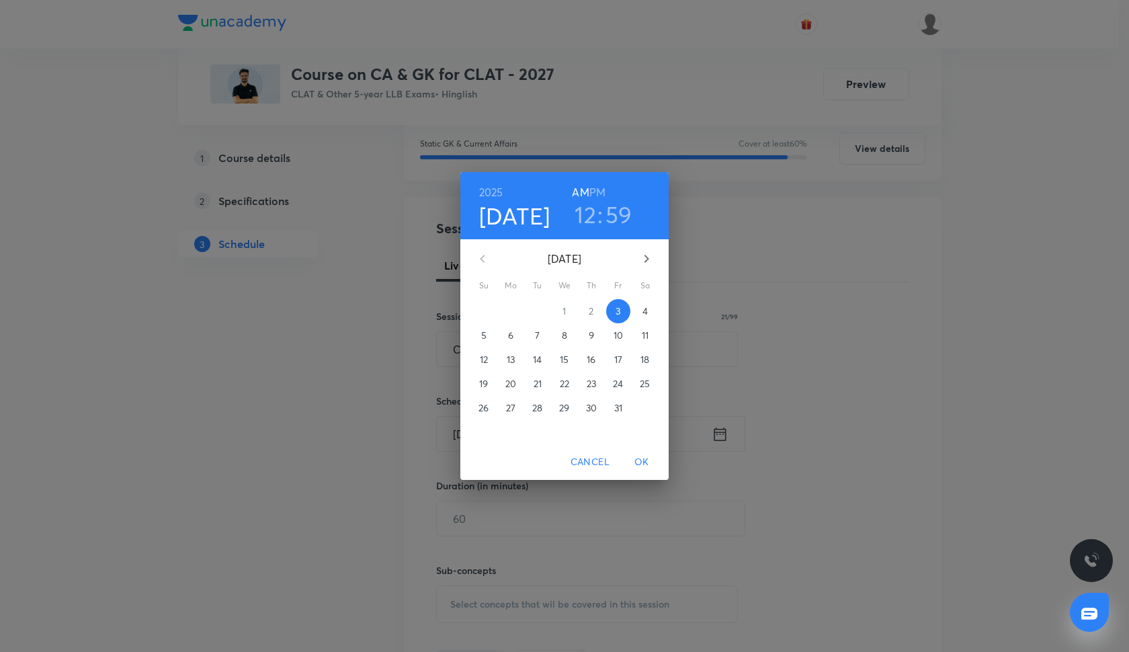
click at [543, 338] on span "7" at bounding box center [538, 335] width 24 height 13
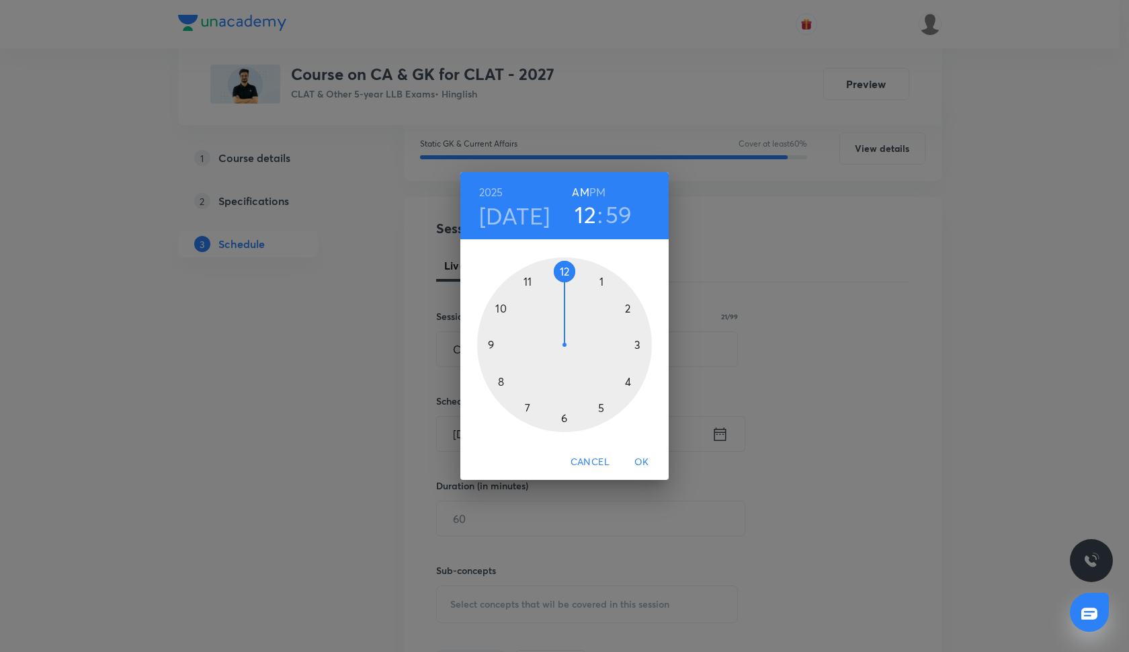
click at [629, 308] on div at bounding box center [564, 344] width 175 height 175
drag, startPoint x: 565, startPoint y: 267, endPoint x: 508, endPoint y: 346, distance: 98.2
click at [508, 346] on div at bounding box center [564, 344] width 175 height 175
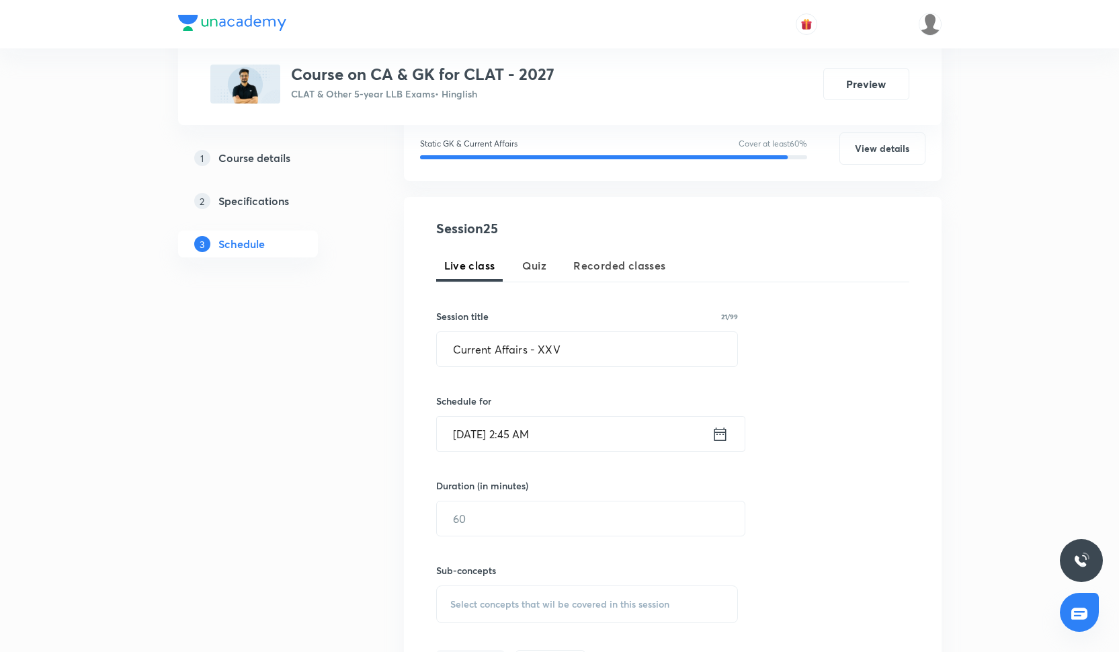
click at [550, 430] on input "Oct 7, 2025, 2:45 AM" at bounding box center [574, 434] width 275 height 34
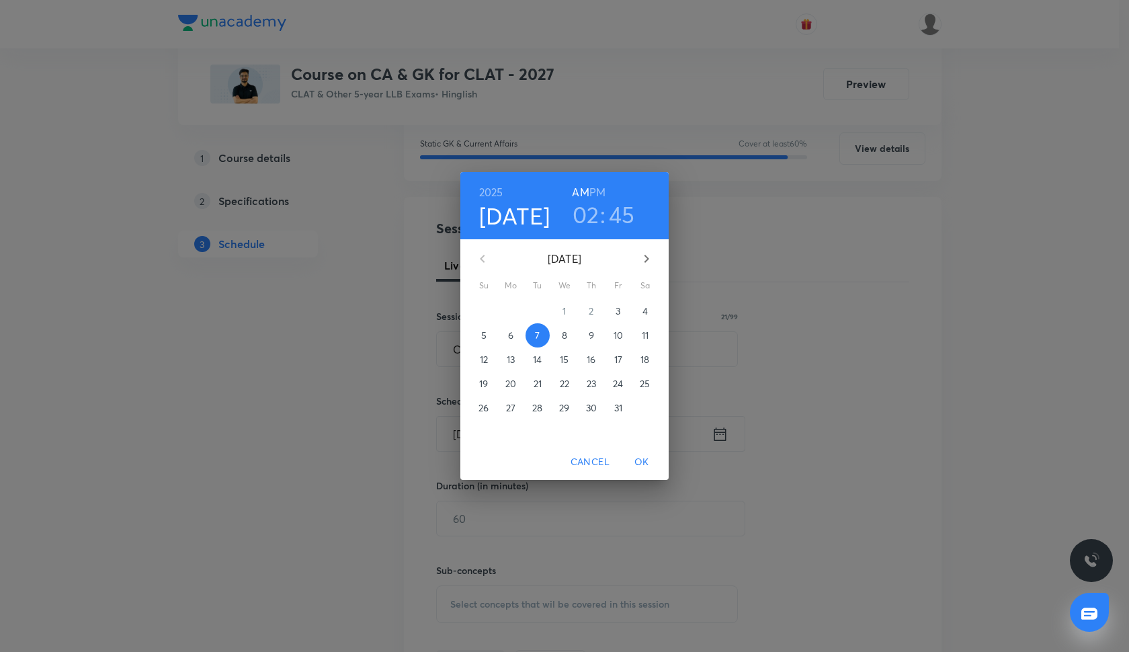
click at [599, 190] on h6 "PM" at bounding box center [598, 192] width 16 height 19
click at [649, 459] on span "OK" at bounding box center [642, 462] width 32 height 17
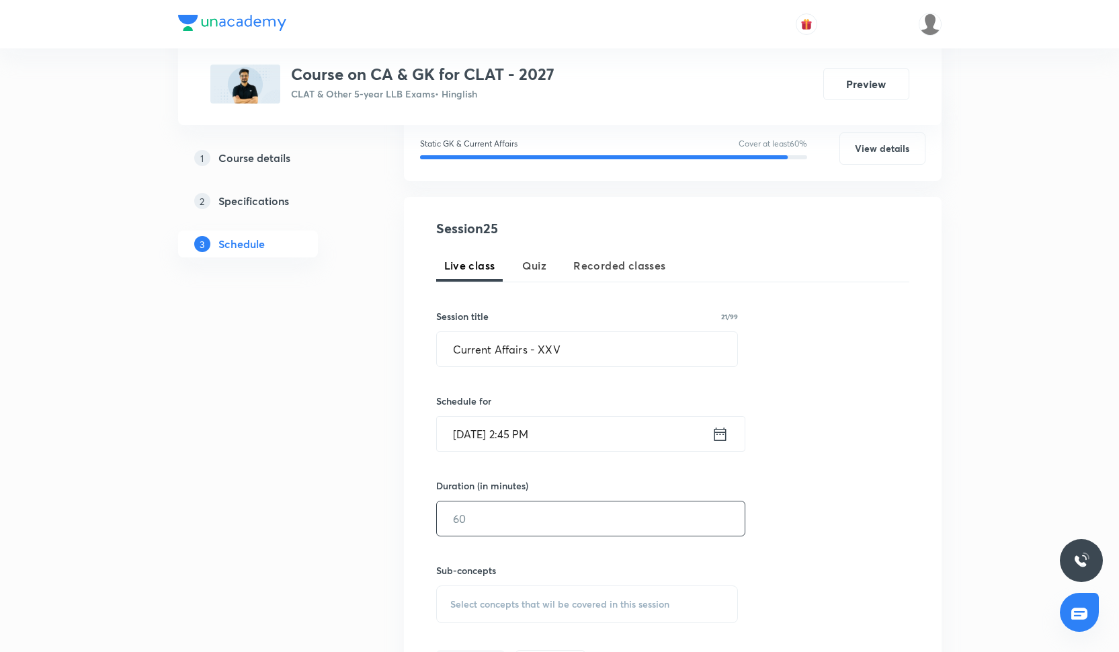
click at [499, 508] on input "text" at bounding box center [591, 519] width 308 height 34
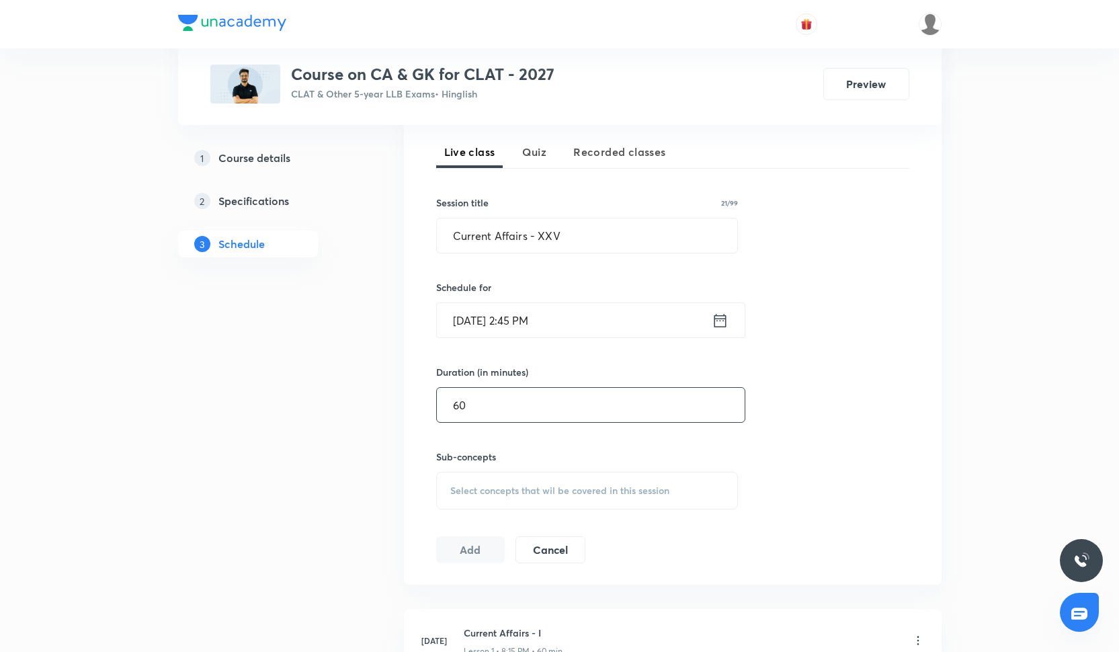
scroll to position [330, 0]
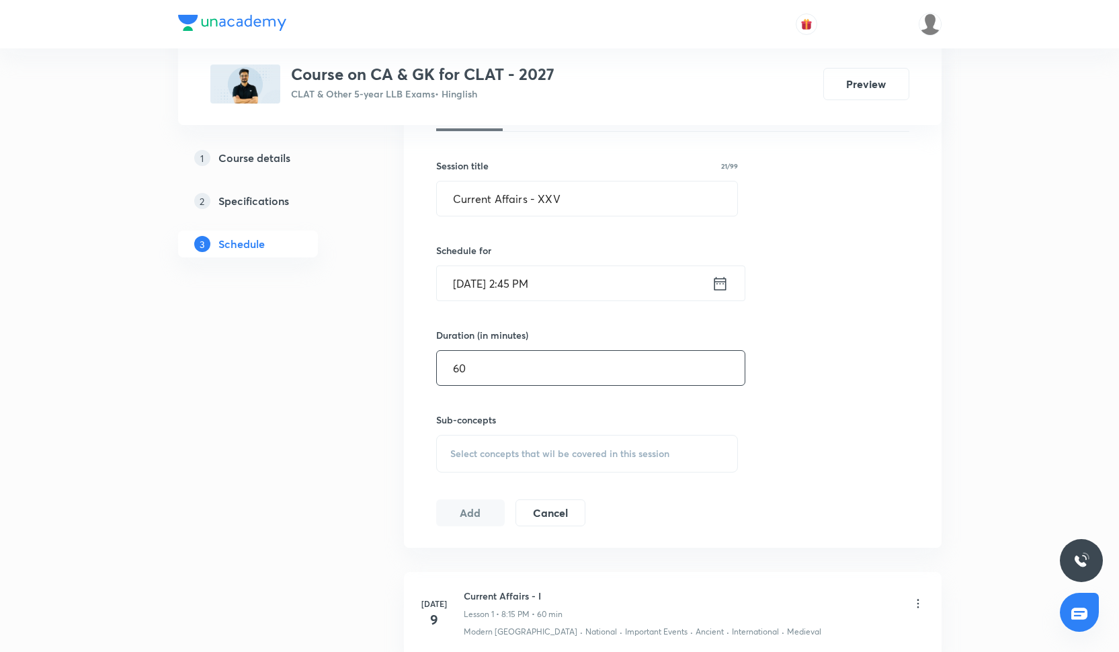
type input "60"
click at [513, 452] on span "Select concepts that wil be covered in this session" at bounding box center [559, 453] width 219 height 11
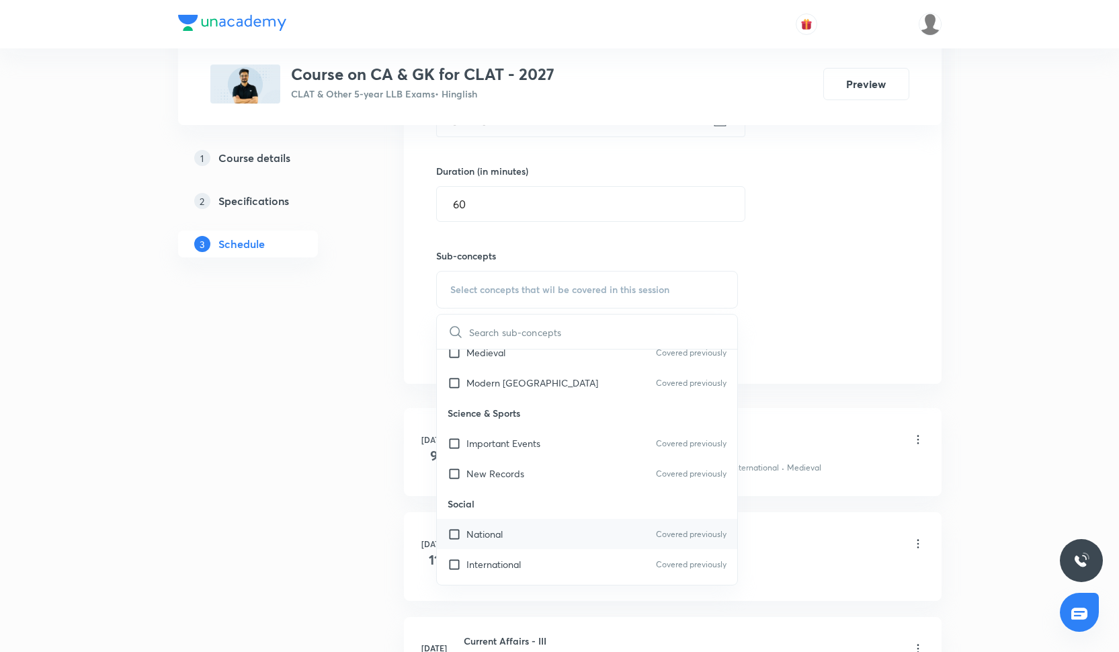
scroll to position [38, 0]
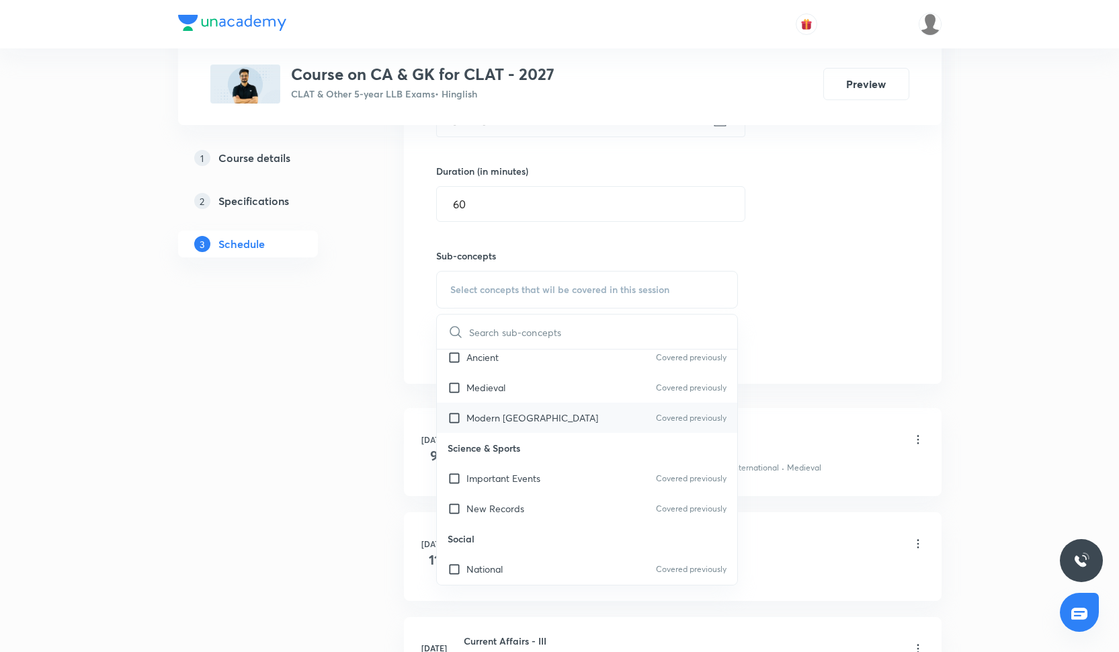
click at [522, 415] on p "Modern [GEOGRAPHIC_DATA]" at bounding box center [533, 418] width 132 height 14
checkbox input "true"
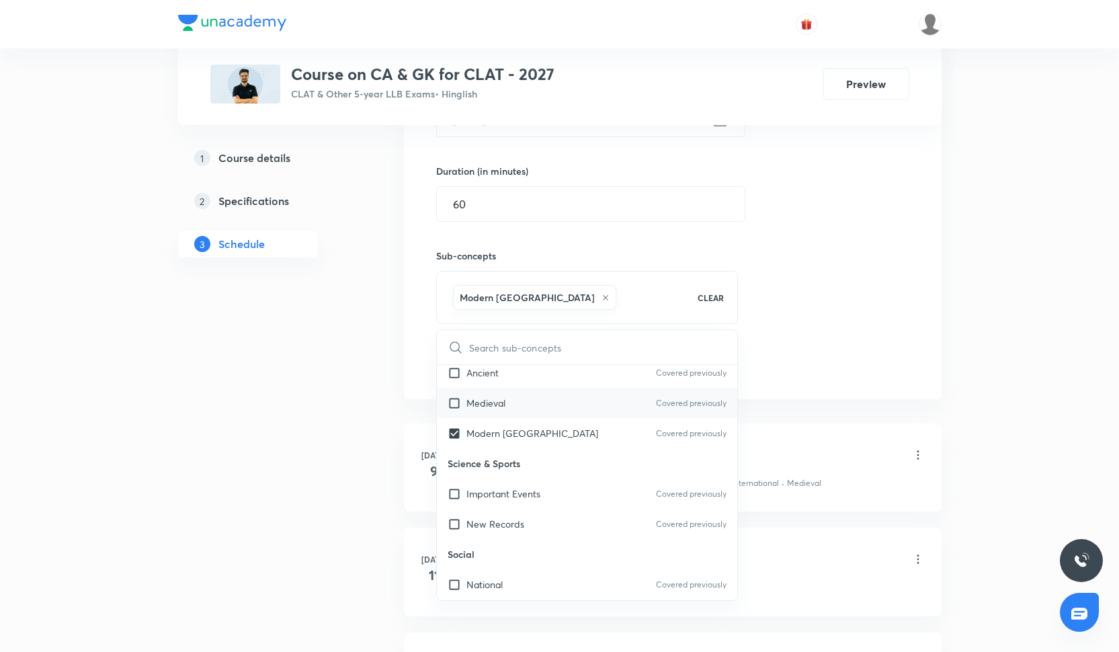
click at [522, 396] on div "Medieval Covered previously" at bounding box center [587, 403] width 301 height 30
checkbox input "true"
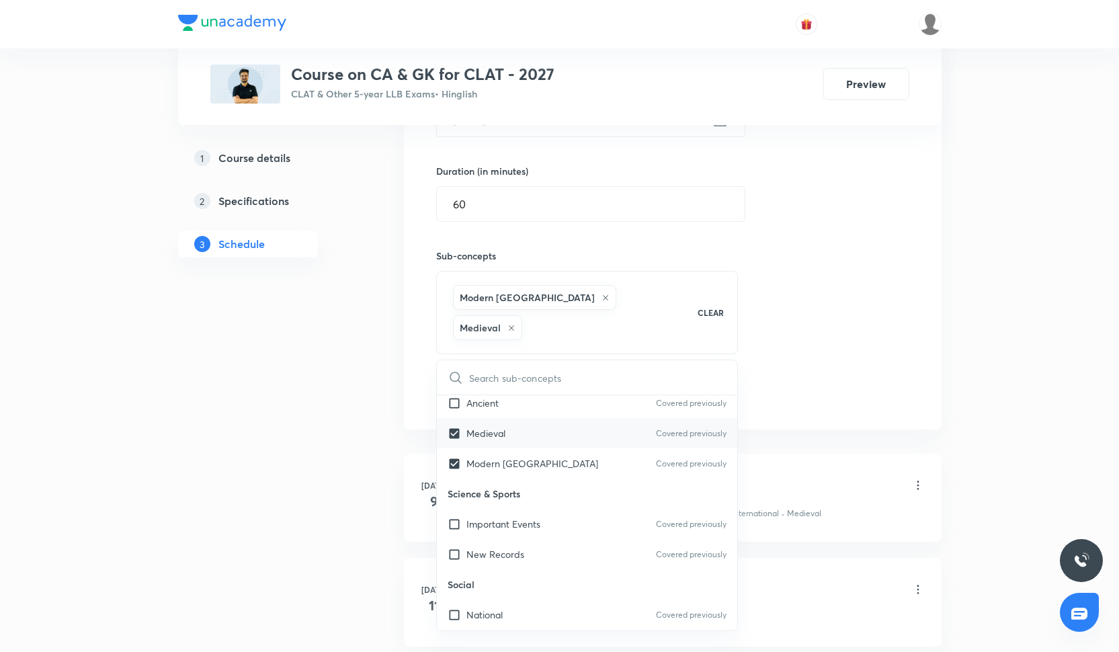
click at [522, 418] on div "Medieval Covered previously" at bounding box center [587, 433] width 301 height 30
checkbox input "false"
checkbox input "true"
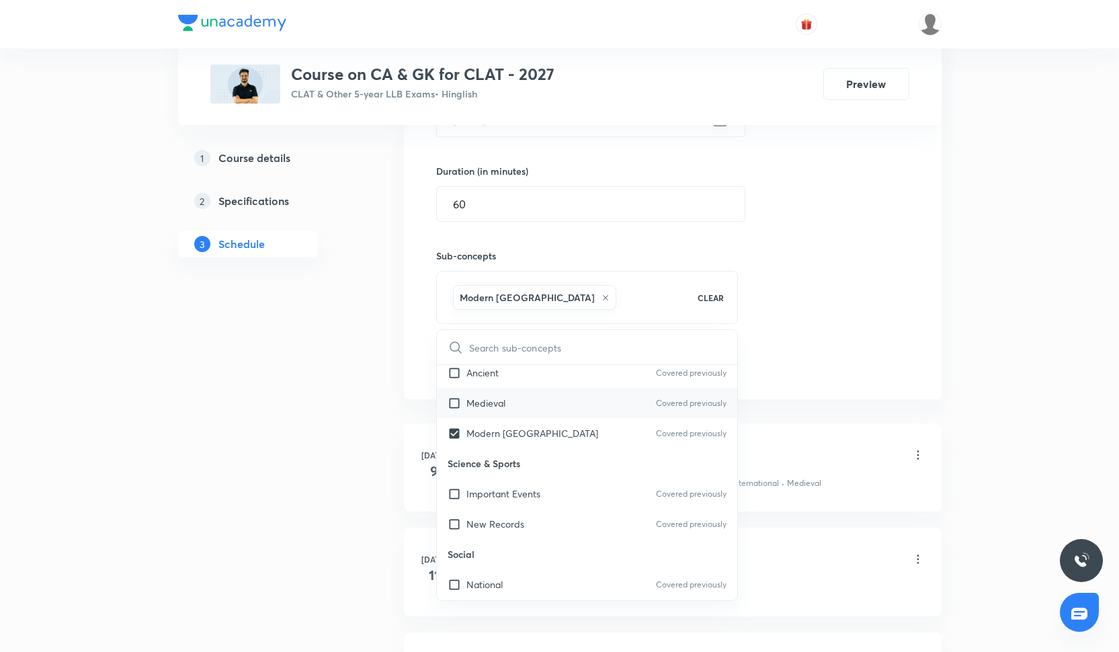
click at [522, 408] on div "Medieval Covered previously" at bounding box center [587, 403] width 301 height 30
checkbox input "true"
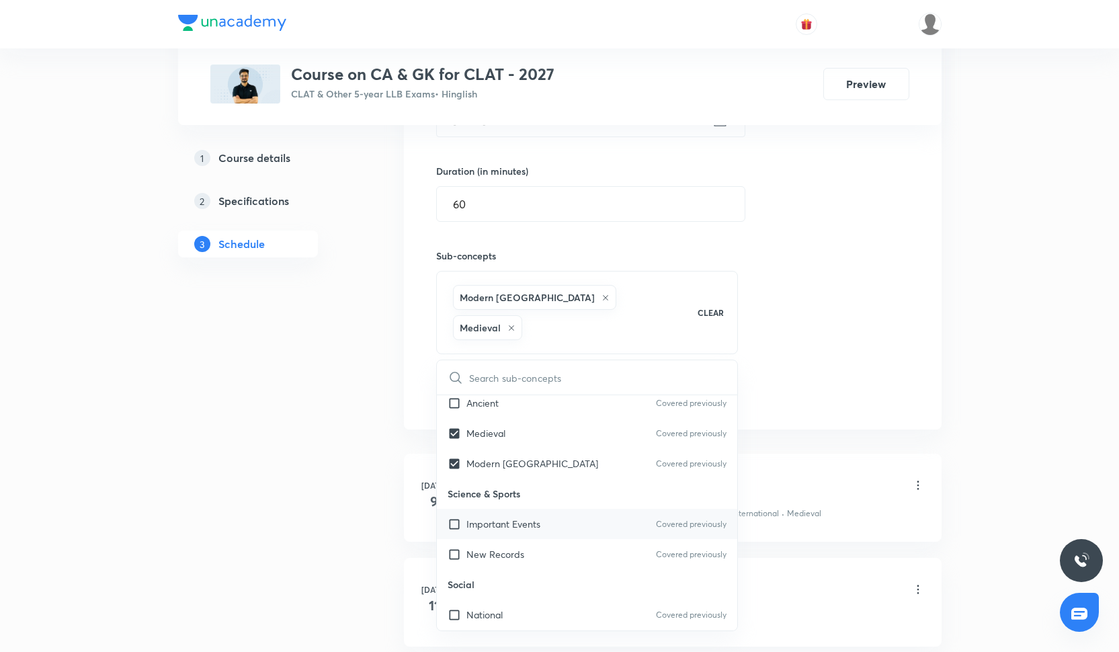
click at [526, 517] on p "Important Events" at bounding box center [504, 524] width 74 height 14
checkbox input "true"
click at [536, 544] on div "New Records Covered previously" at bounding box center [587, 554] width 301 height 30
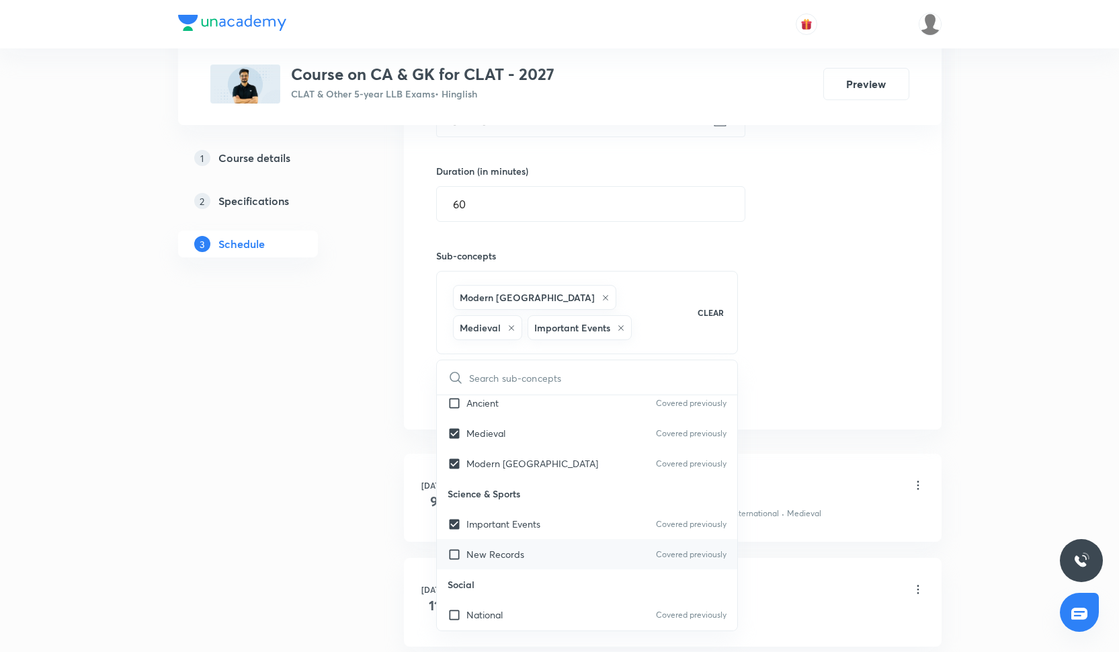
checkbox input "true"
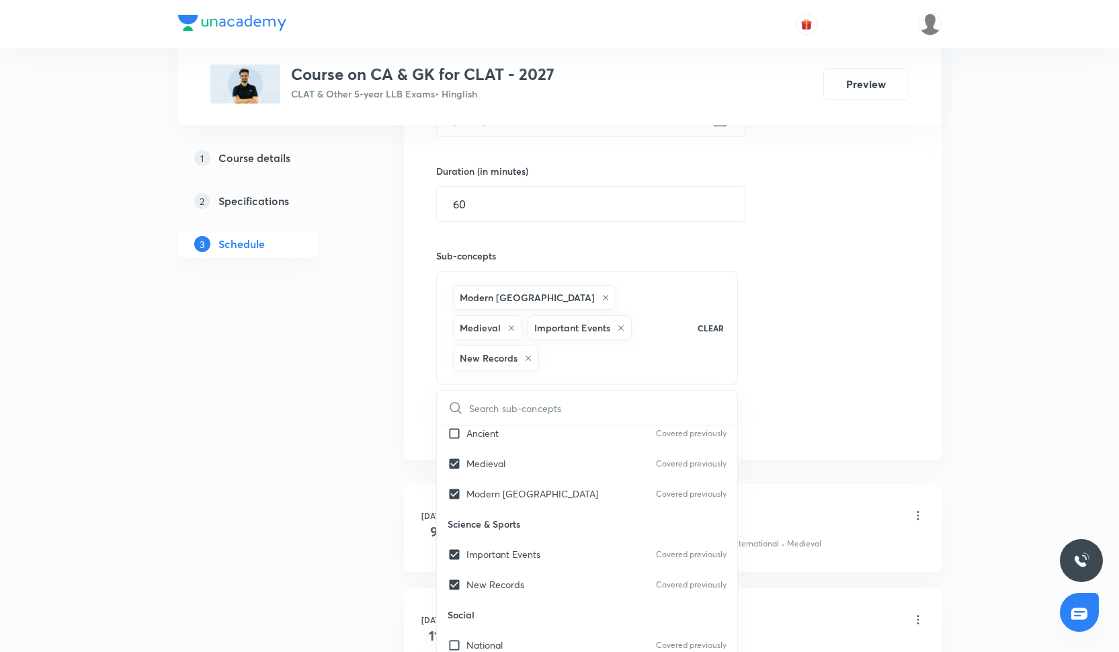
click at [748, 279] on div "Session 25 Live class Quiz Recorded classes Session title 21/99 Current Affairs…" at bounding box center [672, 171] width 473 height 534
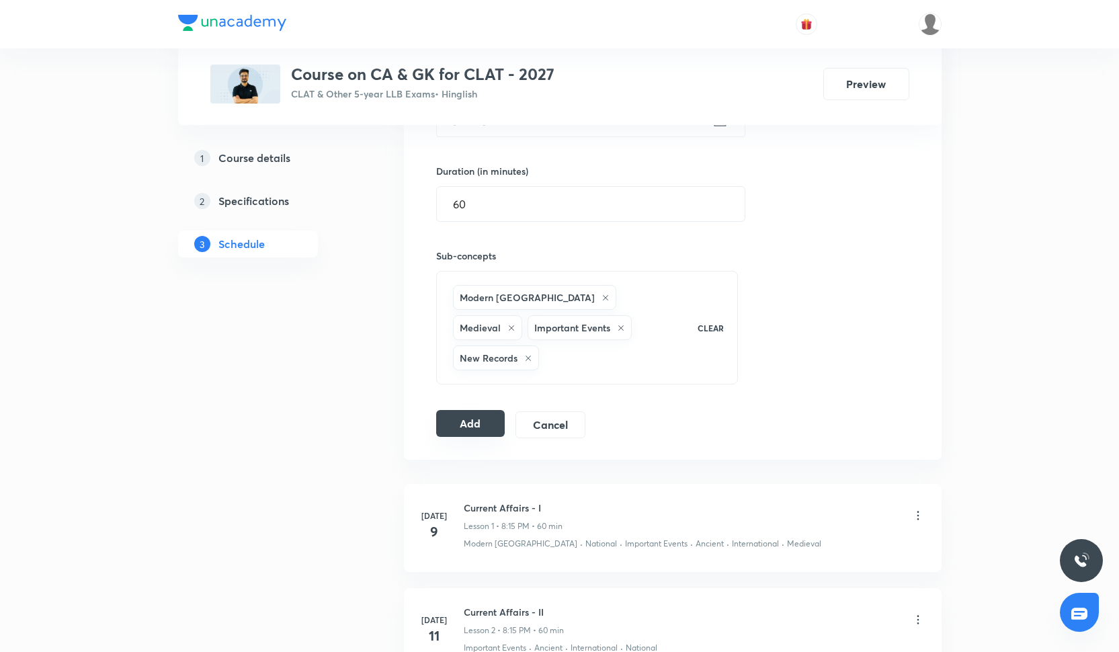
click at [479, 410] on button "Add" at bounding box center [470, 423] width 69 height 27
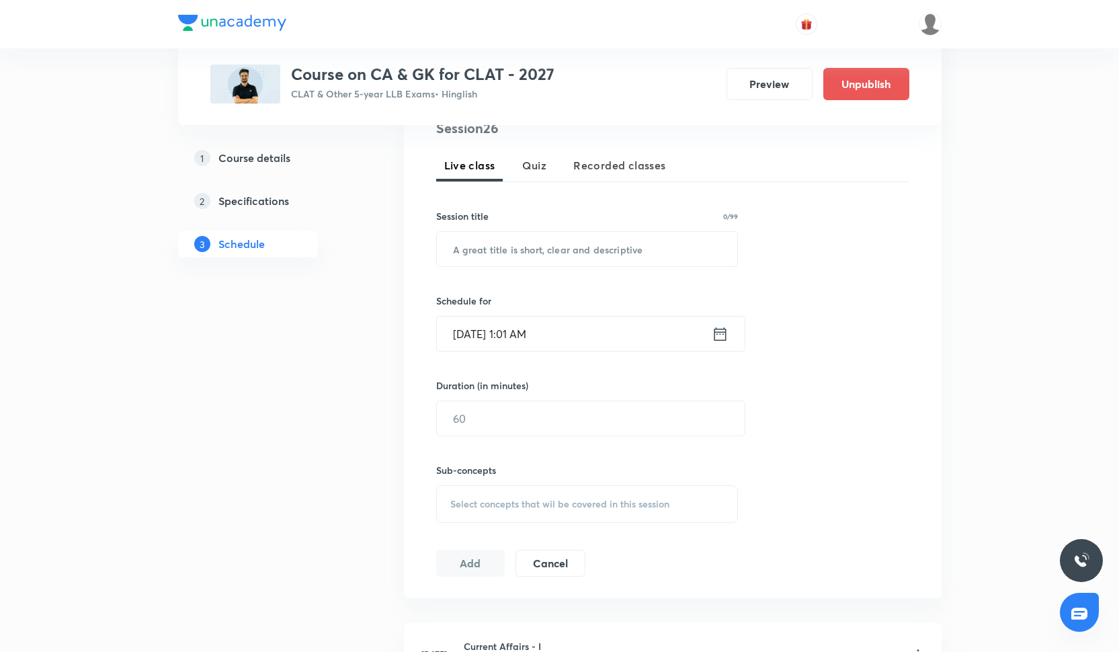
scroll to position [281, 0]
click at [524, 272] on div "Session 26 Live class Quiz Recorded classes Session title 0/99 ​ Schedule for […" at bounding box center [672, 346] width 473 height 459
click at [524, 253] on input "text" at bounding box center [587, 248] width 301 height 34
paste input "Current Affairs - XXVI"
type input "Current Affairs - XXVI"
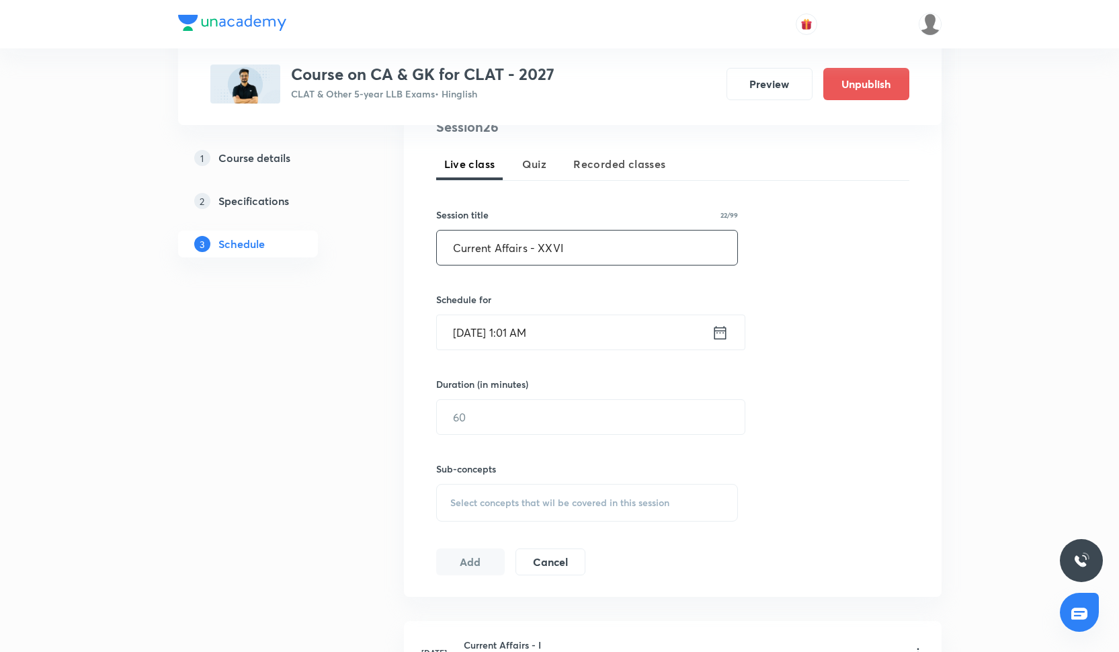
click at [543, 334] on input "[DATE] 1:01 AM" at bounding box center [574, 332] width 275 height 34
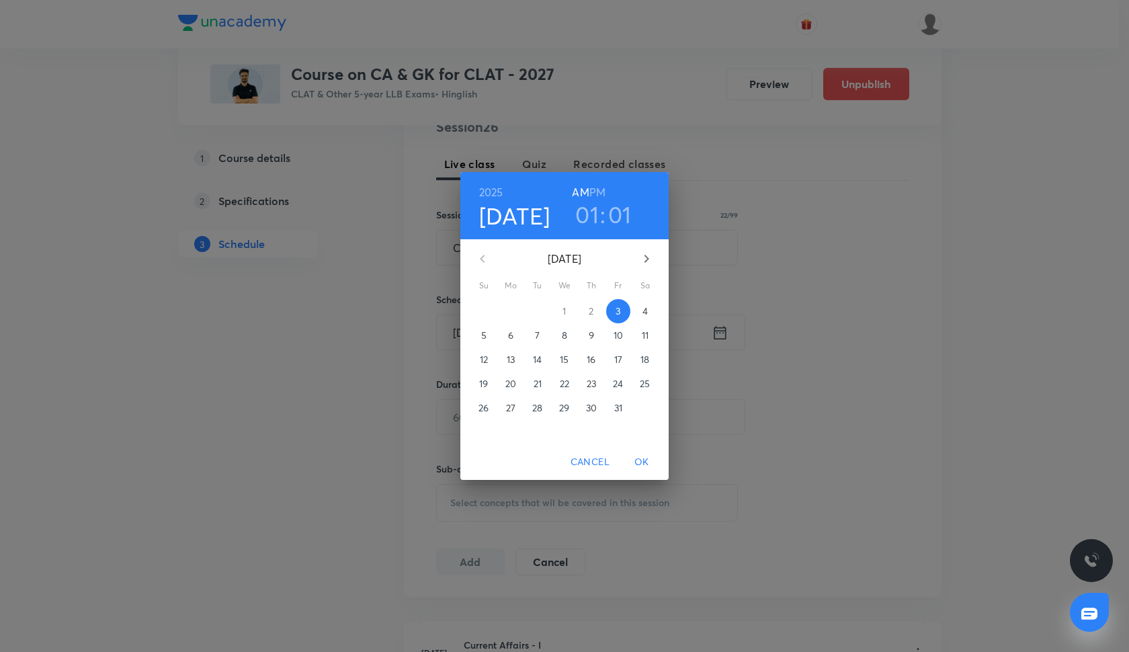
click at [565, 337] on p "8" at bounding box center [564, 335] width 5 height 13
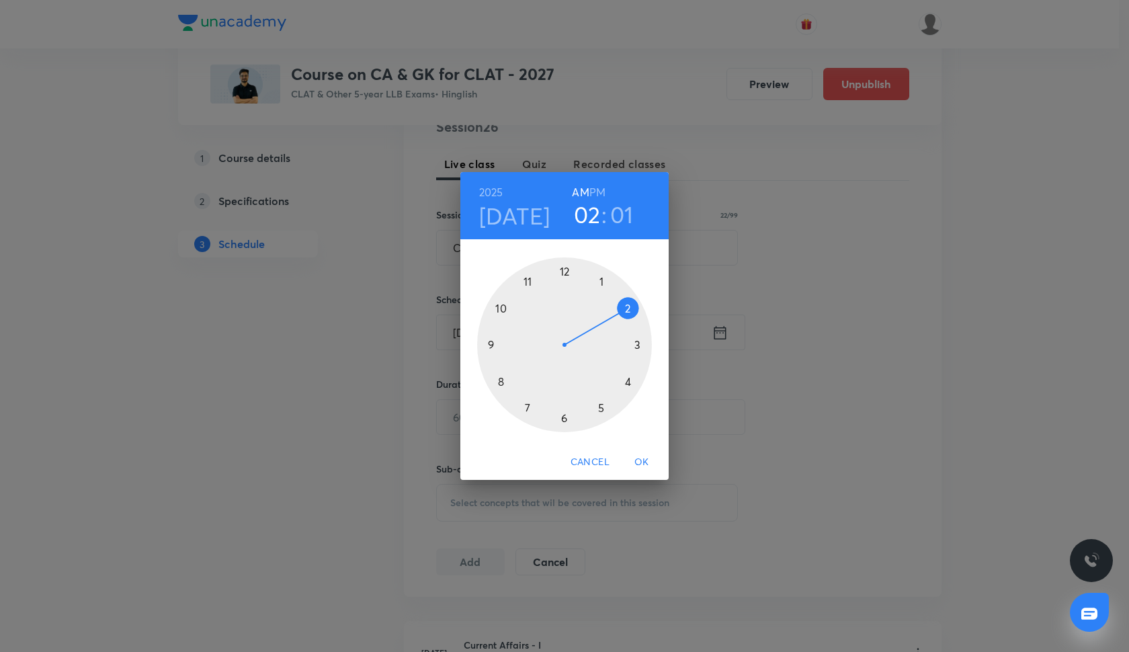
drag, startPoint x: 603, startPoint y: 279, endPoint x: 627, endPoint y: 308, distance: 37.3
click at [627, 309] on div at bounding box center [564, 344] width 175 height 175
drag, startPoint x: 570, startPoint y: 271, endPoint x: 514, endPoint y: 344, distance: 92.1
click at [514, 344] on div at bounding box center [564, 344] width 175 height 175
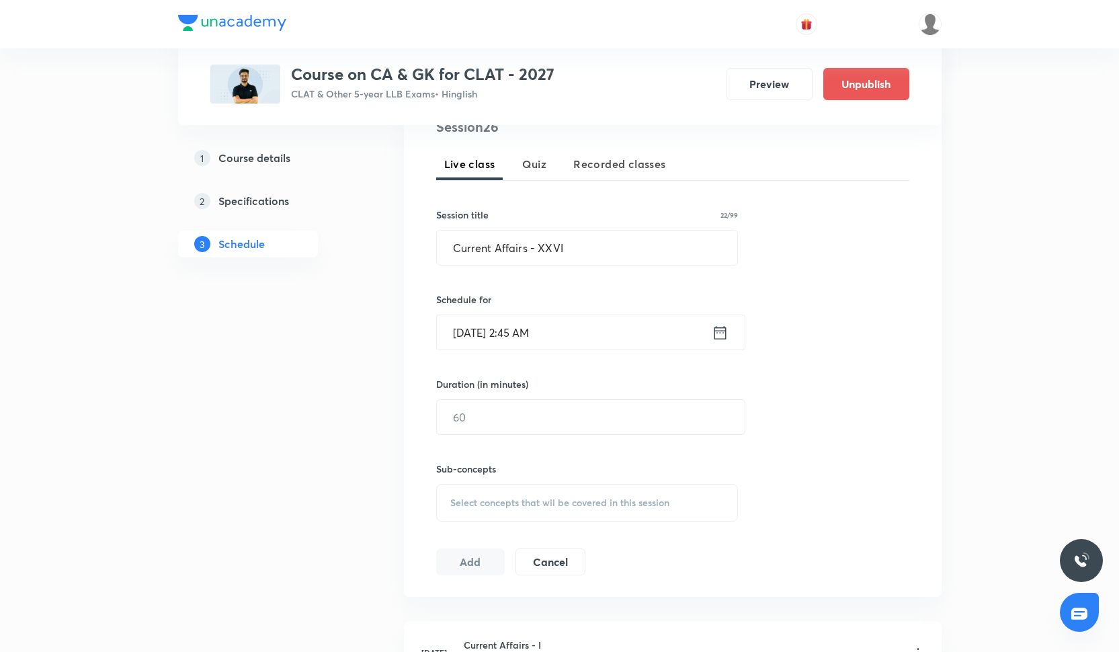
click at [535, 329] on input "[DATE] 2:45 AM" at bounding box center [574, 332] width 275 height 34
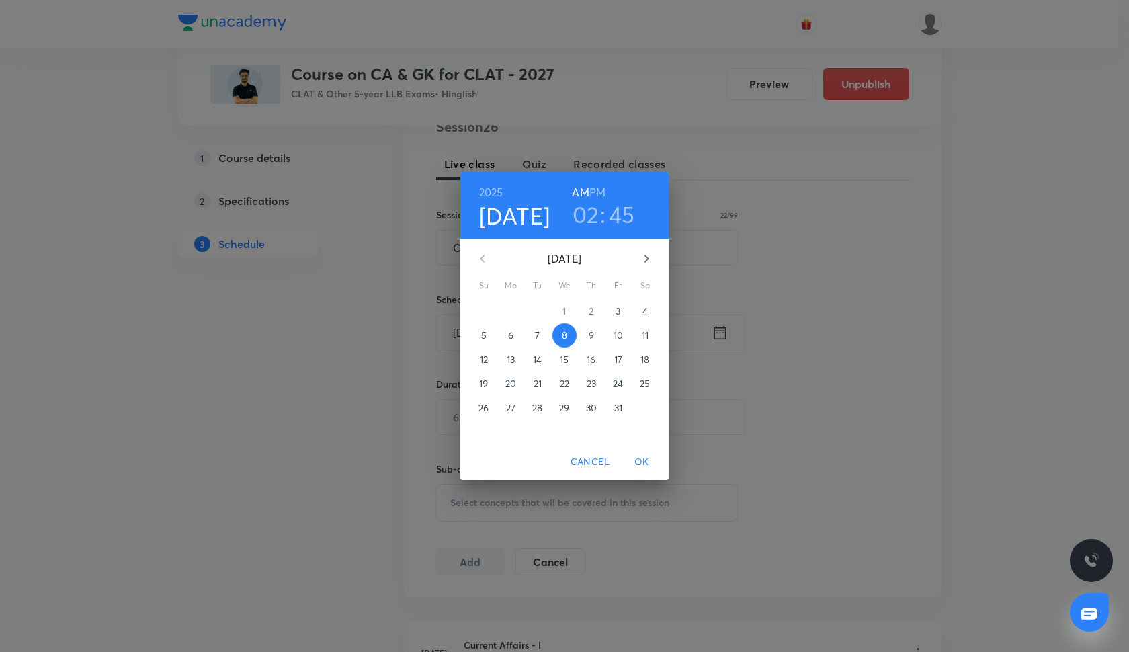
click at [603, 192] on h6 "PM" at bounding box center [598, 192] width 16 height 19
click at [643, 459] on span "OK" at bounding box center [642, 462] width 32 height 17
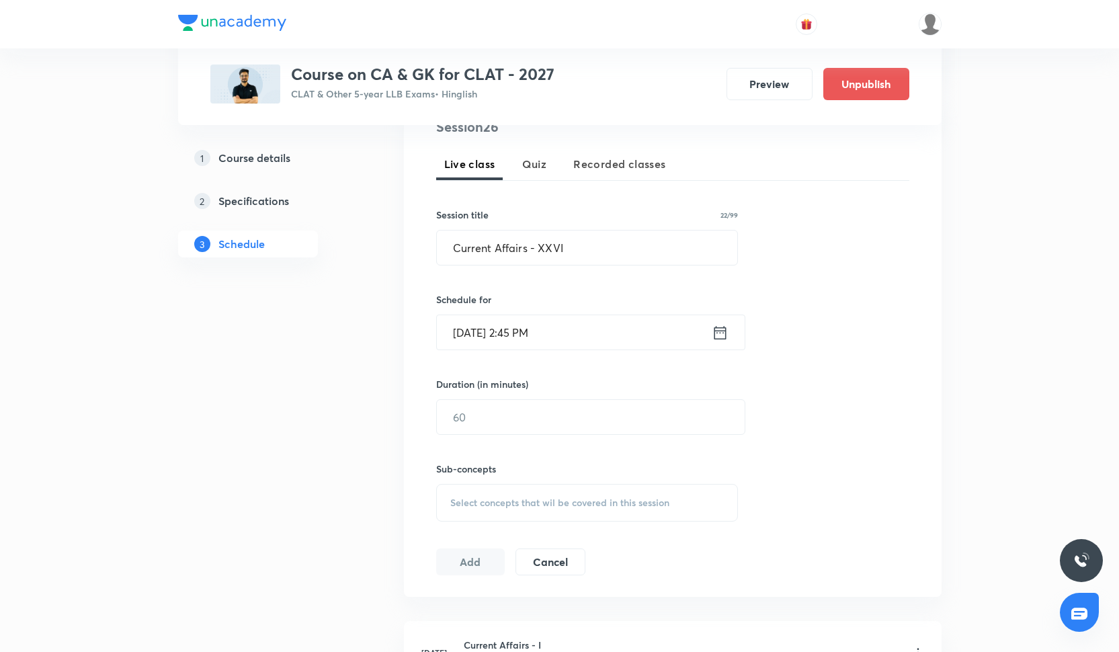
click at [621, 399] on div "Duration (in minutes) ​" at bounding box center [558, 406] width 245 height 58
click at [621, 414] on input "text" at bounding box center [591, 417] width 308 height 34
type input "60"
click at [581, 498] on span "Select concepts that wil be covered in this session" at bounding box center [559, 502] width 219 height 11
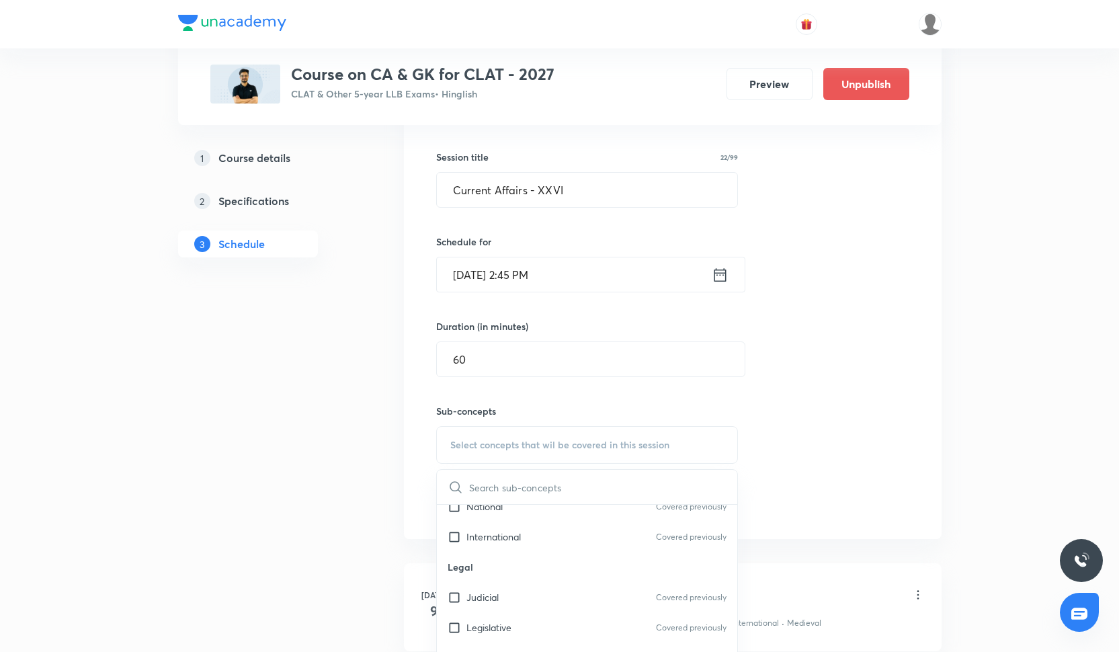
scroll to position [354, 0]
click at [547, 598] on div "Judicial Covered previously" at bounding box center [587, 589] width 301 height 30
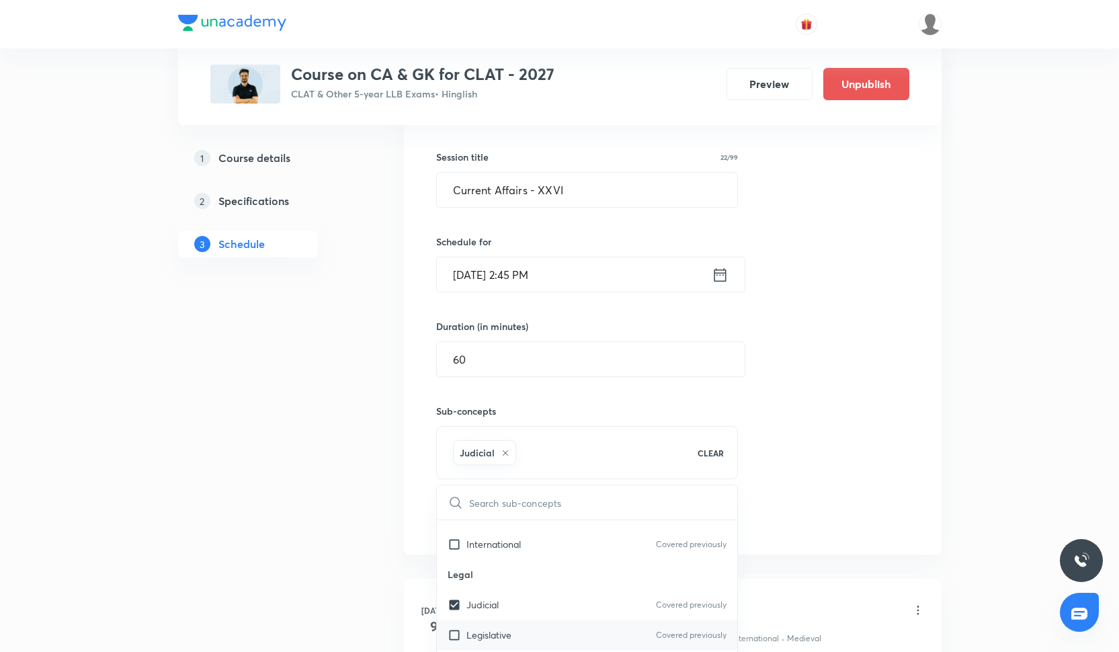
click at [547, 624] on div "Legislative Covered previously" at bounding box center [587, 635] width 301 height 30
checkbox input "true"
click at [873, 395] on div "Session 26 Live class Quiz Recorded classes Session title 22/99 Current Affairs…" at bounding box center [672, 296] width 473 height 474
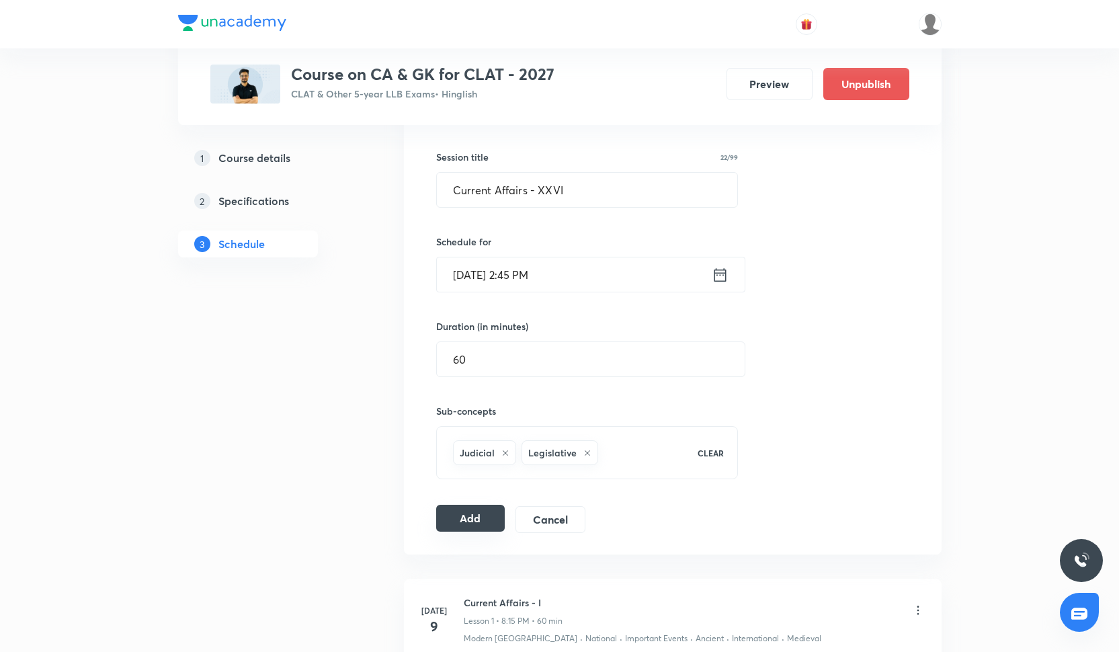
click at [444, 521] on button "Add" at bounding box center [470, 518] width 69 height 27
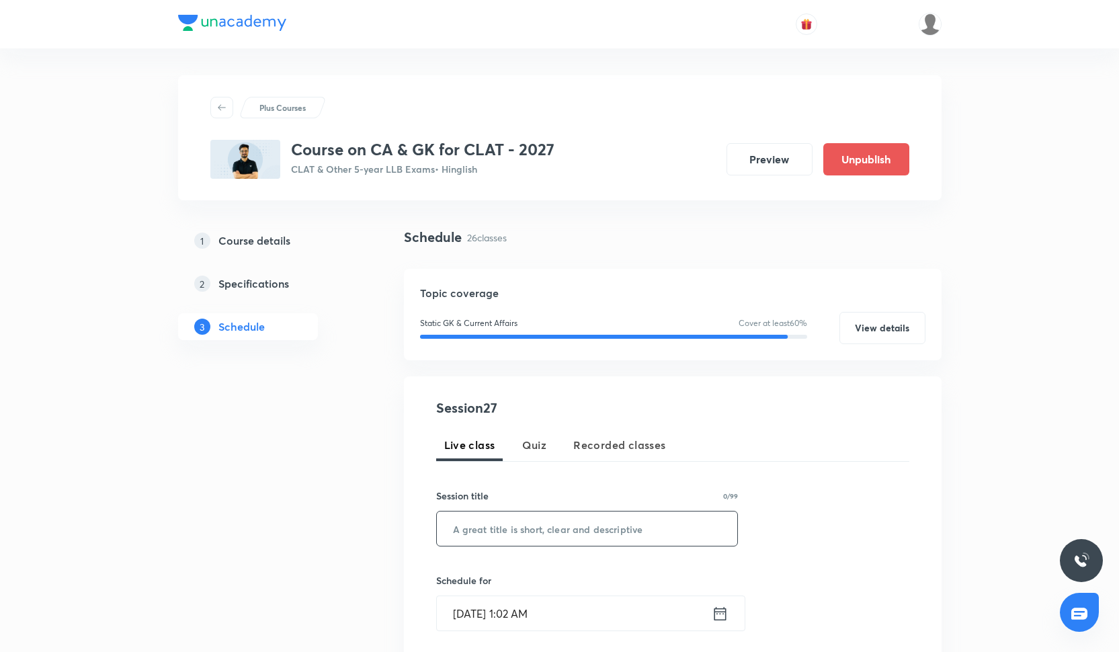
click at [555, 517] on input "text" at bounding box center [587, 529] width 301 height 34
paste input "Current Affairs - XXVII"
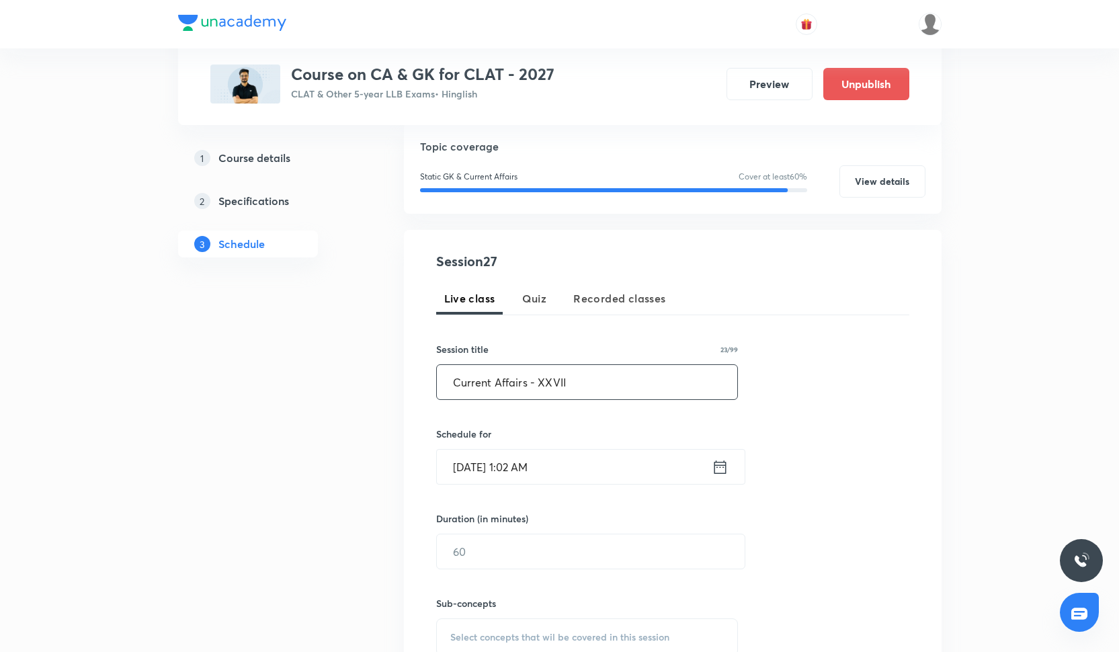
scroll to position [145, 0]
type input "Current Affairs - XXVII"
click at [533, 476] on input "Oct 3, 2025, 1:02 AM" at bounding box center [574, 468] width 275 height 34
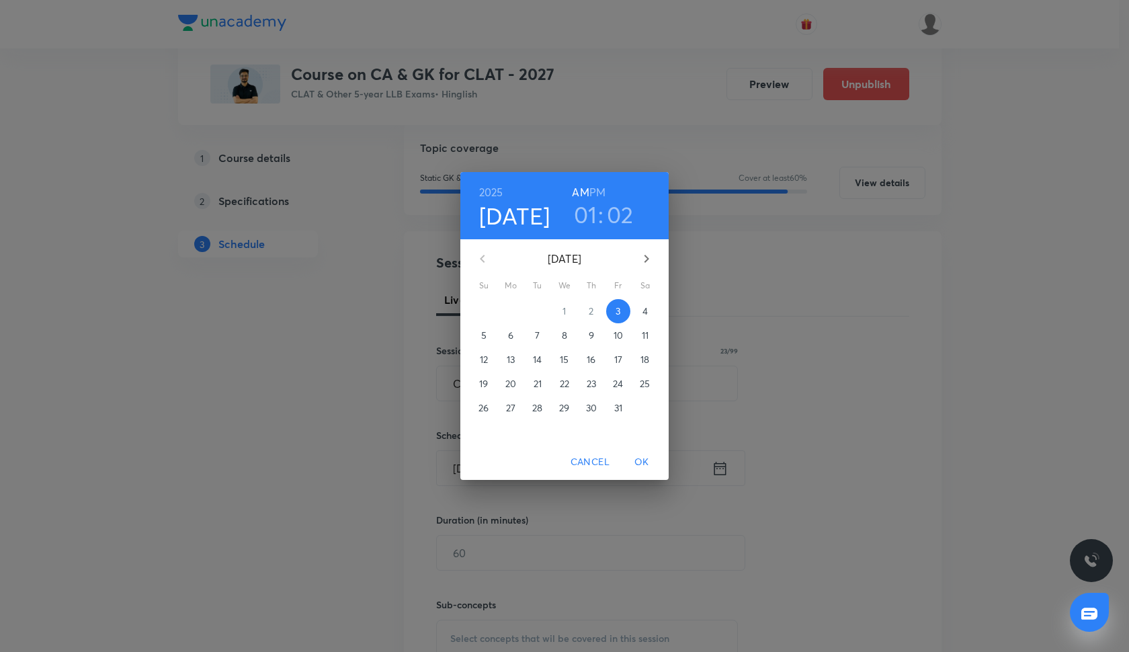
click at [544, 368] on button "14" at bounding box center [538, 360] width 24 height 24
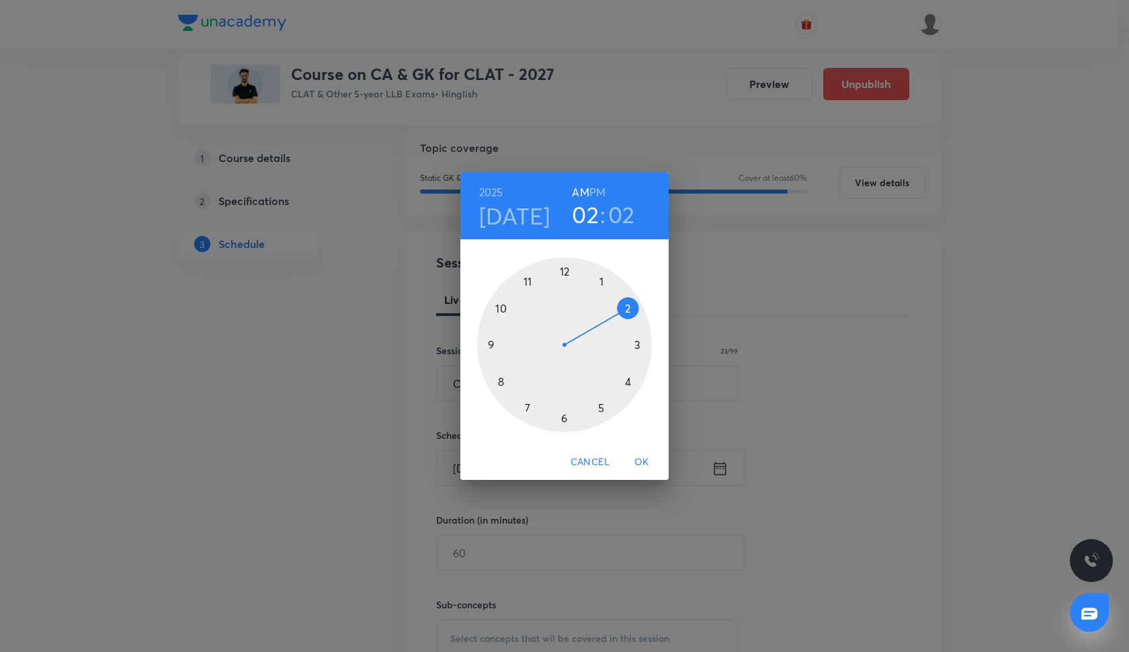
drag, startPoint x: 604, startPoint y: 279, endPoint x: 623, endPoint y: 303, distance: 29.7
click at [623, 303] on div at bounding box center [564, 344] width 175 height 175
drag, startPoint x: 584, startPoint y: 270, endPoint x: 526, endPoint y: 344, distance: 93.3
click at [526, 344] on div at bounding box center [564, 344] width 175 height 175
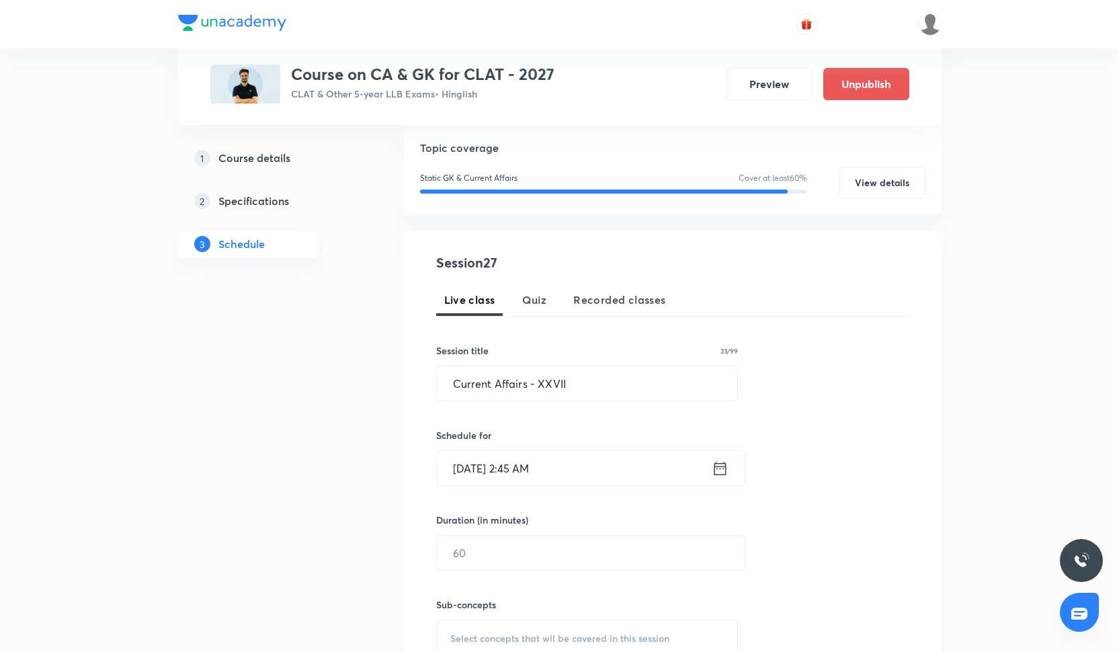
click at [536, 484] on input "Oct 14, 2025, 2:45 AM" at bounding box center [574, 468] width 275 height 34
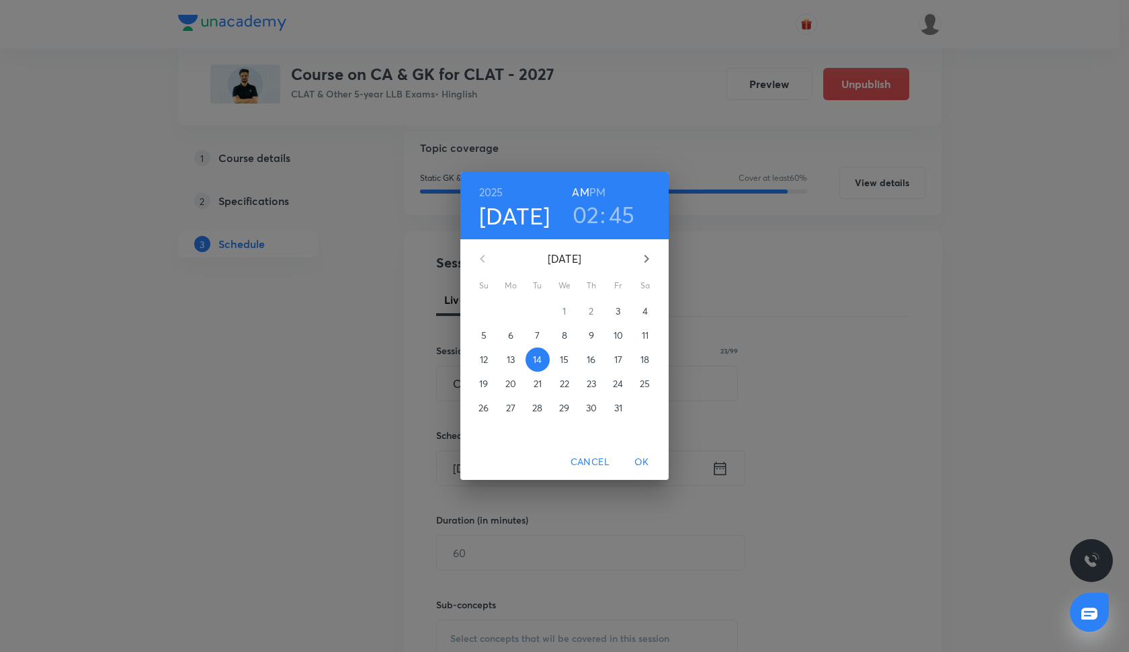
click at [599, 194] on h6 "PM" at bounding box center [598, 192] width 16 height 19
click at [641, 459] on span "OK" at bounding box center [642, 462] width 32 height 17
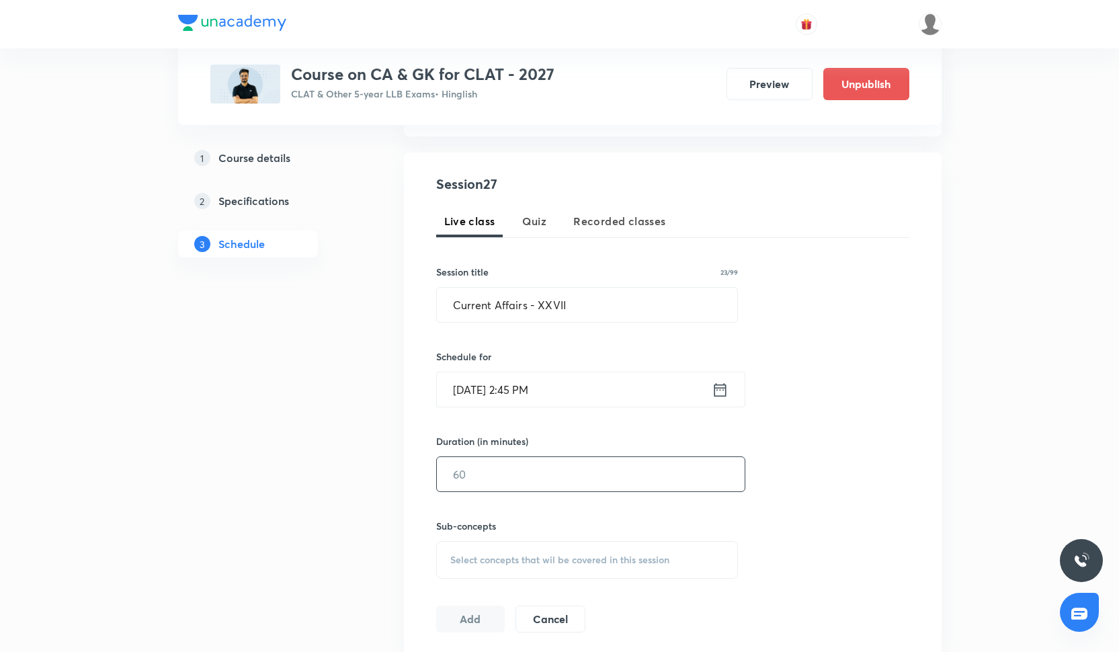
scroll to position [223, 0]
click at [539, 484] on input "text" at bounding box center [591, 476] width 308 height 34
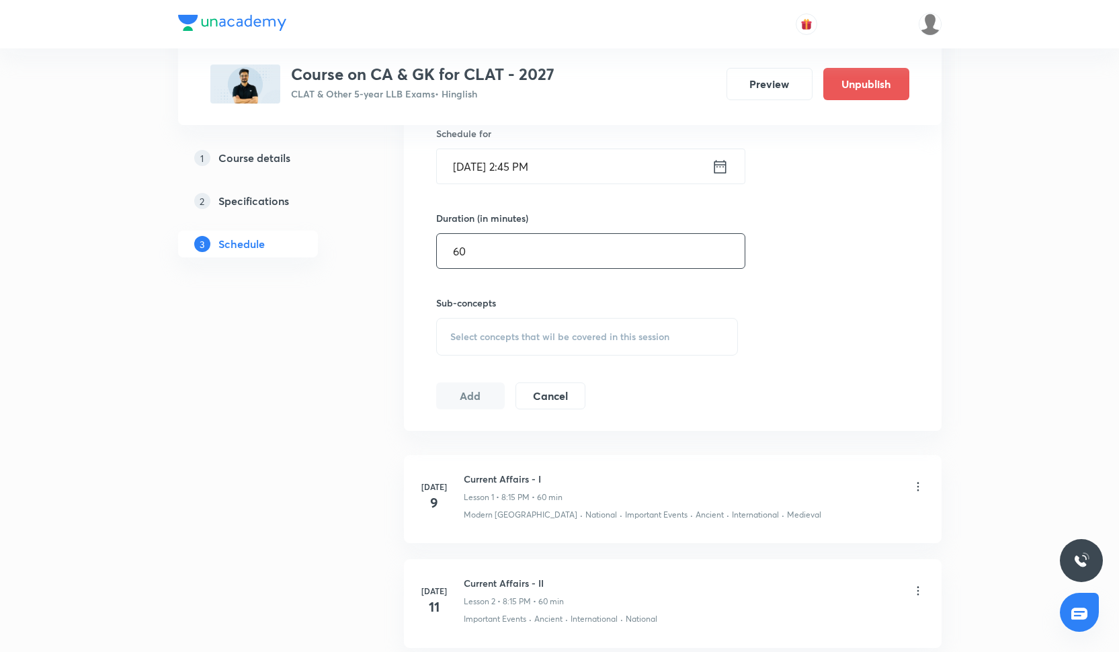
scroll to position [458, 0]
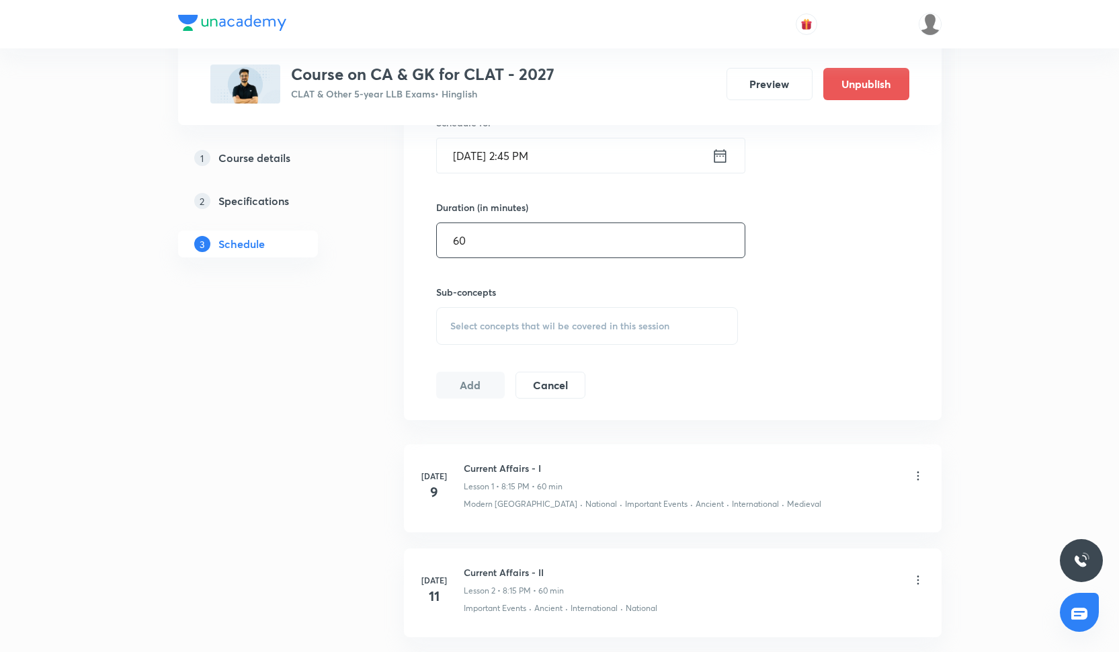
type input "60"
click at [608, 313] on div "Select concepts that wil be covered in this session" at bounding box center [587, 326] width 303 height 38
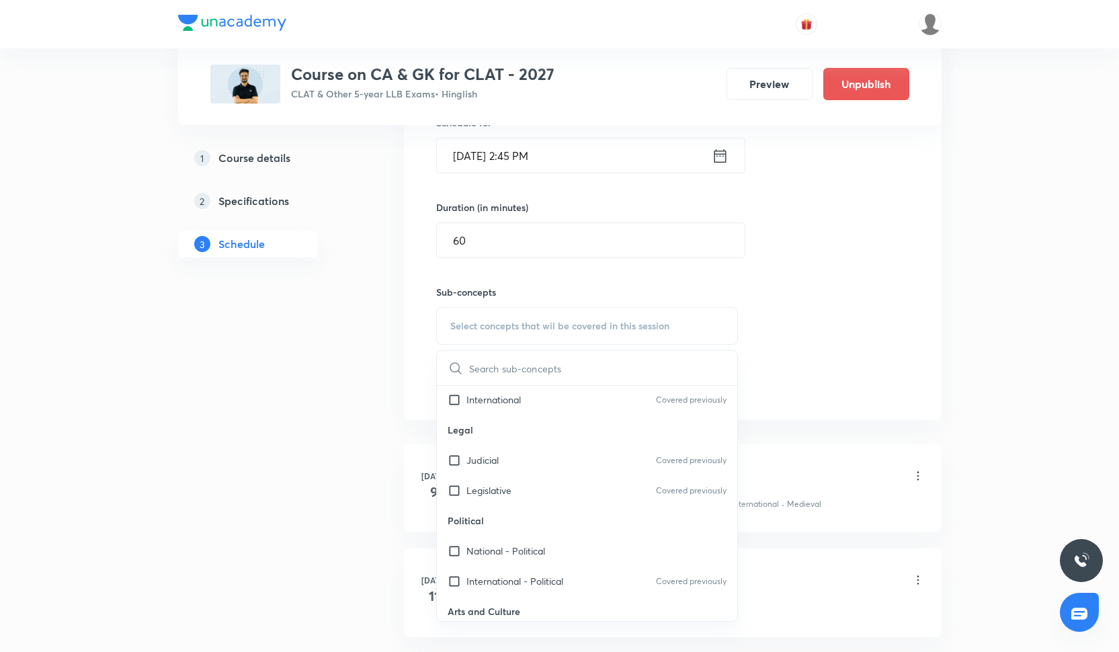
scroll to position [469, 0]
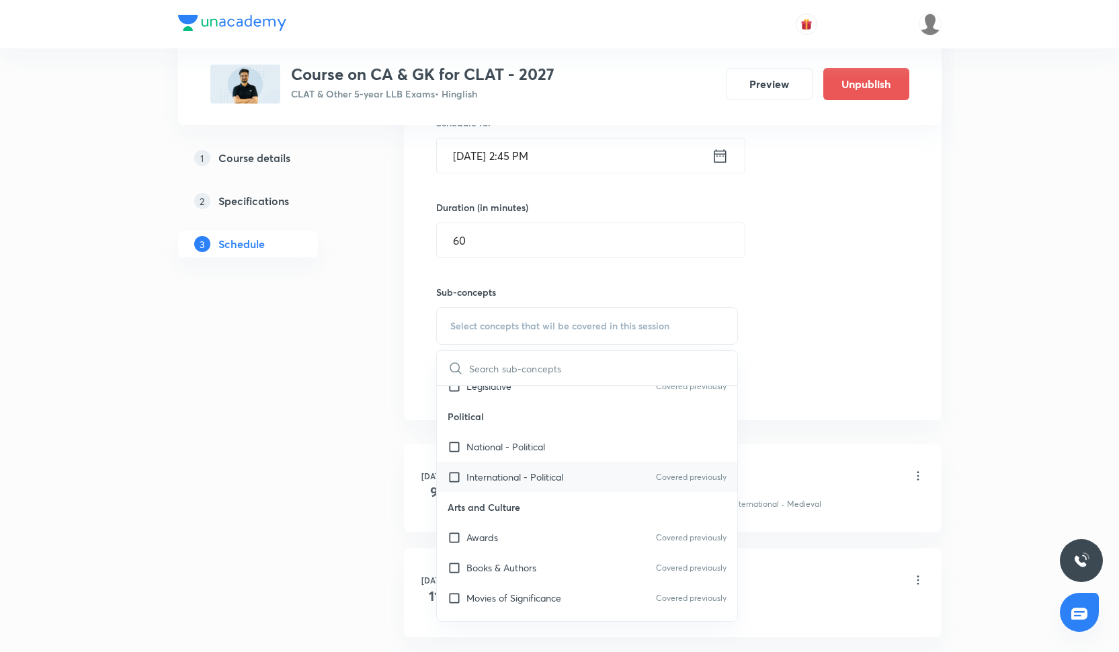
click at [552, 482] on p "International - Political" at bounding box center [515, 477] width 97 height 14
checkbox input "true"
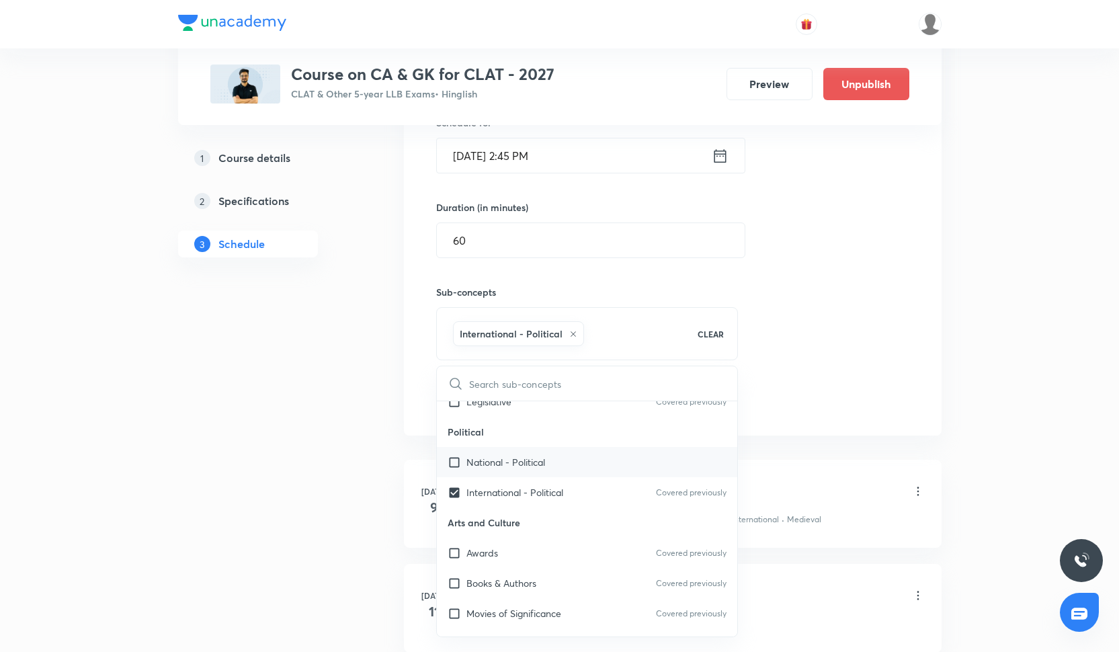
click at [552, 465] on div "National - Political" at bounding box center [587, 462] width 301 height 30
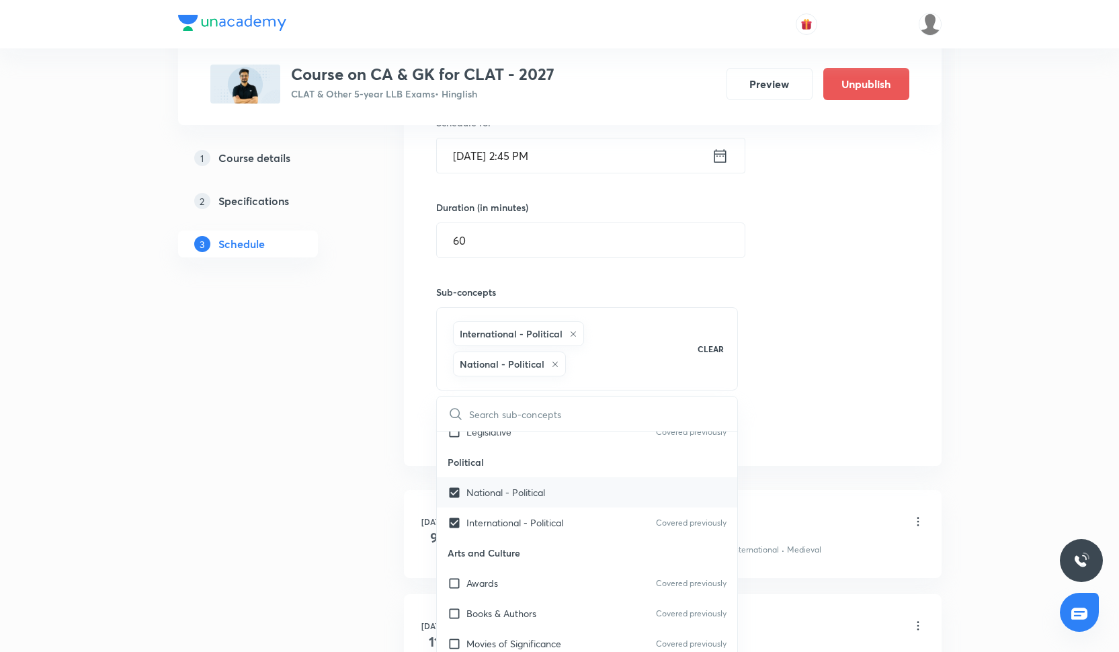
checkbox input "true"
click at [736, 399] on input "text" at bounding box center [603, 414] width 269 height 34
click at [756, 399] on div "Session 27 Live class Quiz Recorded classes Session title 23/99 Current Affairs…" at bounding box center [672, 192] width 473 height 504
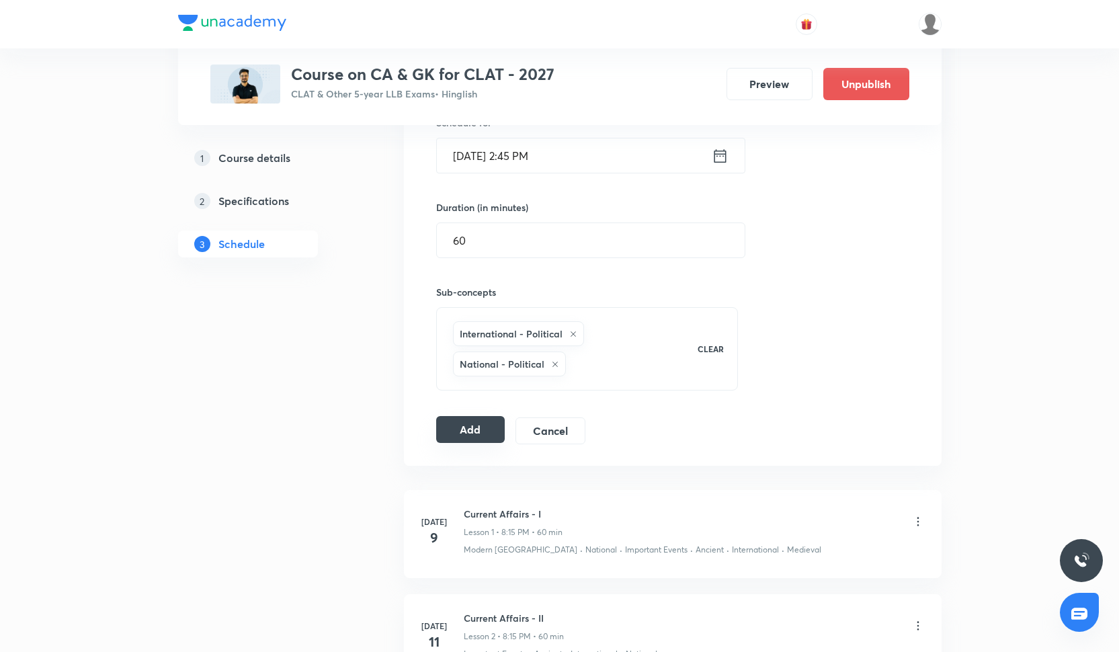
click at [478, 435] on button "Add" at bounding box center [470, 429] width 69 height 27
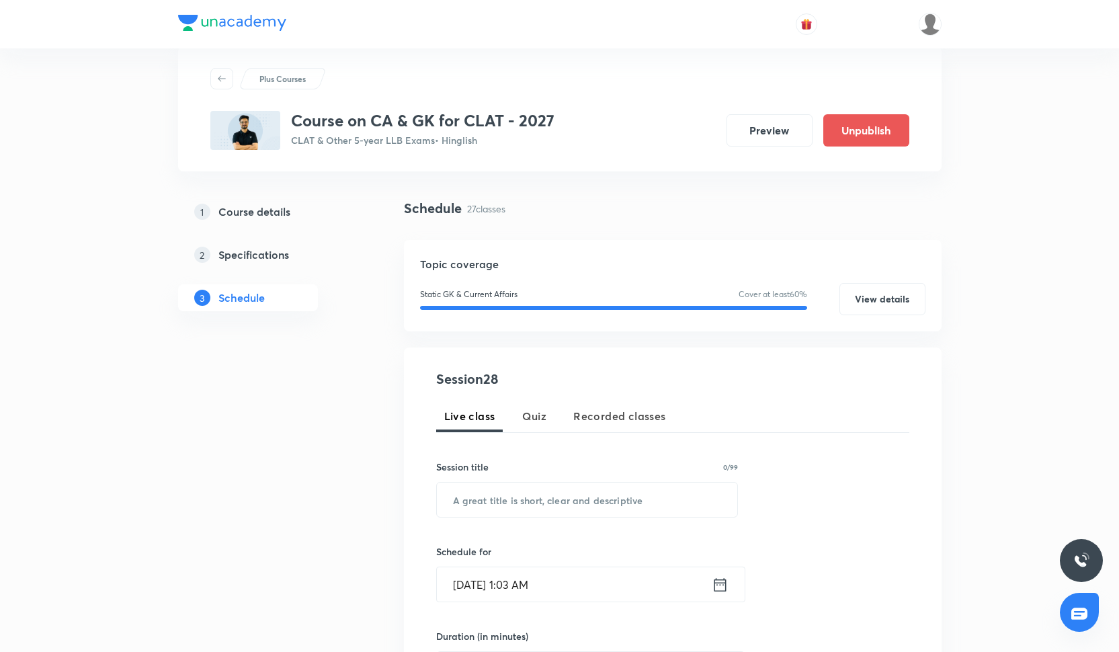
scroll to position [28, 0]
click at [602, 508] on input "text" at bounding box center [587, 500] width 301 height 34
paste input "Current Affairs - XXVIII"
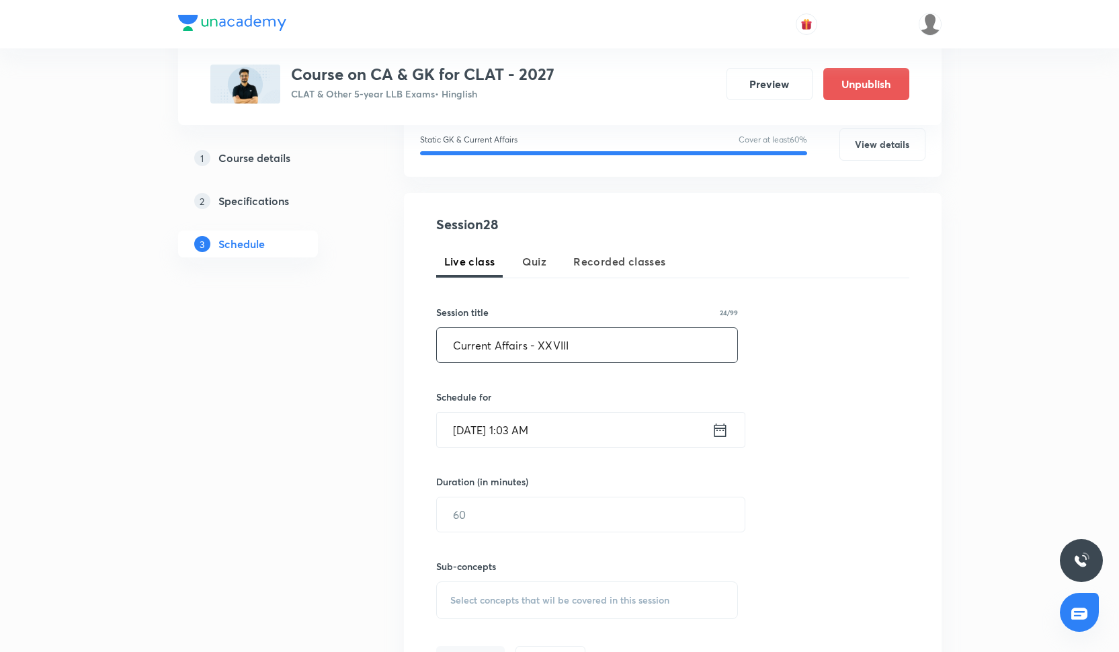
scroll to position [212, 0]
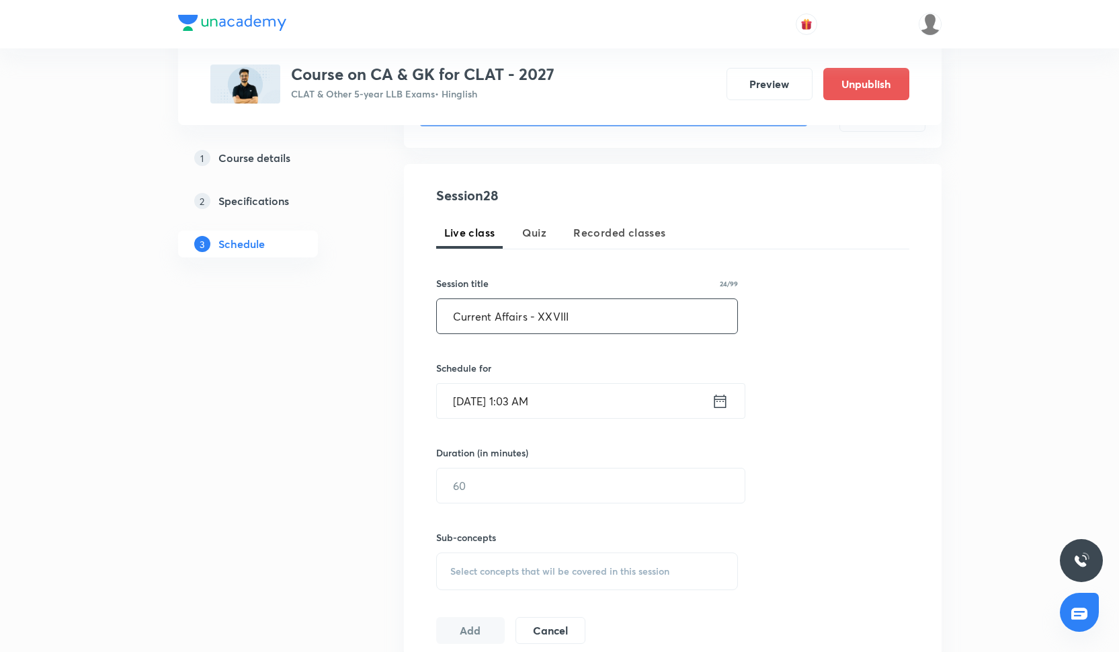
type input "Current Affairs - XXVIII"
click at [538, 417] on input "Oct 3, 2025, 1:03 AM" at bounding box center [574, 401] width 275 height 34
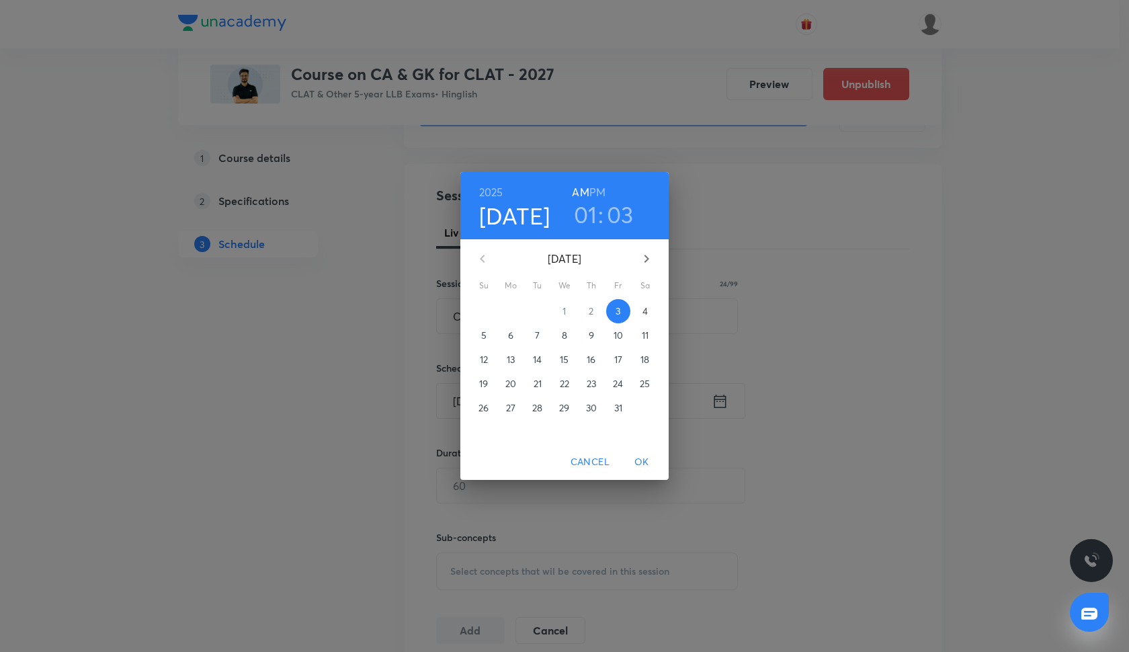
click at [542, 360] on p "14" at bounding box center [537, 359] width 9 height 13
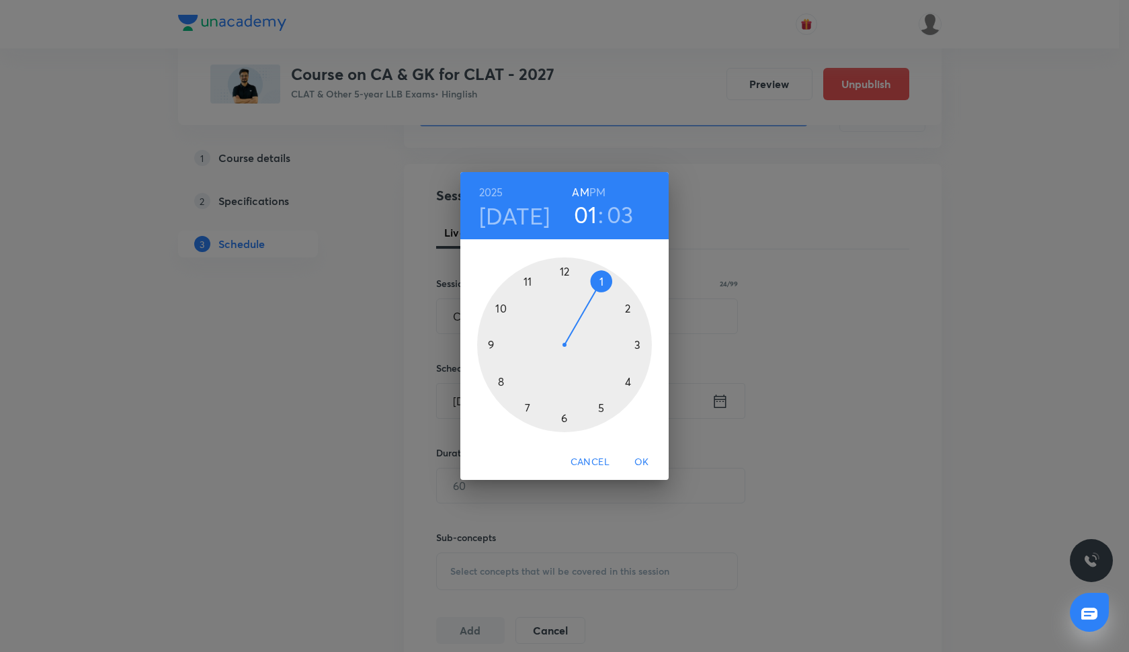
click at [531, 223] on h4 "Oct 14" at bounding box center [514, 216] width 71 height 28
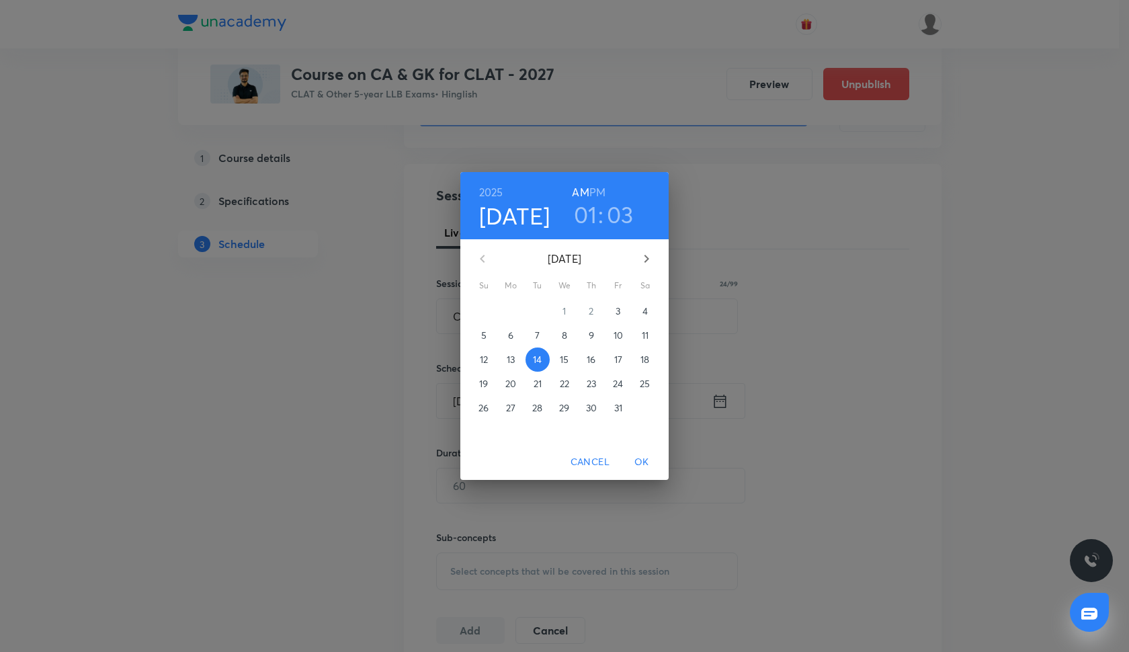
click at [564, 359] on p "15" at bounding box center [564, 359] width 9 height 13
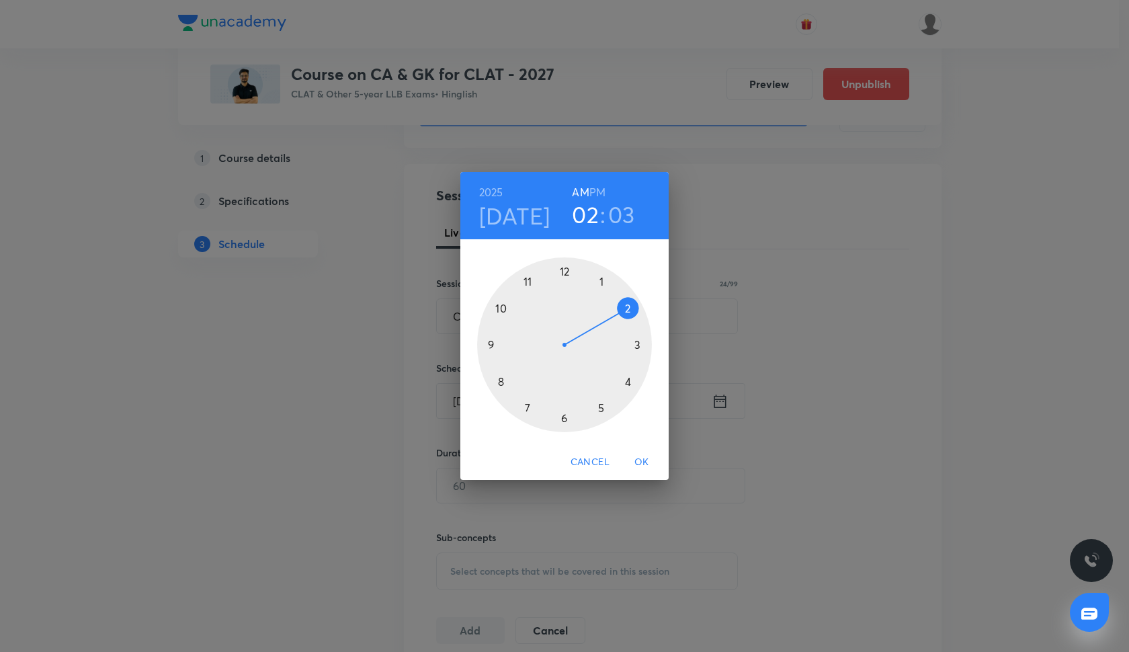
click at [629, 309] on div at bounding box center [564, 344] width 175 height 175
click at [493, 345] on div at bounding box center [564, 344] width 175 height 175
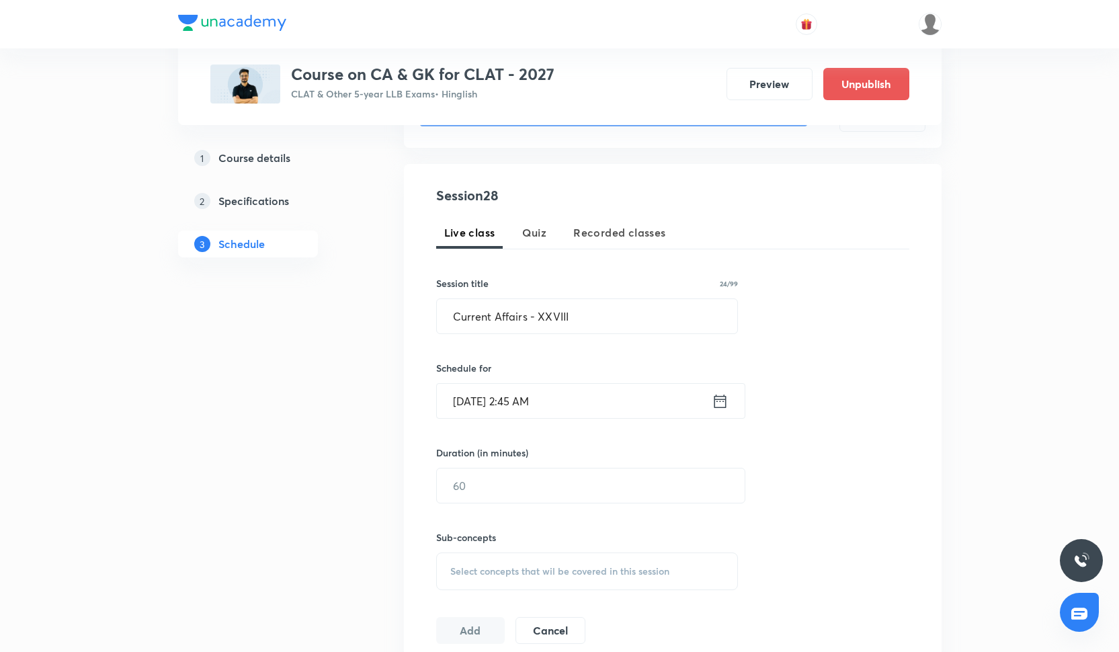
click at [567, 407] on input "Oct 15, 2025, 2:45 AM" at bounding box center [574, 401] width 275 height 34
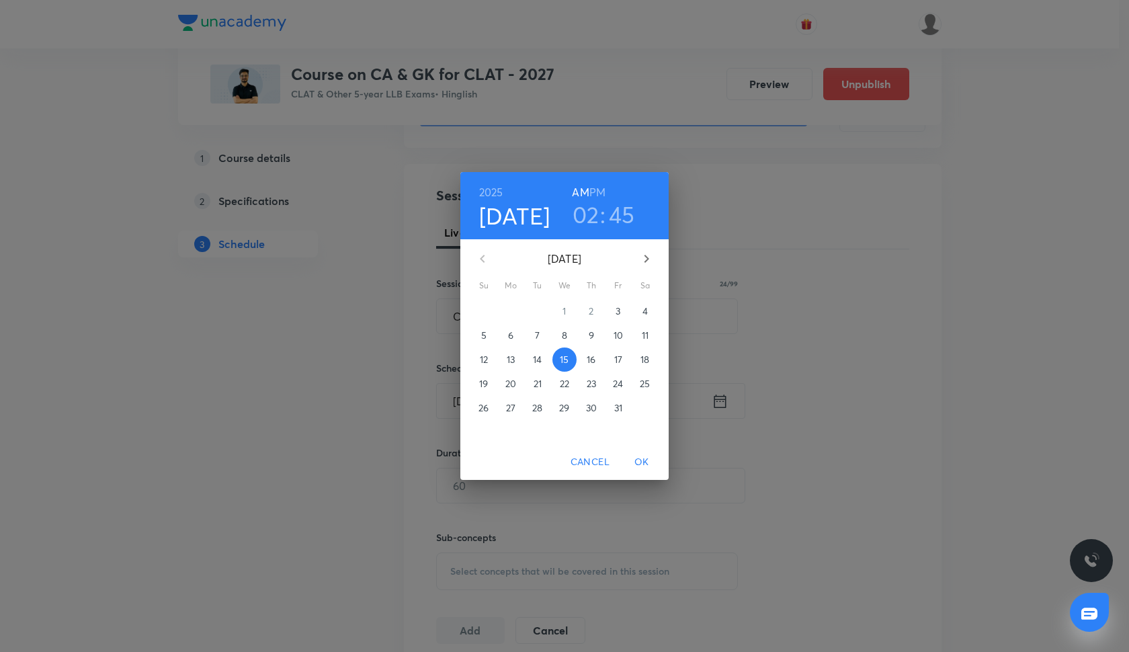
click at [599, 195] on h6 "PM" at bounding box center [598, 192] width 16 height 19
click at [644, 457] on span "OK" at bounding box center [642, 462] width 32 height 17
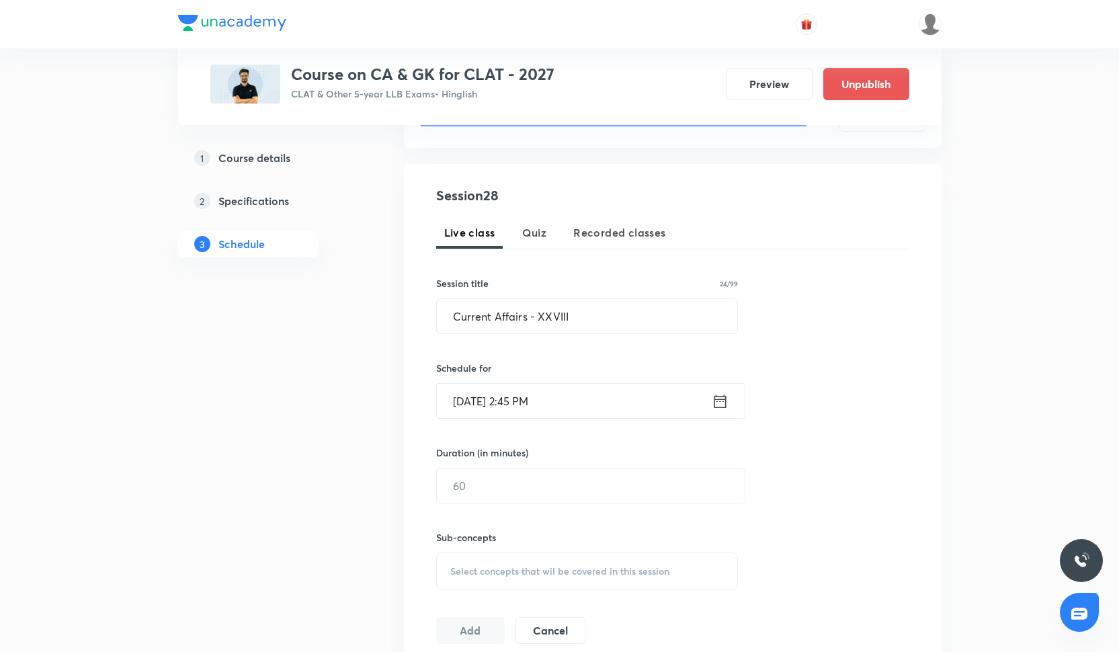
click at [555, 463] on div "Duration (in minutes) ​" at bounding box center [558, 475] width 245 height 58
click at [555, 482] on input "text" at bounding box center [591, 486] width 308 height 34
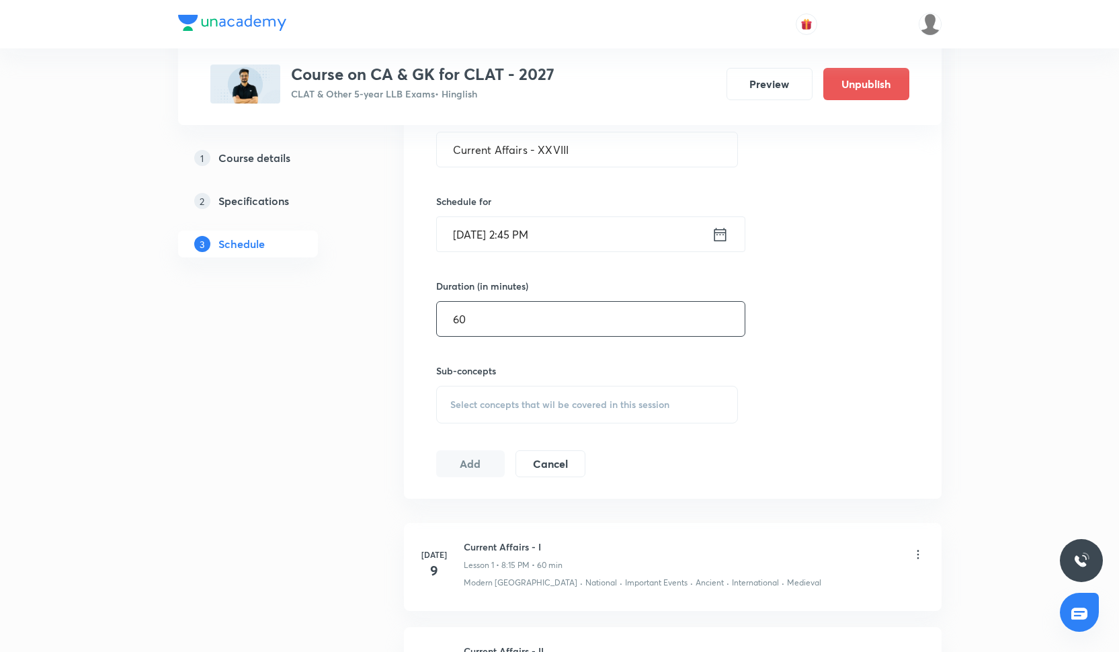
type input "60"
click at [518, 391] on div "Select concepts that wil be covered in this session" at bounding box center [587, 405] width 303 height 38
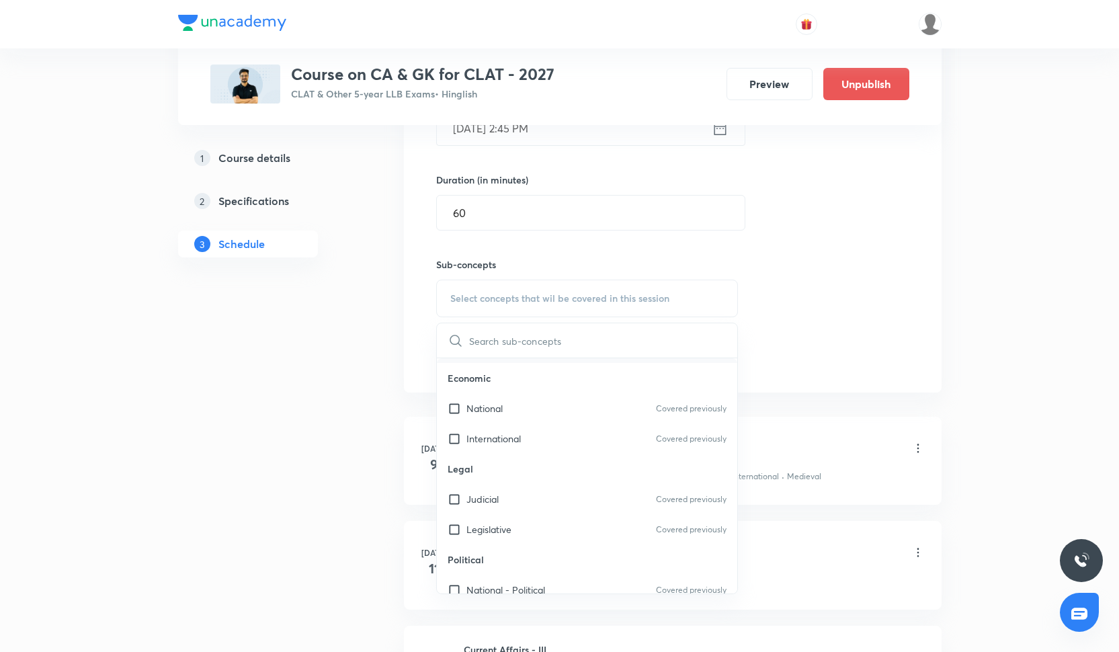
scroll to position [301, 0]
click at [578, 506] on div "Judicial Covered previously" at bounding box center [587, 496] width 301 height 30
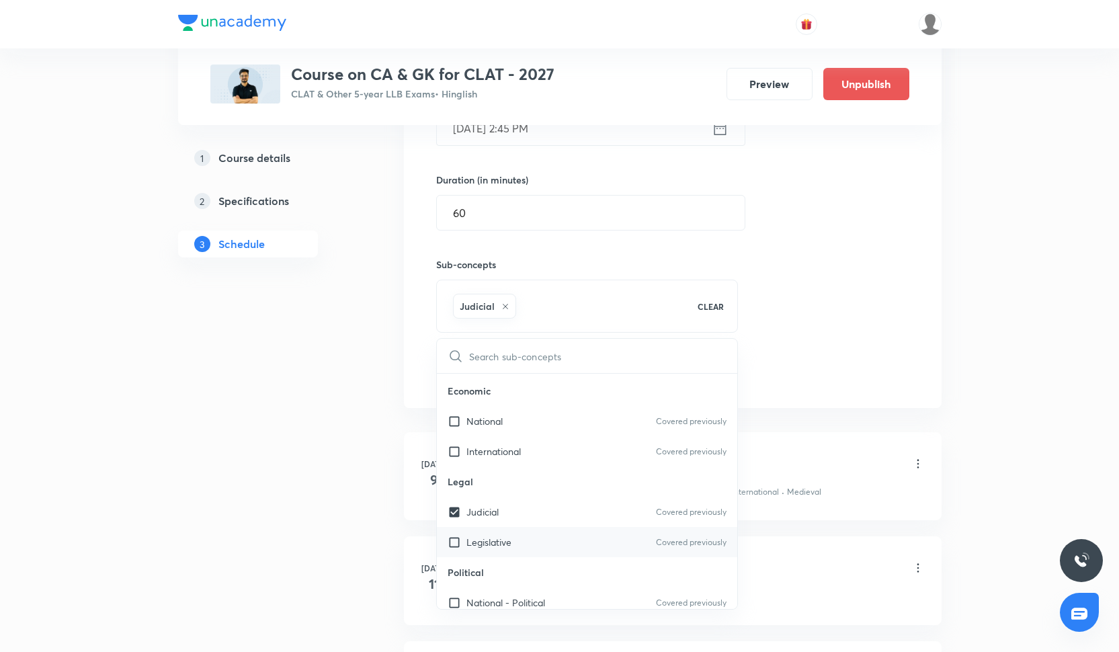
click at [578, 538] on div "Legislative Covered previously" at bounding box center [587, 542] width 301 height 30
checkbox input "true"
click at [841, 364] on div "Session 28 Live class Quiz Recorded classes Session title 24/99 Current Affairs…" at bounding box center [672, 150] width 473 height 474
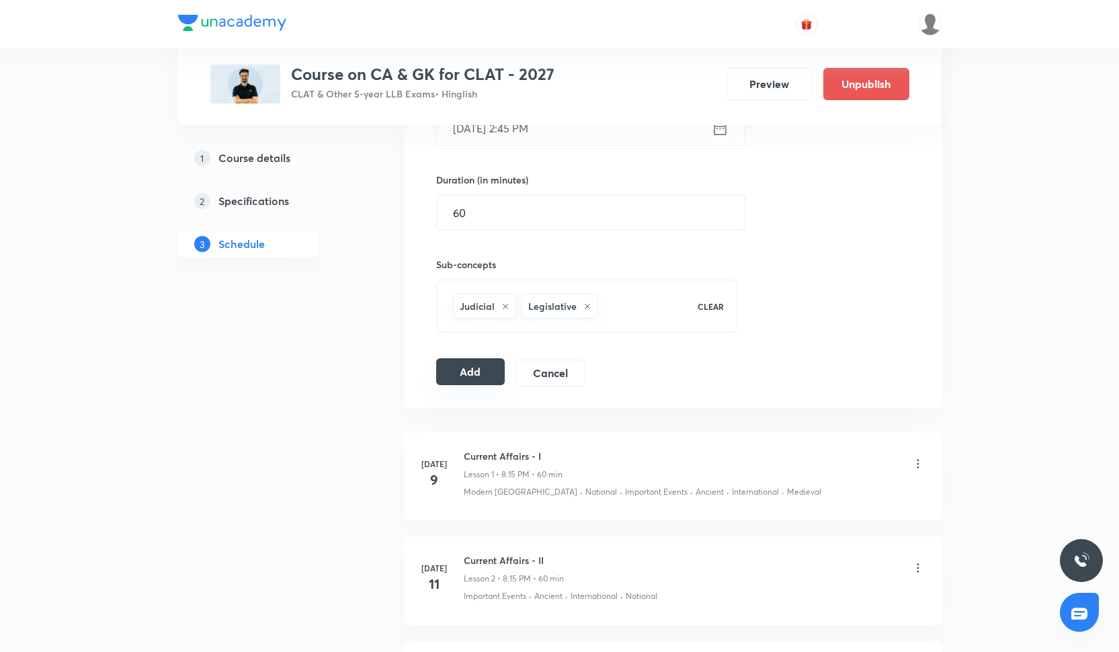
click at [495, 372] on button "Add" at bounding box center [470, 371] width 69 height 27
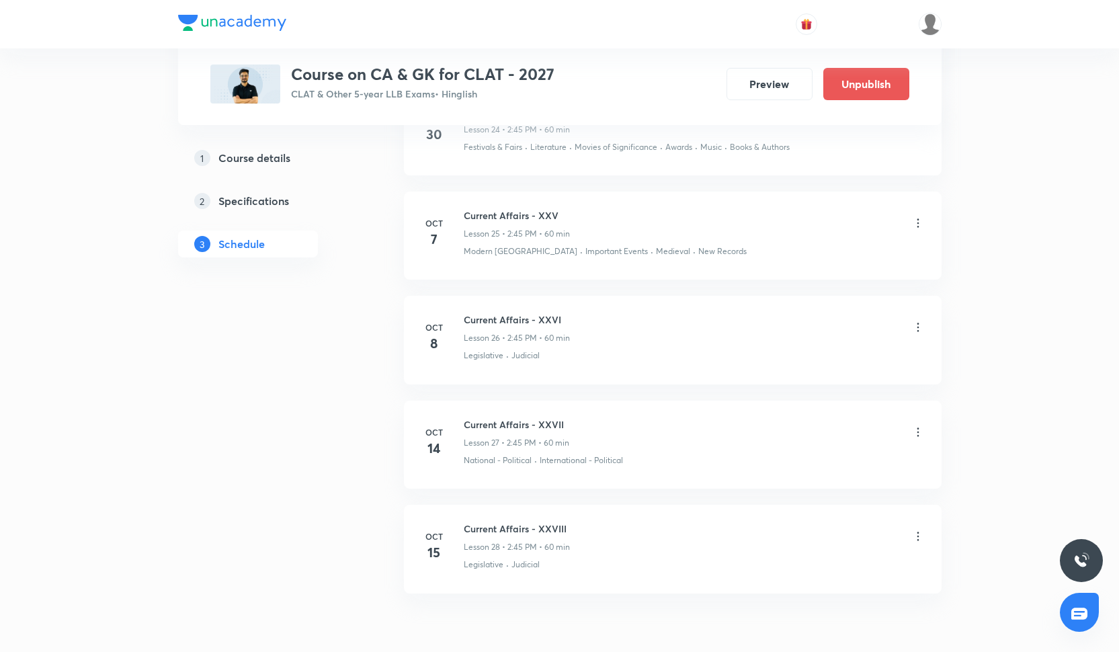
scroll to position [3218, 0]
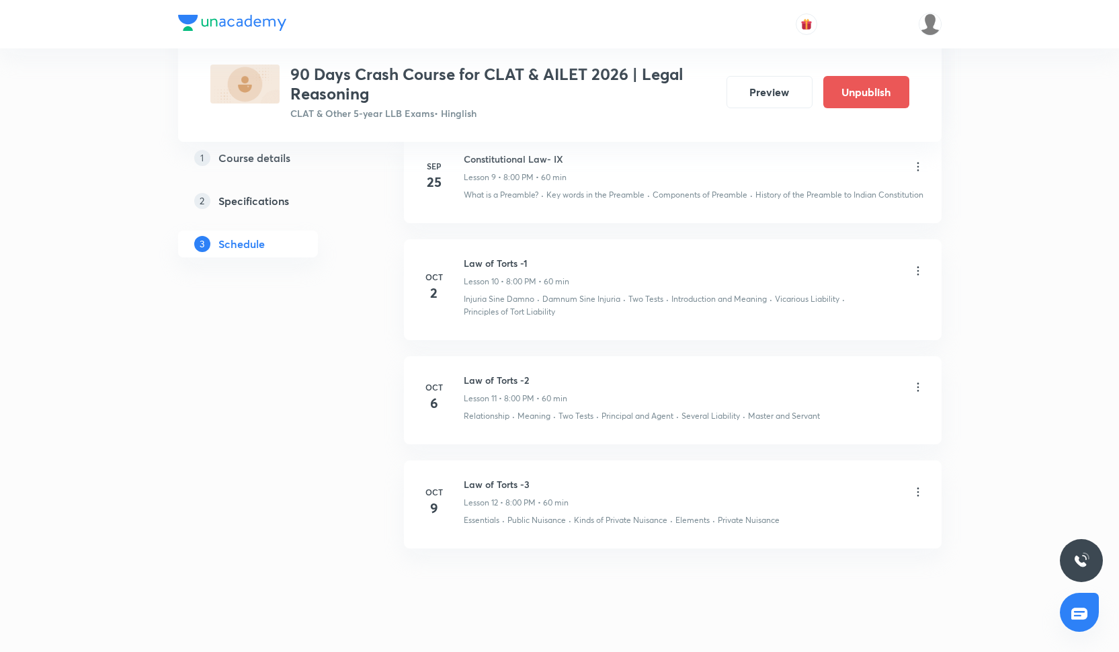
scroll to position [1551, 0]
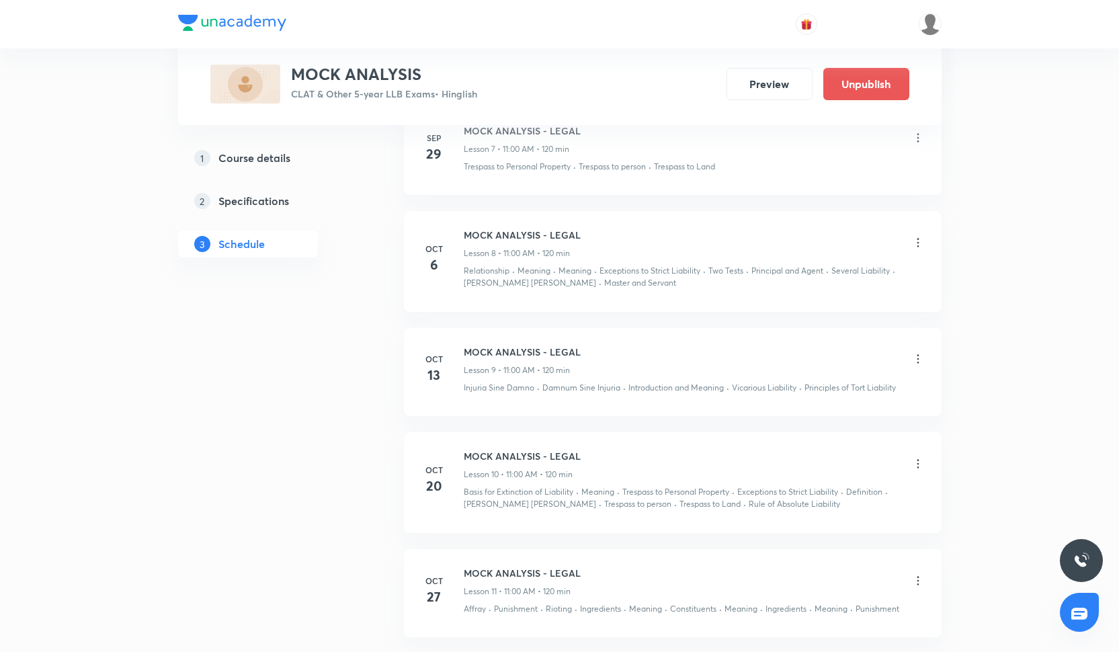
scroll to position [1567, 0]
